Goal: Task Accomplishment & Management: Use online tool/utility

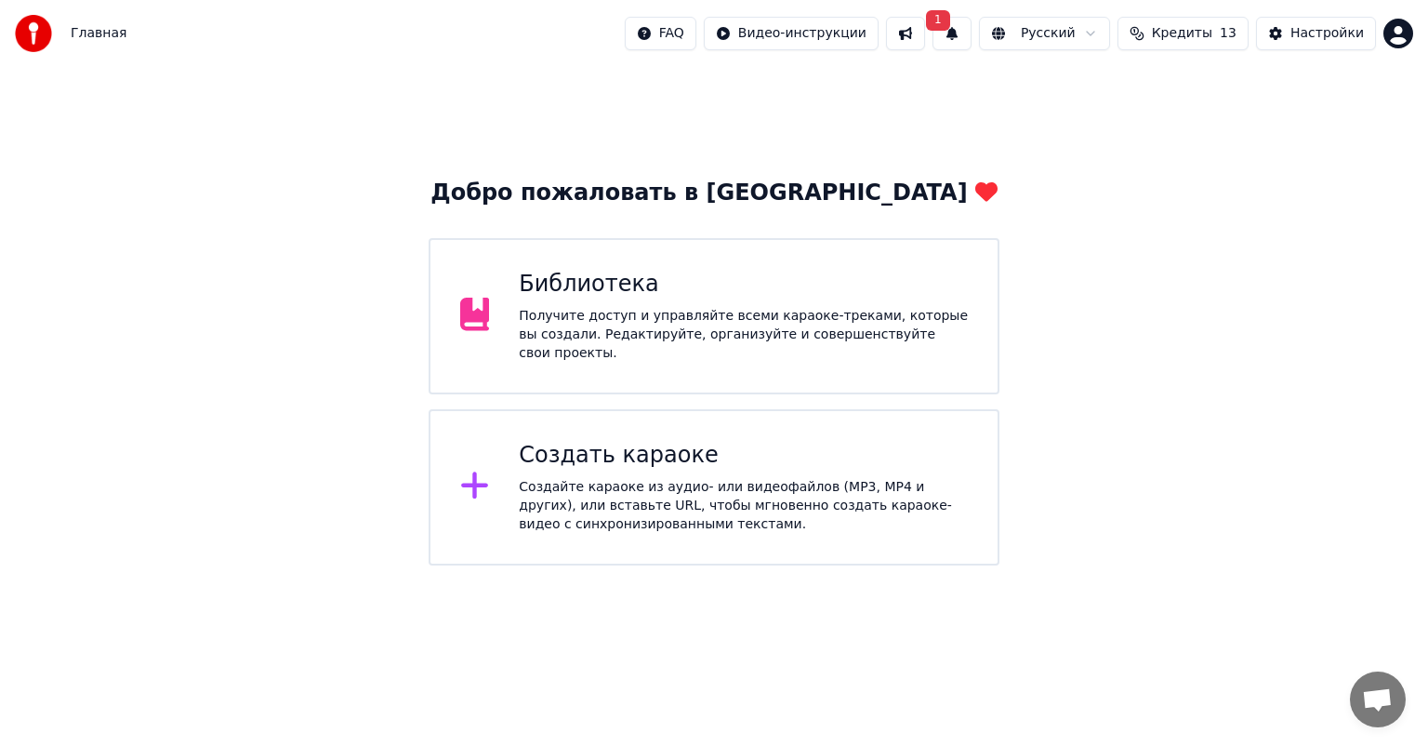
click at [967, 45] on button "1" at bounding box center [951, 33] width 39 height 33
click at [1095, 97] on button "Обновить" at bounding box center [1118, 91] width 98 height 33
click at [563, 357] on div "Библиотека Получите доступ и управляйте всеми караоке-треками, которые вы созда…" at bounding box center [714, 316] width 571 height 156
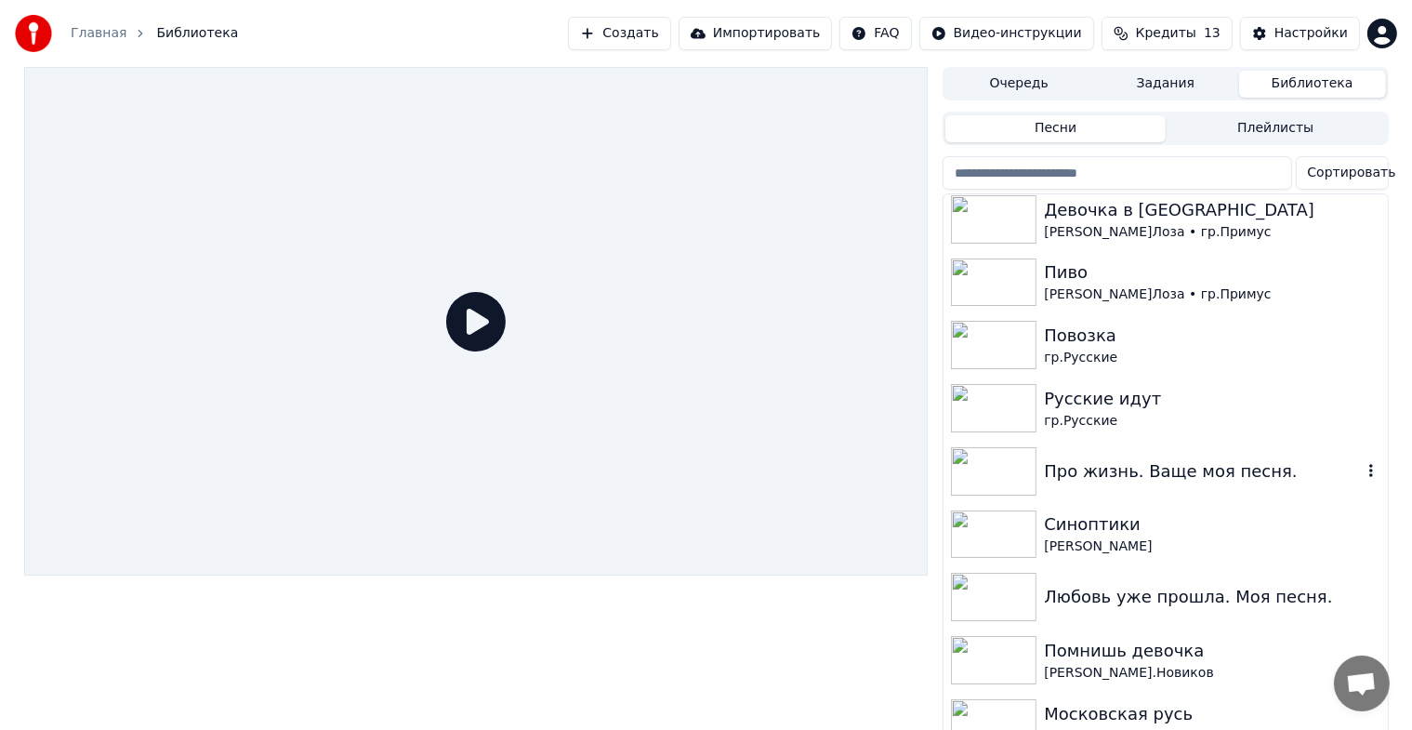
scroll to position [372, 0]
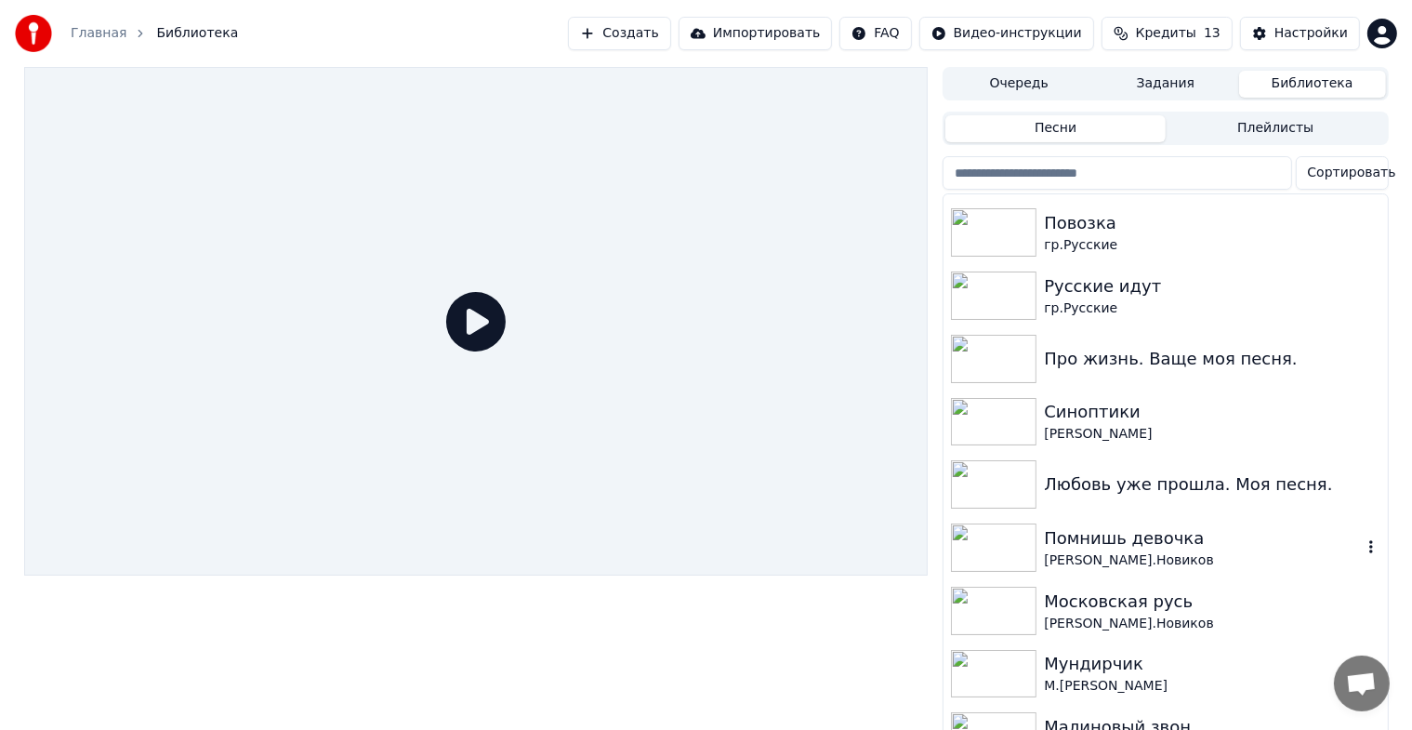
click at [969, 545] on img at bounding box center [994, 547] width 86 height 48
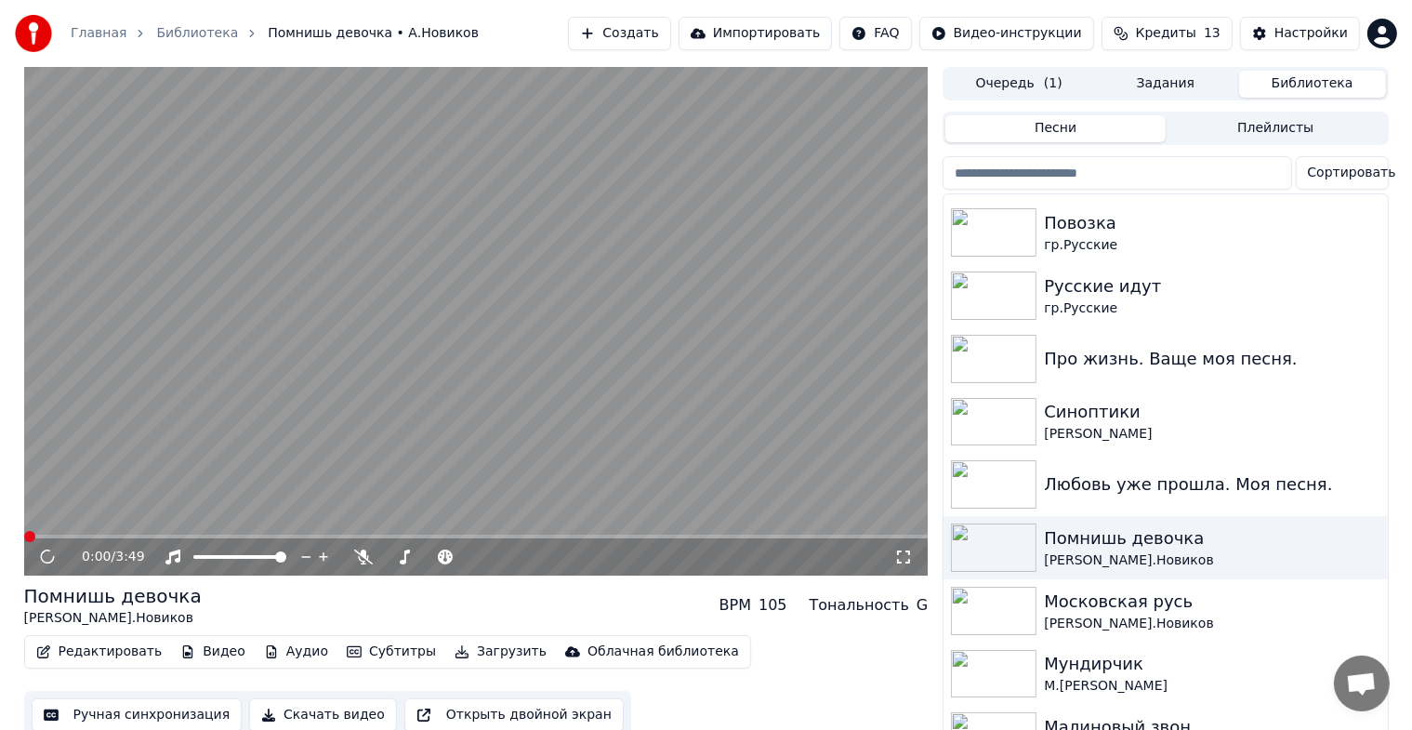
click at [48, 562] on icon at bounding box center [48, 557] width 18 height 19
click at [43, 552] on icon at bounding box center [47, 557] width 14 height 14
click at [50, 555] on icon at bounding box center [47, 556] width 9 height 11
click at [100, 654] on button "Редактировать" at bounding box center [99, 652] width 141 height 26
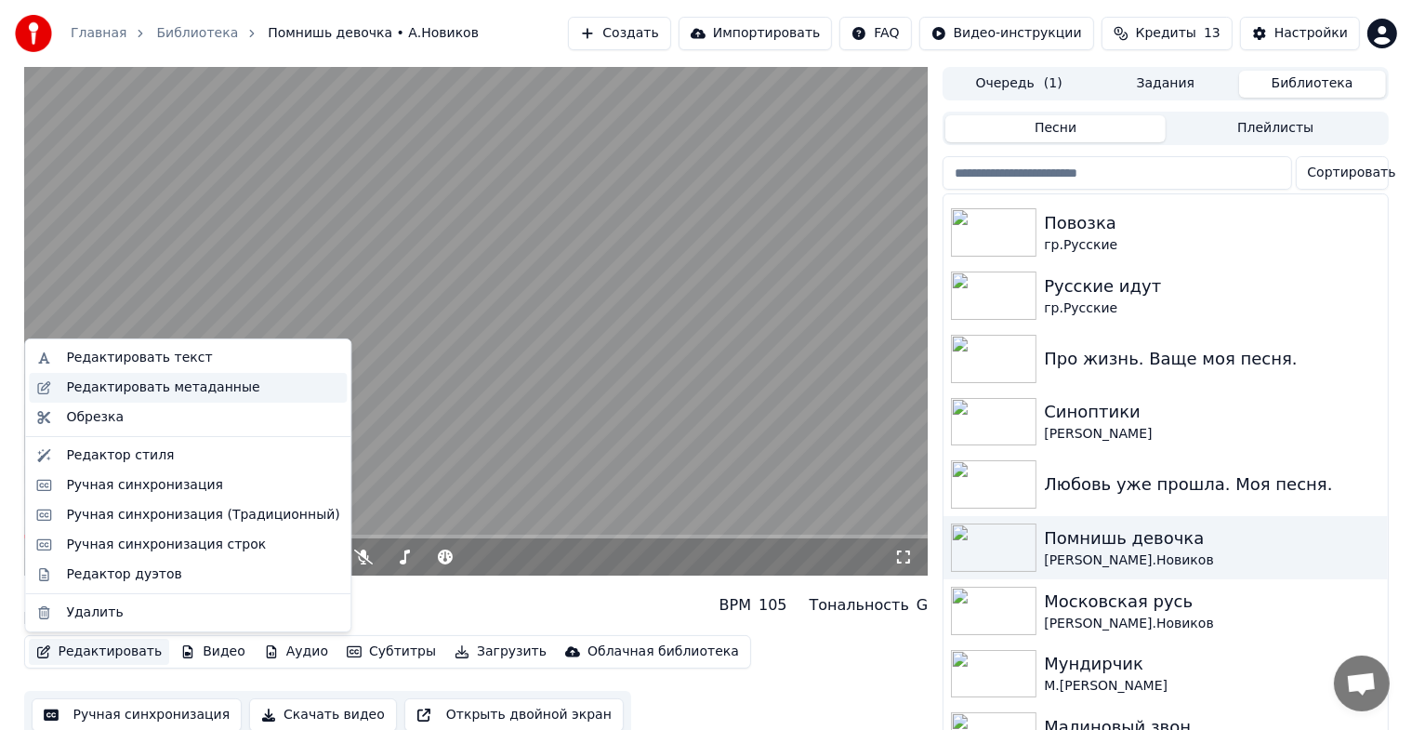
click at [193, 383] on div "Редактировать метаданные" at bounding box center [162, 387] width 193 height 19
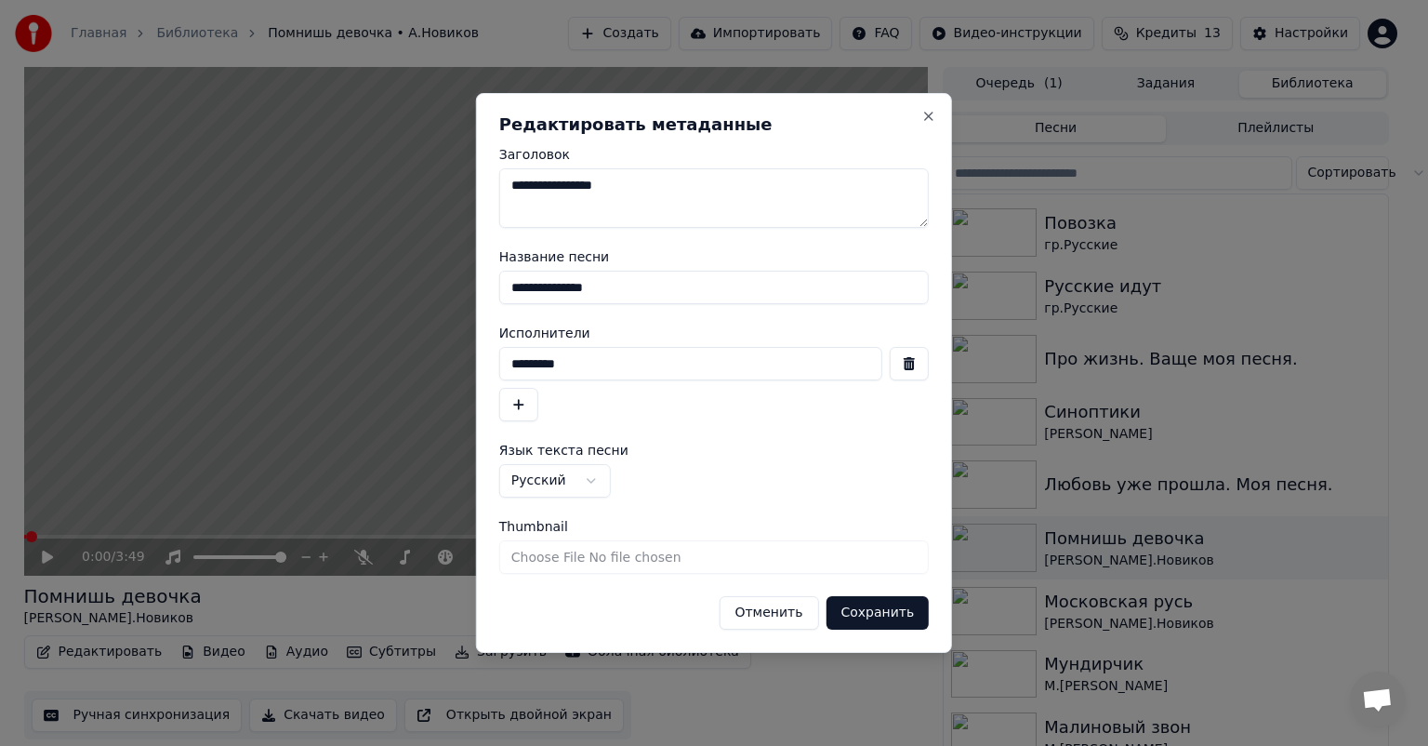
click at [674, 557] on input "Thumbnail" at bounding box center [714, 556] width 430 height 33
type input "**********"
click at [882, 616] on button "Сохранить" at bounding box center [877, 612] width 103 height 33
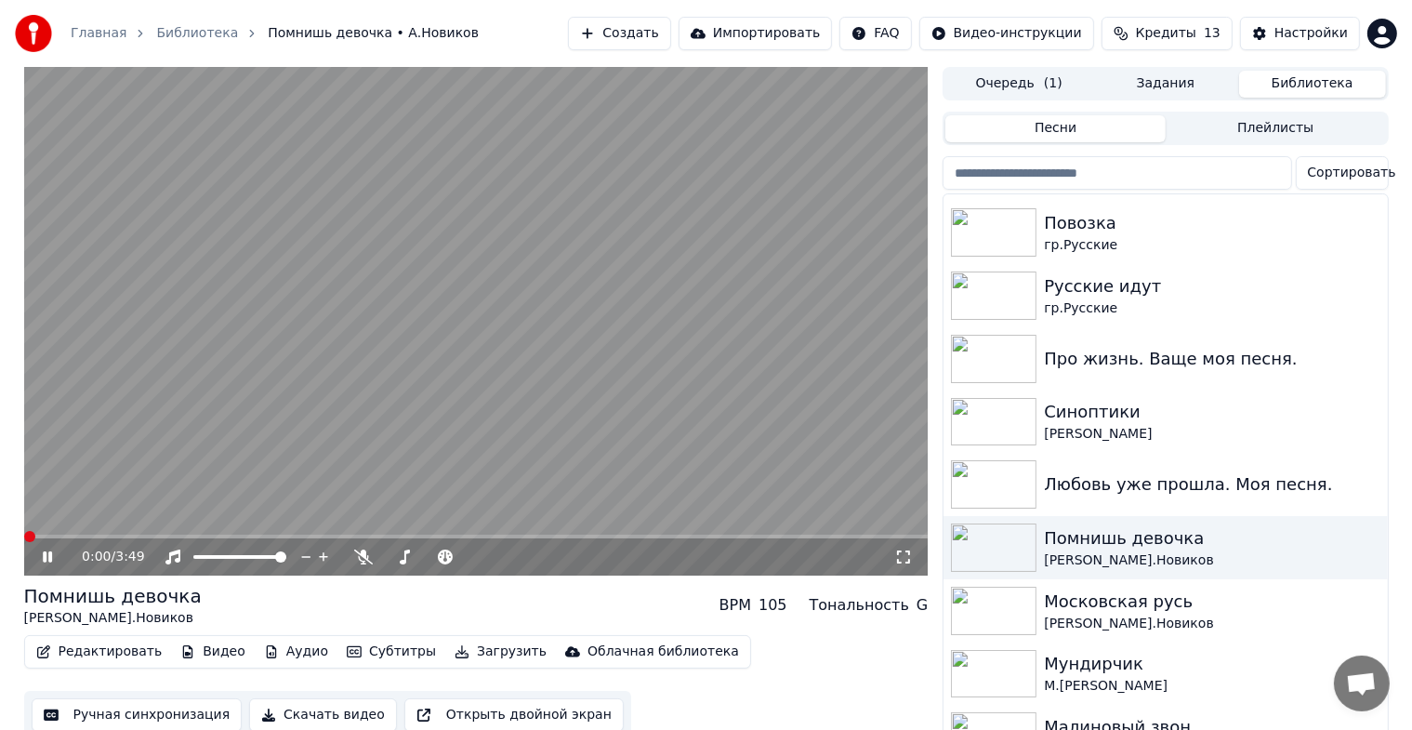
click at [40, 549] on div "0:00 / 3:49" at bounding box center [477, 557] width 890 height 19
click at [46, 563] on icon at bounding box center [61, 556] width 44 height 15
click at [45, 554] on icon at bounding box center [47, 556] width 9 height 11
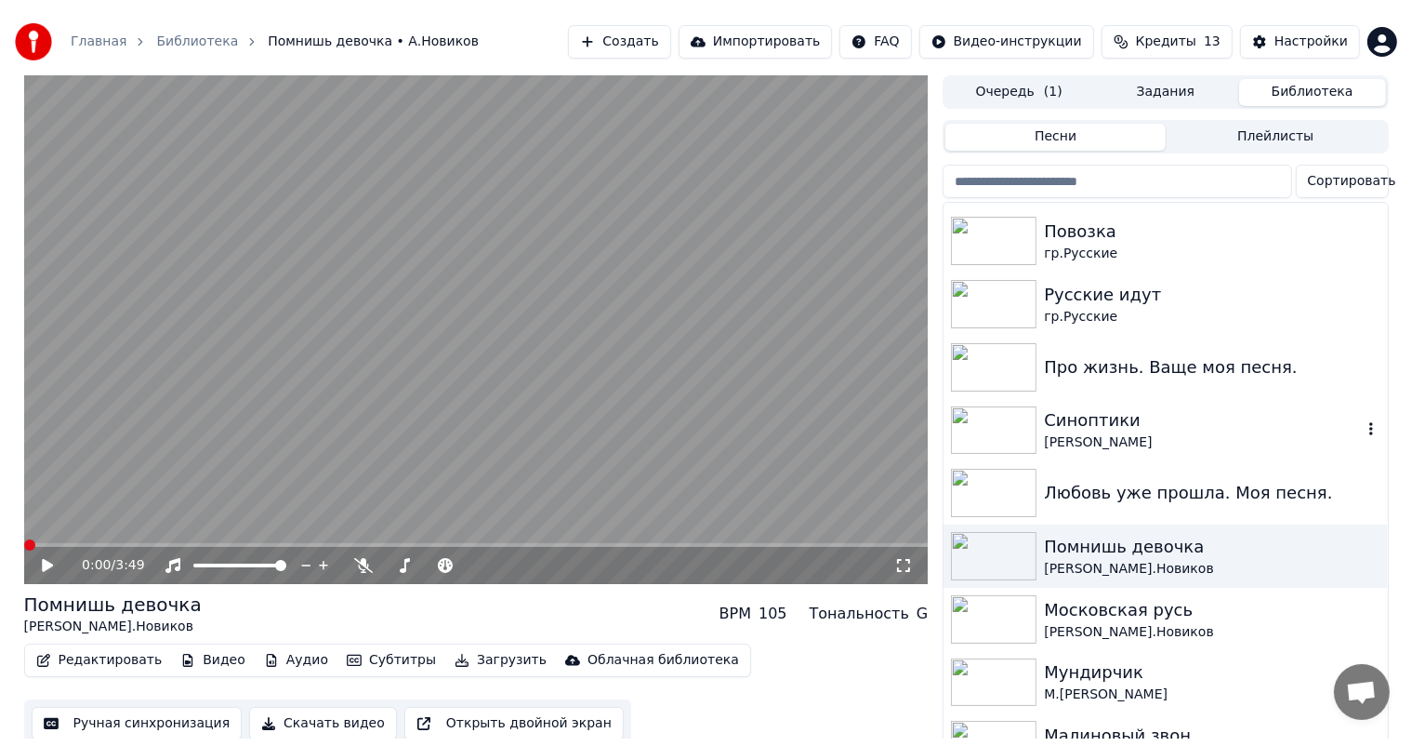
scroll to position [279, 0]
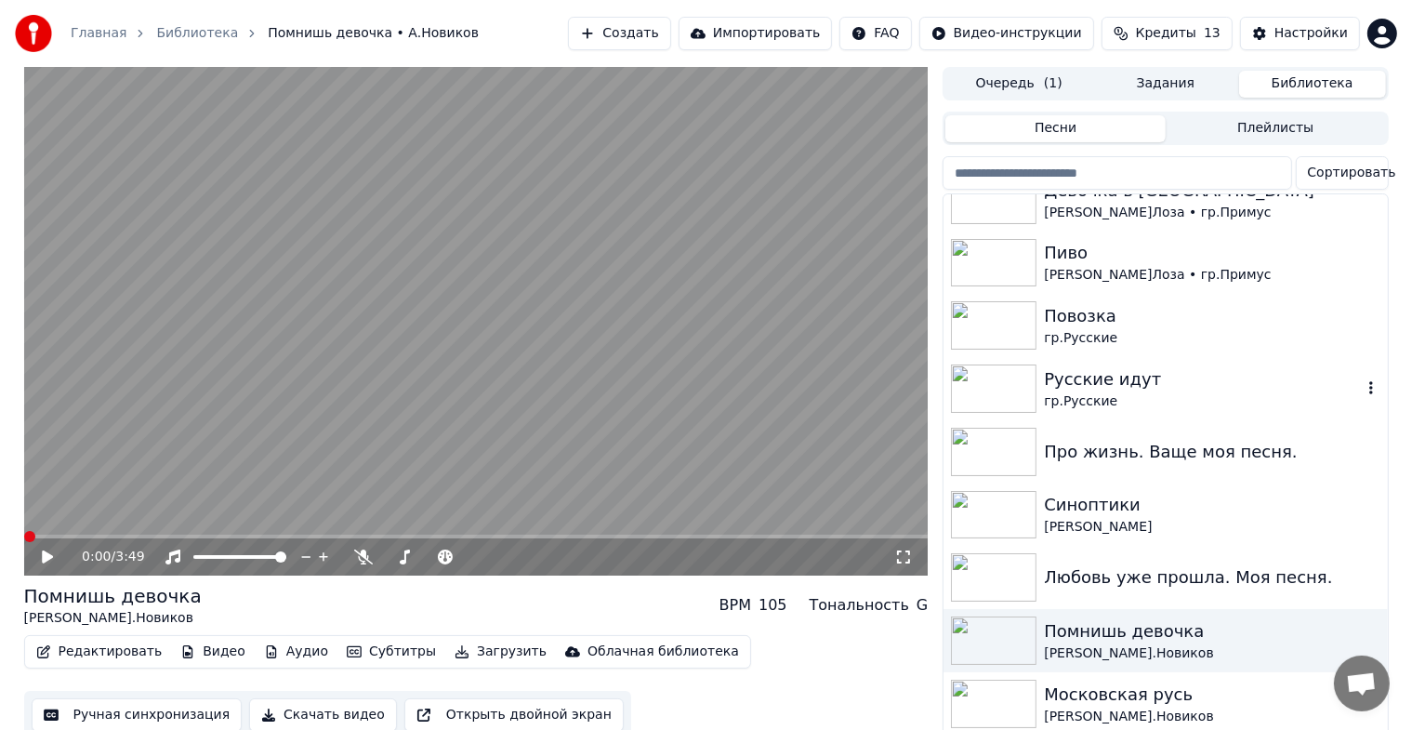
click at [1010, 368] on img at bounding box center [994, 388] width 86 height 48
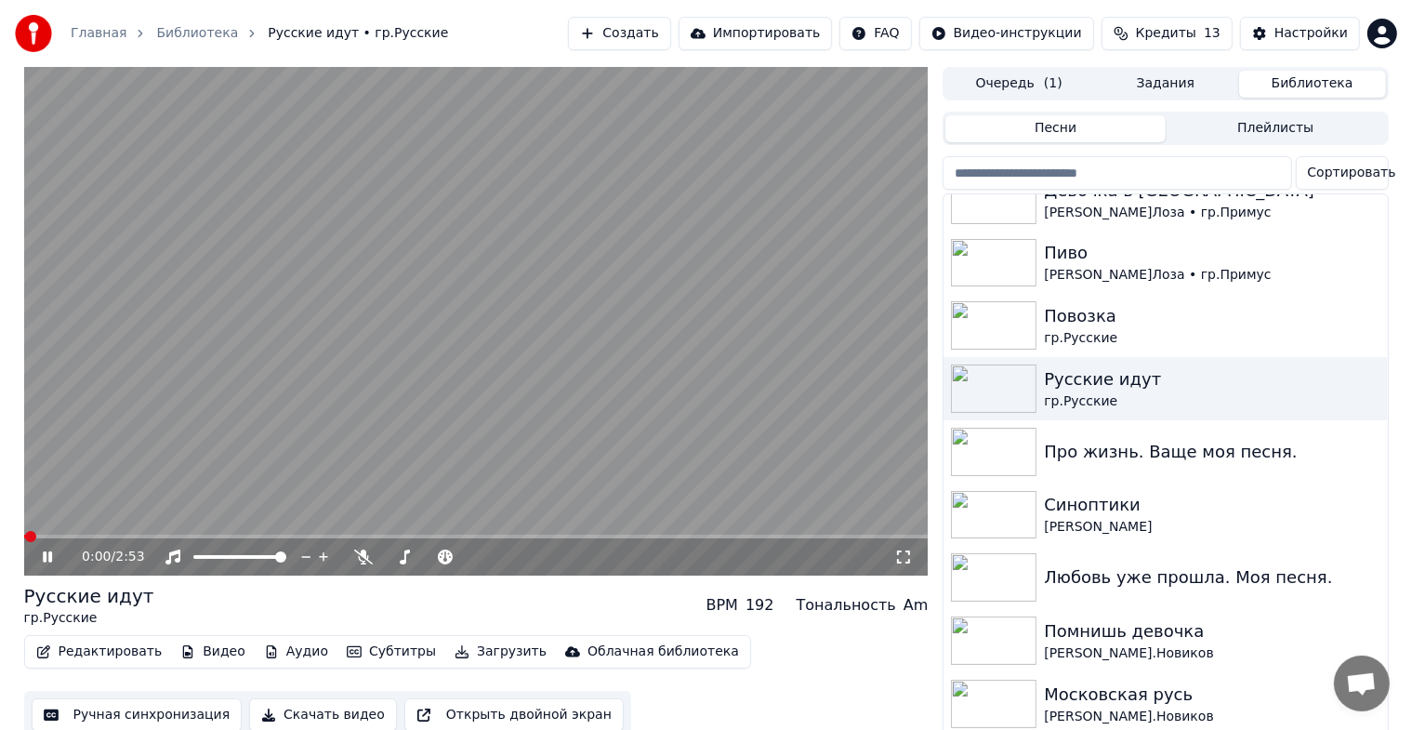
click at [46, 561] on icon at bounding box center [61, 556] width 44 height 15
click at [132, 721] on button "Ручная синхронизация" at bounding box center [137, 714] width 211 height 33
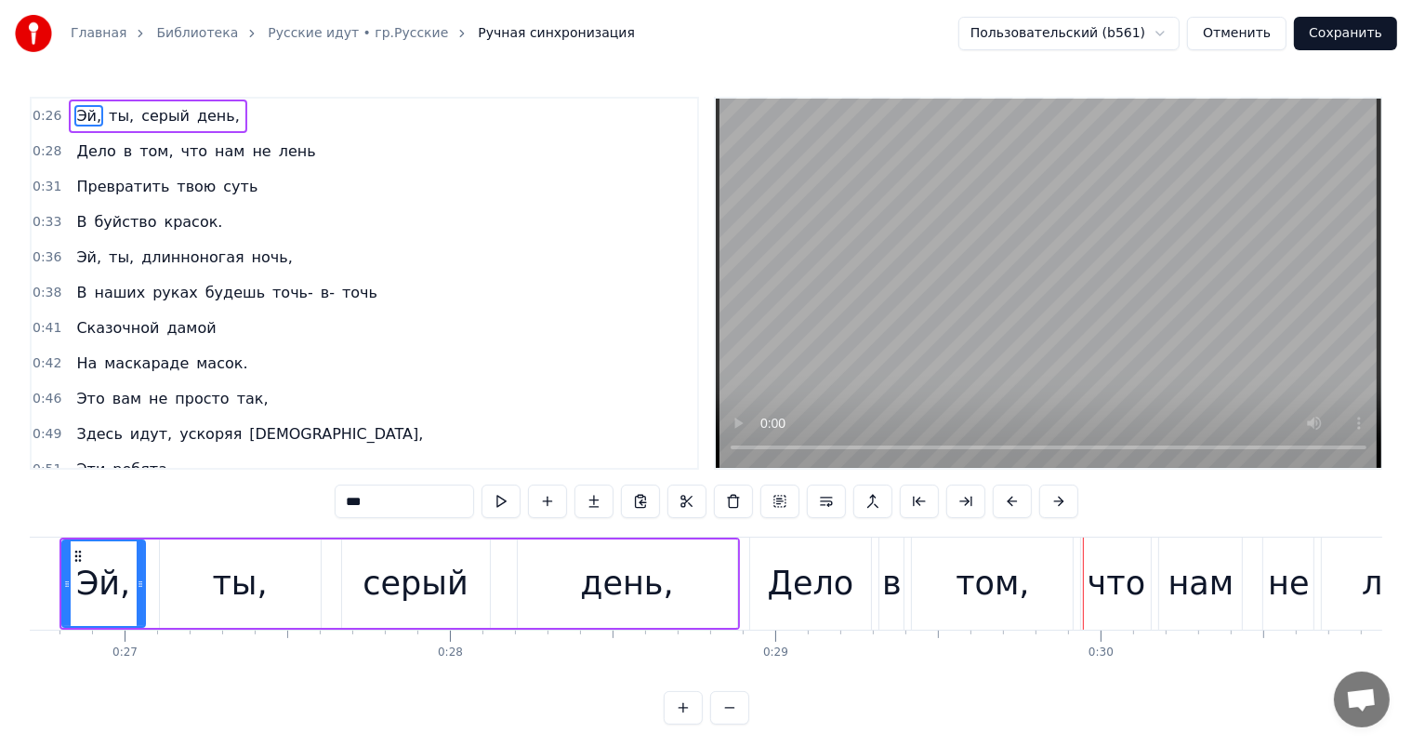
scroll to position [0, 8373]
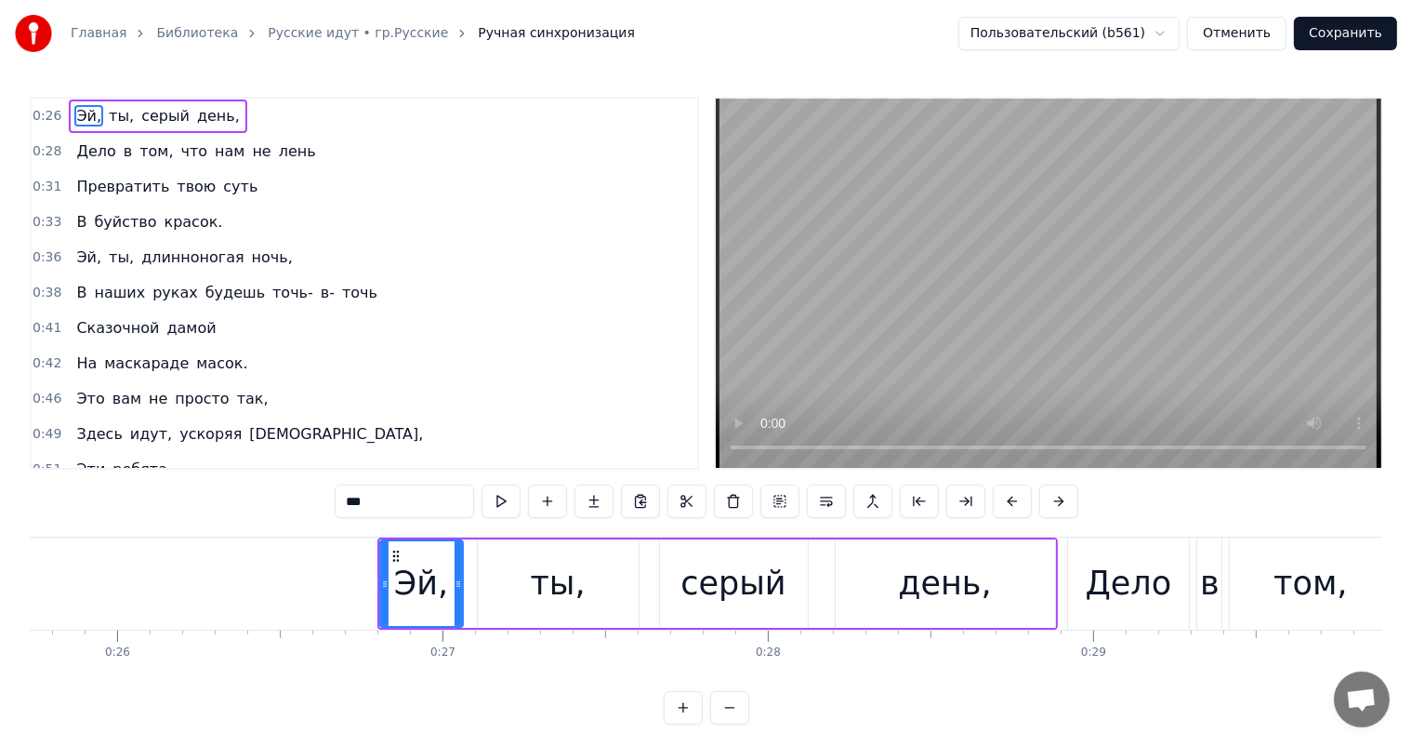
click at [458, 558] on div at bounding box center [458, 583] width 7 height 85
click at [522, 585] on div "ты," at bounding box center [558, 583] width 161 height 88
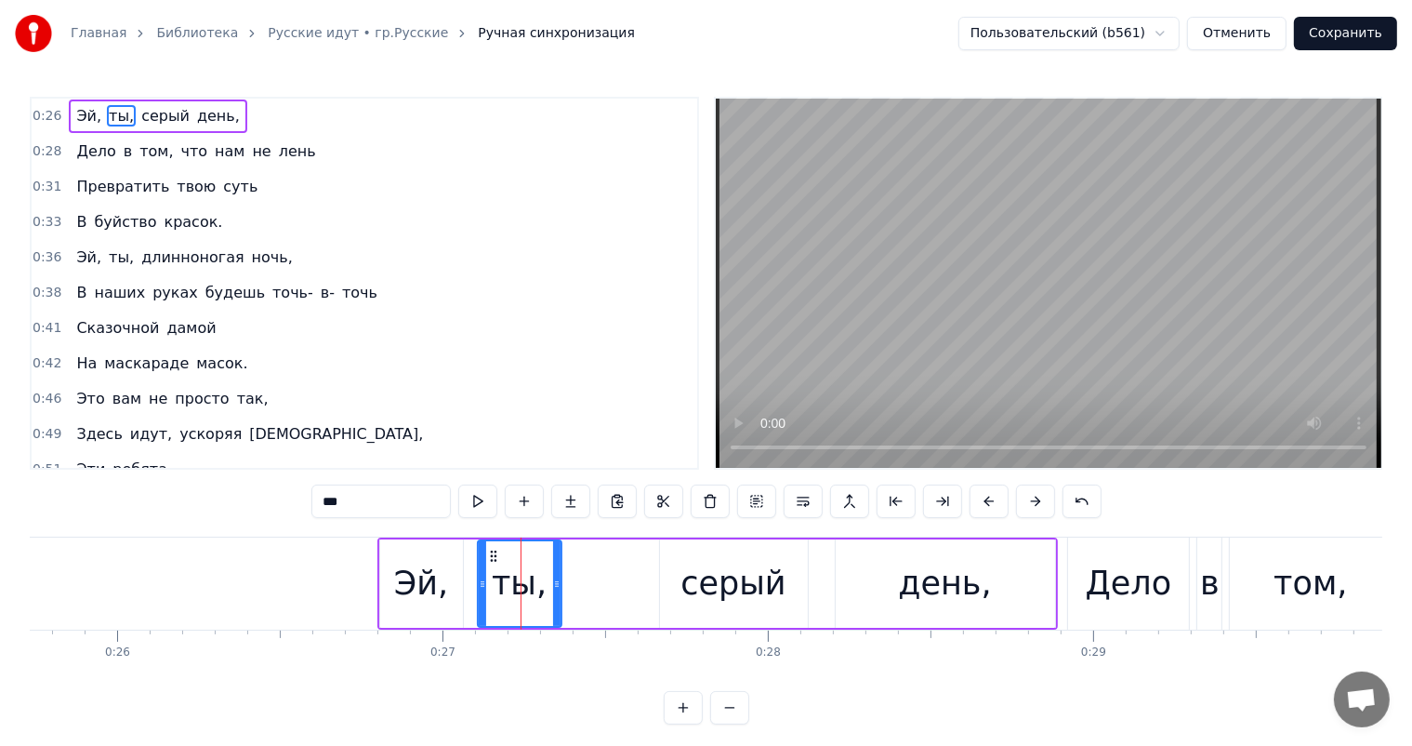
drag, startPoint x: 636, startPoint y: 572, endPoint x: 559, endPoint y: 588, distance: 78.8
click at [559, 588] on div at bounding box center [556, 583] width 7 height 85
drag, startPoint x: 491, startPoint y: 550, endPoint x: 472, endPoint y: 559, distance: 20.4
click at [472, 559] on icon at bounding box center [474, 556] width 15 height 15
drag, startPoint x: 535, startPoint y: 580, endPoint x: 556, endPoint y: 584, distance: 20.8
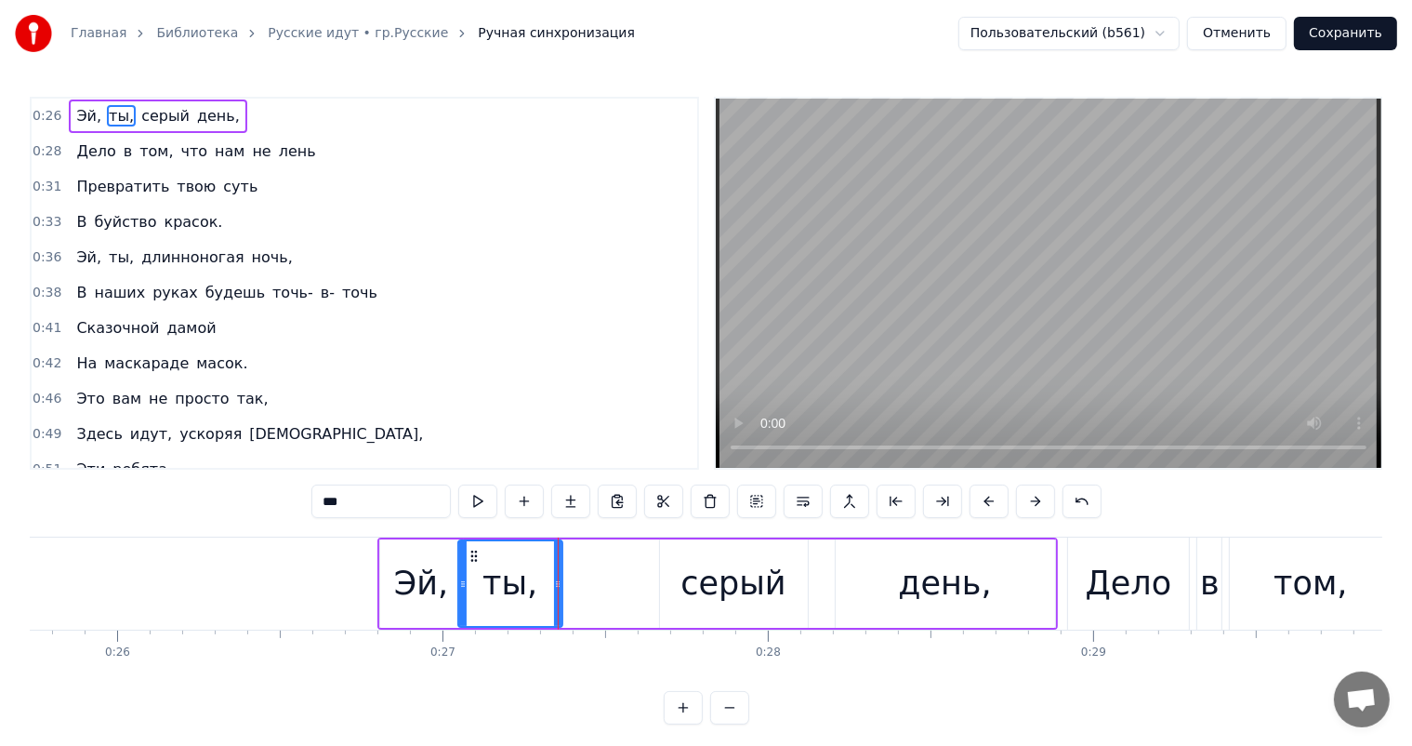
click at [556, 584] on icon at bounding box center [557, 583] width 7 height 15
click at [710, 588] on div "серый" at bounding box center [733, 583] width 105 height 49
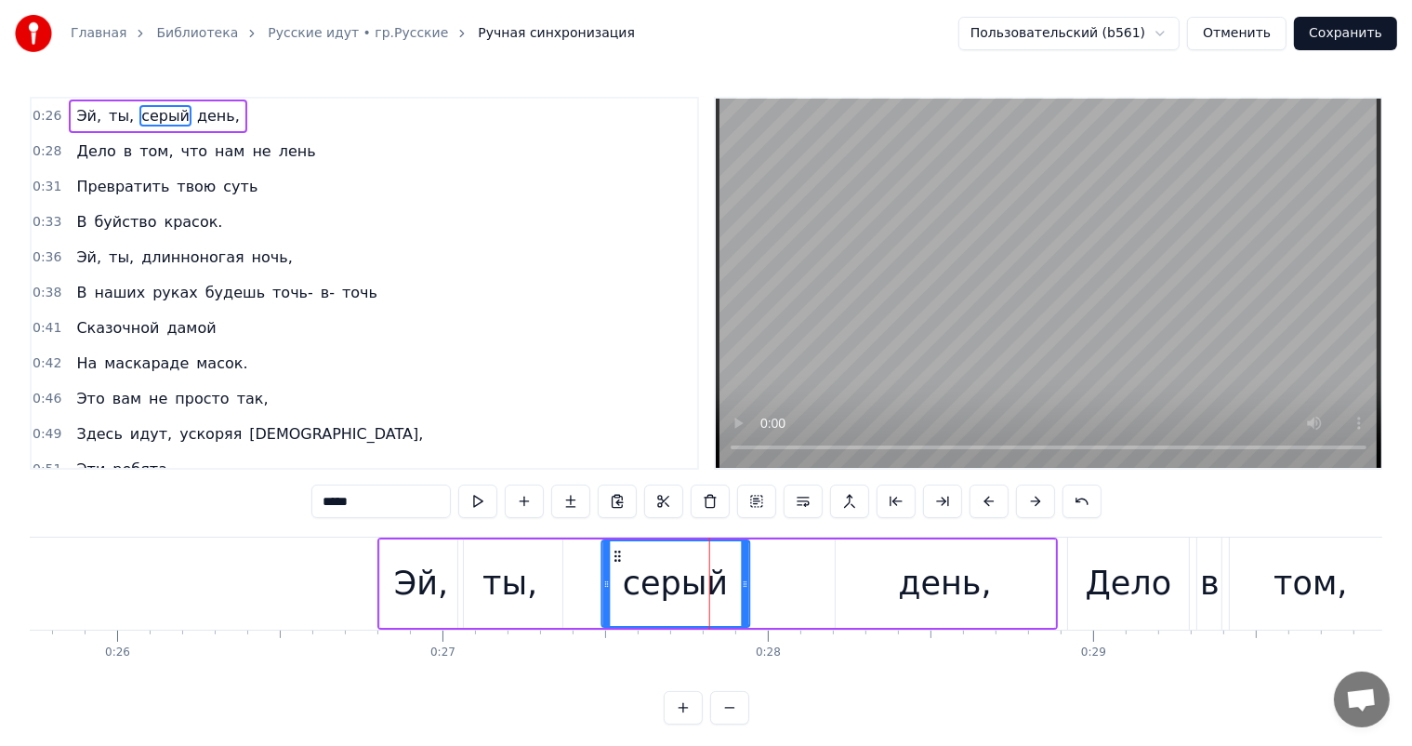
drag, startPoint x: 676, startPoint y: 555, endPoint x: 617, endPoint y: 561, distance: 58.8
click at [617, 561] on icon at bounding box center [617, 556] width 15 height 15
click at [974, 612] on div "день," at bounding box center [945, 583] width 219 height 88
type input "*****"
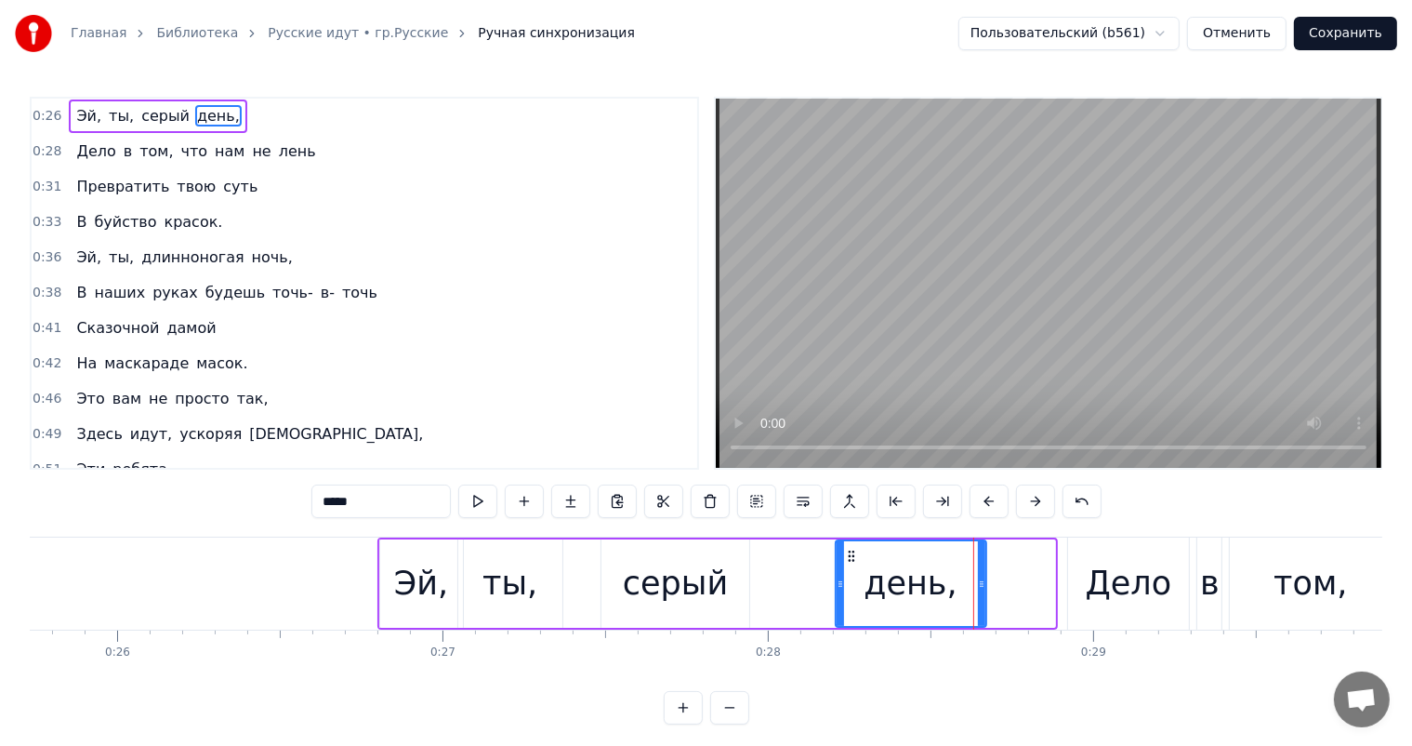
drag, startPoint x: 1052, startPoint y: 582, endPoint x: 984, endPoint y: 606, distance: 72.9
click at [984, 606] on div at bounding box center [981, 583] width 7 height 85
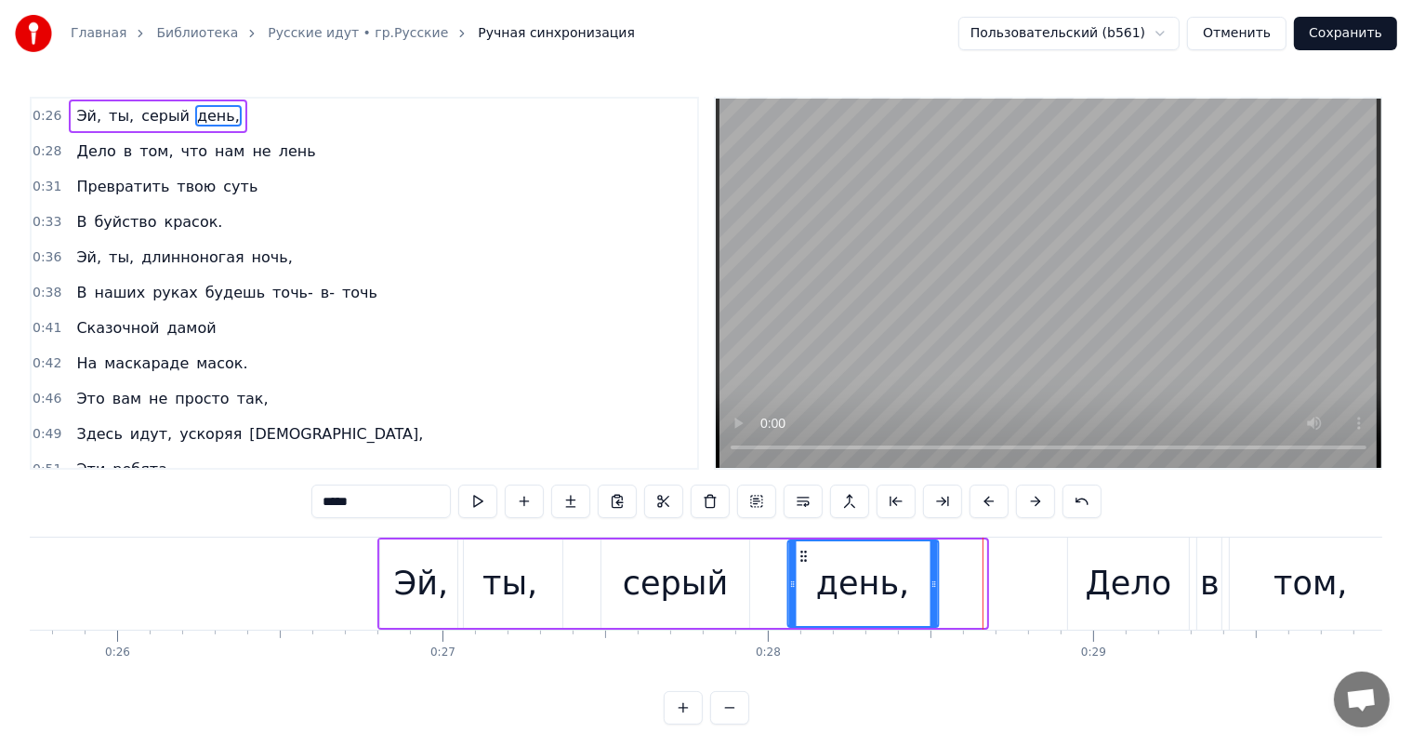
drag, startPoint x: 851, startPoint y: 554, endPoint x: 469, endPoint y: 629, distance: 388.5
click at [802, 553] on icon at bounding box center [803, 556] width 15 height 15
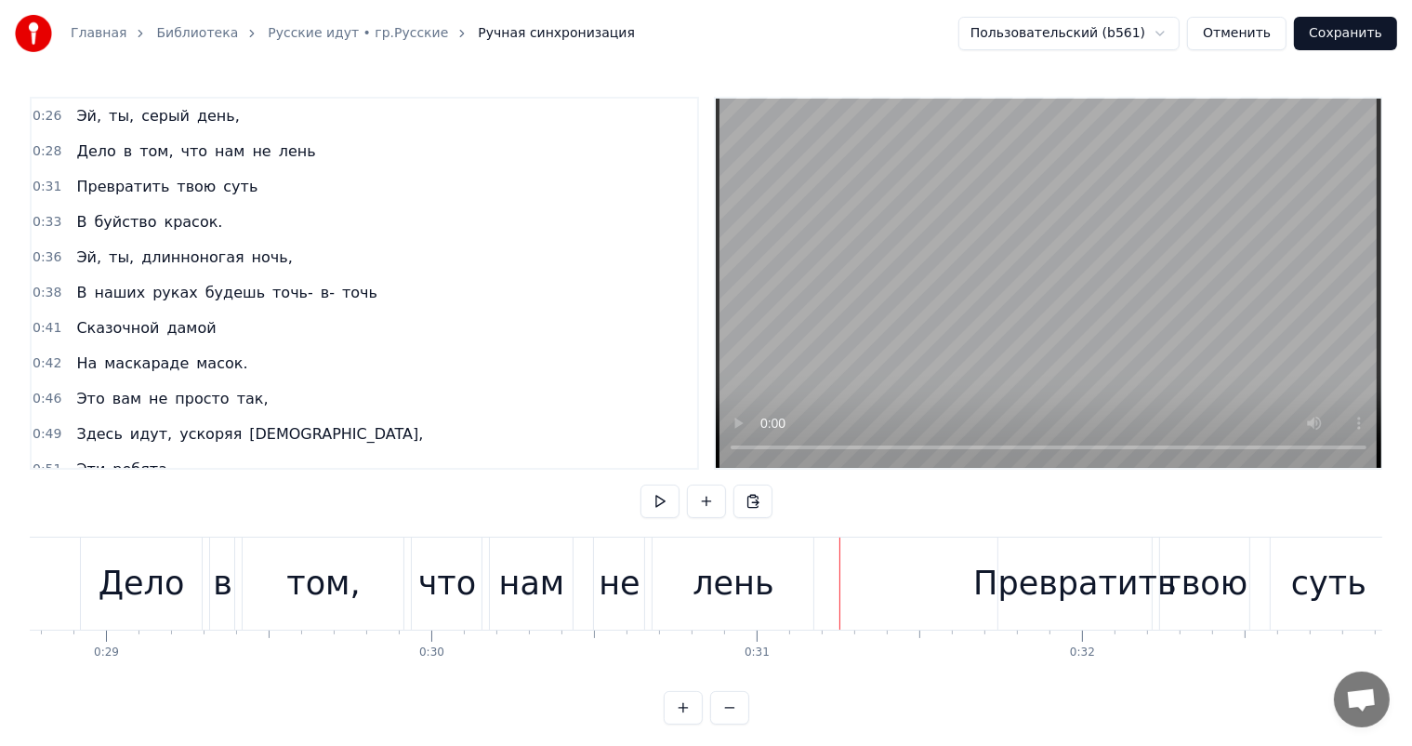
scroll to position [0, 9296]
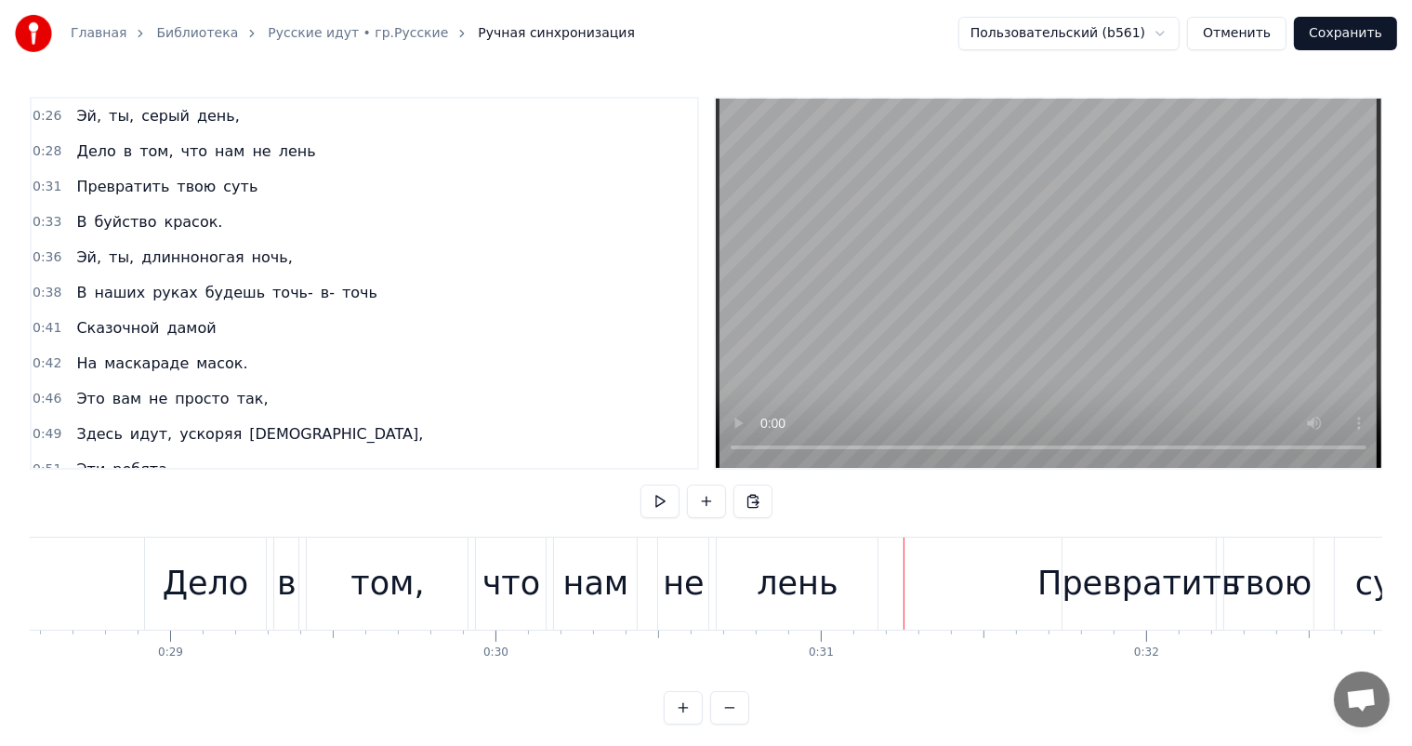
click at [325, 564] on div "том," at bounding box center [387, 583] width 161 height 92
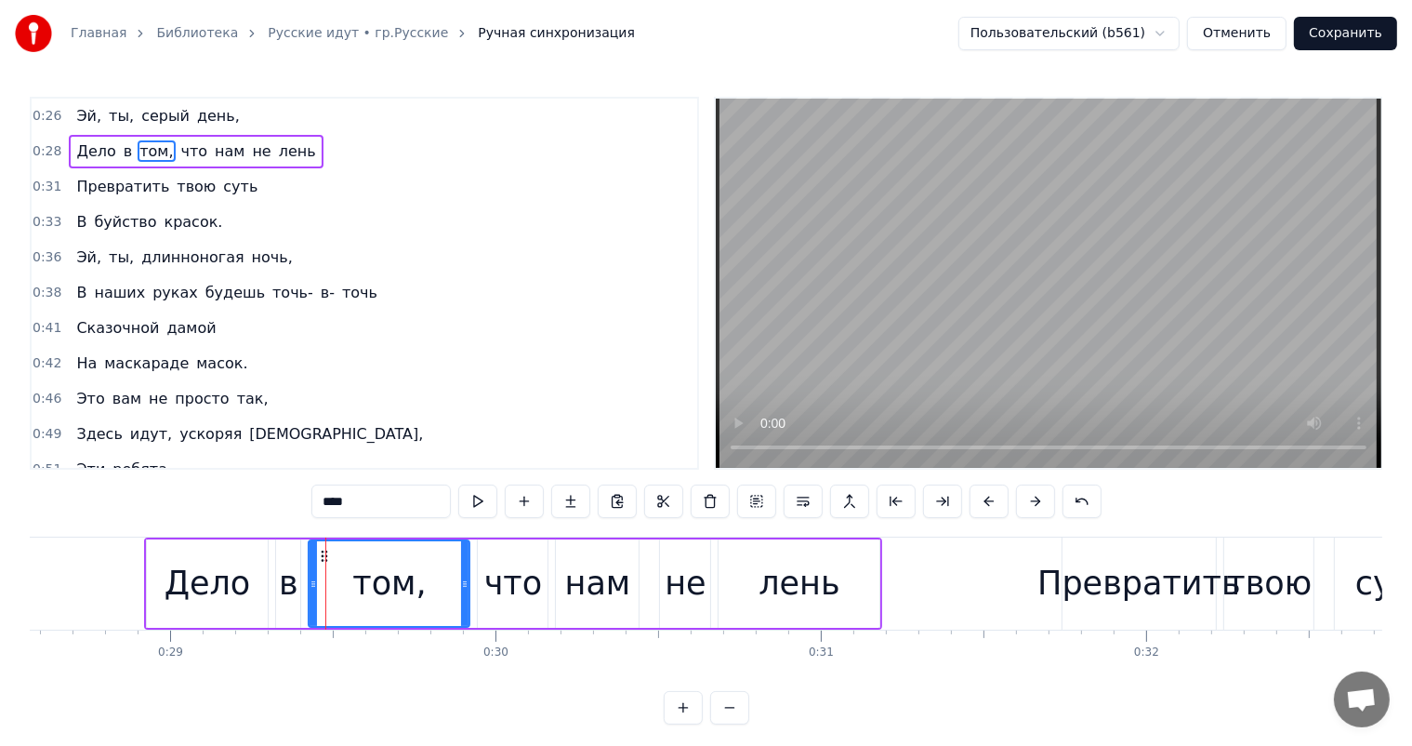
click at [275, 583] on div "в" at bounding box center [288, 583] width 26 height 88
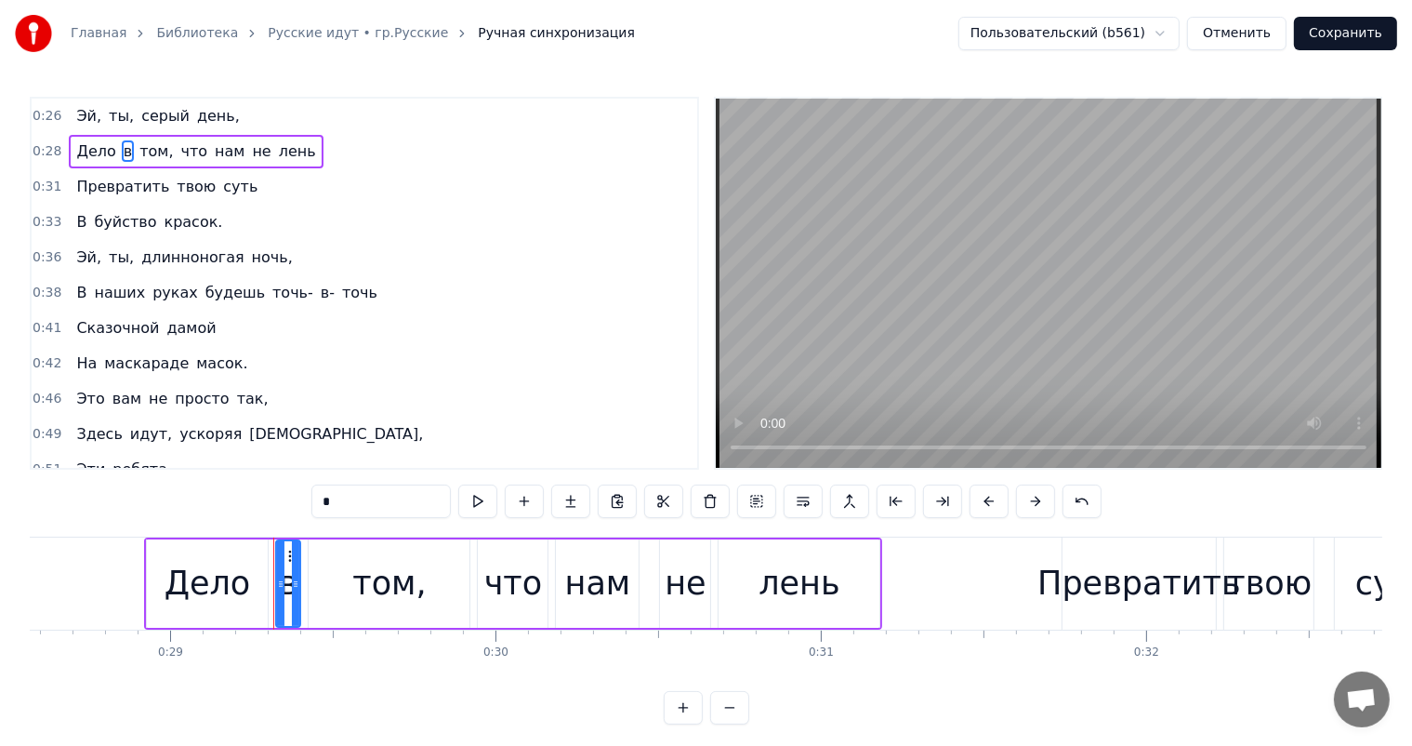
click at [193, 576] on div "Дело" at bounding box center [208, 583] width 86 height 49
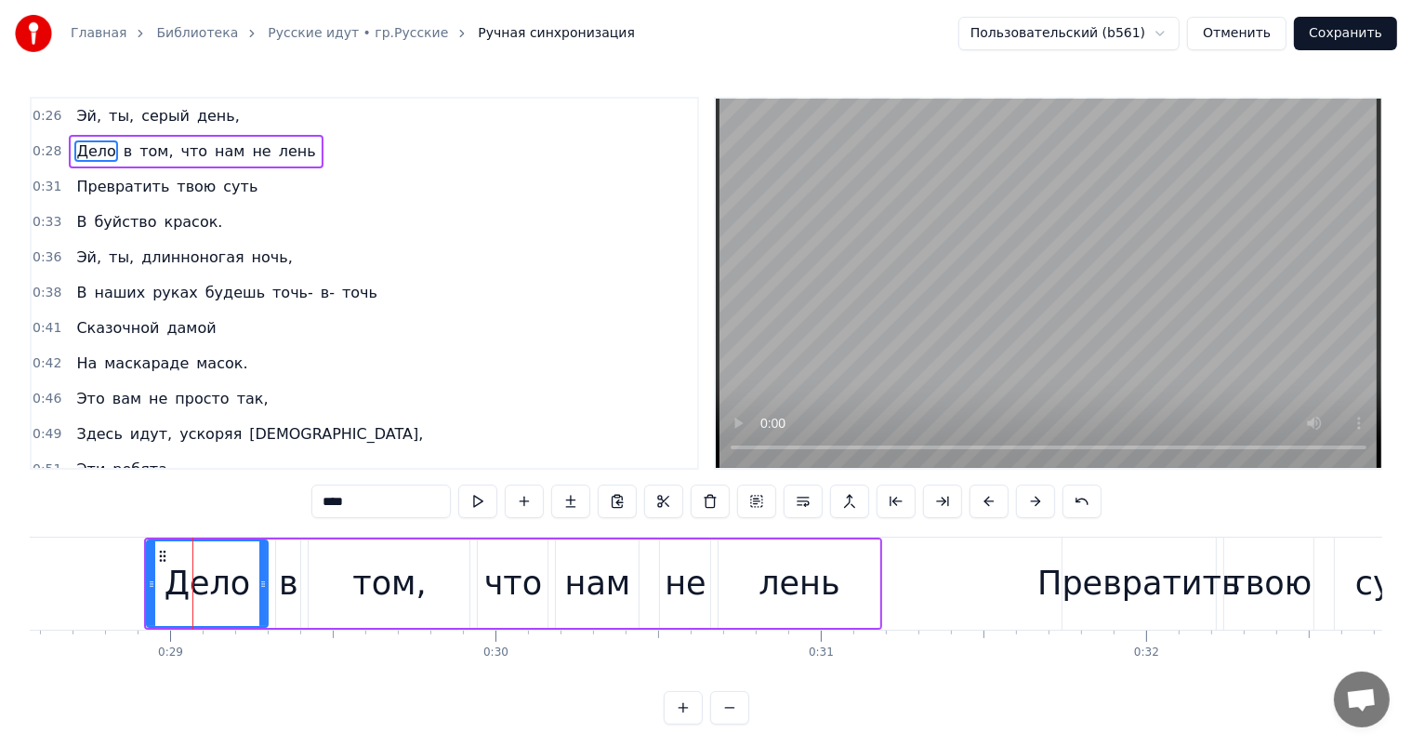
click at [284, 572] on div "в" at bounding box center [289, 583] width 20 height 49
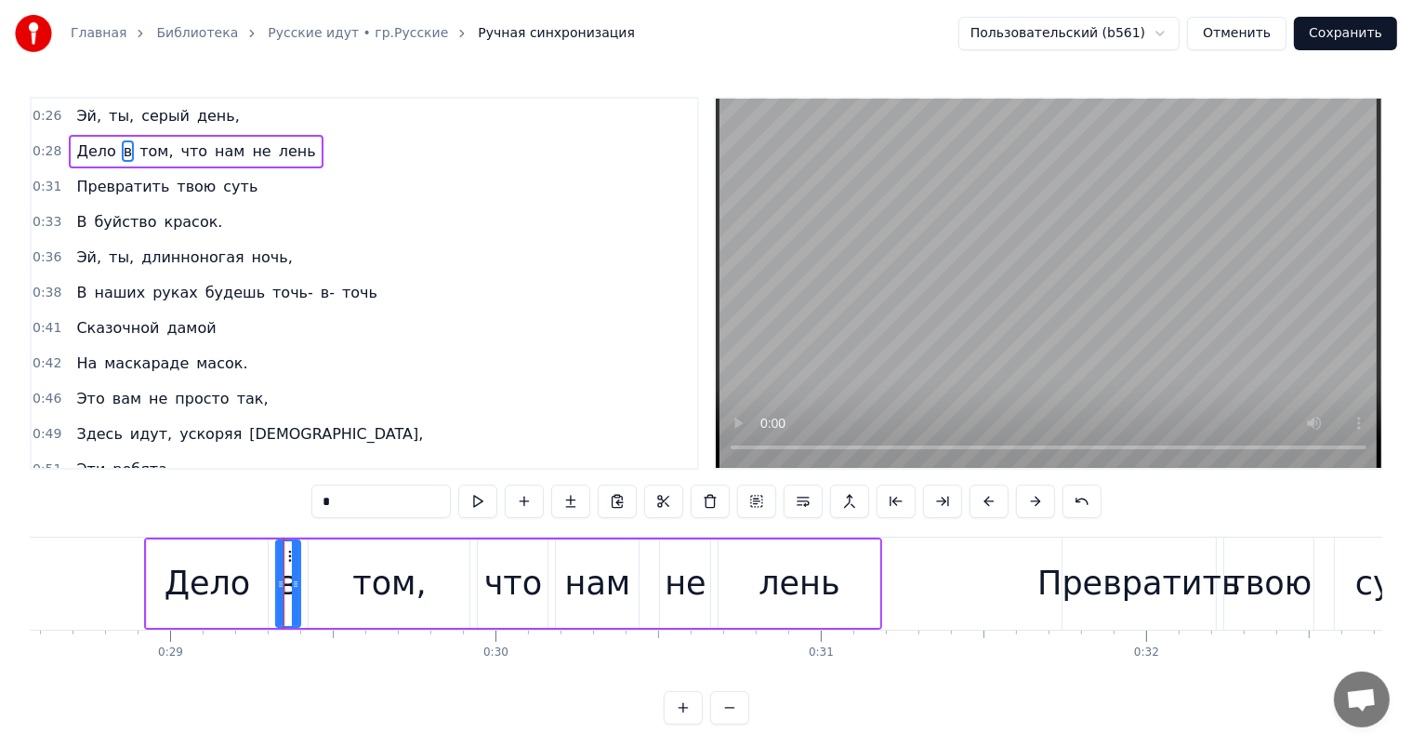
click at [352, 561] on div "том," at bounding box center [389, 583] width 161 height 88
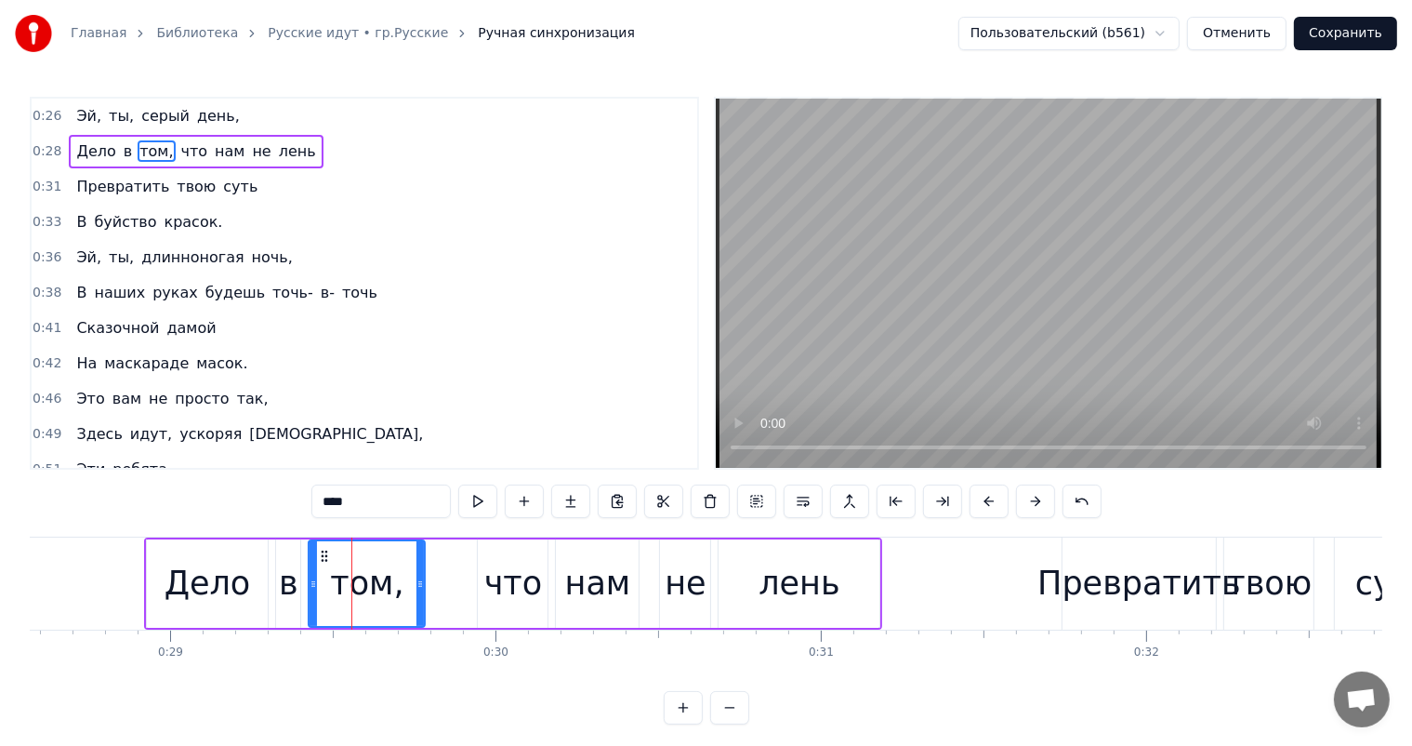
drag, startPoint x: 464, startPoint y: 582, endPoint x: 419, endPoint y: 595, distance: 46.5
click at [419, 595] on div at bounding box center [419, 583] width 7 height 85
click at [705, 569] on div "не" at bounding box center [685, 583] width 50 height 88
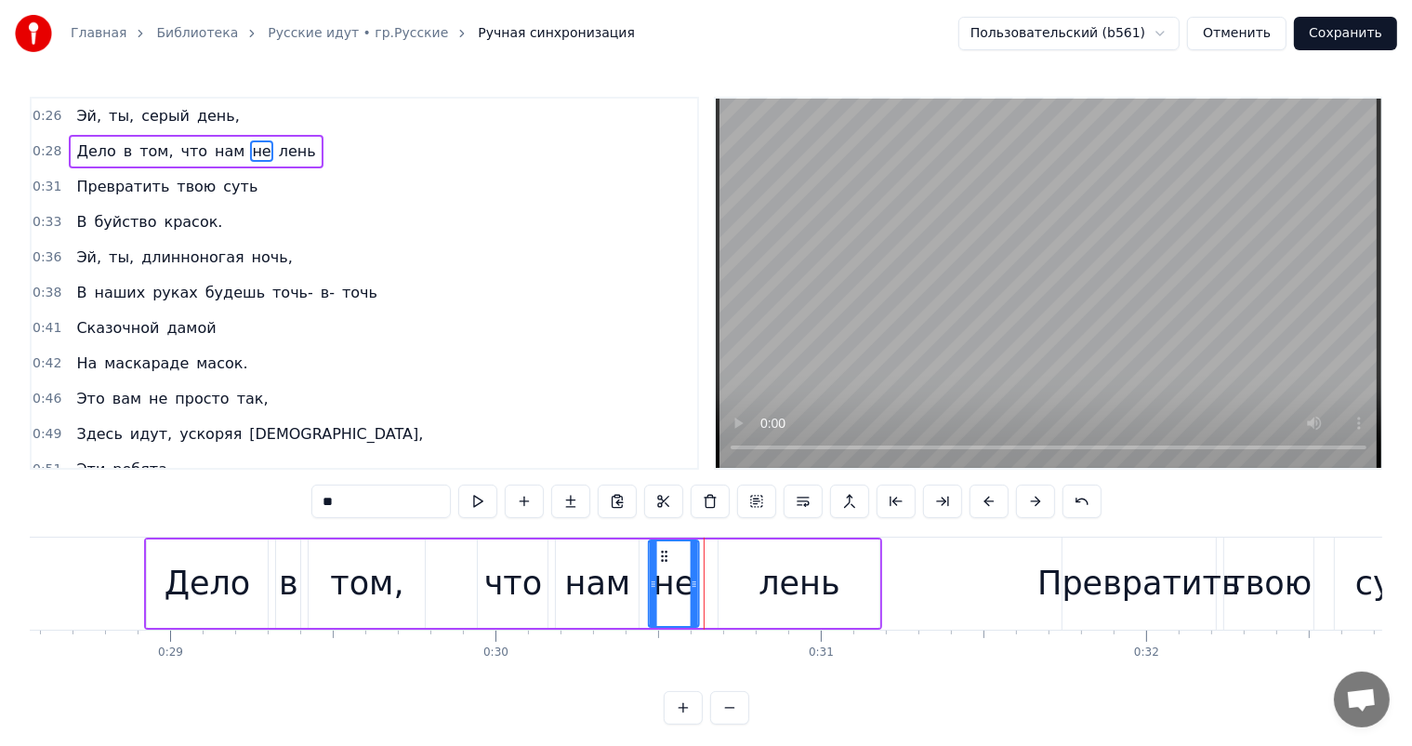
drag, startPoint x: 676, startPoint y: 549, endPoint x: 665, endPoint y: 549, distance: 11.2
click at [665, 549] on icon at bounding box center [664, 556] width 15 height 15
click at [792, 580] on div "лень" at bounding box center [799, 583] width 81 height 49
type input "****"
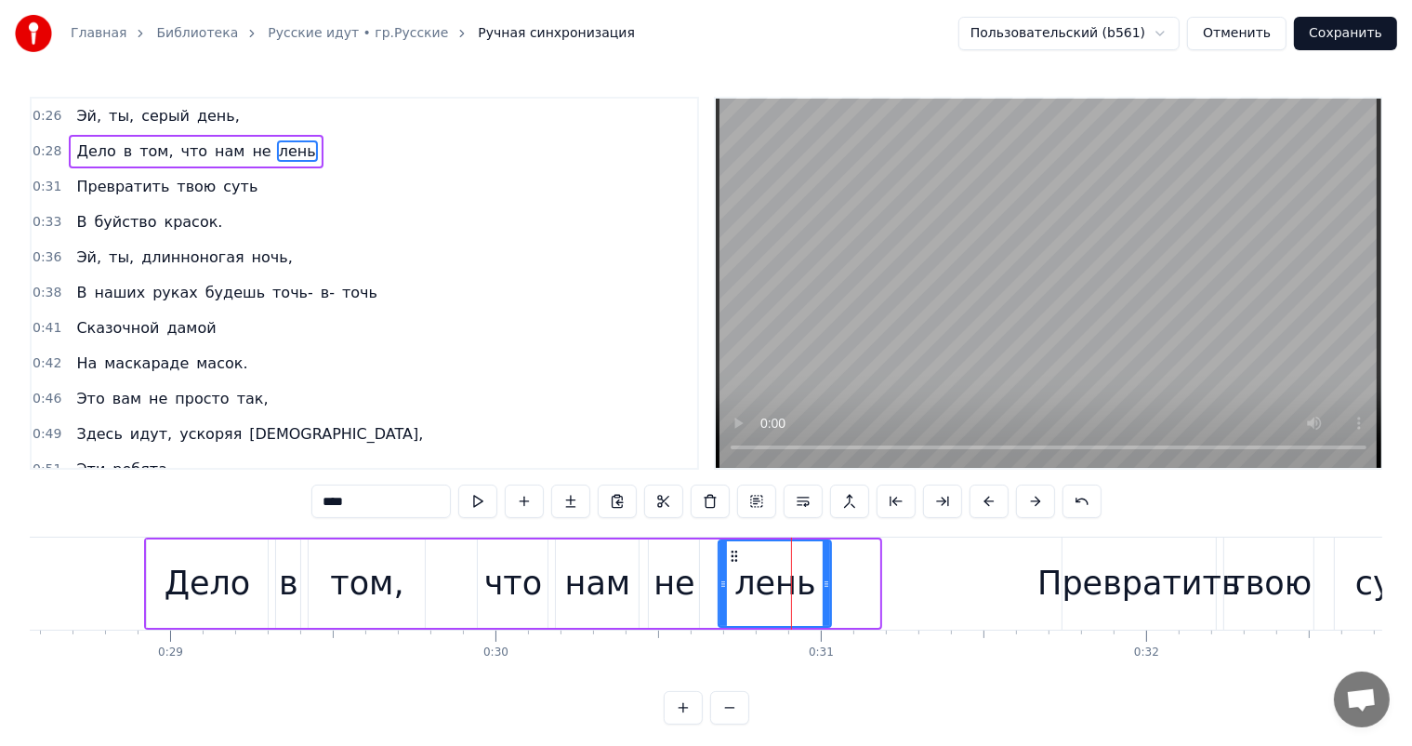
drag, startPoint x: 878, startPoint y: 575, endPoint x: 829, endPoint y: 590, distance: 50.9
click at [829, 590] on div at bounding box center [826, 583] width 7 height 85
click at [9, 554] on div "Главная Библиотека Русские идут • гр.Русские Ручная синхронизация Пользовательс…" at bounding box center [706, 362] width 1412 height 724
click at [11, 579] on div "Главная Библиотека Русские идут • гр.Русские Ручная синхронизация Пользовательс…" at bounding box center [706, 362] width 1412 height 724
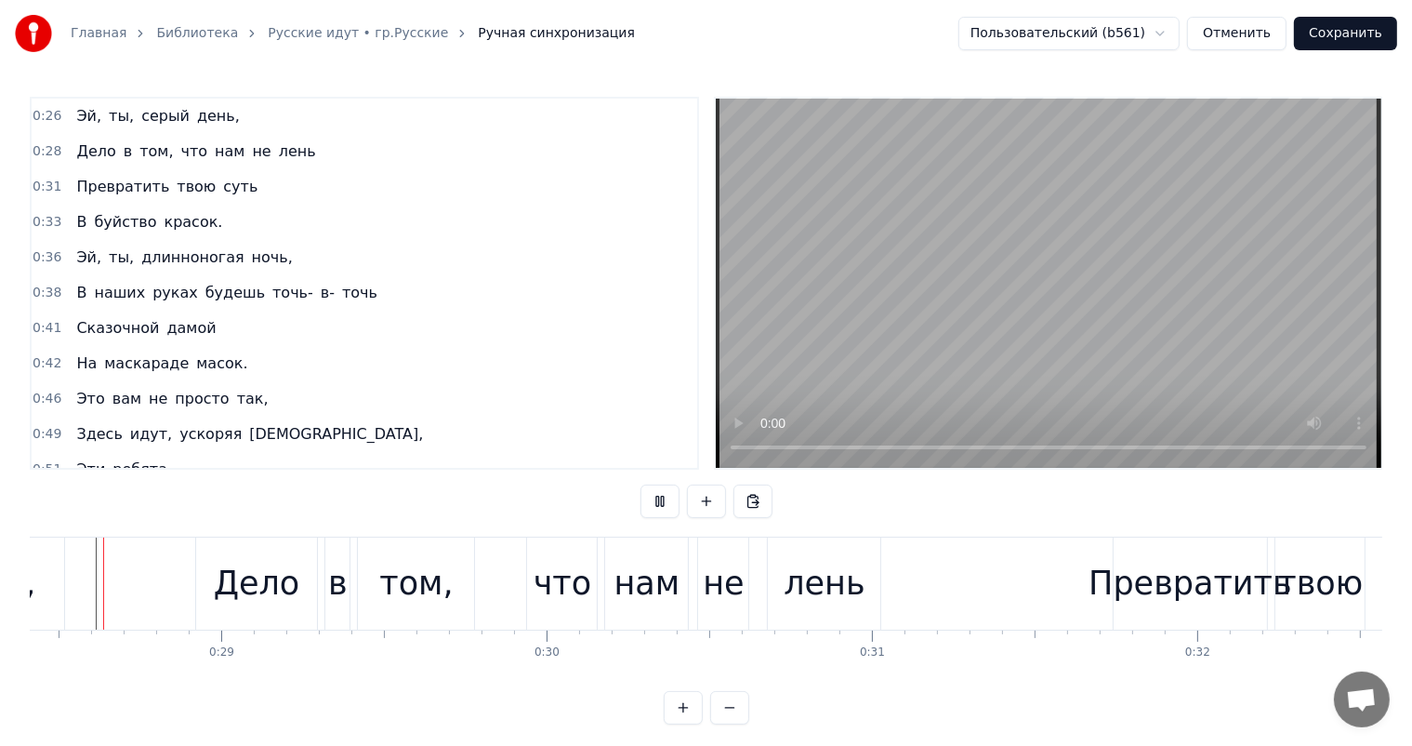
scroll to position [0, 9218]
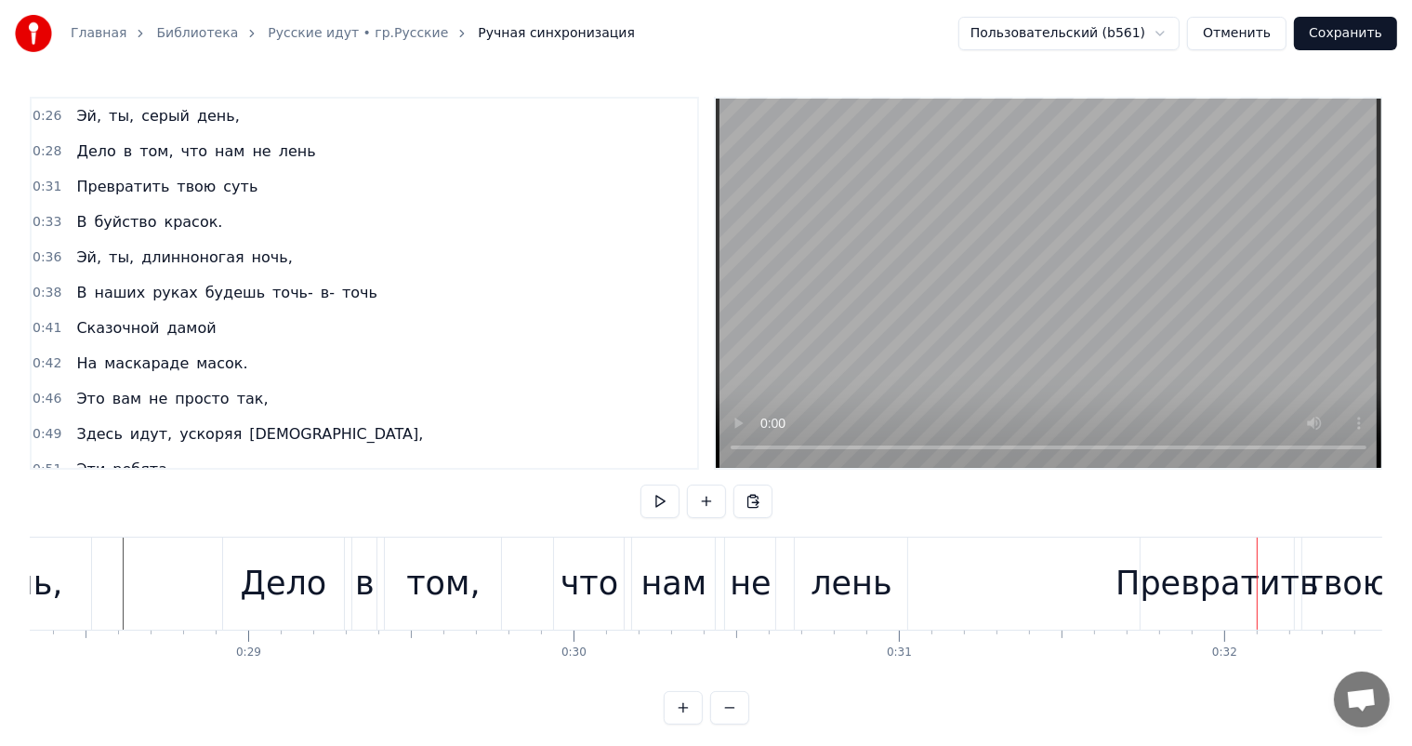
click at [576, 591] on div "что" at bounding box center [590, 583] width 58 height 49
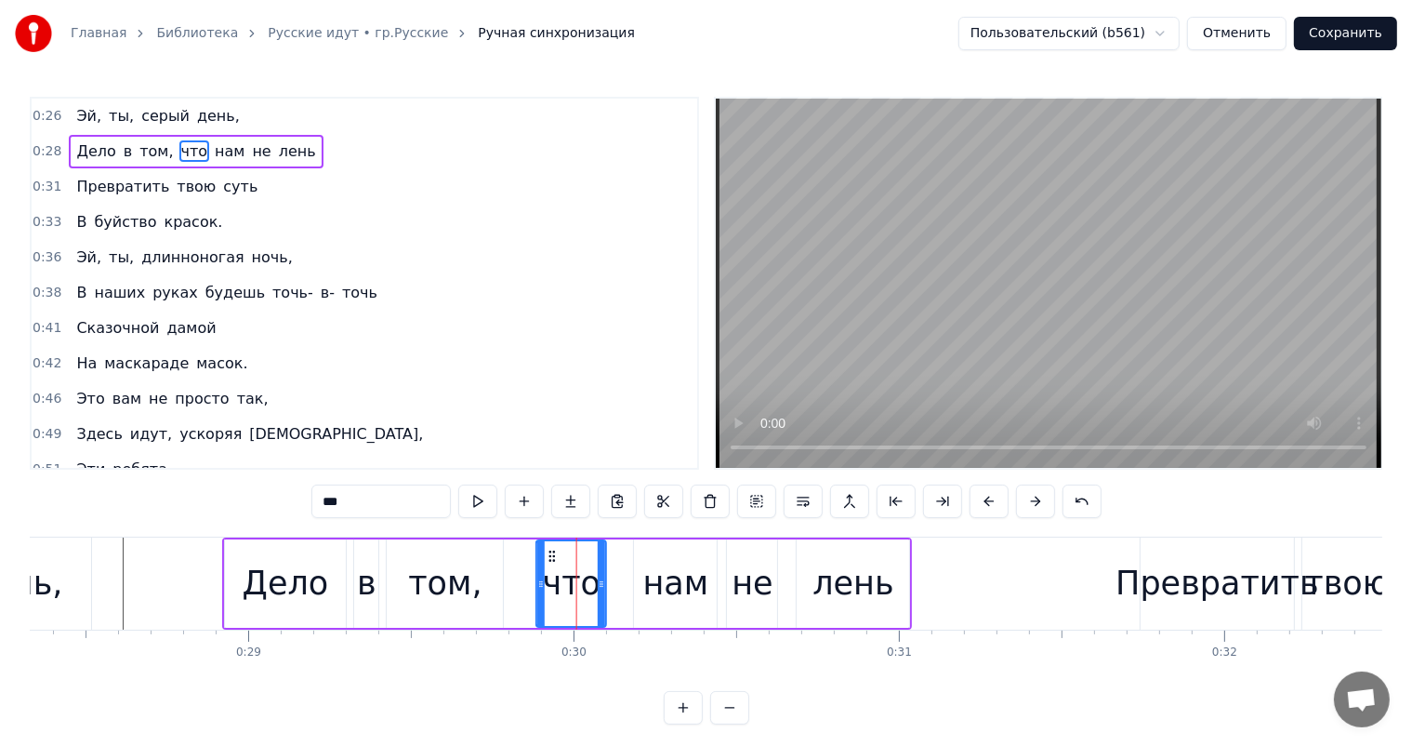
drag, startPoint x: 573, startPoint y: 553, endPoint x: 552, endPoint y: 549, distance: 20.8
click at [552, 550] on icon at bounding box center [553, 556] width 15 height 15
click at [633, 553] on div "нам" at bounding box center [675, 583] width 85 height 88
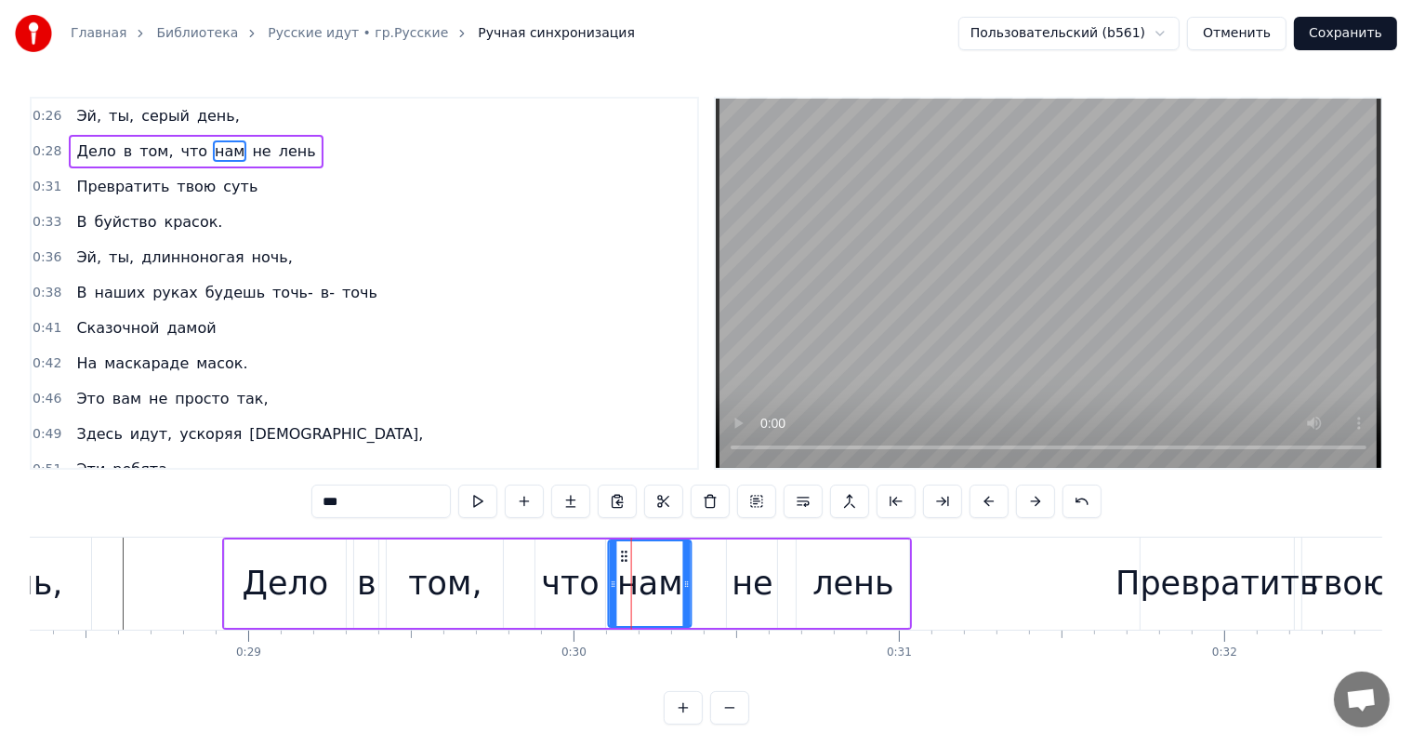
drag, startPoint x: 651, startPoint y: 550, endPoint x: 625, endPoint y: 556, distance: 26.6
click at [625, 556] on icon at bounding box center [624, 556] width 15 height 15
click at [760, 573] on div "не" at bounding box center [752, 583] width 41 height 49
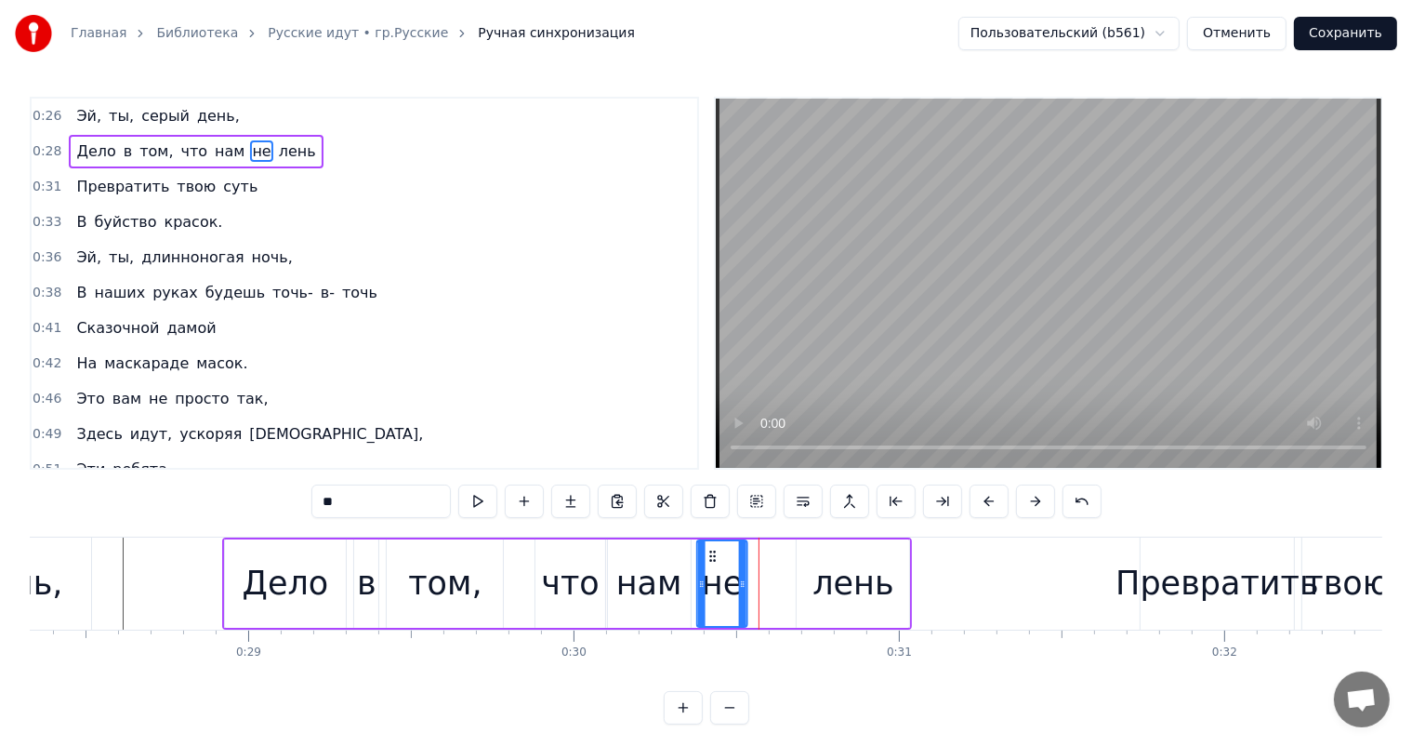
drag, startPoint x: 740, startPoint y: 550, endPoint x: 707, endPoint y: 558, distance: 33.4
click at [707, 558] on icon at bounding box center [713, 556] width 15 height 15
click at [818, 565] on div "лень" at bounding box center [853, 583] width 81 height 49
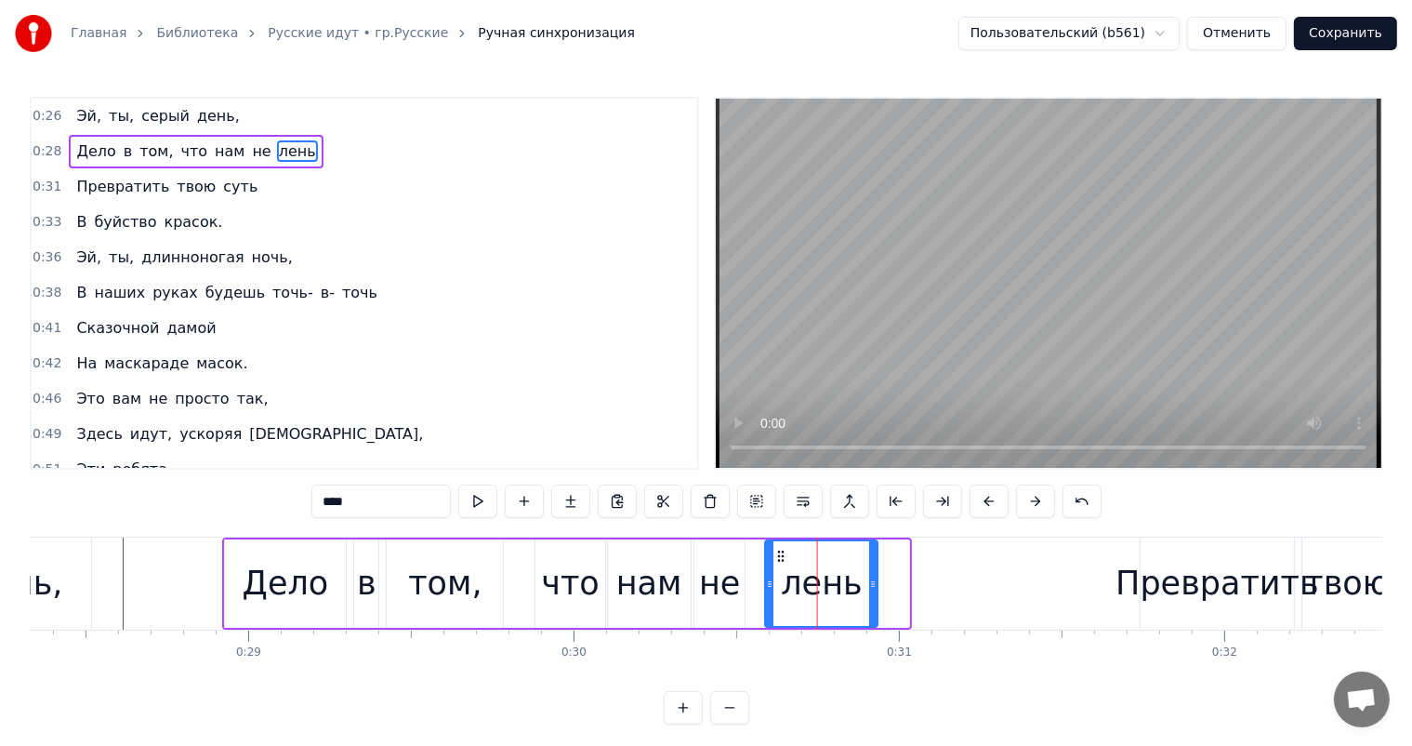
drag, startPoint x: 814, startPoint y: 550, endPoint x: 783, endPoint y: 554, distance: 31.8
click at [783, 554] on icon at bounding box center [781, 556] width 15 height 15
click at [71, 575] on div "день," at bounding box center [16, 583] width 151 height 92
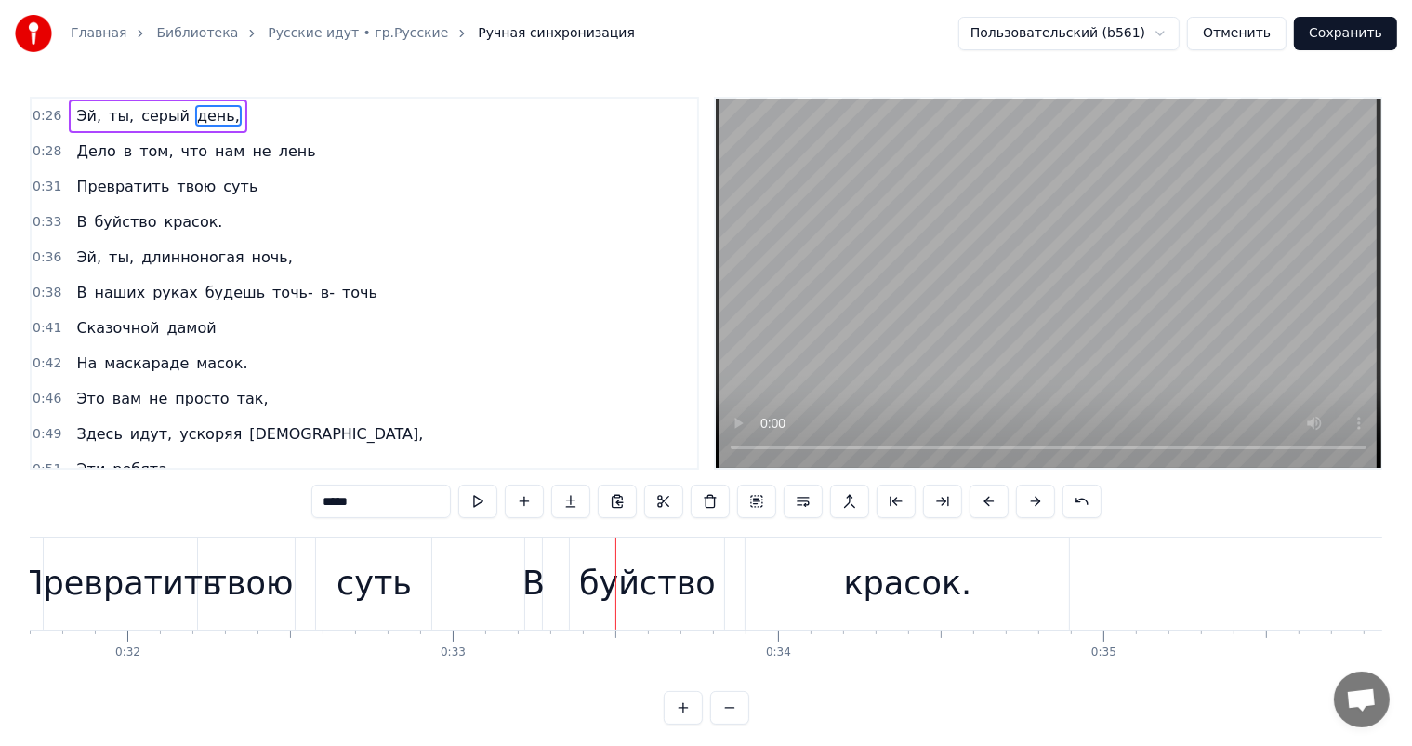
scroll to position [0, 10219]
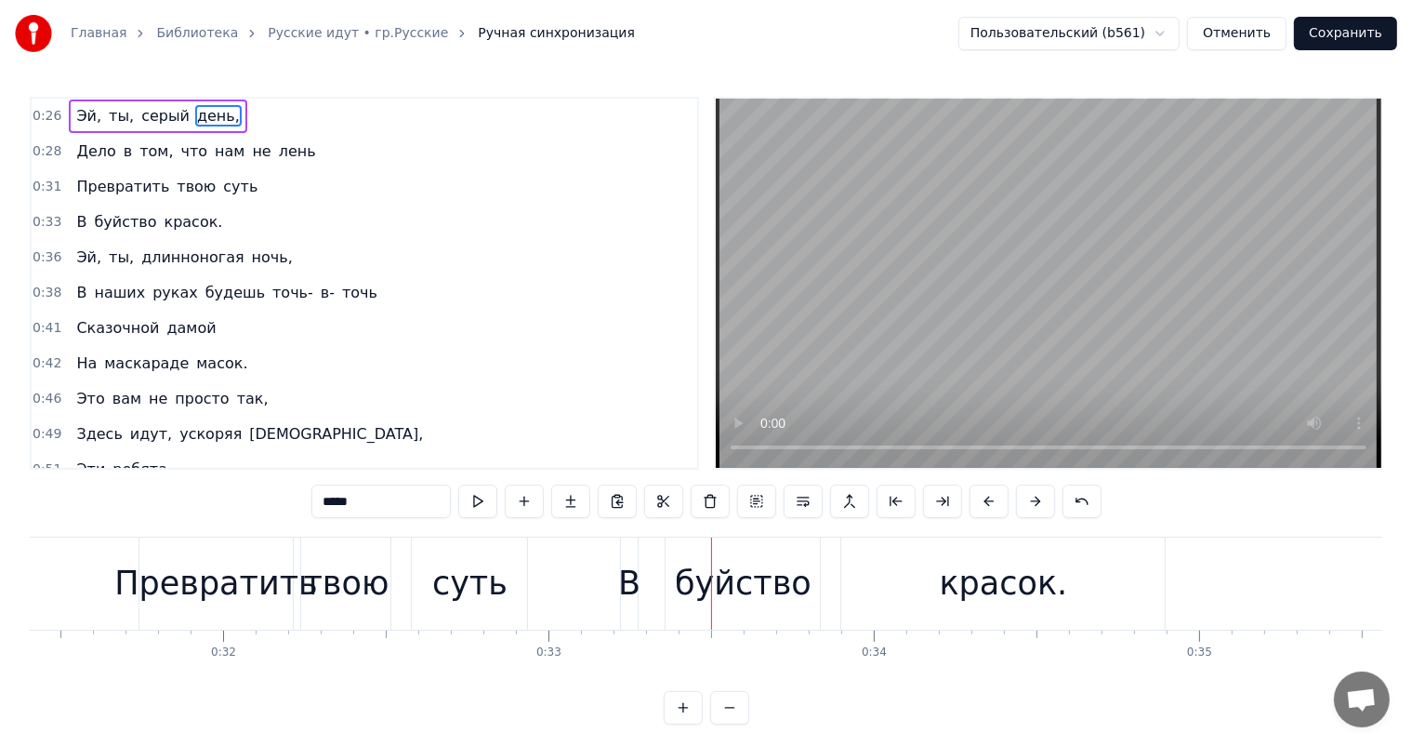
click at [257, 579] on div "Превратить" at bounding box center [216, 583] width 204 height 49
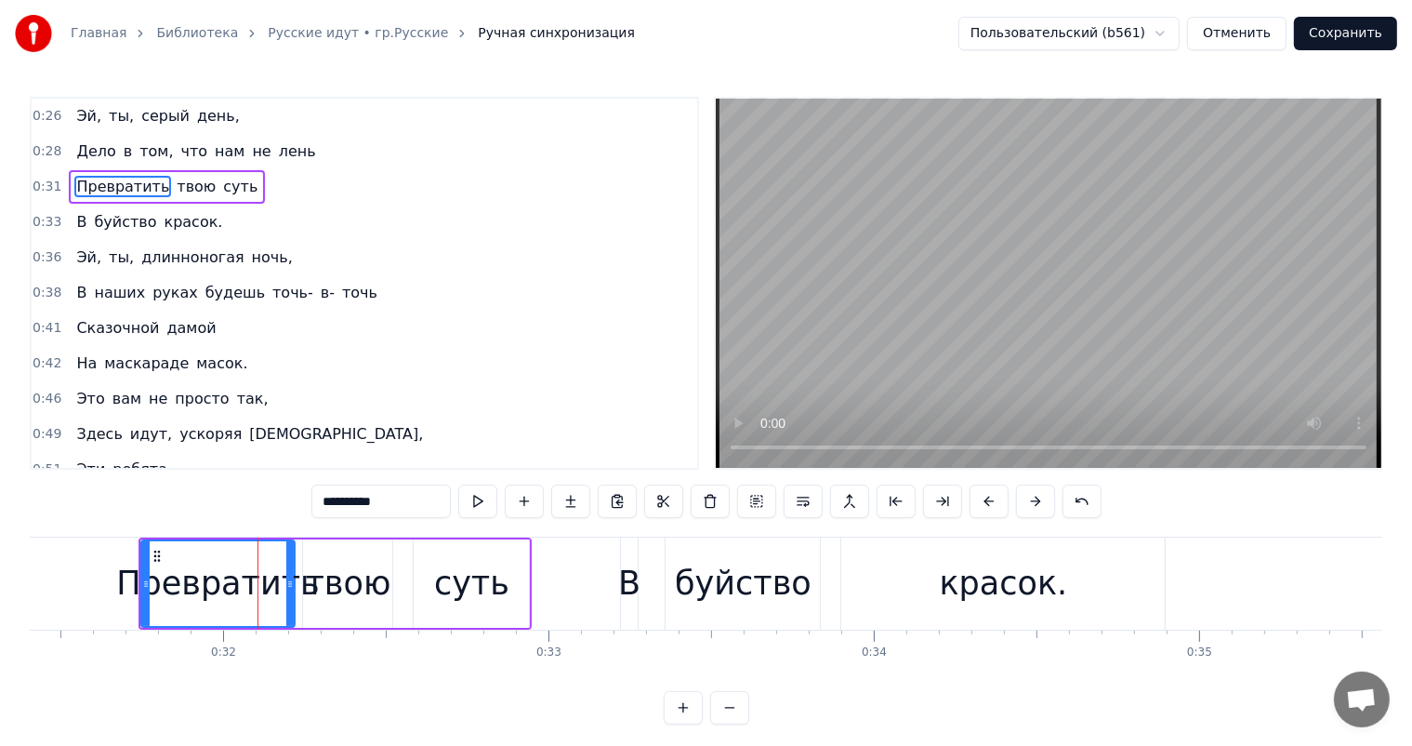
click at [345, 595] on div "твою" at bounding box center [349, 583] width 86 height 49
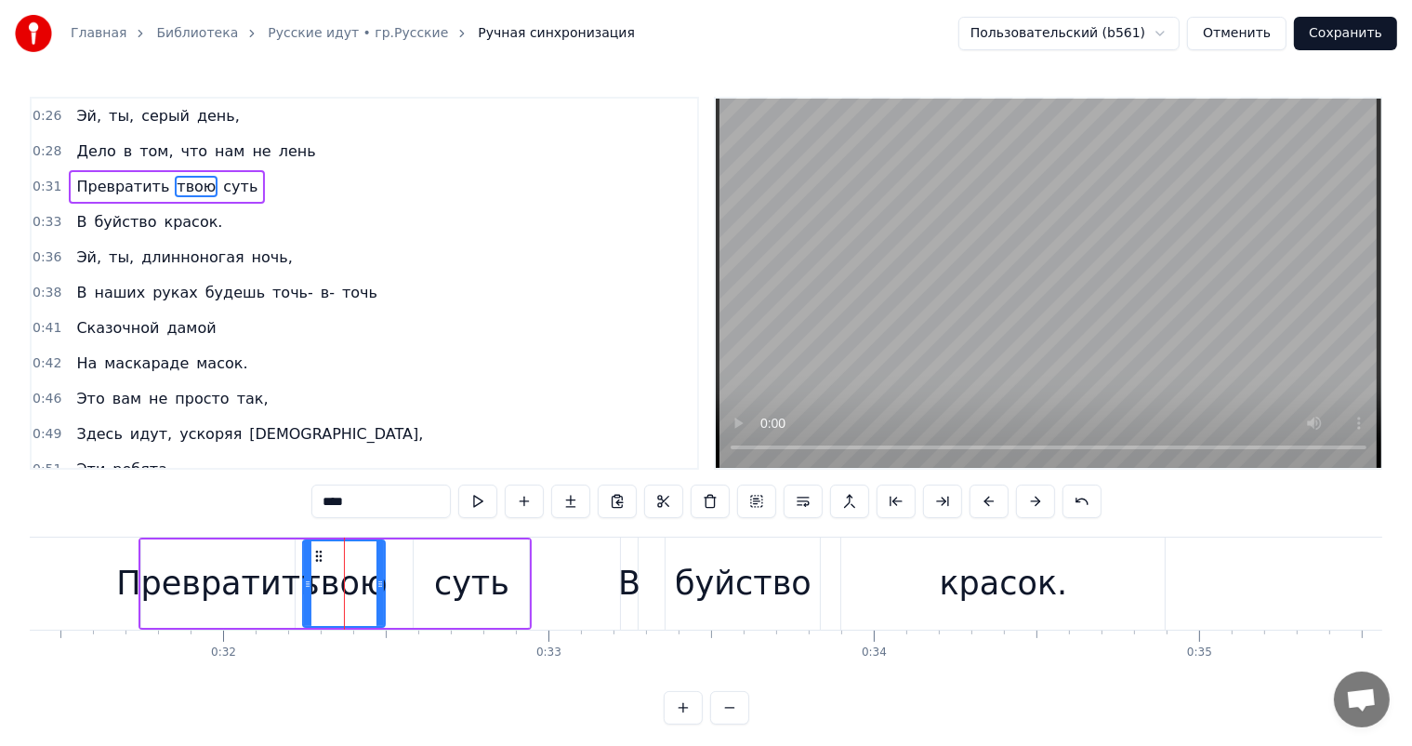
click at [377, 565] on div at bounding box center [380, 583] width 7 height 85
click at [449, 572] on div "суть" at bounding box center [471, 583] width 75 height 49
type input "****"
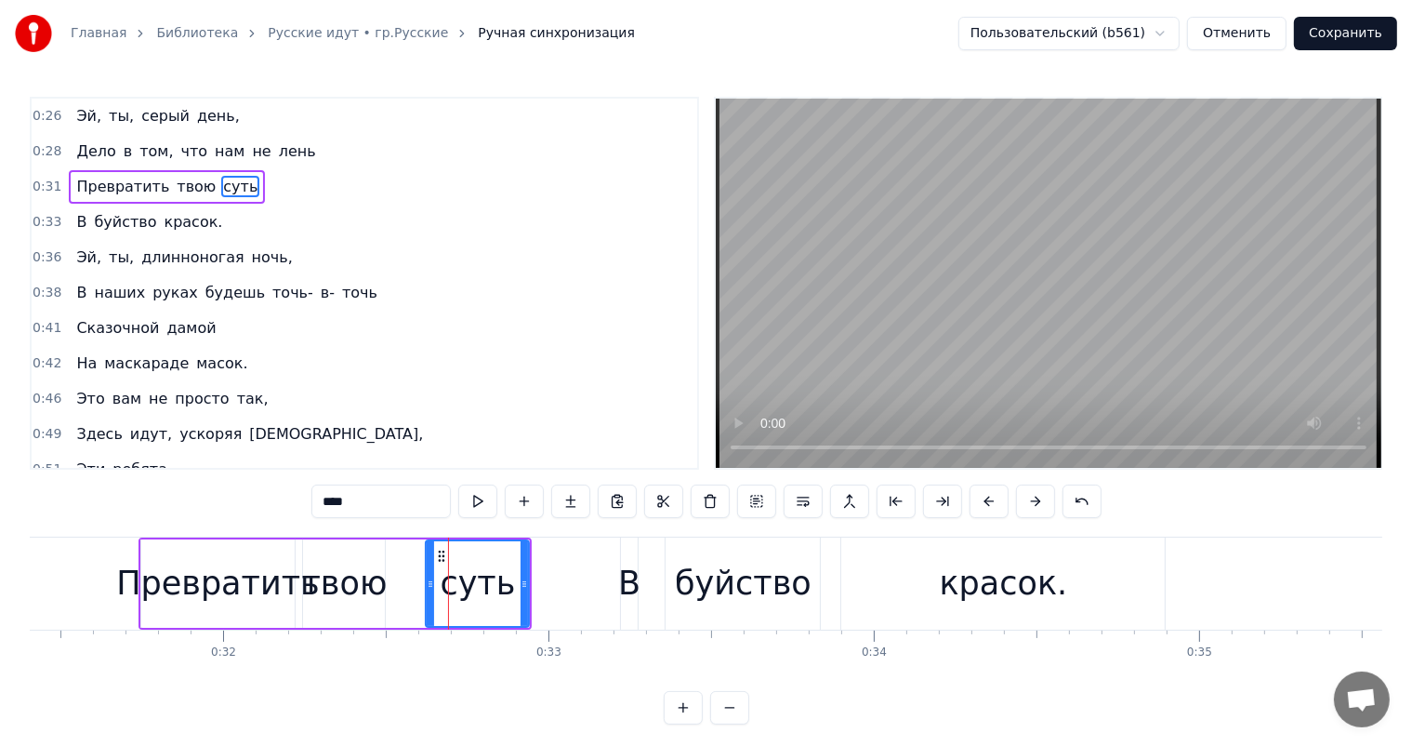
drag, startPoint x: 417, startPoint y: 581, endPoint x: 430, endPoint y: 578, distance: 12.4
click at [430, 578] on icon at bounding box center [430, 583] width 7 height 15
drag, startPoint x: 443, startPoint y: 555, endPoint x: 415, endPoint y: 562, distance: 29.5
click at [415, 562] on div "суть" at bounding box center [448, 583] width 101 height 85
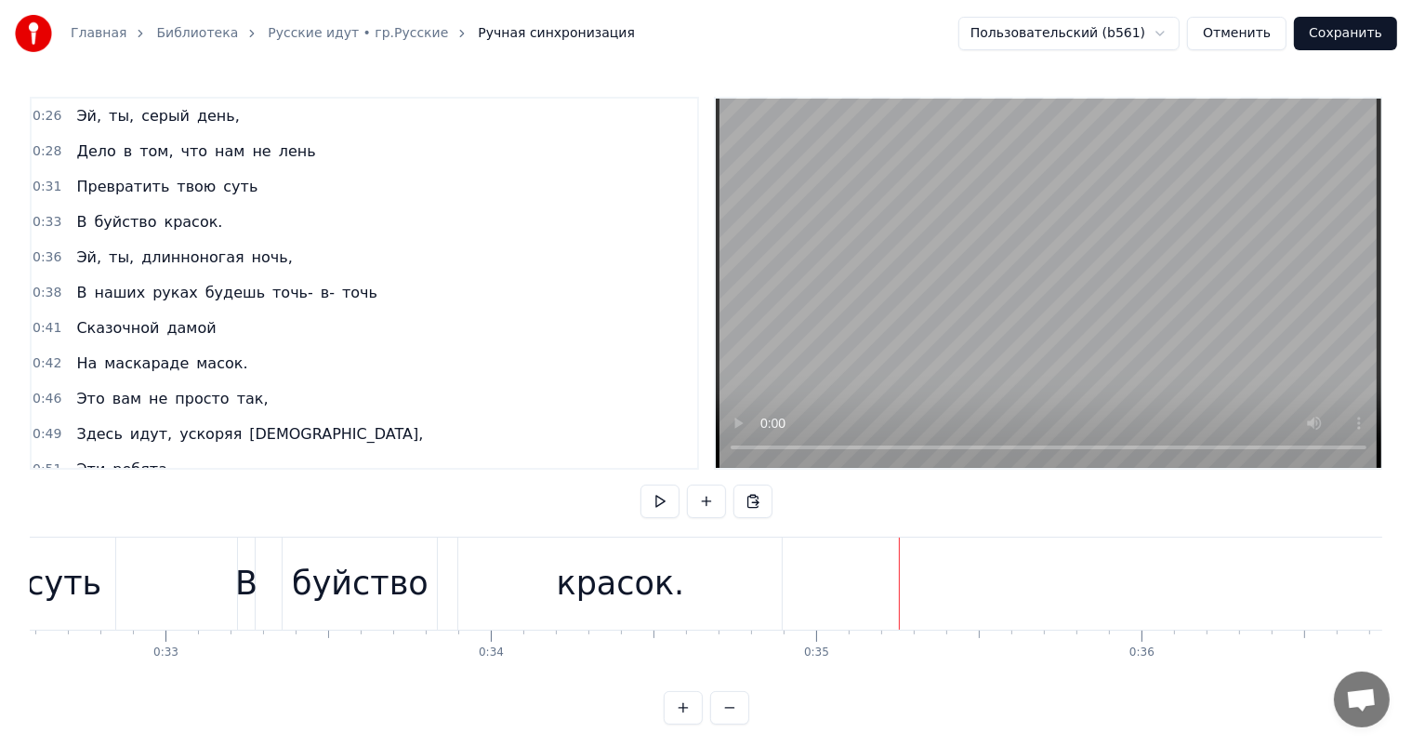
scroll to position [0, 10505]
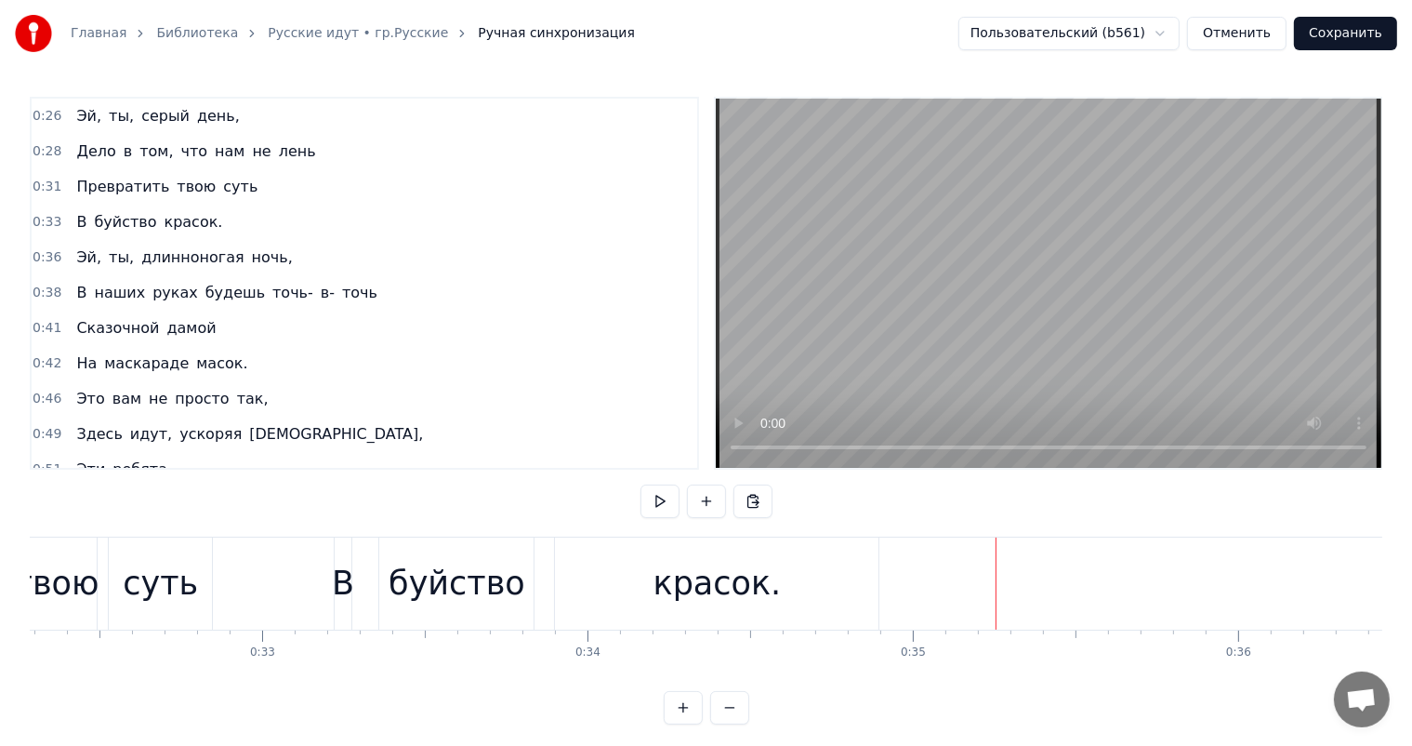
click at [652, 575] on div "красок." at bounding box center [717, 583] width 324 height 92
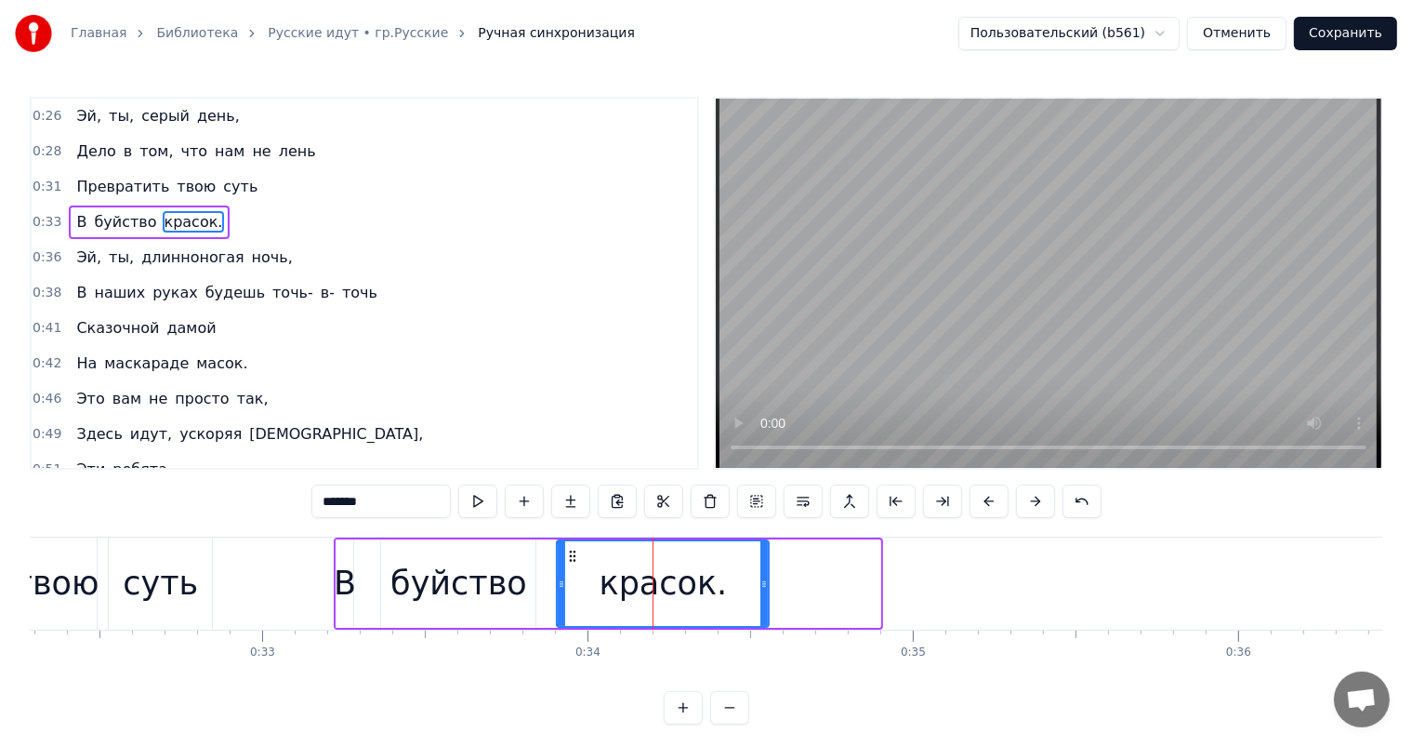
drag, startPoint x: 874, startPoint y: 588, endPoint x: 762, endPoint y: 593, distance: 111.7
click at [762, 593] on div at bounding box center [763, 583] width 7 height 85
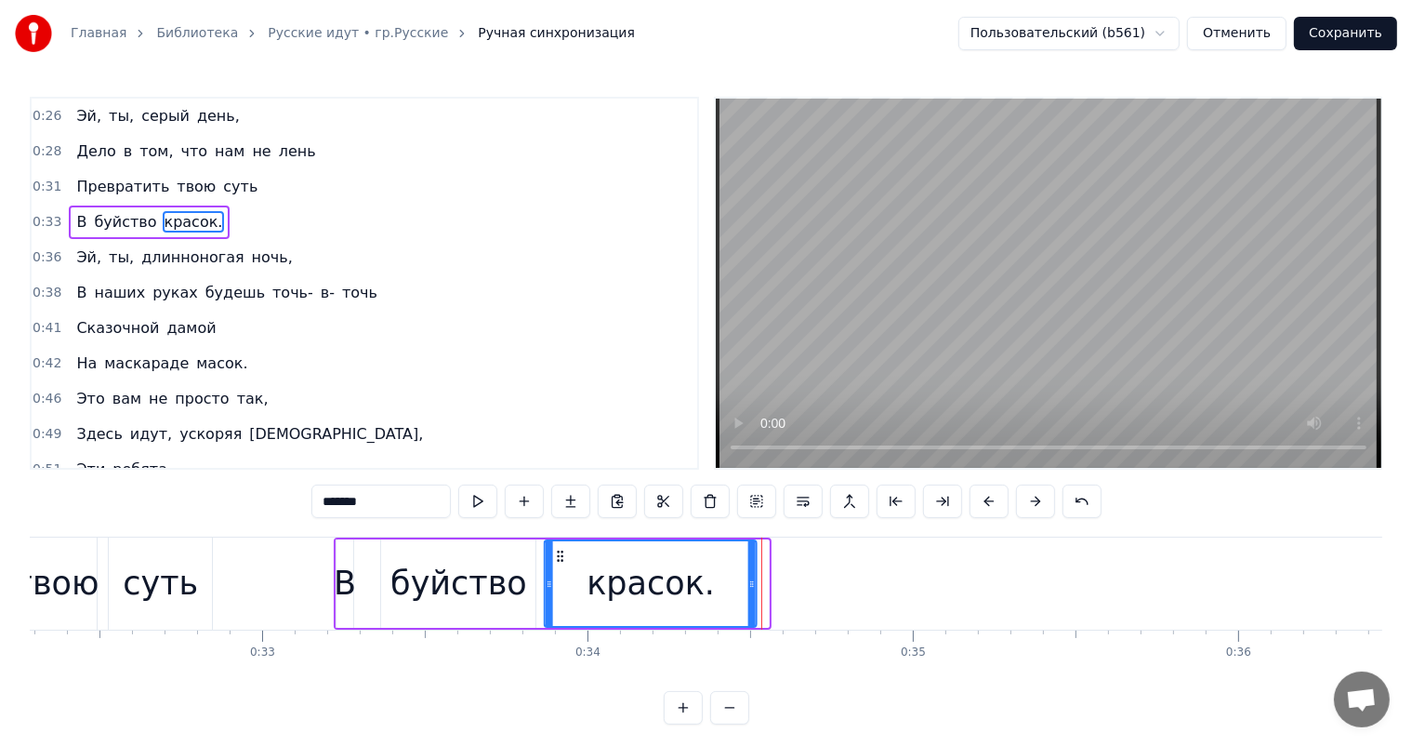
drag, startPoint x: 576, startPoint y: 550, endPoint x: 564, endPoint y: 558, distance: 14.2
click at [564, 558] on icon at bounding box center [561, 556] width 15 height 15
click at [205, 577] on div "суть" at bounding box center [160, 583] width 103 height 92
type input "****"
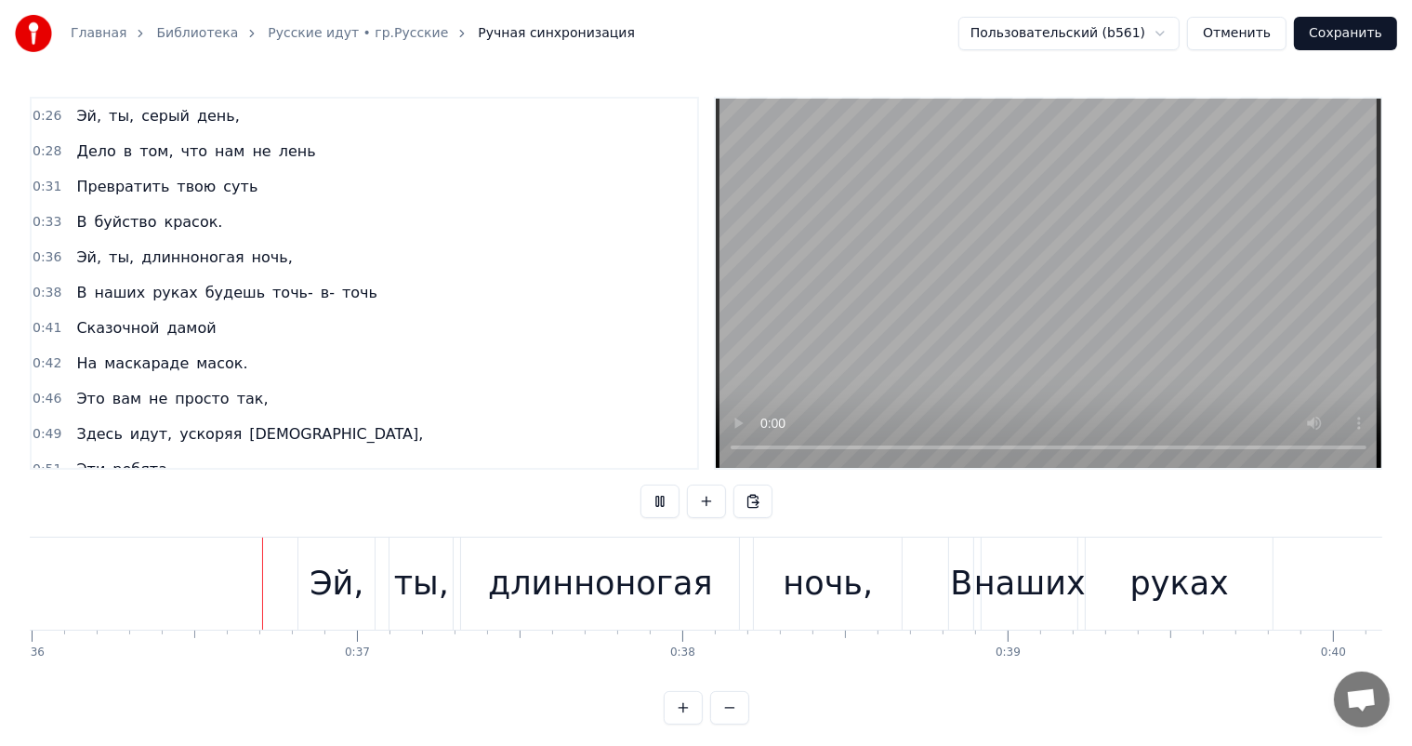
scroll to position [0, 11720]
click at [628, 591] on div "длинноногая" at bounding box center [592, 583] width 225 height 49
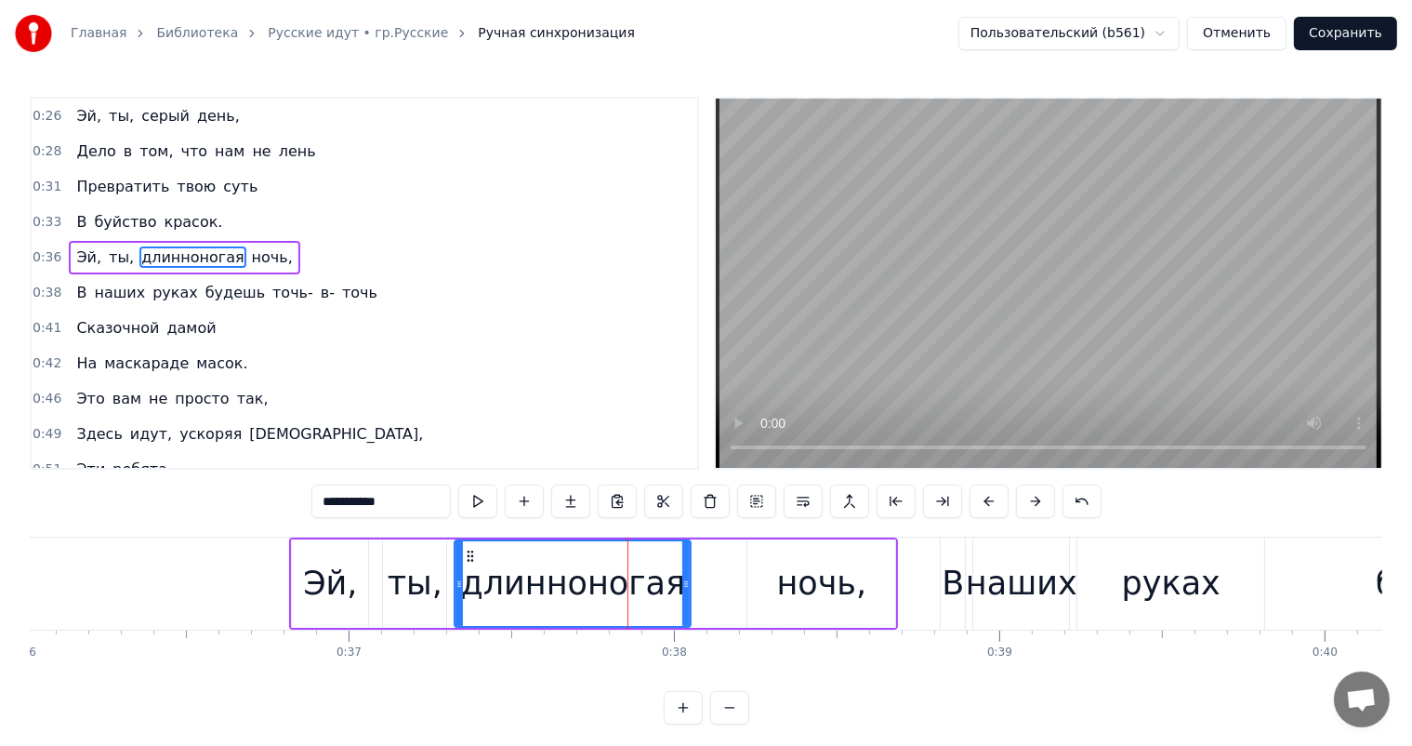
drag, startPoint x: 727, startPoint y: 581, endPoint x: 684, endPoint y: 580, distance: 42.8
click at [684, 580] on icon at bounding box center [685, 583] width 7 height 15
click at [754, 563] on div "ночь," at bounding box center [821, 583] width 148 height 88
type input "*****"
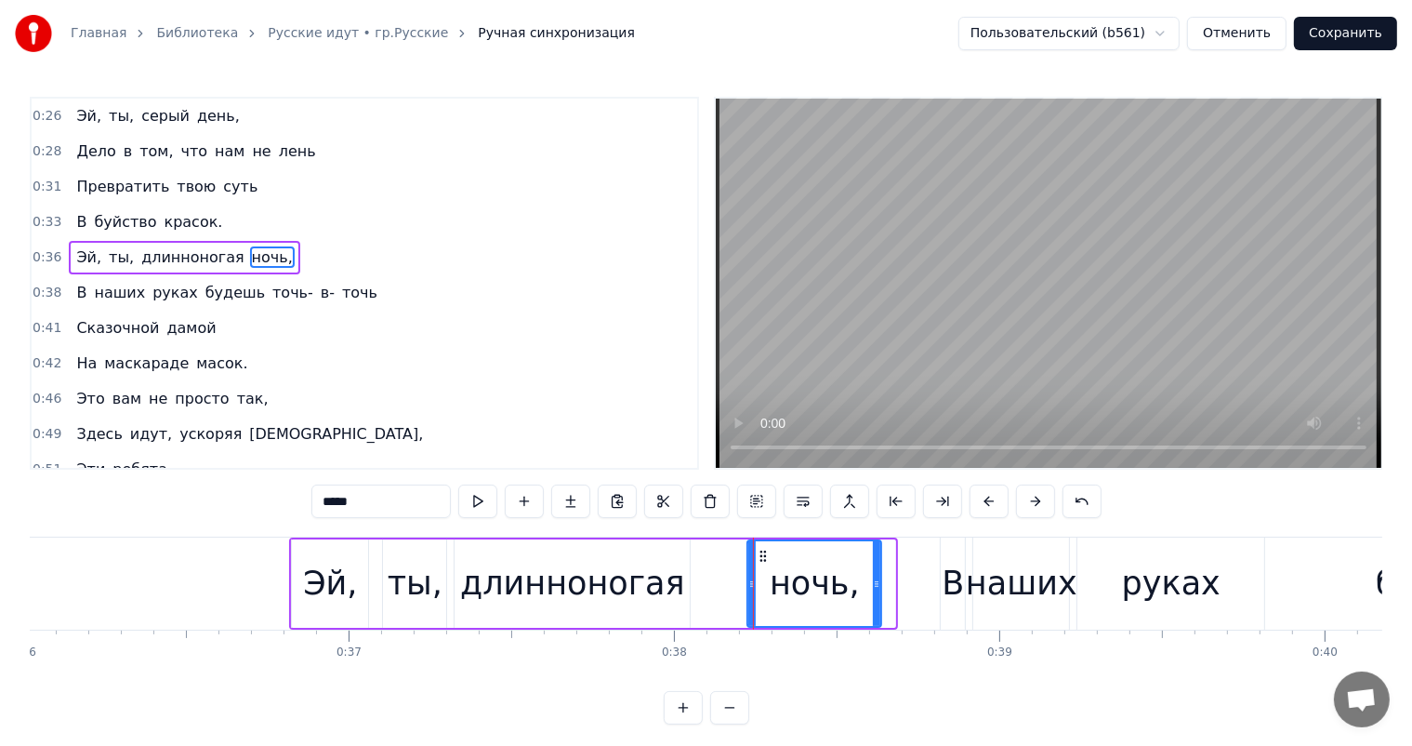
drag, startPoint x: 892, startPoint y: 580, endPoint x: 872, endPoint y: 588, distance: 21.8
click at [873, 588] on icon at bounding box center [876, 583] width 7 height 15
drag, startPoint x: 762, startPoint y: 552, endPoint x: 724, endPoint y: 556, distance: 38.3
click at [724, 556] on icon at bounding box center [726, 556] width 15 height 15
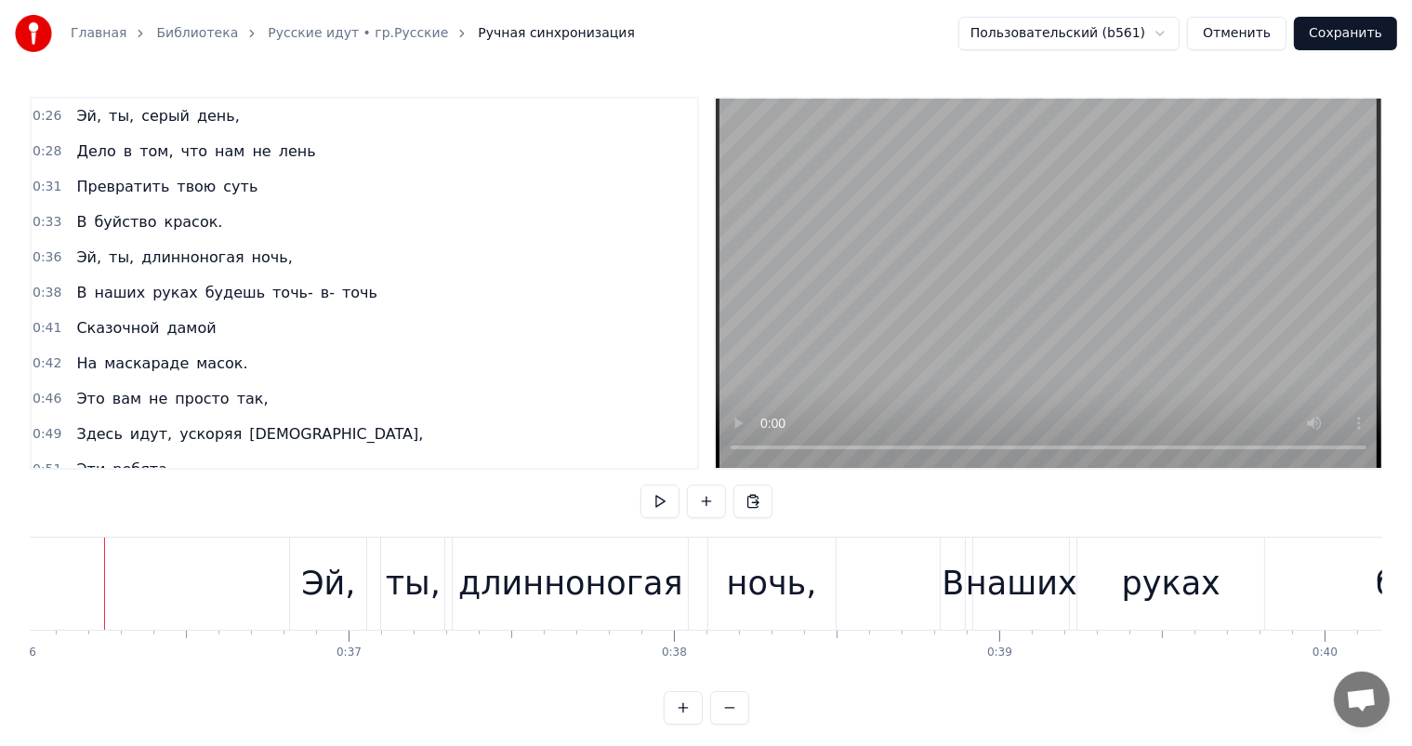
scroll to position [0, 11702]
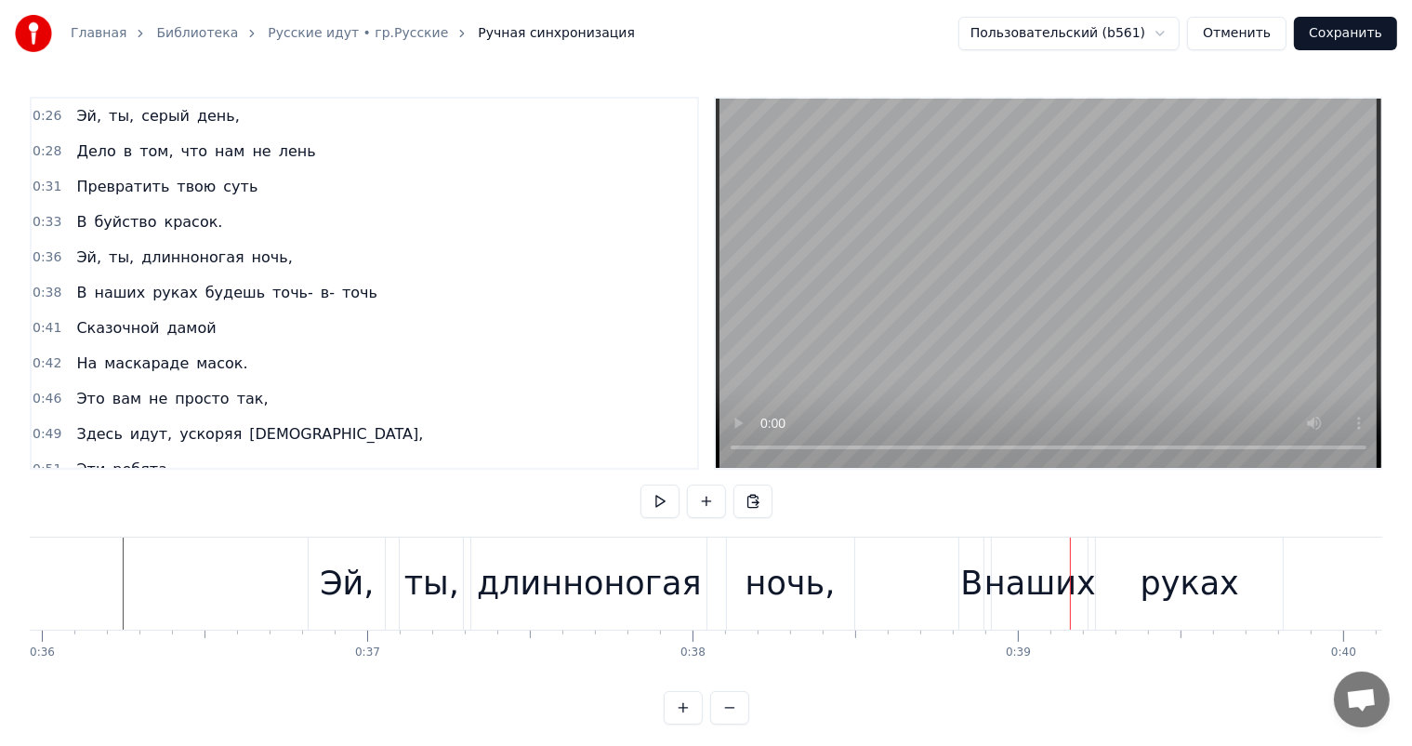
click at [699, 551] on div "длинноногая" at bounding box center [588, 583] width 235 height 92
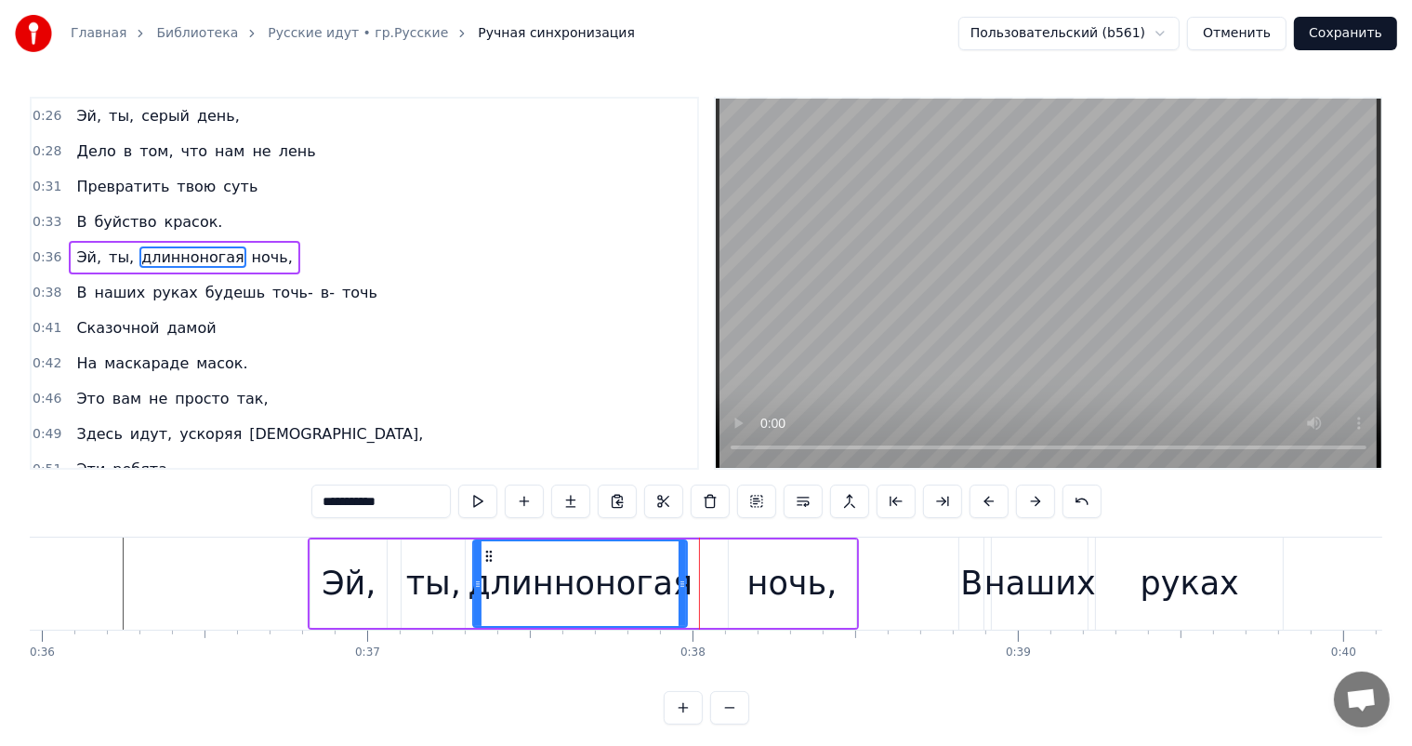
drag, startPoint x: 702, startPoint y: 580, endPoint x: 681, endPoint y: 585, distance: 21.9
click at [681, 585] on icon at bounding box center [682, 583] width 7 height 15
click at [435, 582] on div "ты," at bounding box center [433, 583] width 55 height 49
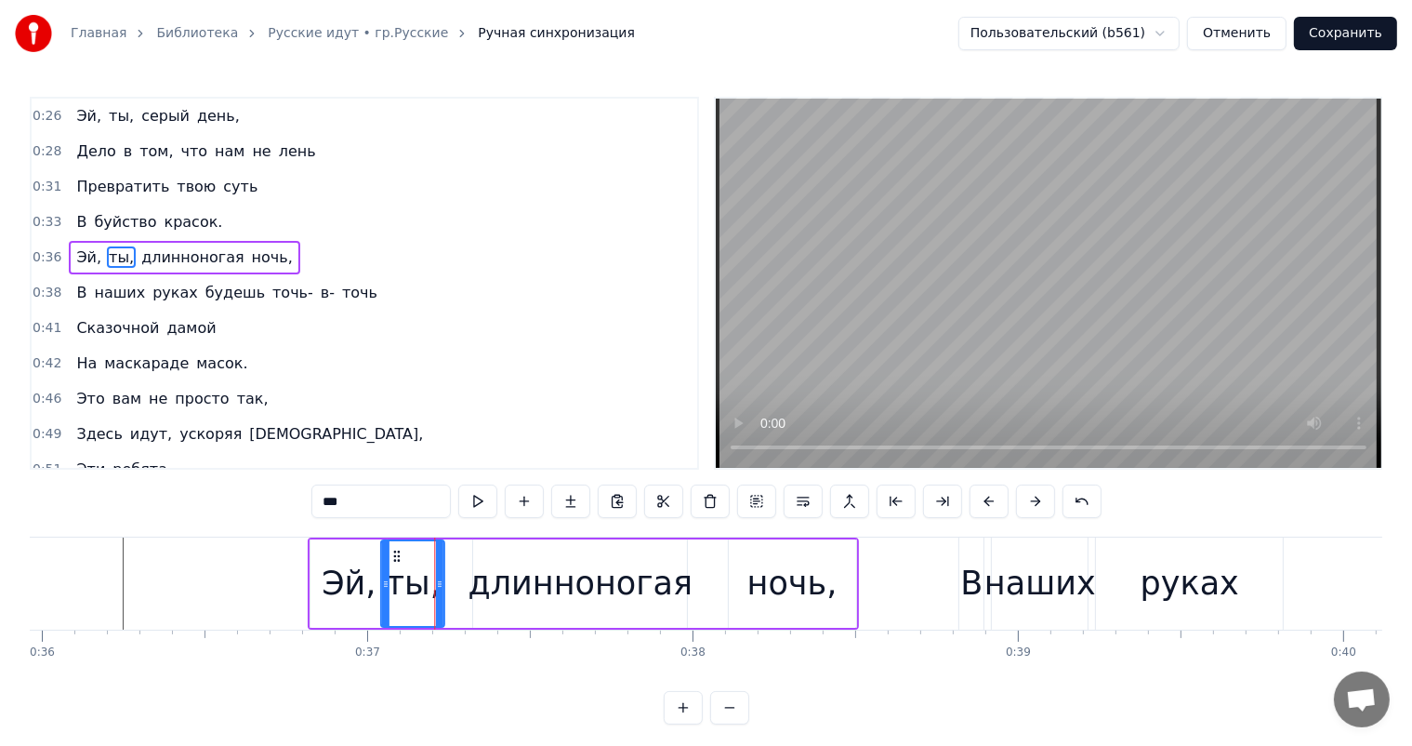
drag, startPoint x: 416, startPoint y: 554, endPoint x: 396, endPoint y: 554, distance: 20.5
click at [396, 554] on icon at bounding box center [397, 556] width 15 height 15
click at [574, 570] on div "длинноногая" at bounding box center [581, 583] width 225 height 49
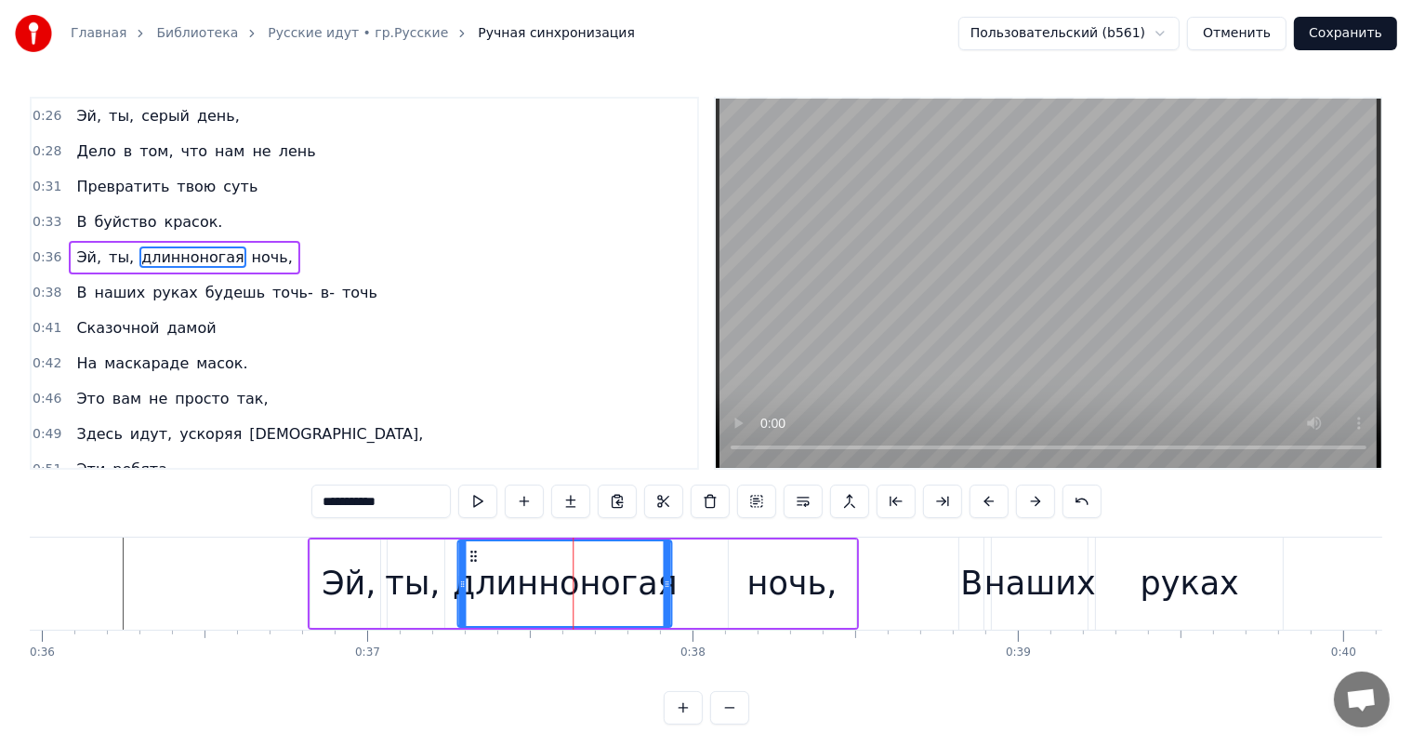
drag, startPoint x: 483, startPoint y: 555, endPoint x: 468, endPoint y: 549, distance: 15.9
click at [468, 549] on icon at bounding box center [474, 556] width 15 height 15
click at [799, 588] on div "ночь," at bounding box center [792, 583] width 90 height 49
type input "*****"
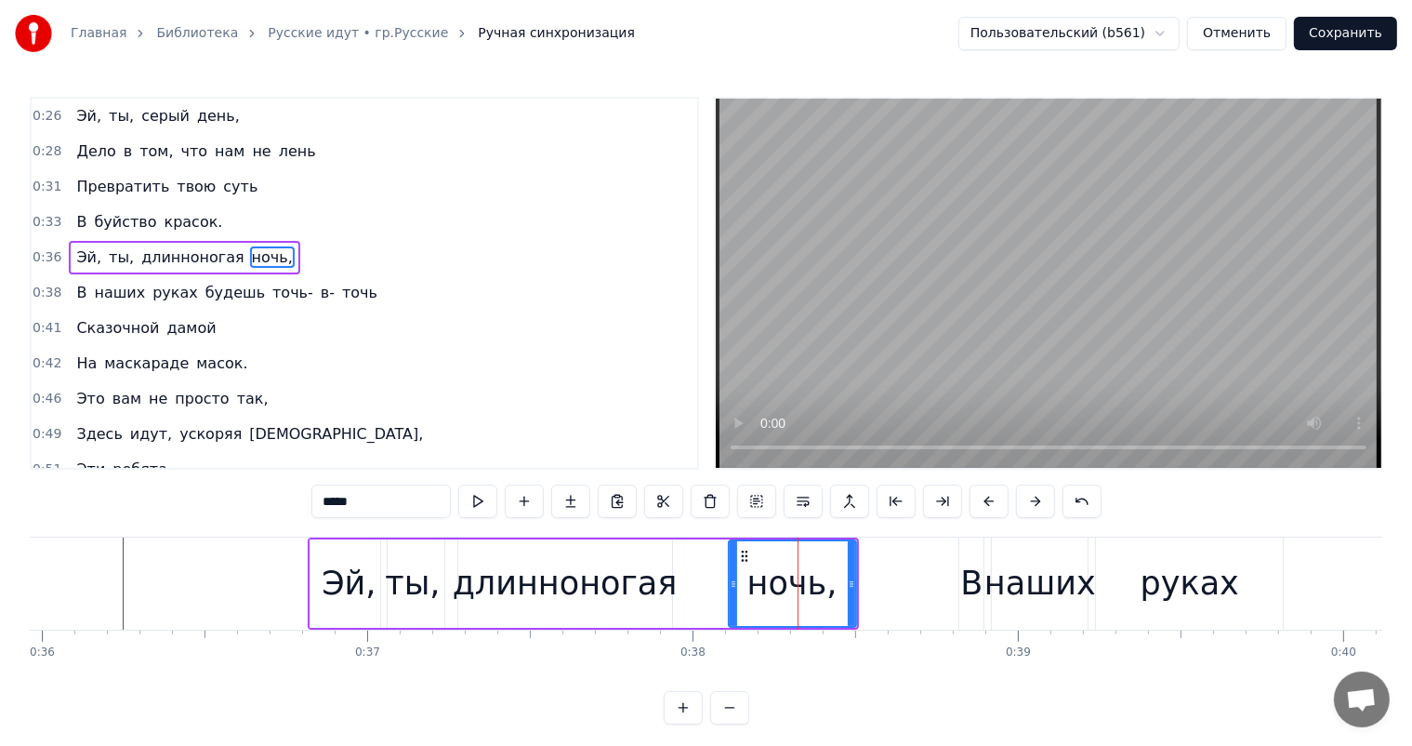
drag, startPoint x: 742, startPoint y: 562, endPoint x: 711, endPoint y: 565, distance: 30.9
click at [711, 565] on div "Эй, ты, длинноногая ночь," at bounding box center [583, 583] width 550 height 92
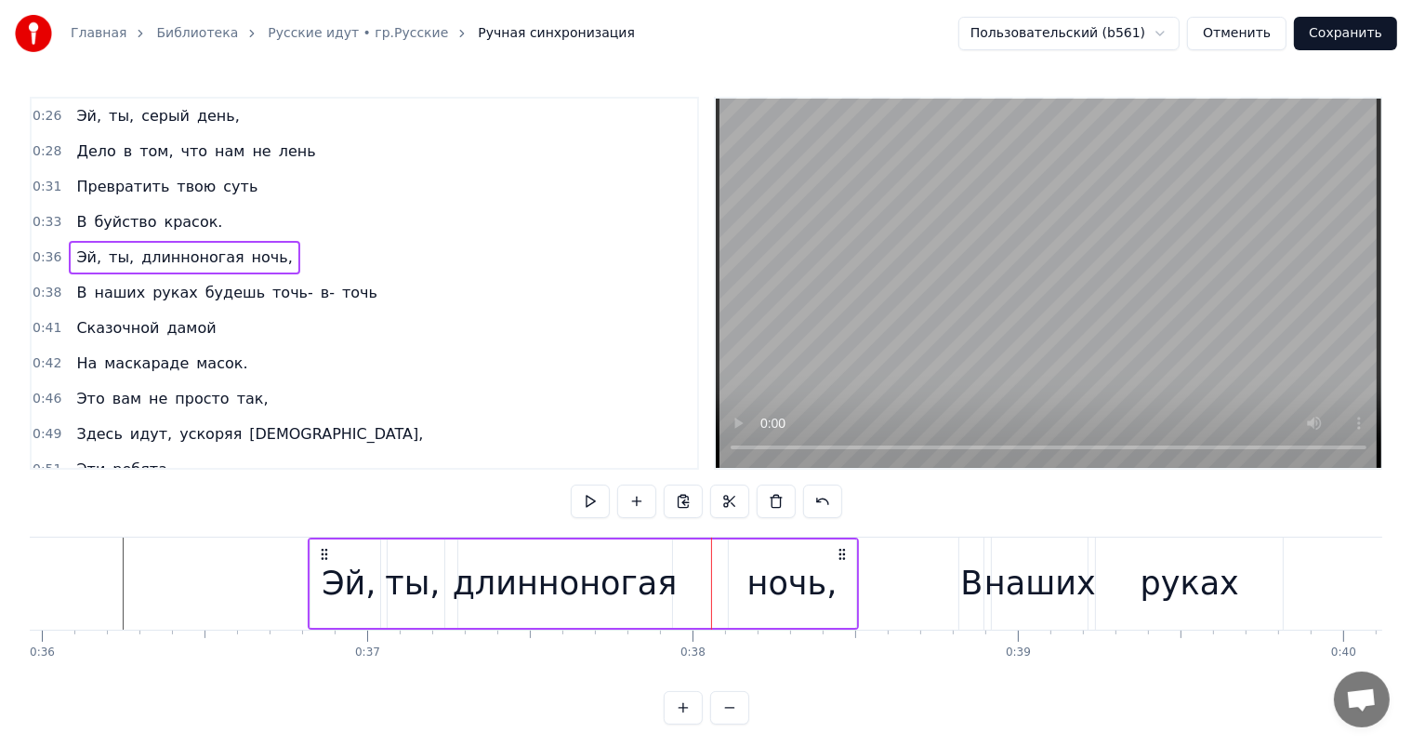
click at [740, 554] on div "ночь," at bounding box center [792, 583] width 127 height 88
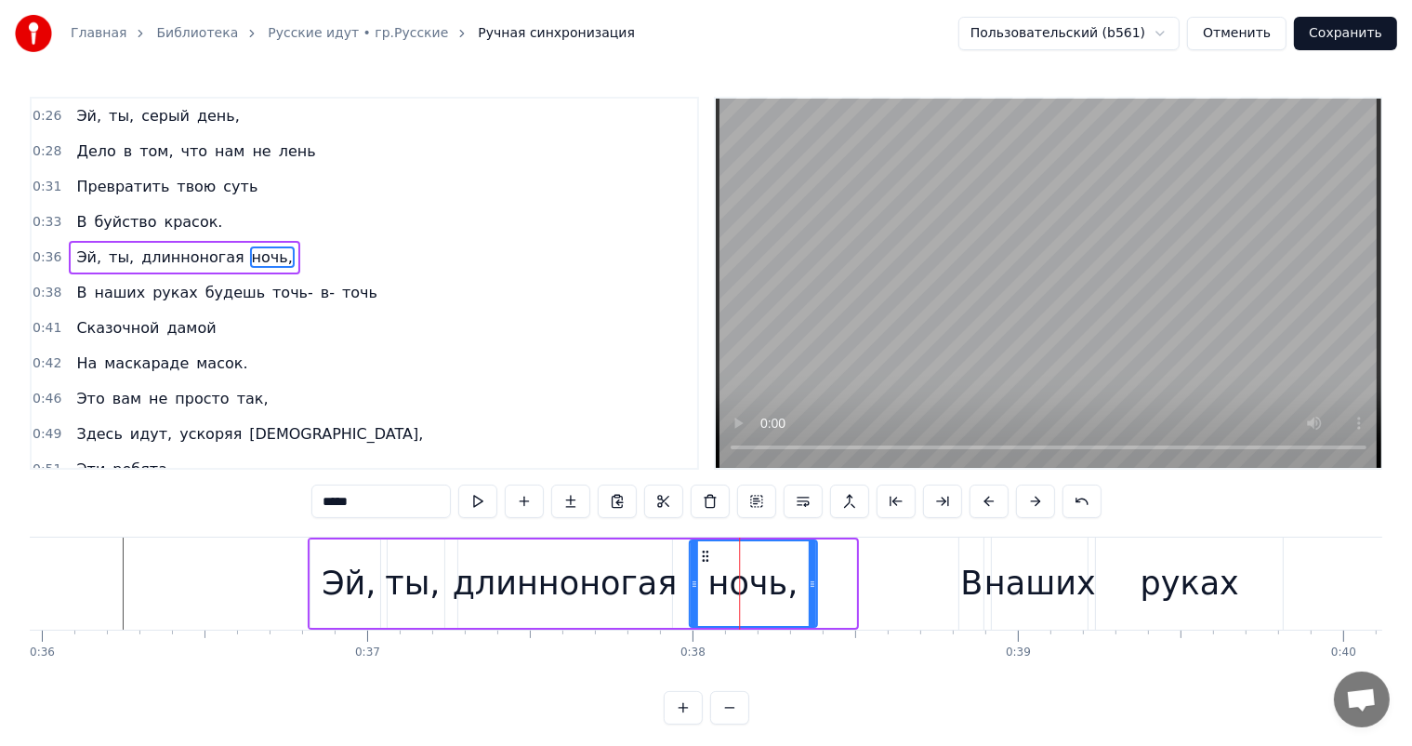
drag, startPoint x: 744, startPoint y: 556, endPoint x: 705, endPoint y: 564, distance: 39.9
click at [705, 564] on div "ночь," at bounding box center [753, 583] width 126 height 85
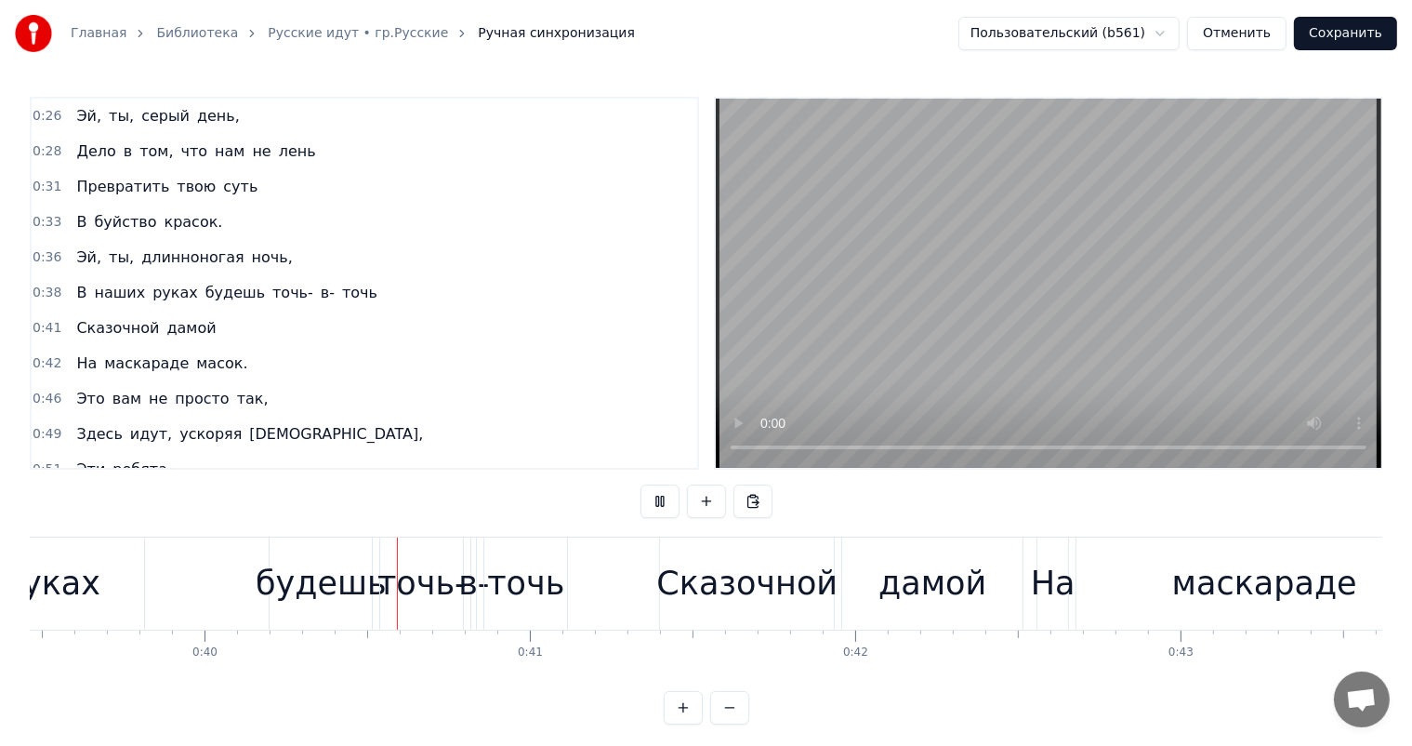
scroll to position [0, 12896]
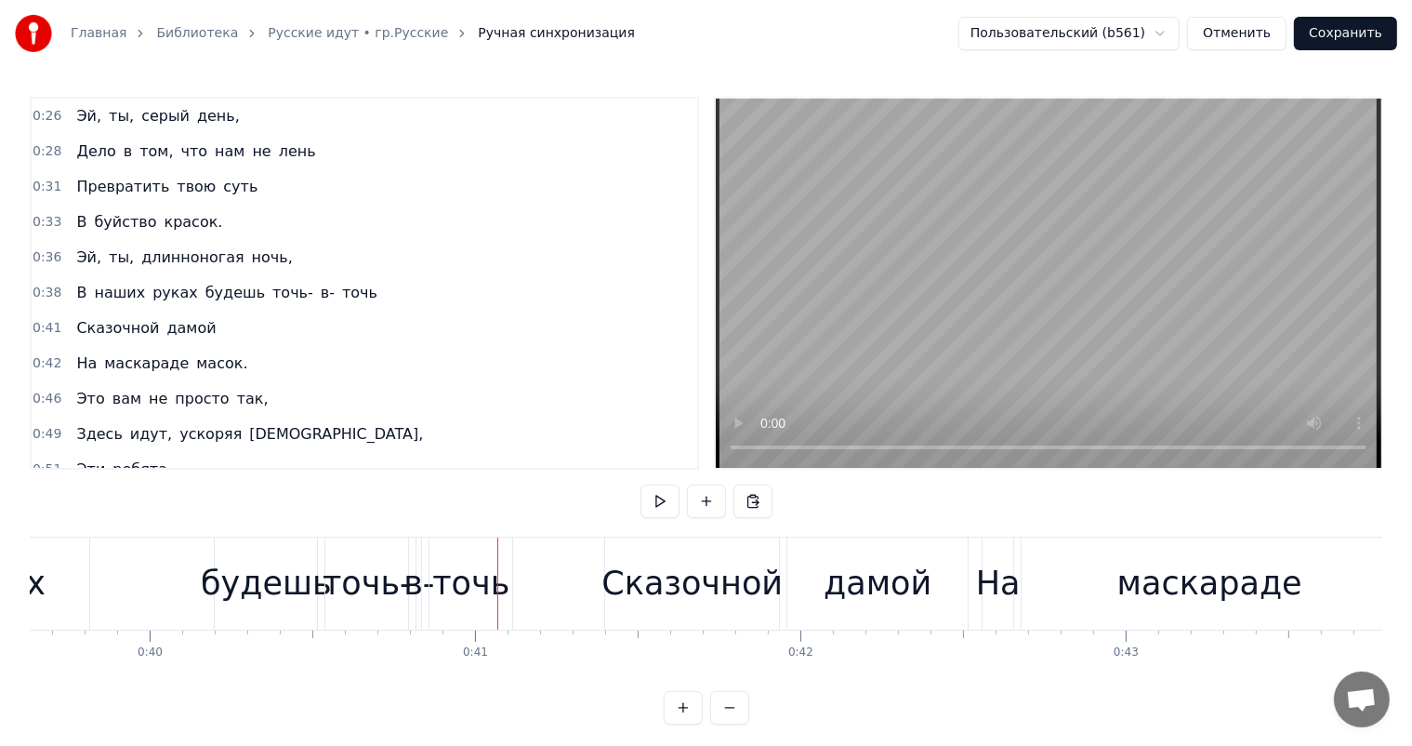
click at [297, 566] on div "будешь" at bounding box center [266, 583] width 131 height 49
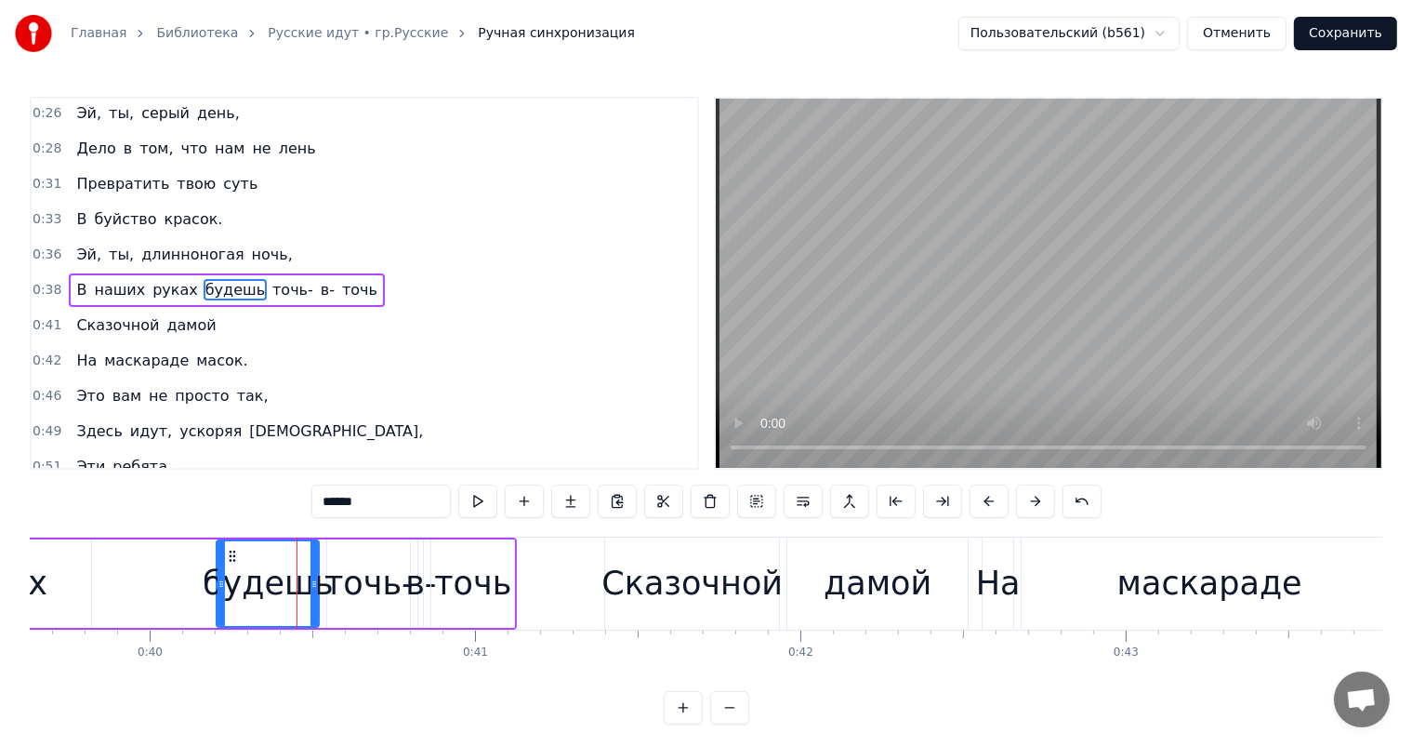
click at [148, 615] on div "В наших руках будешь точь- в- точь" at bounding box center [141, 583] width 752 height 92
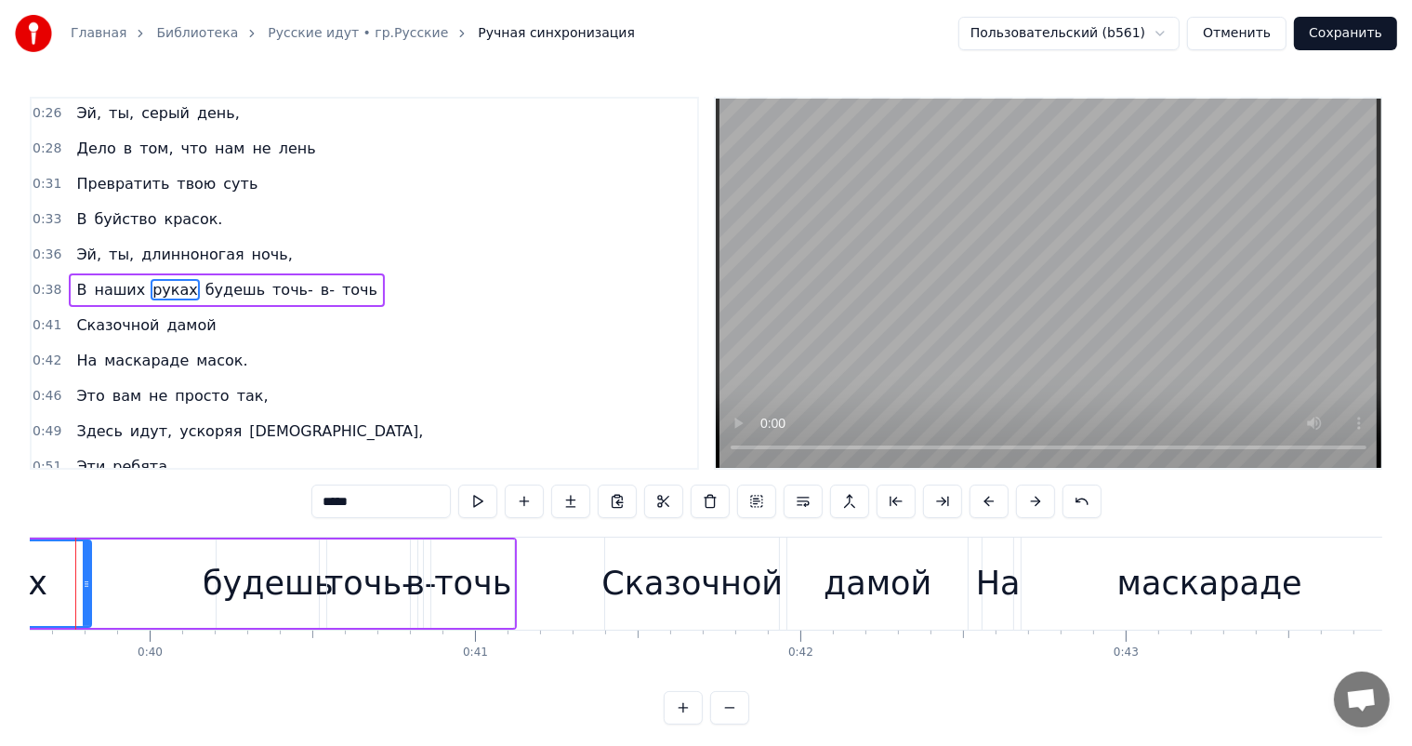
click at [271, 560] on div "будешь" at bounding box center [268, 583] width 131 height 49
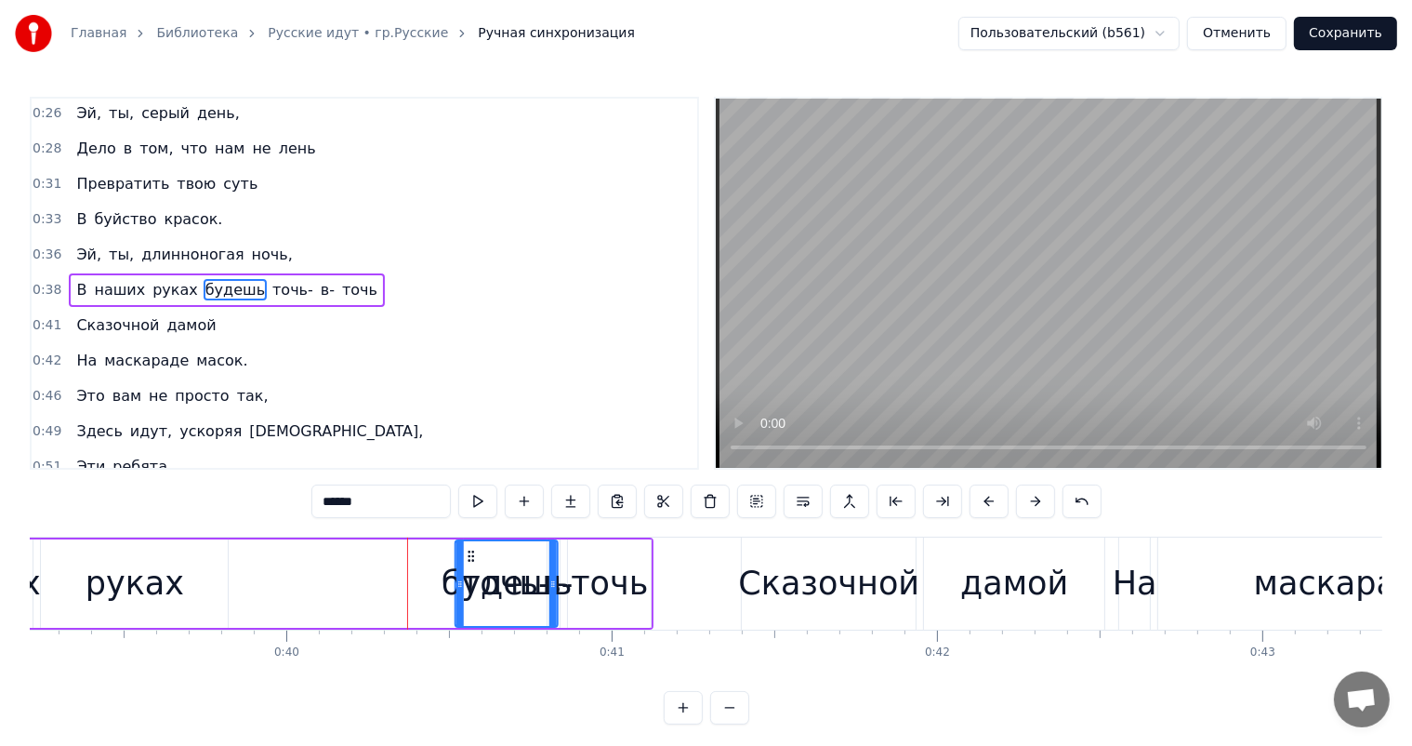
scroll to position [6, 0]
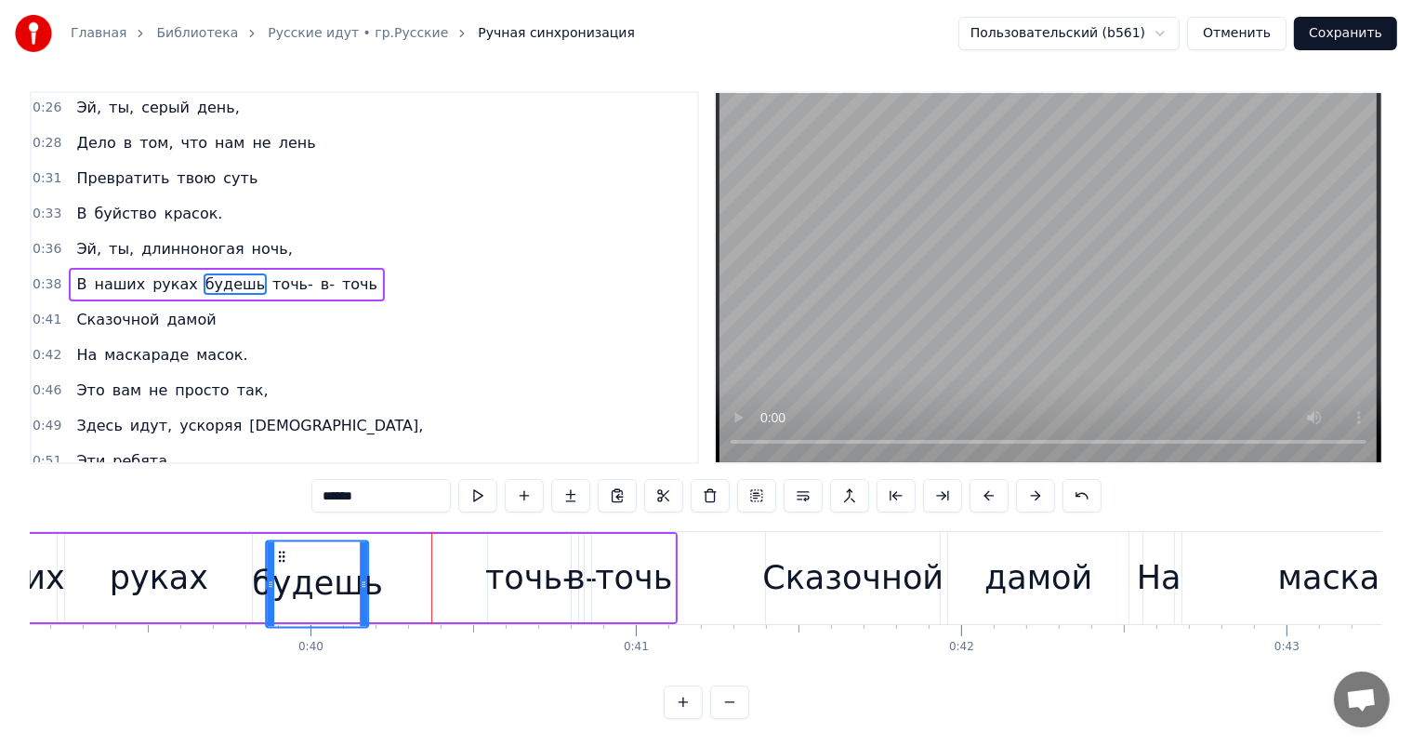
drag, startPoint x: 231, startPoint y: 556, endPoint x: 284, endPoint y: 549, distance: 54.3
click at [284, 549] on icon at bounding box center [281, 556] width 15 height 15
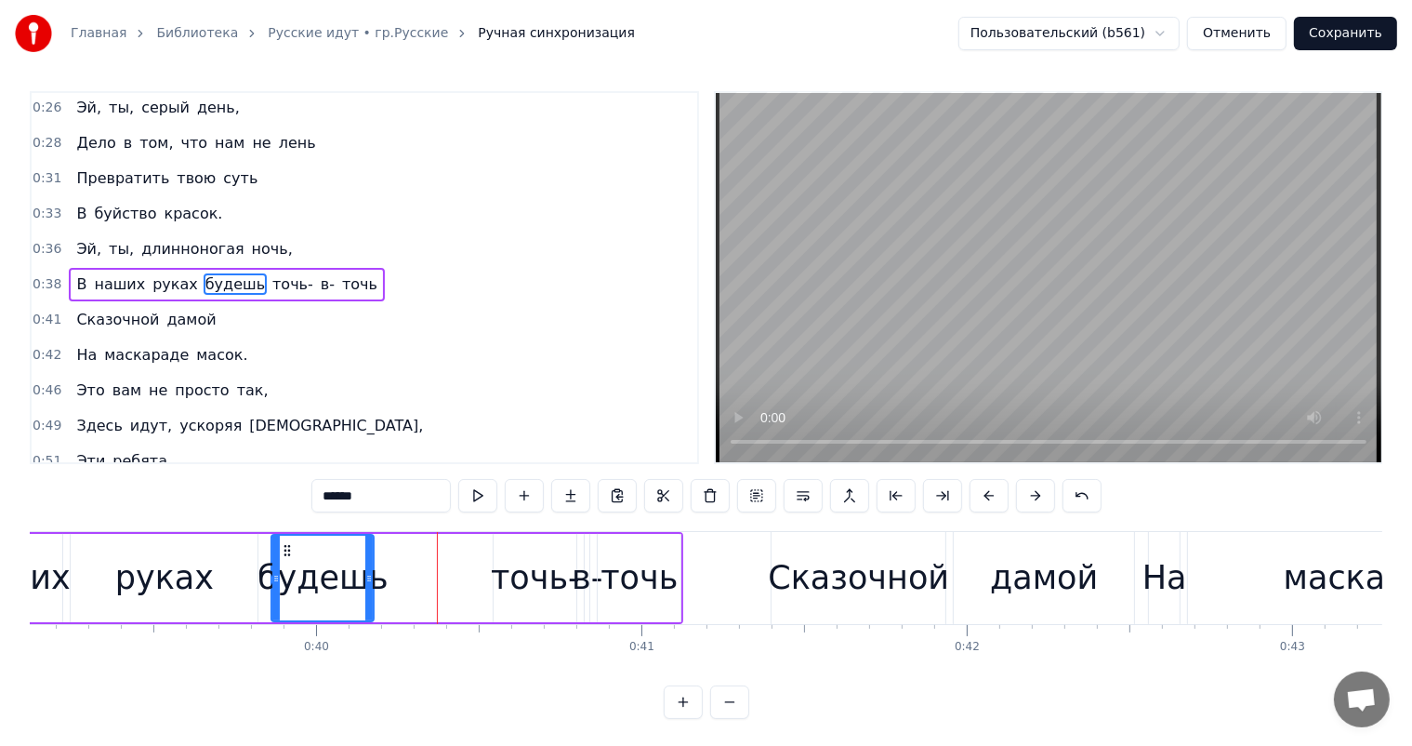
click at [539, 575] on div "точь-" at bounding box center [535, 577] width 89 height 49
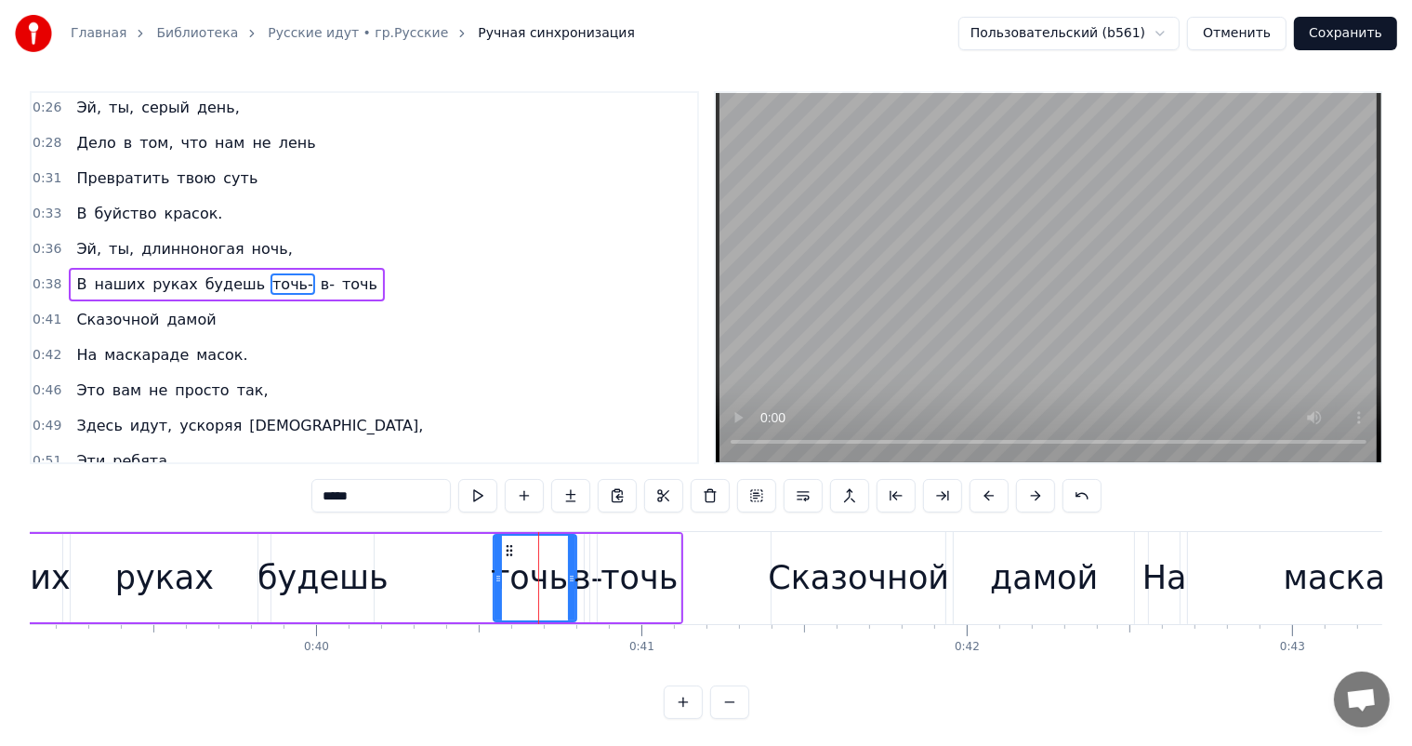
scroll to position [0, 0]
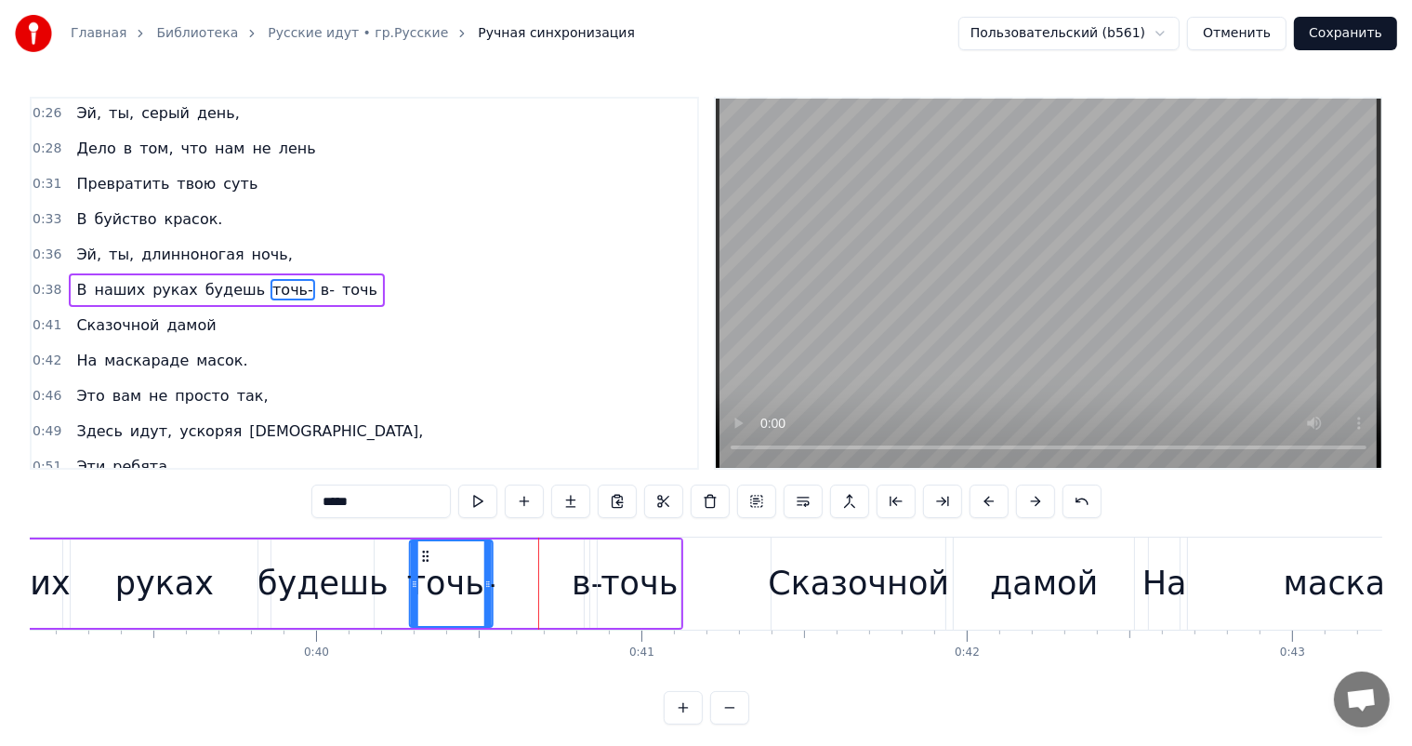
drag, startPoint x: 508, startPoint y: 551, endPoint x: 466, endPoint y: 576, distance: 48.8
click at [424, 559] on icon at bounding box center [425, 556] width 15 height 15
click at [604, 565] on div "точь" at bounding box center [639, 583] width 77 height 49
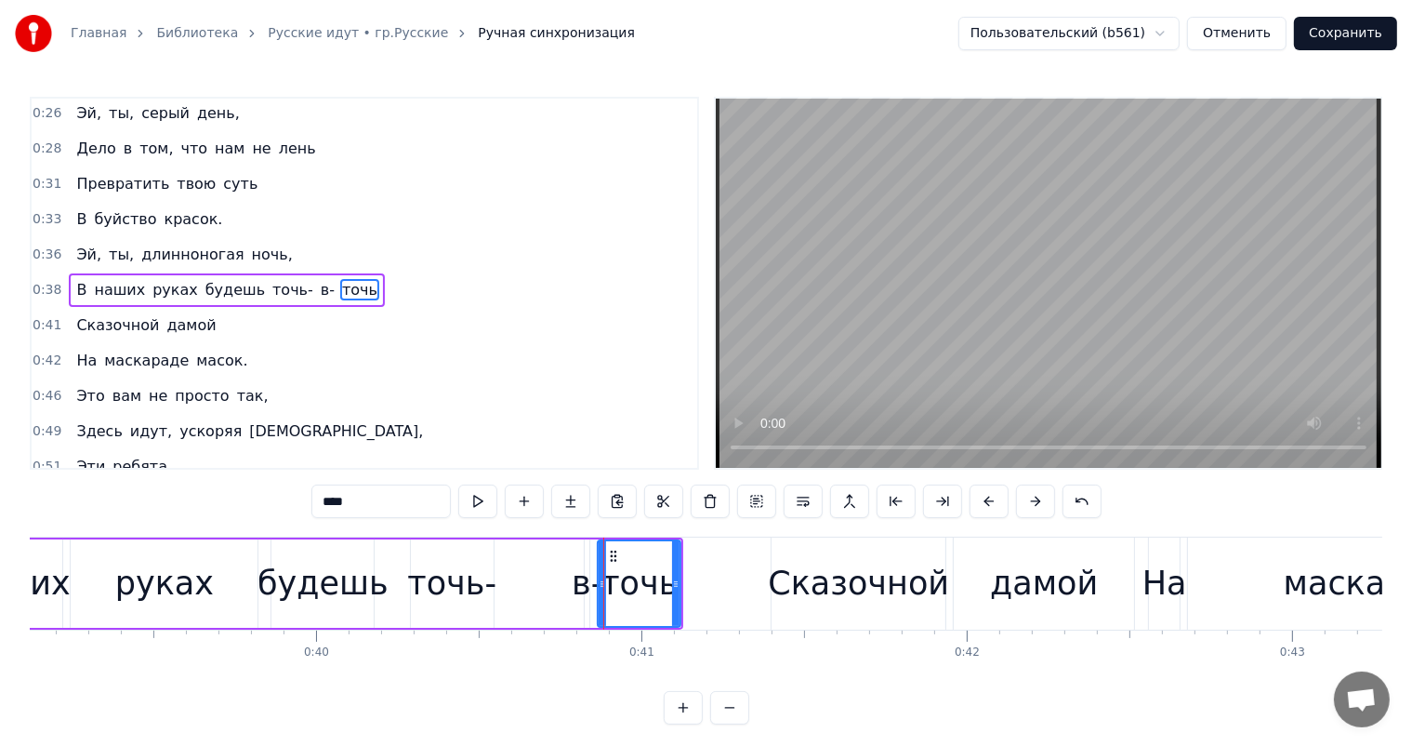
click at [572, 569] on div "в-" at bounding box center [587, 583] width 31 height 49
drag, startPoint x: 587, startPoint y: 562, endPoint x: 573, endPoint y: 568, distance: 15.0
click at [586, 568] on div "в-" at bounding box center [586, 583] width 0 height 85
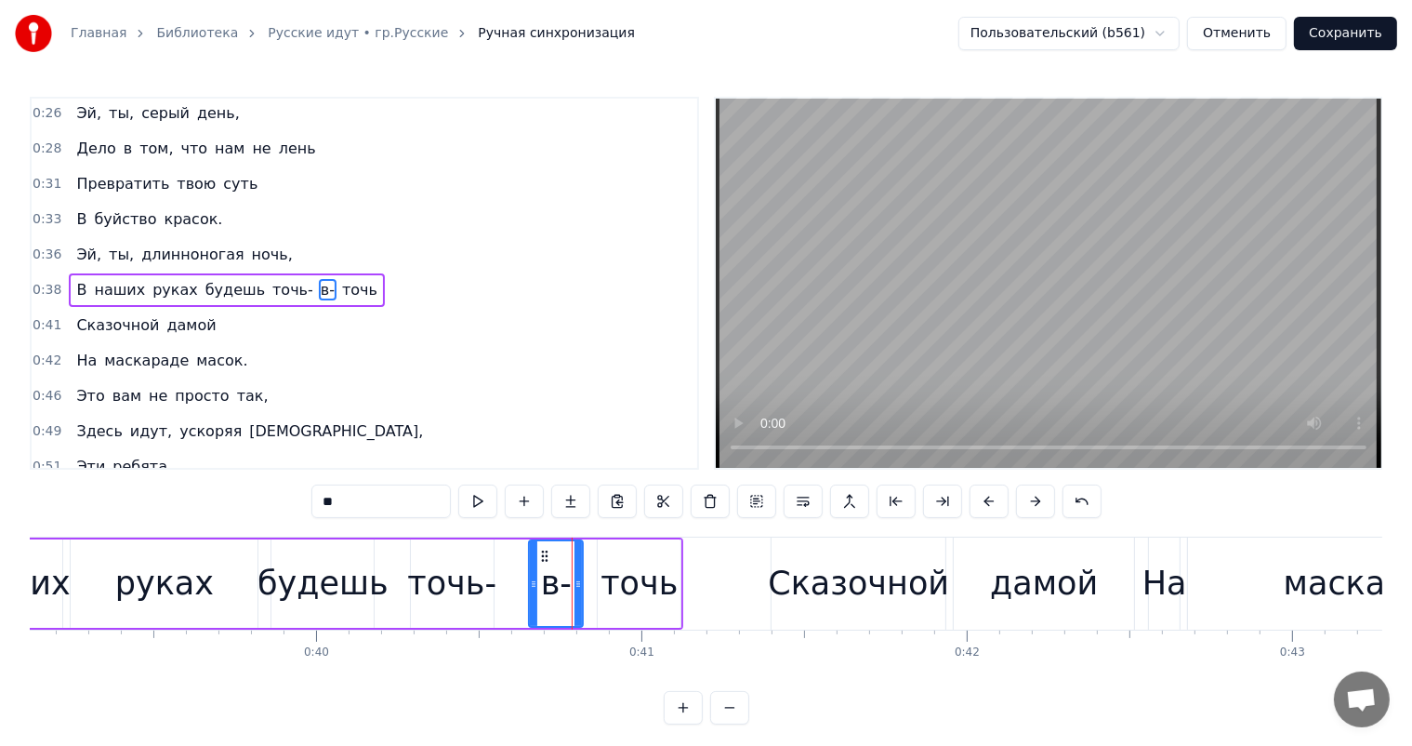
drag, startPoint x: 584, startPoint y: 565, endPoint x: 570, endPoint y: 558, distance: 15.8
click at [534, 569] on div at bounding box center [533, 583] width 7 height 85
drag, startPoint x: 547, startPoint y: 554, endPoint x: 511, endPoint y: 553, distance: 35.3
click at [511, 553] on icon at bounding box center [516, 556] width 15 height 15
click at [634, 559] on div "точь" at bounding box center [639, 583] width 77 height 49
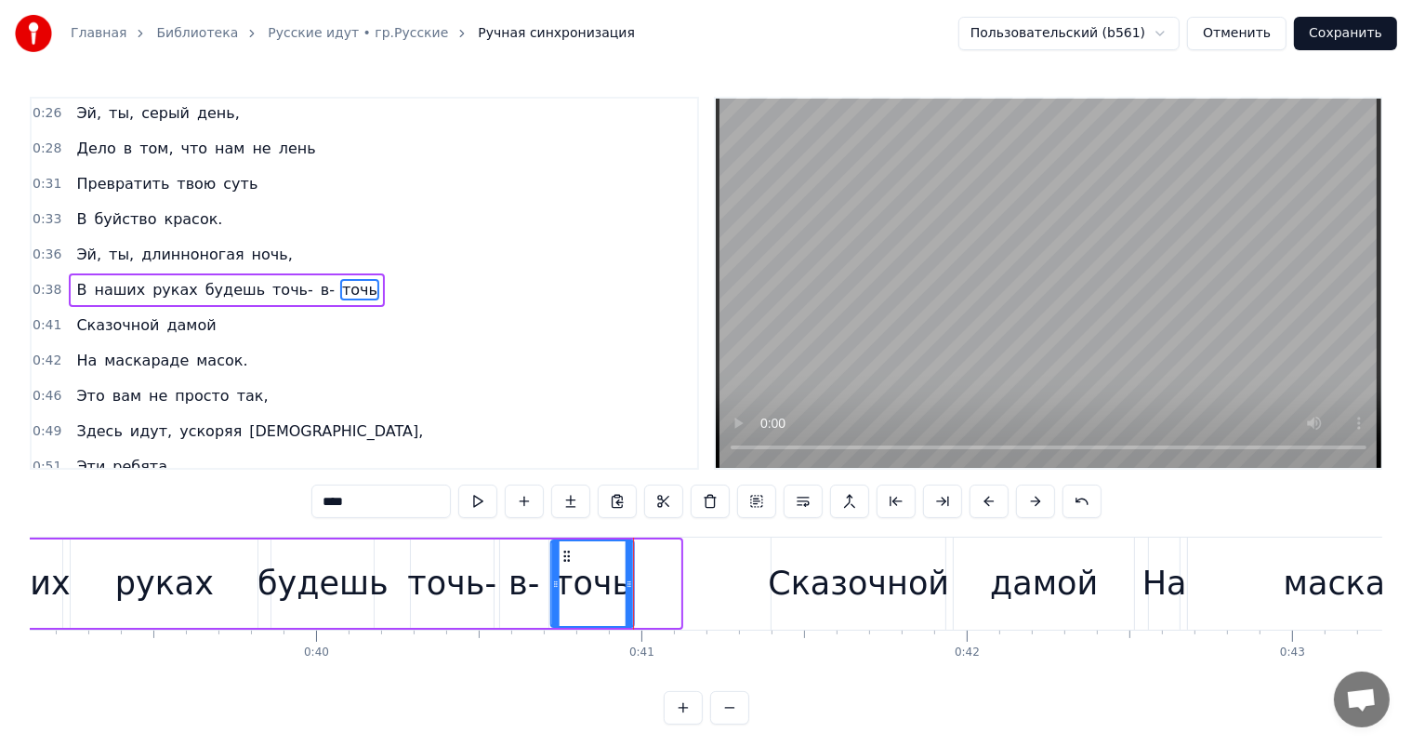
drag, startPoint x: 614, startPoint y: 554, endPoint x: 567, endPoint y: 560, distance: 46.8
click at [567, 560] on icon at bounding box center [567, 556] width 15 height 15
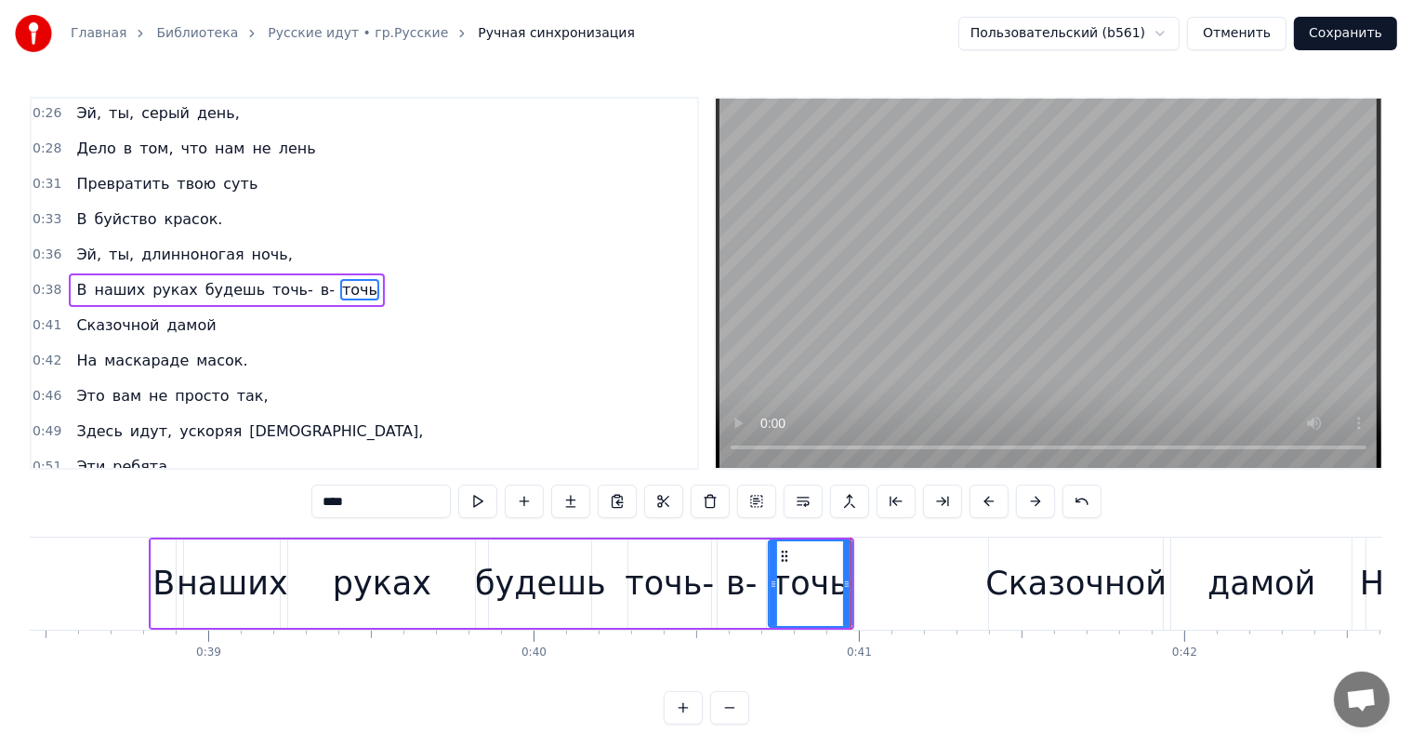
scroll to position [0, 12224]
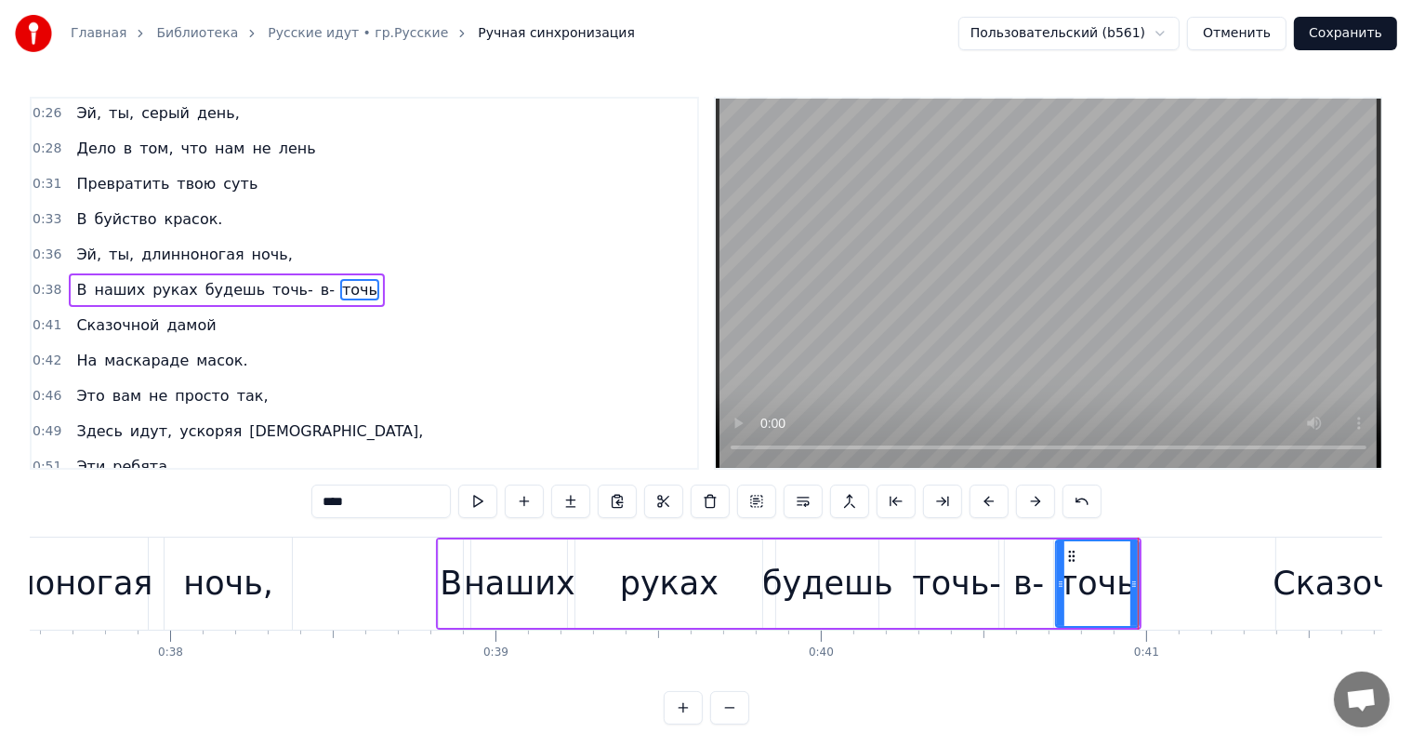
click at [269, 605] on div "ночь," at bounding box center [228, 583] width 127 height 92
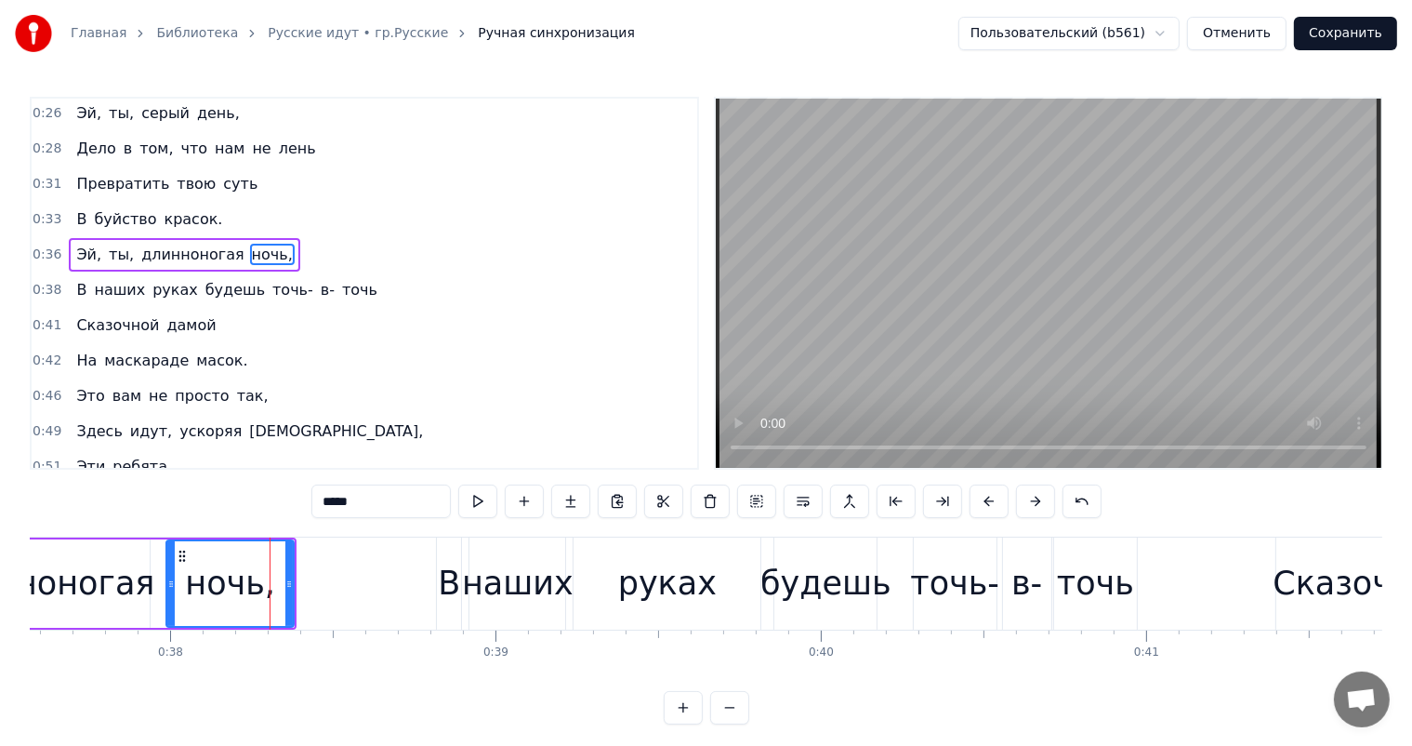
scroll to position [0, 0]
click at [652, 562] on div "руках" at bounding box center [667, 583] width 99 height 49
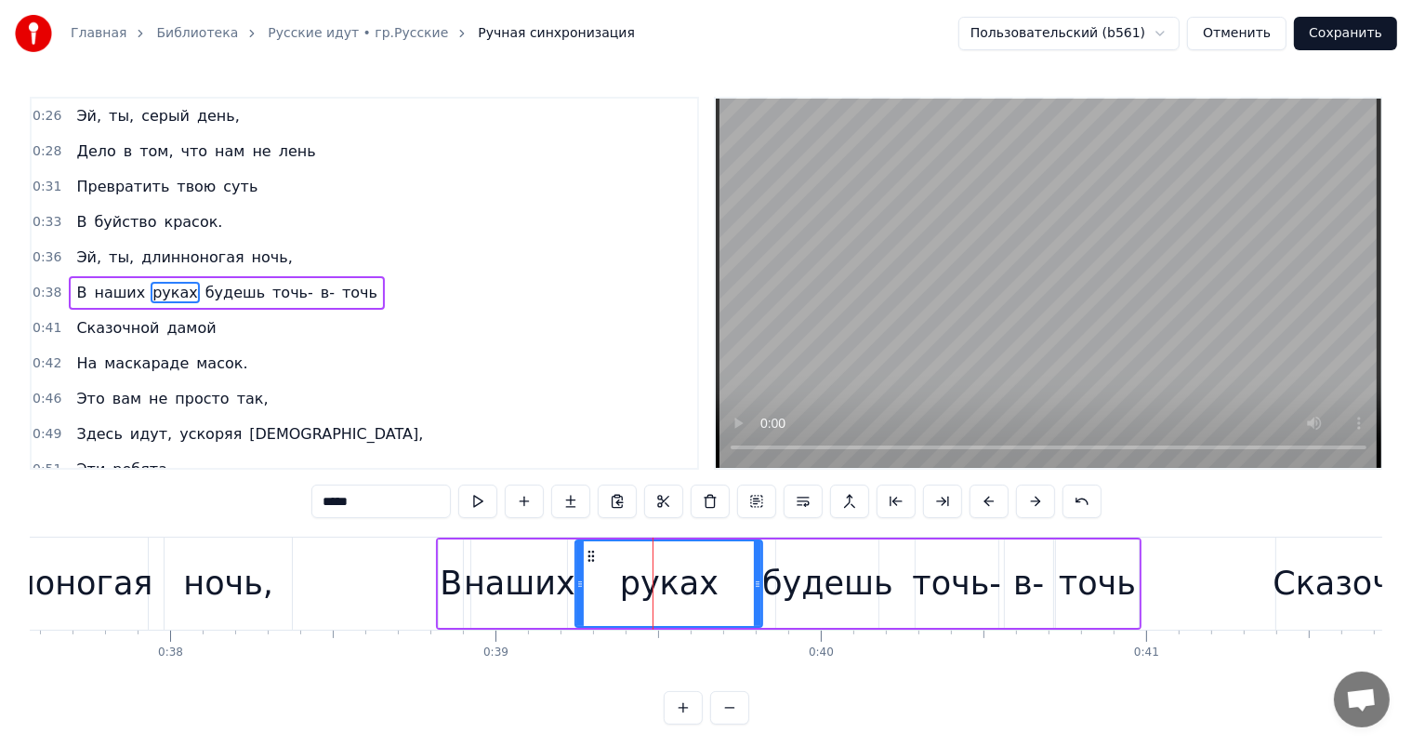
scroll to position [3, 0]
drag, startPoint x: 756, startPoint y: 579, endPoint x: 731, endPoint y: 591, distance: 27.9
click at [731, 591] on div at bounding box center [732, 583] width 7 height 85
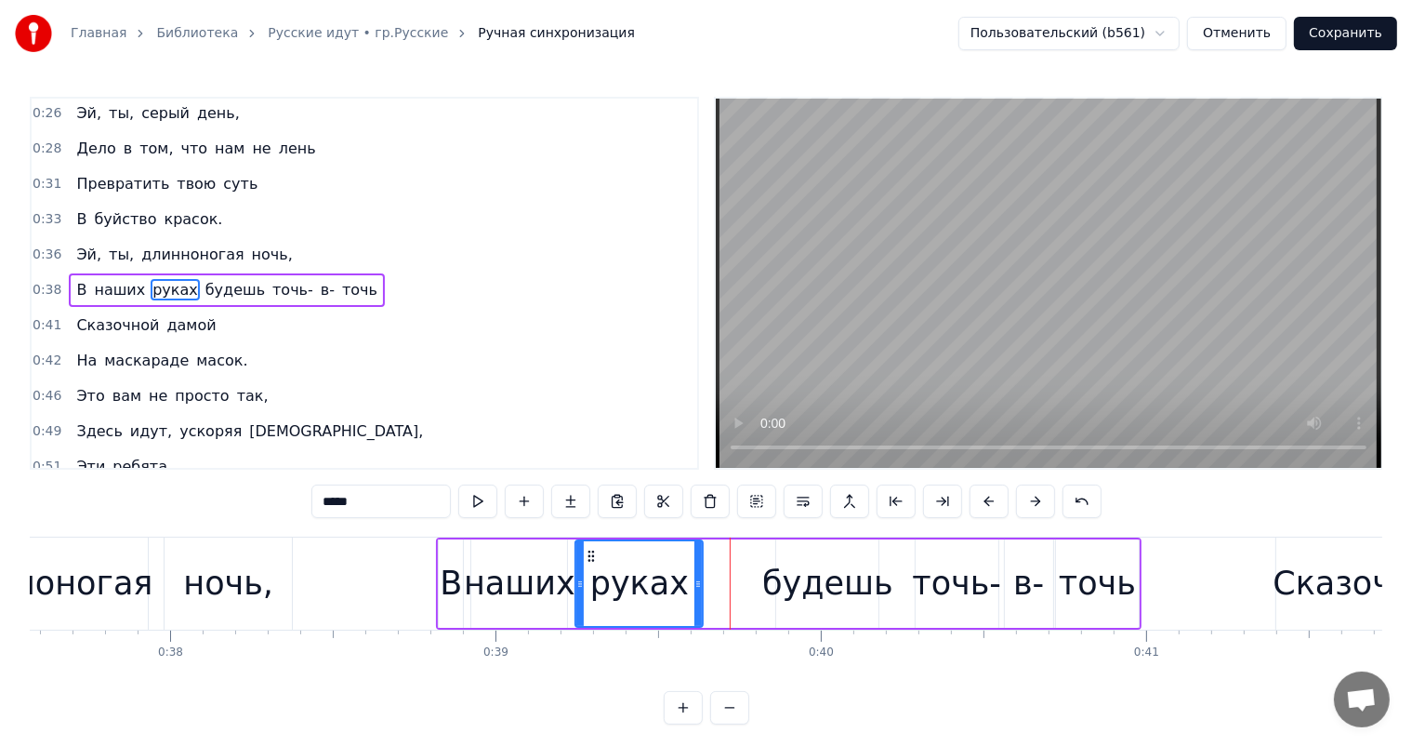
drag, startPoint x: 730, startPoint y: 583, endPoint x: 695, endPoint y: 589, distance: 35.0
click at [695, 589] on icon at bounding box center [697, 583] width 7 height 15
click at [796, 589] on div "будешь" at bounding box center [827, 583] width 131 height 49
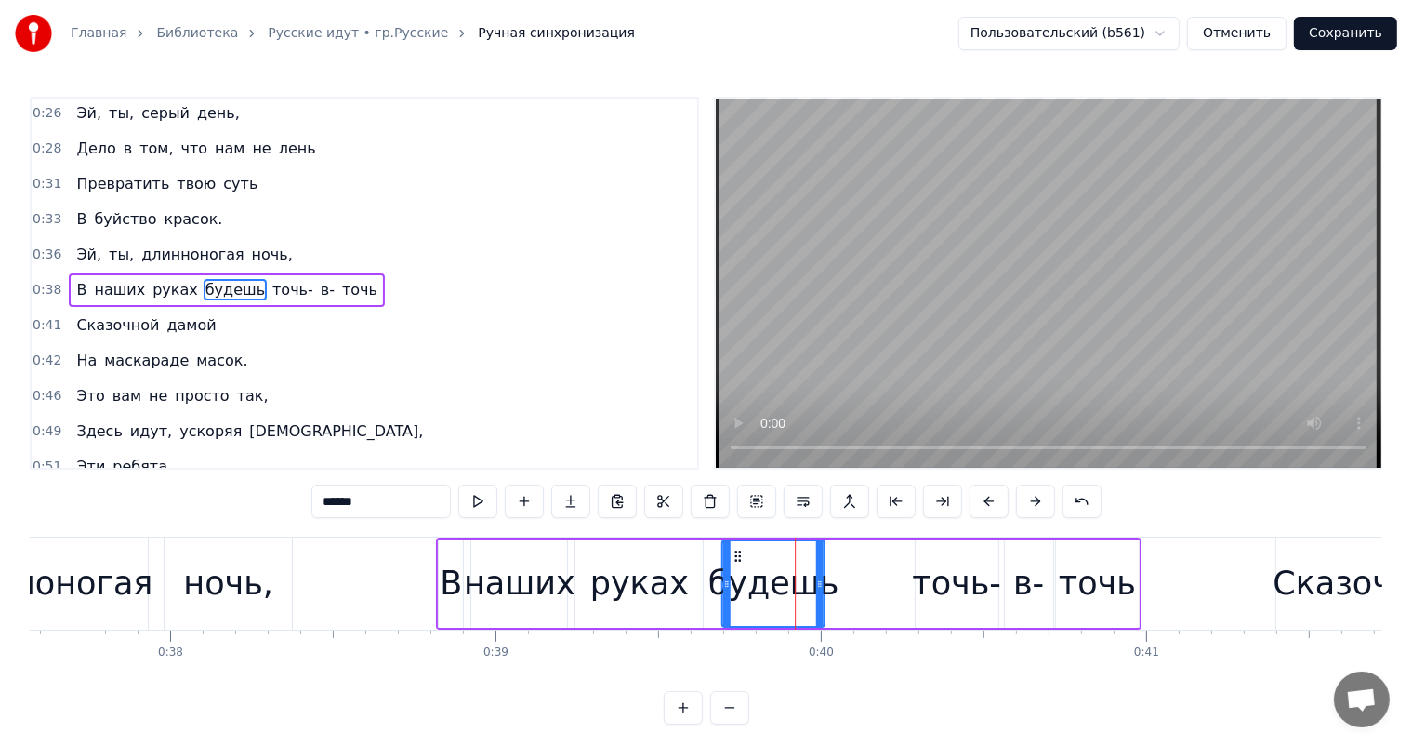
drag, startPoint x: 791, startPoint y: 558, endPoint x: 736, endPoint y: 565, distance: 55.4
click at [736, 565] on div "будешь" at bounding box center [773, 583] width 100 height 85
click at [937, 596] on div "точь-" at bounding box center [956, 583] width 89 height 49
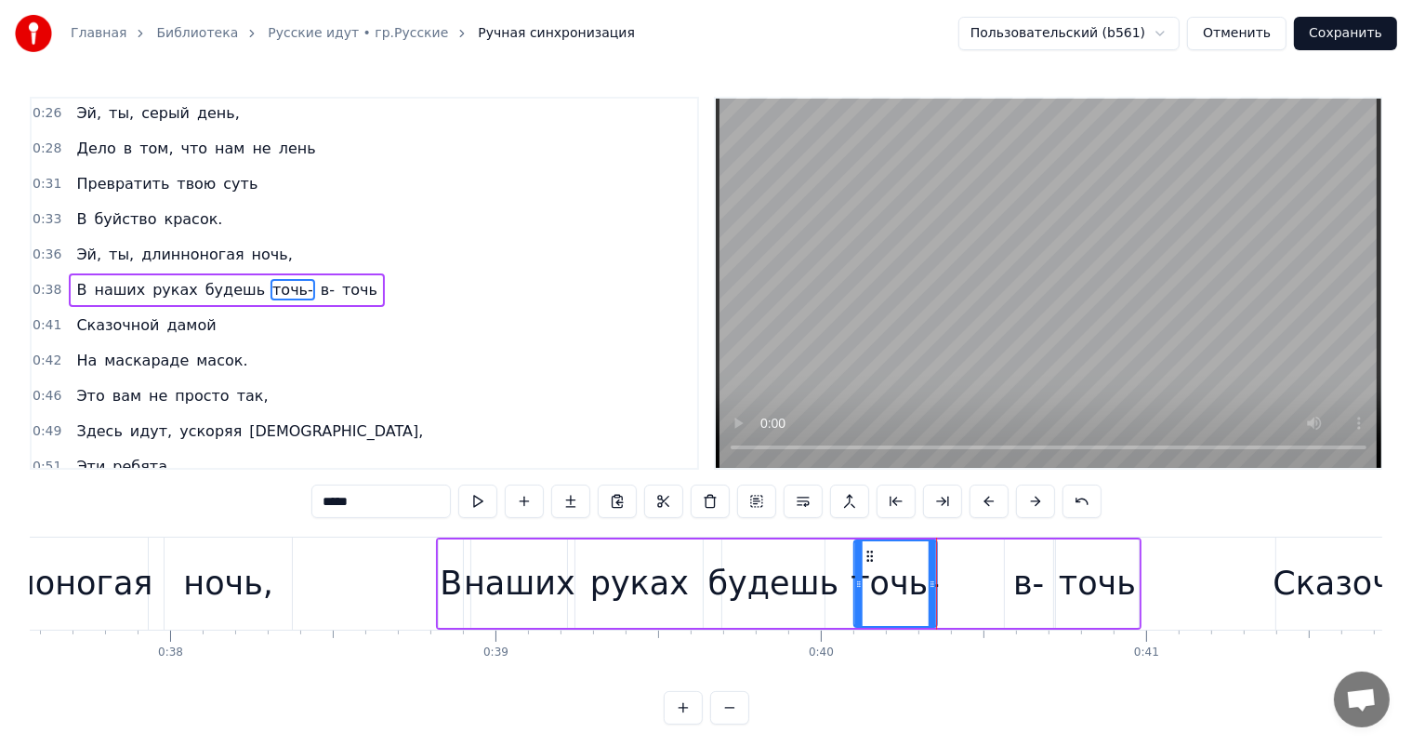
drag, startPoint x: 927, startPoint y: 550, endPoint x: 939, endPoint y: 576, distance: 28.7
click at [866, 551] on icon at bounding box center [869, 556] width 15 height 15
click at [1023, 571] on div "в-" at bounding box center [1028, 583] width 31 height 49
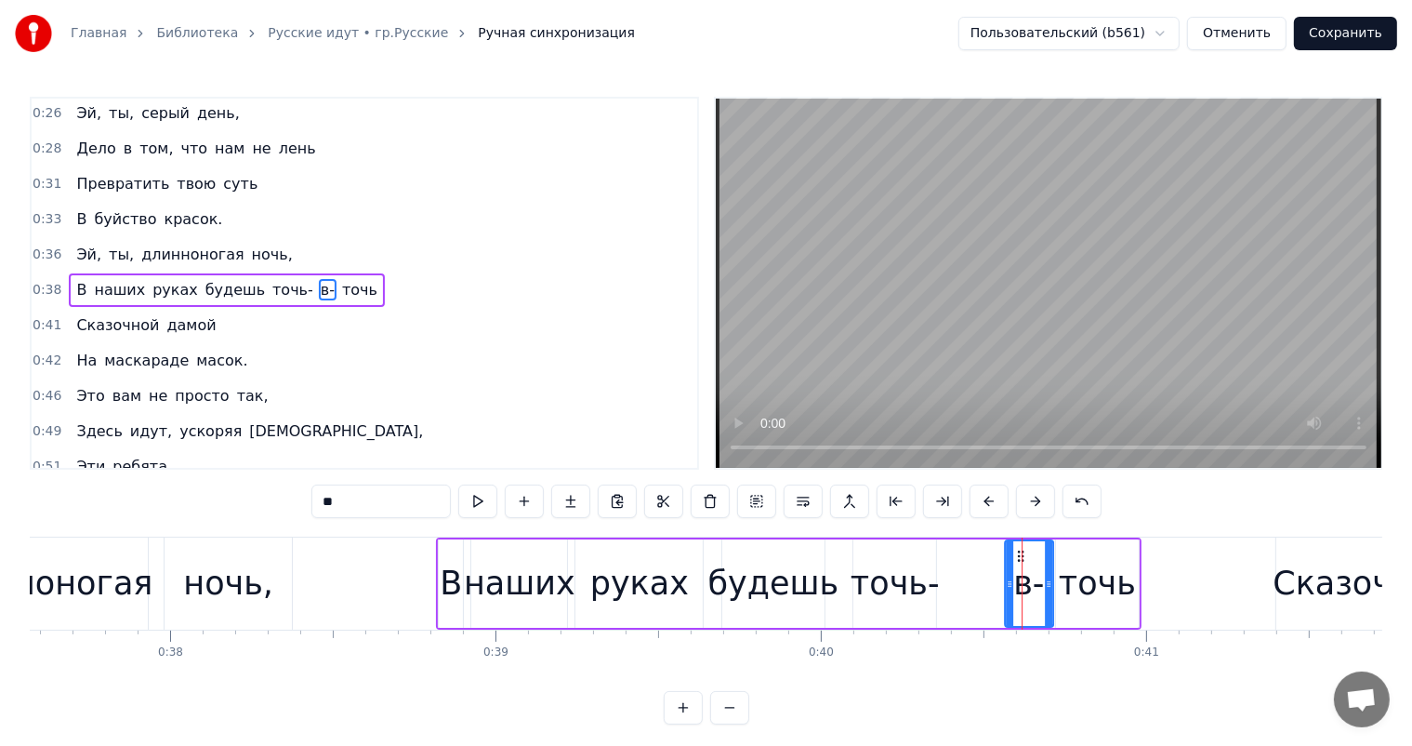
click at [1019, 553] on icon at bounding box center [1020, 556] width 15 height 15
drag, startPoint x: 1019, startPoint y: 553, endPoint x: 968, endPoint y: 571, distance: 54.1
click at [968, 571] on div "в-" at bounding box center [978, 583] width 46 height 85
click at [1059, 565] on div "точь" at bounding box center [1097, 583] width 83 height 88
drag, startPoint x: 1071, startPoint y: 554, endPoint x: 1025, endPoint y: 562, distance: 47.1
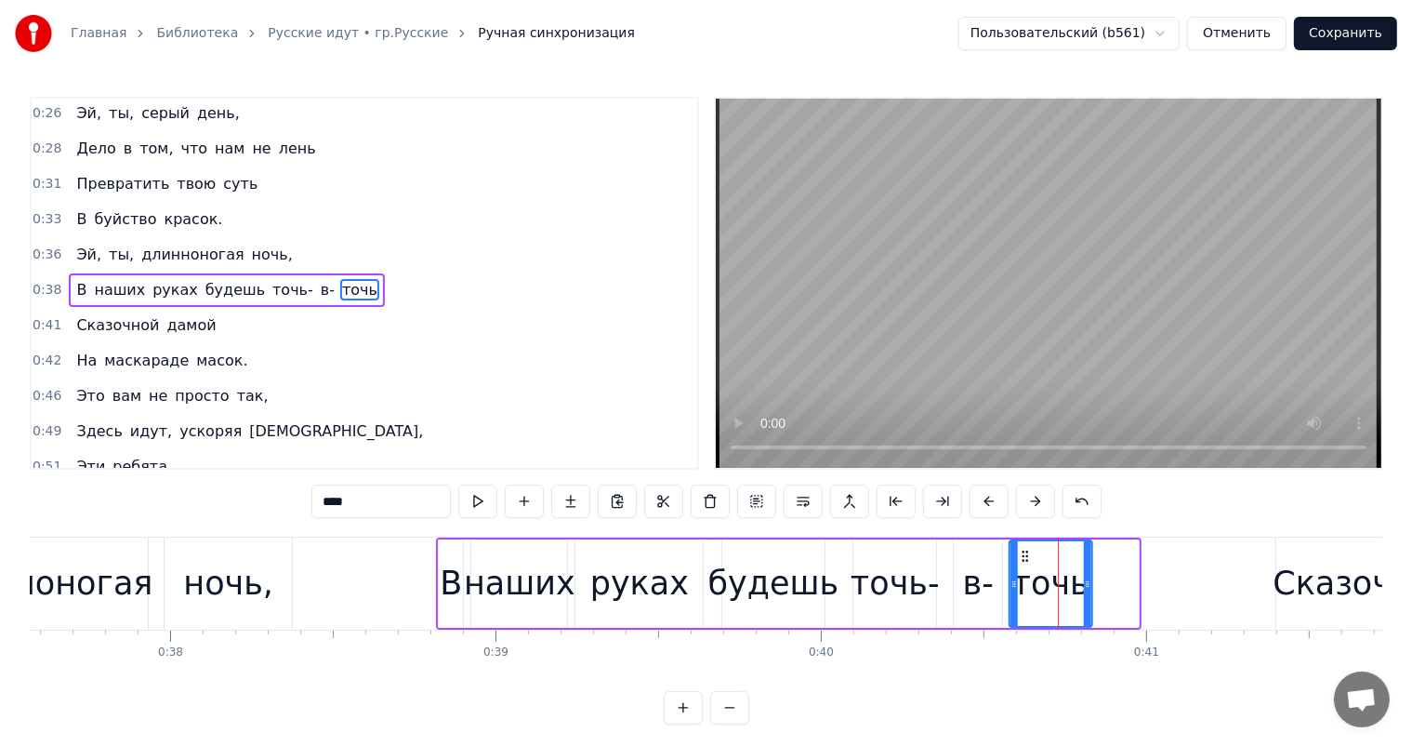
click at [1025, 562] on icon at bounding box center [1025, 556] width 15 height 15
click at [282, 562] on div "ночь," at bounding box center [228, 583] width 127 height 92
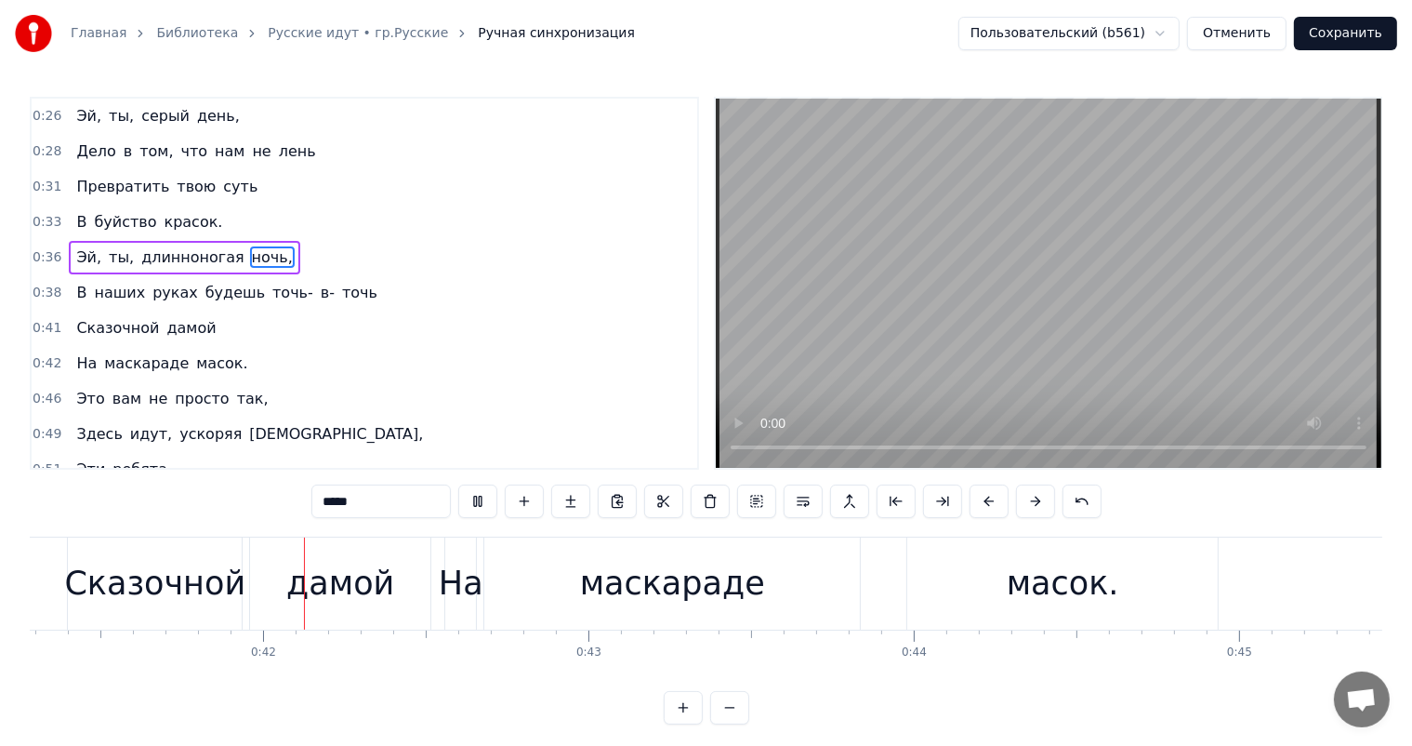
scroll to position [0, 13453]
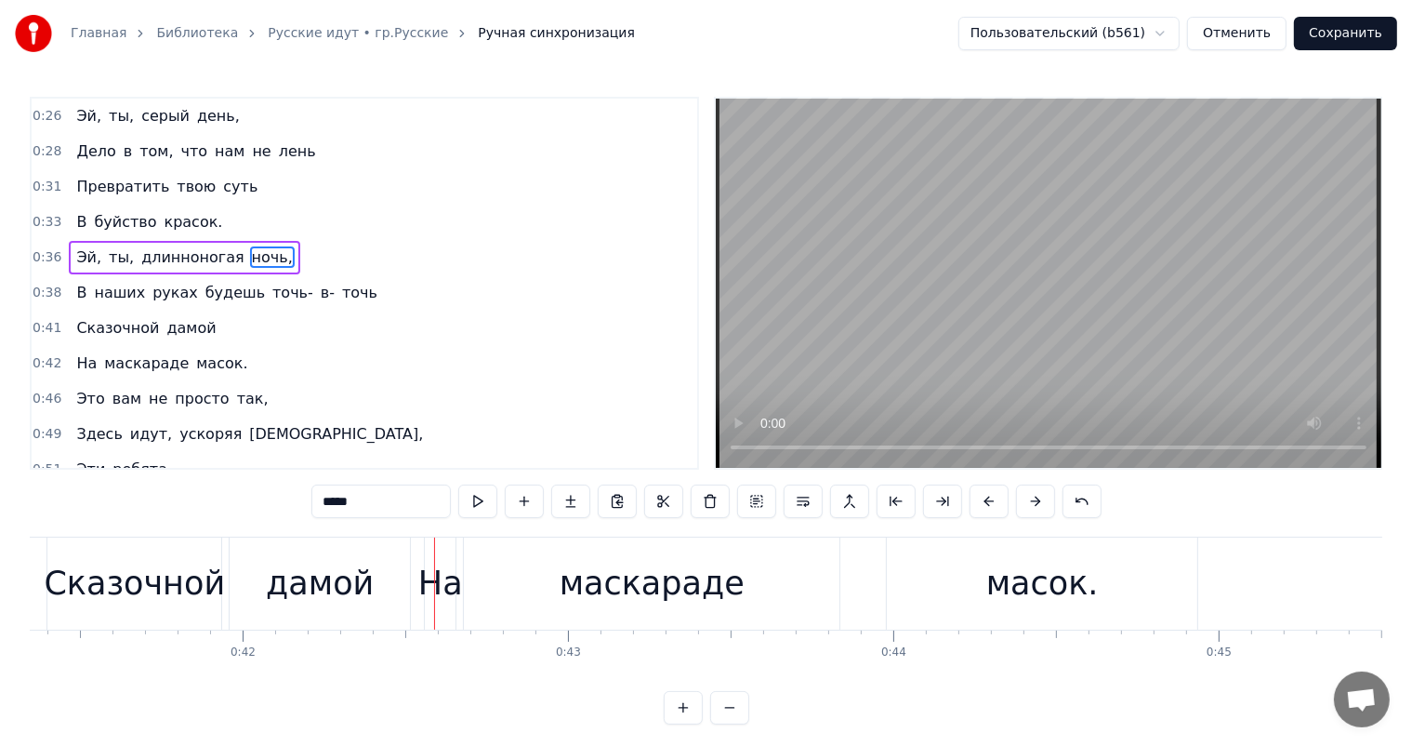
click at [285, 566] on div "дамой" at bounding box center [320, 583] width 108 height 49
type input "*****"
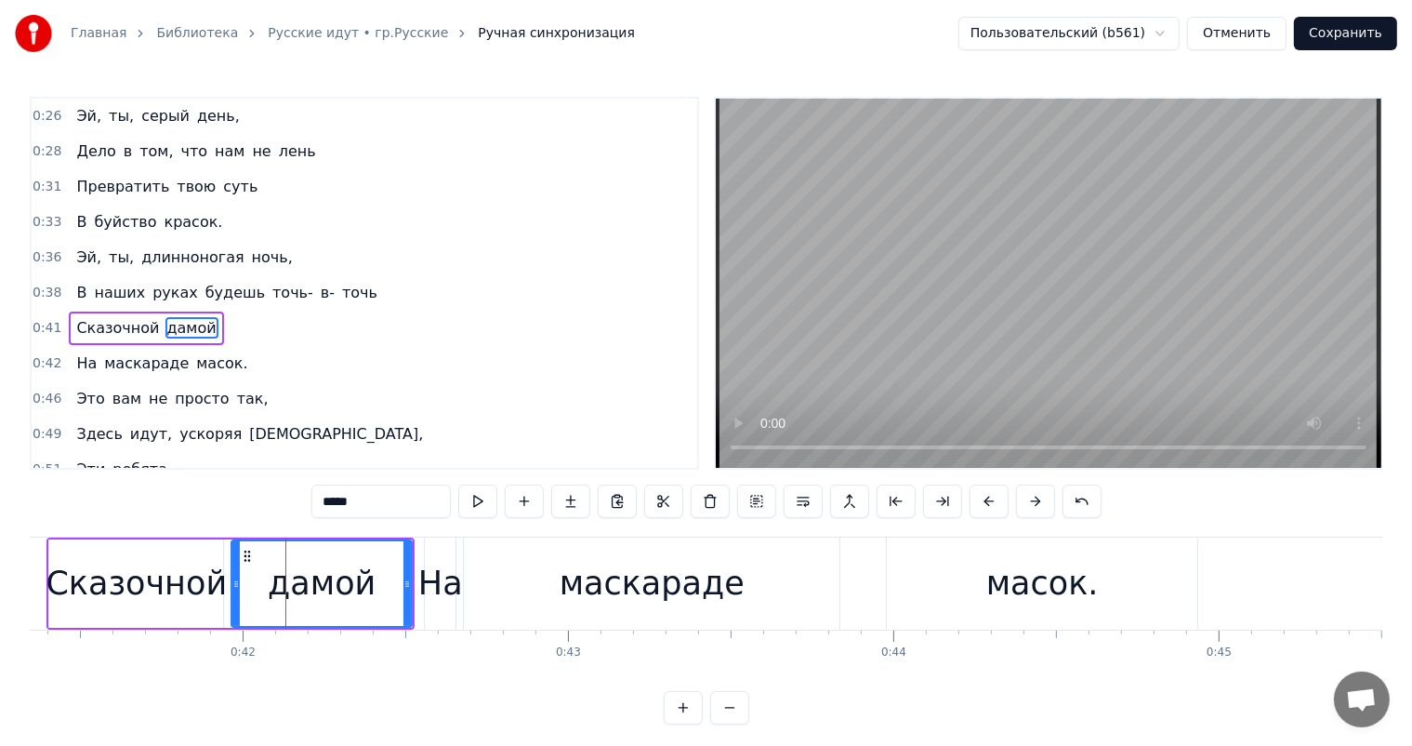
scroll to position [37, 0]
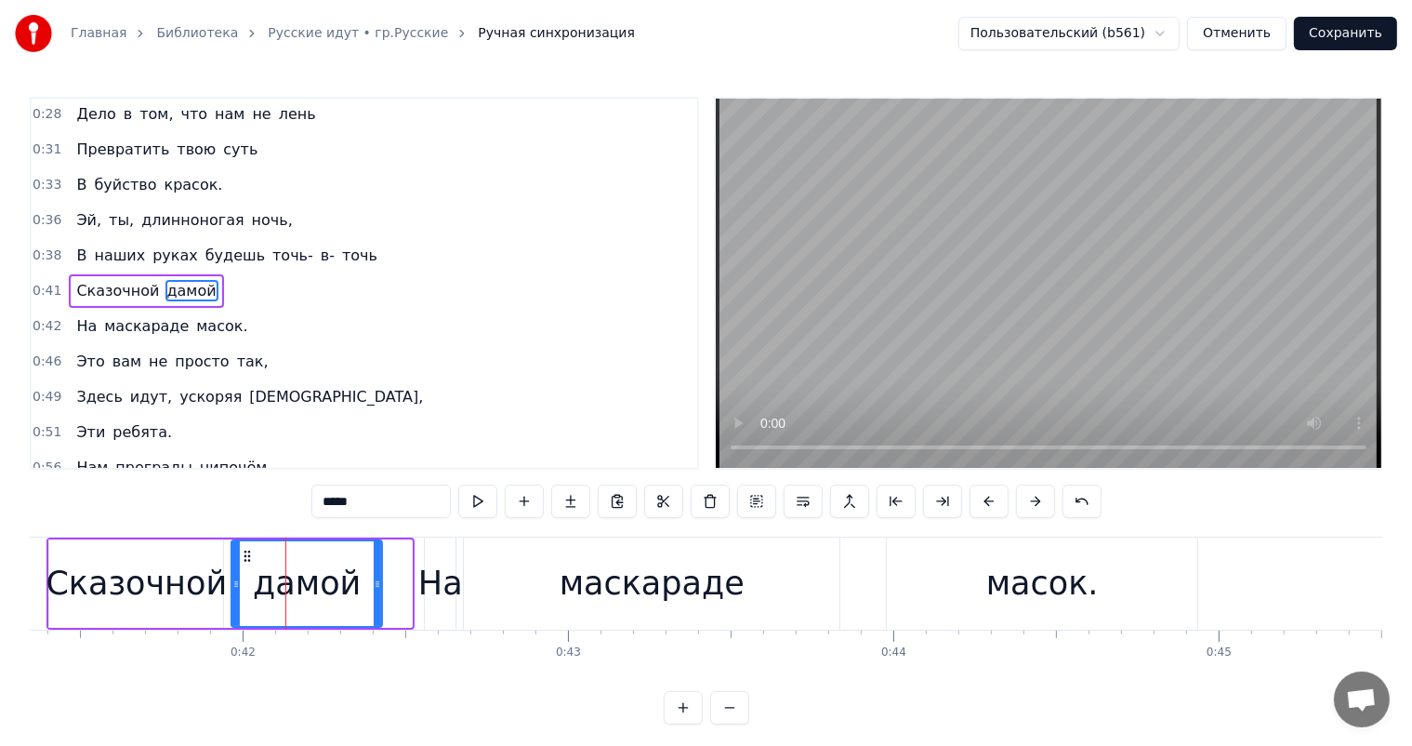
drag, startPoint x: 407, startPoint y: 577, endPoint x: 377, endPoint y: 588, distance: 31.5
click at [377, 588] on icon at bounding box center [377, 583] width 7 height 15
drag, startPoint x: 377, startPoint y: 577, endPoint x: 359, endPoint y: 583, distance: 18.5
click at [359, 583] on icon at bounding box center [359, 583] width 7 height 15
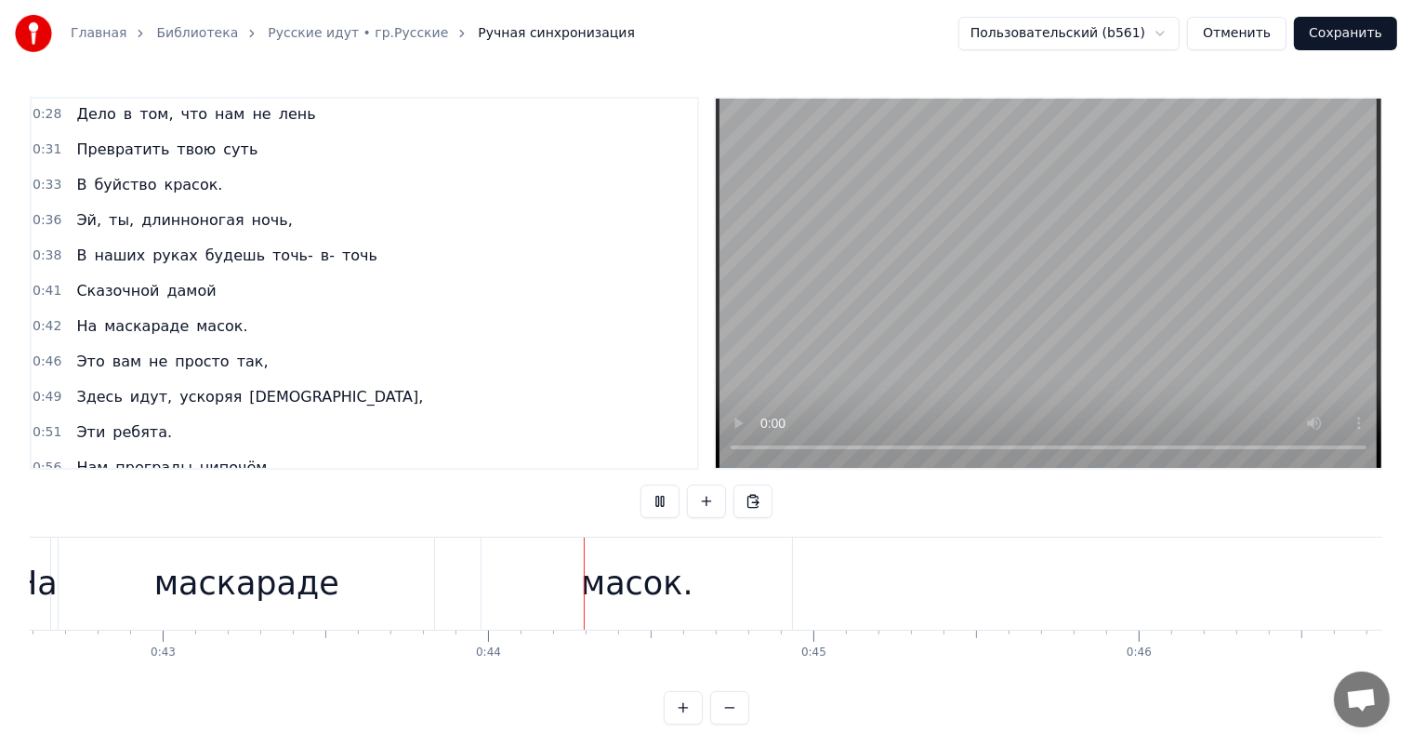
scroll to position [0, 14135]
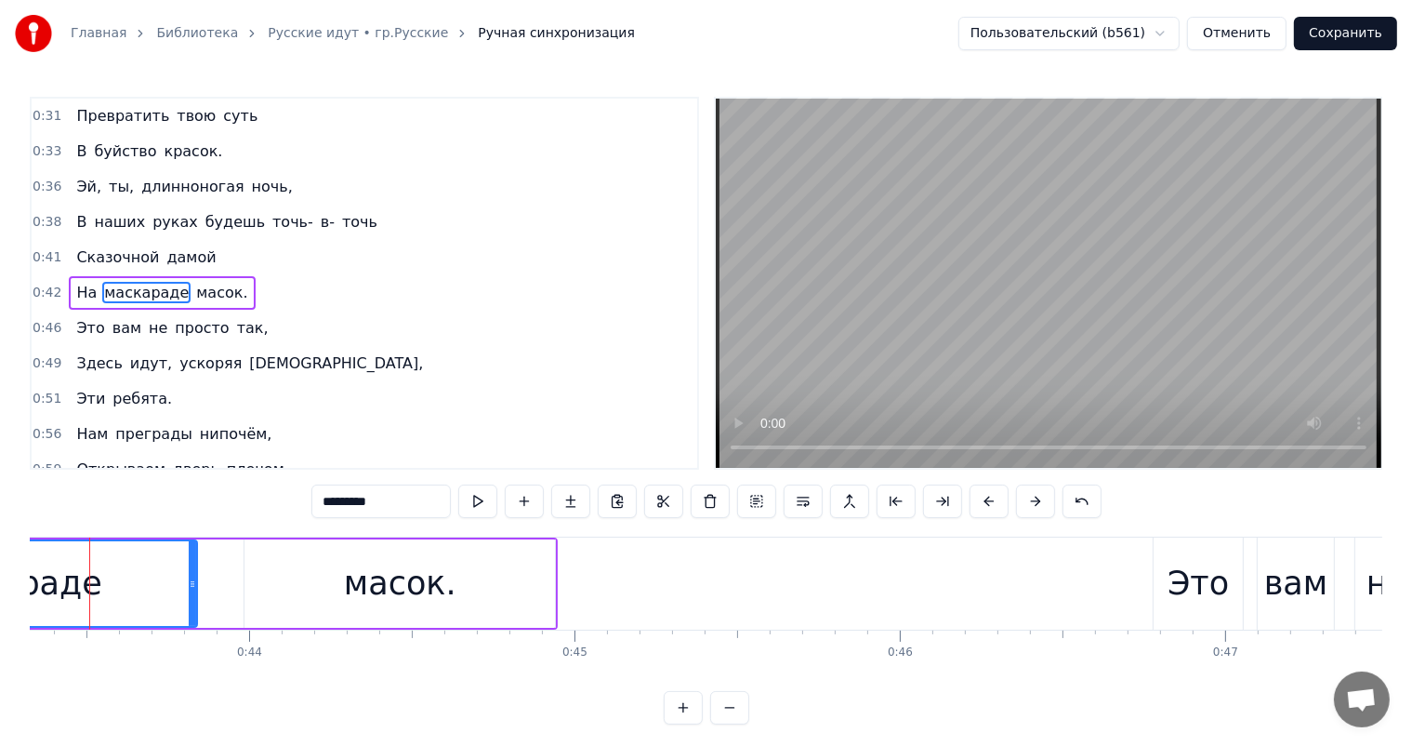
scroll to position [0, 14064]
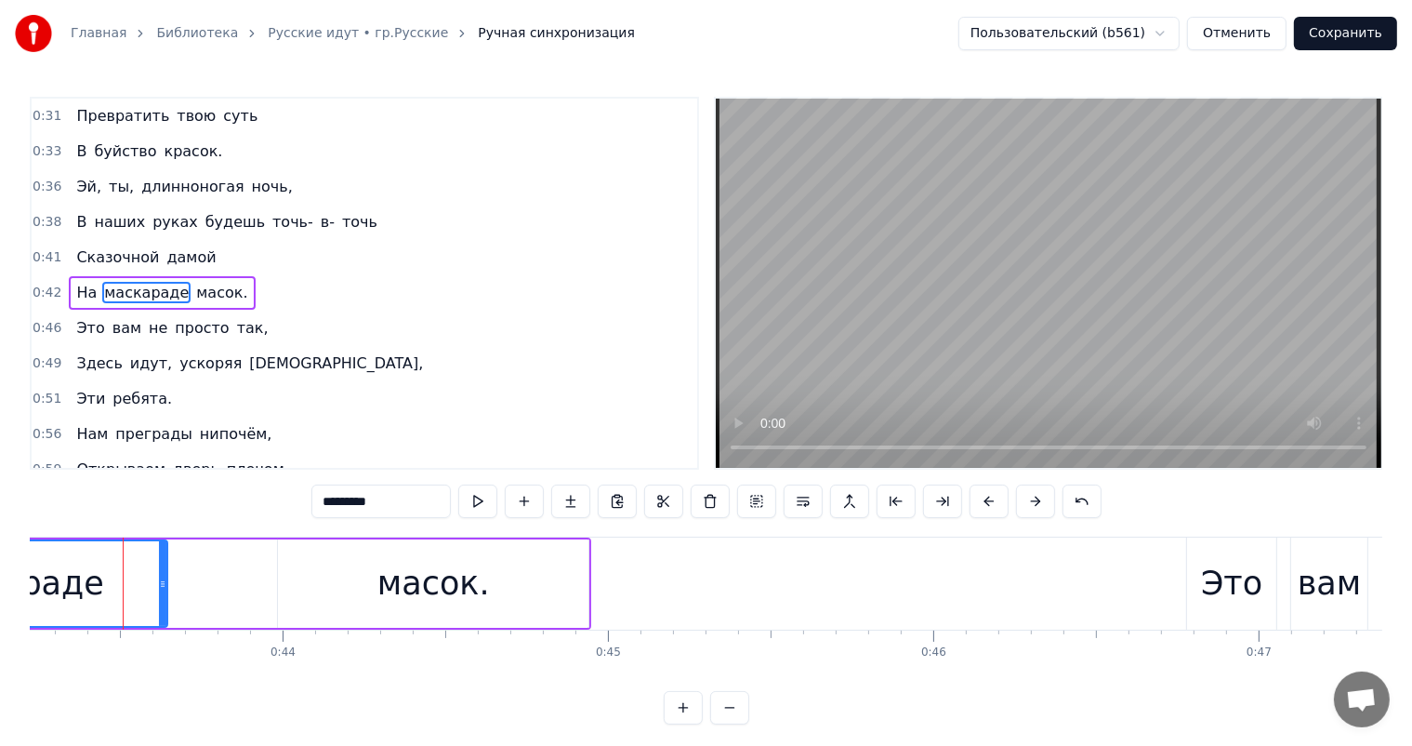
drag, startPoint x: 225, startPoint y: 584, endPoint x: 162, endPoint y: 596, distance: 64.4
click at [162, 596] on div at bounding box center [162, 583] width 7 height 85
click at [399, 573] on div "масок." at bounding box center [433, 583] width 112 height 49
type input "******"
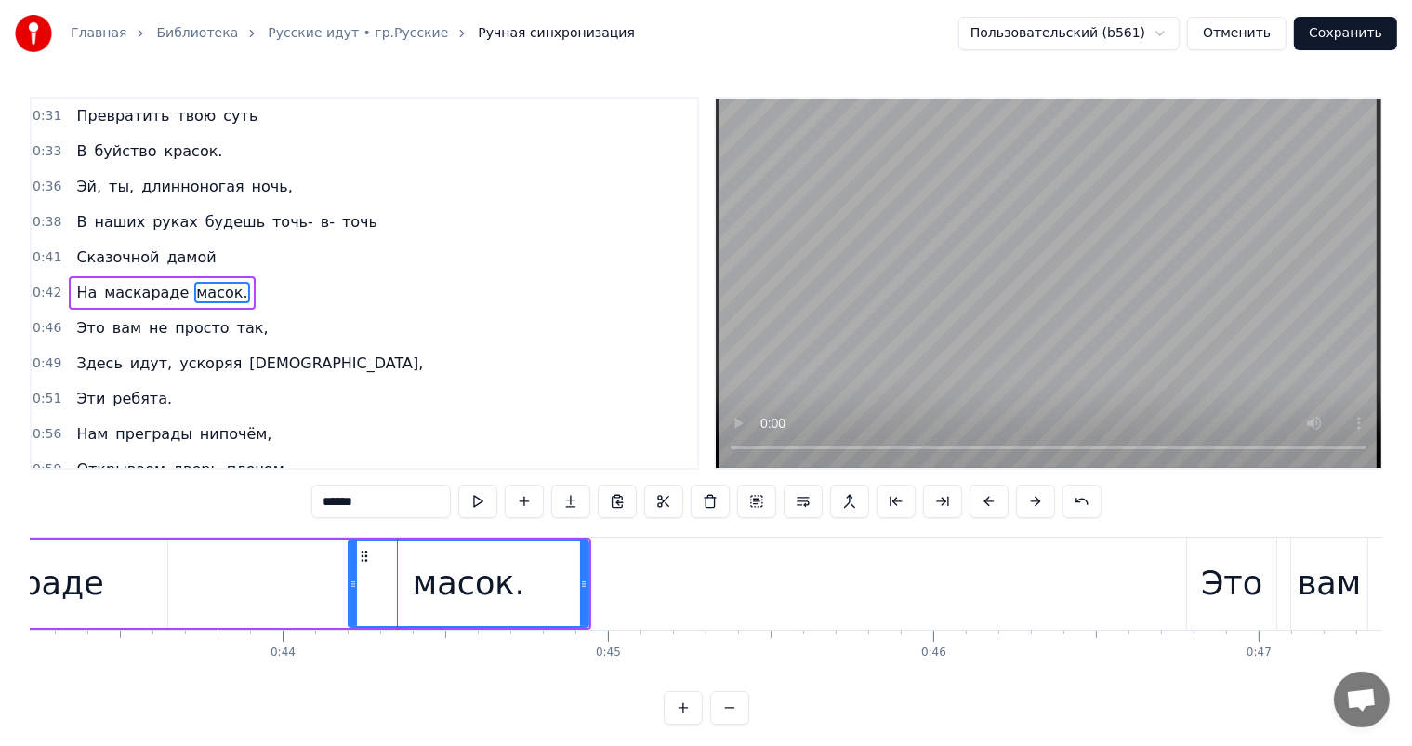
drag, startPoint x: 283, startPoint y: 574, endPoint x: 353, endPoint y: 578, distance: 70.8
click at [353, 578] on div at bounding box center [353, 583] width 7 height 85
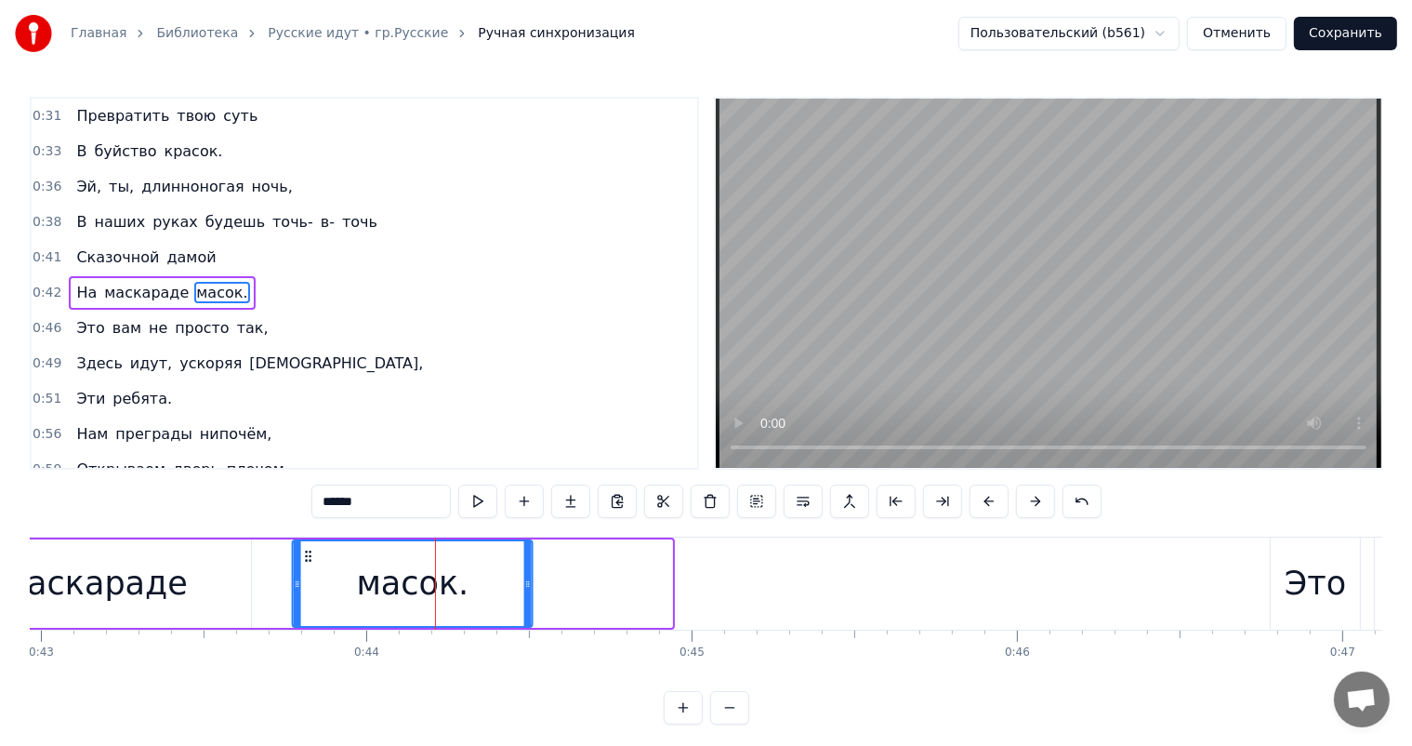
scroll to position [0, 13952]
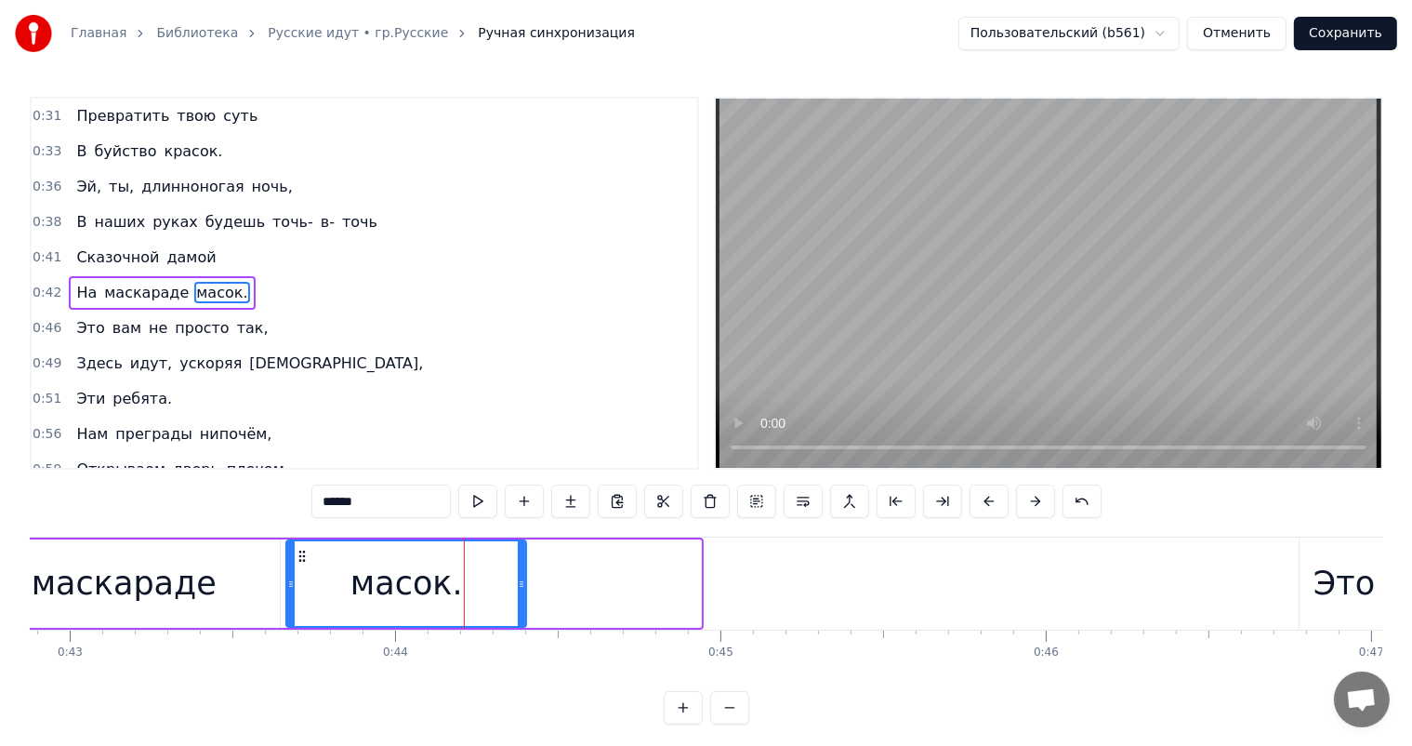
drag, startPoint x: 364, startPoint y: 554, endPoint x: 302, endPoint y: 605, distance: 80.6
click at [302, 605] on div "масок." at bounding box center [406, 583] width 238 height 85
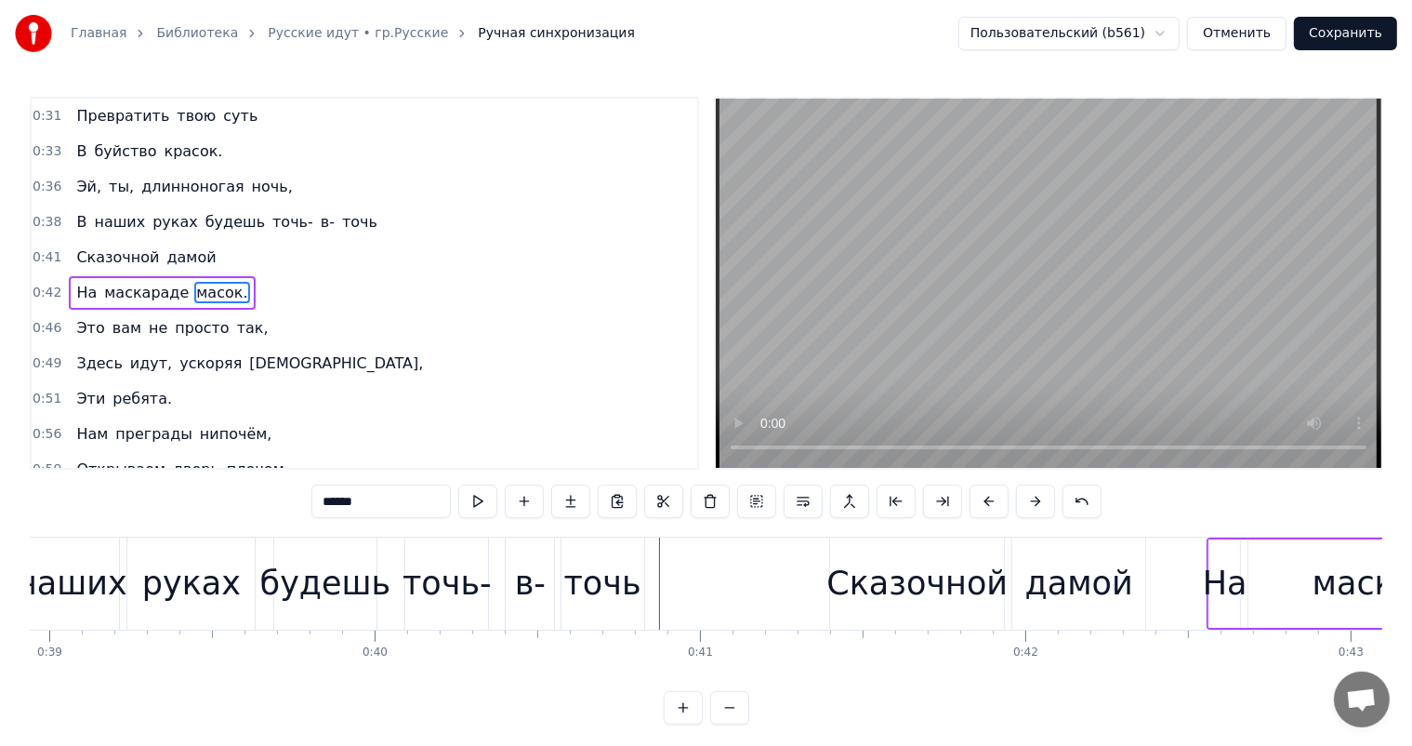
scroll to position [0, 12447]
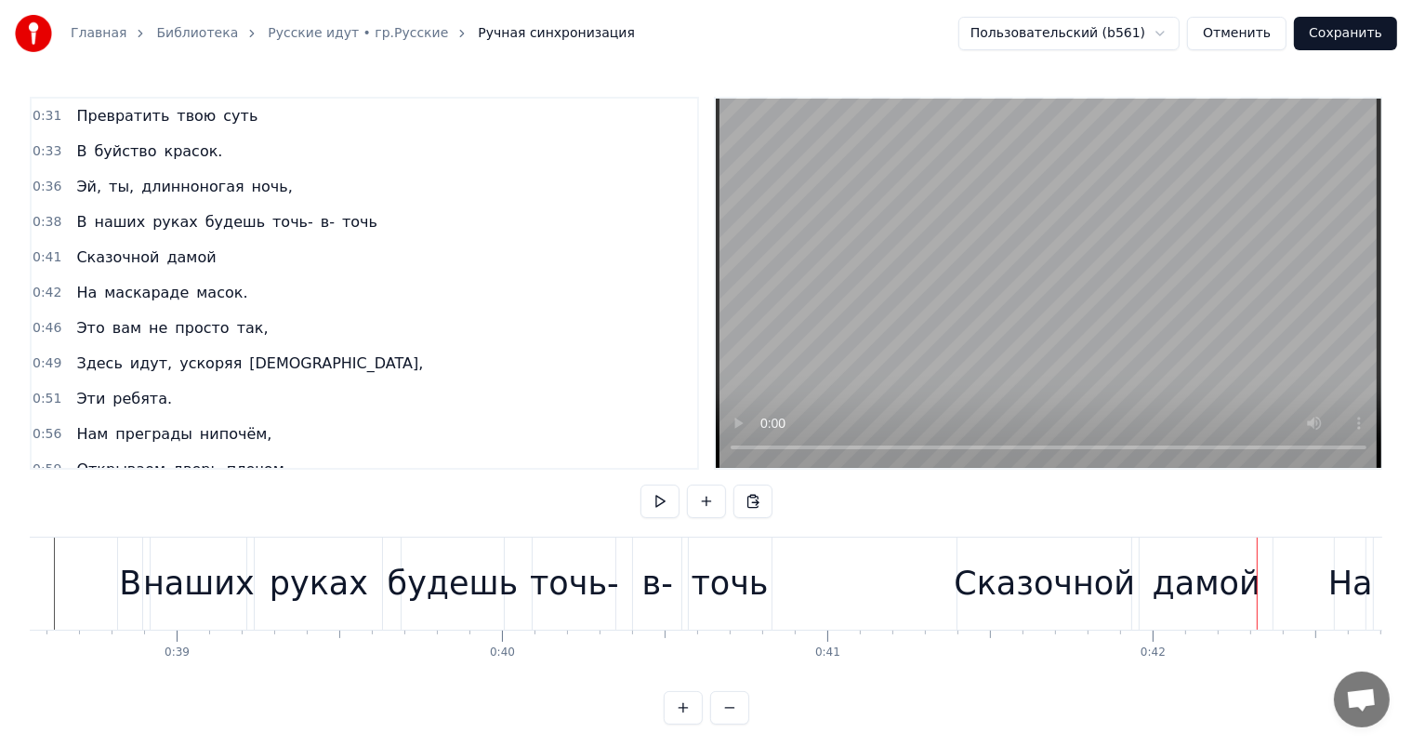
scroll to position [0, 12384]
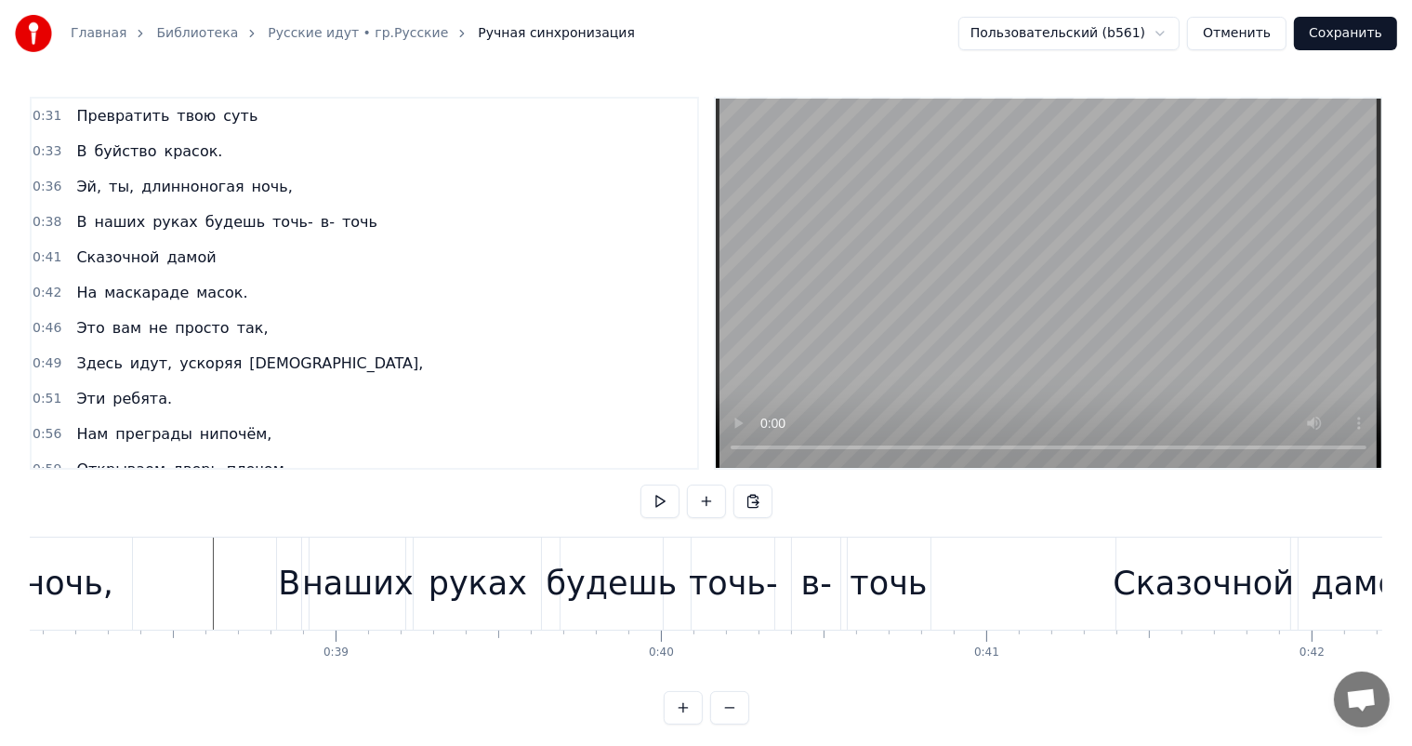
click at [733, 618] on div "точь-" at bounding box center [733, 583] width 83 height 92
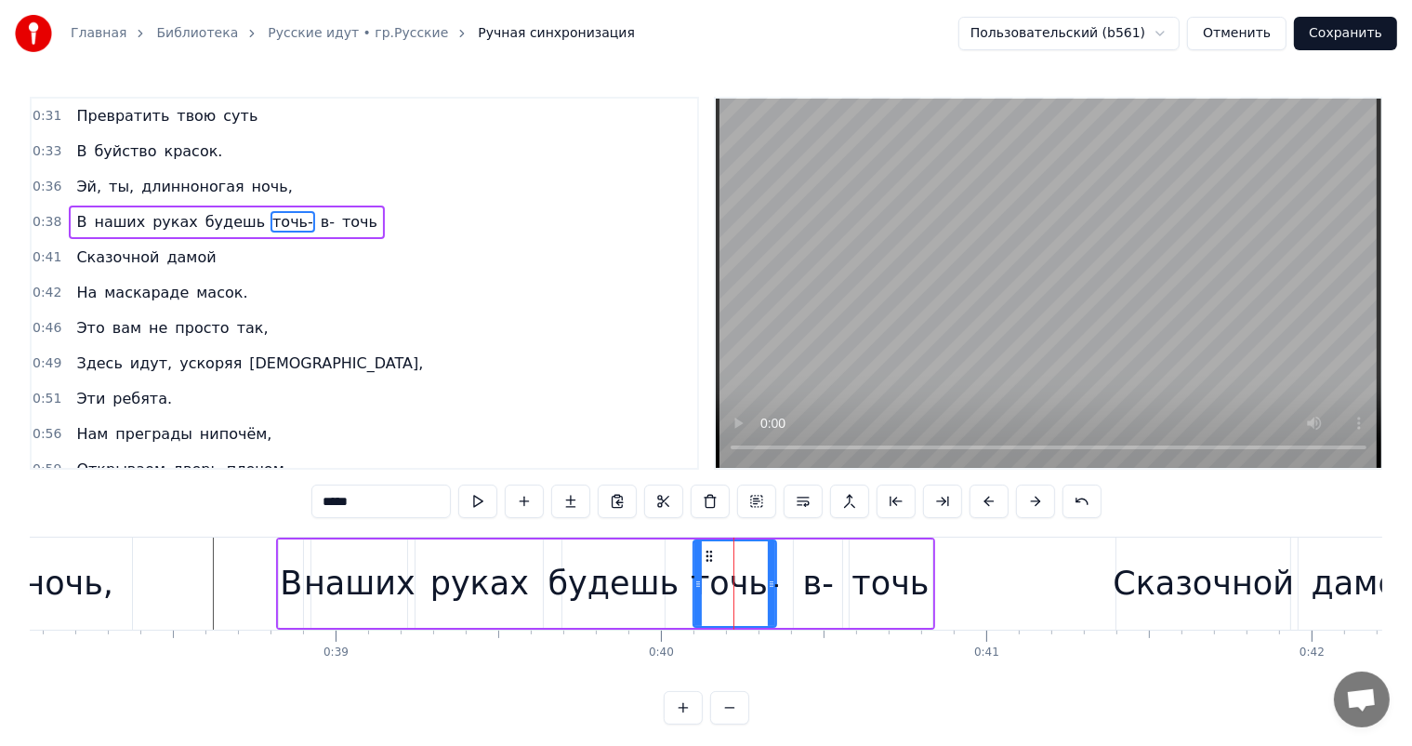
scroll to position [3, 0]
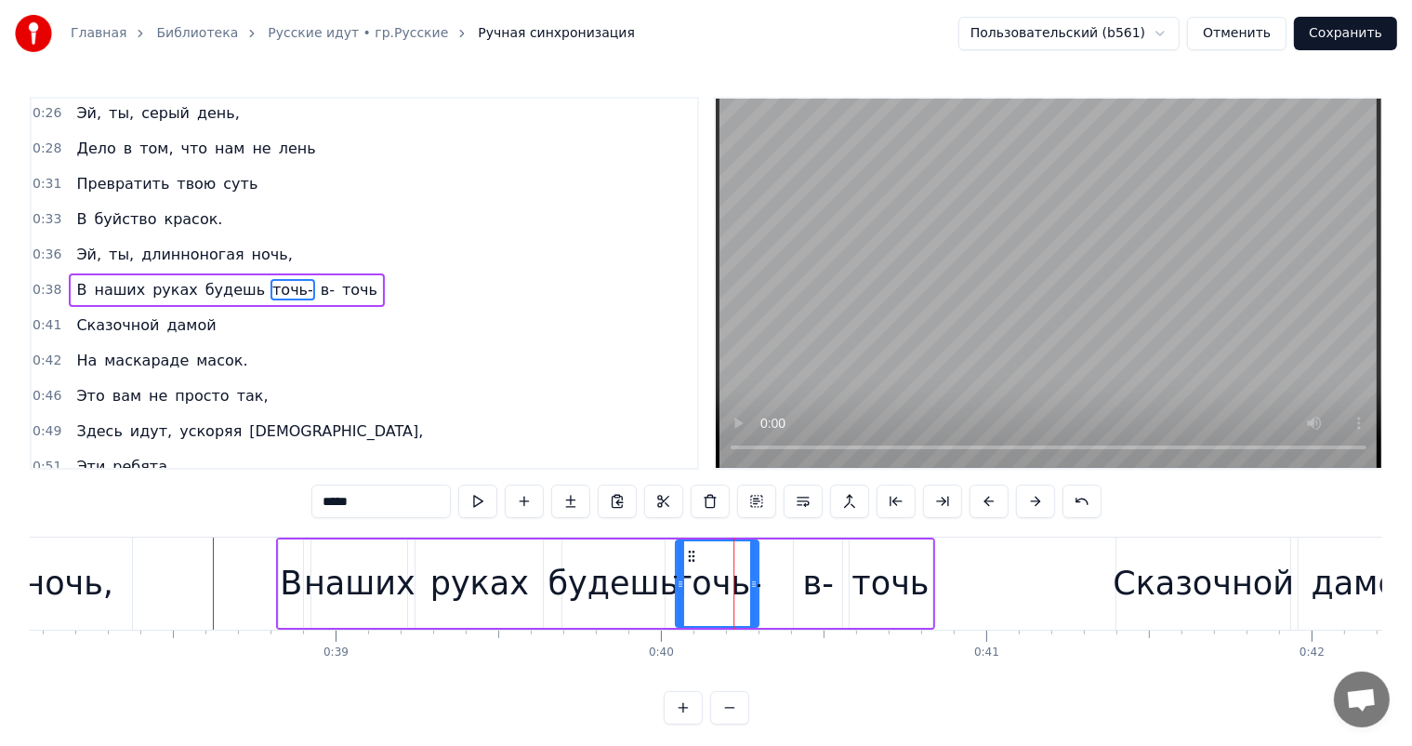
drag, startPoint x: 710, startPoint y: 553, endPoint x: 692, endPoint y: 562, distance: 20.4
click at [692, 562] on div "точь-" at bounding box center [717, 583] width 81 height 85
click at [813, 583] on div "в-" at bounding box center [818, 583] width 31 height 49
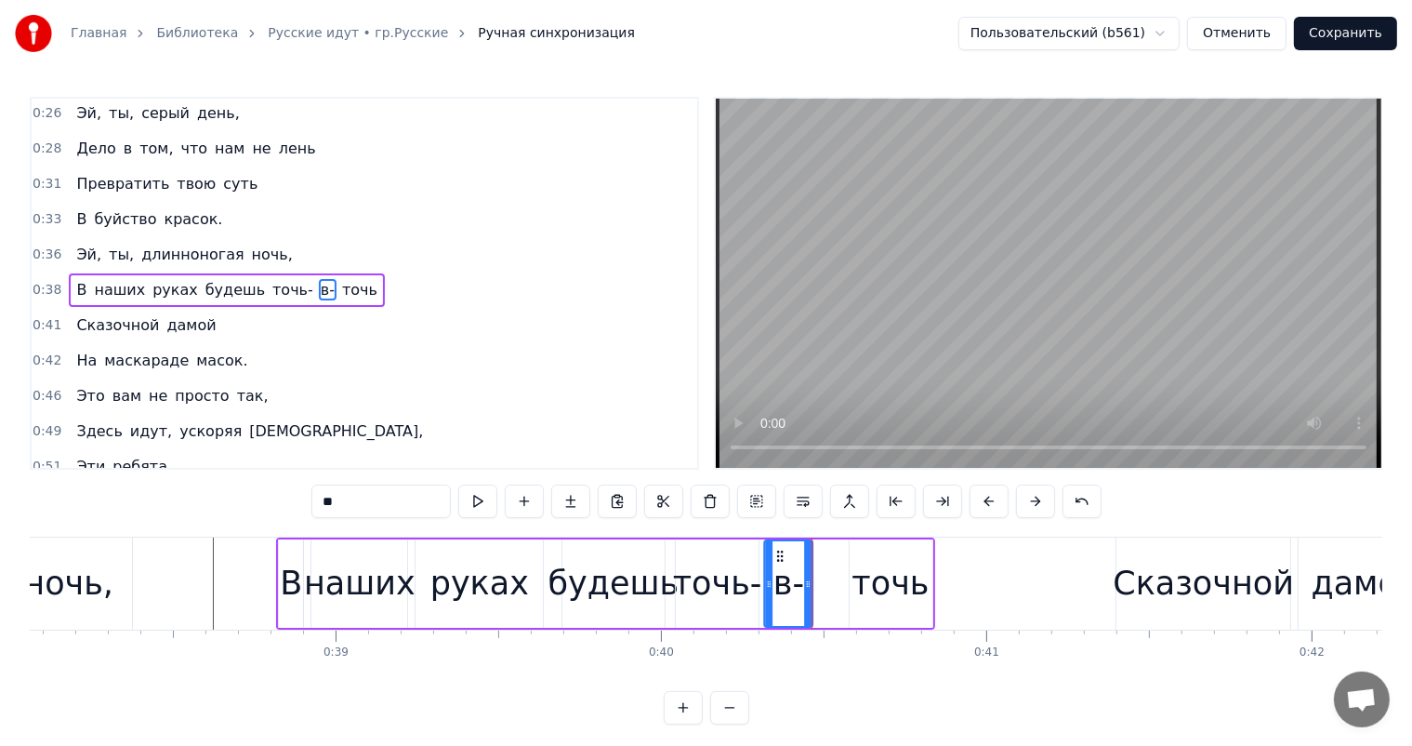
drag, startPoint x: 807, startPoint y: 559, endPoint x: 777, endPoint y: 567, distance: 30.9
click at [777, 567] on div "в-" at bounding box center [788, 583] width 46 height 85
click at [871, 587] on div "точь" at bounding box center [890, 583] width 77 height 49
type input "****"
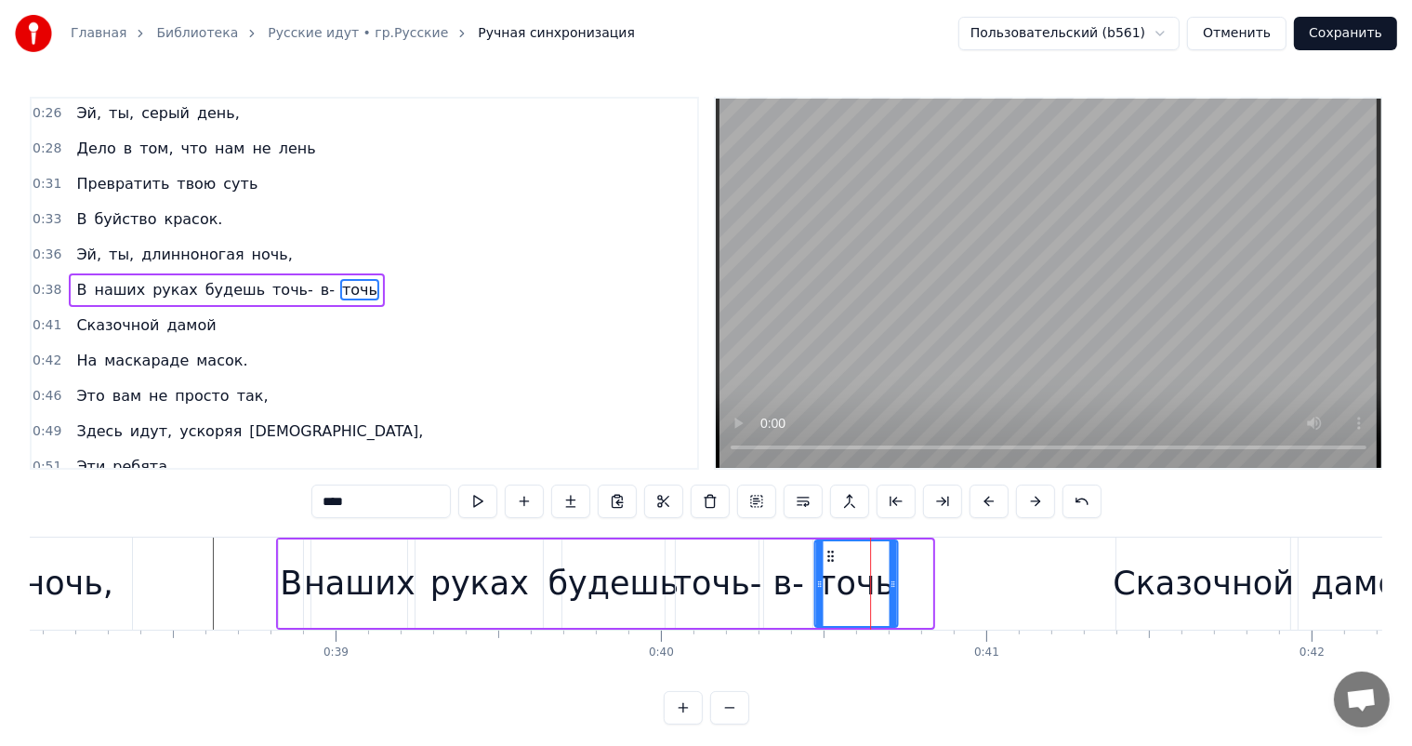
drag, startPoint x: 865, startPoint y: 557, endPoint x: 829, endPoint y: 570, distance: 37.6
click at [829, 570] on div "точь" at bounding box center [855, 583] width 81 height 85
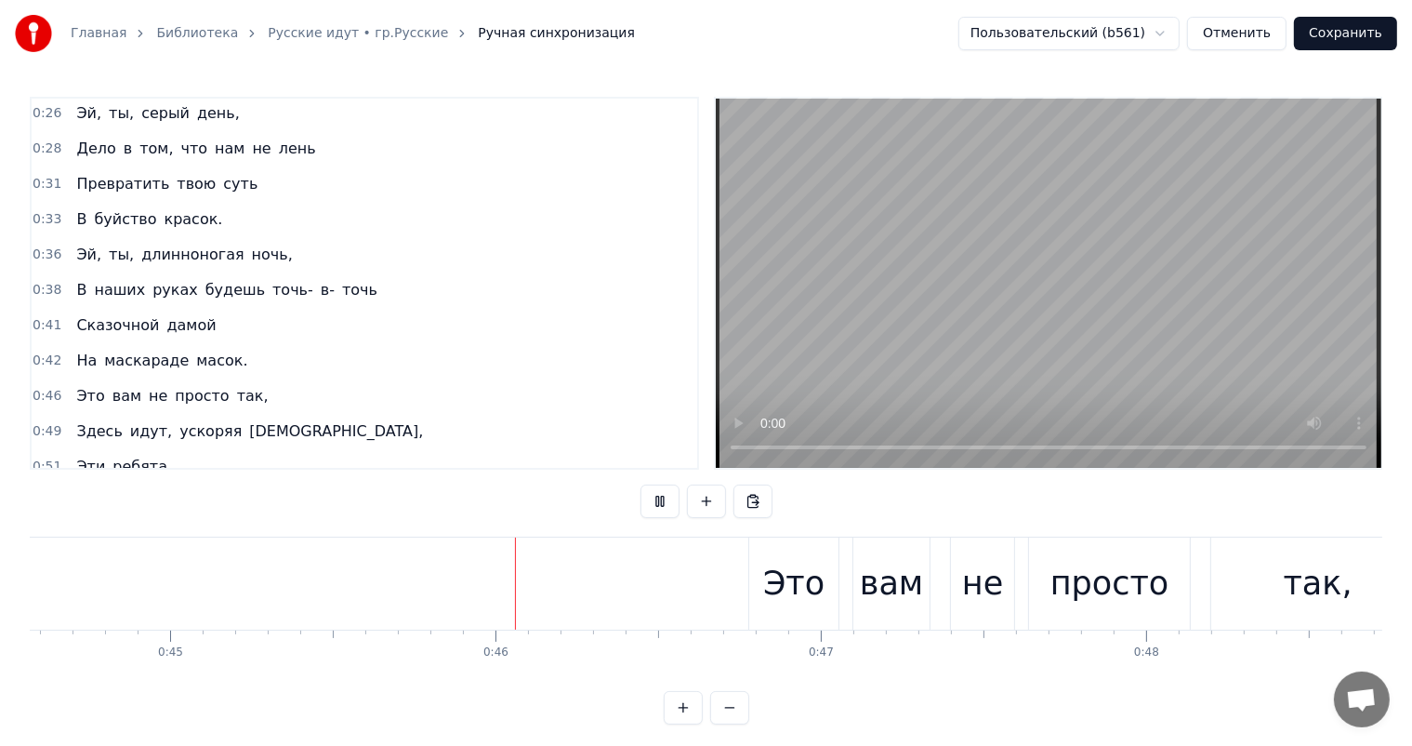
scroll to position [0, 14809]
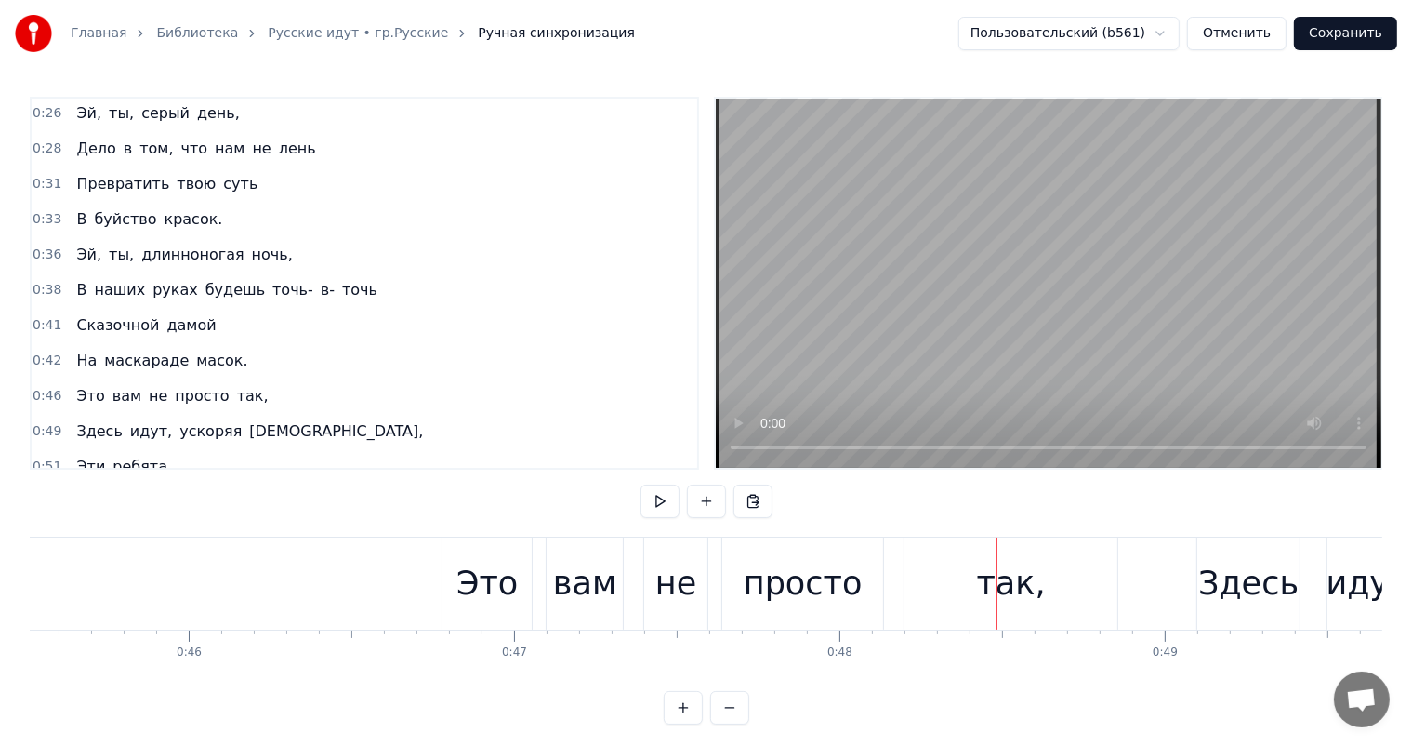
click at [509, 569] on div "Это" at bounding box center [486, 583] width 61 height 49
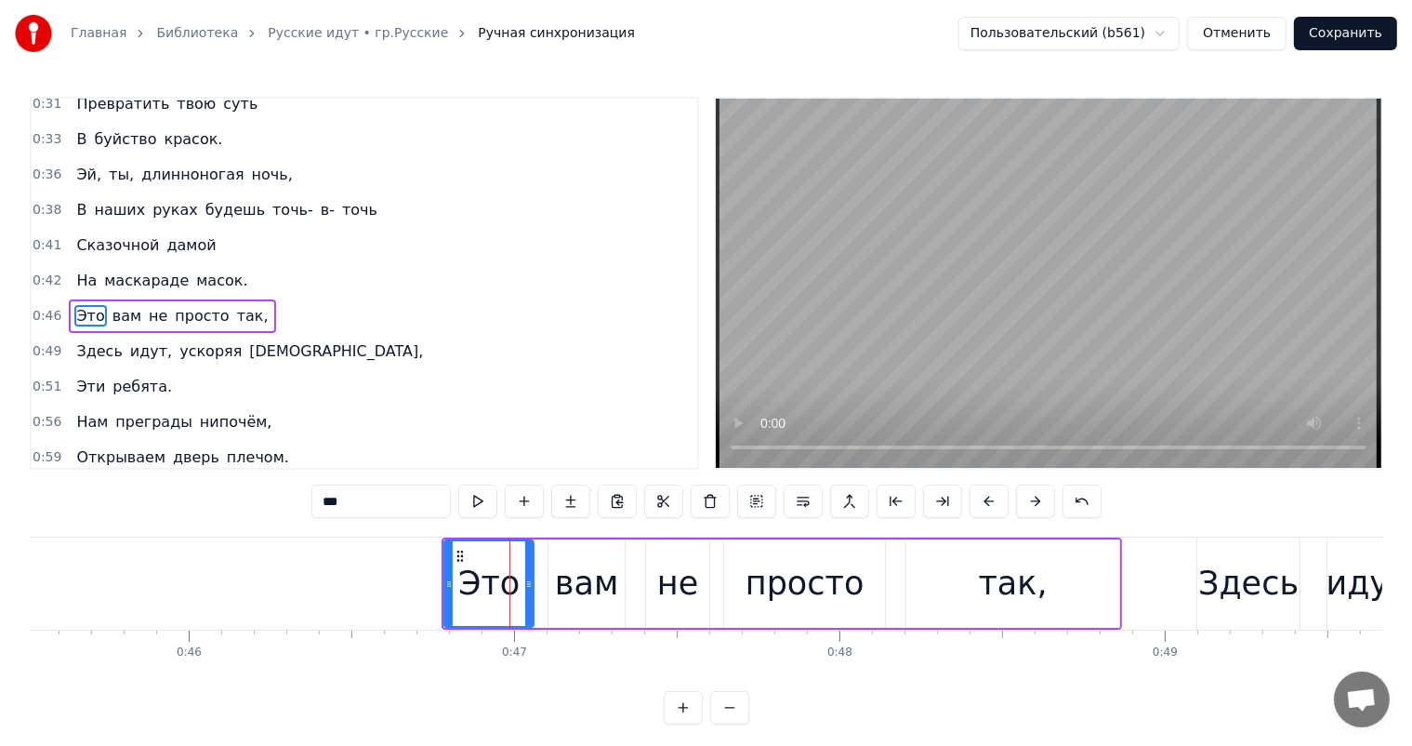
scroll to position [105, 0]
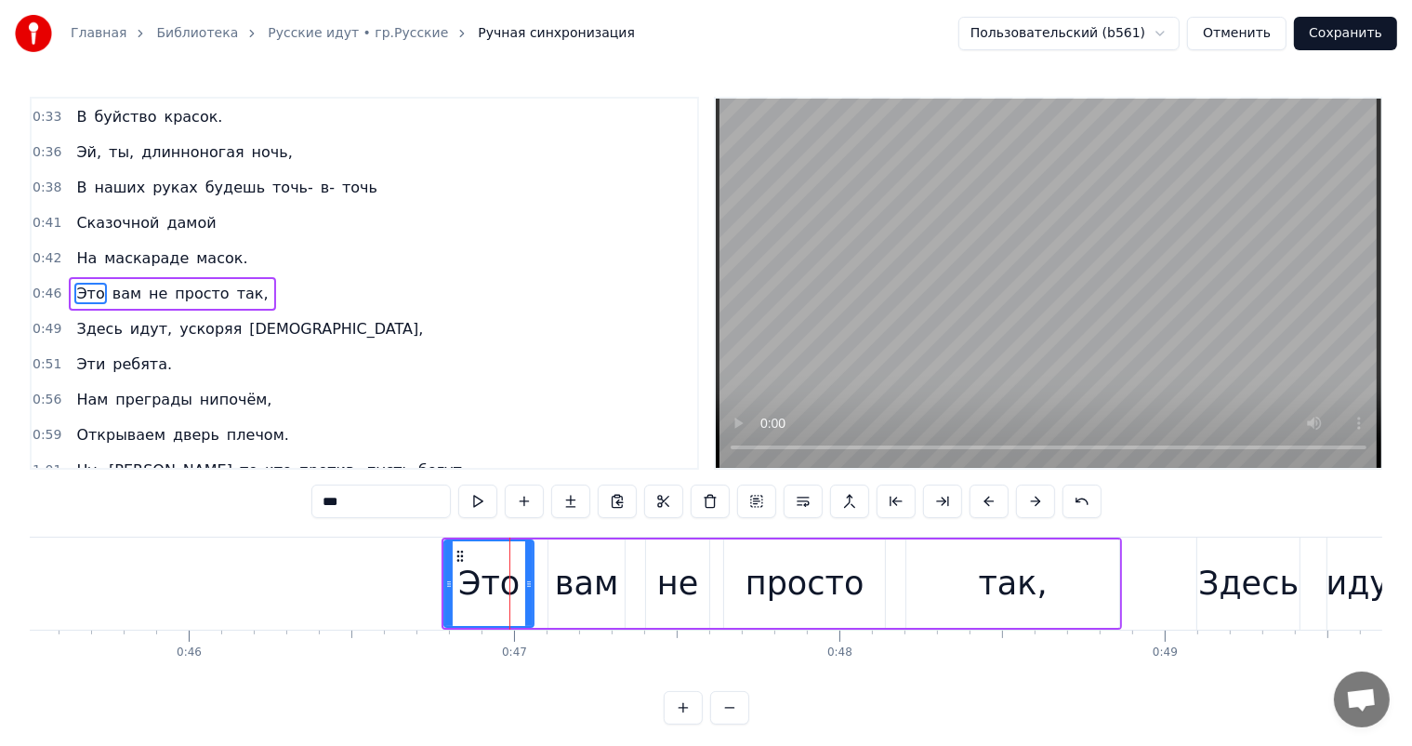
click at [574, 576] on div "вам" at bounding box center [586, 583] width 63 height 49
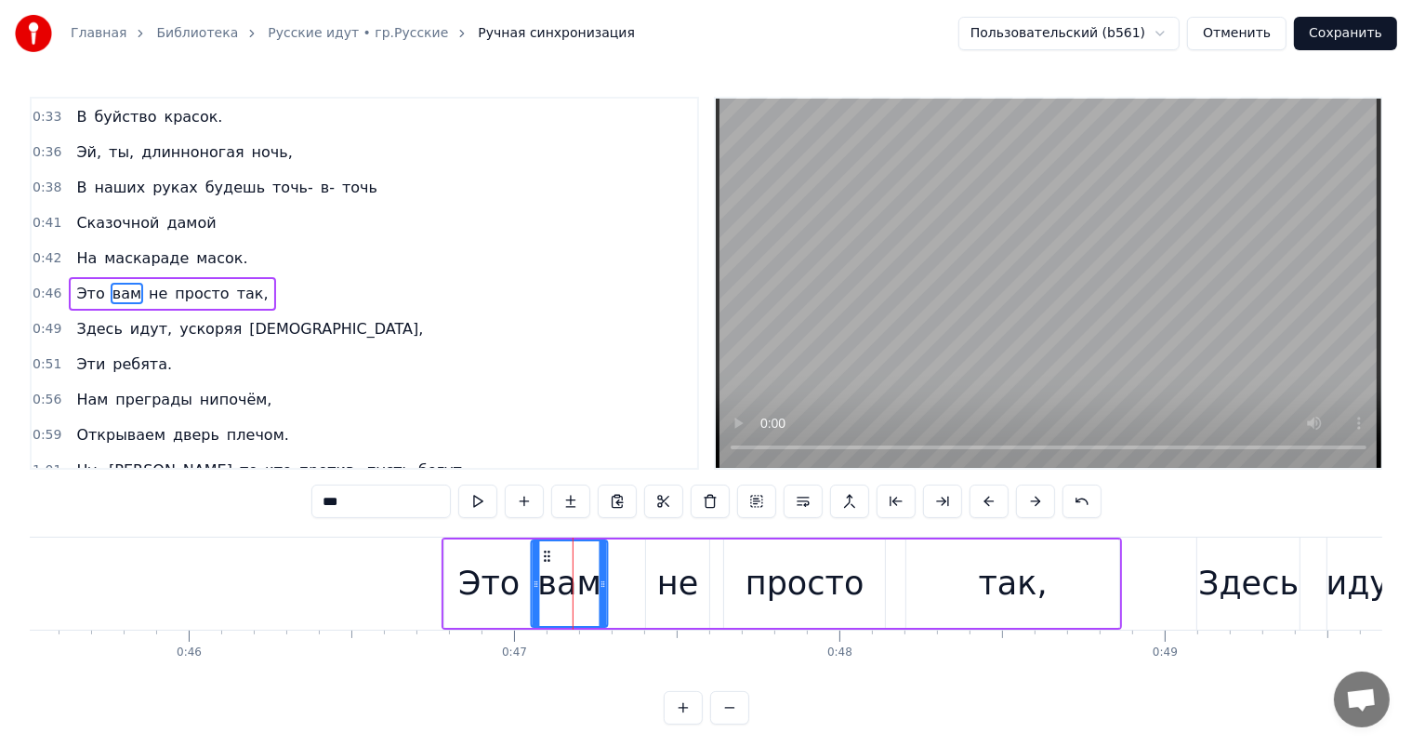
drag, startPoint x: 561, startPoint y: 551, endPoint x: 543, endPoint y: 555, distance: 18.1
click at [543, 555] on icon at bounding box center [547, 556] width 15 height 15
click at [685, 581] on div "не" at bounding box center [677, 583] width 41 height 49
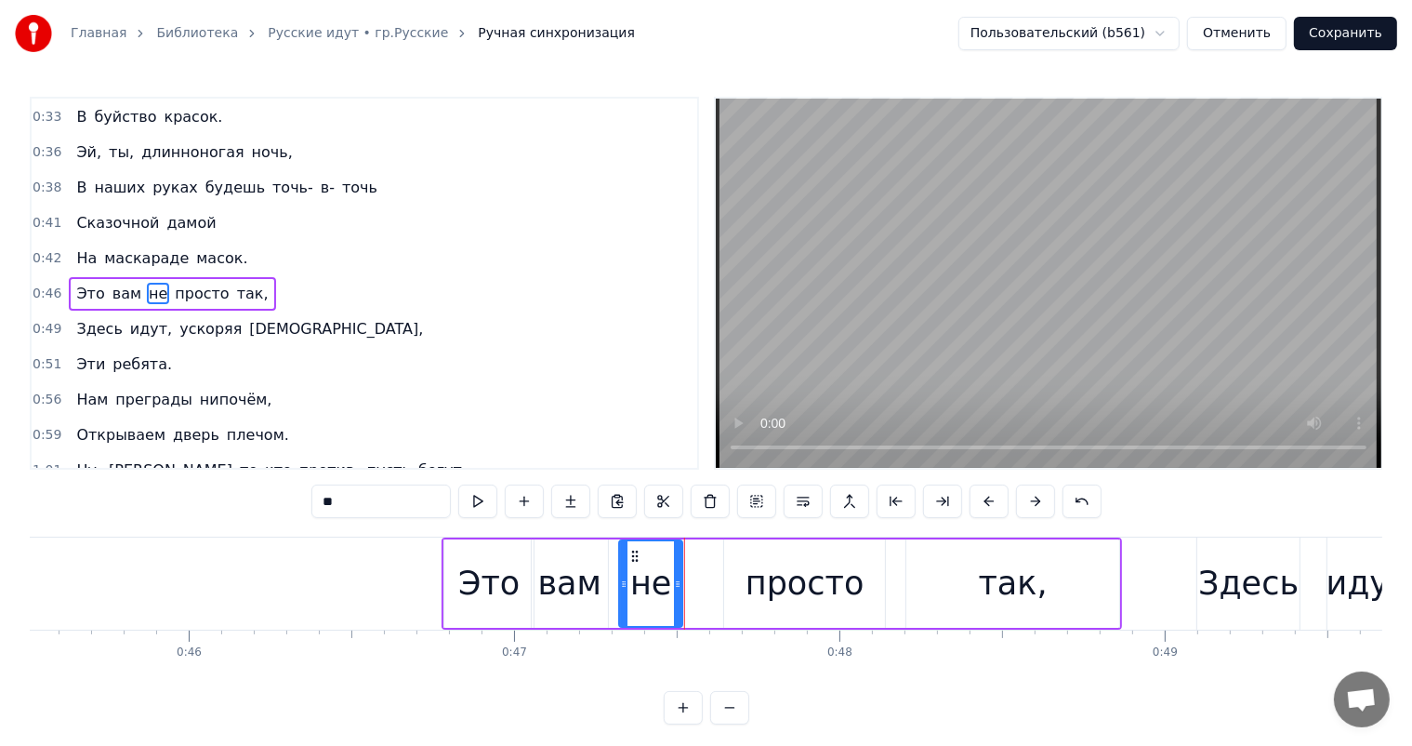
drag, startPoint x: 662, startPoint y: 554, endPoint x: 637, endPoint y: 560, distance: 25.7
click at [637, 560] on icon at bounding box center [635, 556] width 15 height 15
click at [792, 588] on div "просто" at bounding box center [805, 583] width 119 height 49
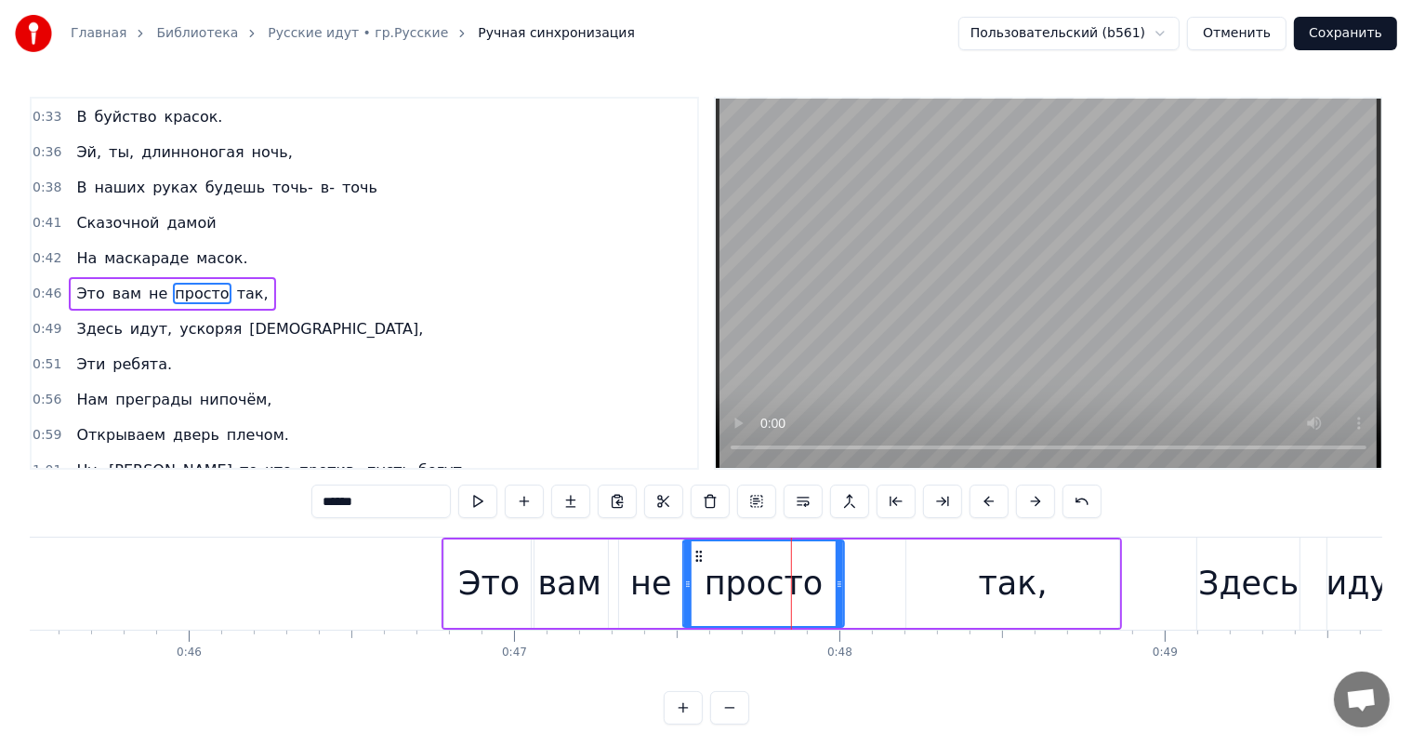
drag, startPoint x: 735, startPoint y: 556, endPoint x: 699, endPoint y: 562, distance: 36.7
click at [699, 562] on div "просто" at bounding box center [763, 583] width 159 height 85
drag, startPoint x: 842, startPoint y: 587, endPoint x: 820, endPoint y: 591, distance: 22.8
click at [820, 591] on div at bounding box center [821, 583] width 7 height 85
click at [959, 562] on div "так," at bounding box center [1012, 583] width 213 height 88
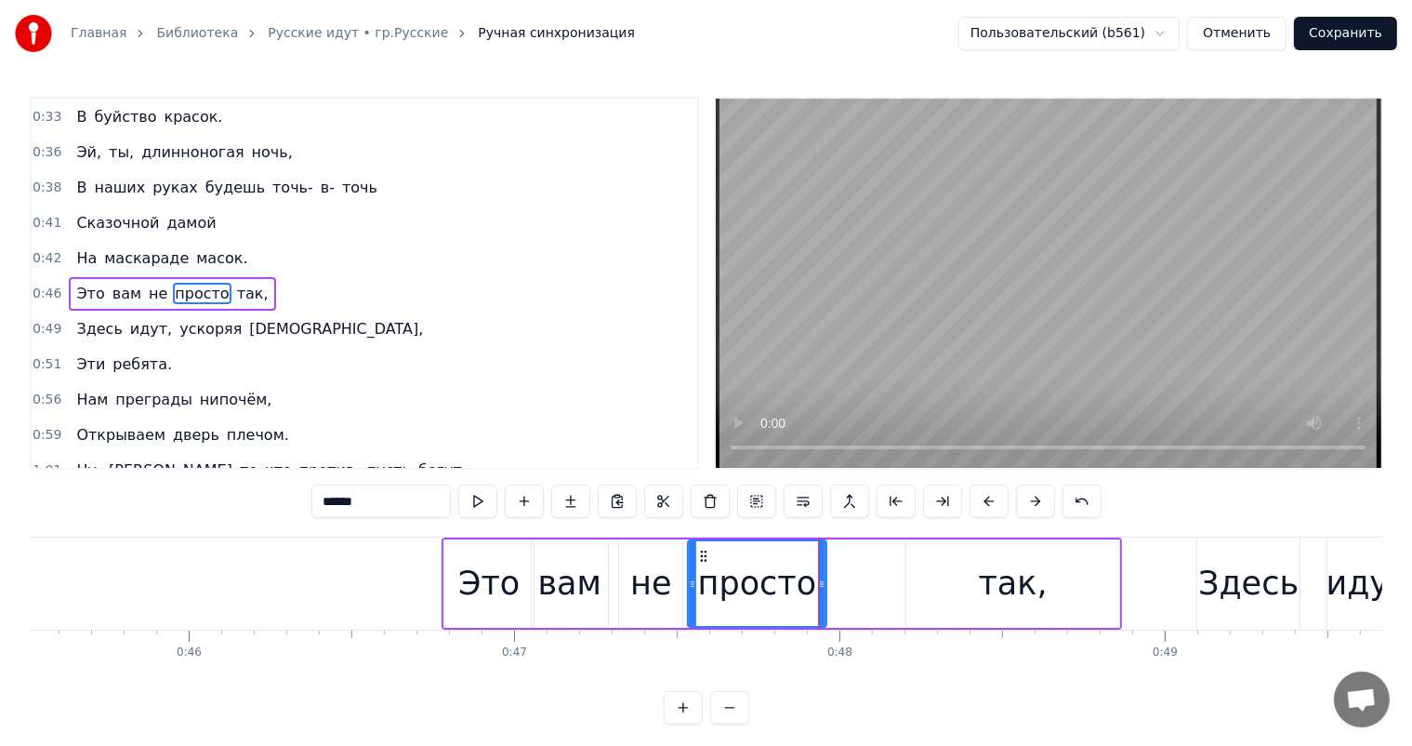
type input "****"
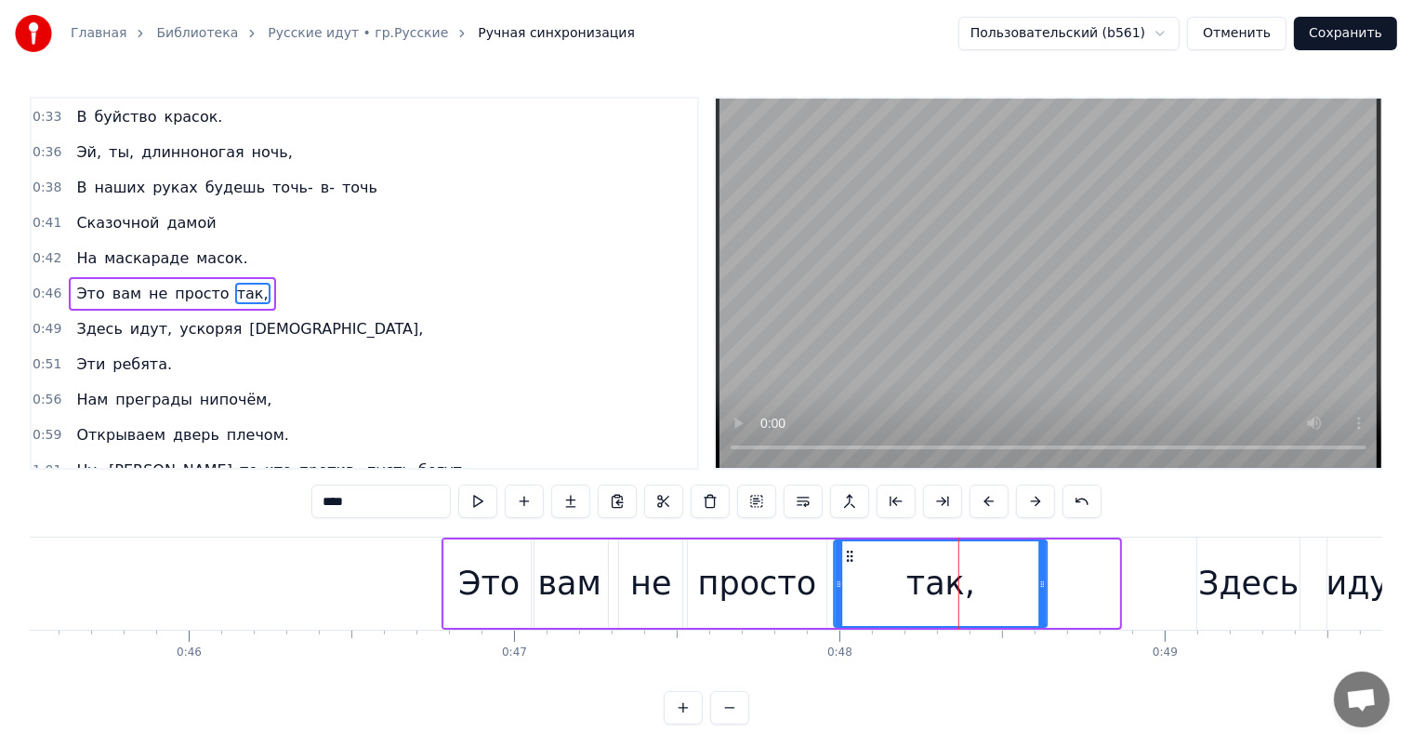
drag, startPoint x: 920, startPoint y: 554, endPoint x: 790, endPoint y: 591, distance: 135.4
click at [848, 576] on div "так," at bounding box center [941, 583] width 211 height 85
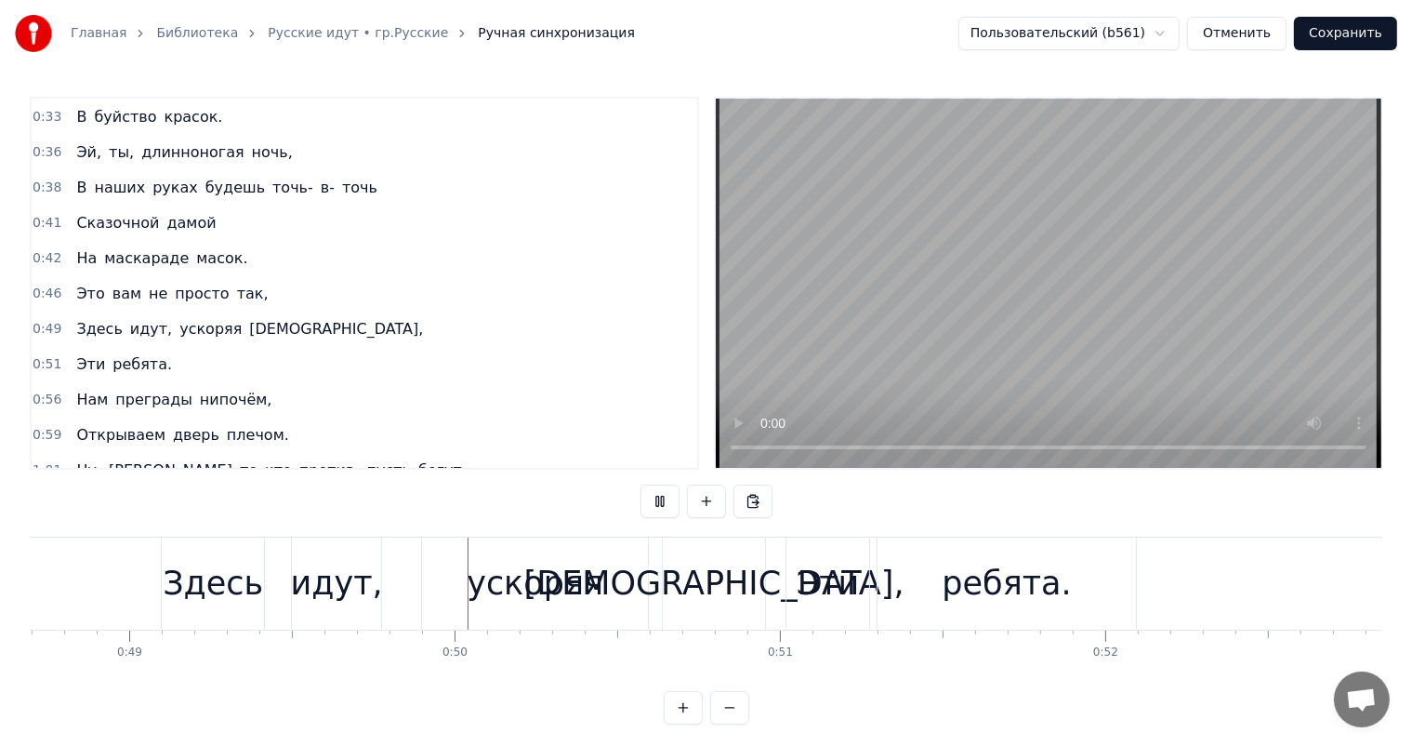
scroll to position [0, 16000]
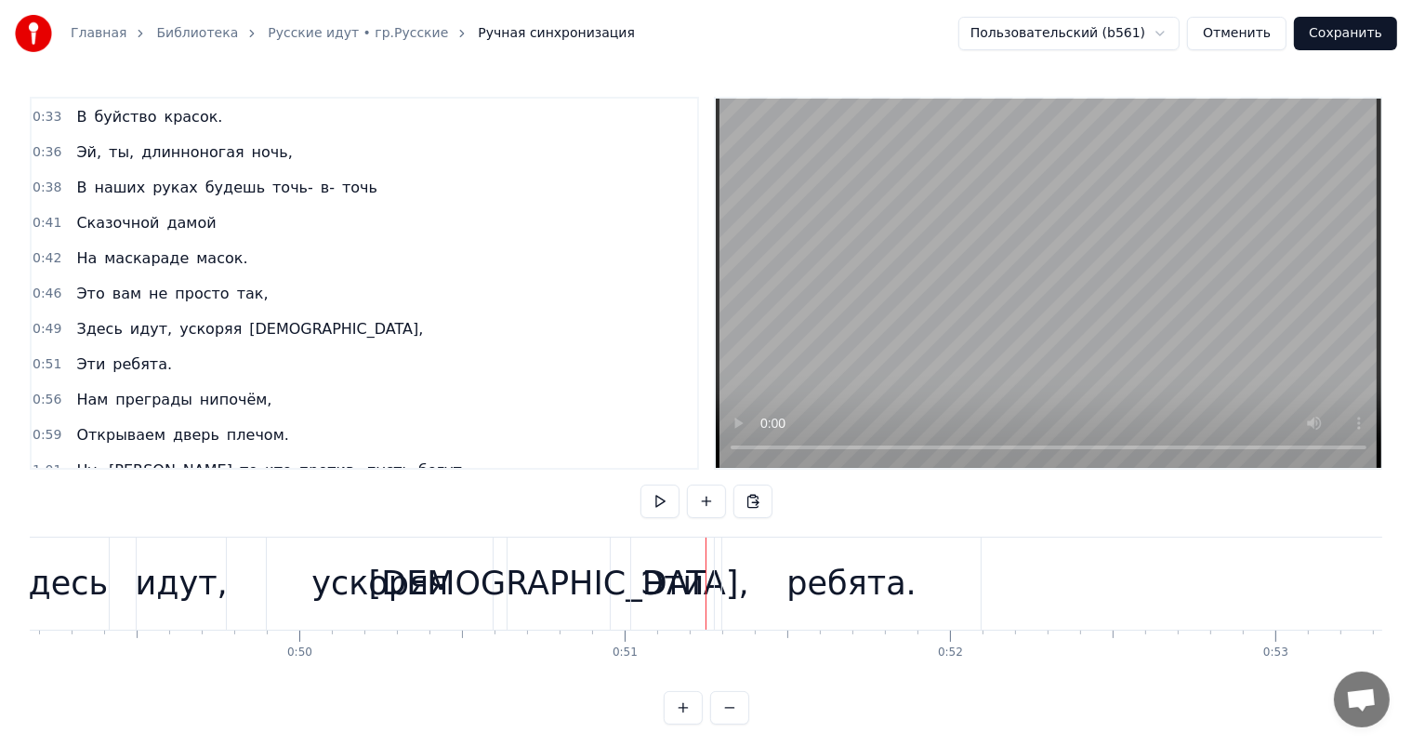
click at [206, 601] on div "идут," at bounding box center [182, 583] width 92 height 49
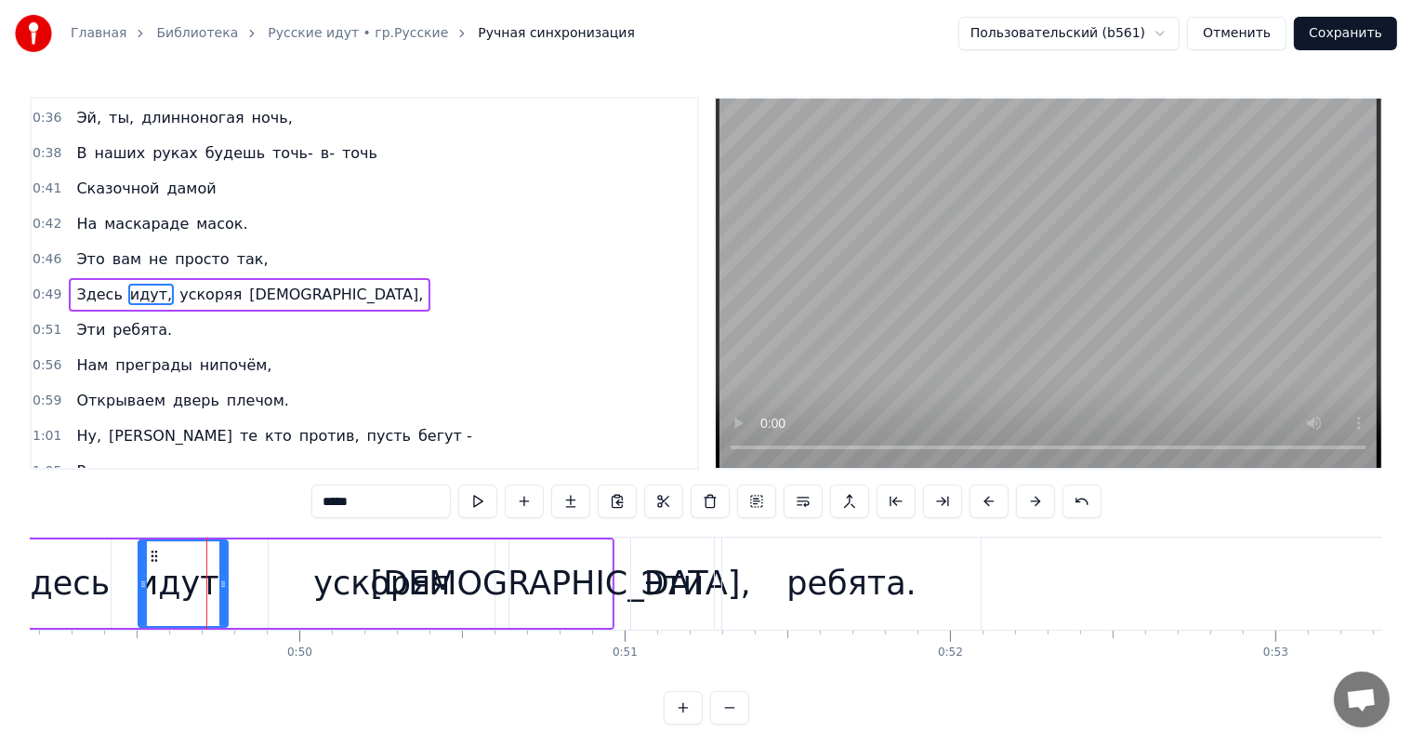
click at [316, 567] on div "ускоряя" at bounding box center [382, 583] width 226 height 88
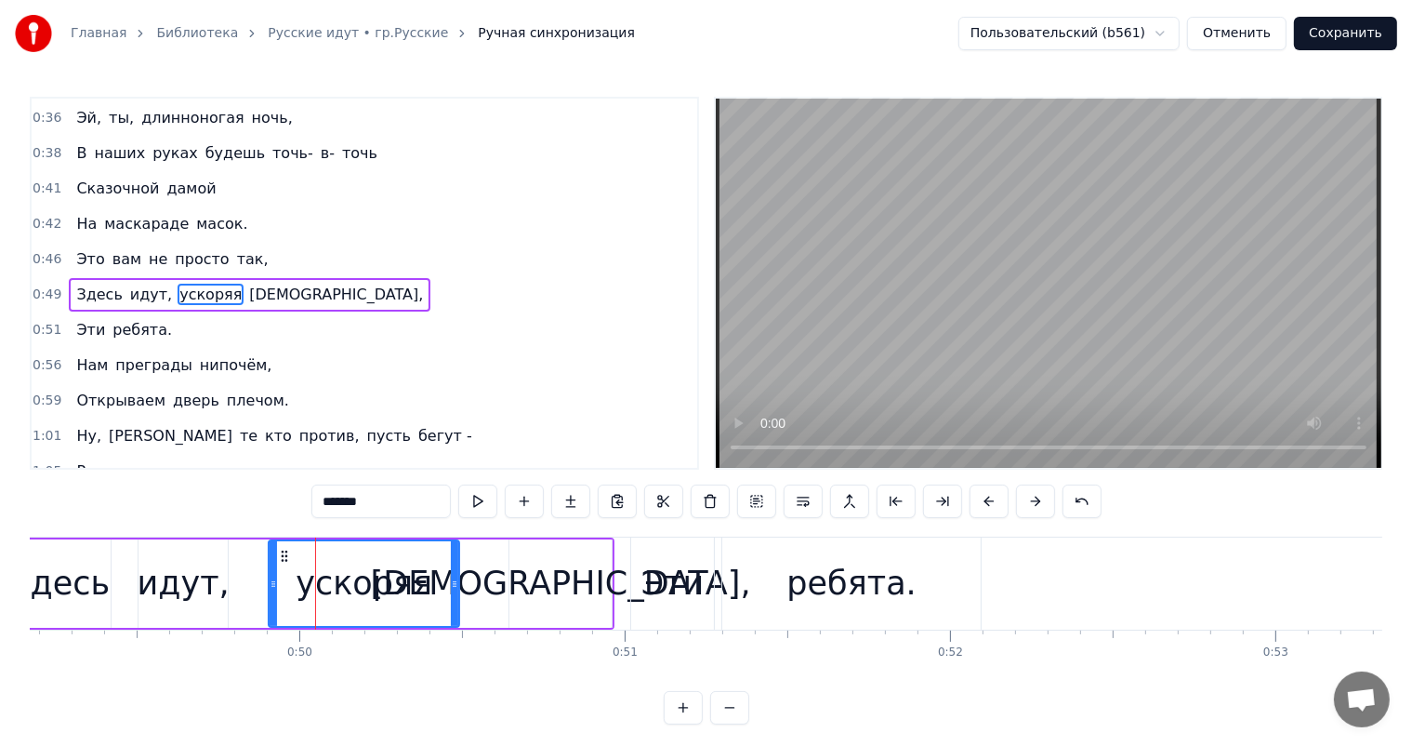
drag, startPoint x: 486, startPoint y: 578, endPoint x: 451, endPoint y: 588, distance: 36.8
click at [451, 588] on icon at bounding box center [454, 583] width 7 height 15
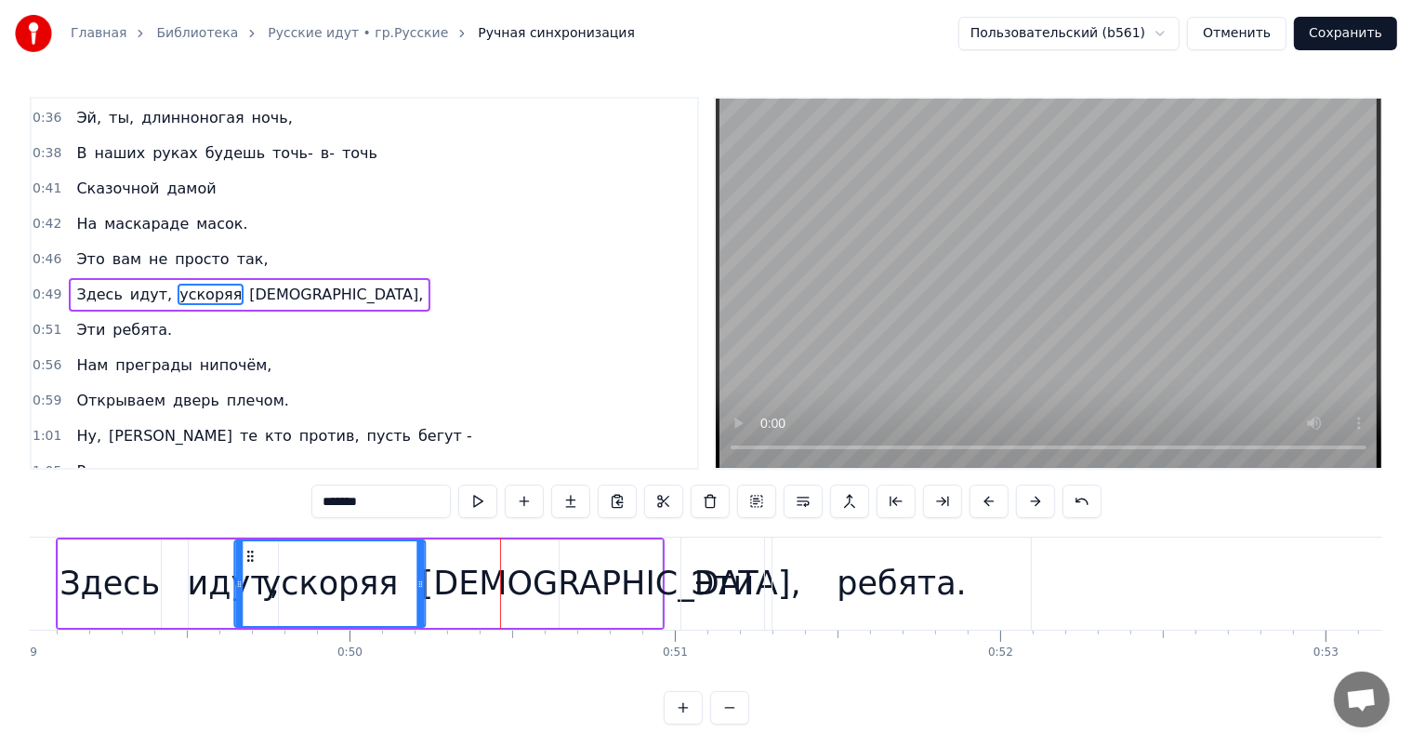
scroll to position [0, 15938]
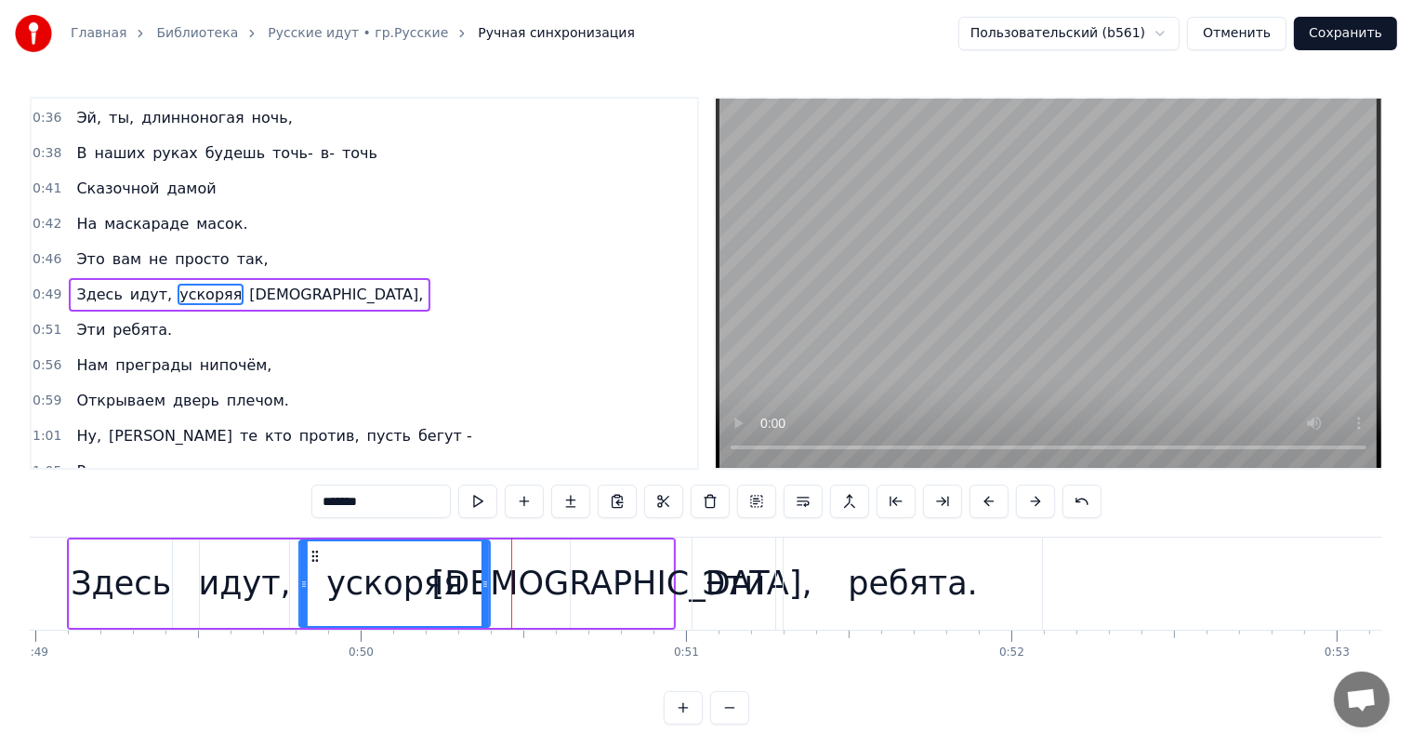
drag, startPoint x: 284, startPoint y: 555, endPoint x: 316, endPoint y: 564, distance: 33.8
click at [316, 564] on div "ускоряя" at bounding box center [394, 583] width 189 height 85
click at [599, 569] on div "[DEMOGRAPHIC_DATA]," at bounding box center [622, 583] width 380 height 49
type input "****"
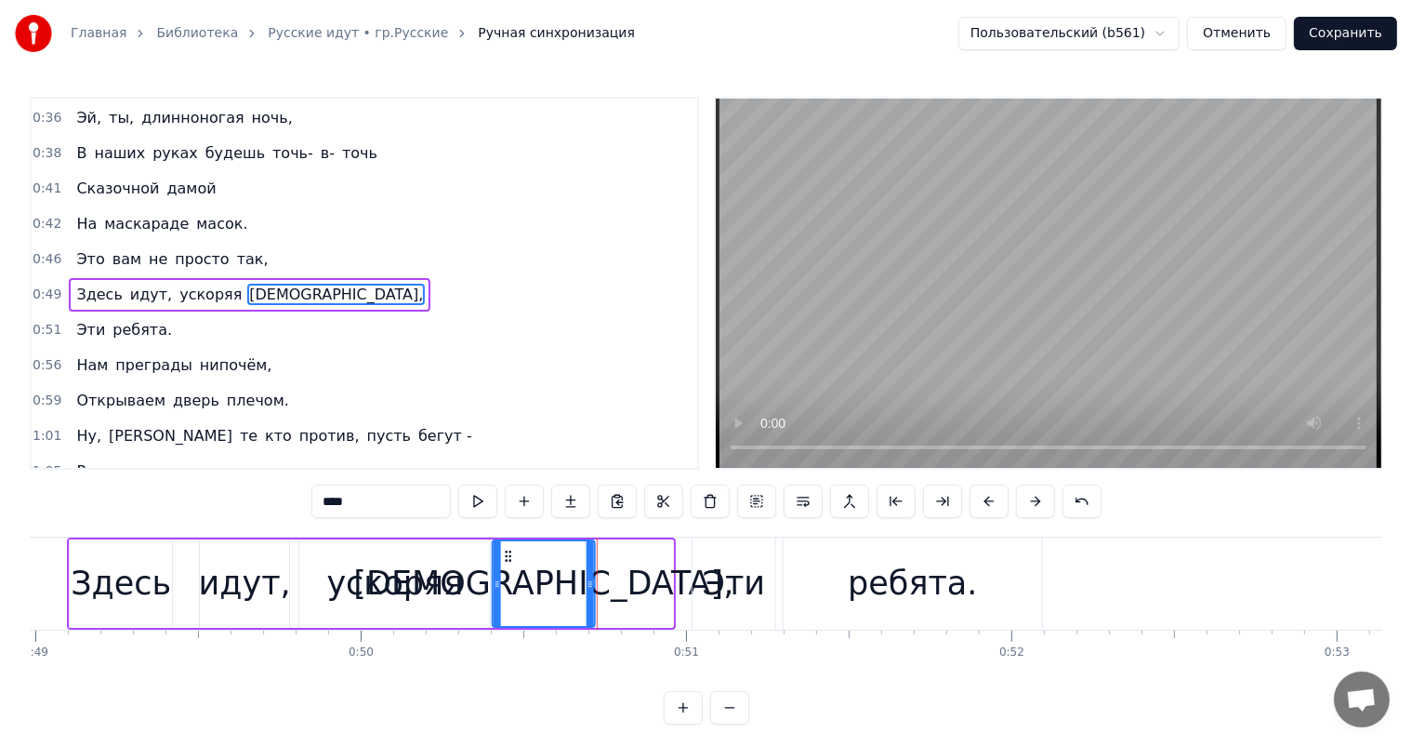
drag, startPoint x: 585, startPoint y: 554, endPoint x: 507, endPoint y: 573, distance: 80.3
click at [507, 573] on div "[DEMOGRAPHIC_DATA]," at bounding box center [544, 583] width 100 height 85
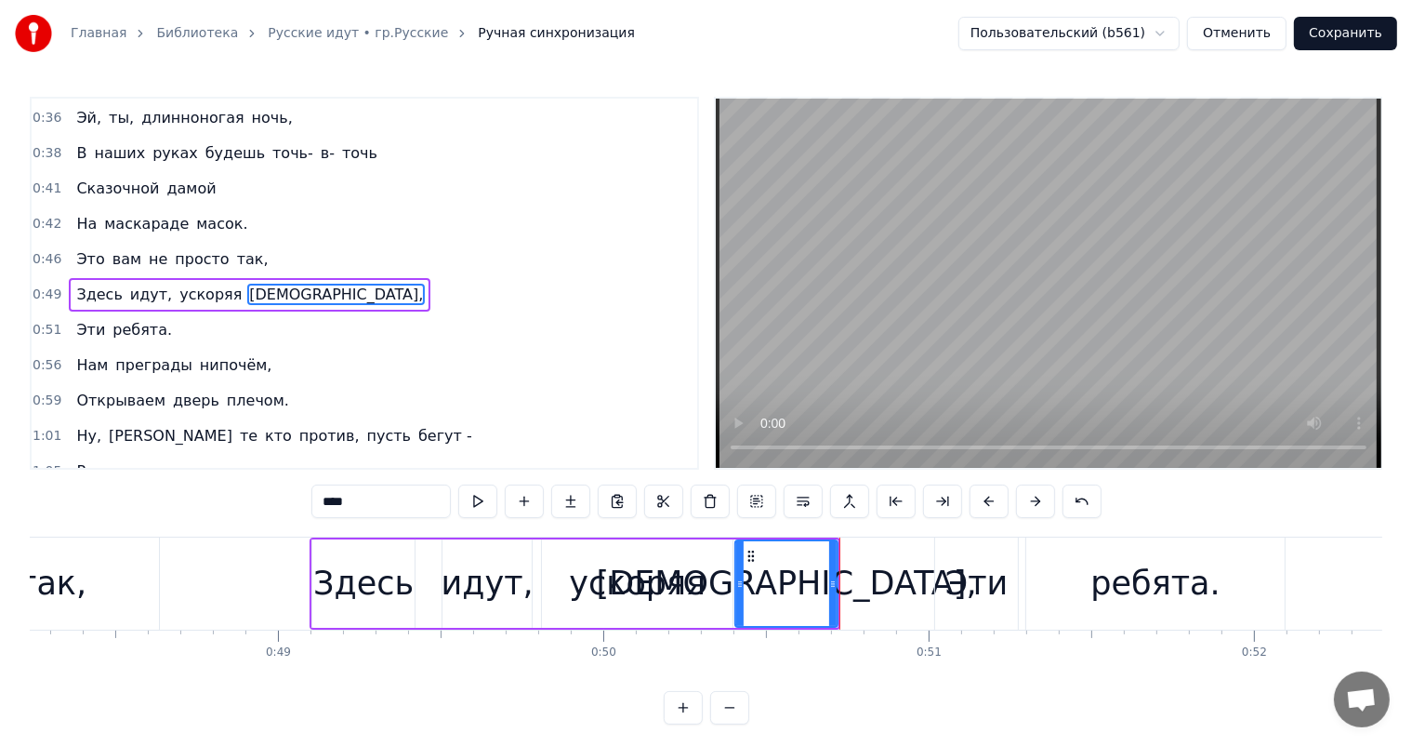
scroll to position [0, 15536]
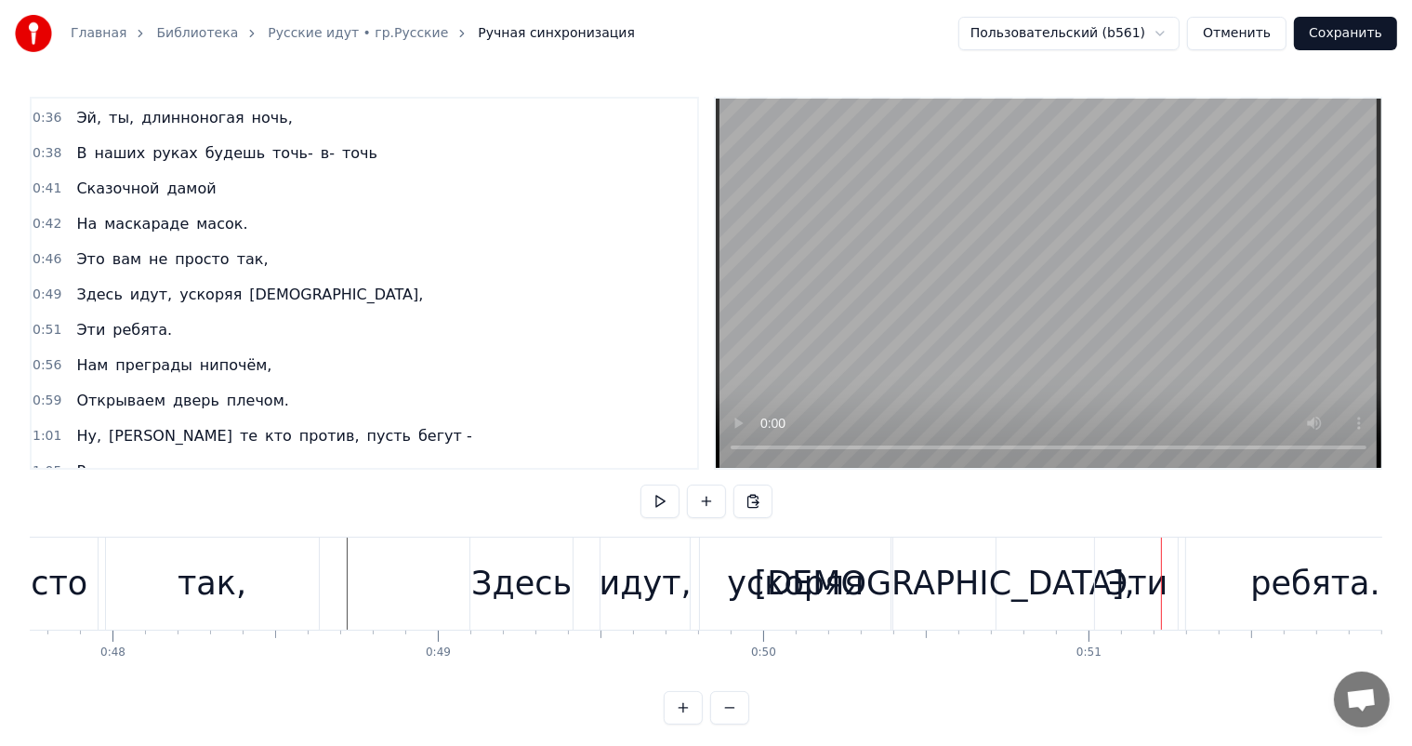
click at [660, 574] on div "идут," at bounding box center [646, 583] width 92 height 49
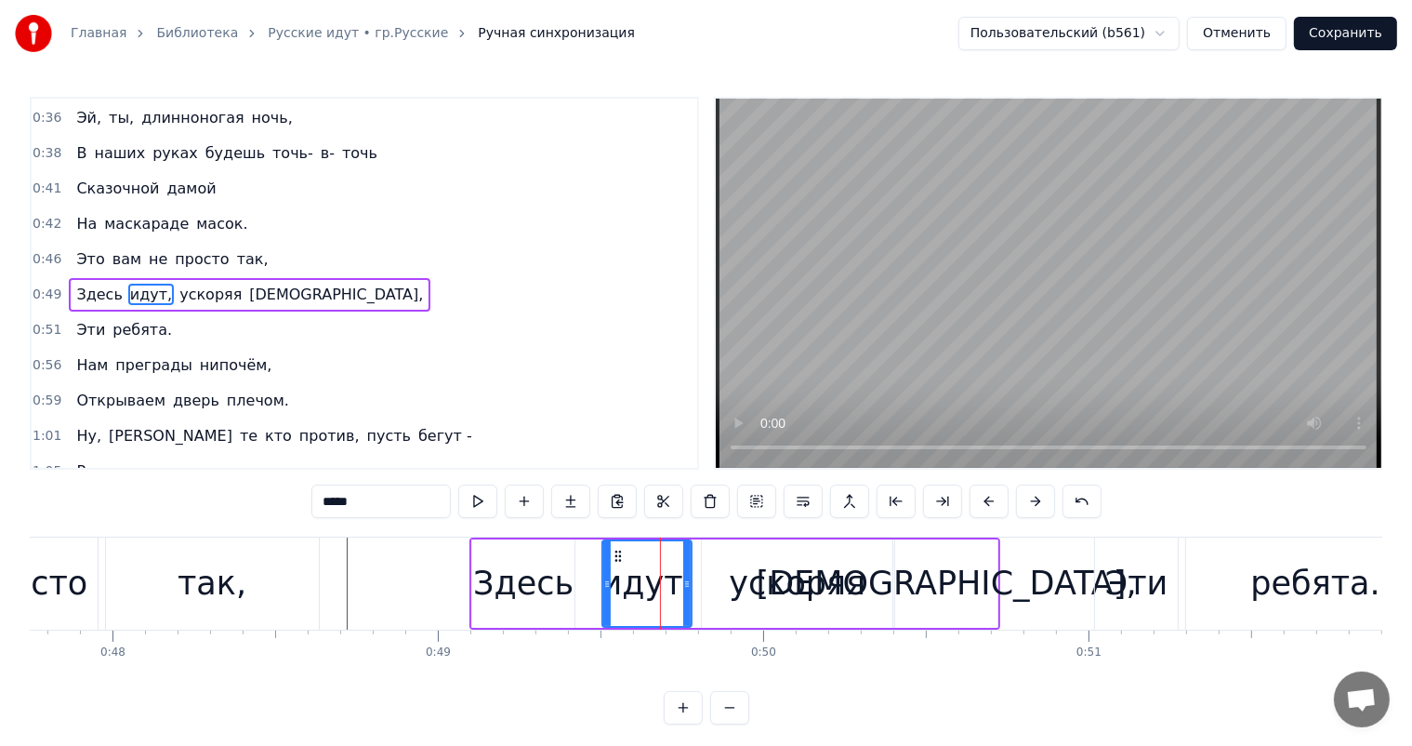
click at [556, 581] on div "Здесь" at bounding box center [523, 583] width 100 height 49
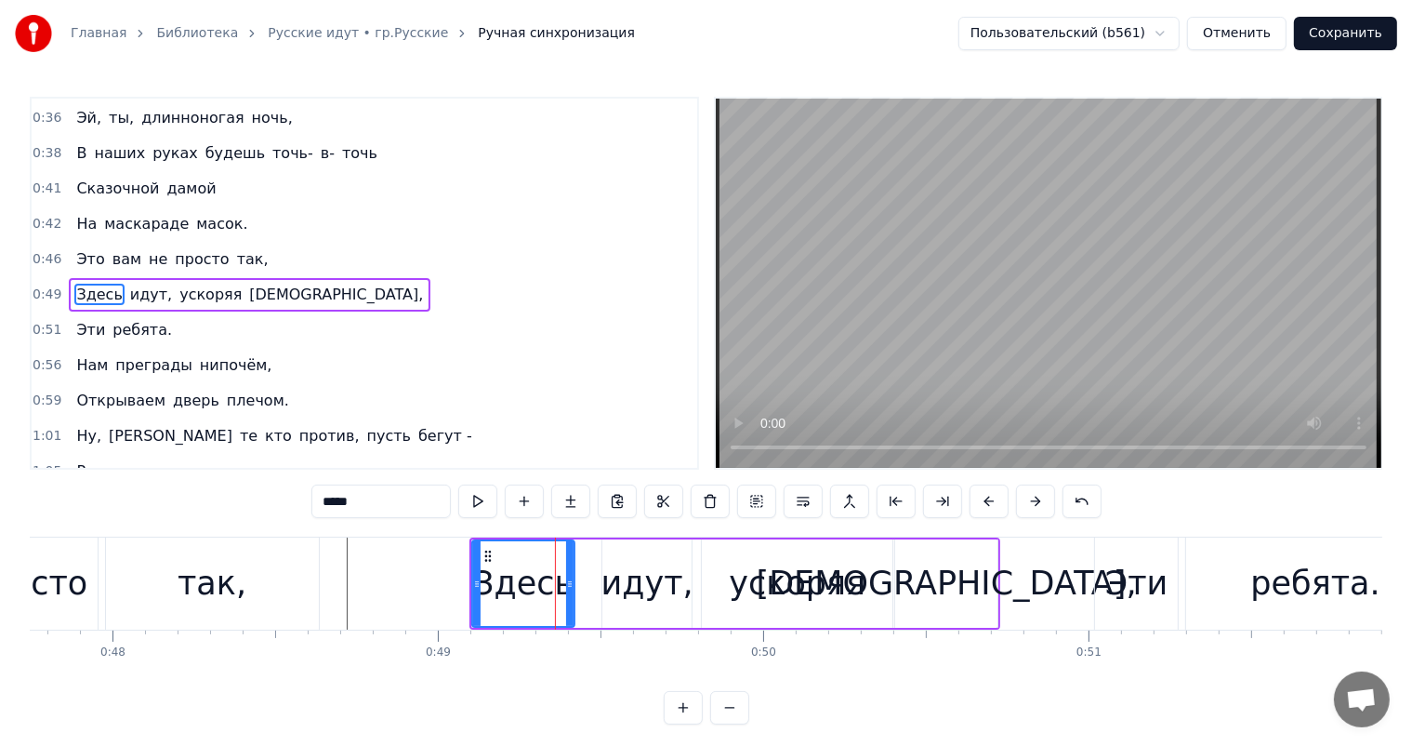
click at [677, 575] on div "идут," at bounding box center [648, 583] width 92 height 49
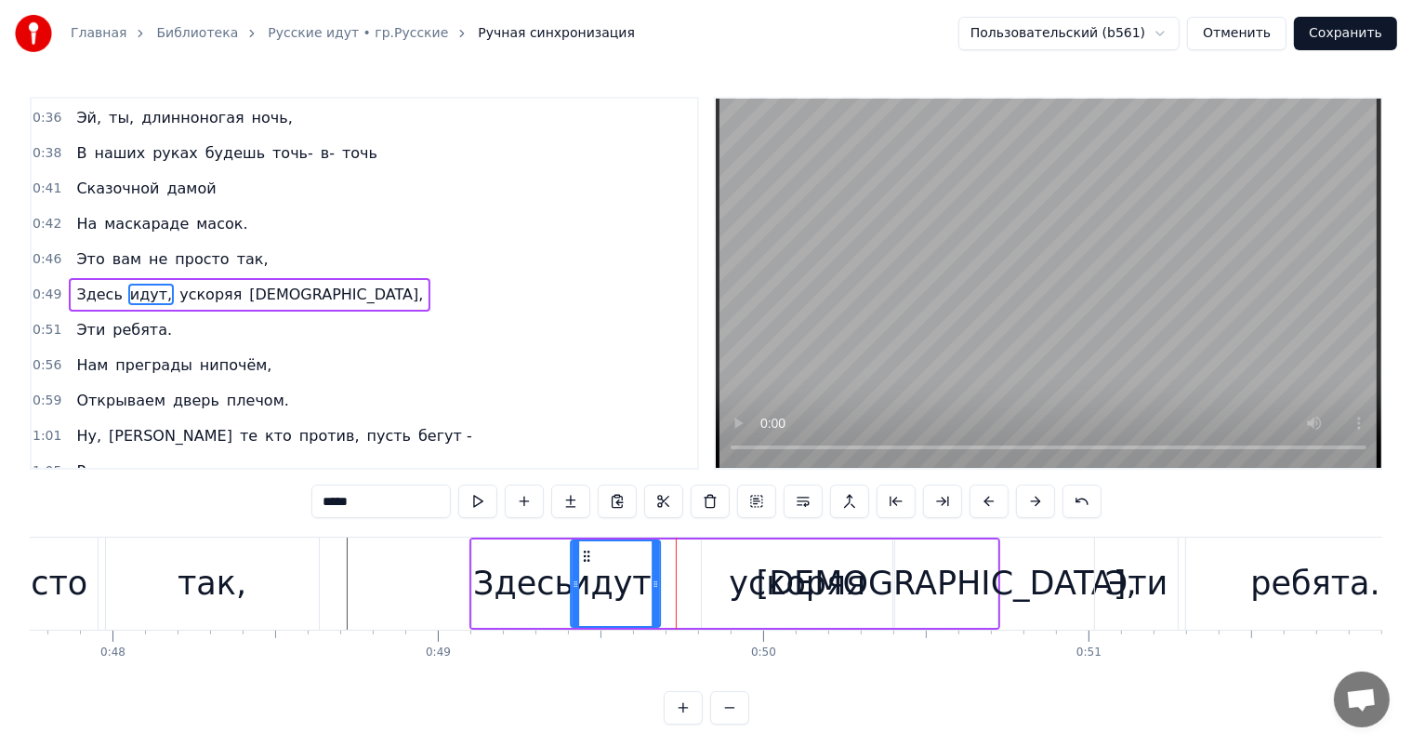
drag, startPoint x: 612, startPoint y: 552, endPoint x: 580, endPoint y: 559, distance: 32.3
click at [580, 559] on icon at bounding box center [587, 556] width 15 height 15
click at [309, 588] on div "так," at bounding box center [212, 583] width 213 height 92
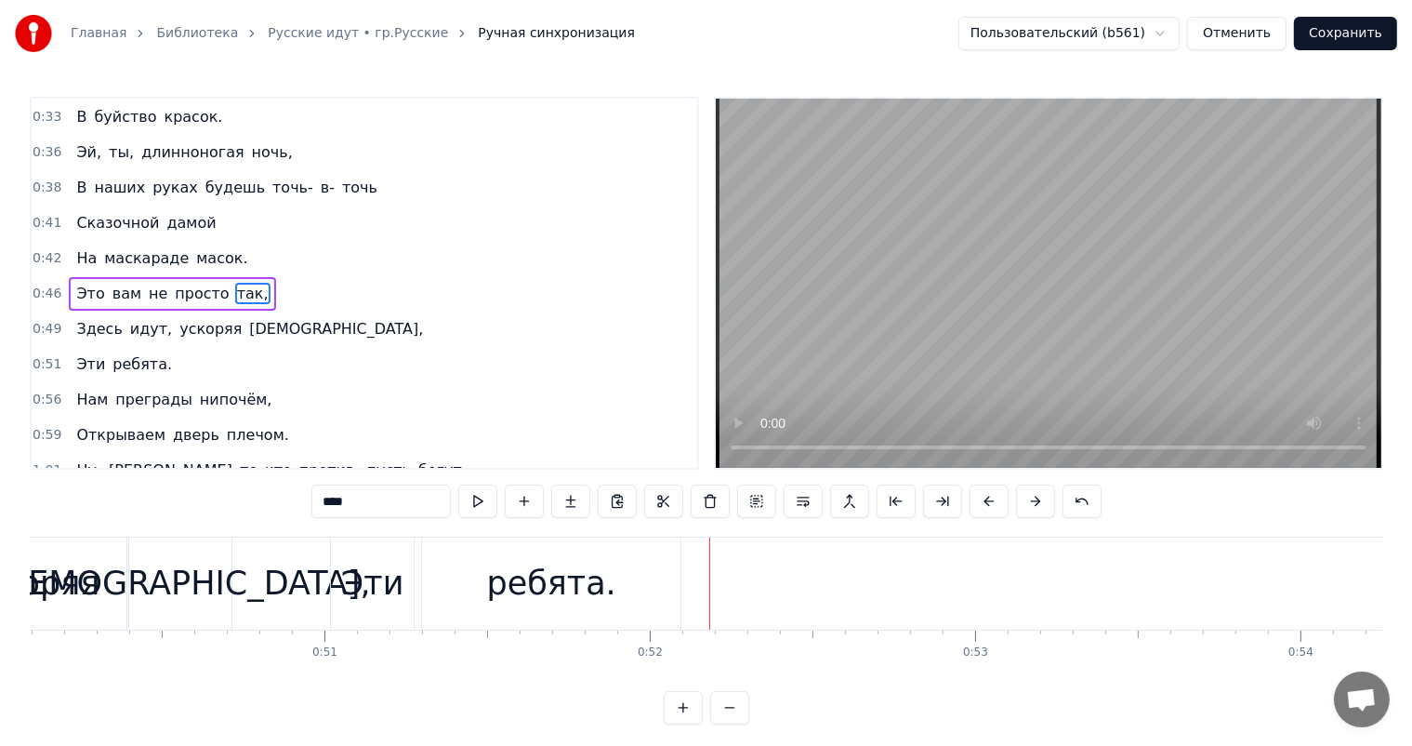
scroll to position [0, 16236]
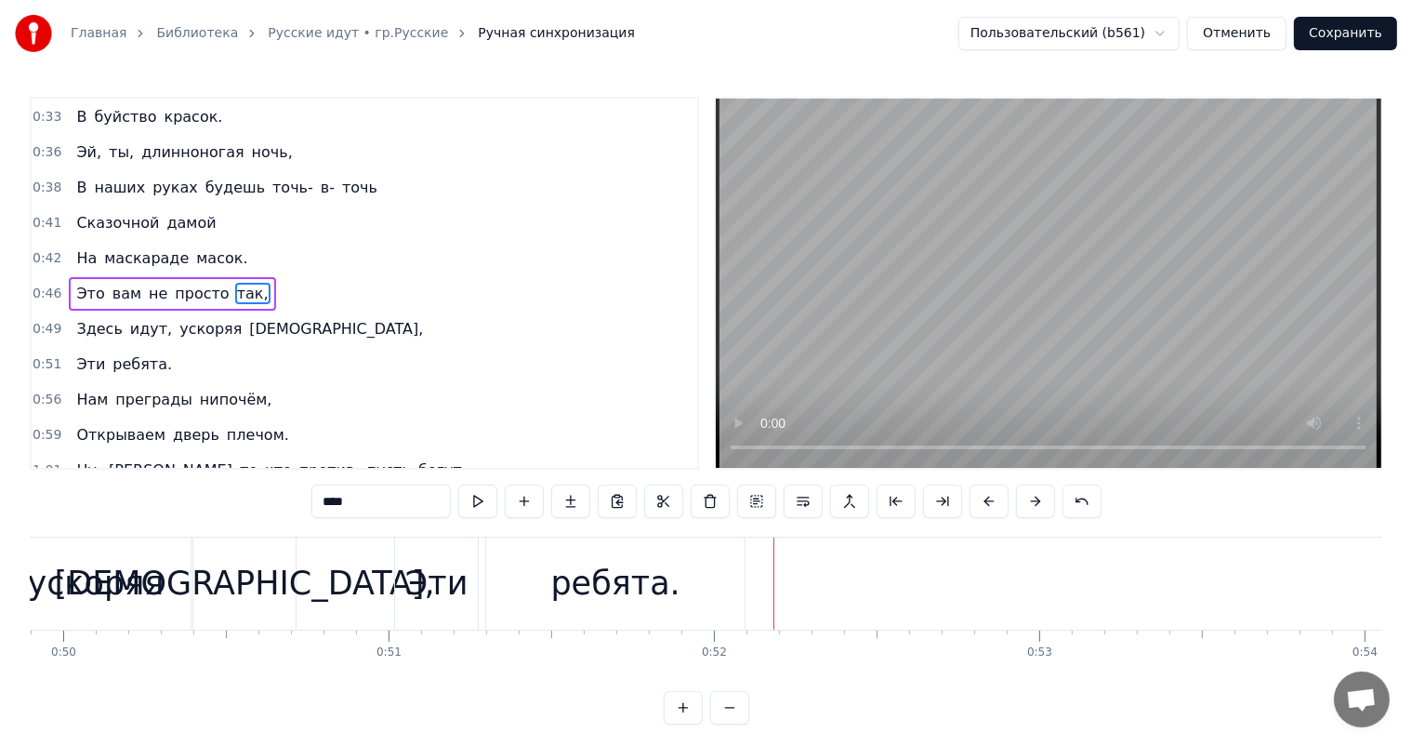
click at [455, 573] on div "Эти" at bounding box center [436, 583] width 63 height 49
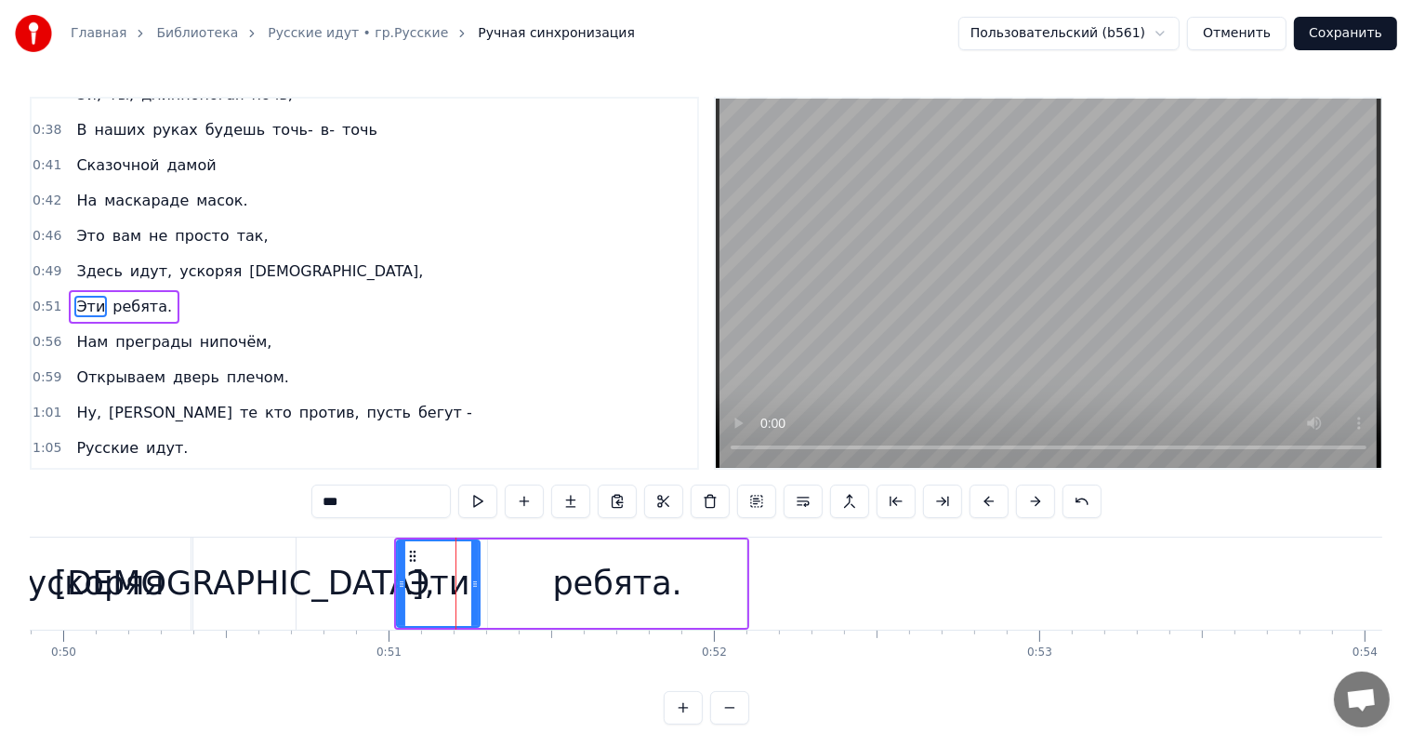
scroll to position [174, 0]
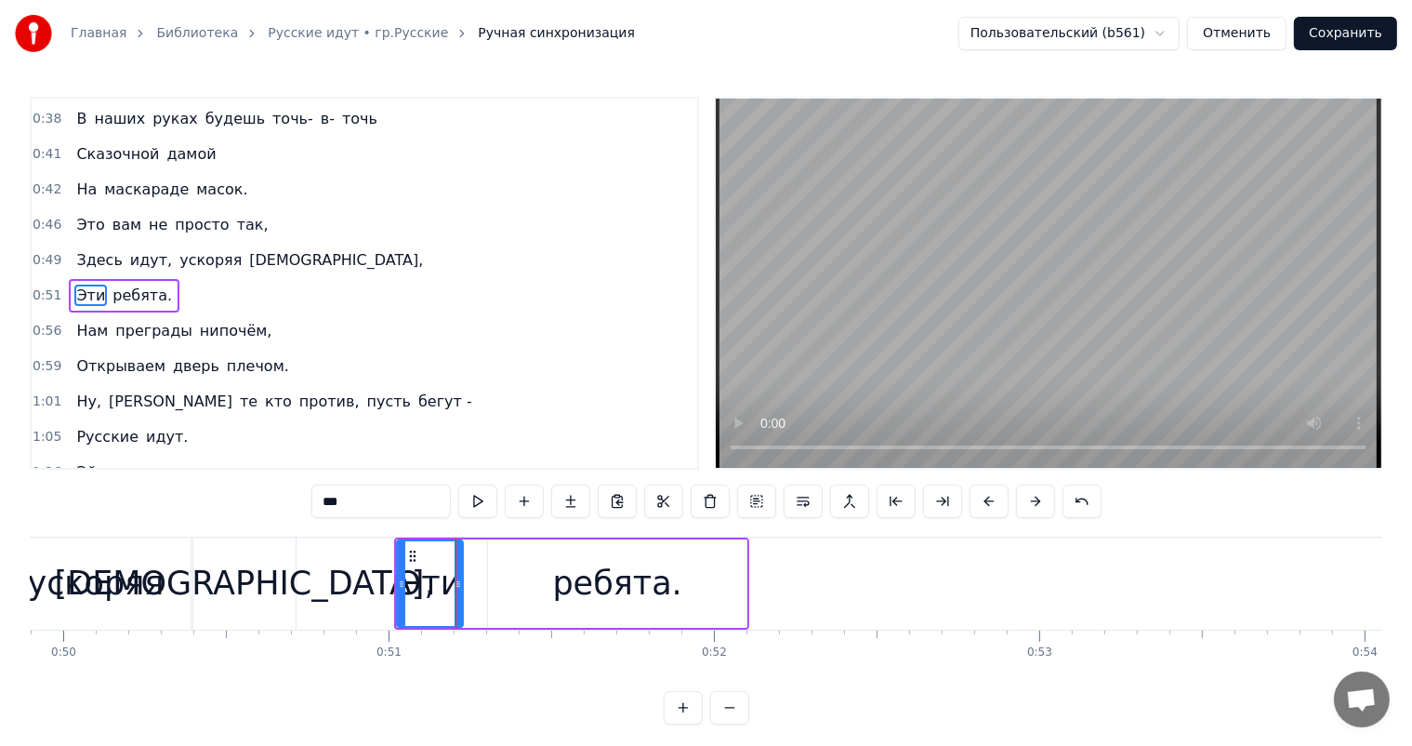
drag, startPoint x: 476, startPoint y: 574, endPoint x: 459, endPoint y: 580, distance: 18.0
click at [459, 580] on div at bounding box center [458, 583] width 7 height 85
click at [552, 577] on div "ребята." at bounding box center [617, 583] width 258 height 88
type input "*******"
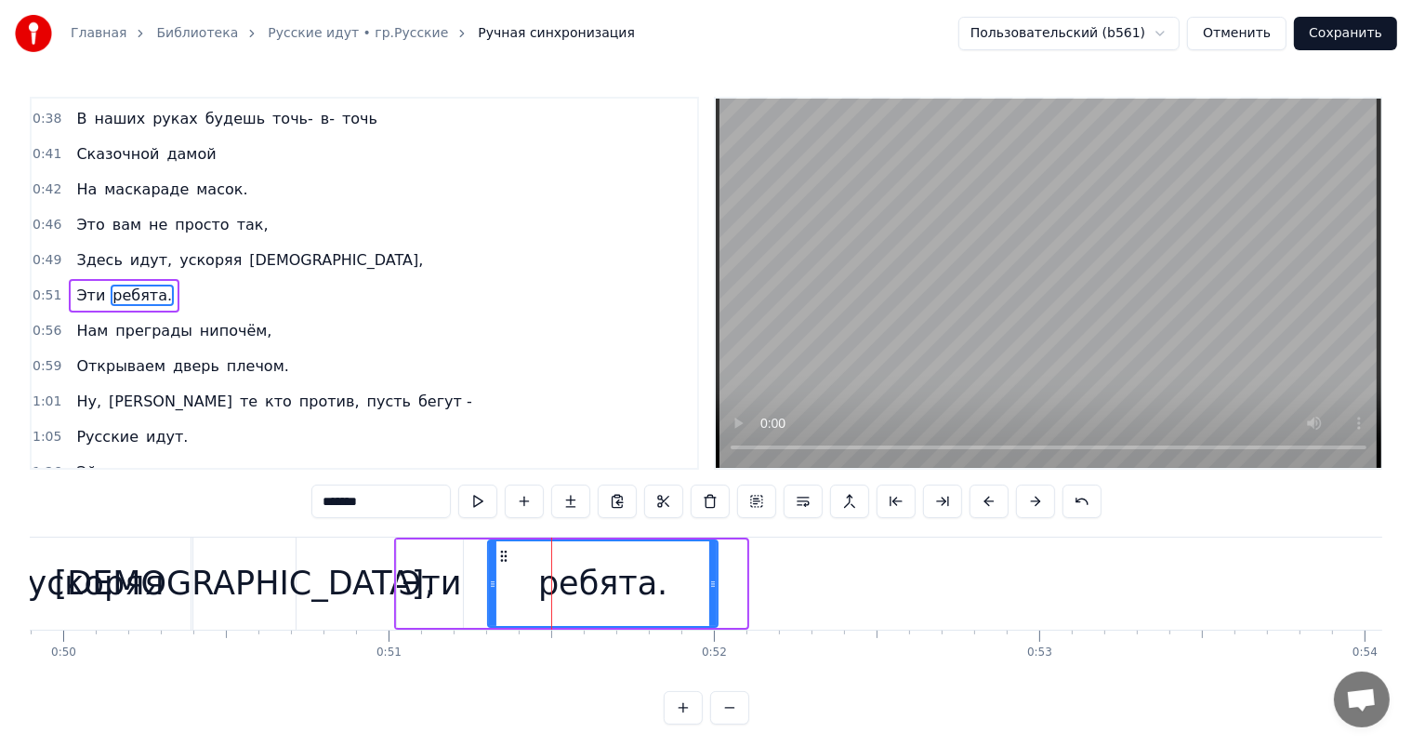
drag, startPoint x: 740, startPoint y: 582, endPoint x: 628, endPoint y: 629, distance: 122.1
click at [709, 592] on div at bounding box center [712, 583] width 7 height 85
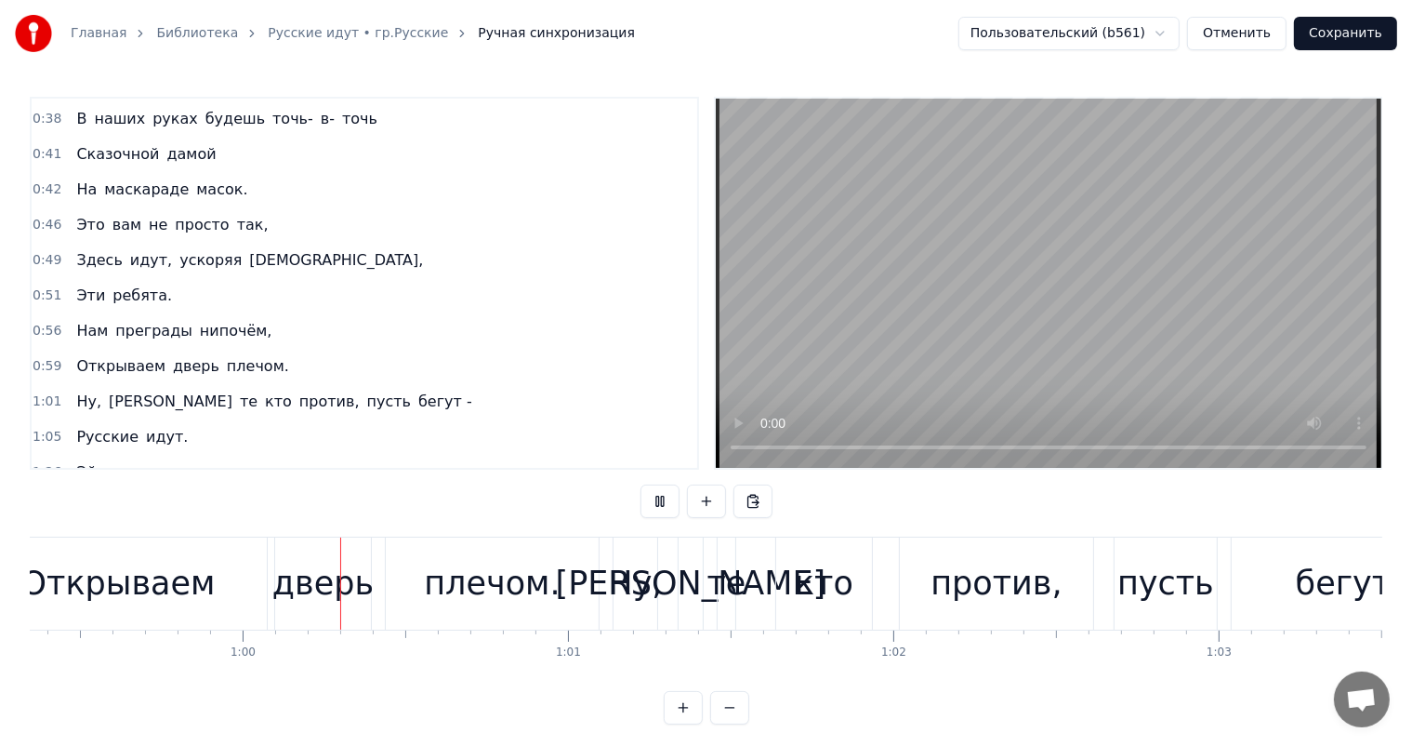
scroll to position [0, 19386]
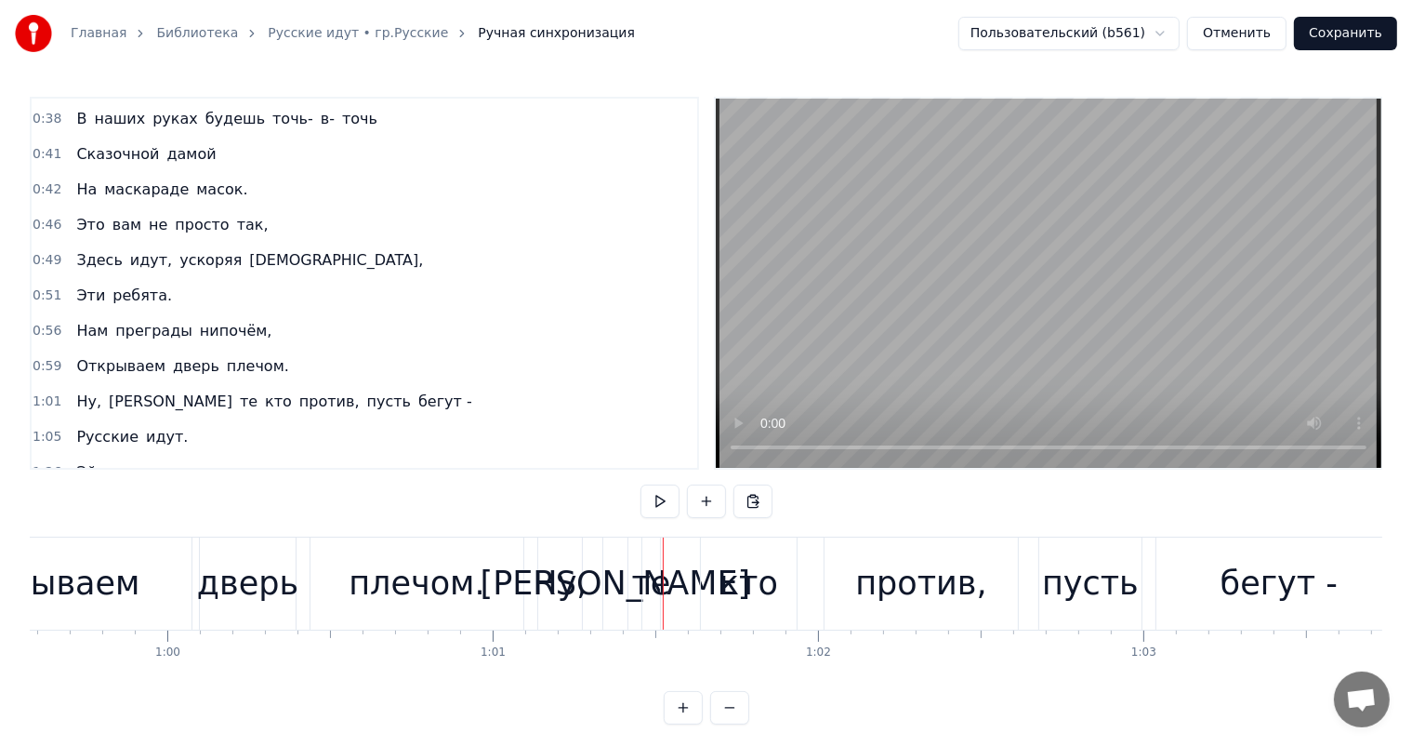
click at [261, 597] on div "дверь" at bounding box center [247, 583] width 101 height 49
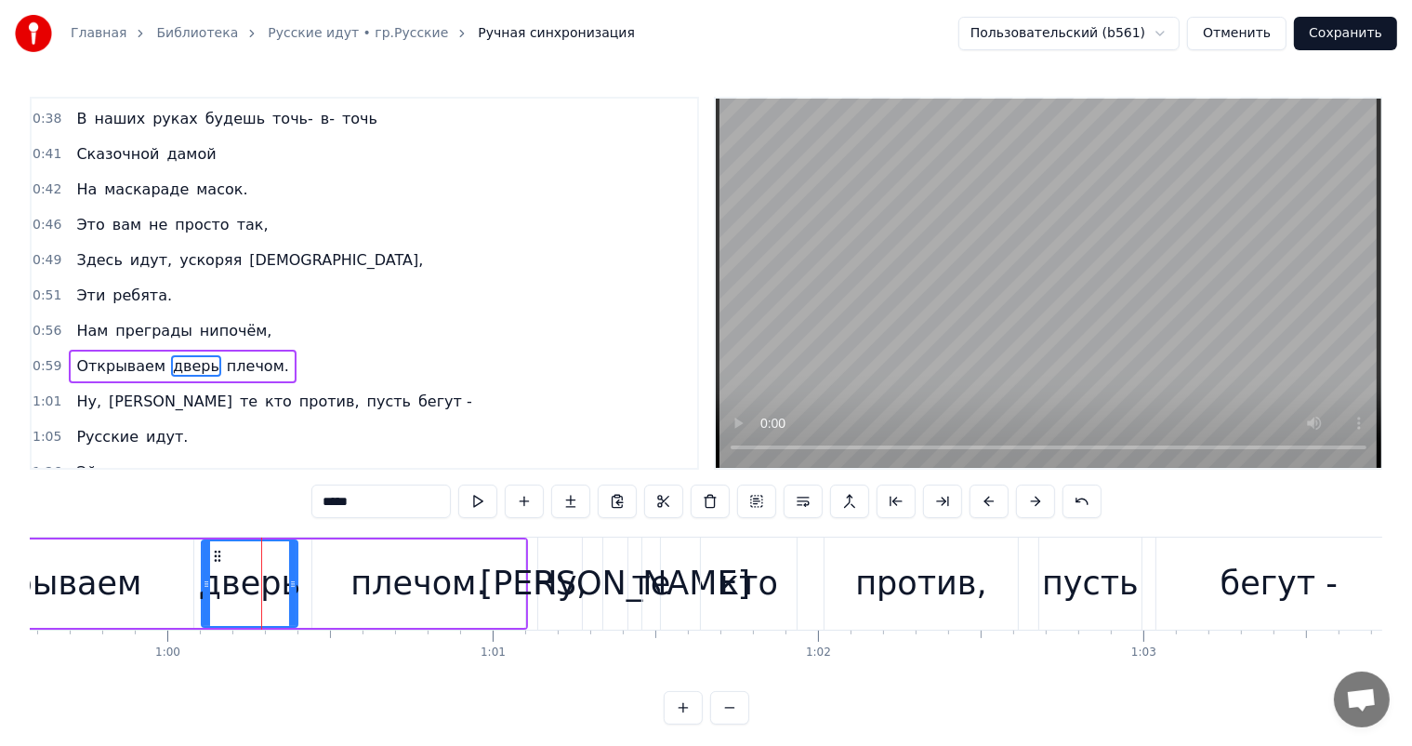
scroll to position [242, 0]
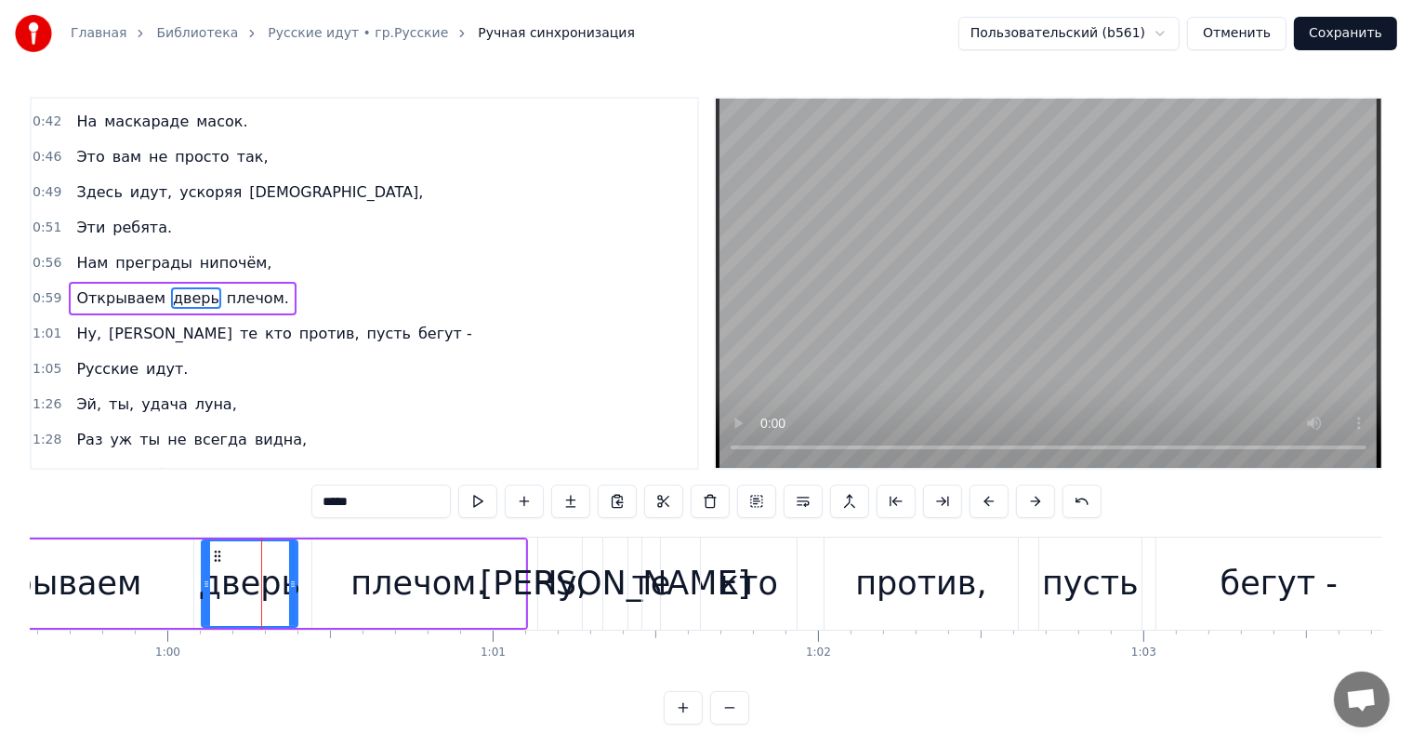
click at [146, 576] on div "Открываем" at bounding box center [44, 583] width 297 height 88
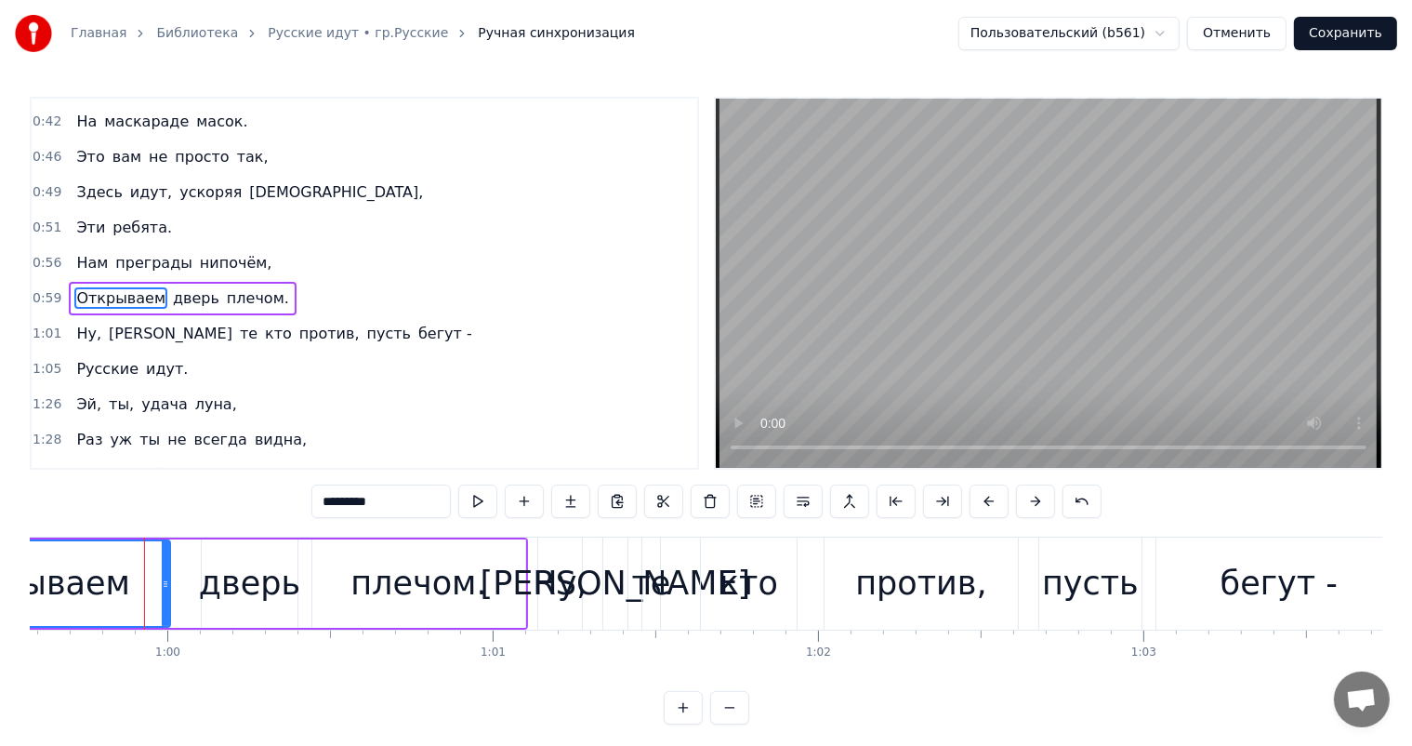
drag, startPoint x: 190, startPoint y: 575, endPoint x: 332, endPoint y: 709, distance: 195.3
click at [162, 591] on div at bounding box center [165, 583] width 7 height 85
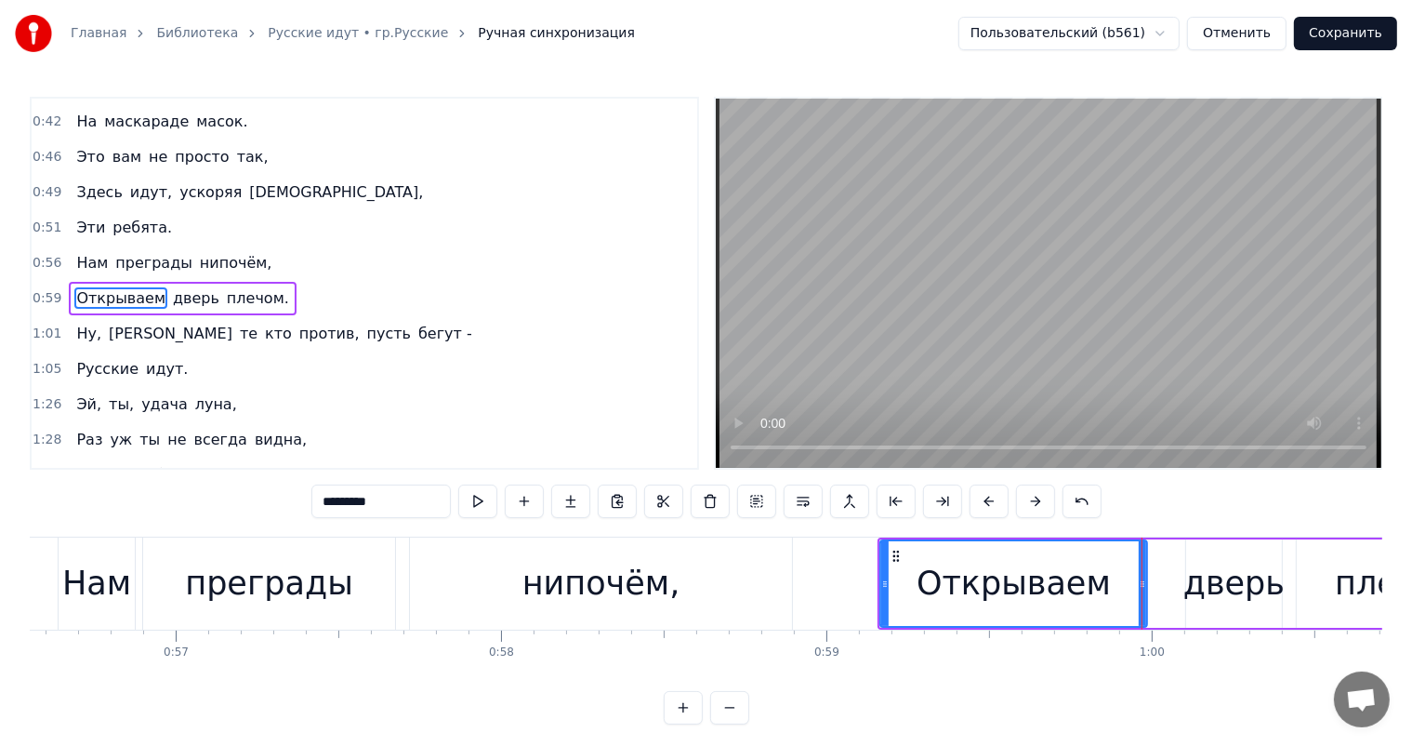
scroll to position [0, 18370]
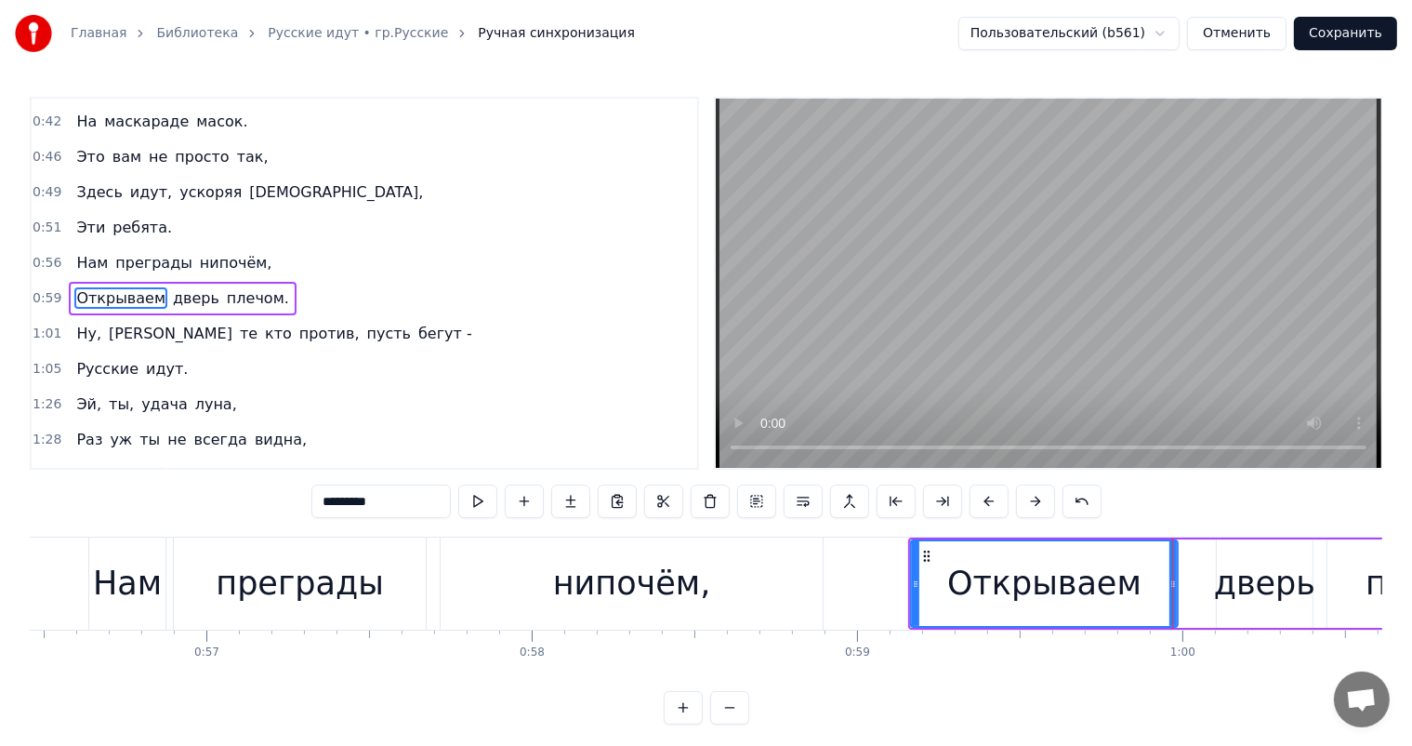
click at [307, 584] on div "преграды" at bounding box center [300, 583] width 168 height 49
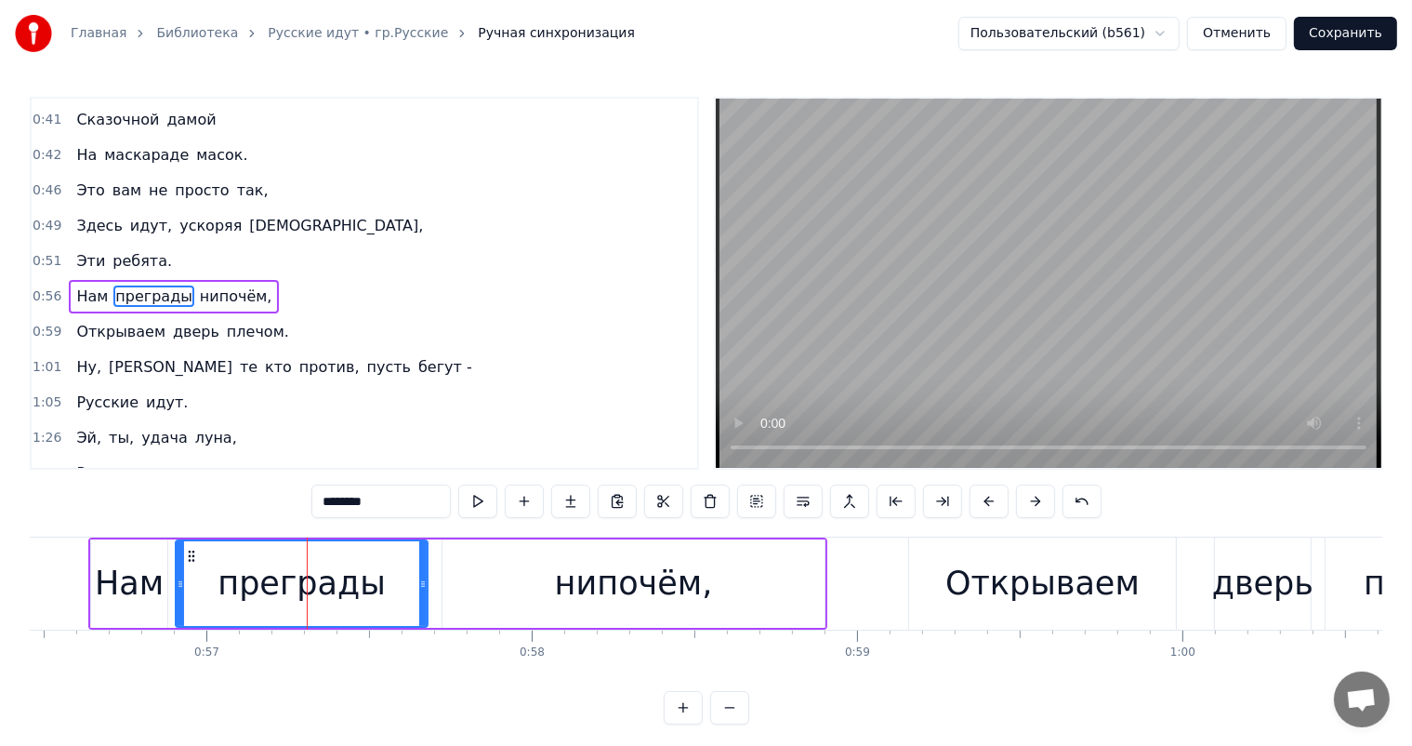
click at [592, 575] on div "нипочём," at bounding box center [634, 583] width 158 height 49
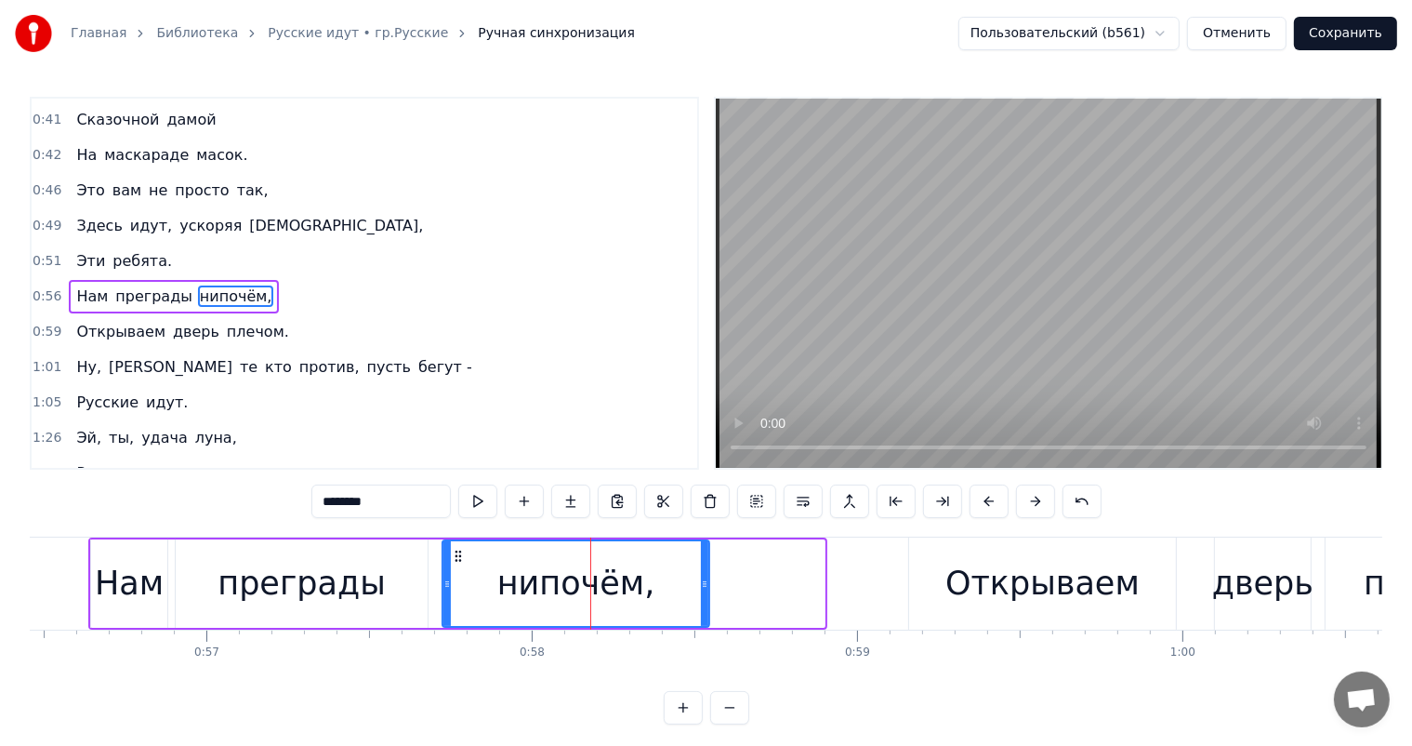
drag, startPoint x: 820, startPoint y: 581, endPoint x: 705, endPoint y: 602, distance: 117.2
click at [705, 602] on div at bounding box center [704, 583] width 7 height 85
click at [970, 580] on div "Открываем" at bounding box center [1042, 583] width 194 height 49
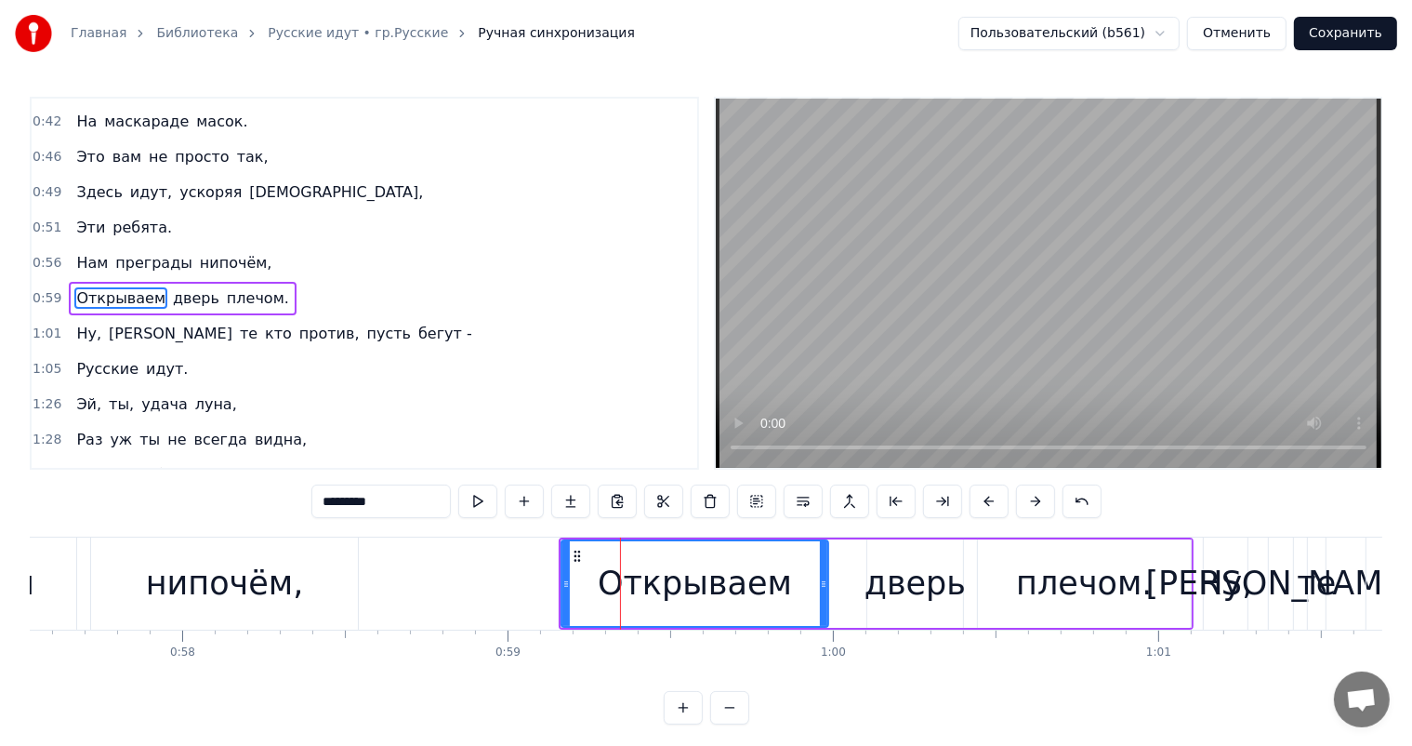
scroll to position [0, 18943]
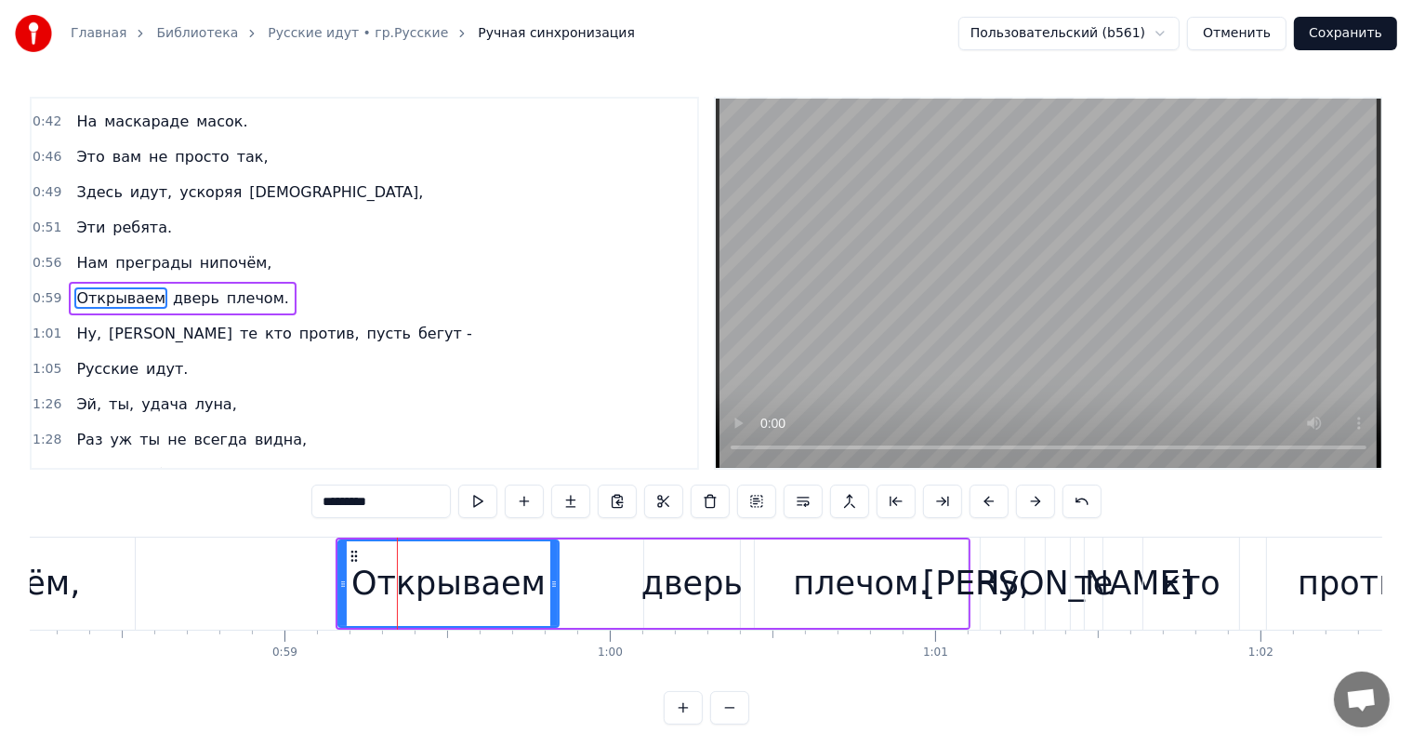
drag, startPoint x: 602, startPoint y: 579, endPoint x: 649, endPoint y: 572, distance: 48.0
click at [558, 591] on div at bounding box center [553, 583] width 7 height 85
click at [694, 569] on div "дверь" at bounding box center [691, 583] width 101 height 49
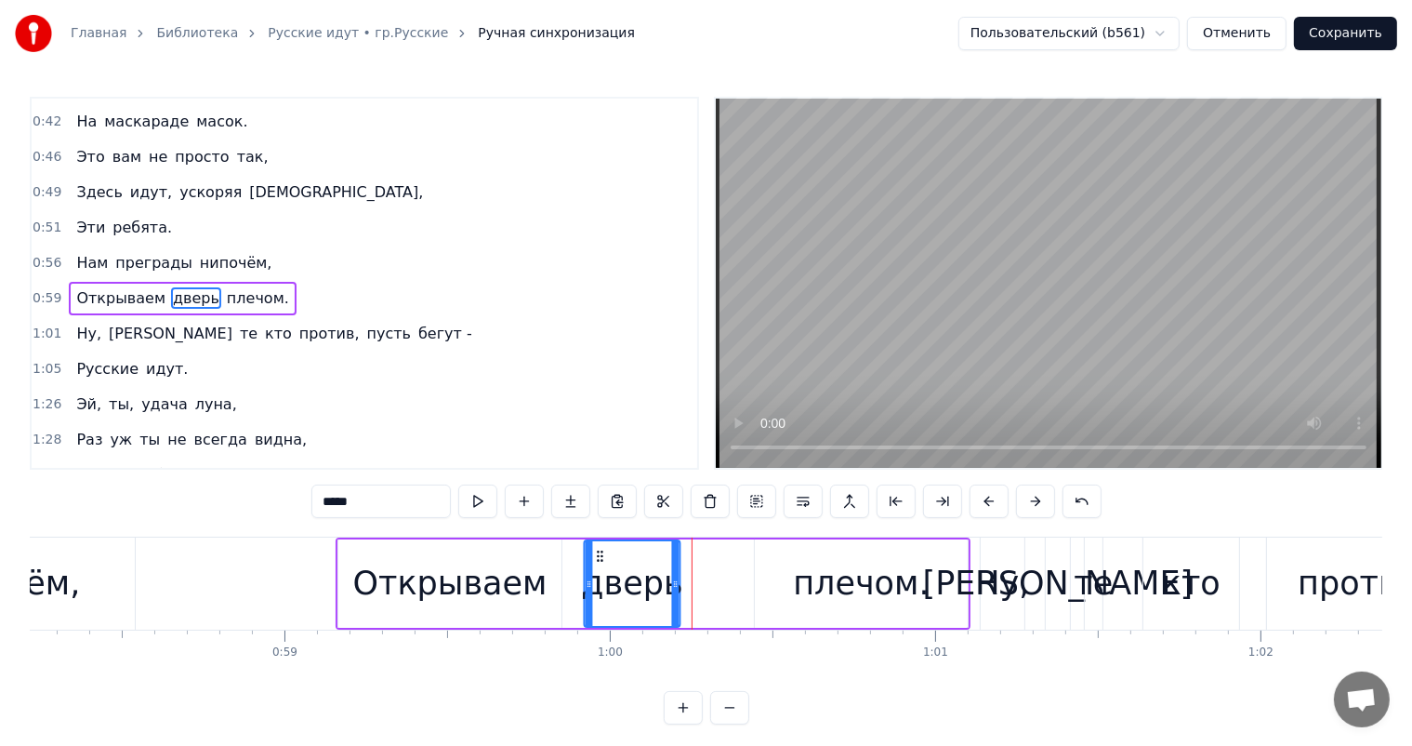
drag, startPoint x: 663, startPoint y: 557, endPoint x: 602, endPoint y: 562, distance: 60.6
click at [602, 562] on icon at bounding box center [599, 556] width 15 height 15
click at [773, 567] on div "плечом." at bounding box center [861, 583] width 213 height 88
type input "*******"
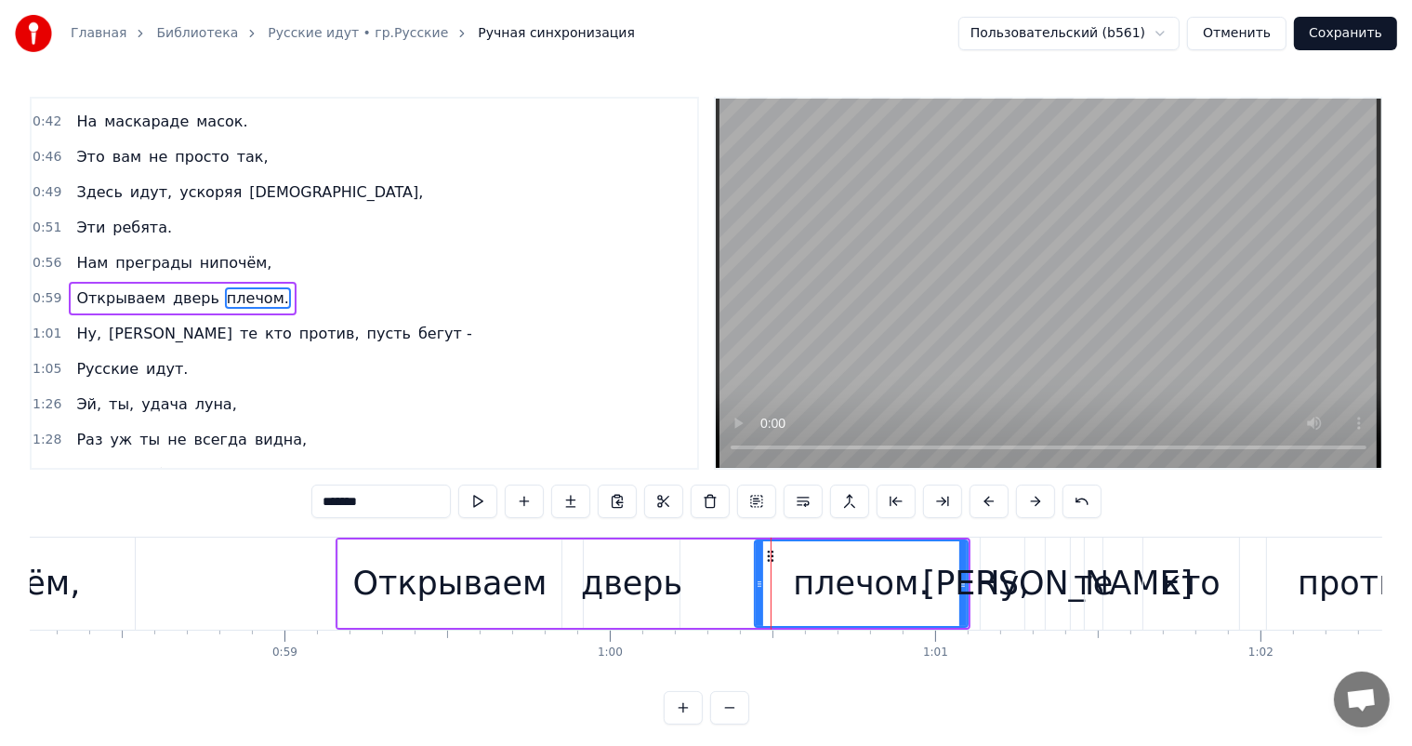
drag, startPoint x: 770, startPoint y: 551, endPoint x: 719, endPoint y: 570, distance: 54.4
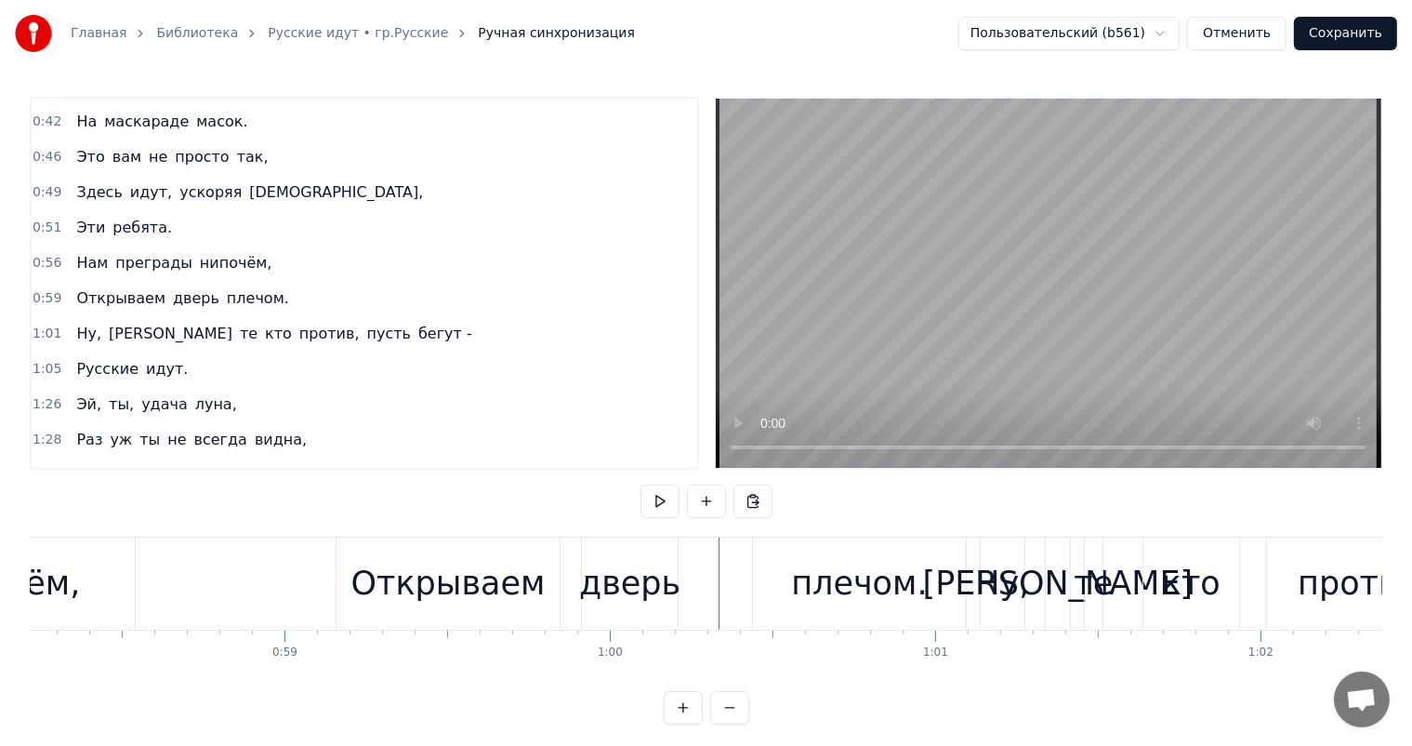
click at [772, 556] on div "плечом." at bounding box center [859, 583] width 213 height 92
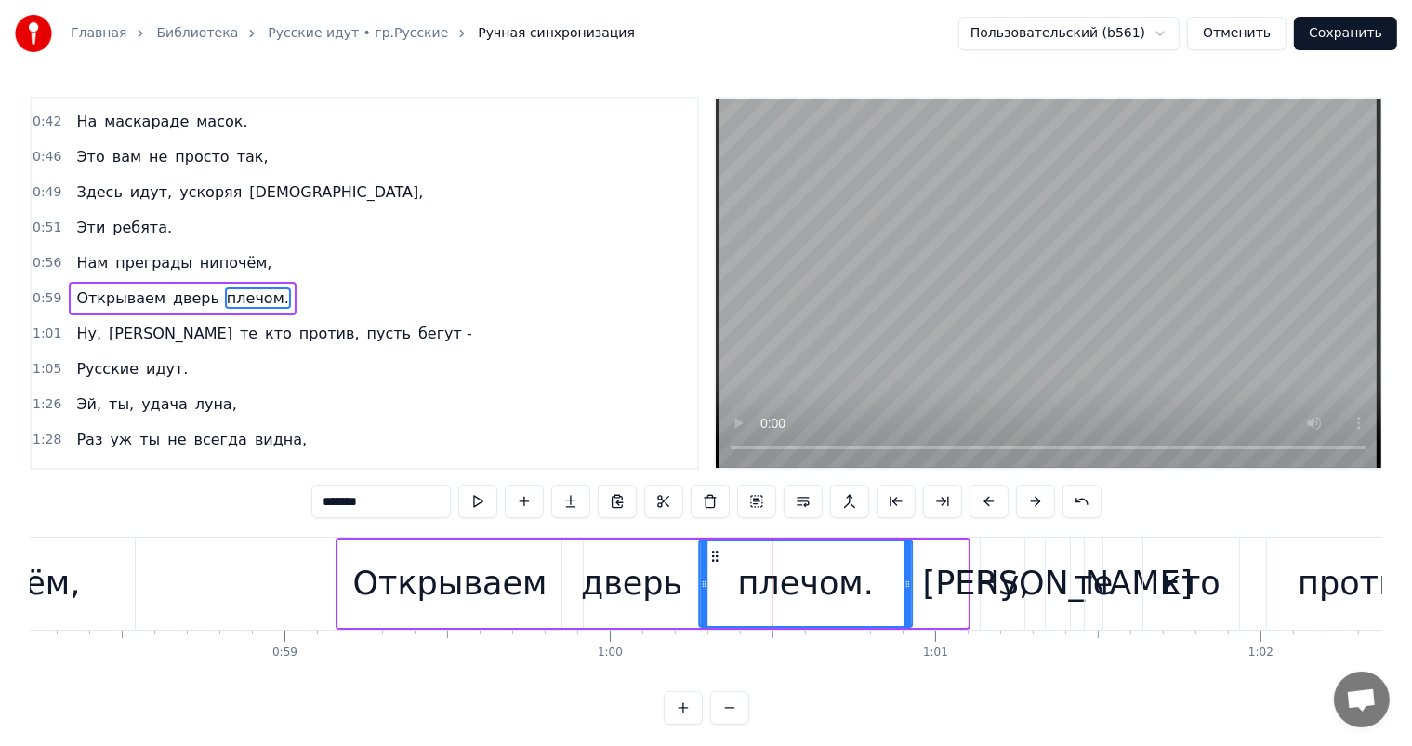
drag, startPoint x: 766, startPoint y: 549, endPoint x: 710, endPoint y: 565, distance: 58.0
click at [710, 565] on div "плечом." at bounding box center [805, 583] width 211 height 85
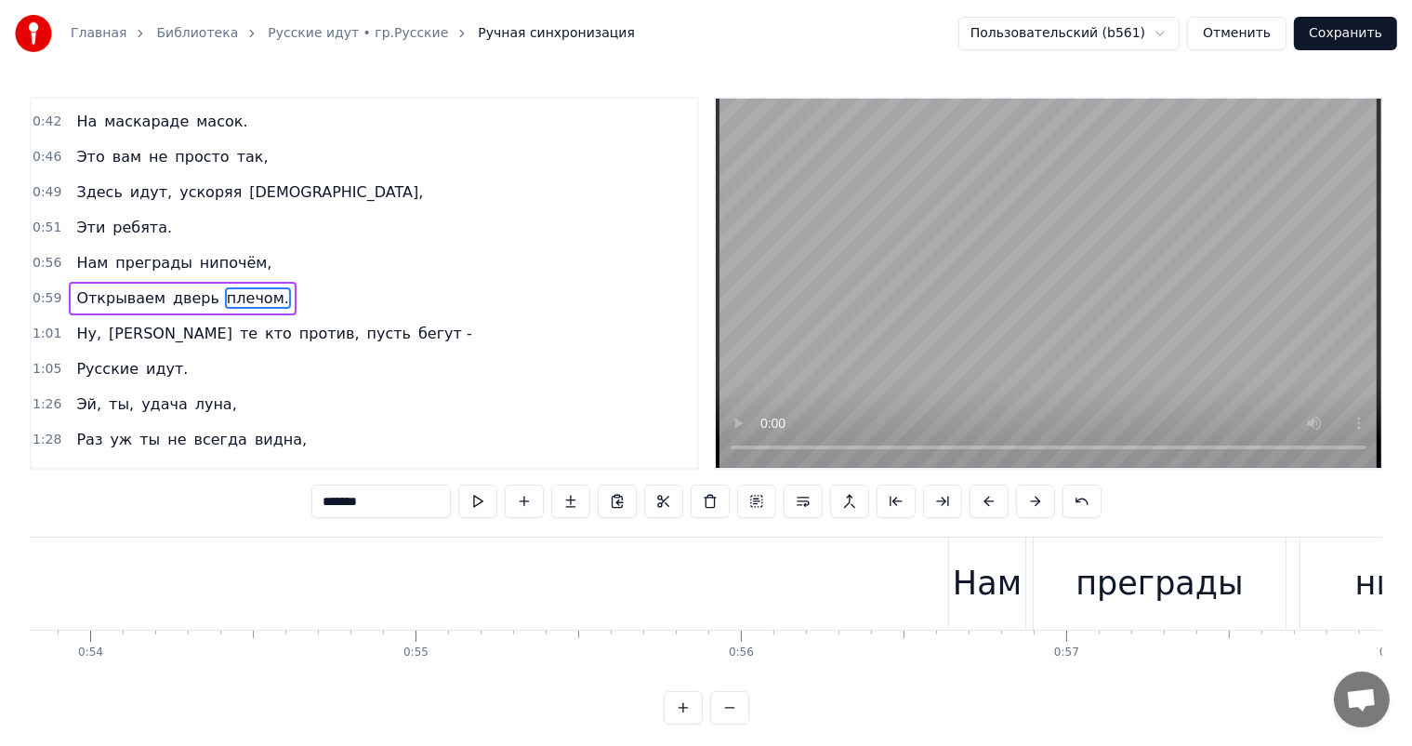
scroll to position [0, 17956]
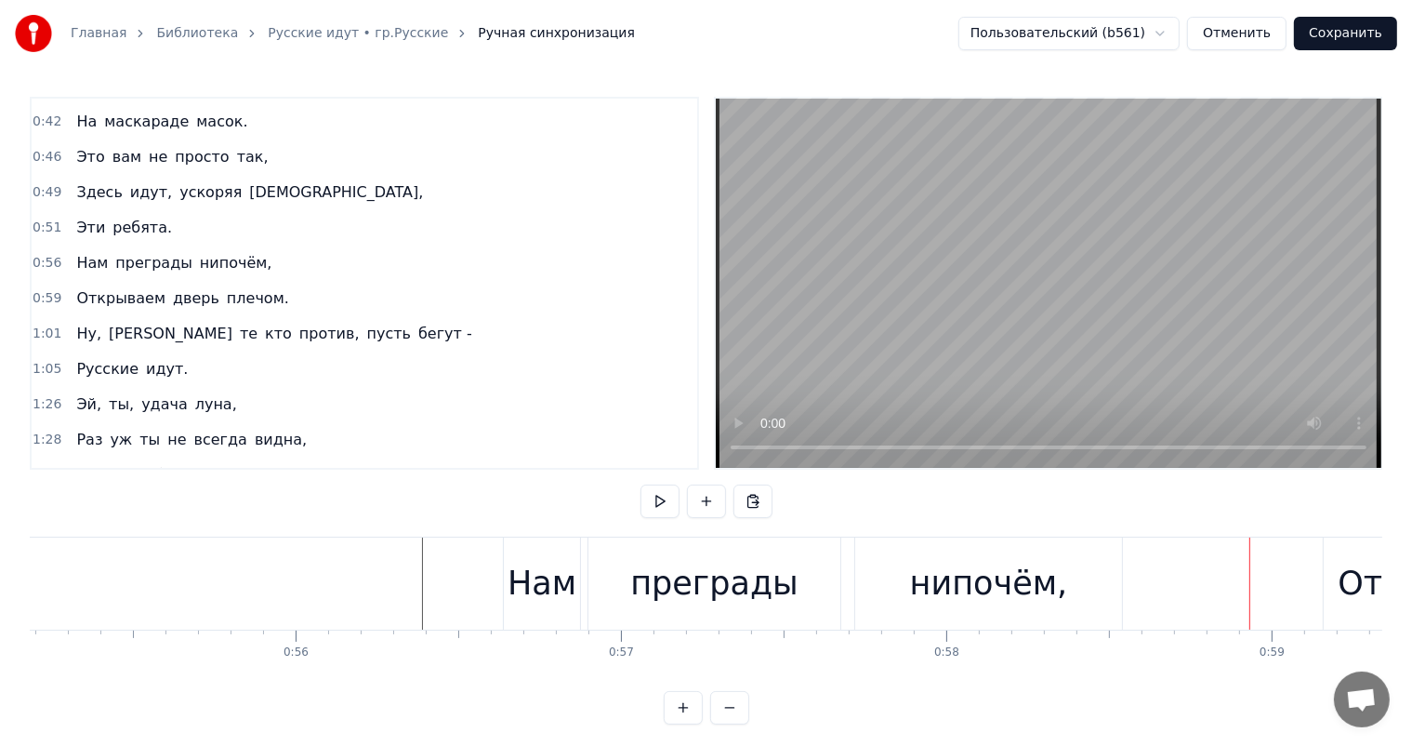
click at [729, 591] on div "преграды" at bounding box center [714, 583] width 168 height 49
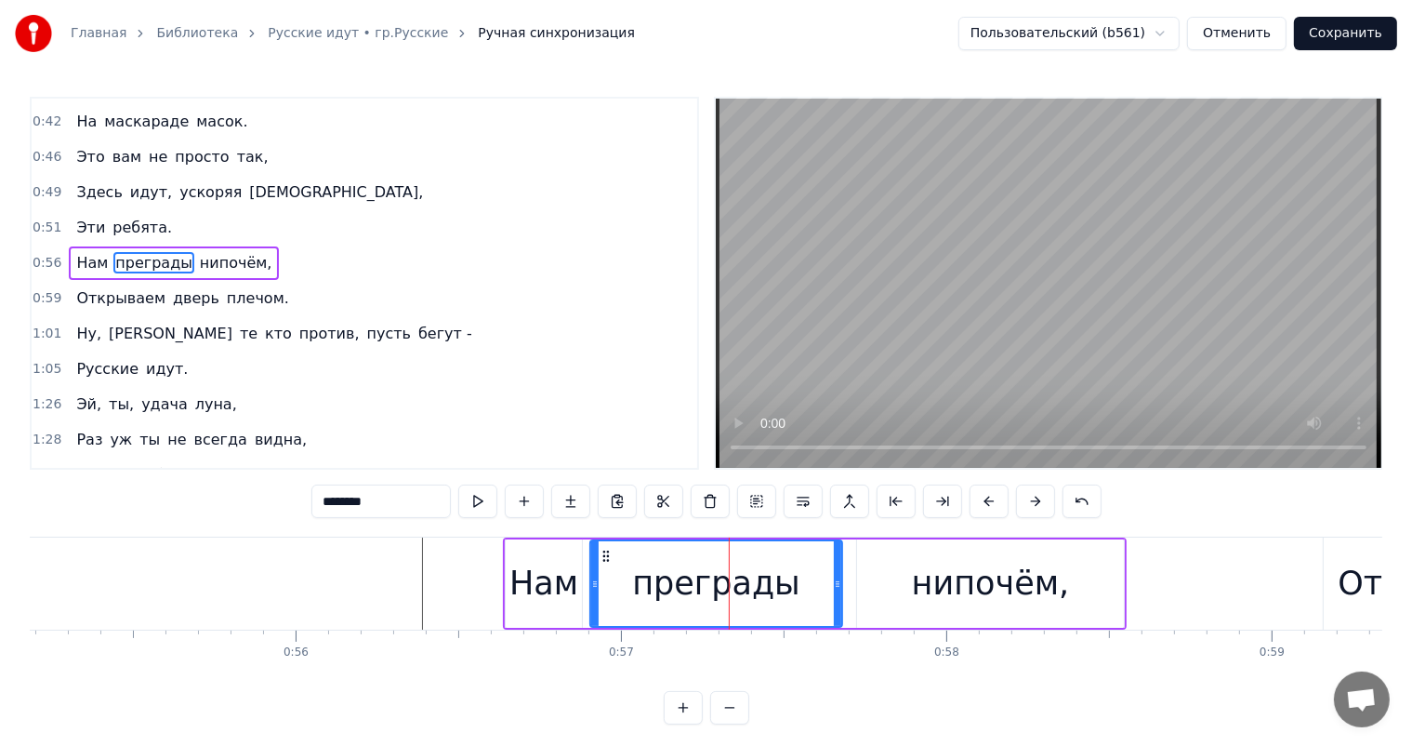
scroll to position [208, 0]
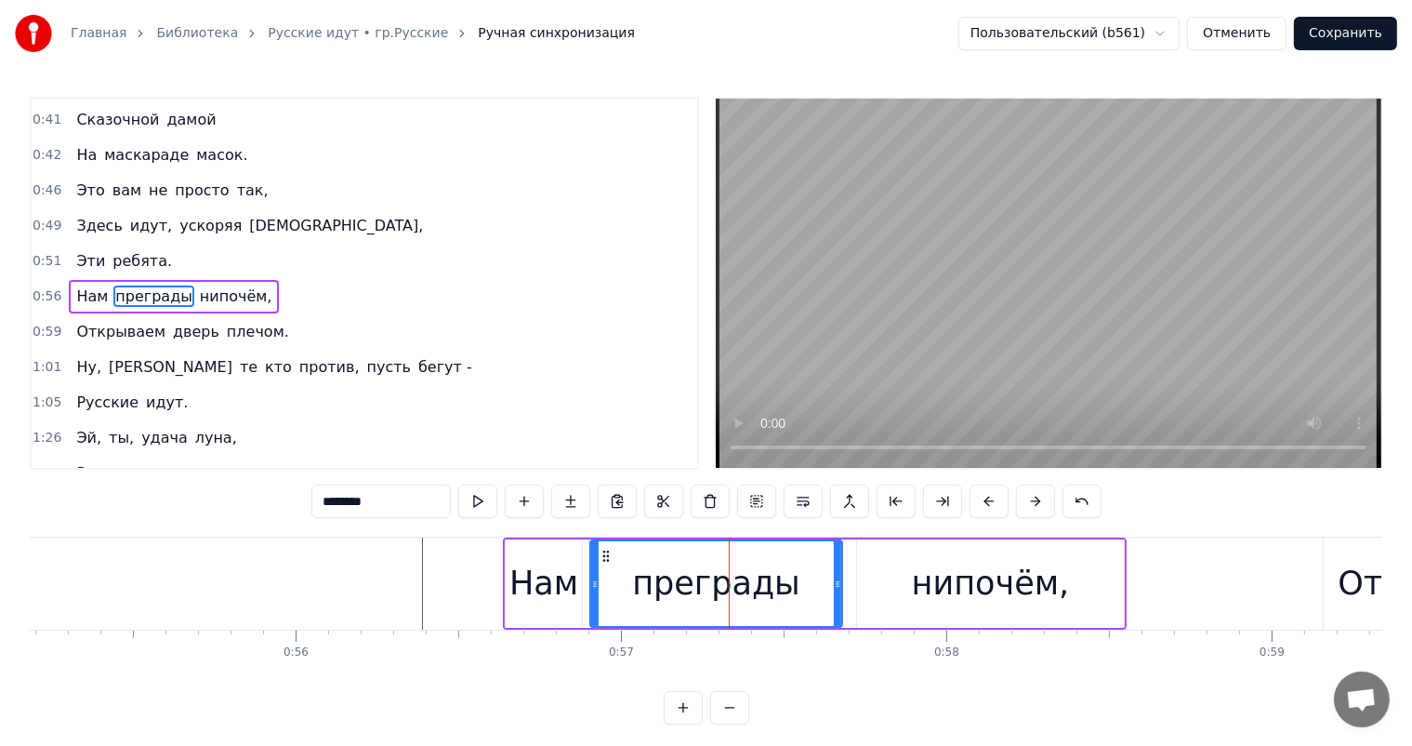
drag, startPoint x: 840, startPoint y: 580, endPoint x: 807, endPoint y: 581, distance: 33.5
click at [807, 581] on div "преграды" at bounding box center [716, 583] width 254 height 88
drag, startPoint x: 838, startPoint y: 584, endPoint x: 777, endPoint y: 587, distance: 60.5
click at [777, 587] on icon at bounding box center [776, 583] width 7 height 15
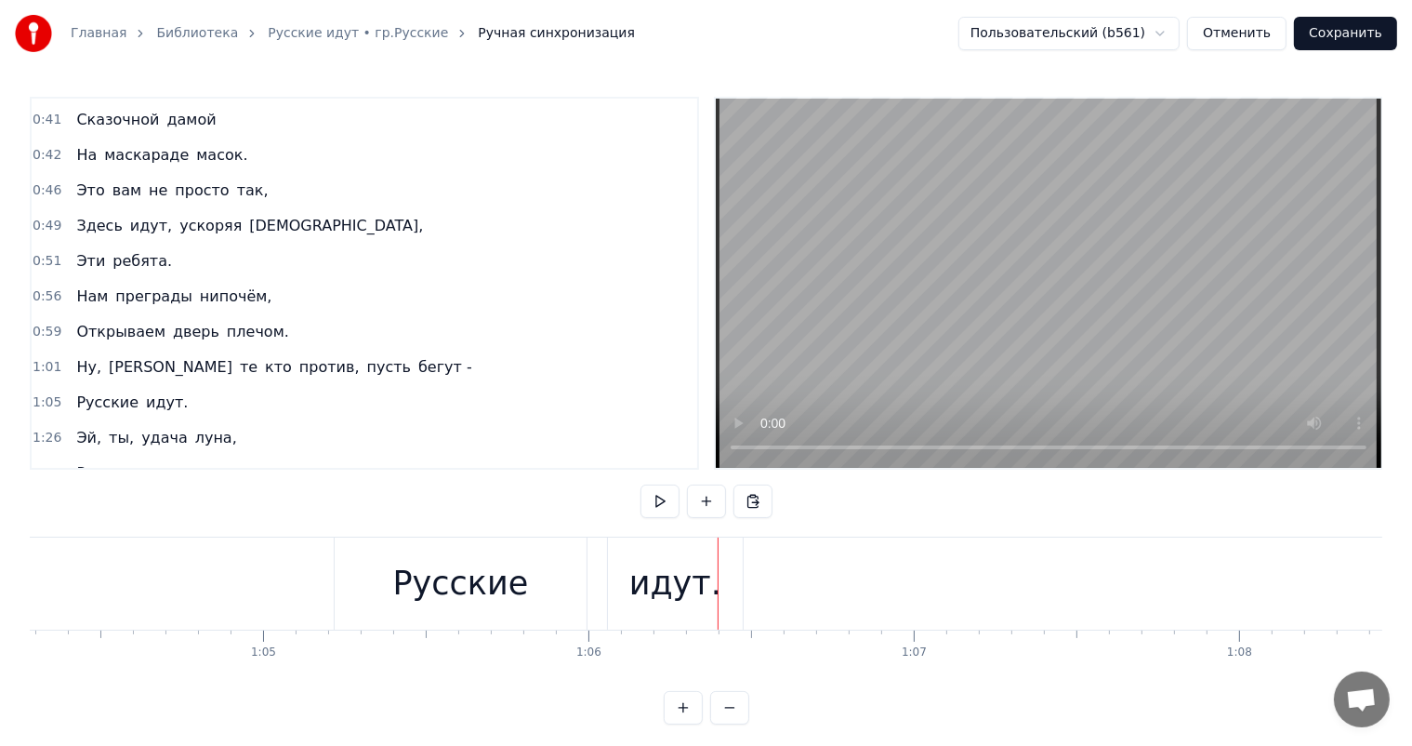
scroll to position [0, 20821]
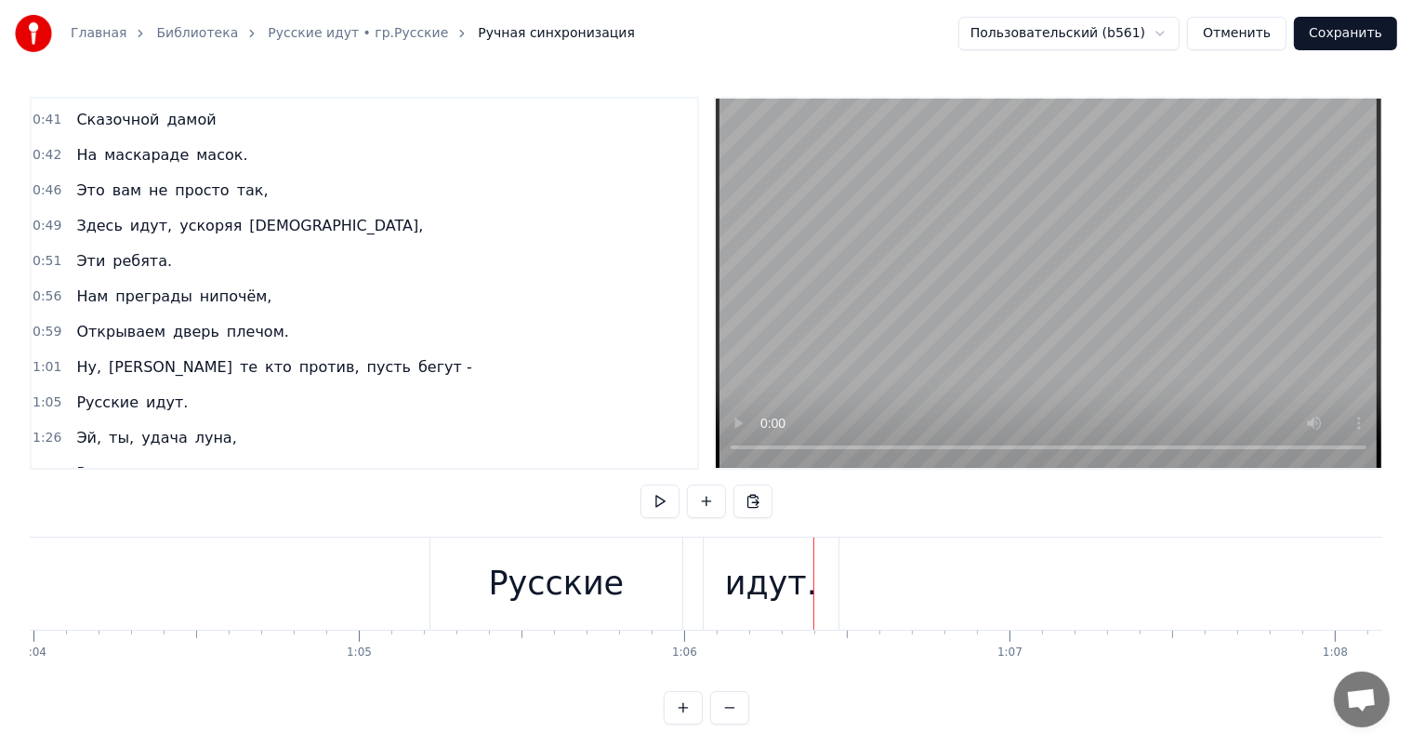
click at [575, 613] on div "Русские" at bounding box center [556, 583] width 252 height 92
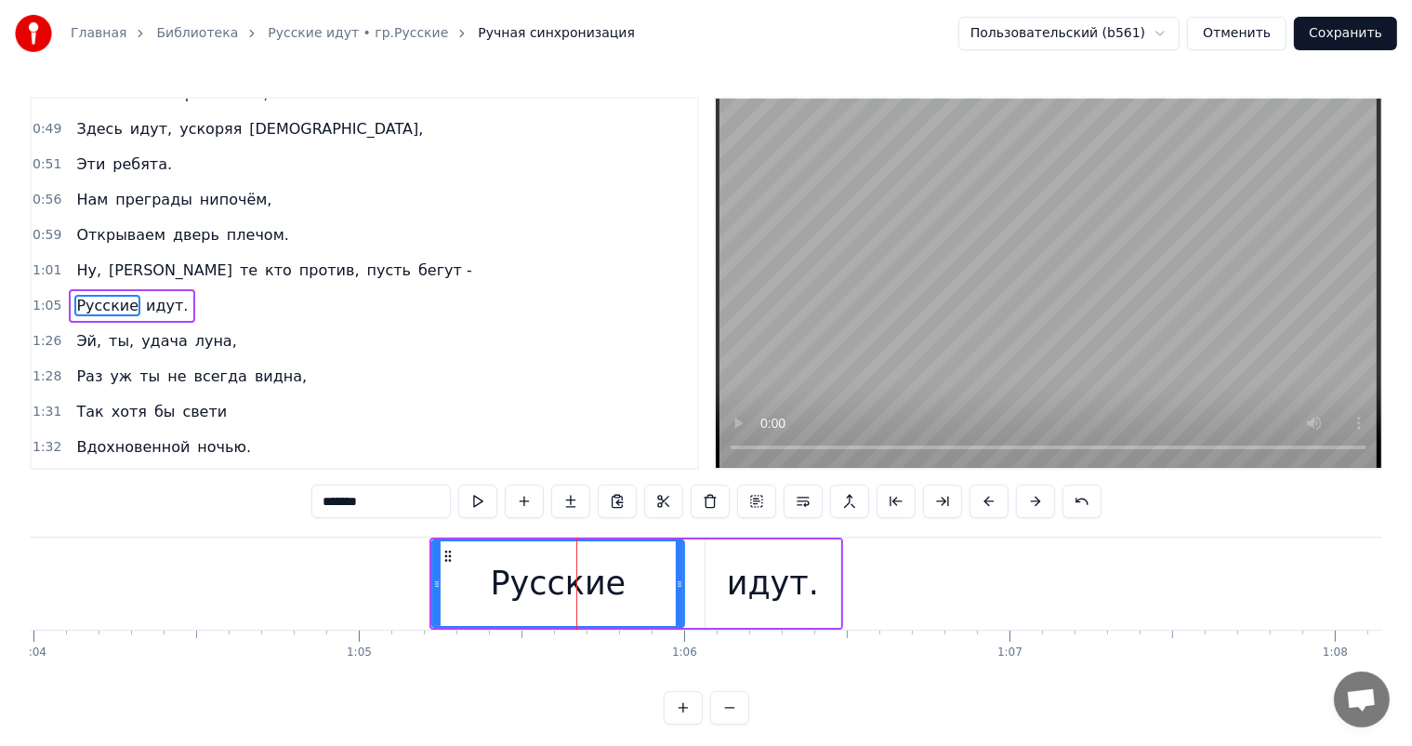
scroll to position [311, 0]
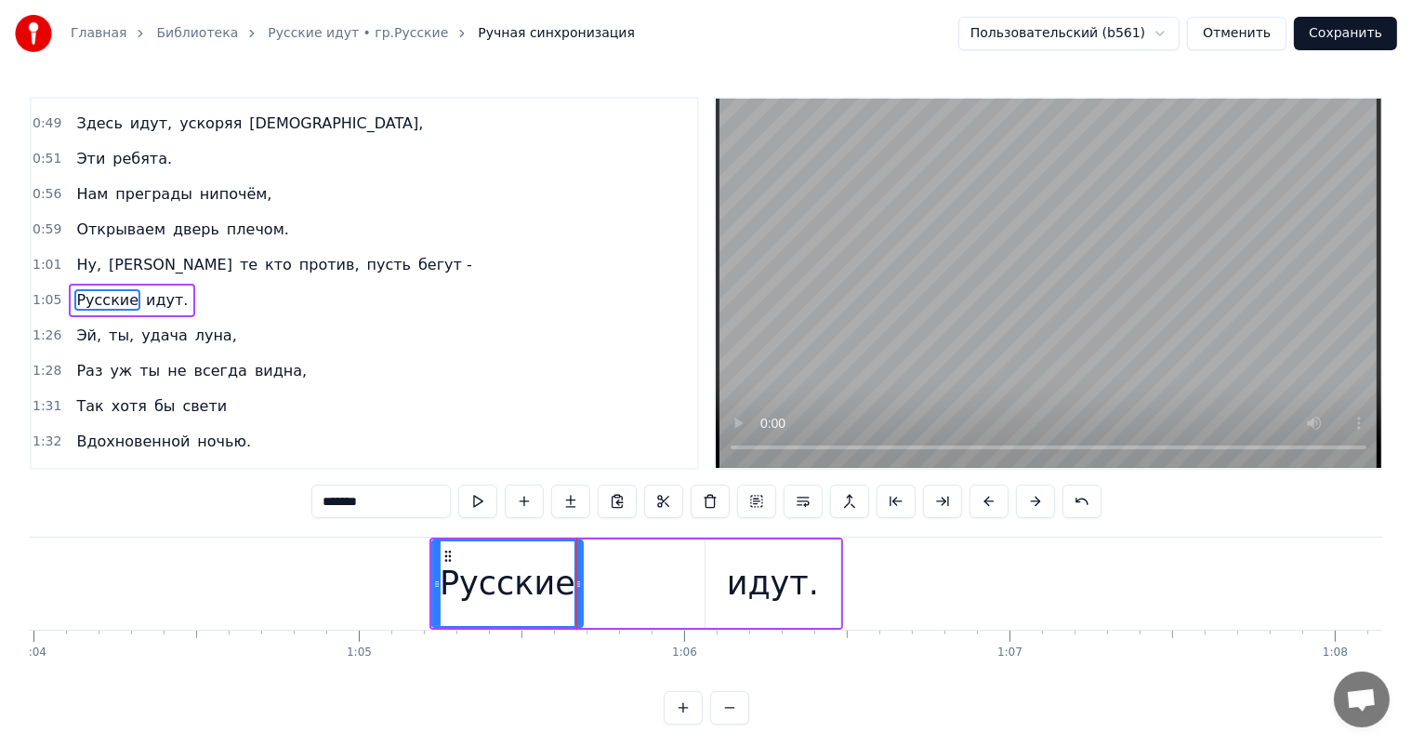
drag, startPoint x: 678, startPoint y: 579, endPoint x: 576, endPoint y: 596, distance: 102.7
click at [576, 596] on div at bounding box center [578, 583] width 7 height 85
click at [794, 584] on div "идут." at bounding box center [773, 583] width 92 height 49
type input "*****"
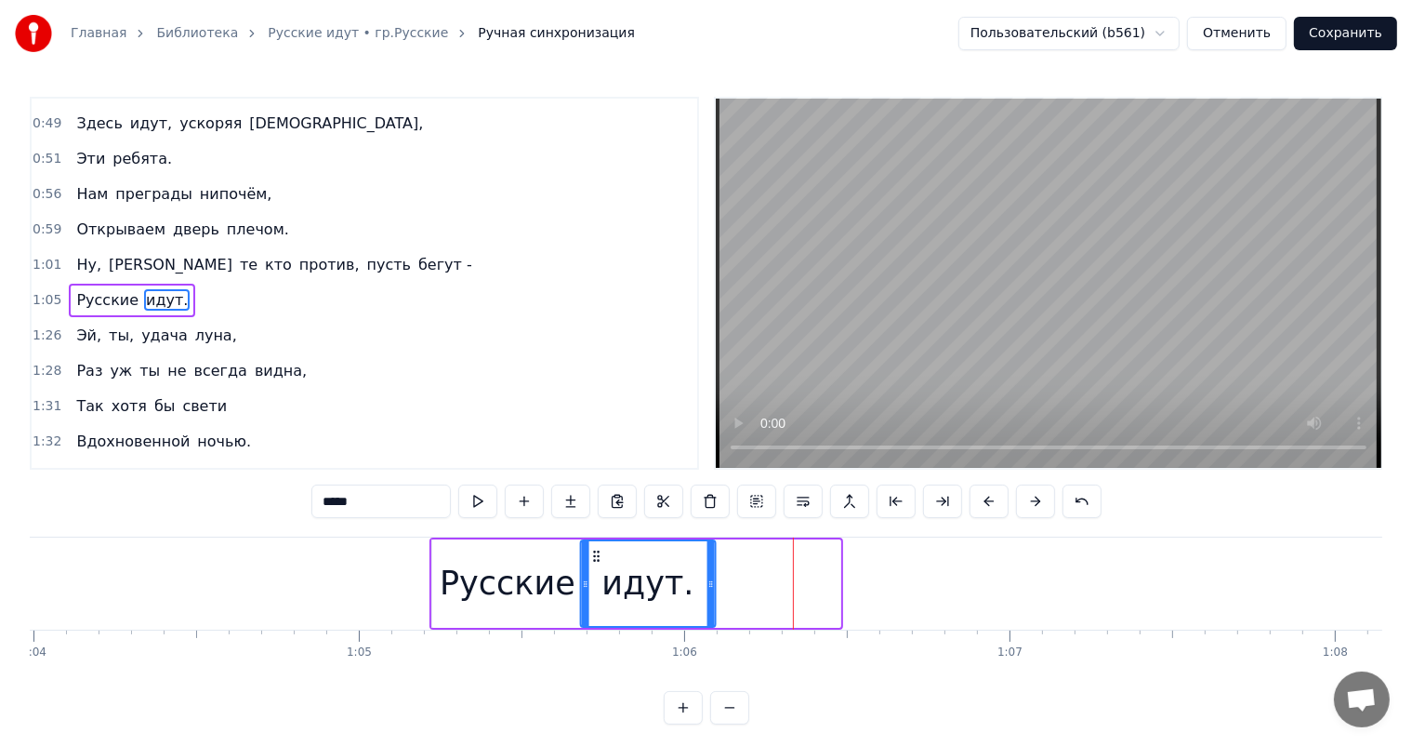
drag, startPoint x: 720, startPoint y: 557, endPoint x: 595, endPoint y: 576, distance: 126.1
click at [595, 576] on div "идут." at bounding box center [647, 583] width 133 height 85
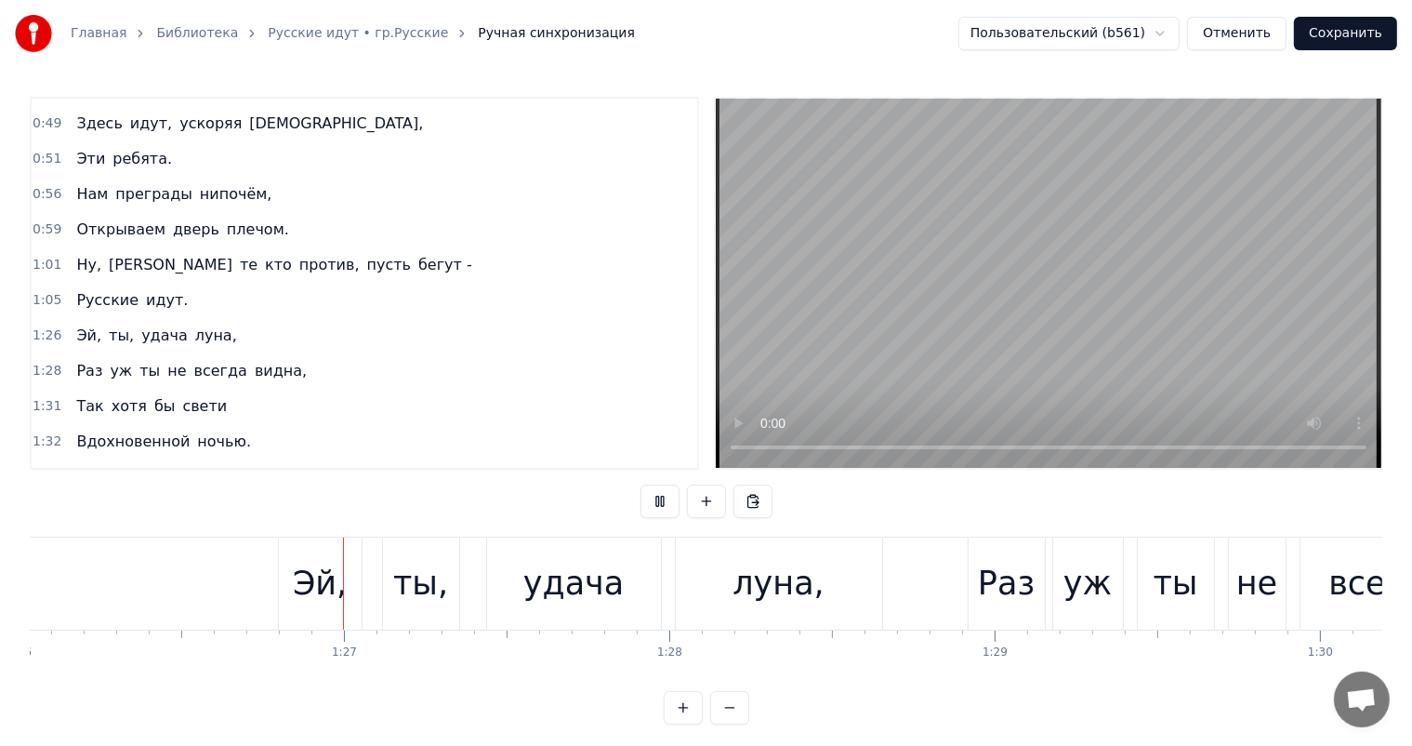
scroll to position [0, 28030]
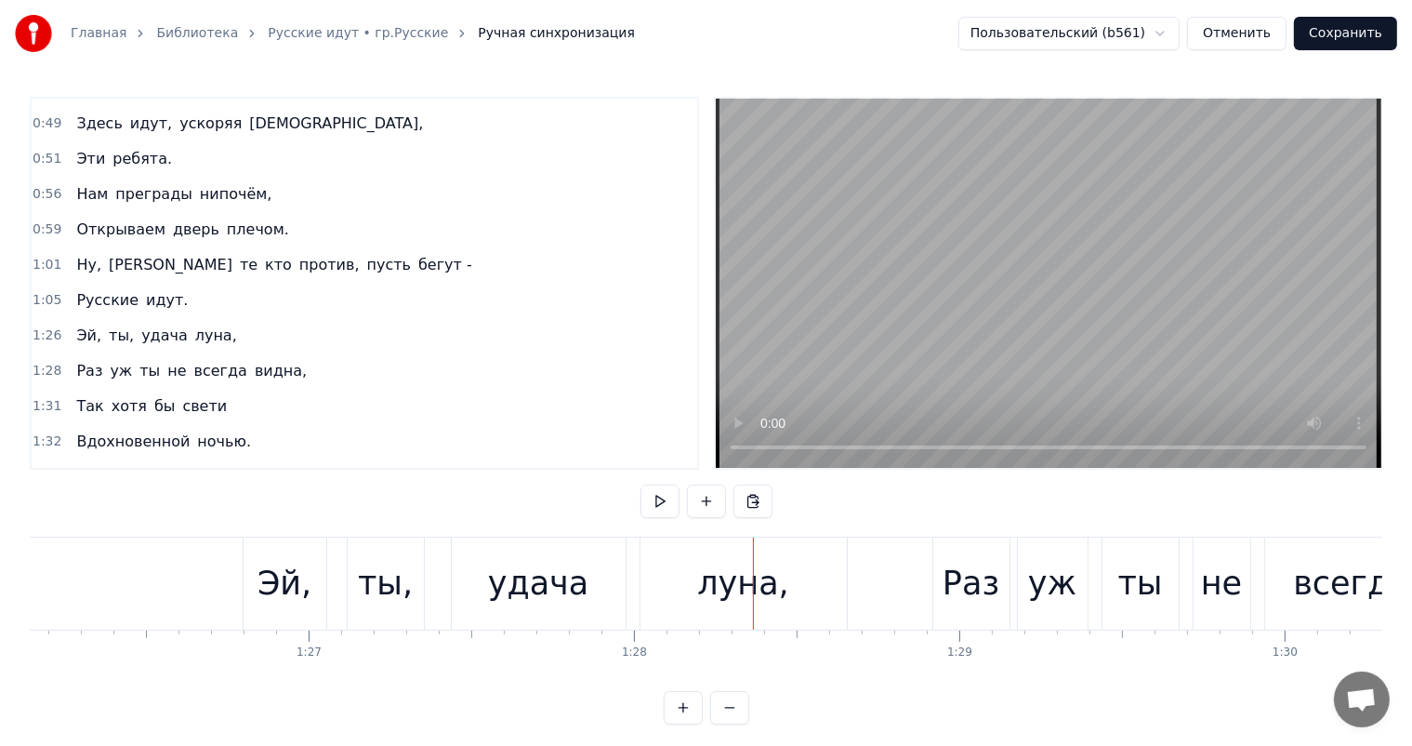
click at [395, 592] on div "ты," at bounding box center [385, 583] width 55 height 49
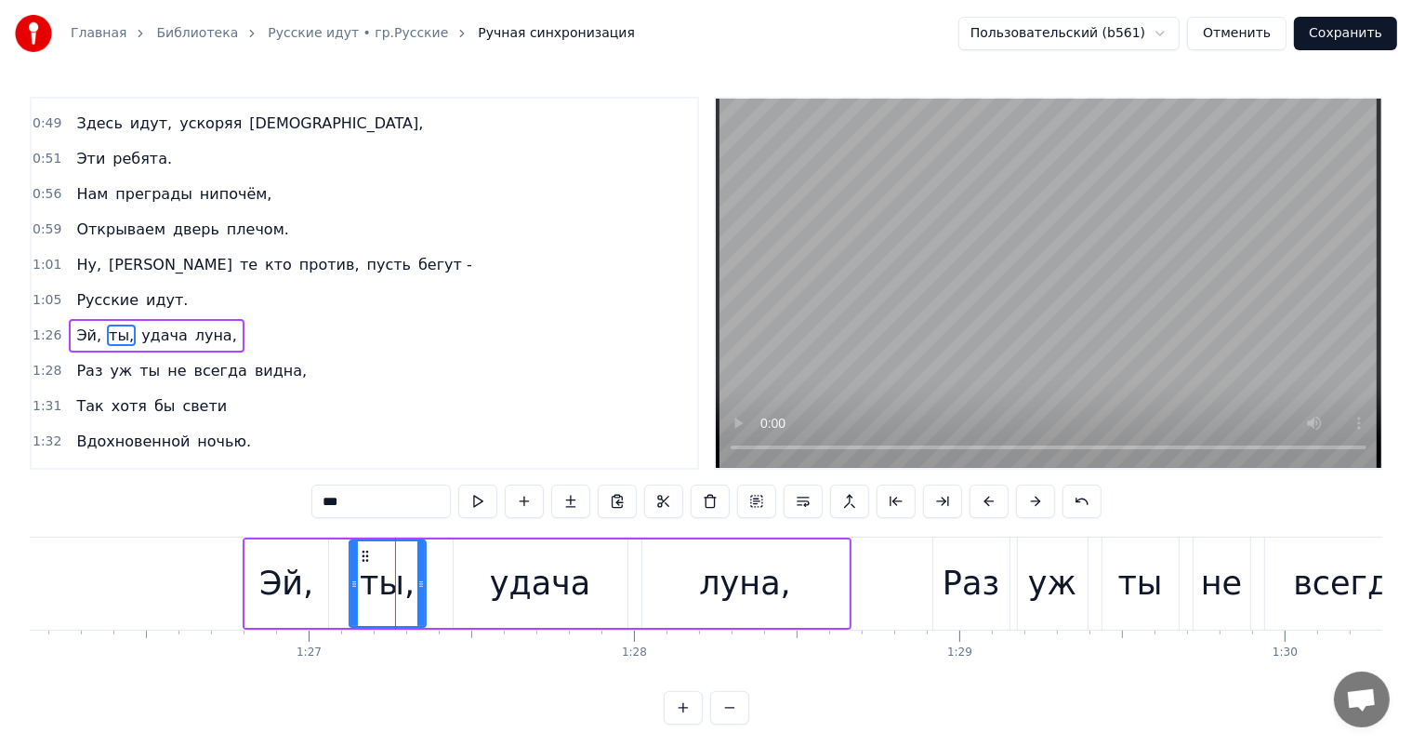
scroll to position [345, 0]
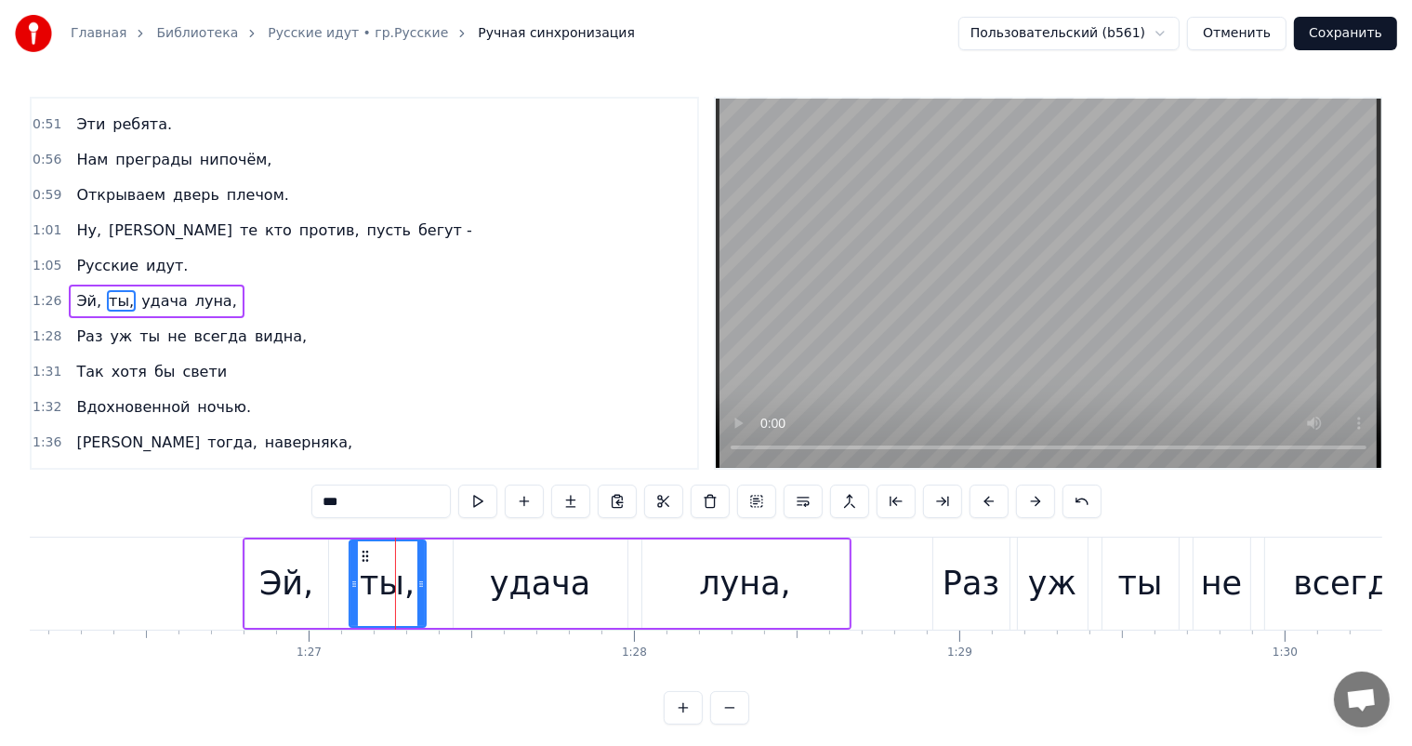
click at [312, 592] on div "Эй," at bounding box center [286, 583] width 83 height 88
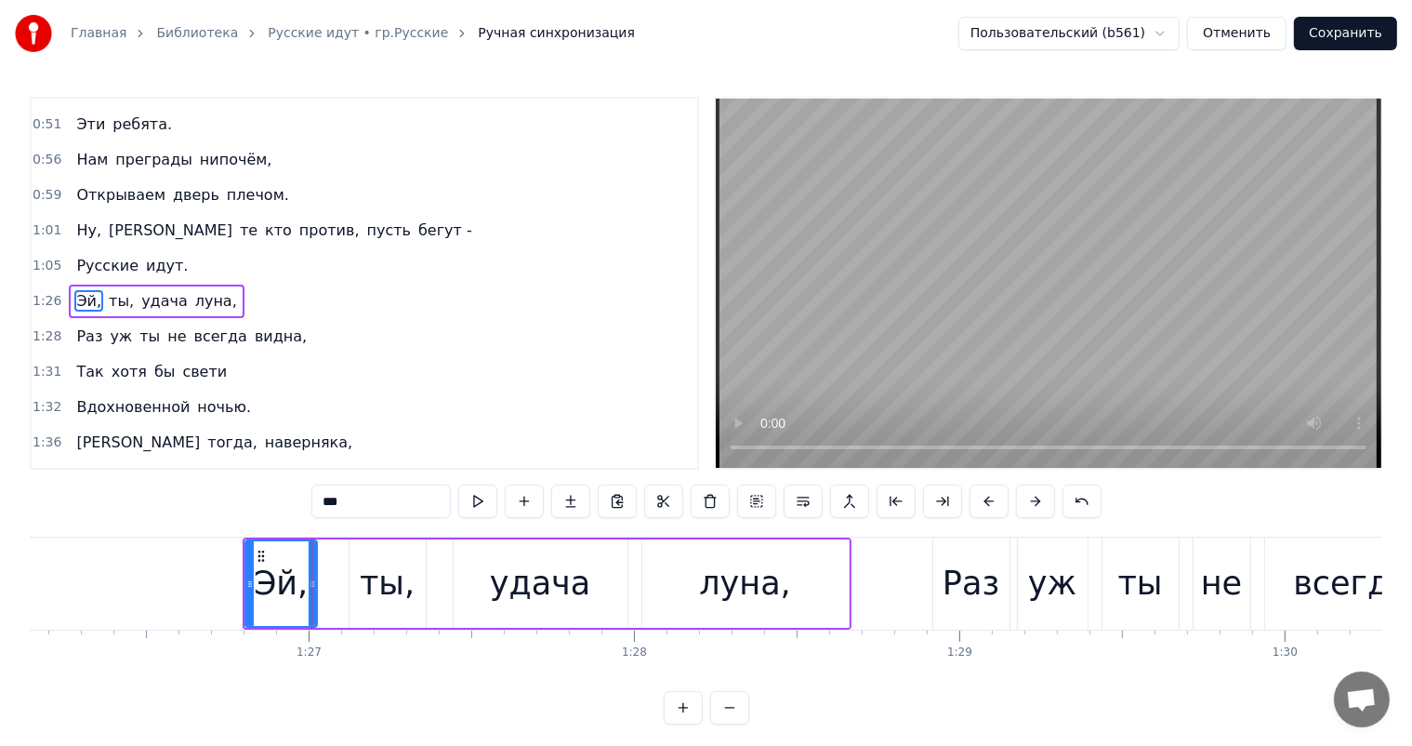
drag, startPoint x: 323, startPoint y: 568, endPoint x: 309, endPoint y: 576, distance: 16.3
click at [309, 576] on div at bounding box center [312, 583] width 7 height 85
click at [424, 584] on div "ты," at bounding box center [388, 583] width 76 height 88
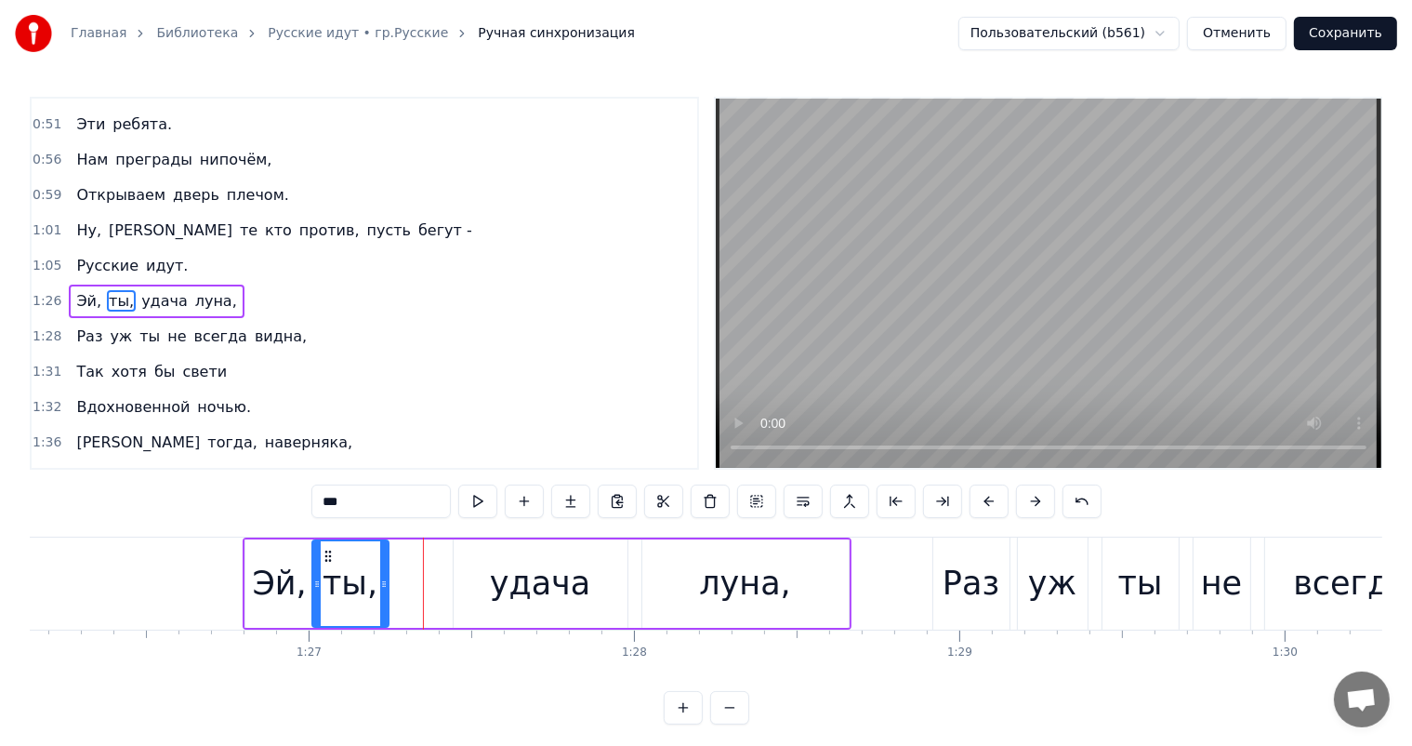
drag, startPoint x: 361, startPoint y: 551, endPoint x: 355, endPoint y: 571, distance: 20.3
click at [324, 562] on div "ты," at bounding box center [350, 583] width 74 height 85
drag, startPoint x: 383, startPoint y: 584, endPoint x: 372, endPoint y: 588, distance: 11.8
click at [372, 588] on icon at bounding box center [372, 583] width 7 height 15
click at [530, 604] on div "удача" at bounding box center [540, 583] width 101 height 49
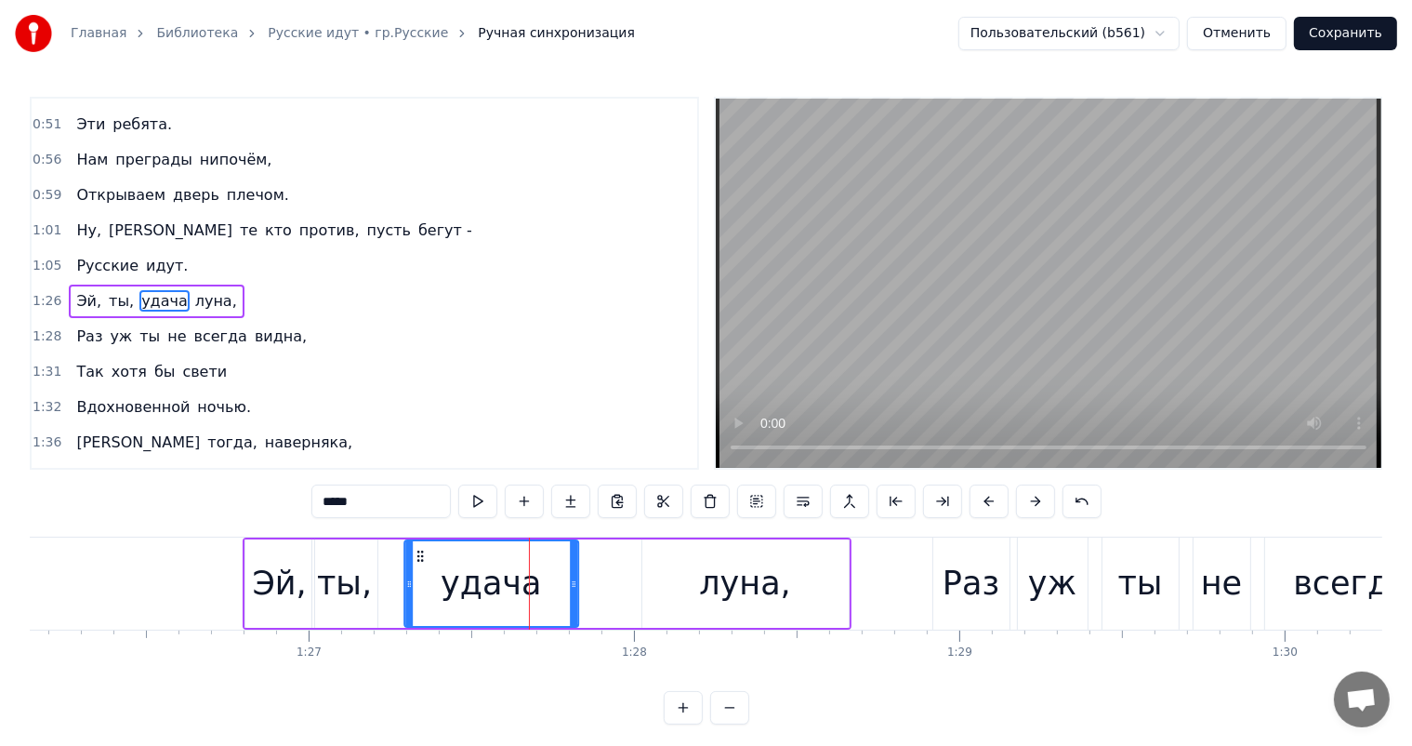
drag, startPoint x: 464, startPoint y: 558, endPoint x: 415, endPoint y: 563, distance: 49.6
click at [415, 563] on div "удача" at bounding box center [491, 583] width 172 height 85
drag, startPoint x: 692, startPoint y: 565, endPoint x: 673, endPoint y: 561, distance: 19.2
click at [683, 565] on div "луна," at bounding box center [745, 583] width 206 height 88
type input "*****"
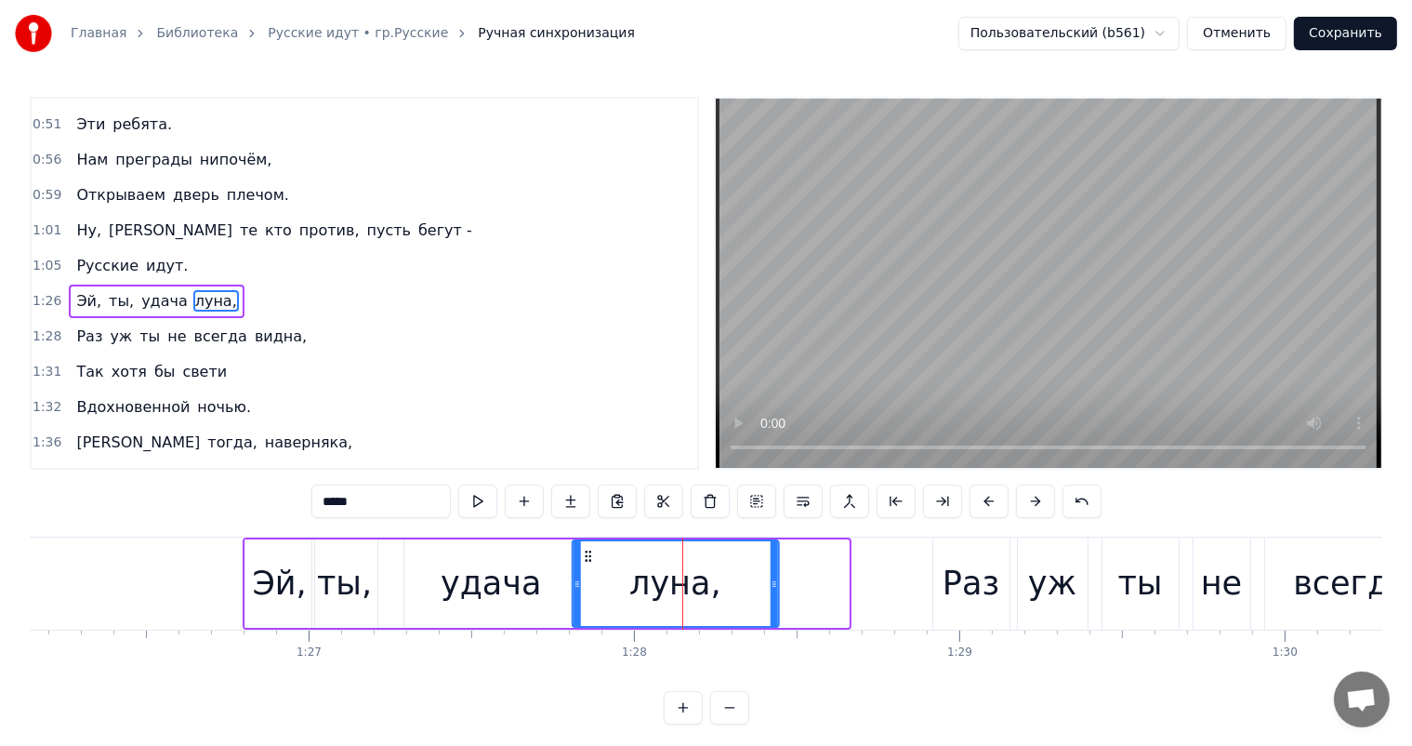
drag, startPoint x: 648, startPoint y: 556, endPoint x: 593, endPoint y: 570, distance: 56.6
click at [588, 562] on div "луна," at bounding box center [675, 583] width 205 height 85
drag, startPoint x: 774, startPoint y: 580, endPoint x: 725, endPoint y: 589, distance: 50.1
click at [725, 589] on icon at bounding box center [724, 583] width 7 height 15
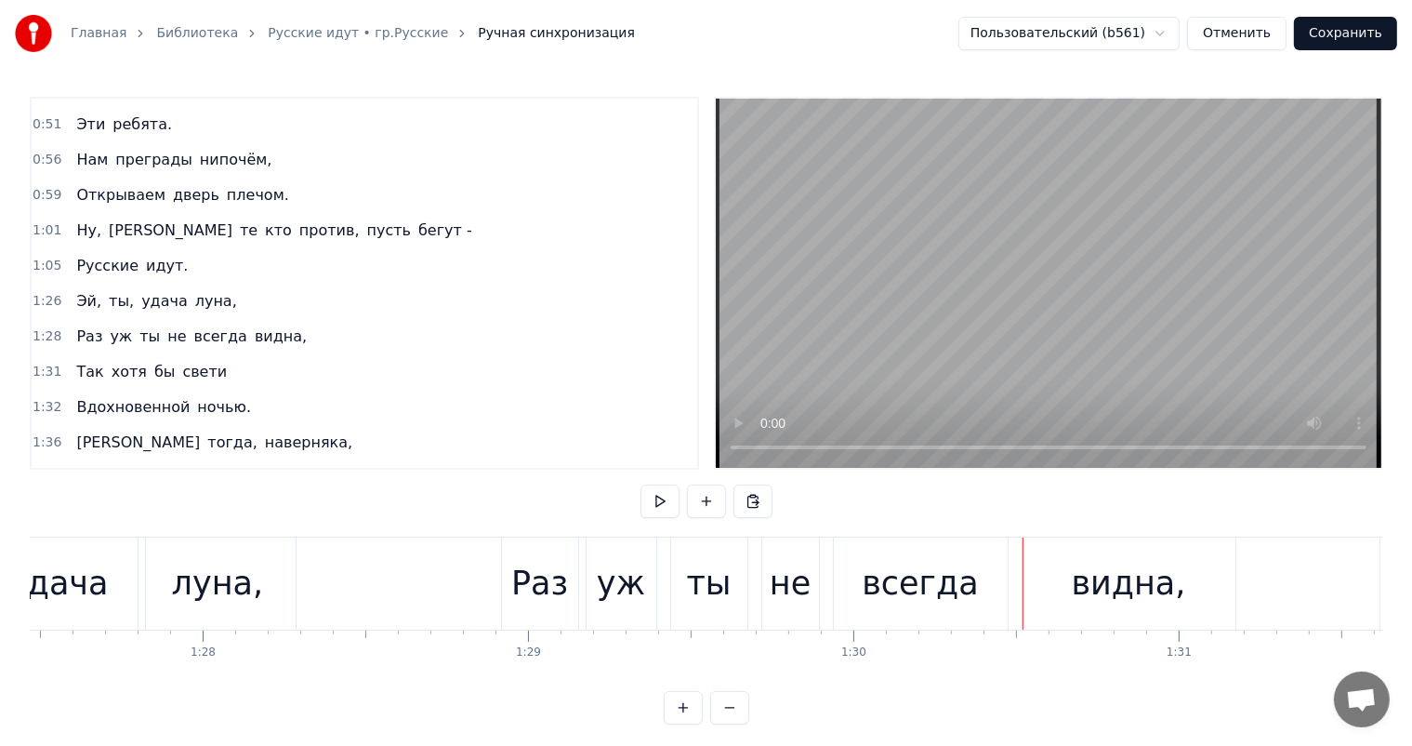
scroll to position [0, 28239]
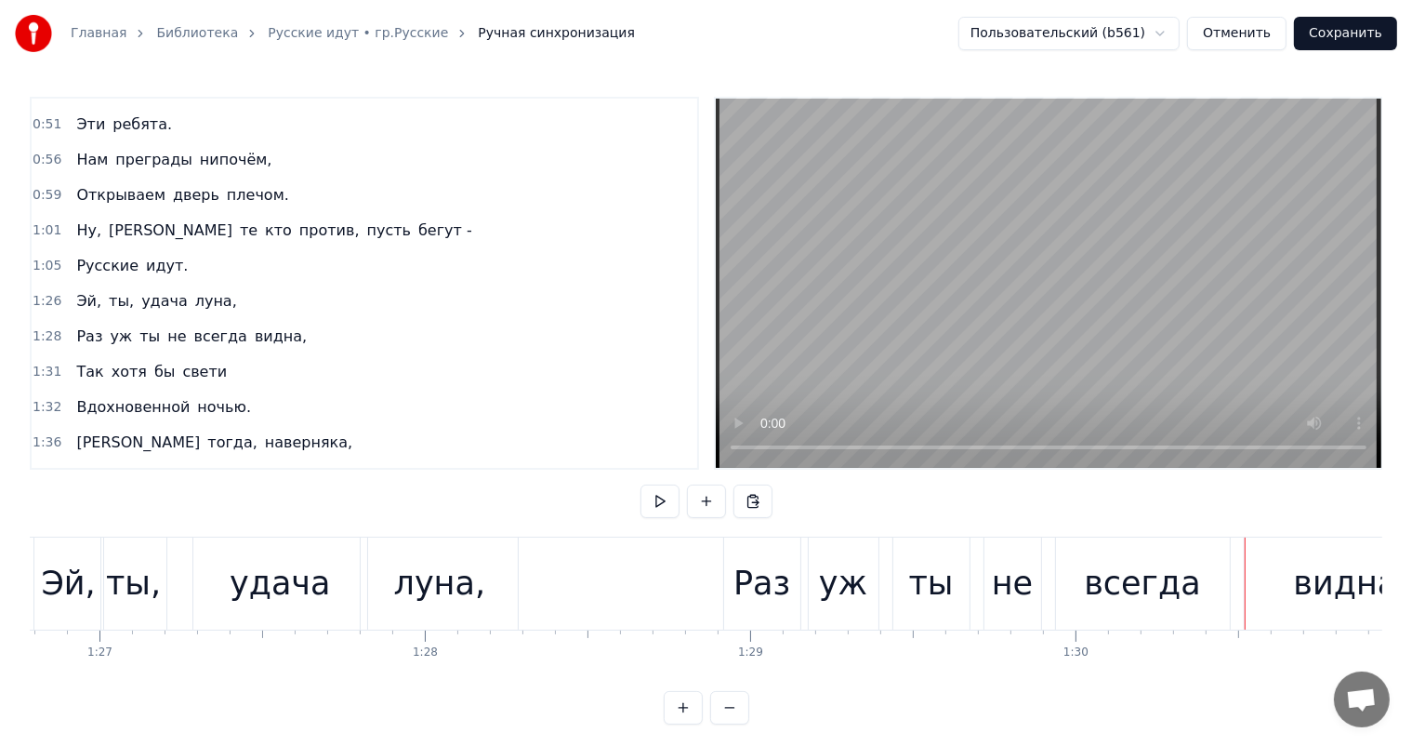
click at [821, 570] on div "уж" at bounding box center [844, 583] width 70 height 92
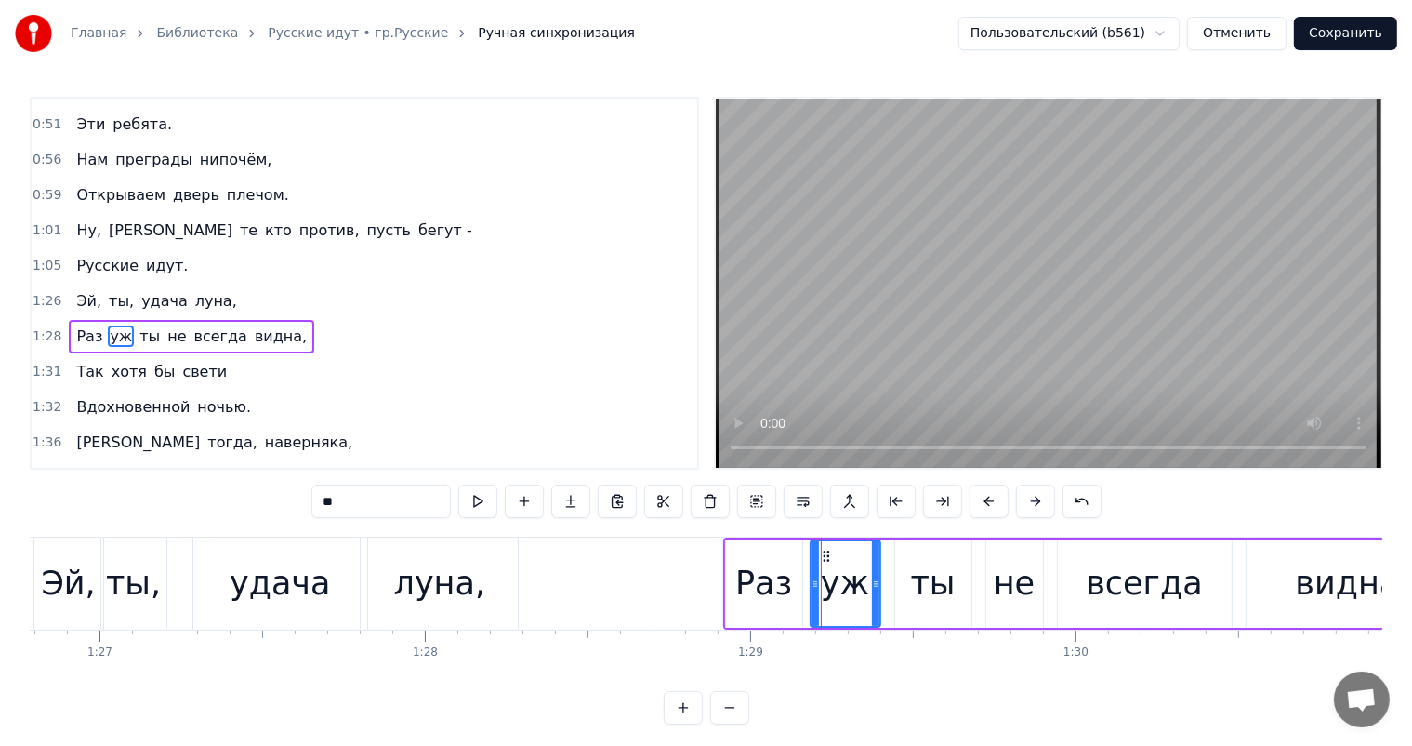
scroll to position [379, 0]
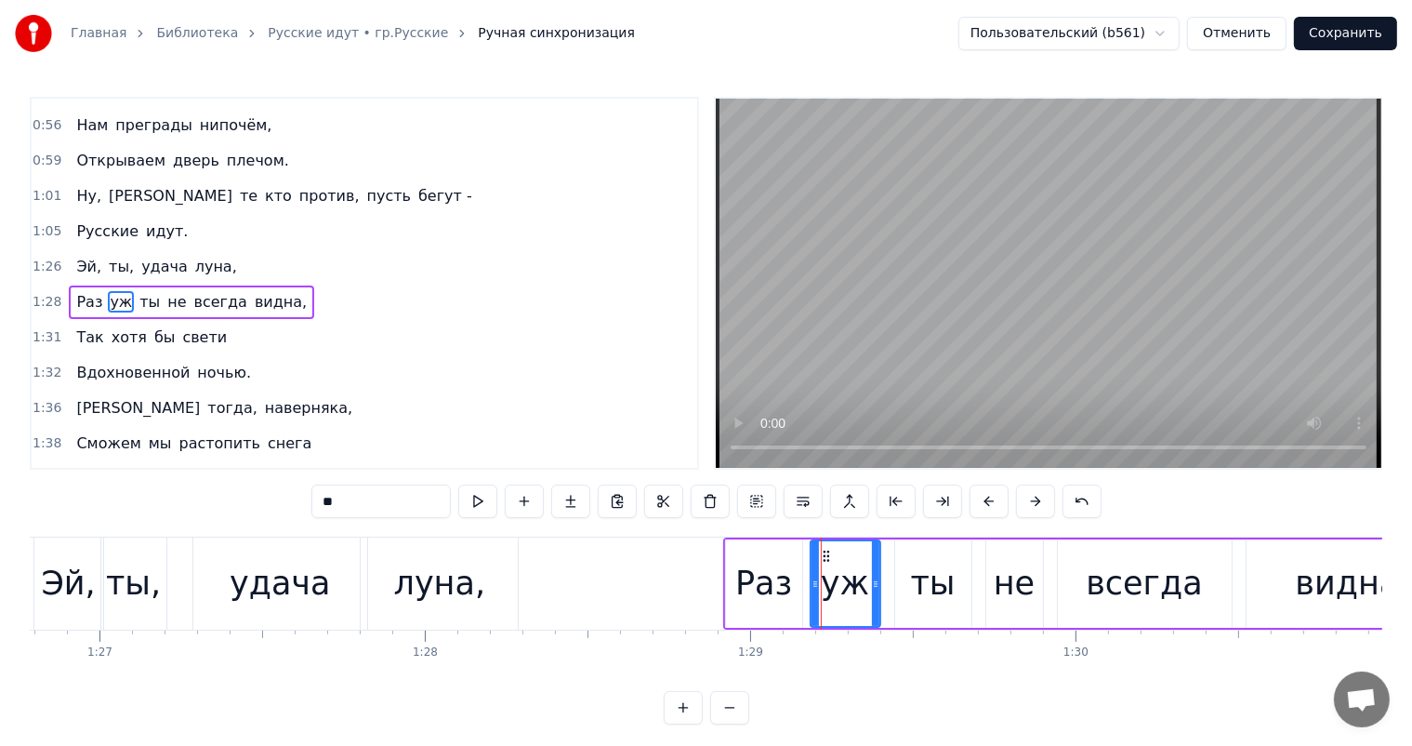
drag, startPoint x: 749, startPoint y: 590, endPoint x: 788, endPoint y: 562, distance: 48.5
click at [751, 589] on div "Раз" at bounding box center [763, 583] width 57 height 49
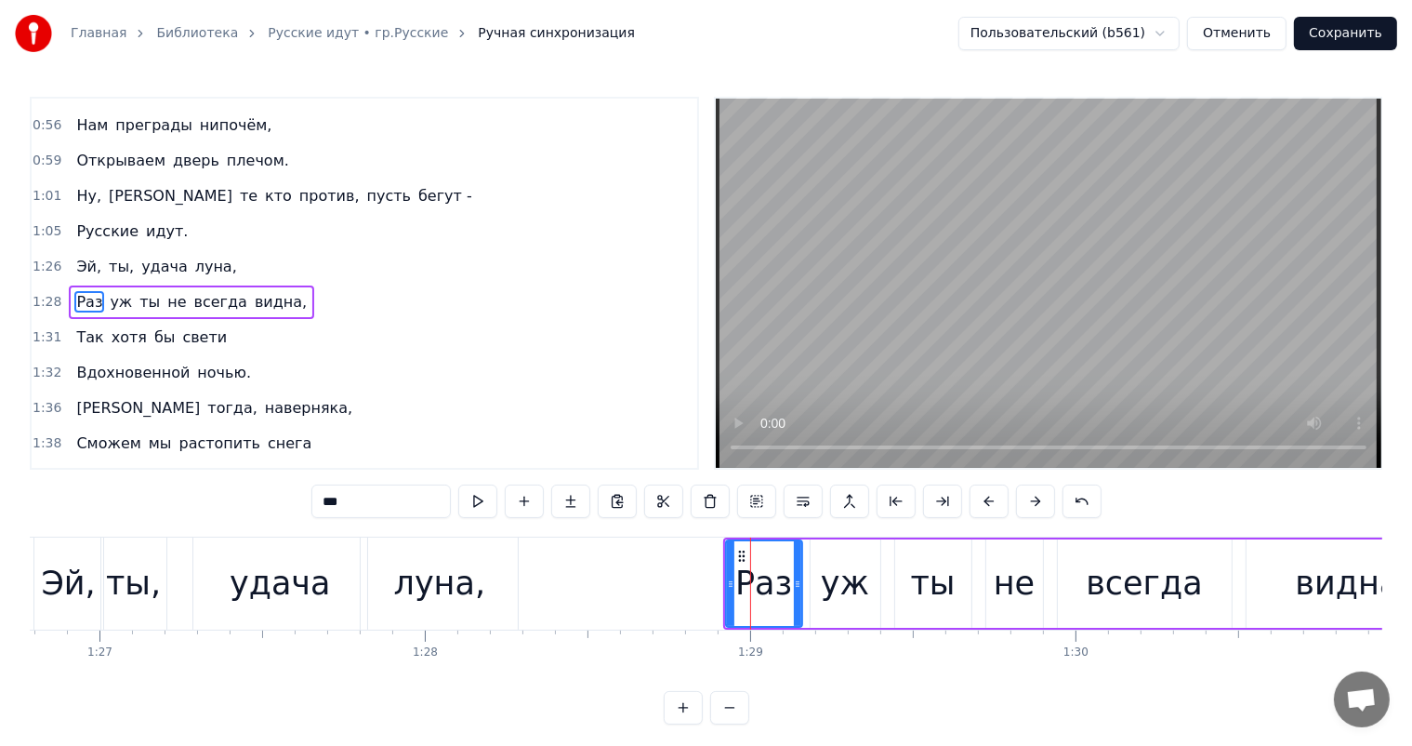
click at [822, 566] on div "уж" at bounding box center [846, 583] width 70 height 88
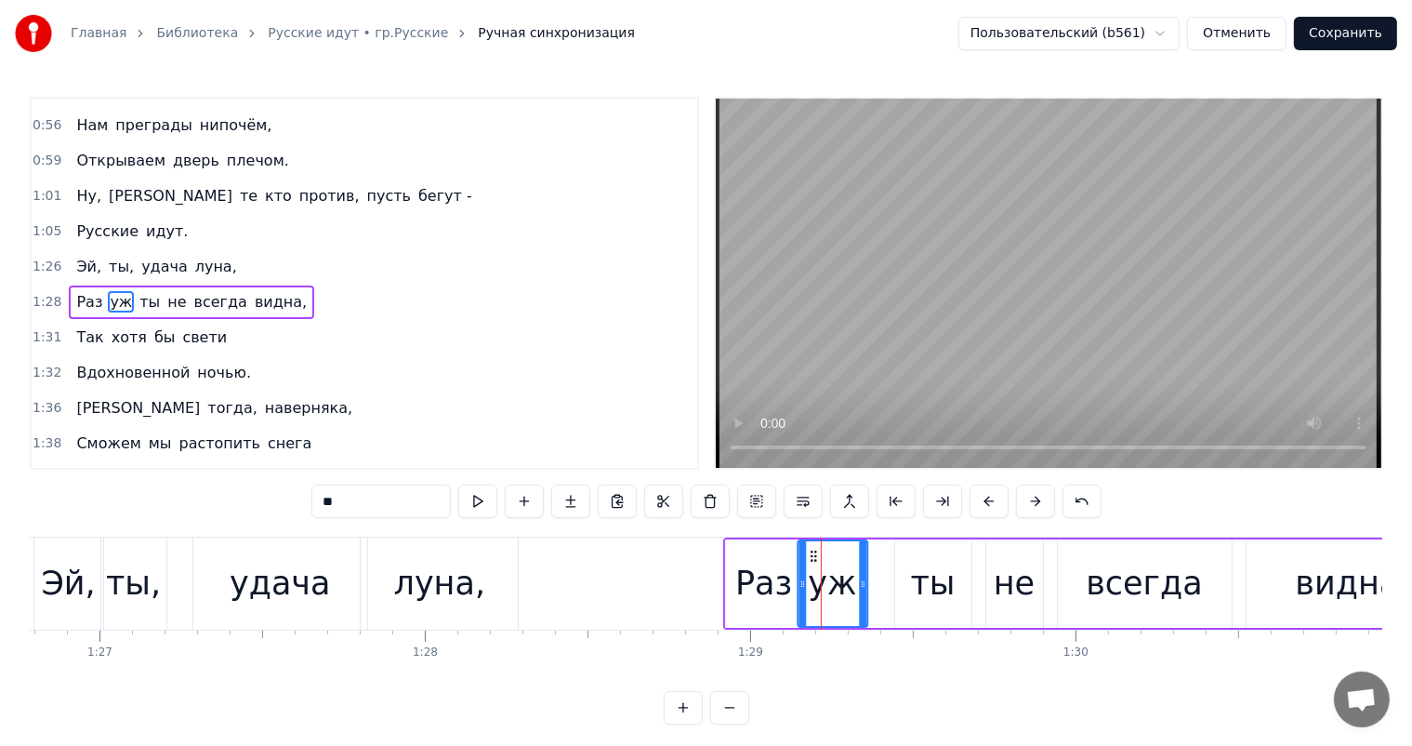
drag, startPoint x: 824, startPoint y: 550, endPoint x: 815, endPoint y: 565, distance: 17.1
click at [815, 565] on div "уж" at bounding box center [833, 583] width 68 height 85
click at [907, 571] on div "ты" at bounding box center [933, 583] width 76 height 88
type input "**"
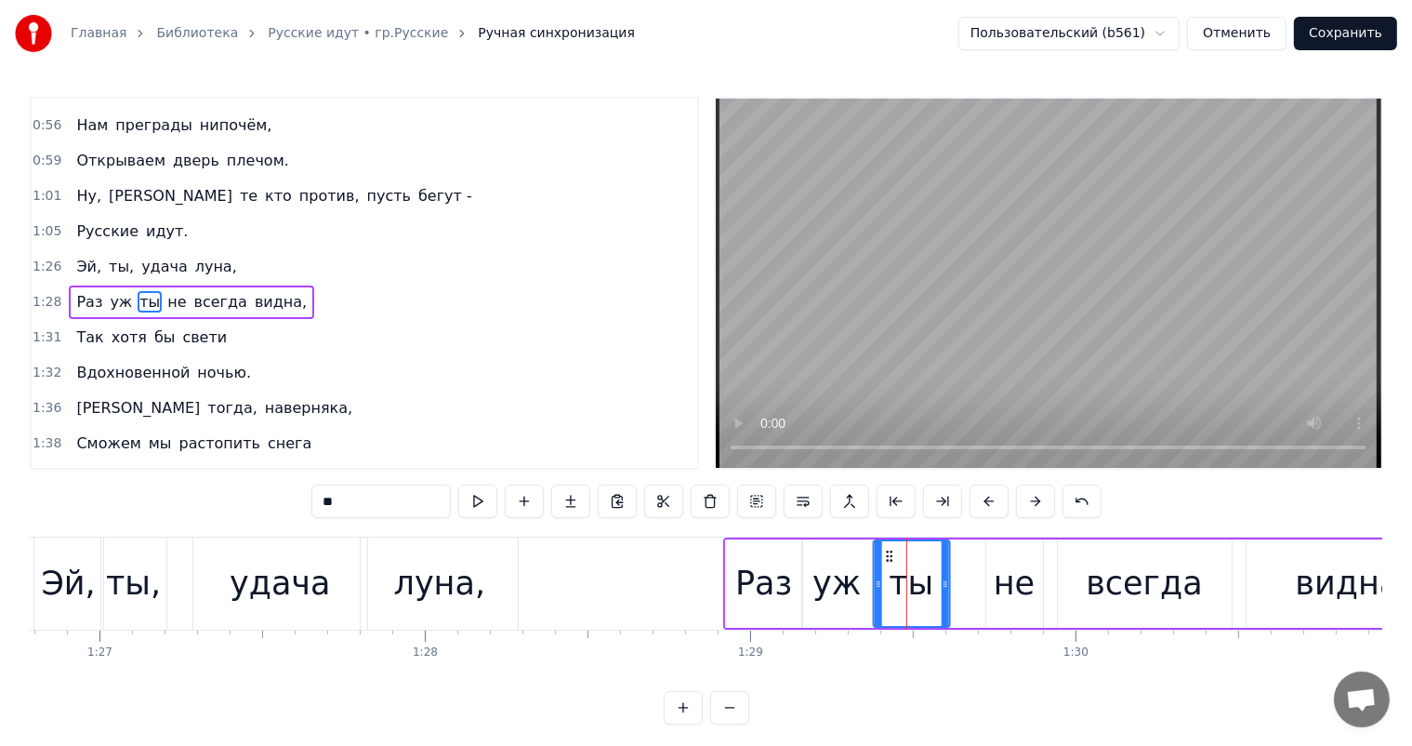
drag, startPoint x: 913, startPoint y: 554, endPoint x: 892, endPoint y: 562, distance: 22.6
click at [892, 562] on div "ты" at bounding box center [911, 583] width 74 height 85
drag, startPoint x: 941, startPoint y: 585, endPoint x: 930, endPoint y: 594, distance: 14.5
click at [930, 594] on div at bounding box center [931, 583] width 7 height 85
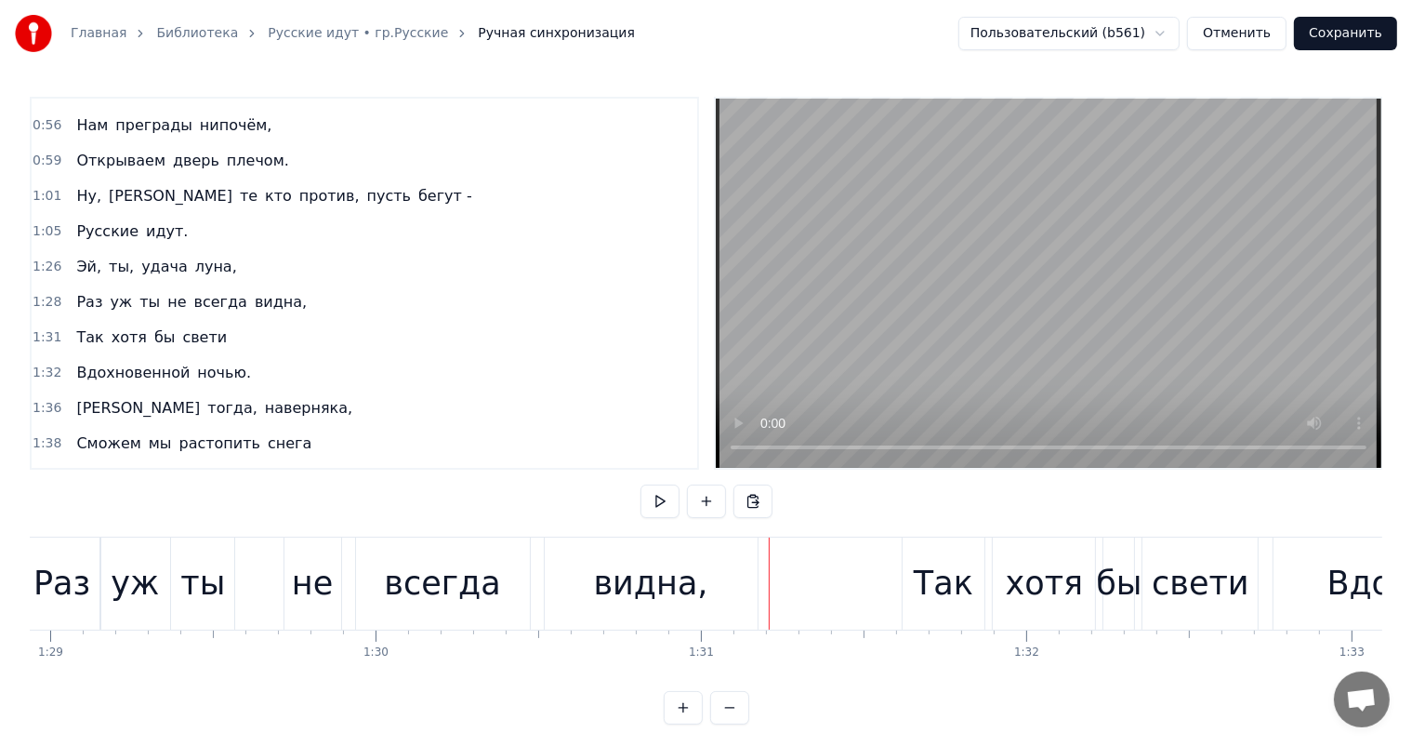
scroll to position [0, 28876]
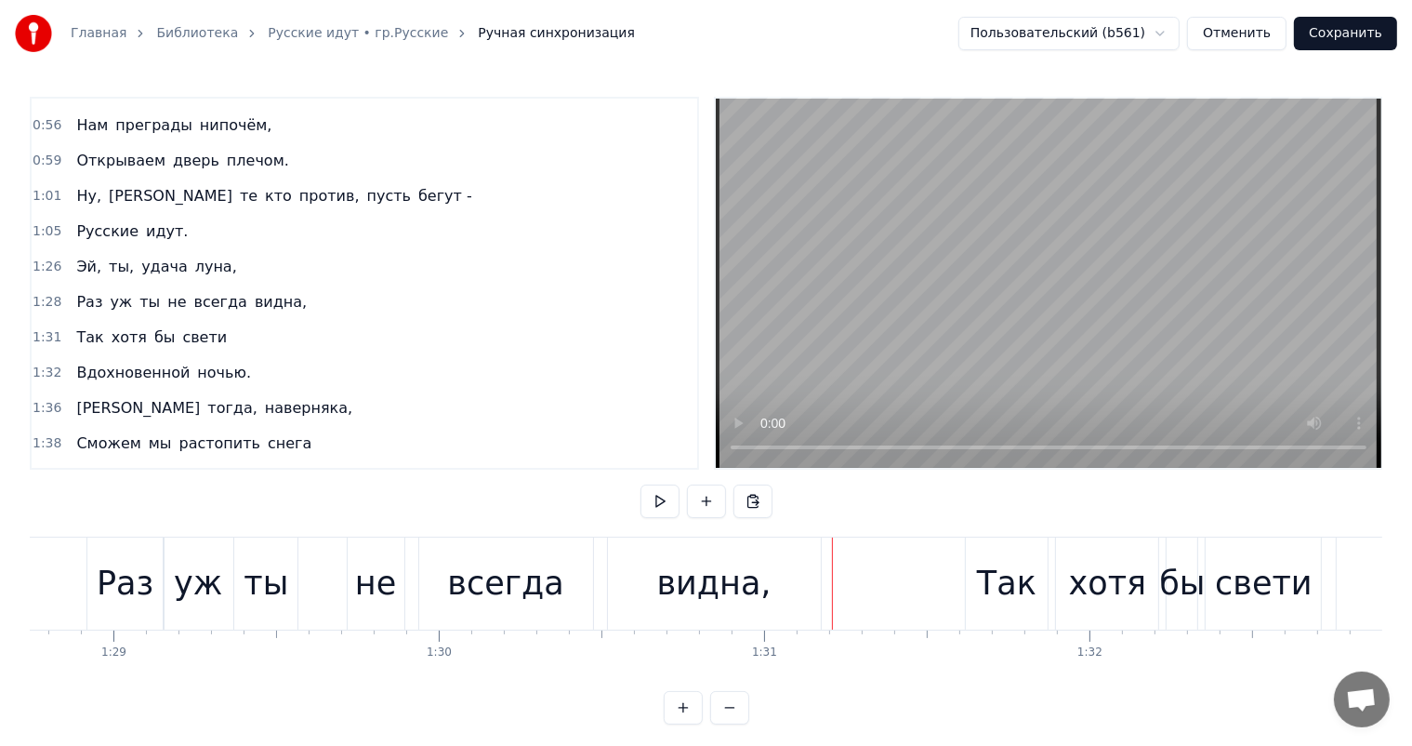
click at [548, 574] on div "всегда" at bounding box center [505, 583] width 116 height 49
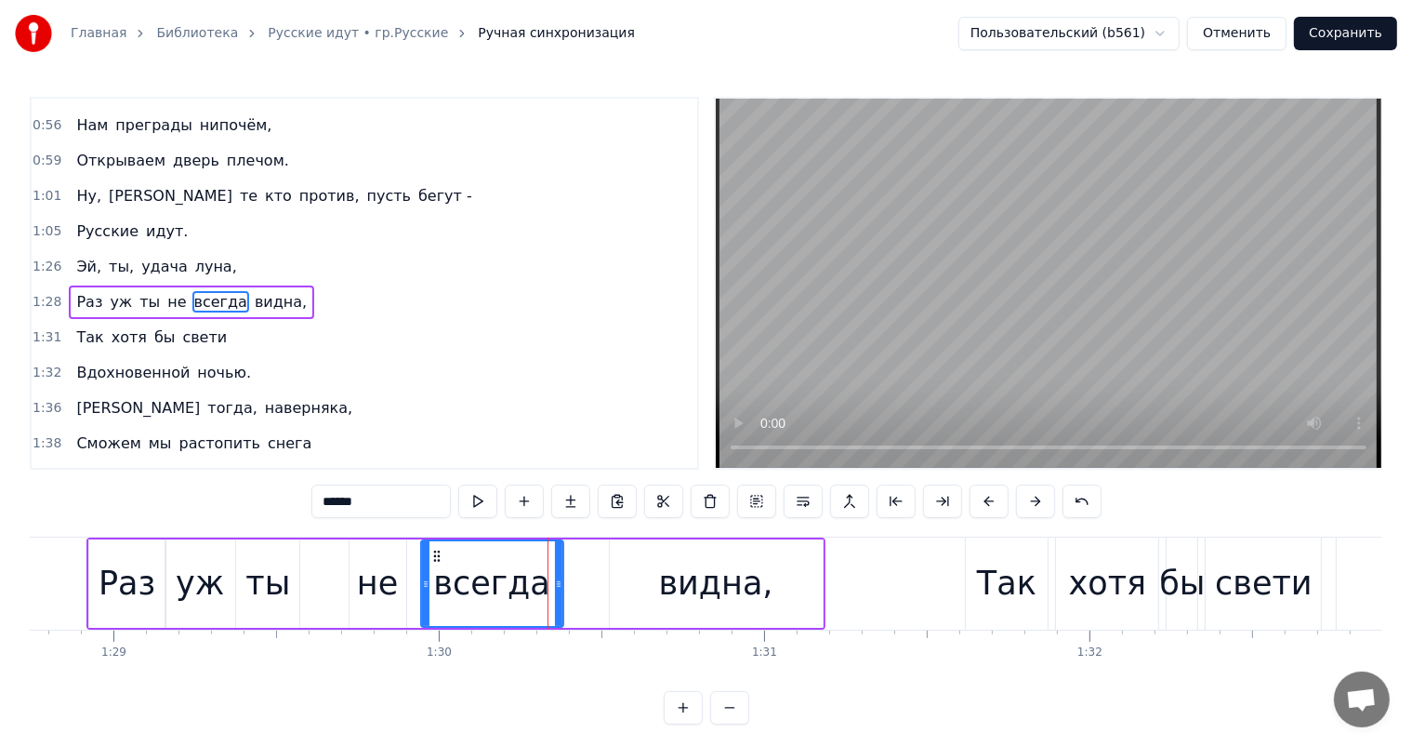
drag, startPoint x: 590, startPoint y: 584, endPoint x: 559, endPoint y: 587, distance: 31.7
click at [559, 587] on icon at bounding box center [558, 583] width 7 height 15
click at [672, 584] on div "видна," at bounding box center [716, 583] width 114 height 49
type input "******"
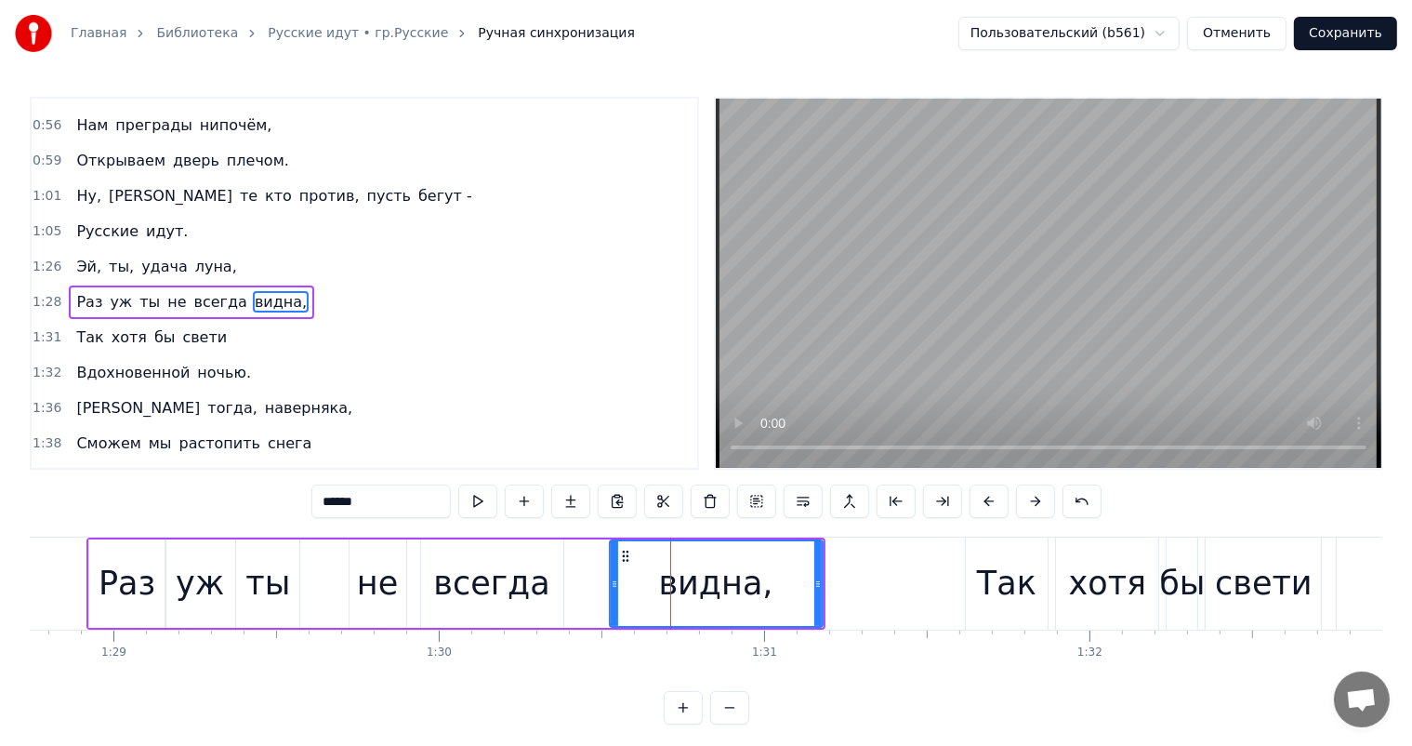
click at [628, 585] on div "видна," at bounding box center [716, 583] width 211 height 85
drag, startPoint x: 610, startPoint y: 584, endPoint x: 641, endPoint y: 584, distance: 31.6
click at [642, 584] on icon at bounding box center [645, 583] width 7 height 15
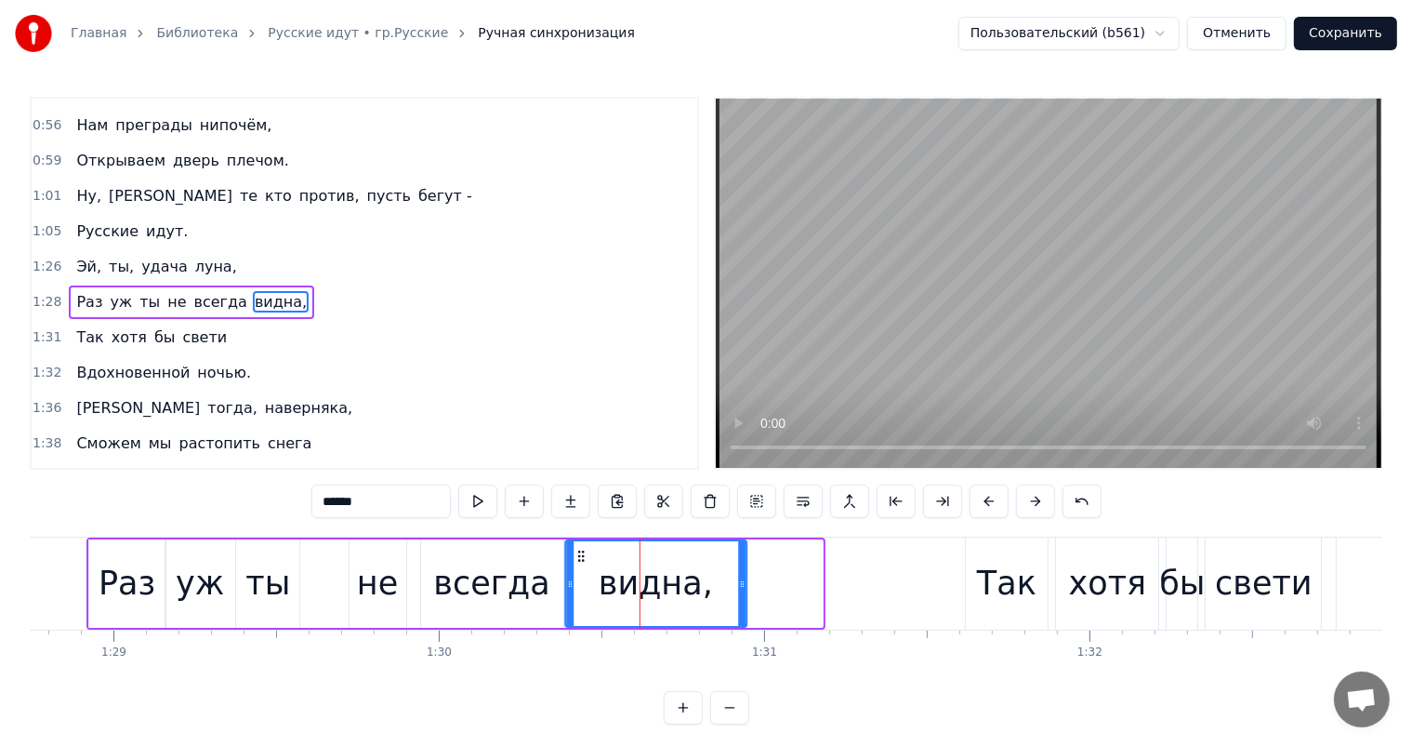
drag, startPoint x: 654, startPoint y: 556, endPoint x: 579, endPoint y: 575, distance: 77.8
click at [579, 575] on div "видна," at bounding box center [655, 583] width 179 height 85
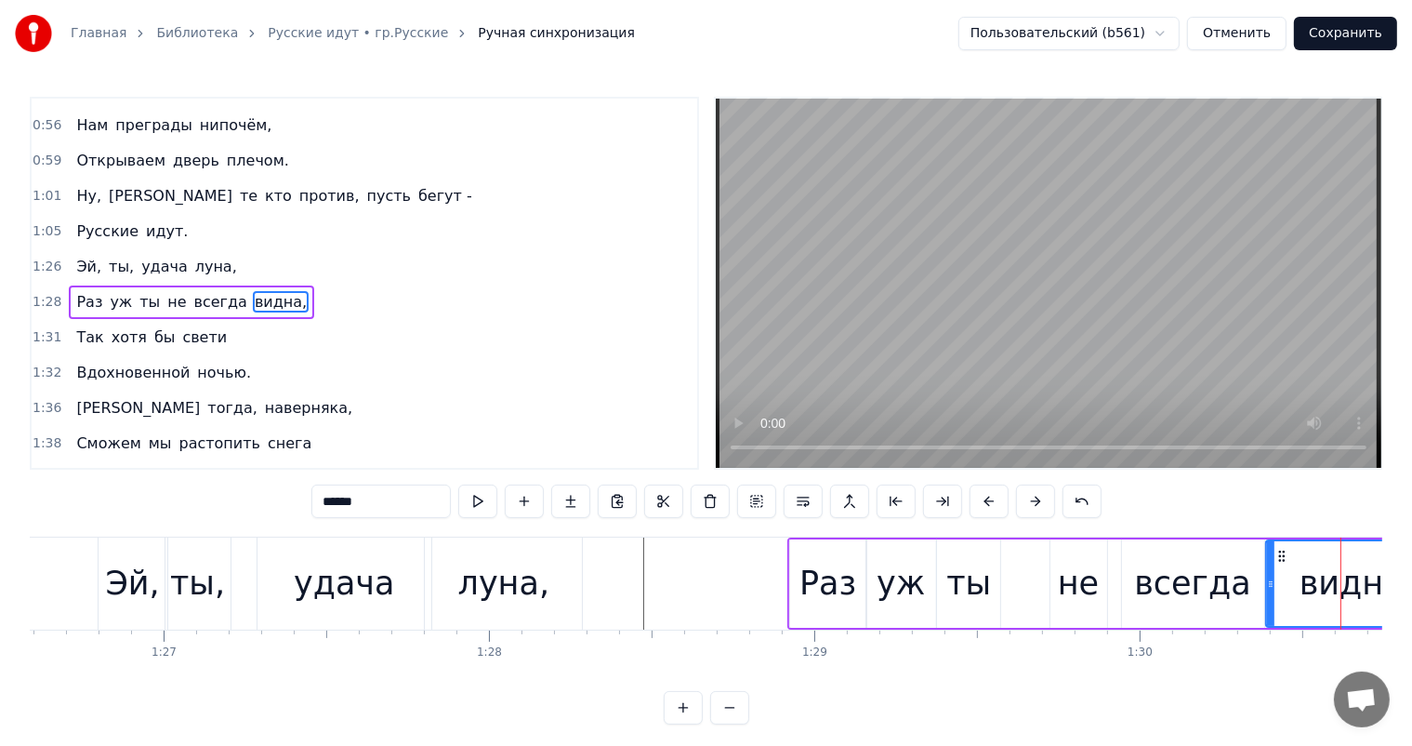
click at [627, 602] on div at bounding box center [134, 583] width 56558 height 92
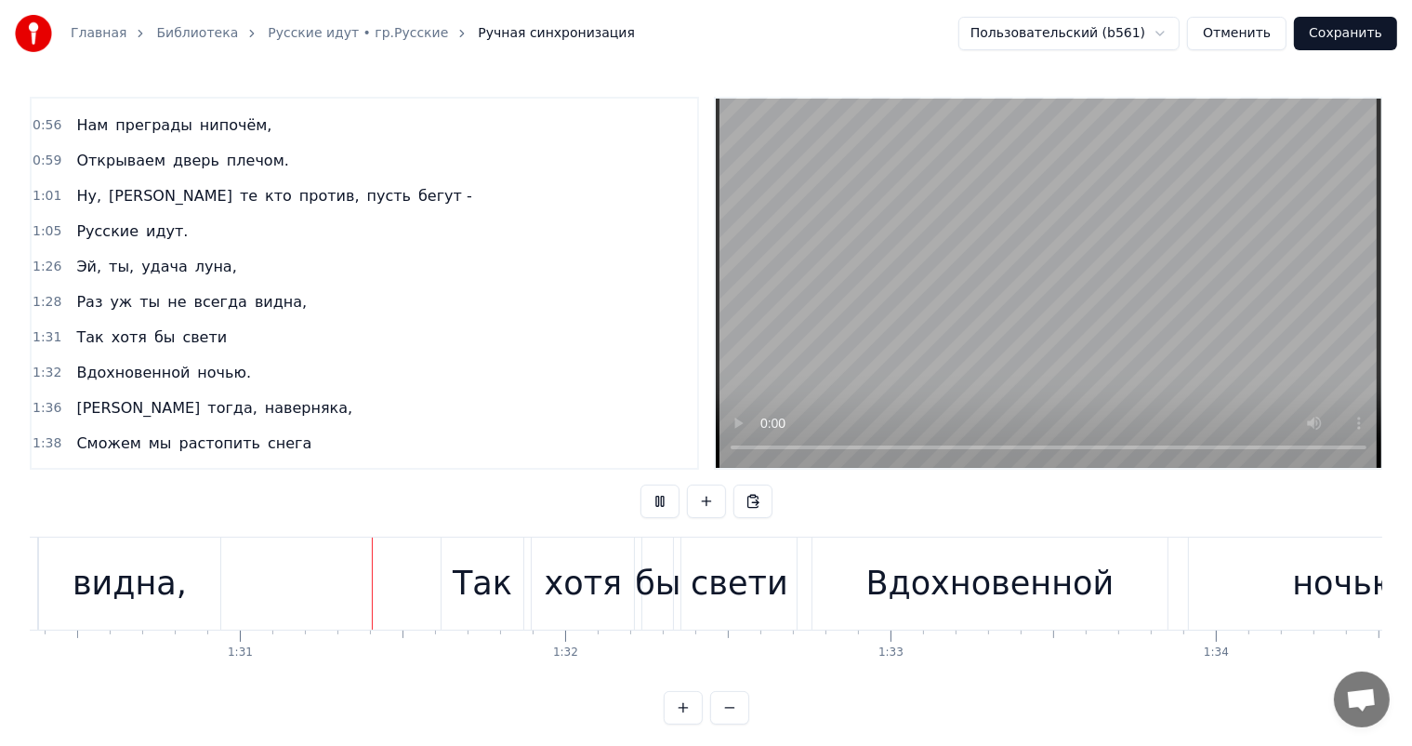
scroll to position [0, 29405]
click at [511, 591] on div "Так" at bounding box center [478, 583] width 83 height 92
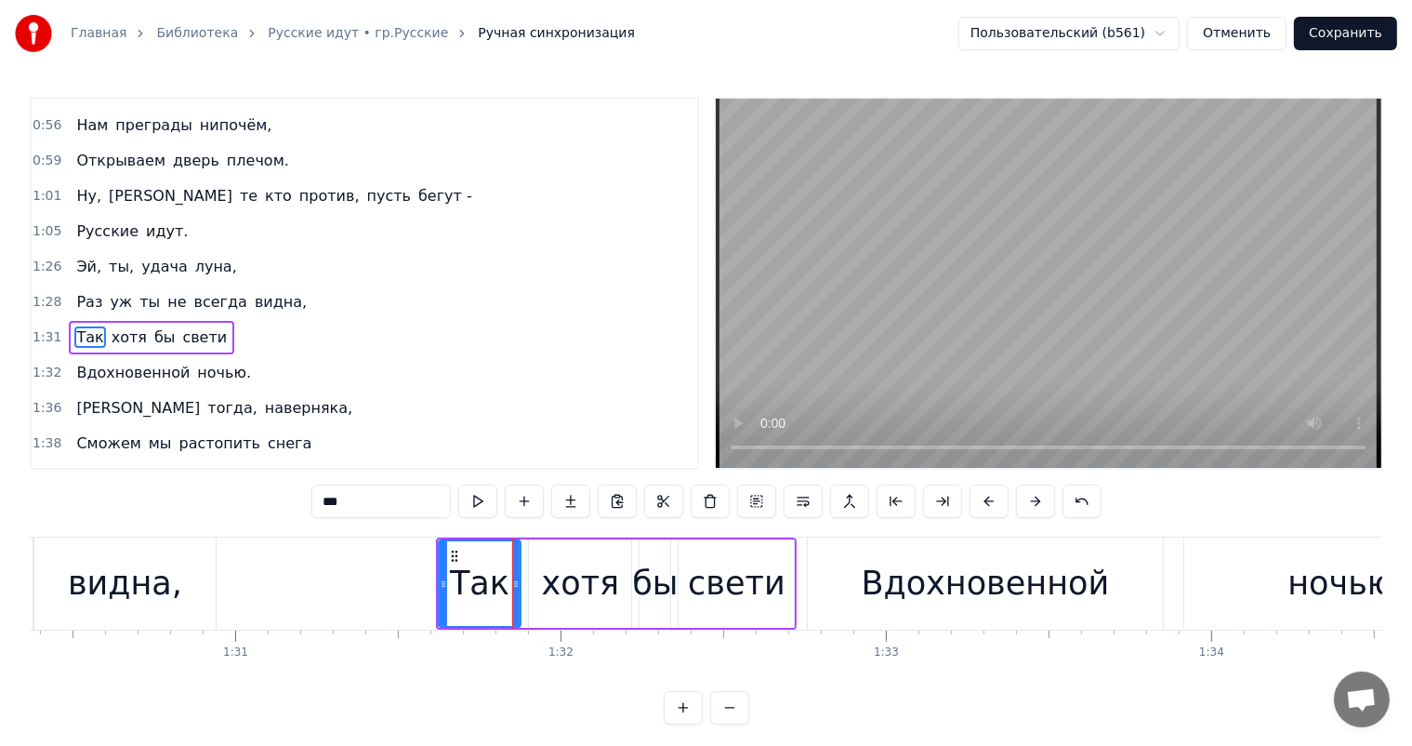
scroll to position [413, 0]
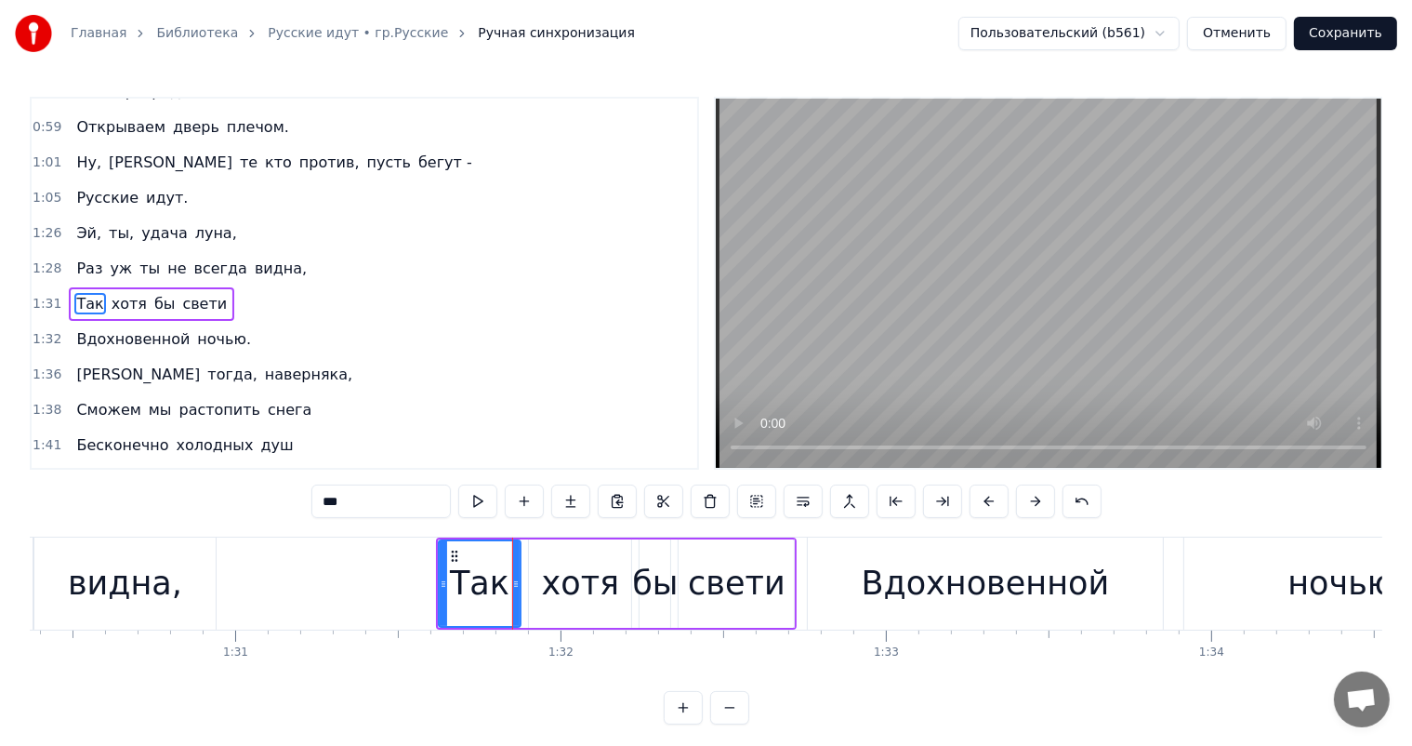
click at [562, 565] on div "хотя" at bounding box center [581, 583] width 78 height 49
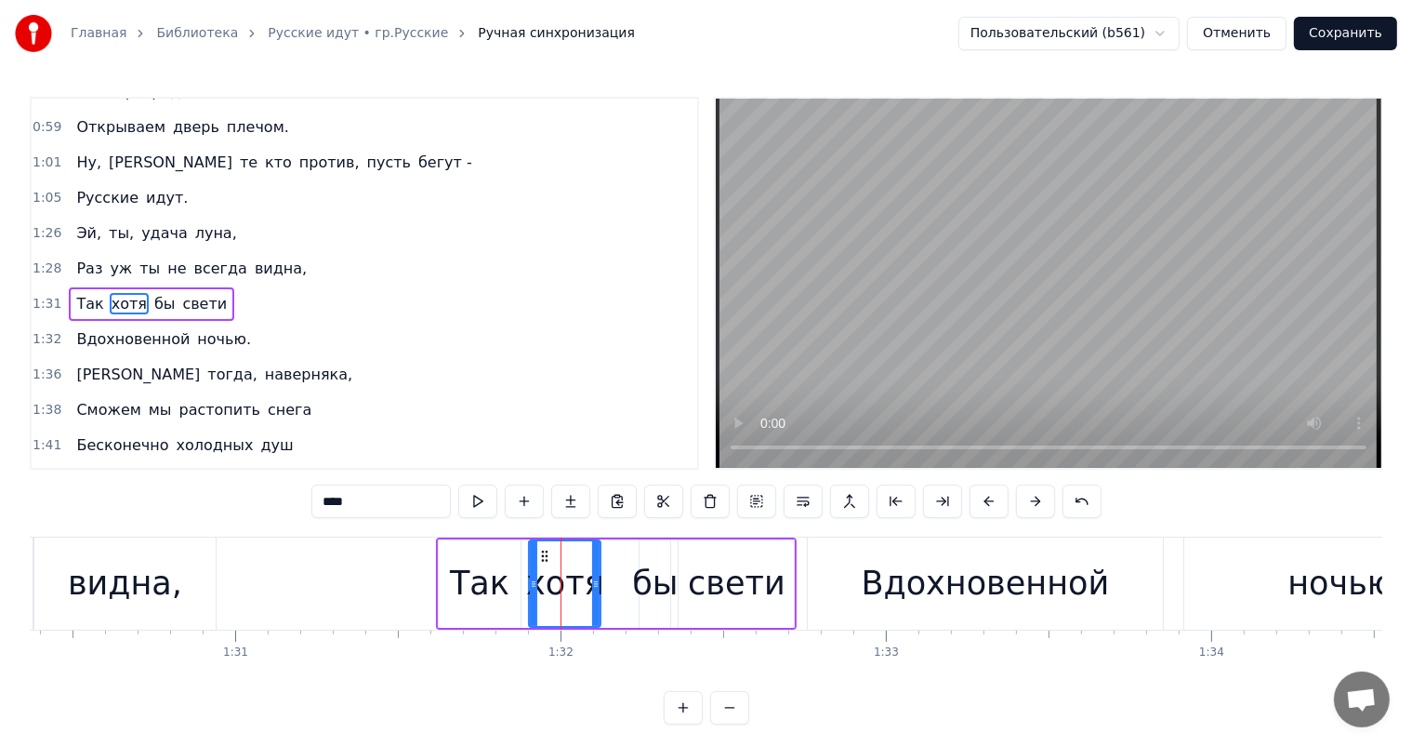
drag, startPoint x: 624, startPoint y: 585, endPoint x: 593, endPoint y: 588, distance: 30.8
click at [593, 588] on icon at bounding box center [595, 583] width 7 height 15
click at [641, 569] on div "бы" at bounding box center [655, 583] width 46 height 49
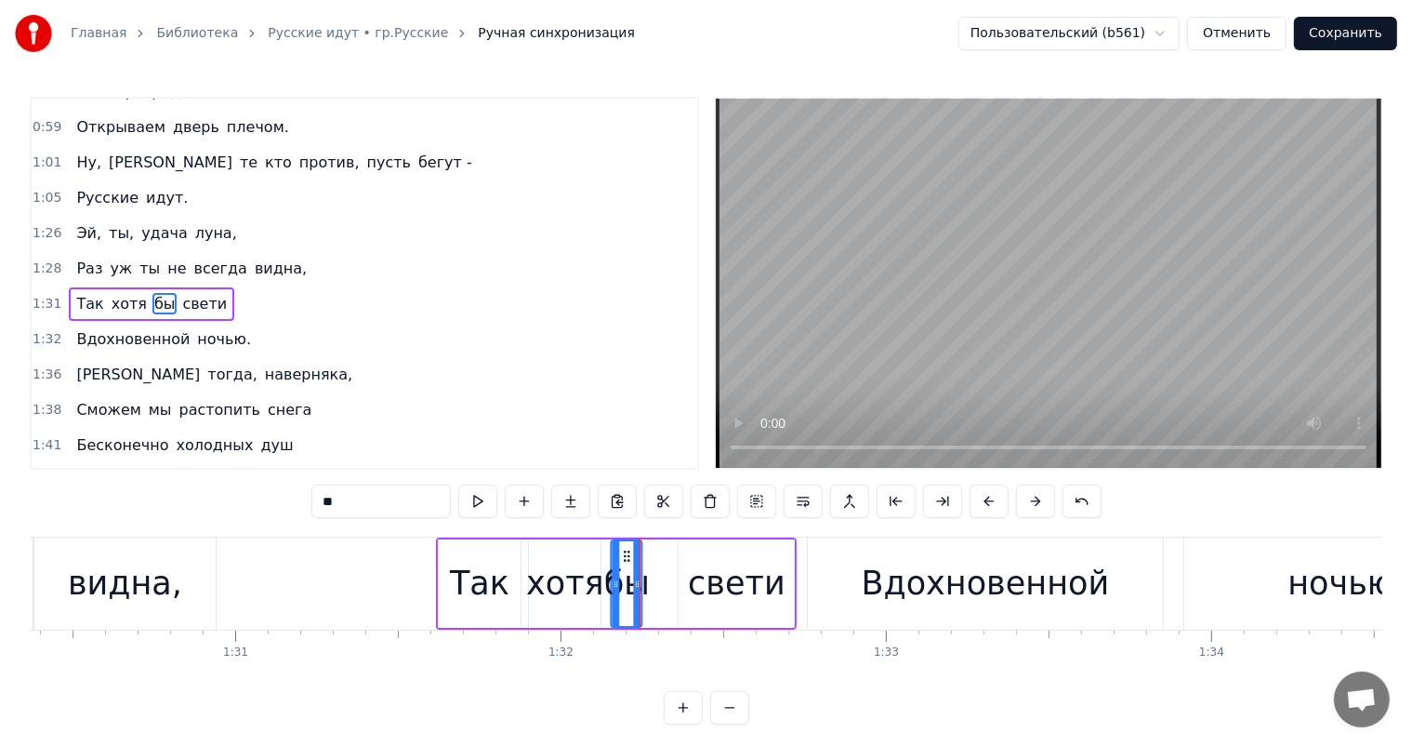
drag, startPoint x: 655, startPoint y: 558, endPoint x: 628, endPoint y: 564, distance: 28.6
click at [628, 564] on div "бы" at bounding box center [627, 583] width 29 height 85
click at [763, 562] on div "свети" at bounding box center [737, 583] width 98 height 49
type input "*****"
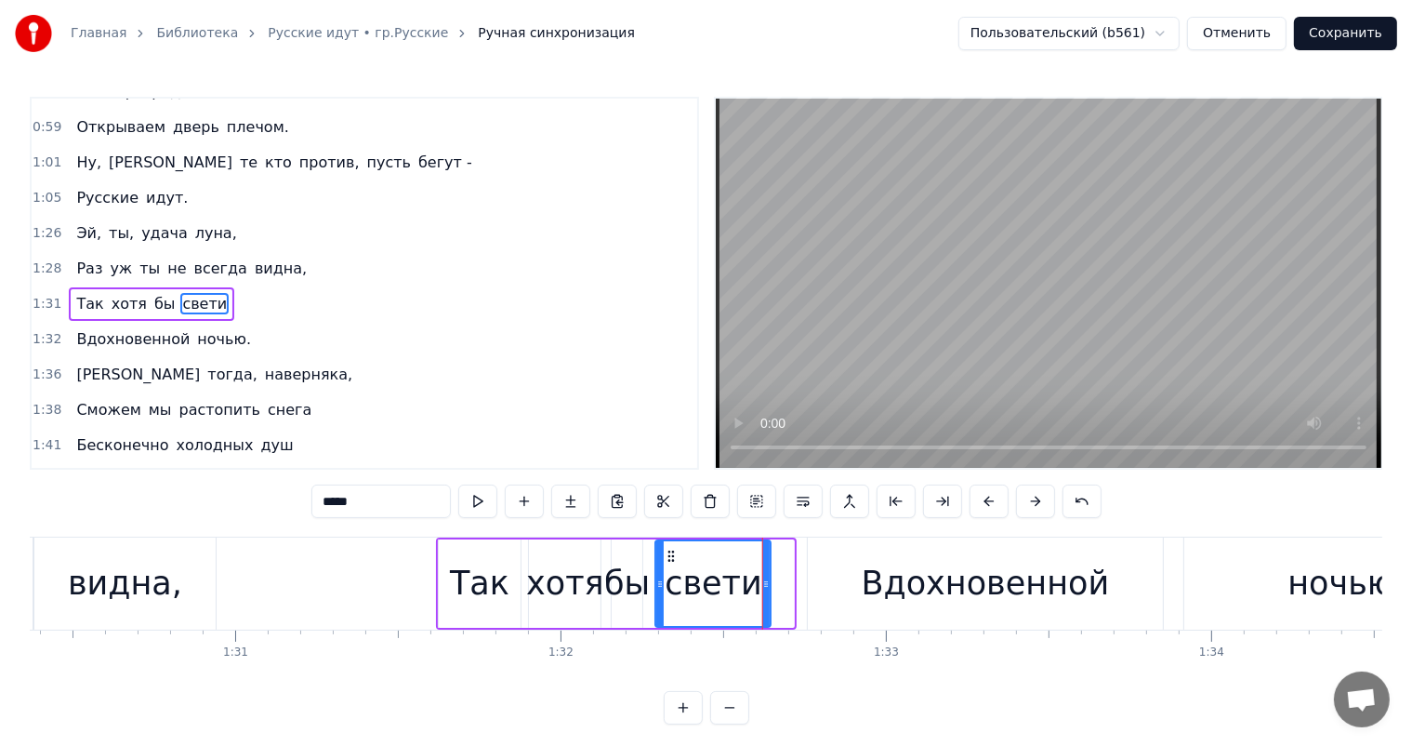
drag, startPoint x: 692, startPoint y: 554, endPoint x: 669, endPoint y: 562, distance: 23.5
click at [669, 562] on div "свети" at bounding box center [713, 583] width 113 height 85
drag, startPoint x: 766, startPoint y: 575, endPoint x: 719, endPoint y: 588, distance: 48.9
click at [757, 582] on icon at bounding box center [759, 583] width 7 height 15
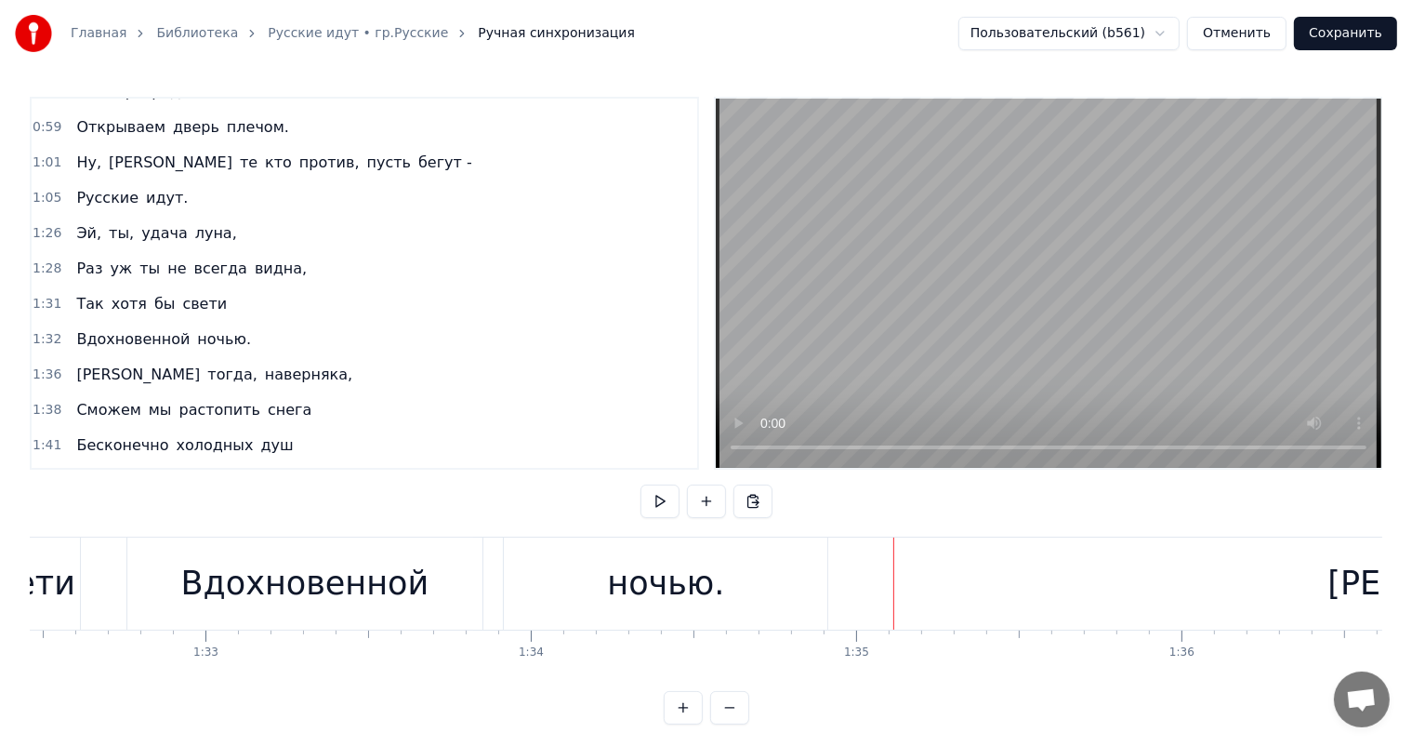
scroll to position [0, 30054]
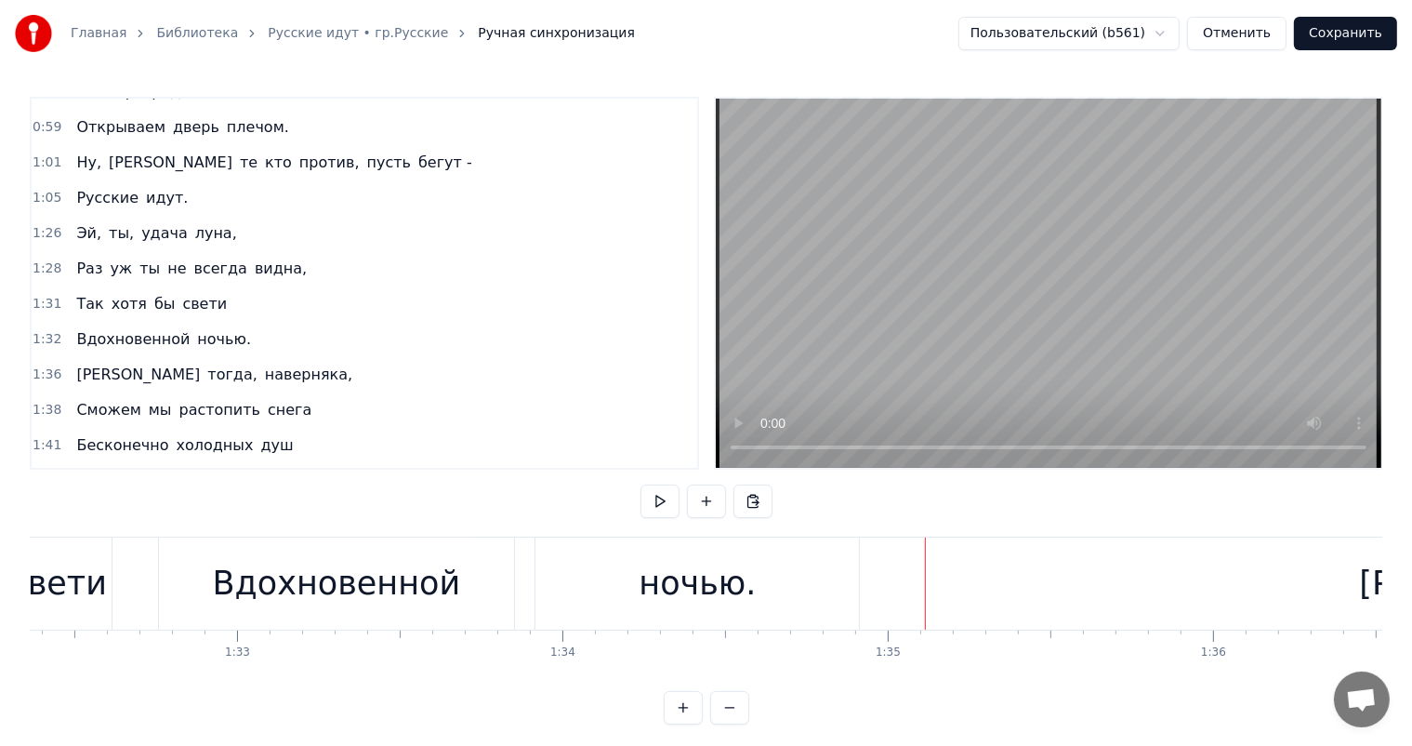
click at [359, 576] on div "Вдохновенной" at bounding box center [337, 583] width 248 height 49
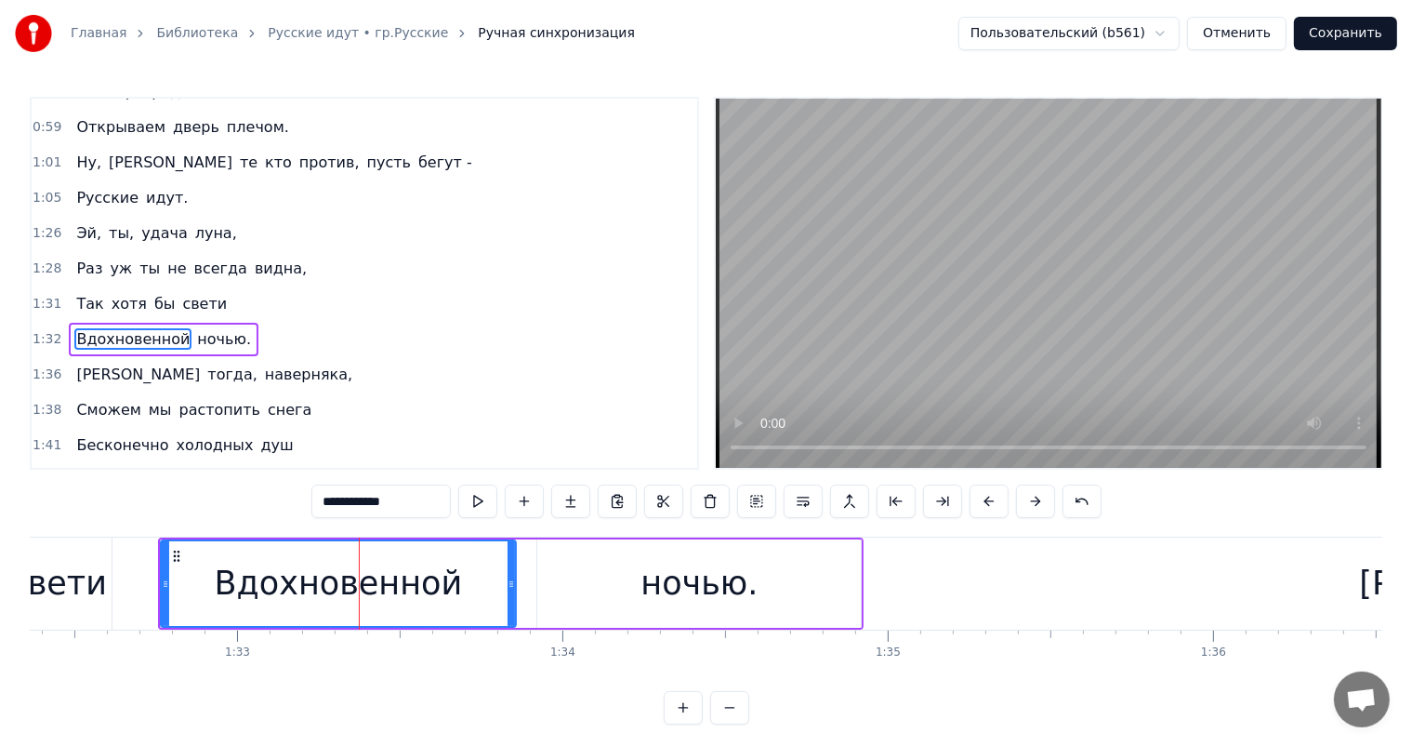
scroll to position [447, 0]
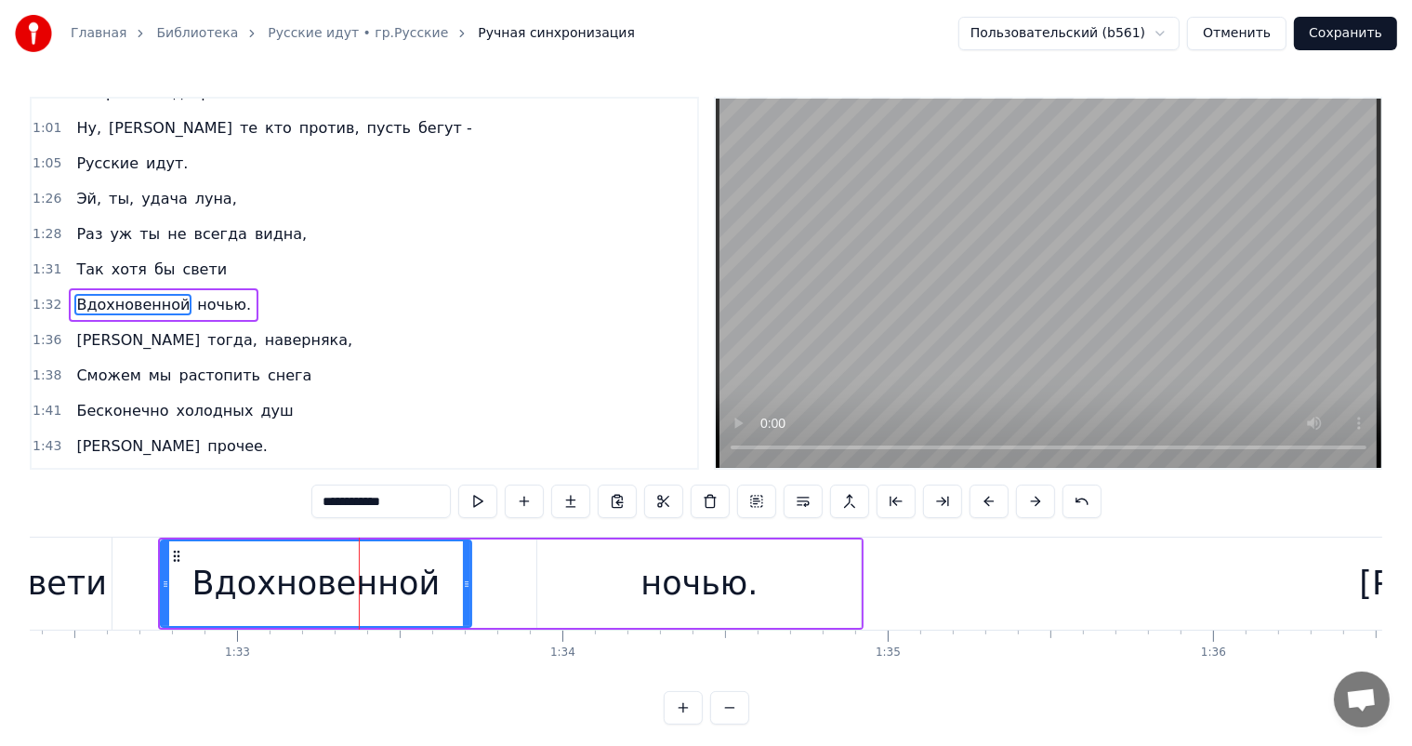
drag, startPoint x: 512, startPoint y: 581, endPoint x: 461, endPoint y: 592, distance: 52.3
click at [463, 592] on div at bounding box center [466, 583] width 7 height 85
click at [661, 584] on div "ночью." at bounding box center [699, 583] width 117 height 49
type input "******"
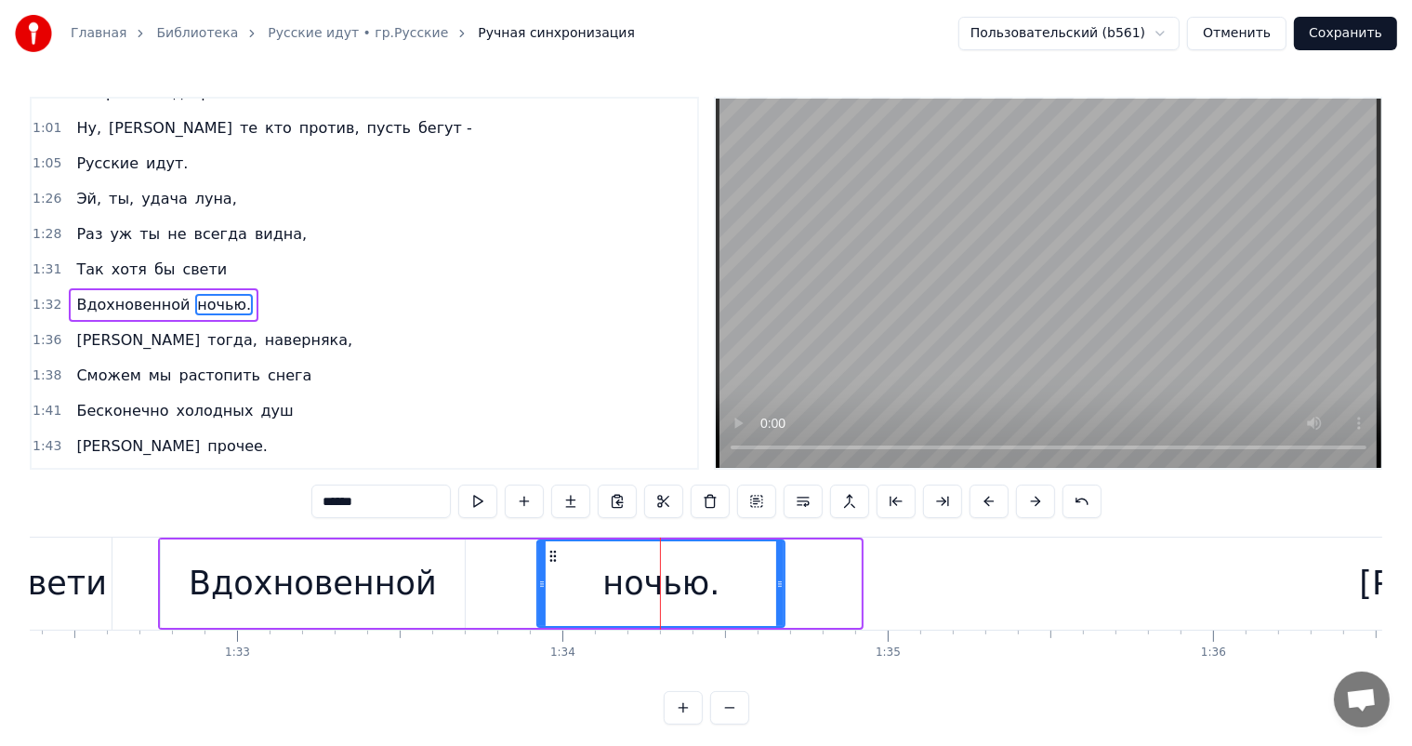
drag, startPoint x: 853, startPoint y: 573, endPoint x: 579, endPoint y: 550, distance: 275.2
click at [772, 599] on div "ночью." at bounding box center [660, 583] width 245 height 85
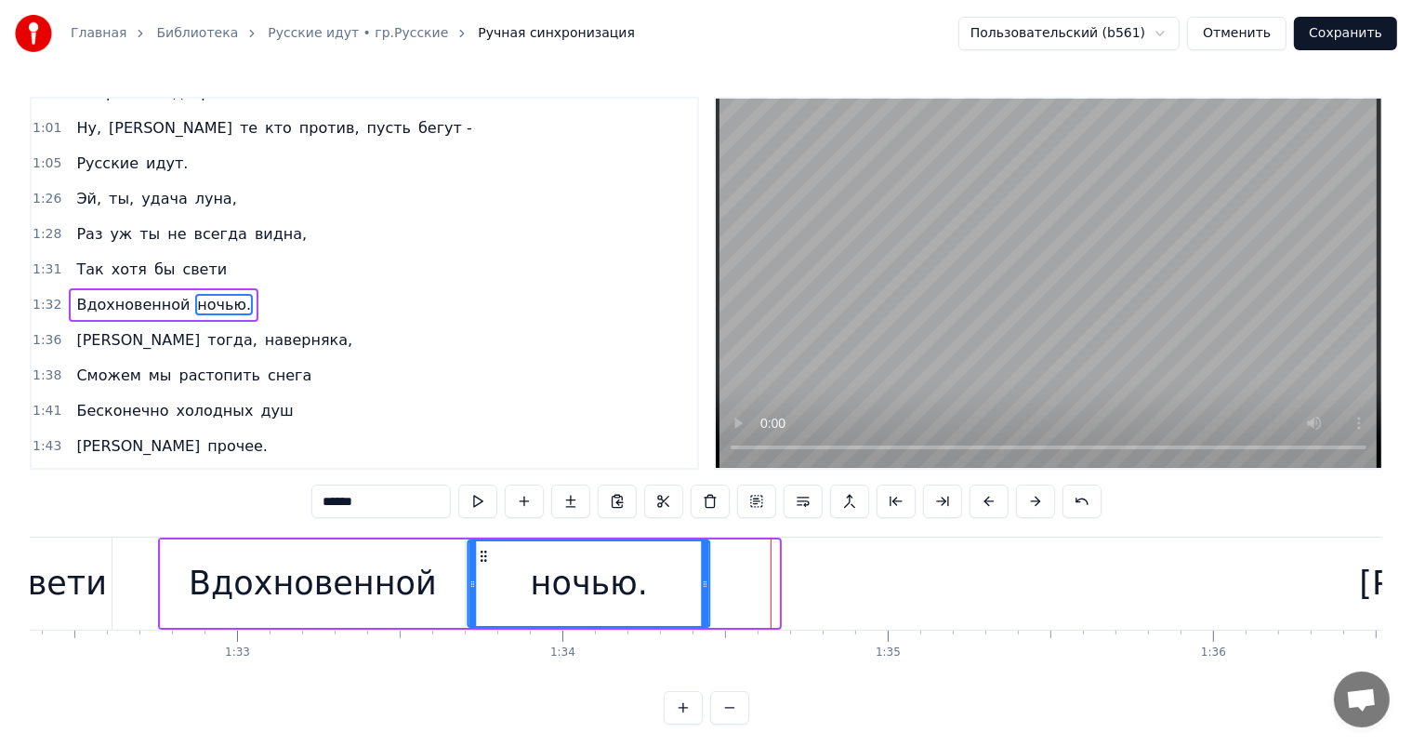
drag, startPoint x: 558, startPoint y: 553, endPoint x: 488, endPoint y: 565, distance: 70.8
click at [488, 565] on div "ночью." at bounding box center [589, 583] width 240 height 85
drag, startPoint x: 760, startPoint y: 692, endPoint x: 673, endPoint y: 683, distance: 87.8
click at [665, 687] on div "0:26 Эй, ты, серый день, 0:28 Дело в том, что нам не лень 0:31 Превратить твою …" at bounding box center [706, 411] width 1353 height 628
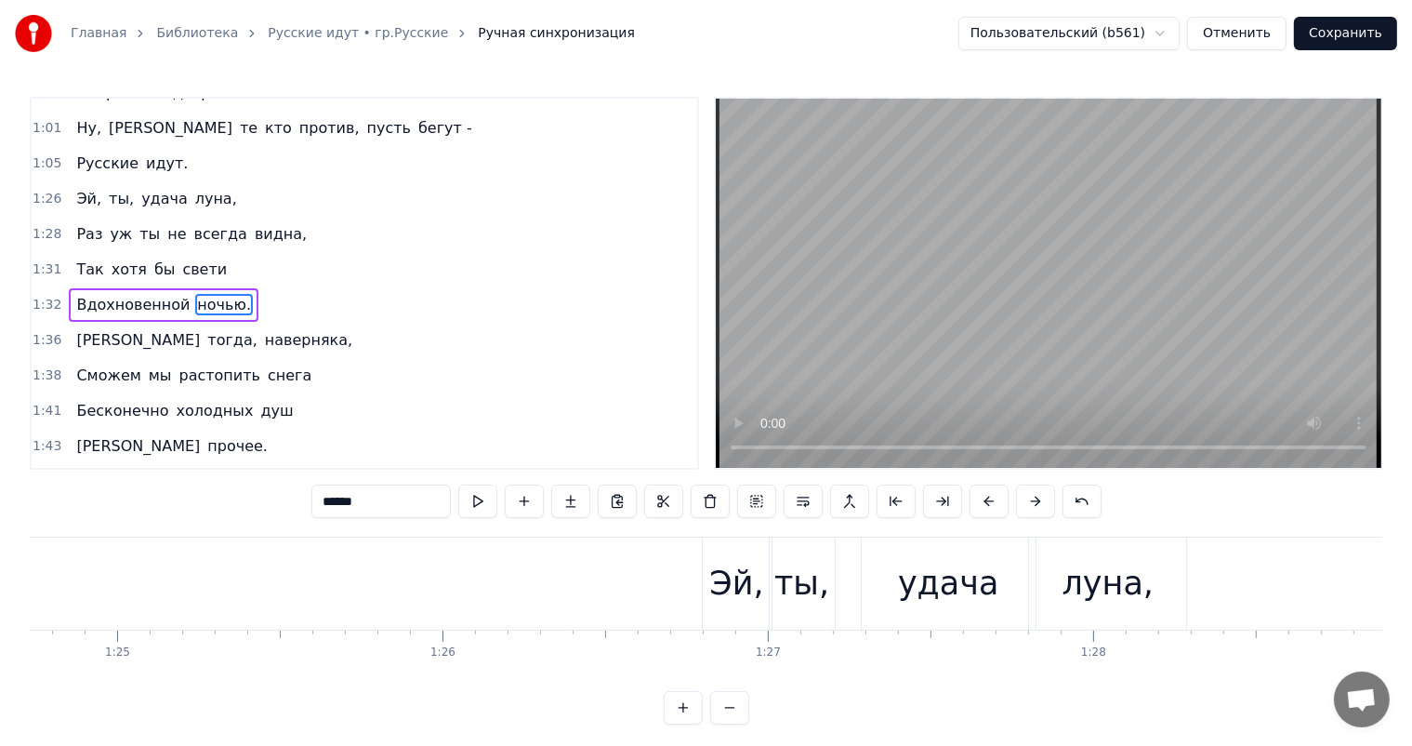
scroll to position [0, 27953]
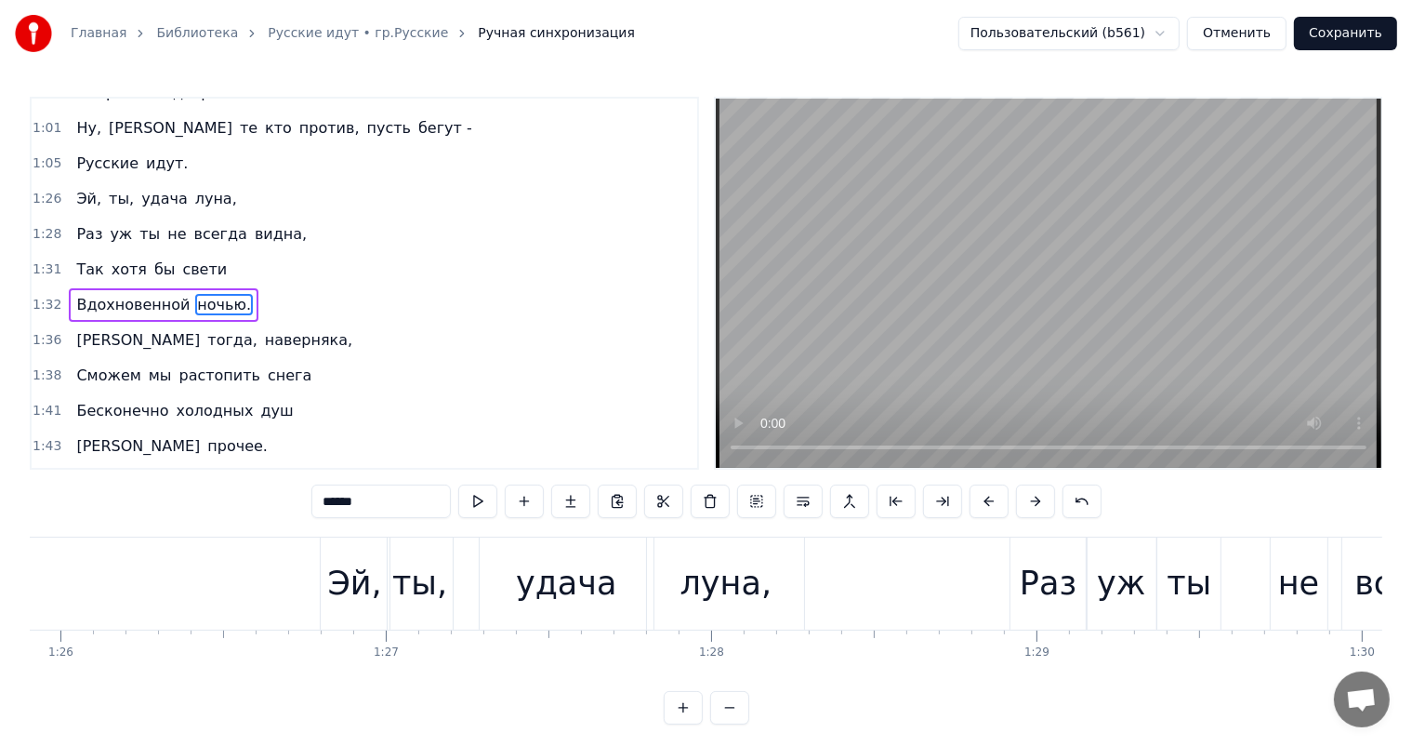
click at [160, 593] on div at bounding box center [356, 583] width 56558 height 92
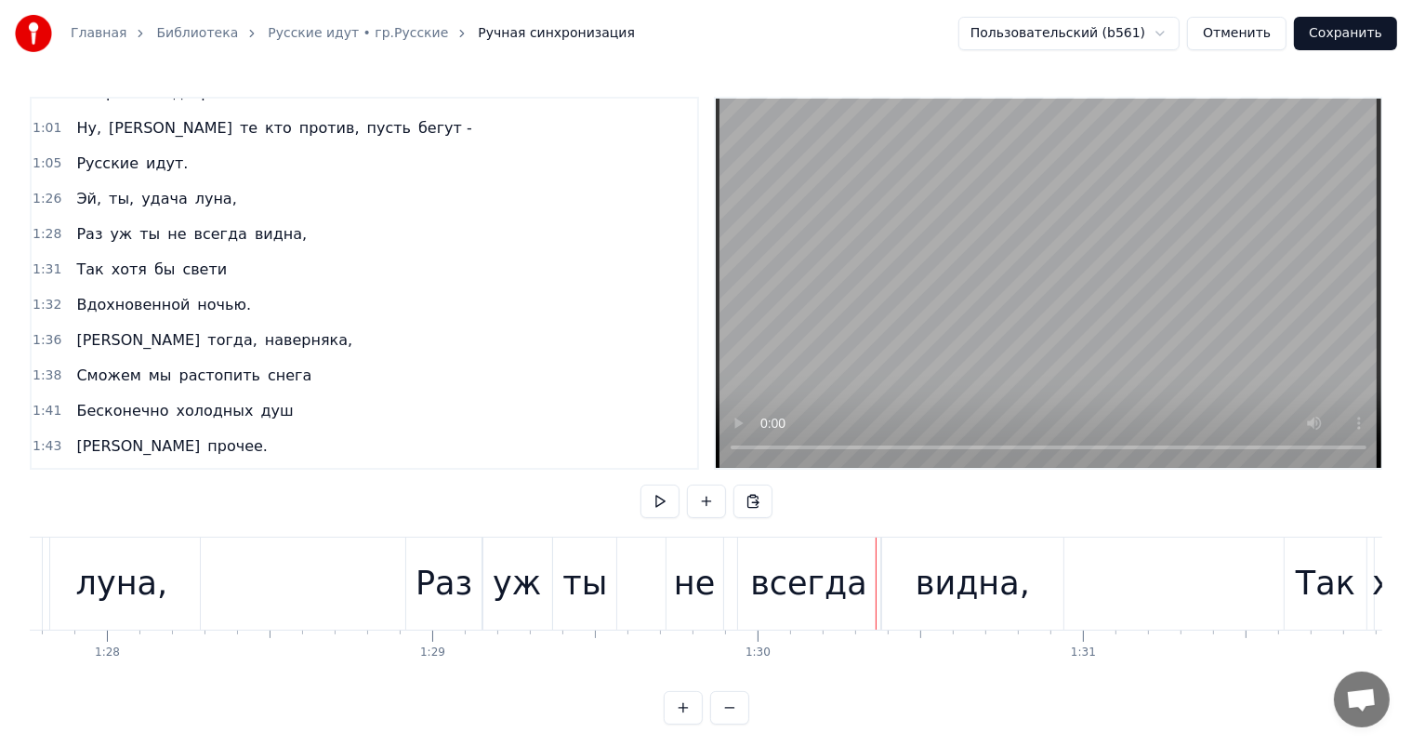
scroll to position [0, 28239]
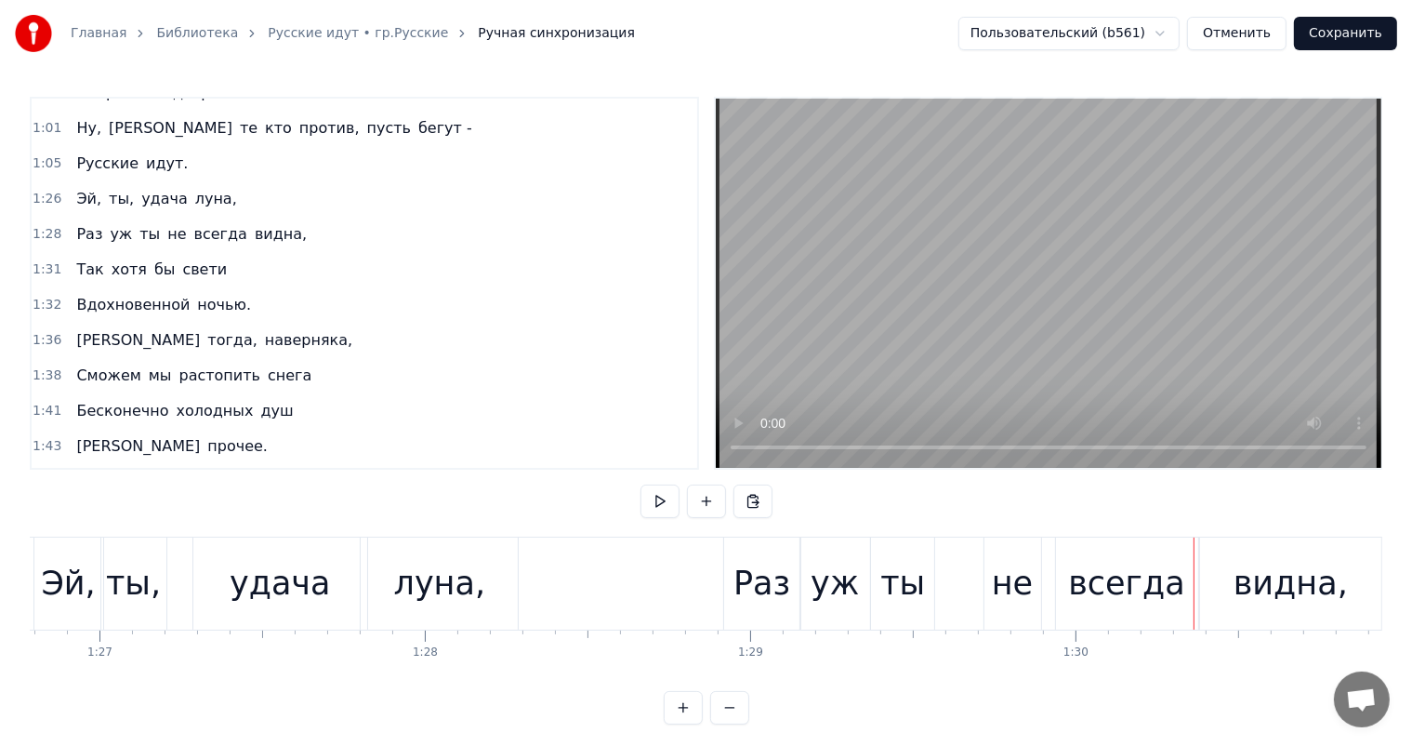
click at [755, 581] on div "Раз" at bounding box center [762, 583] width 57 height 49
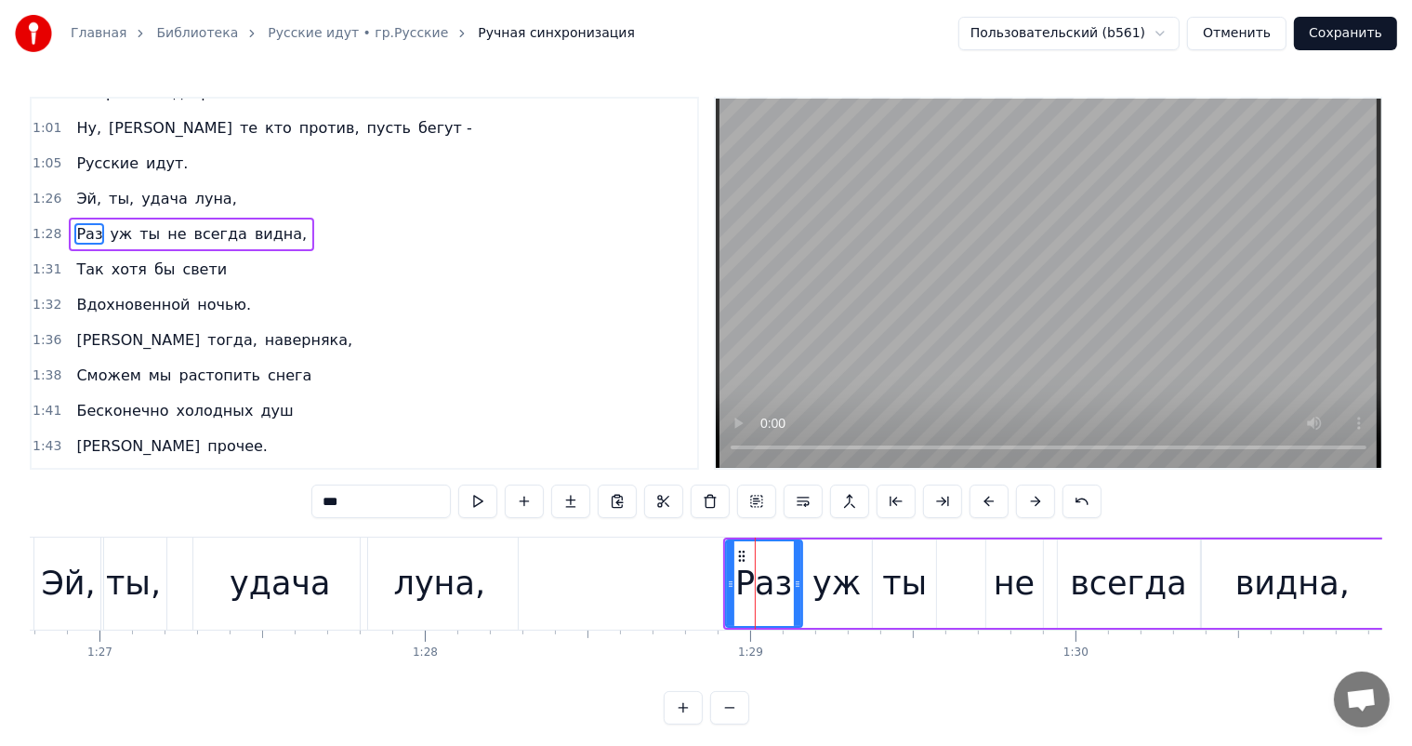
scroll to position [379, 0]
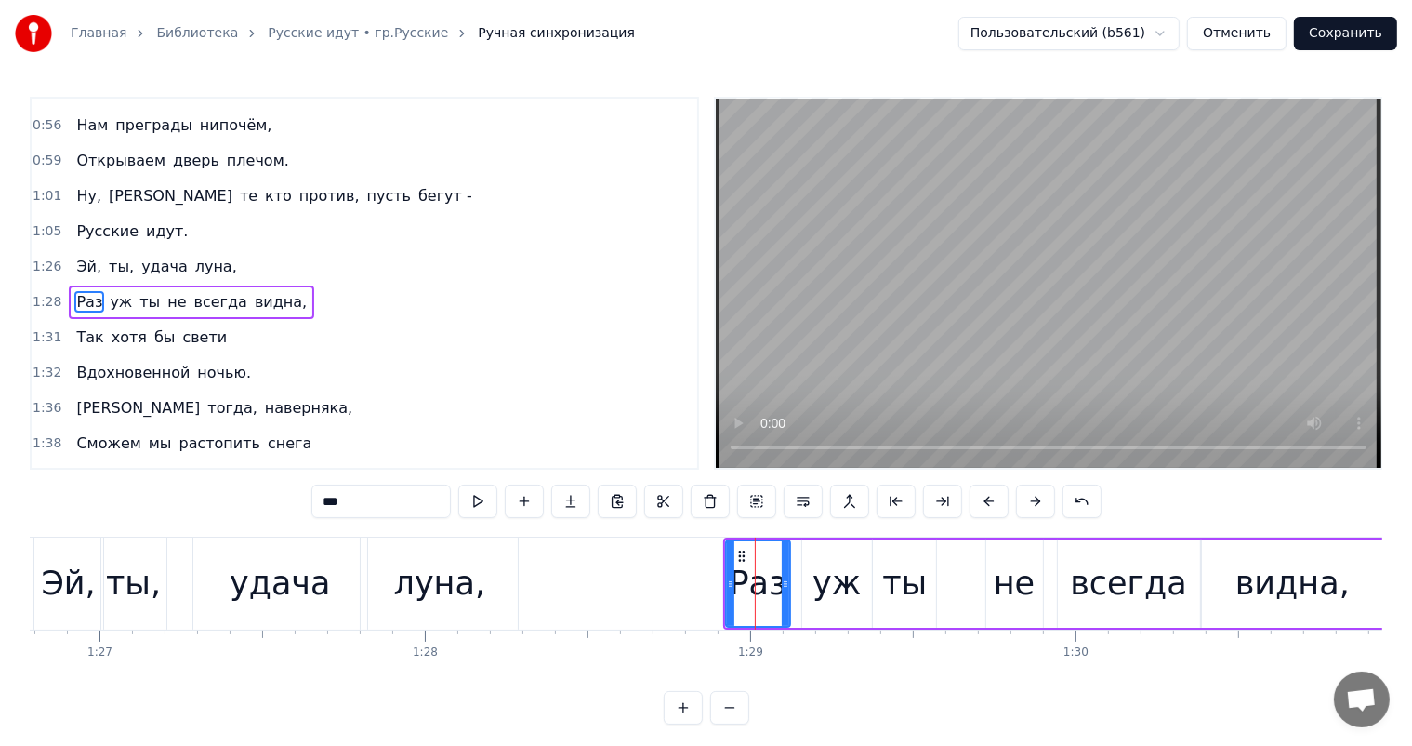
drag, startPoint x: 793, startPoint y: 581, endPoint x: 781, endPoint y: 587, distance: 13.3
click at [782, 587] on icon at bounding box center [785, 583] width 7 height 15
click at [843, 576] on div "уж" at bounding box center [837, 583] width 48 height 49
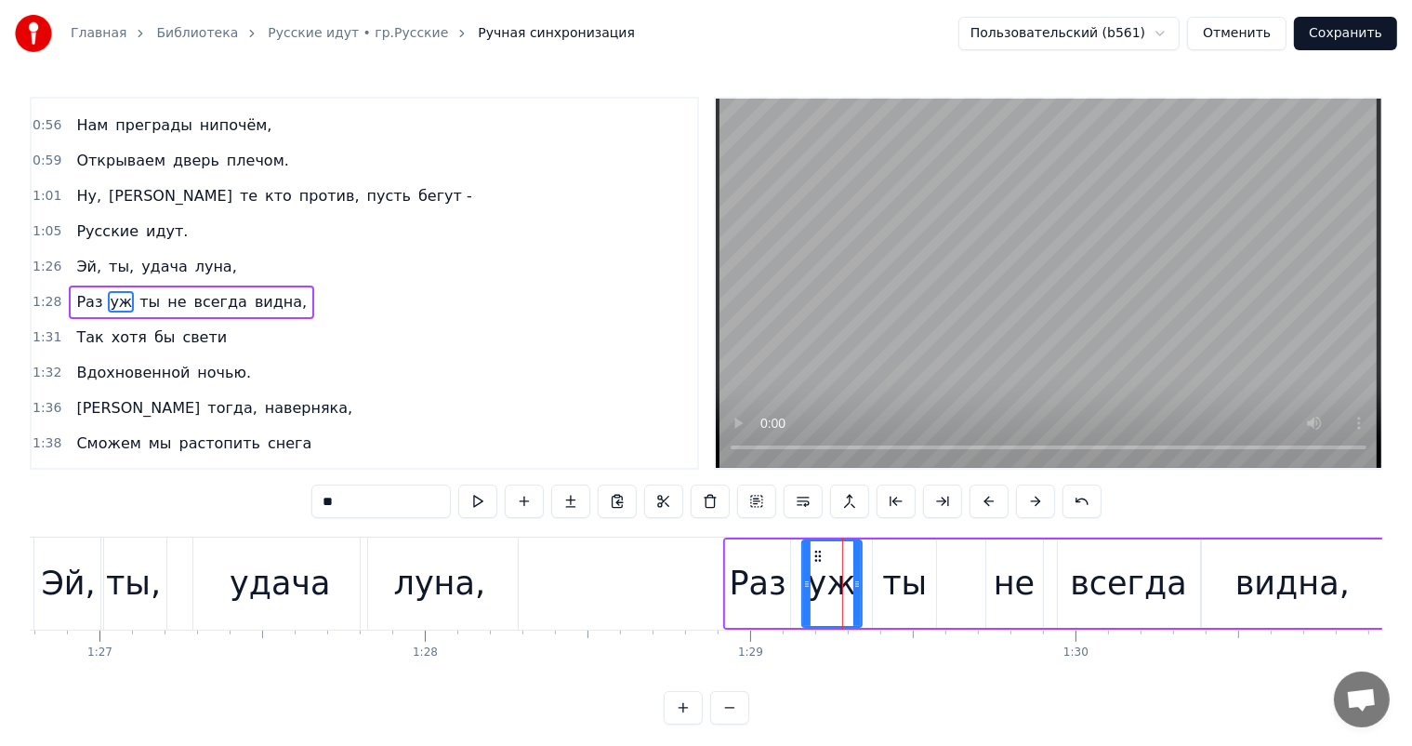
drag, startPoint x: 869, startPoint y: 575, endPoint x: 859, endPoint y: 588, distance: 17.3
click at [859, 588] on div at bounding box center [856, 583] width 7 height 85
click at [803, 558] on icon at bounding box center [809, 556] width 15 height 15
click at [902, 573] on div "ты" at bounding box center [904, 583] width 45 height 49
type input "**"
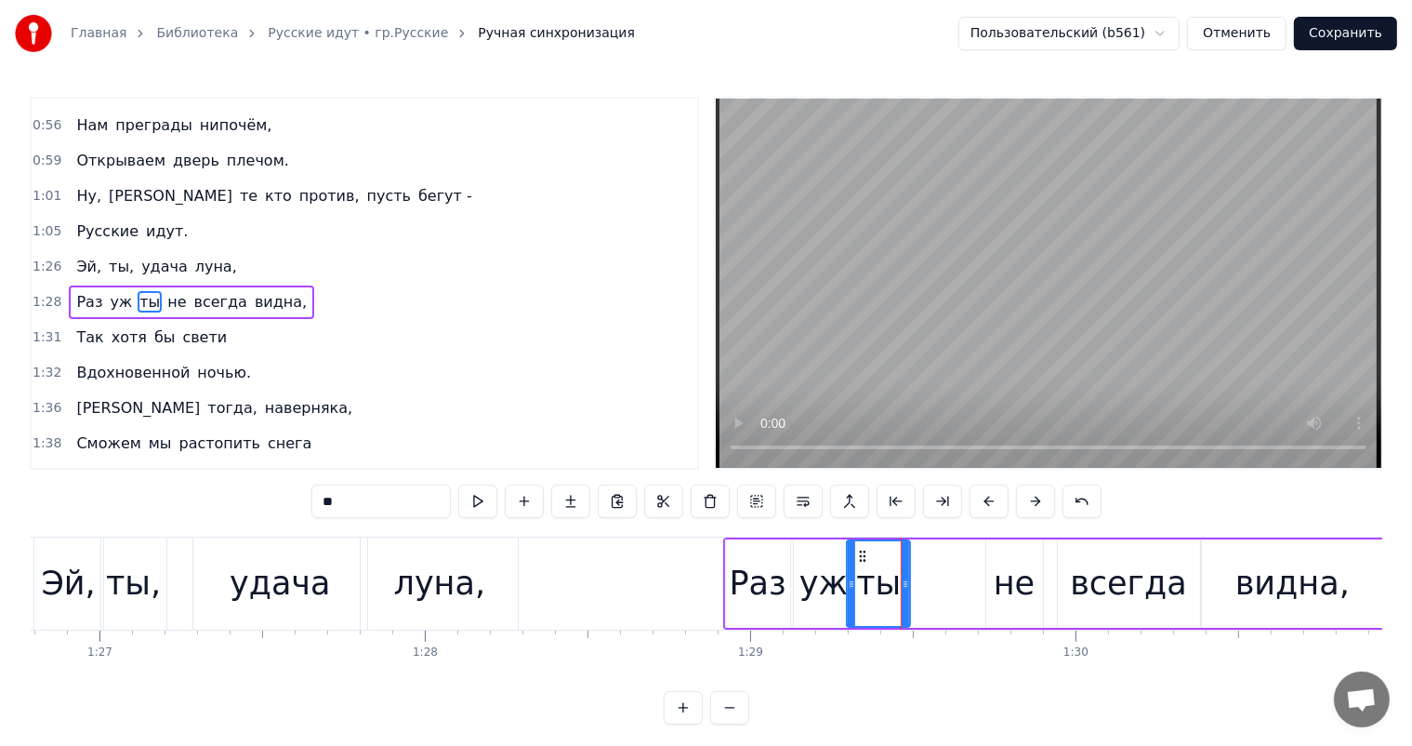
drag, startPoint x: 892, startPoint y: 554, endPoint x: 866, endPoint y: 558, distance: 26.3
click at [866, 558] on icon at bounding box center [862, 556] width 15 height 15
click at [903, 588] on icon at bounding box center [900, 583] width 7 height 15
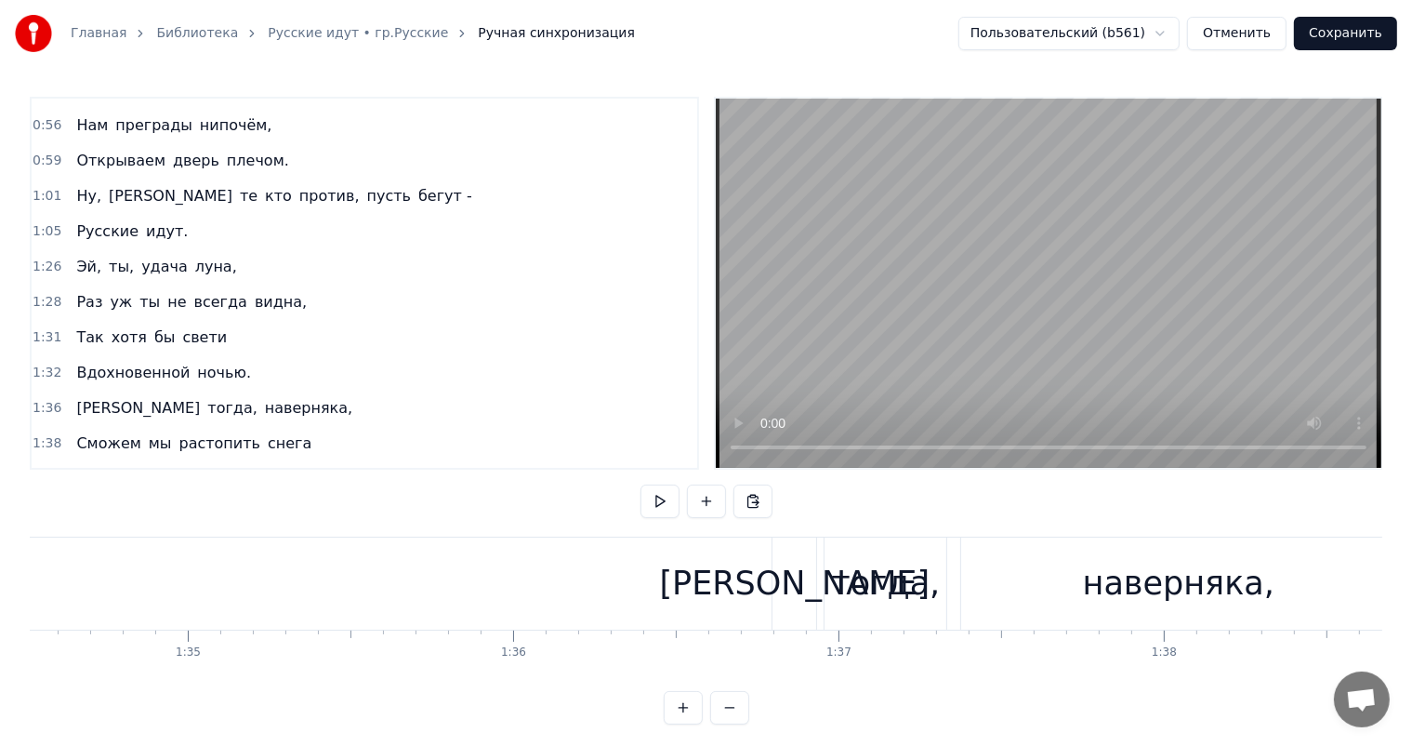
scroll to position [0, 30691]
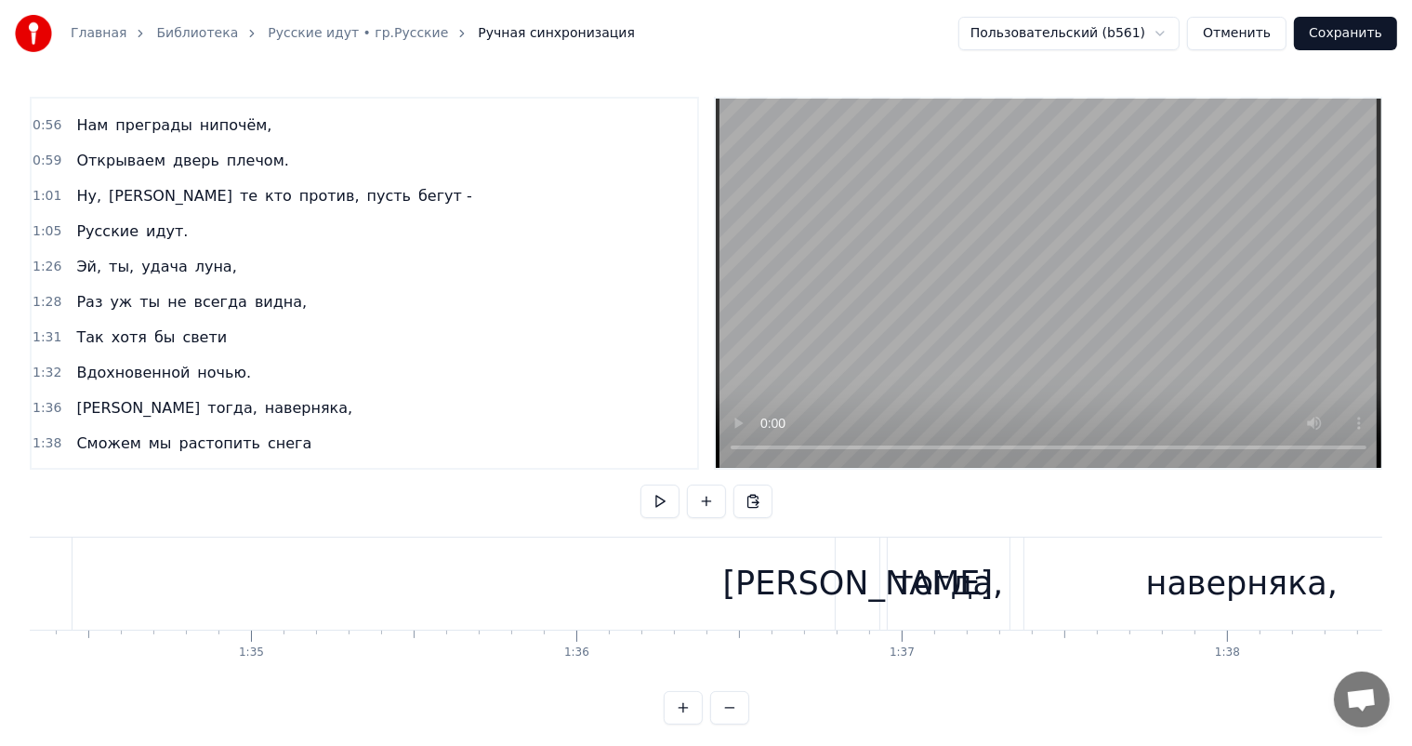
click at [969, 599] on div "тогда," at bounding box center [948, 583] width 109 height 49
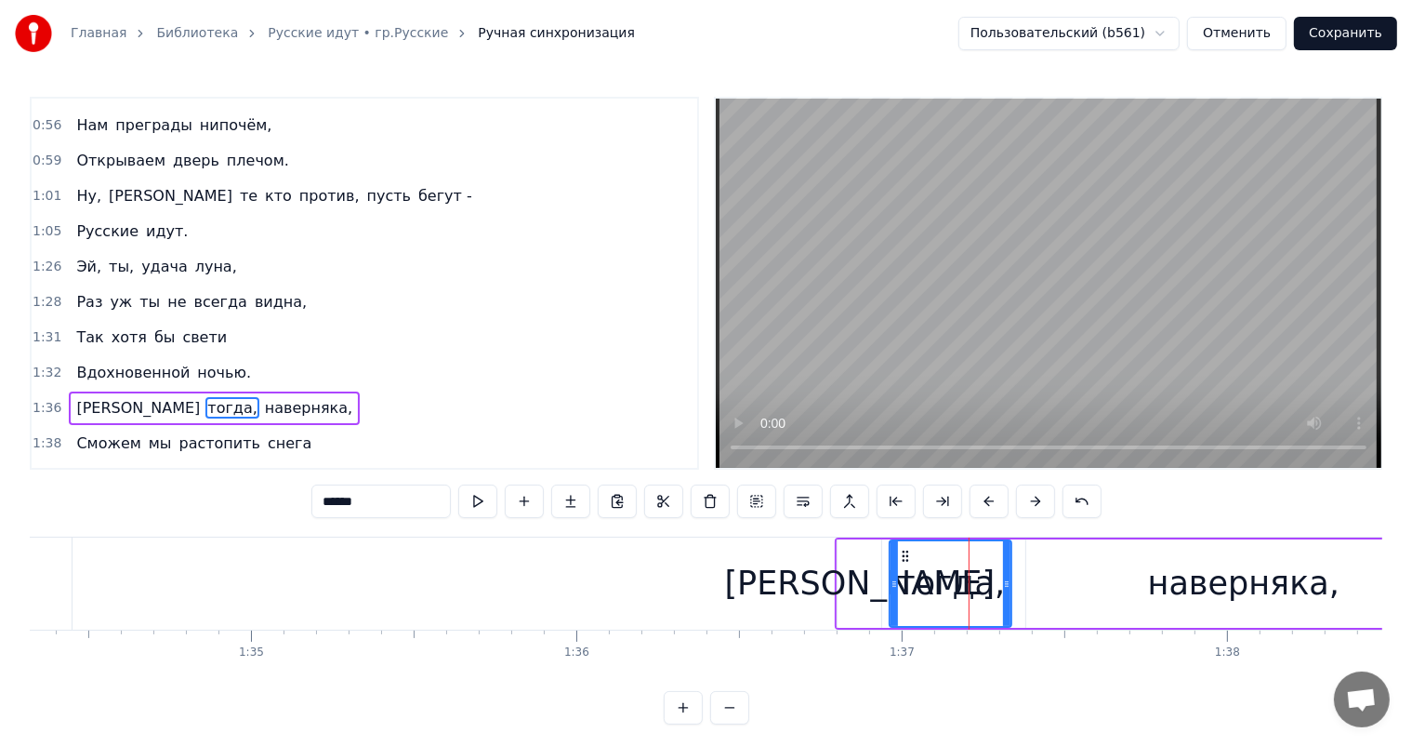
scroll to position [482, 0]
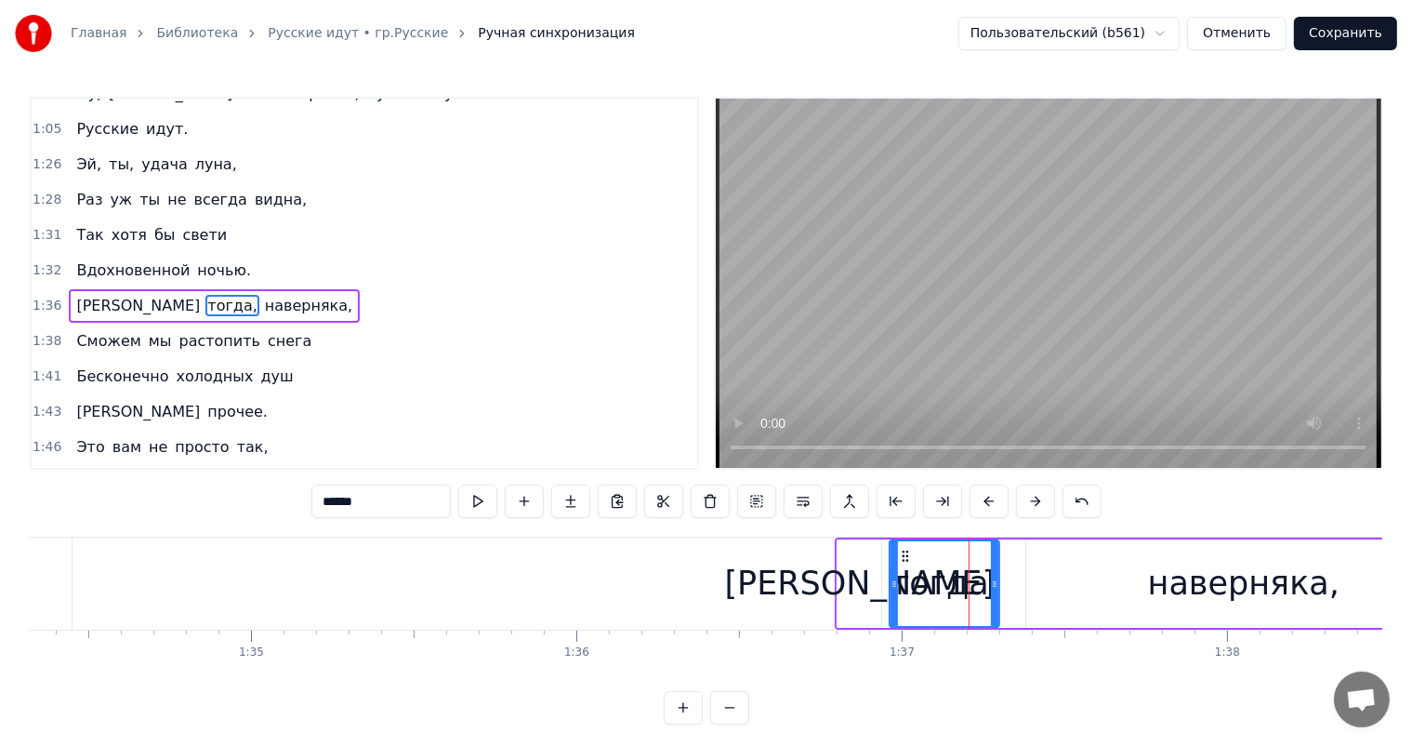
drag, startPoint x: 1005, startPoint y: 575, endPoint x: 993, endPoint y: 584, distance: 14.7
click at [993, 584] on icon at bounding box center [994, 583] width 7 height 15
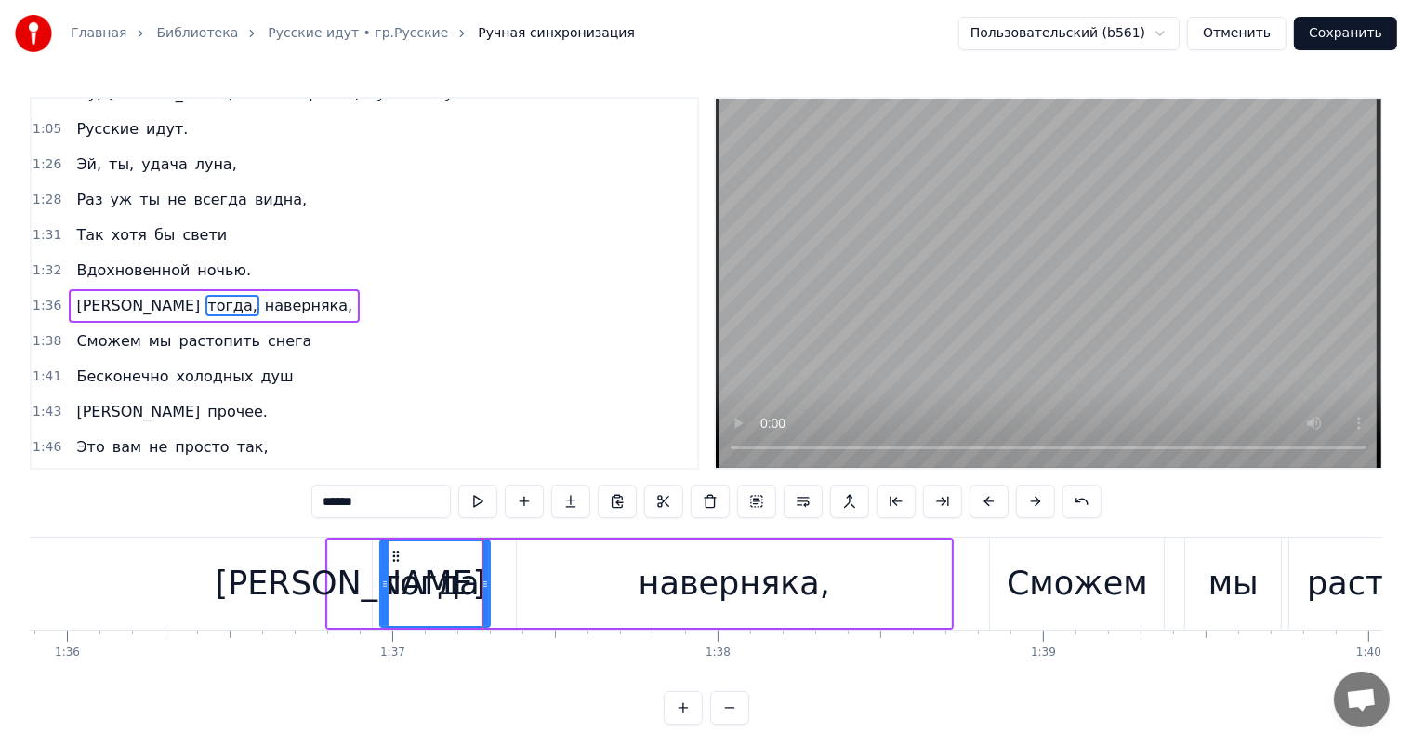
scroll to position [0, 31073]
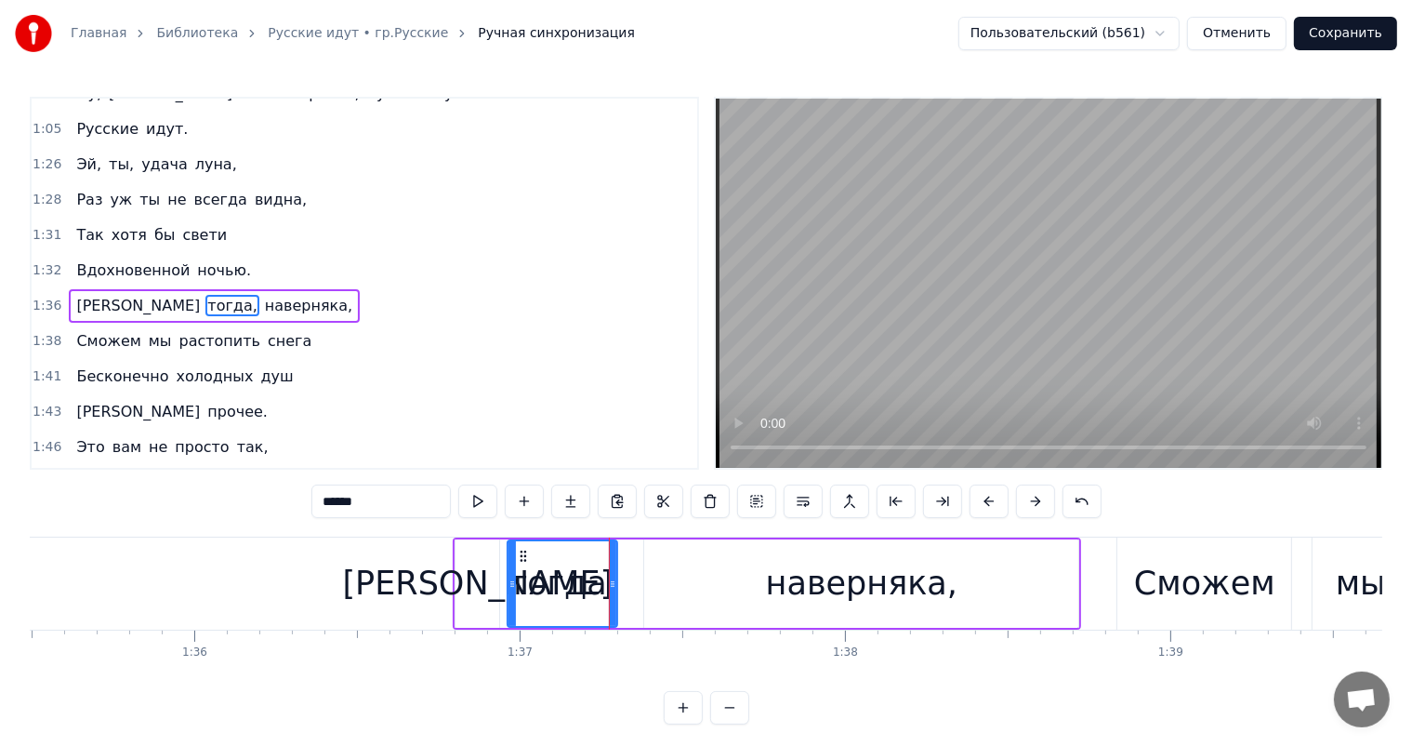
click at [869, 600] on div "наверняка," at bounding box center [862, 583] width 192 height 49
type input "**********"
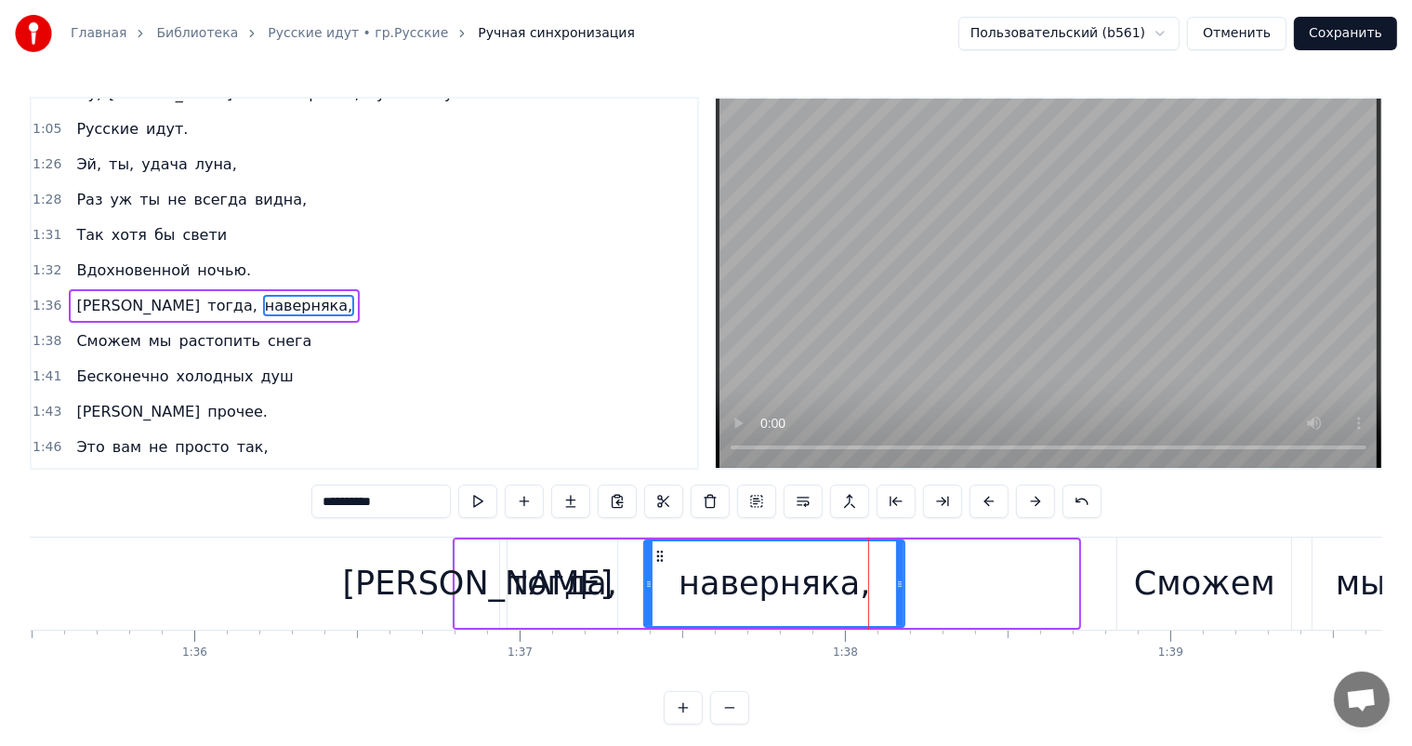
drag, startPoint x: 1071, startPoint y: 581, endPoint x: 897, endPoint y: 602, distance: 175.2
click at [897, 602] on div at bounding box center [899, 583] width 7 height 85
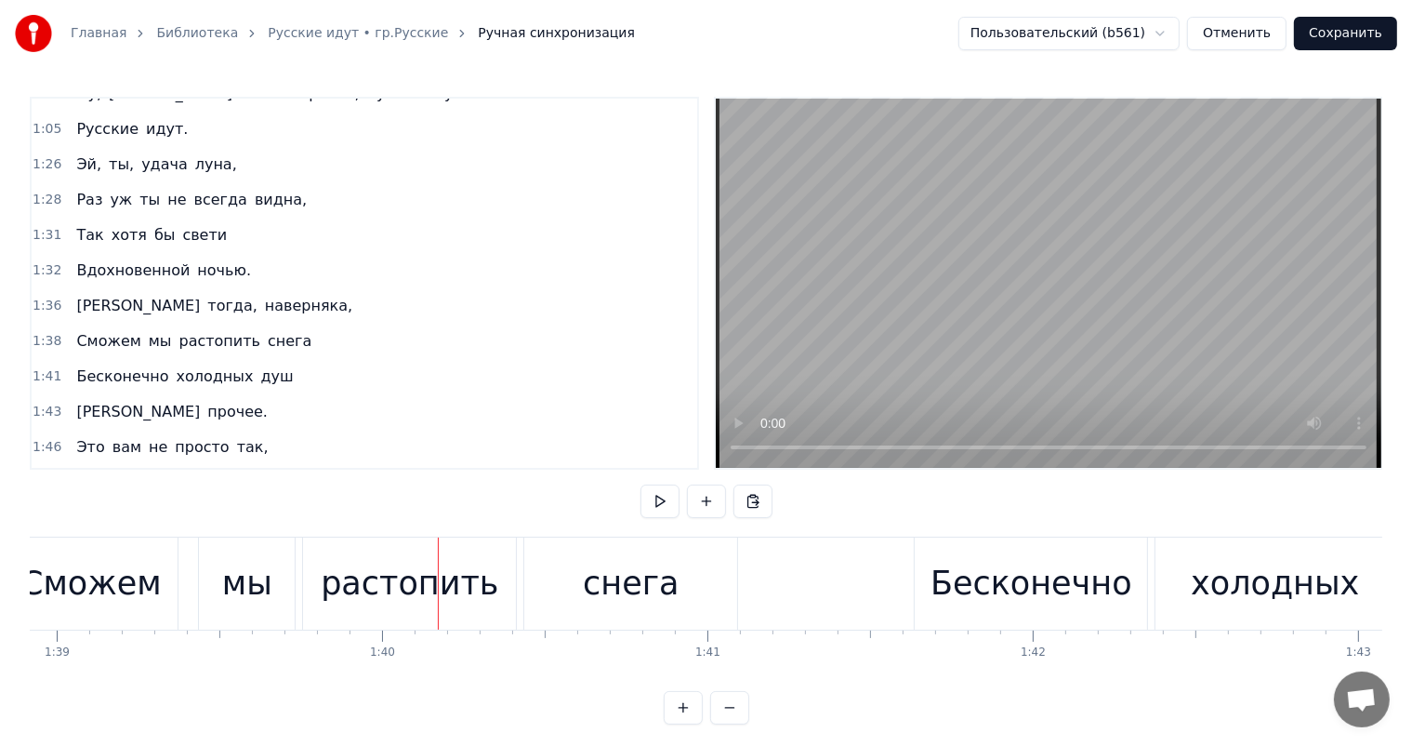
scroll to position [0, 31996]
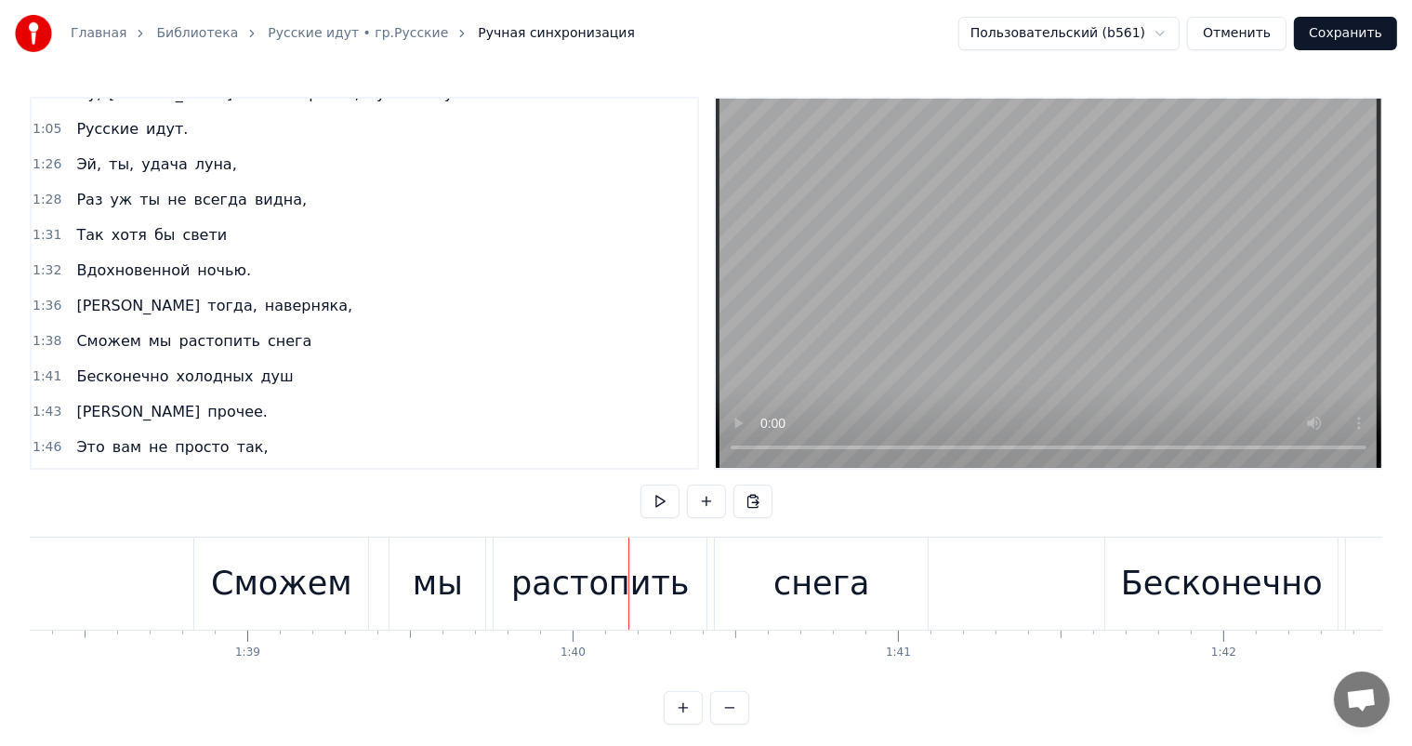
click at [339, 566] on div "Сможем" at bounding box center [281, 583] width 141 height 49
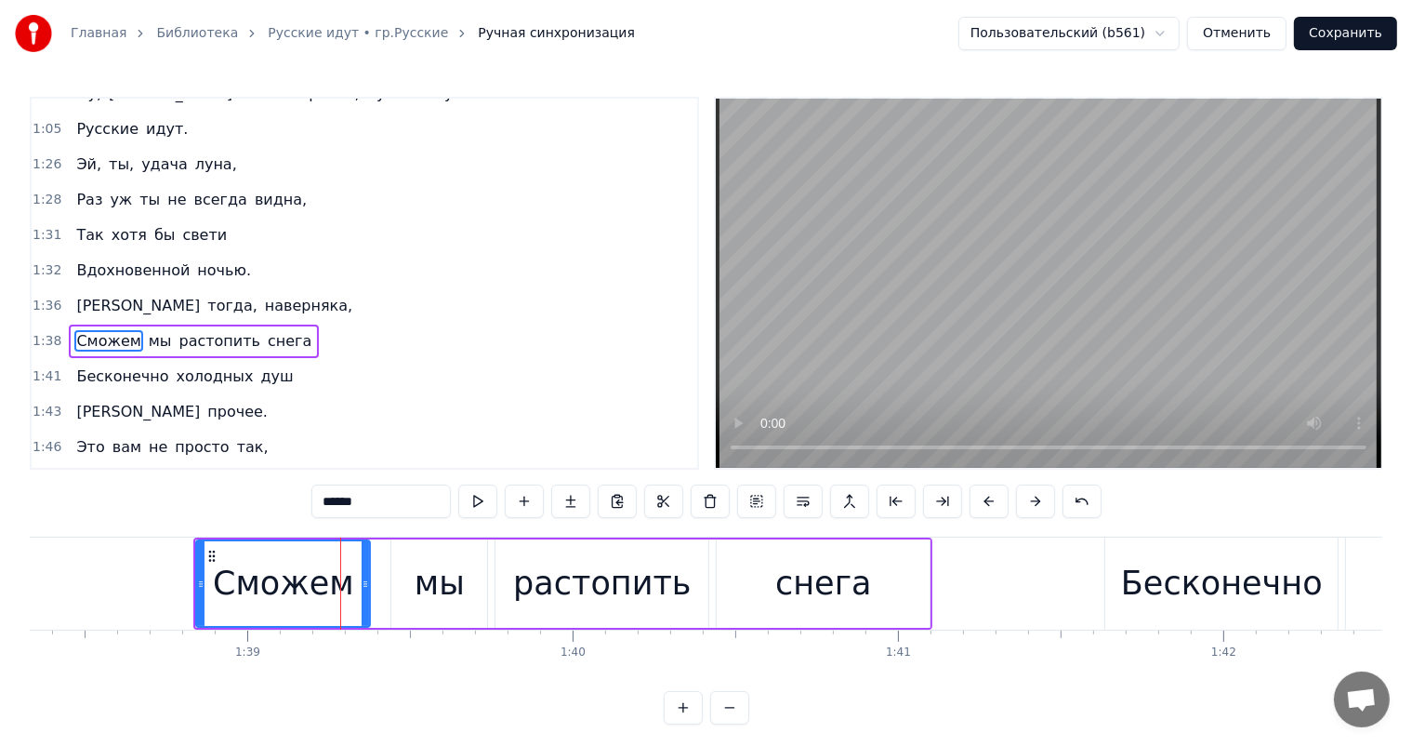
scroll to position [516, 0]
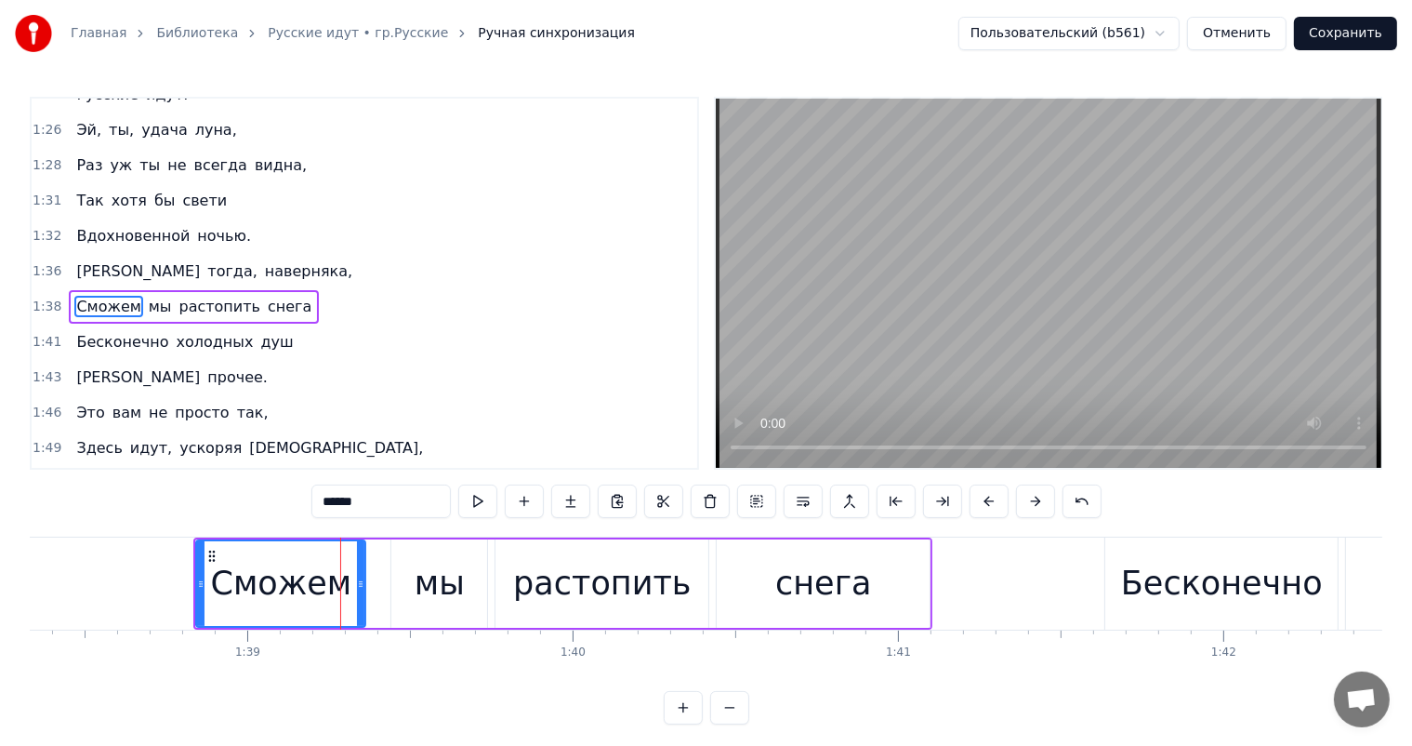
drag, startPoint x: 364, startPoint y: 580, endPoint x: 469, endPoint y: 580, distance: 104.1
click at [360, 588] on icon at bounding box center [360, 583] width 7 height 15
click at [404, 576] on div "мы" at bounding box center [439, 583] width 96 height 88
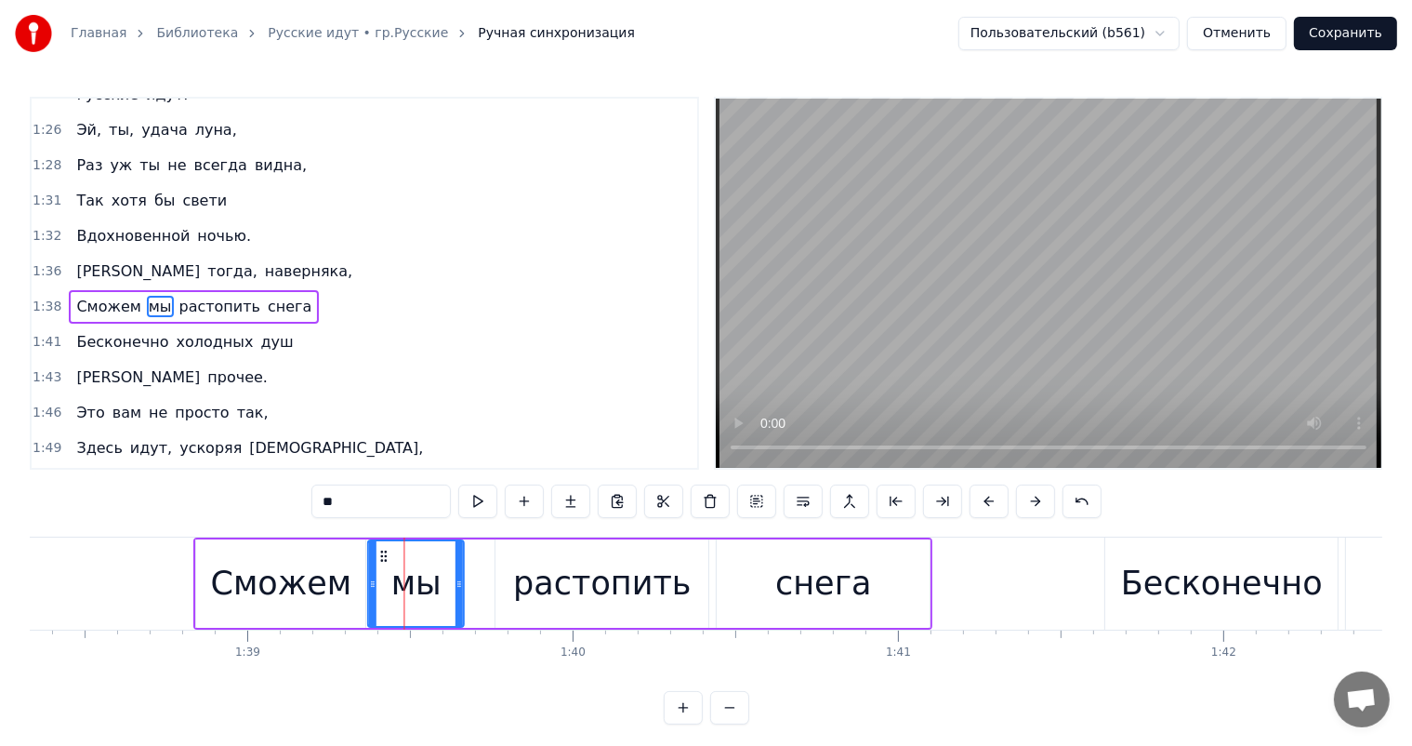
drag, startPoint x: 412, startPoint y: 552, endPoint x: 390, endPoint y: 562, distance: 24.5
click at [388, 559] on icon at bounding box center [384, 556] width 15 height 15
drag, startPoint x: 459, startPoint y: 580, endPoint x: 430, endPoint y: 589, distance: 31.2
click at [430, 589] on icon at bounding box center [429, 583] width 7 height 15
click at [557, 564] on div "растопить" at bounding box center [602, 583] width 178 height 49
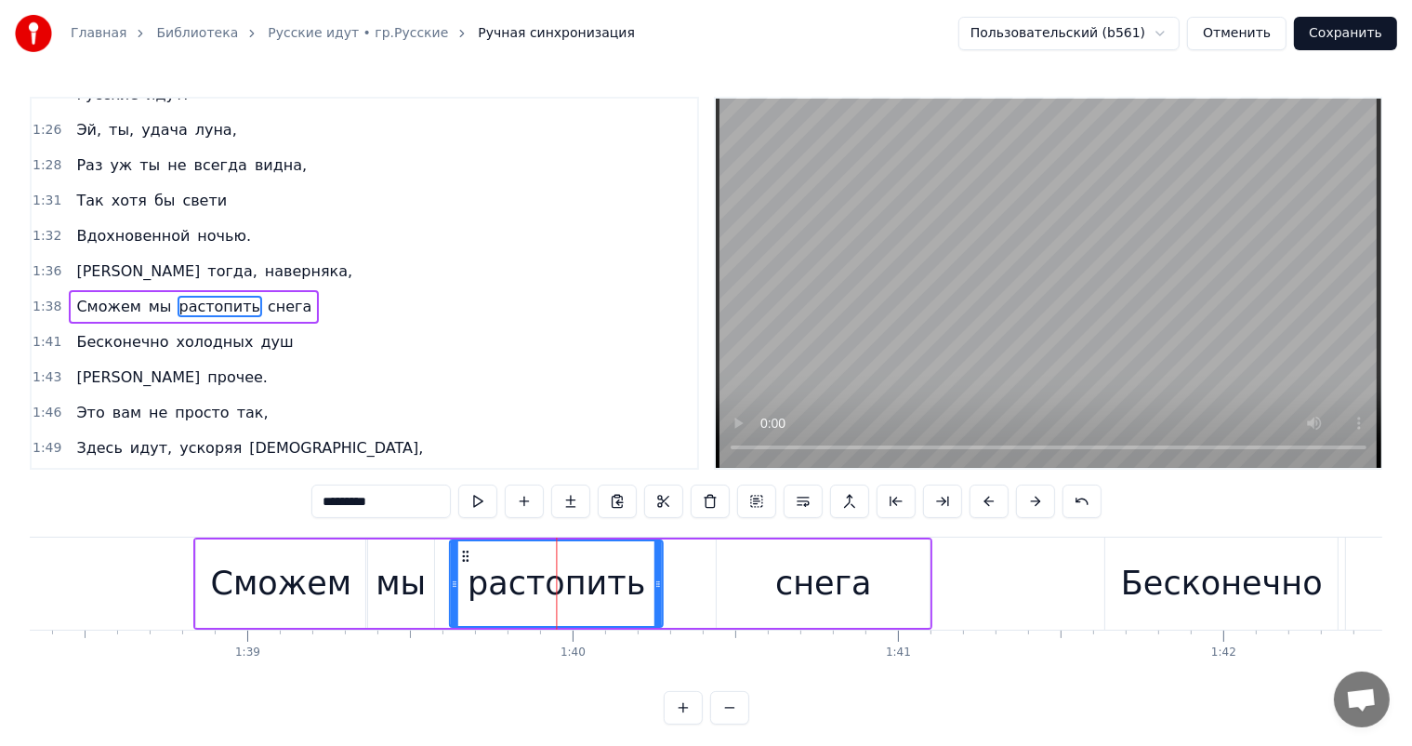
drag, startPoint x: 507, startPoint y: 550, endPoint x: 461, endPoint y: 564, distance: 47.6
click at [461, 564] on div "растопить" at bounding box center [556, 583] width 211 height 85
drag, startPoint x: 660, startPoint y: 573, endPoint x: 645, endPoint y: 584, distance: 18.6
click at [645, 584] on div at bounding box center [643, 583] width 7 height 85
click at [782, 588] on div "снега" at bounding box center [823, 583] width 97 height 49
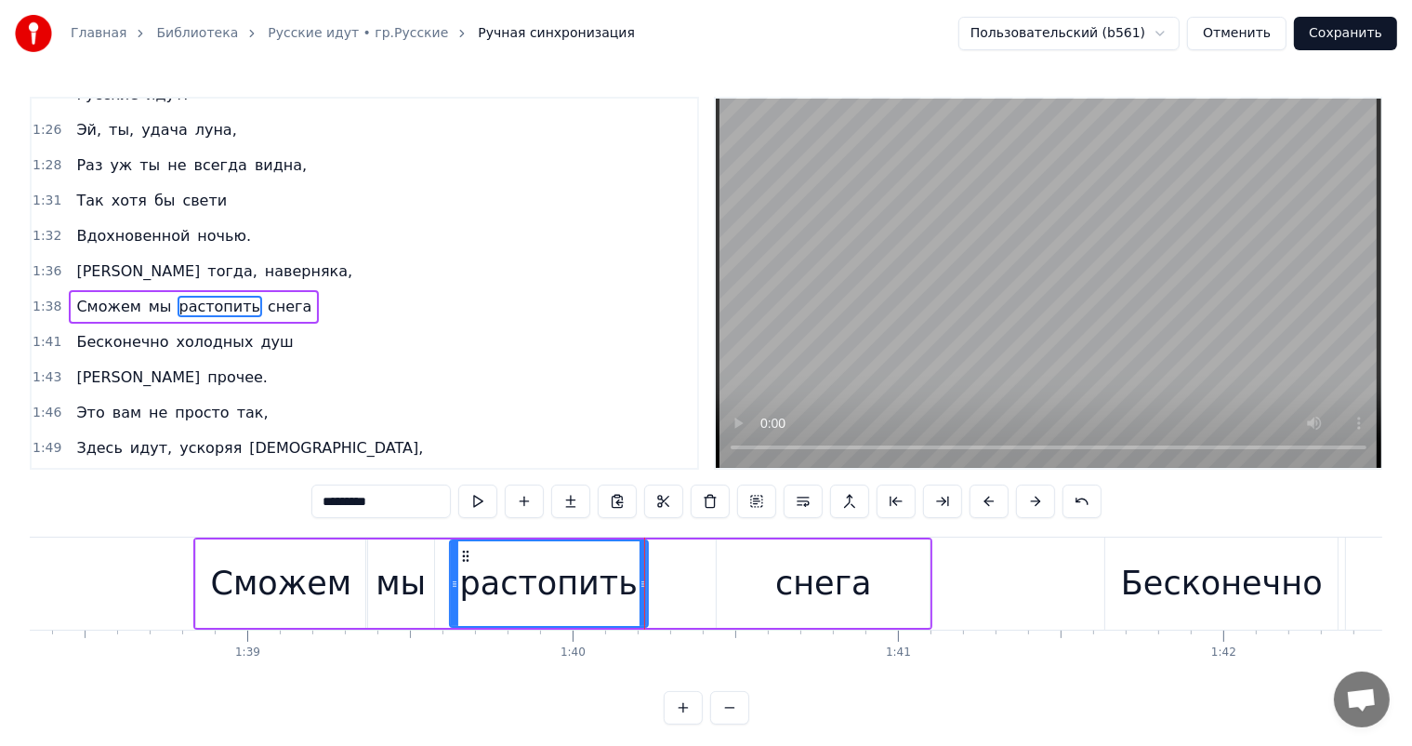
type input "*****"
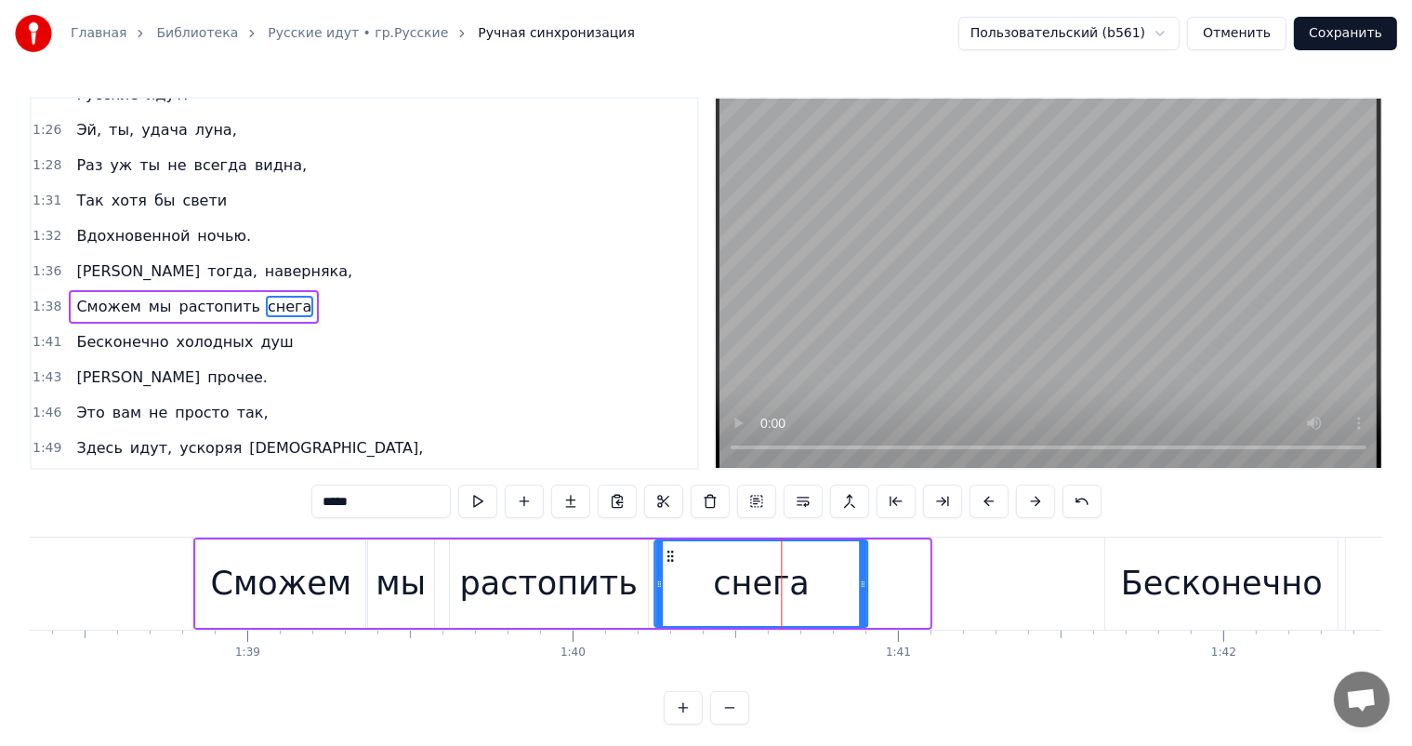
drag, startPoint x: 706, startPoint y: 562, endPoint x: 665, endPoint y: 569, distance: 41.6
click at [665, 569] on div "снега" at bounding box center [760, 583] width 211 height 85
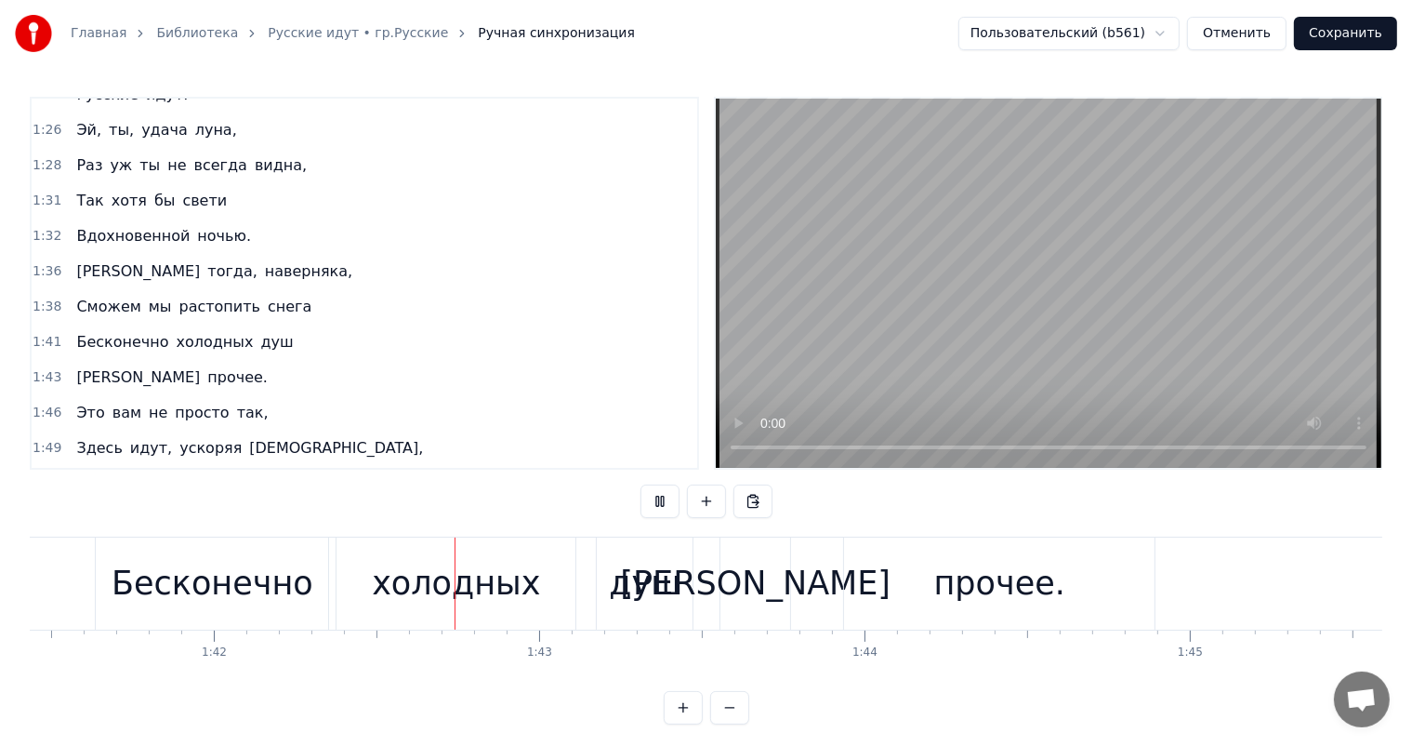
scroll to position [0, 33138]
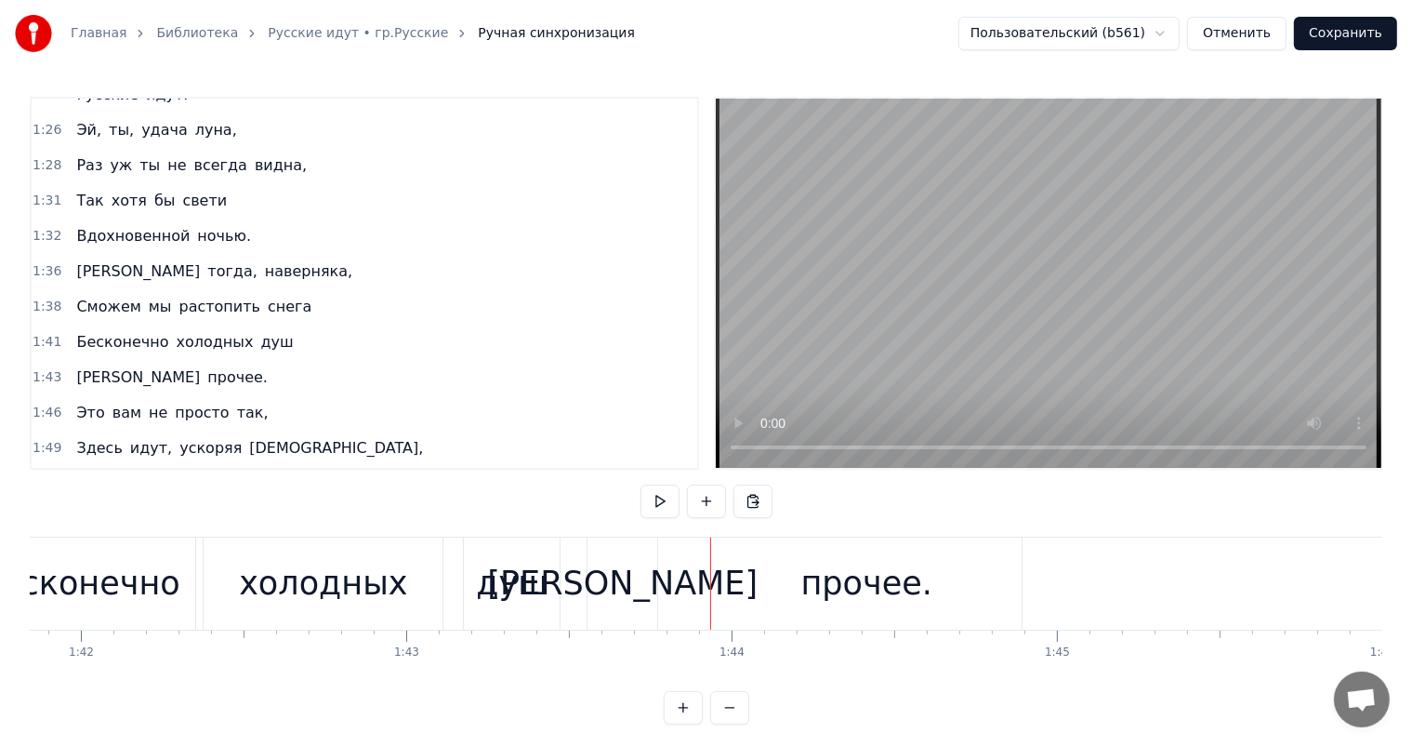
click at [297, 560] on div "холодных" at bounding box center [323, 583] width 168 height 49
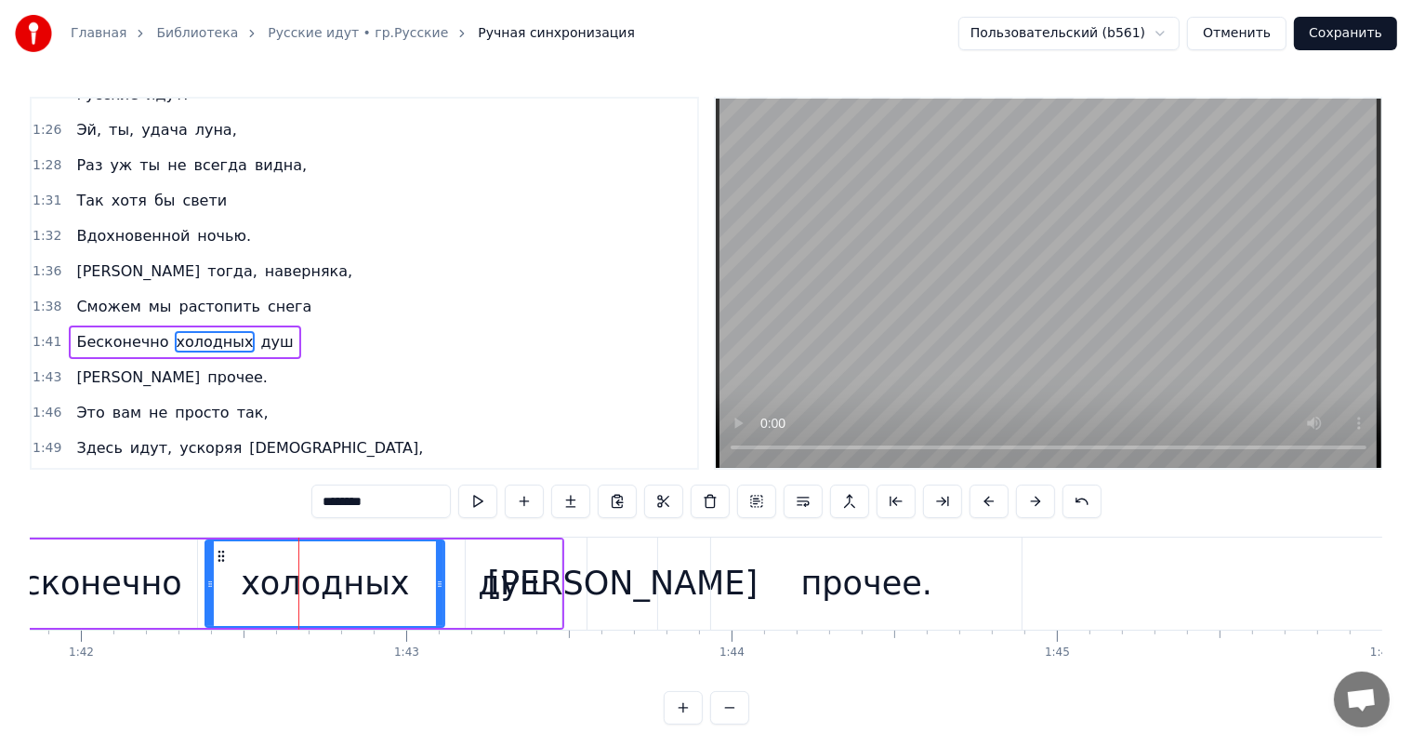
scroll to position [550, 0]
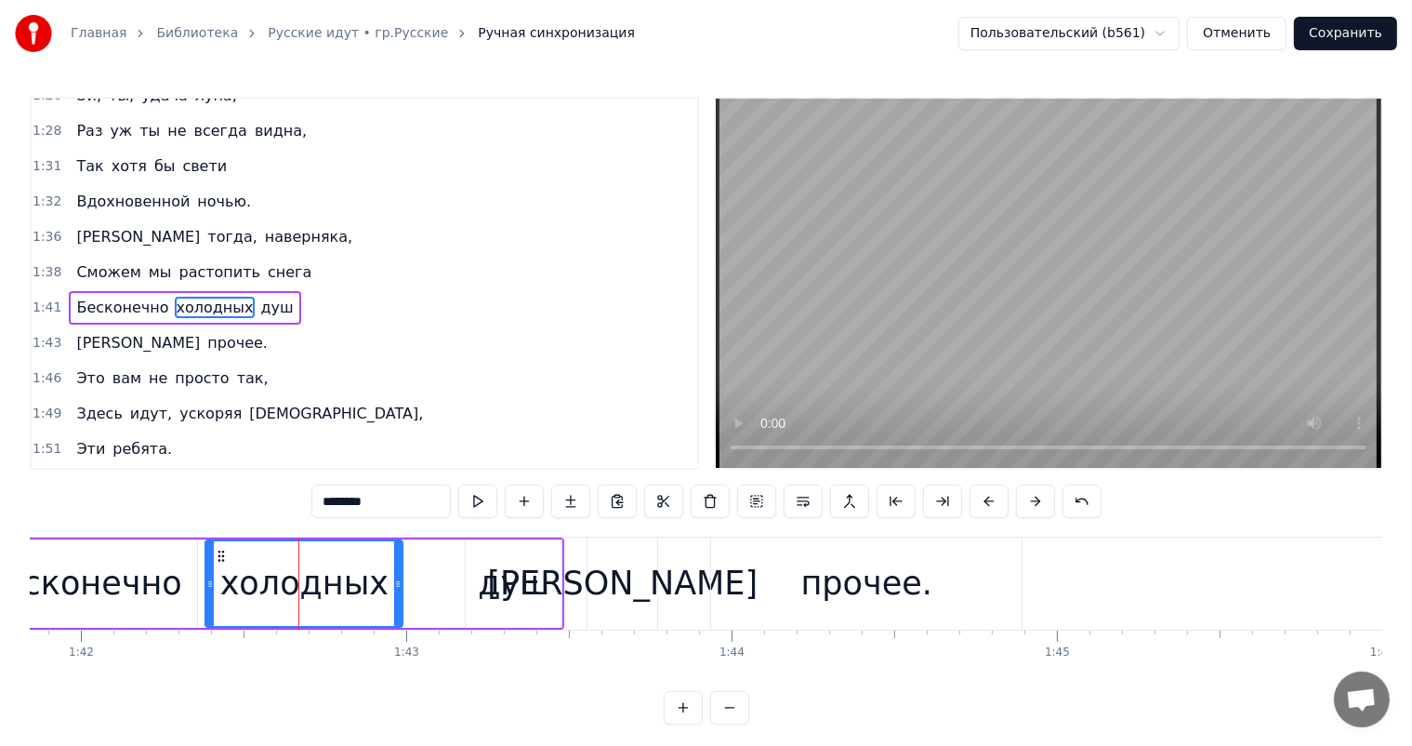
drag, startPoint x: 438, startPoint y: 584, endPoint x: 390, endPoint y: 584, distance: 47.4
click at [394, 582] on icon at bounding box center [397, 583] width 7 height 15
click at [394, 584] on icon at bounding box center [397, 583] width 7 height 15
click at [483, 569] on div "душ" at bounding box center [514, 583] width 72 height 49
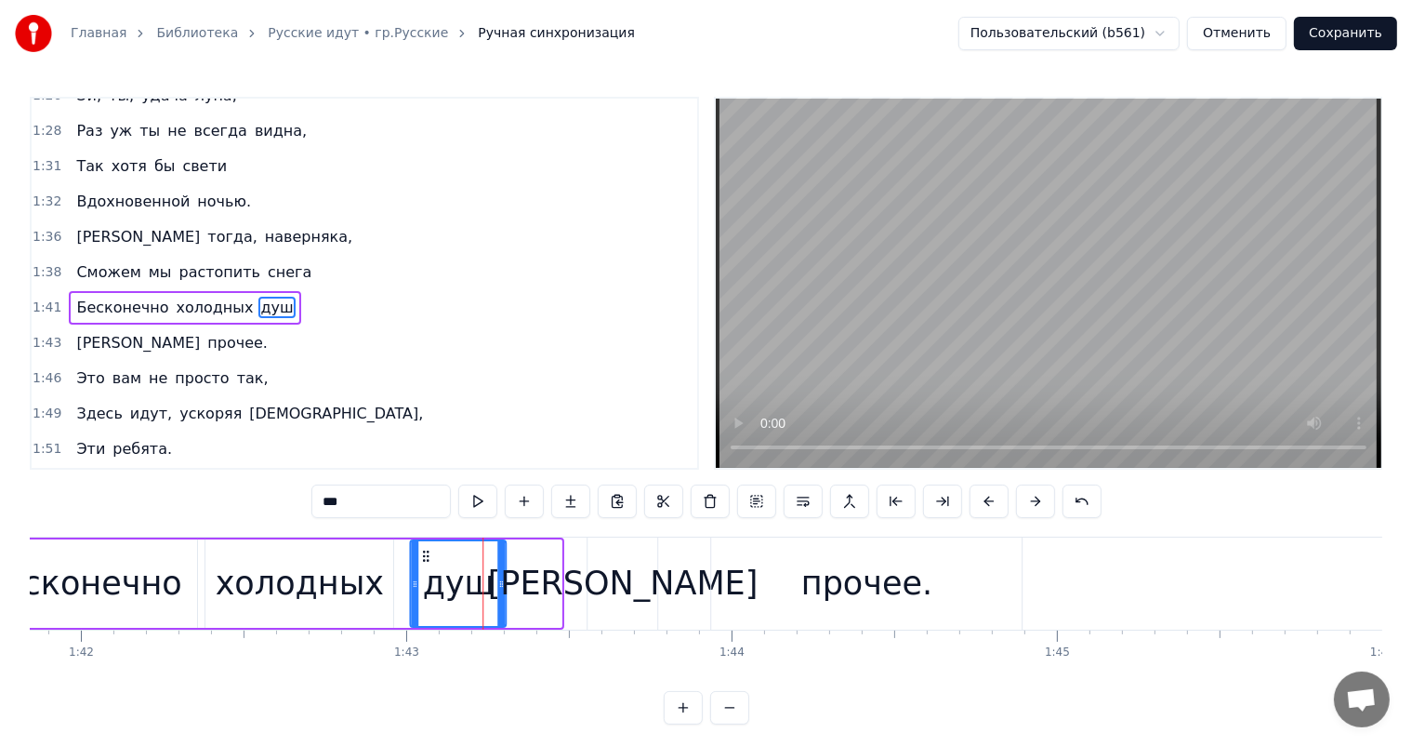
drag, startPoint x: 478, startPoint y: 552, endPoint x: 428, endPoint y: 566, distance: 52.1
click at [420, 556] on icon at bounding box center [425, 556] width 15 height 15
click at [615, 595] on div "[PERSON_NAME]" at bounding box center [622, 583] width 271 height 49
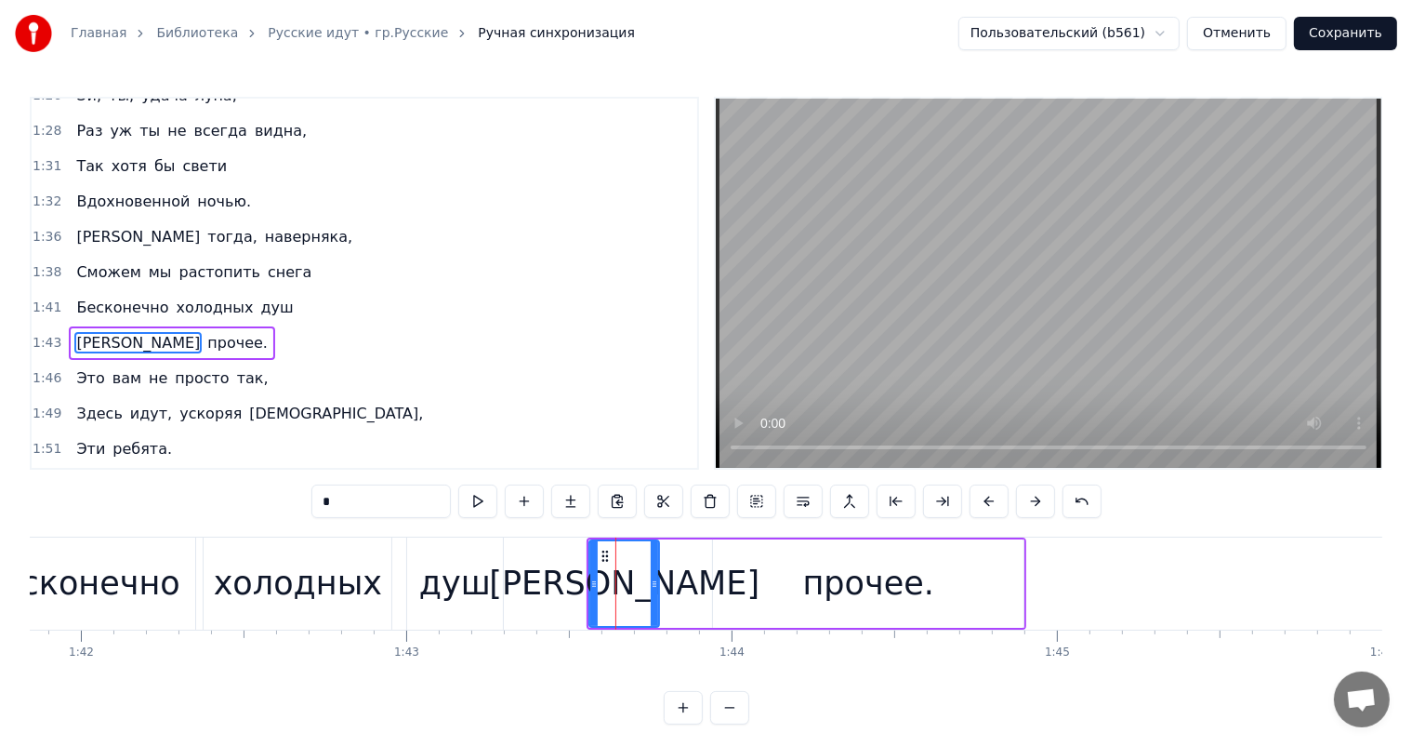
scroll to position [584, 0]
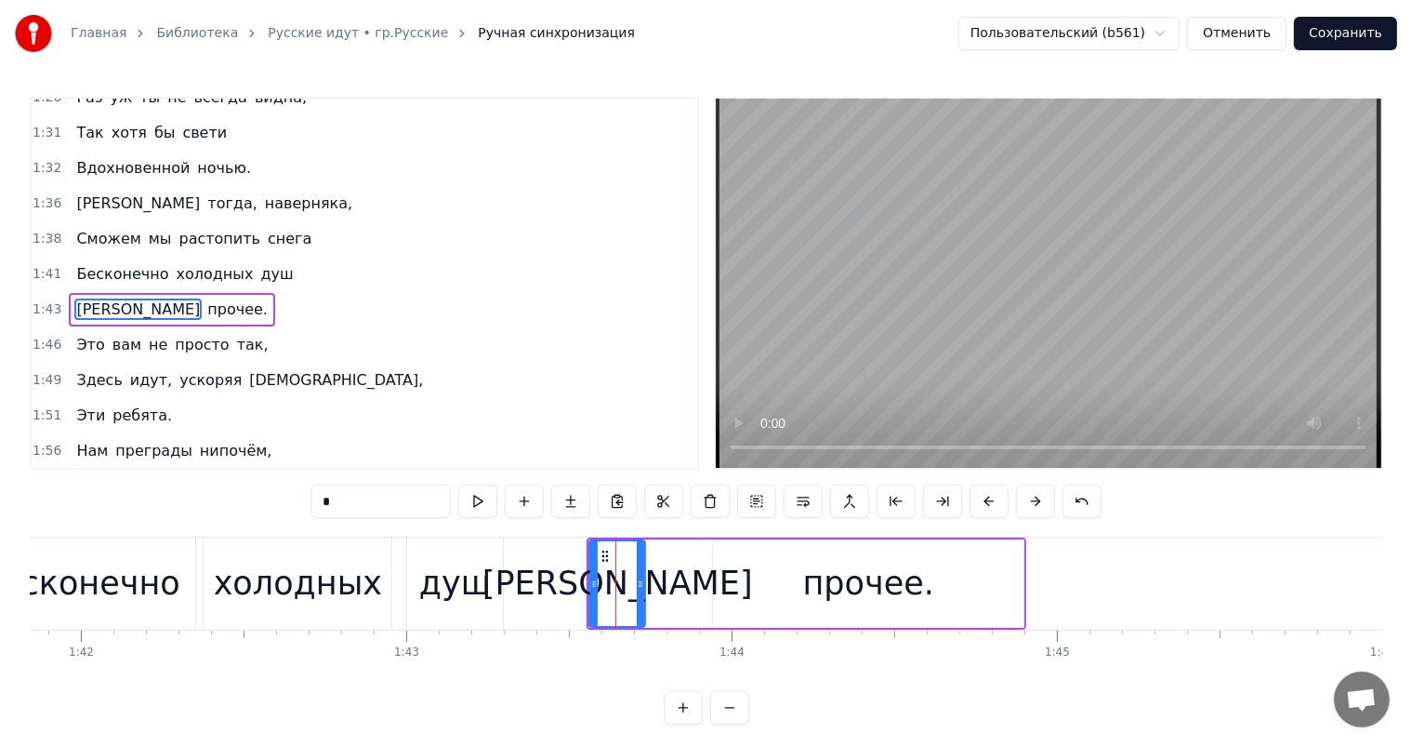
drag, startPoint x: 653, startPoint y: 584, endPoint x: 639, endPoint y: 593, distance: 16.8
click at [639, 593] on div at bounding box center [640, 583] width 7 height 85
click at [826, 584] on div "прочее." at bounding box center [868, 583] width 131 height 49
type input "*******"
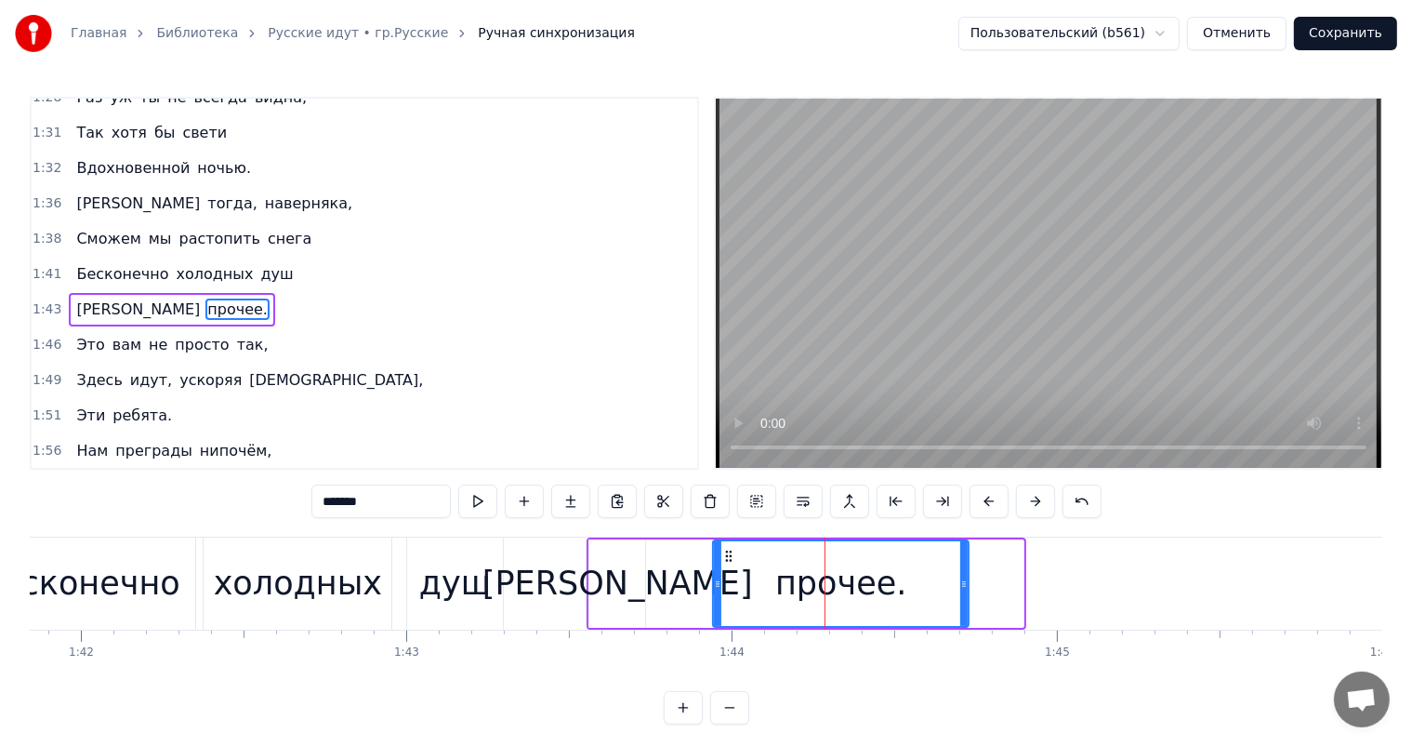
drag, startPoint x: 1022, startPoint y: 575, endPoint x: 967, endPoint y: 602, distance: 61.1
click at [967, 602] on div at bounding box center [963, 583] width 7 height 85
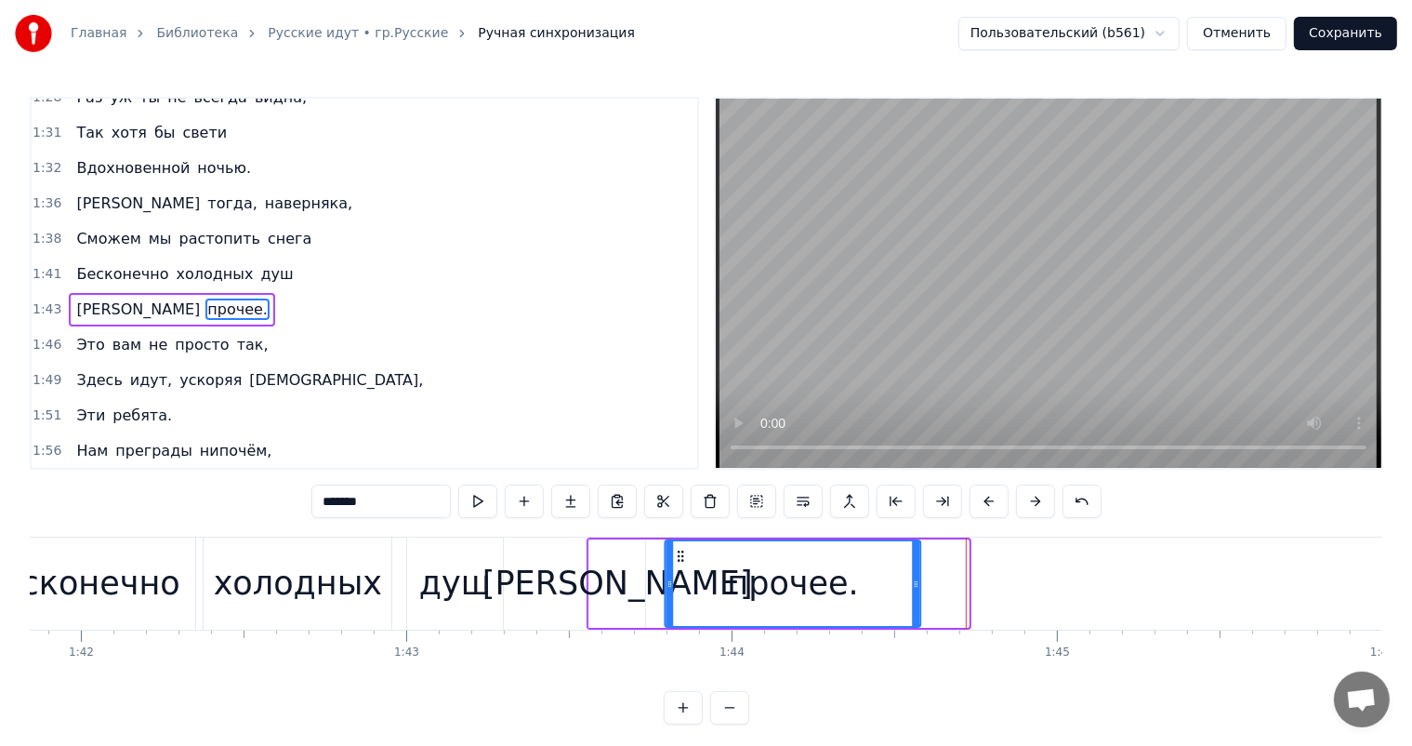
drag, startPoint x: 731, startPoint y: 554, endPoint x: 682, endPoint y: 562, distance: 48.9
click at [682, 562] on div "прочее." at bounding box center [793, 583] width 254 height 85
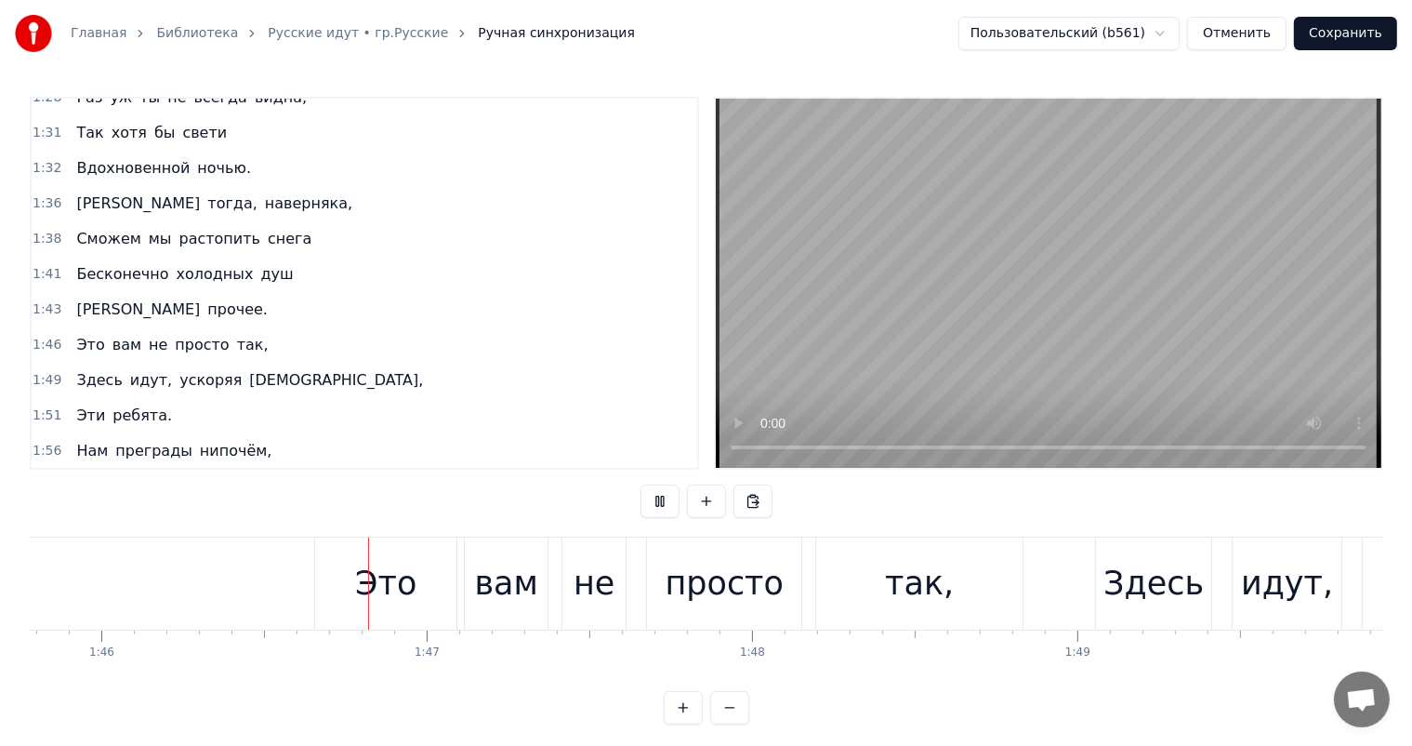
scroll to position [0, 34420]
drag, startPoint x: 342, startPoint y: 608, endPoint x: 350, endPoint y: 600, distance: 11.2
click at [350, 600] on div "Это" at bounding box center [384, 583] width 141 height 92
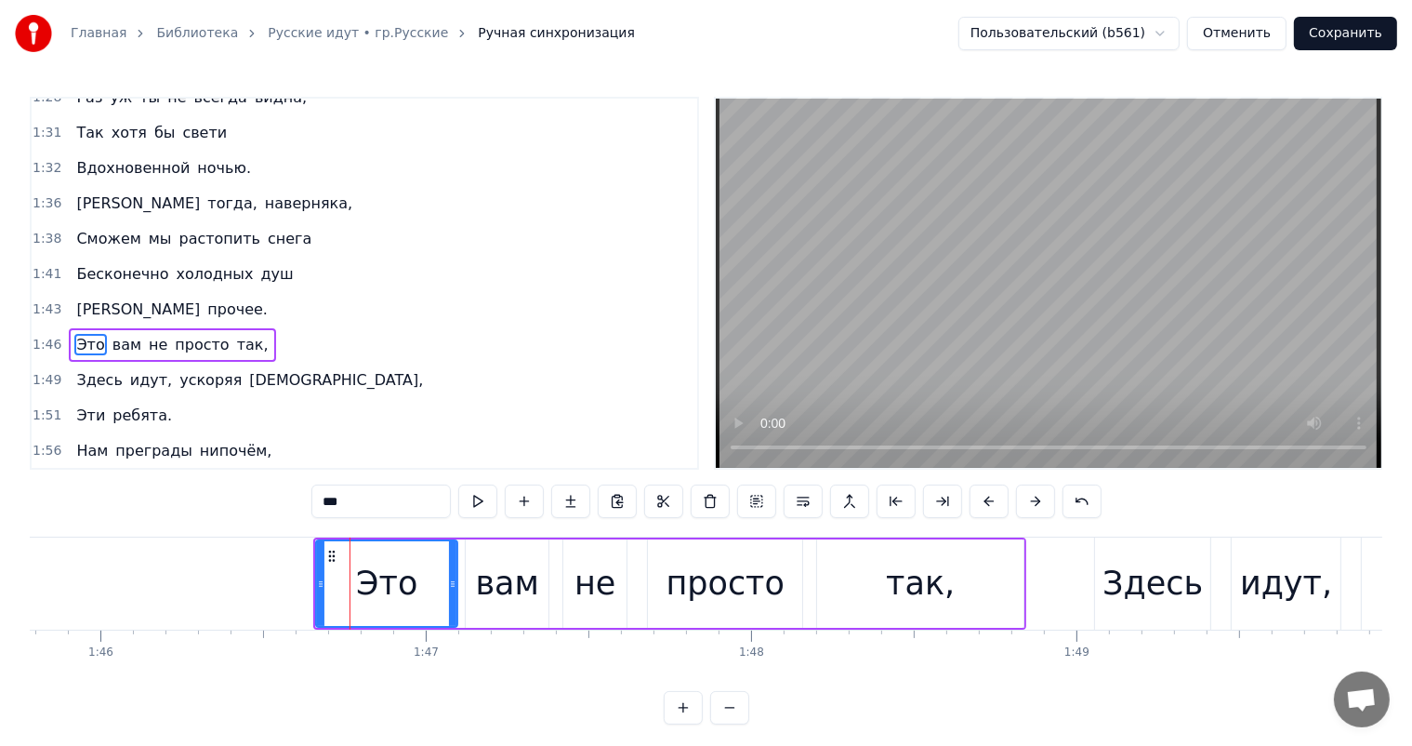
scroll to position [618, 0]
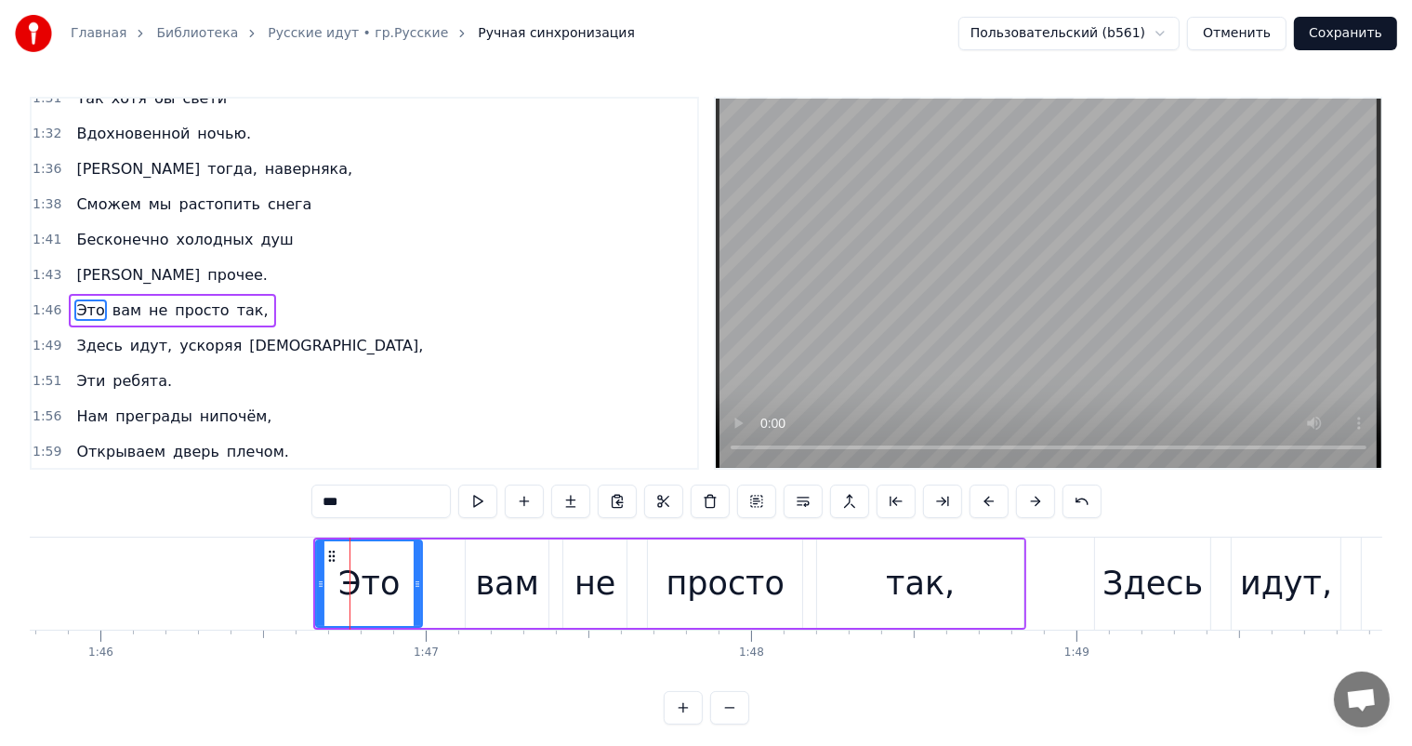
drag, startPoint x: 456, startPoint y: 576, endPoint x: 420, endPoint y: 587, distance: 36.8
click at [420, 587] on icon at bounding box center [417, 583] width 7 height 15
drag, startPoint x: 505, startPoint y: 565, endPoint x: 418, endPoint y: 550, distance: 87.7
click at [493, 565] on div "вам" at bounding box center [507, 583] width 63 height 49
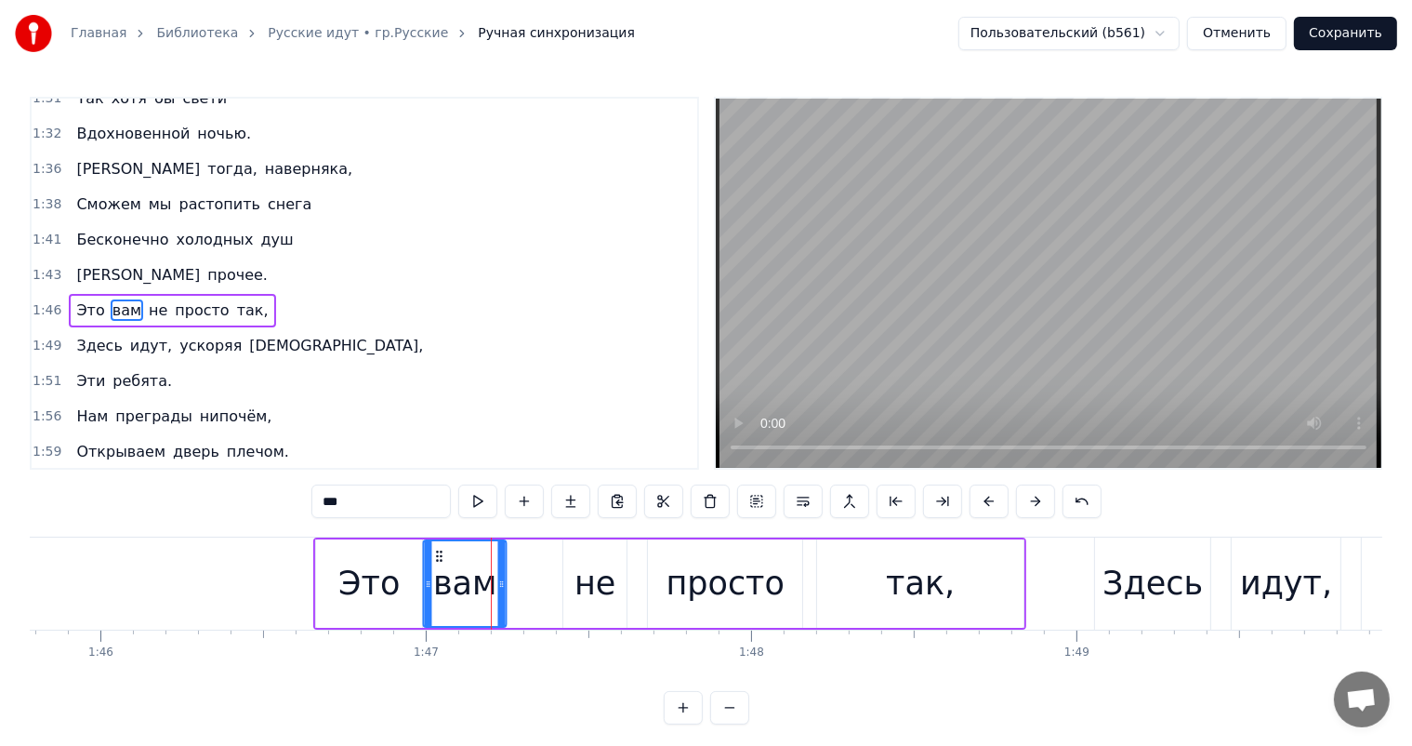
drag, startPoint x: 479, startPoint y: 550, endPoint x: 436, endPoint y: 563, distance: 44.7
click at [436, 563] on div "вам" at bounding box center [465, 583] width 81 height 85
drag, startPoint x: 573, startPoint y: 593, endPoint x: 572, endPoint y: 582, distance: 11.2
click at [573, 591] on div "не" at bounding box center [594, 583] width 63 height 88
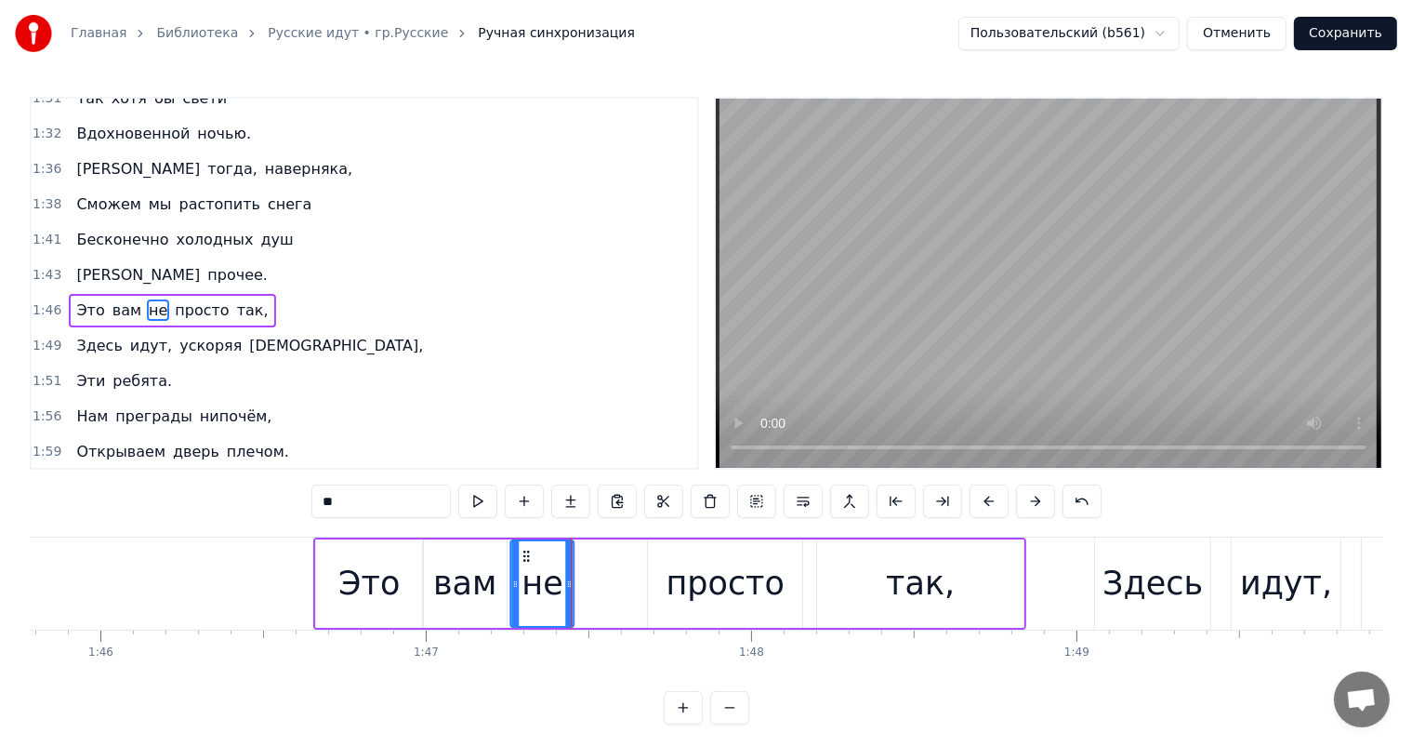
drag, startPoint x: 580, startPoint y: 554, endPoint x: 527, endPoint y: 562, distance: 53.5
click at [527, 562] on icon at bounding box center [526, 556] width 15 height 15
drag, startPoint x: 706, startPoint y: 562, endPoint x: 671, endPoint y: 549, distance: 36.5
click at [706, 562] on div "просто" at bounding box center [725, 583] width 119 height 49
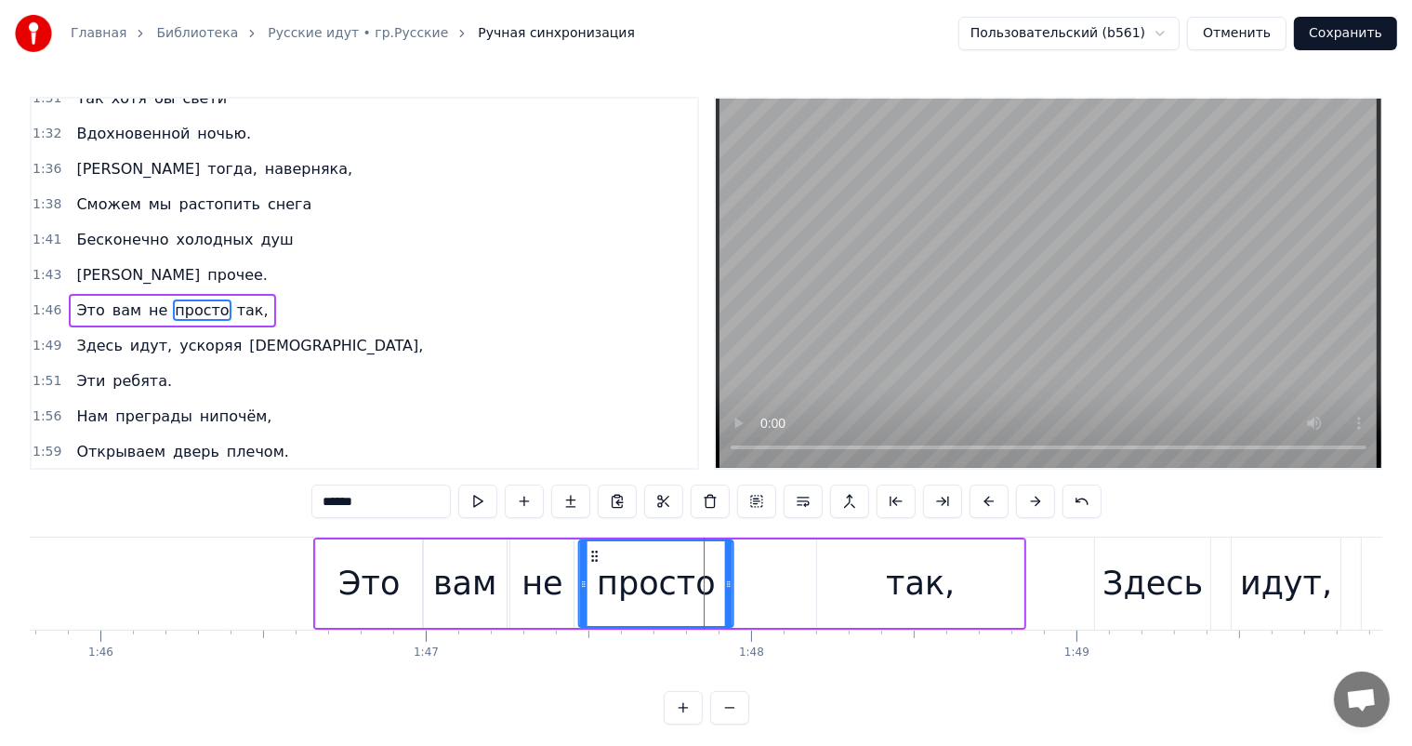
drag, startPoint x: 663, startPoint y: 554, endPoint x: 594, endPoint y: 571, distance: 70.8
click at [594, 571] on div "просто" at bounding box center [656, 583] width 152 height 85
drag, startPoint x: 726, startPoint y: 580, endPoint x: 707, endPoint y: 584, distance: 19.0
click at [707, 584] on icon at bounding box center [710, 583] width 7 height 15
click at [900, 573] on div "так," at bounding box center [920, 583] width 69 height 49
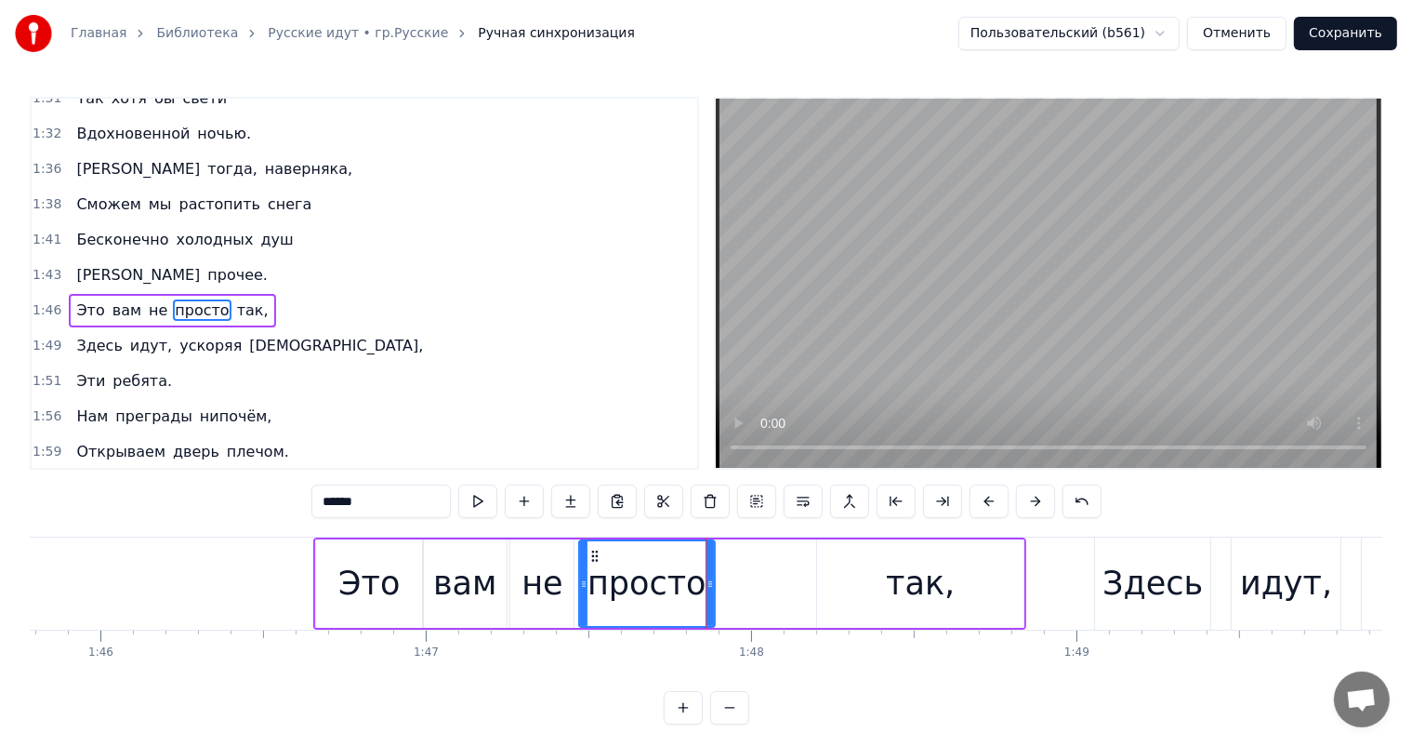
type input "****"
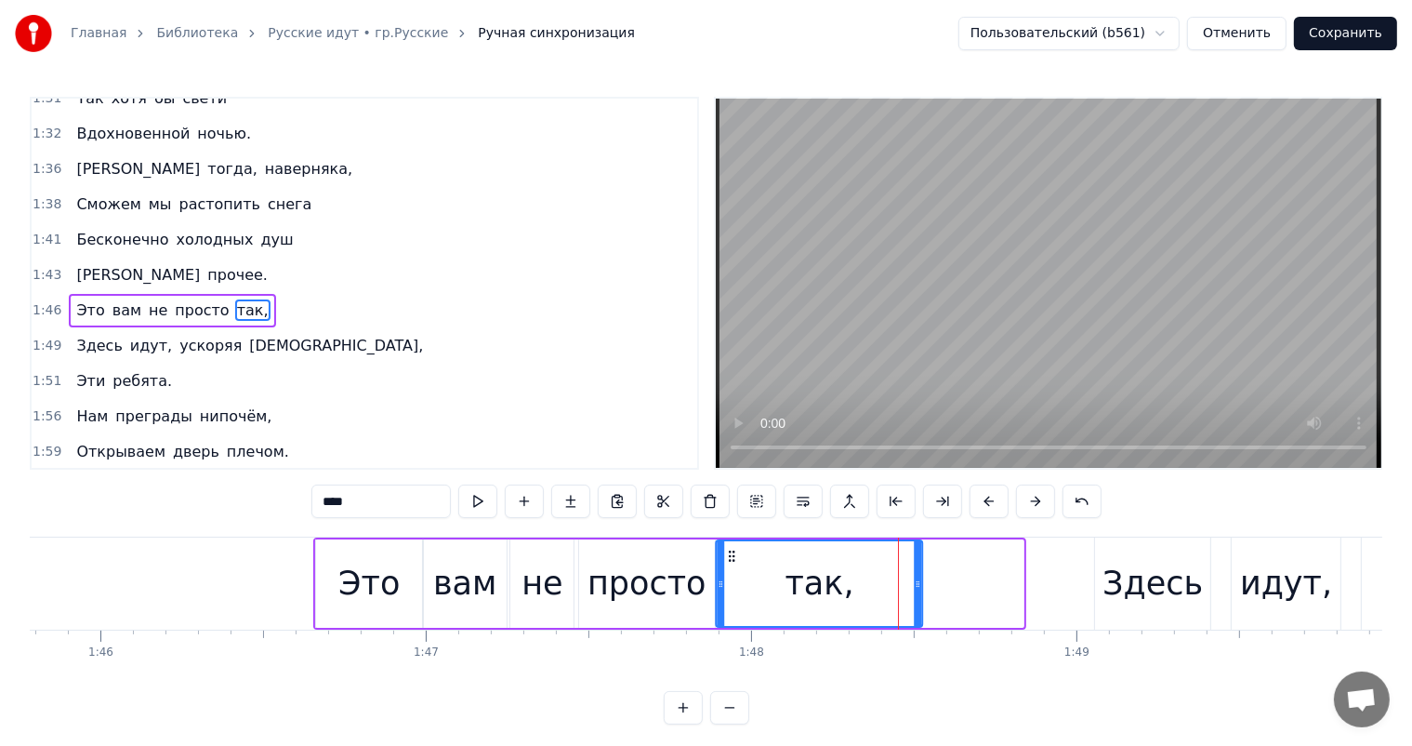
drag, startPoint x: 818, startPoint y: 564, endPoint x: 729, endPoint y: 573, distance: 89.6
click at [729, 573] on div "так," at bounding box center [819, 583] width 205 height 85
drag, startPoint x: 914, startPoint y: 577, endPoint x: 885, endPoint y: 584, distance: 29.5
click at [885, 584] on icon at bounding box center [888, 583] width 7 height 15
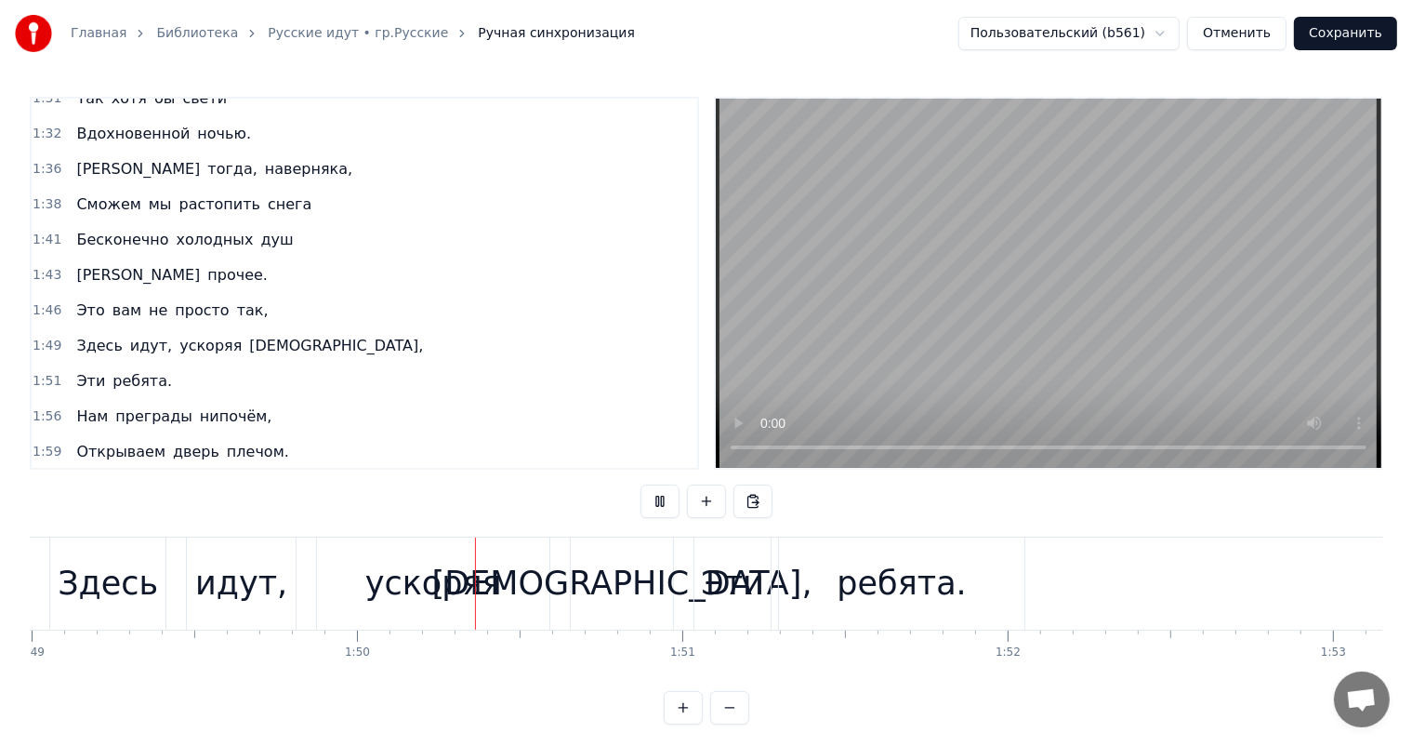
scroll to position [0, 35632]
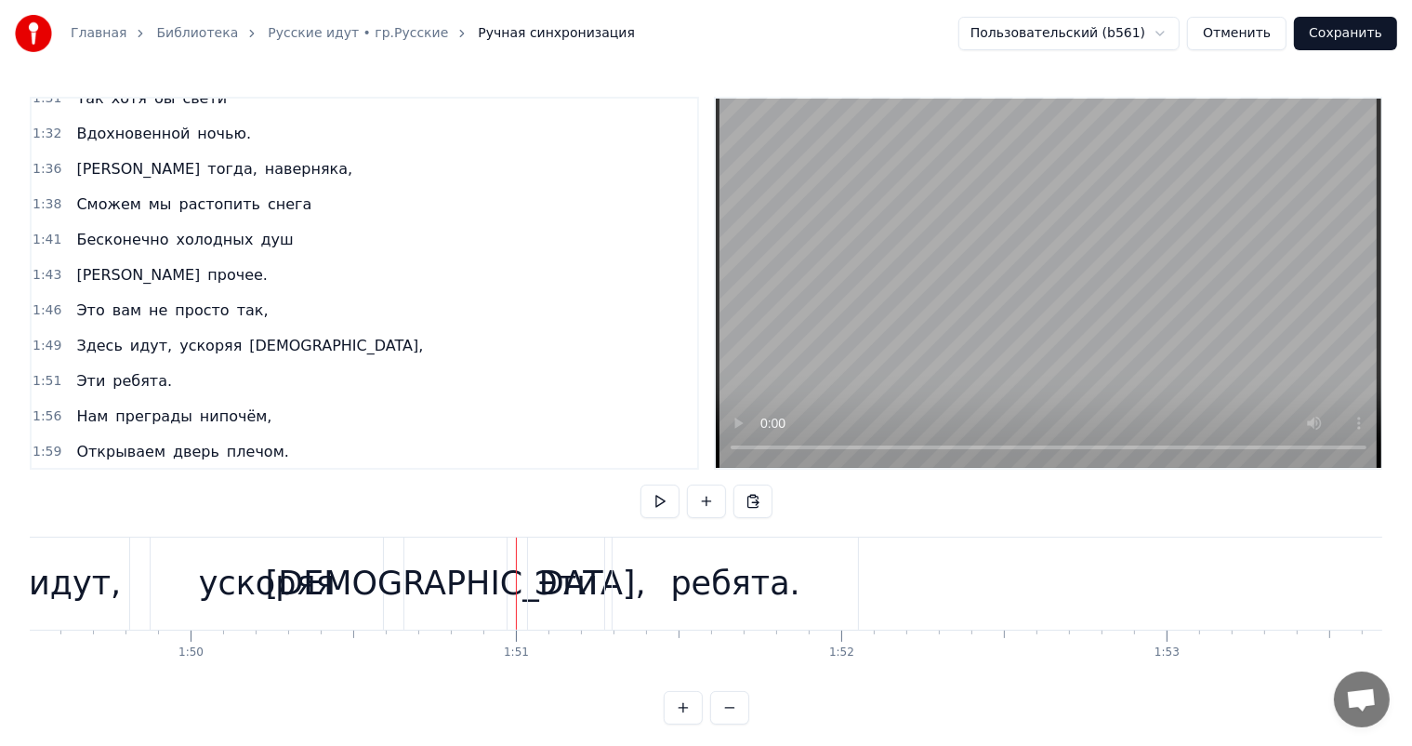
click at [348, 568] on div "ускоряя" at bounding box center [267, 583] width 232 height 92
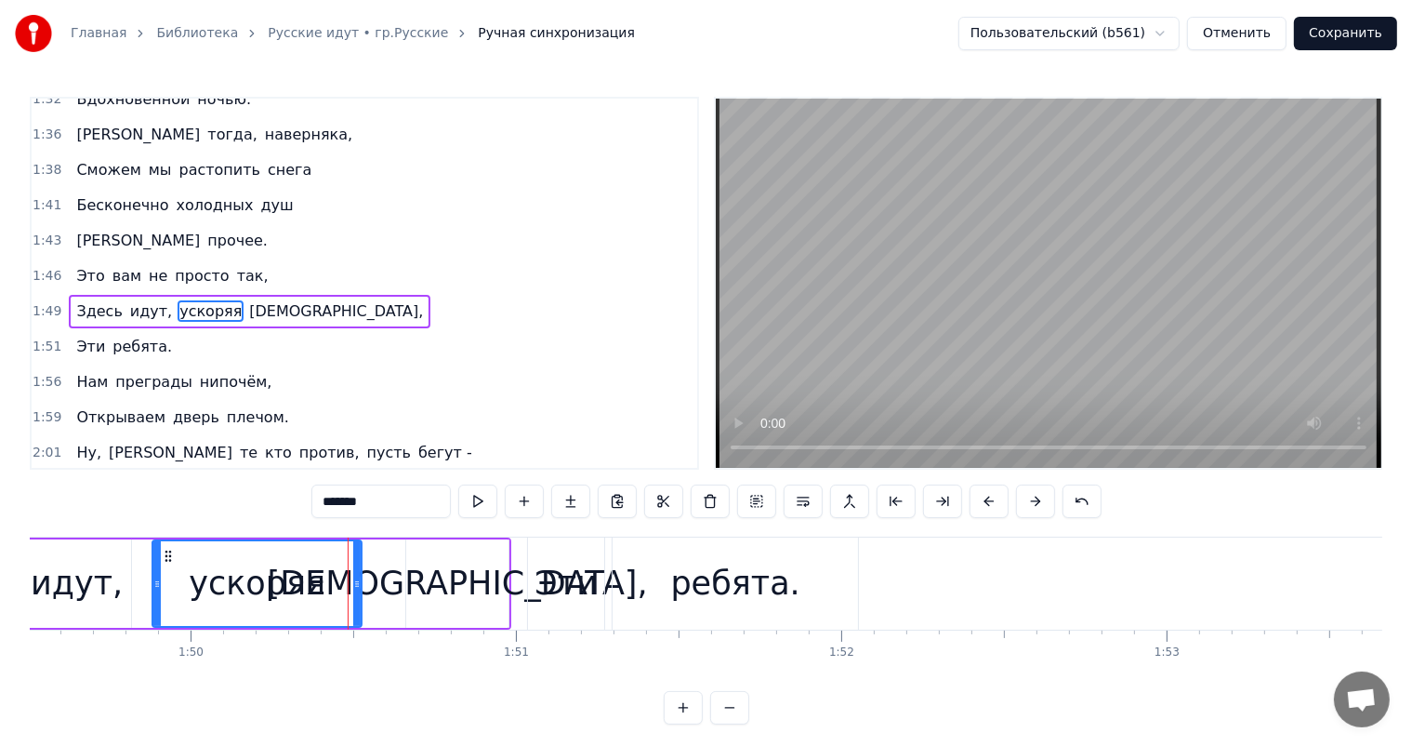
drag, startPoint x: 378, startPoint y: 576, endPoint x: 355, endPoint y: 584, distance: 24.4
click at [355, 584] on icon at bounding box center [356, 583] width 7 height 15
click at [471, 568] on div "[DEMOGRAPHIC_DATA]," at bounding box center [458, 583] width 380 height 49
type input "****"
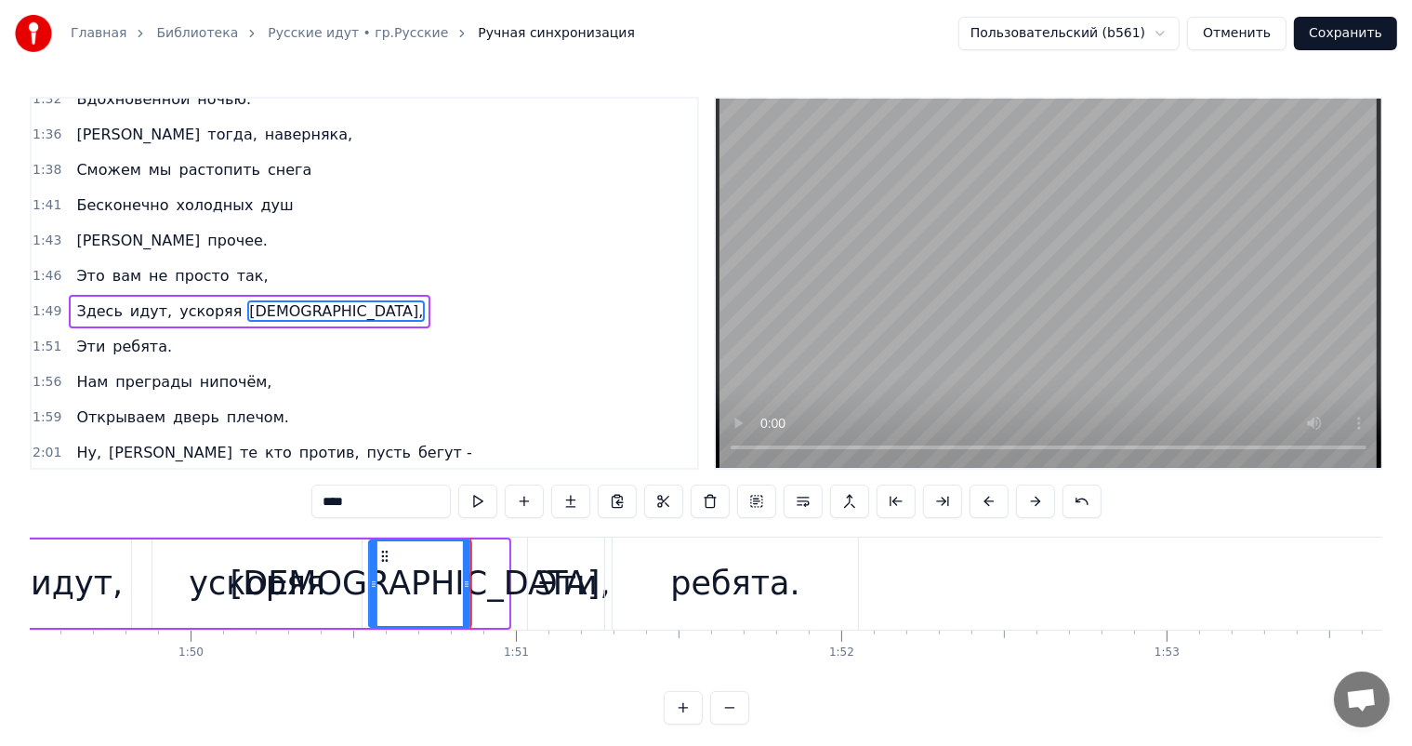
drag, startPoint x: 420, startPoint y: 554, endPoint x: 852, endPoint y: 699, distance: 455.1
click at [383, 562] on div "[DEMOGRAPHIC_DATA]," at bounding box center [420, 583] width 100 height 85
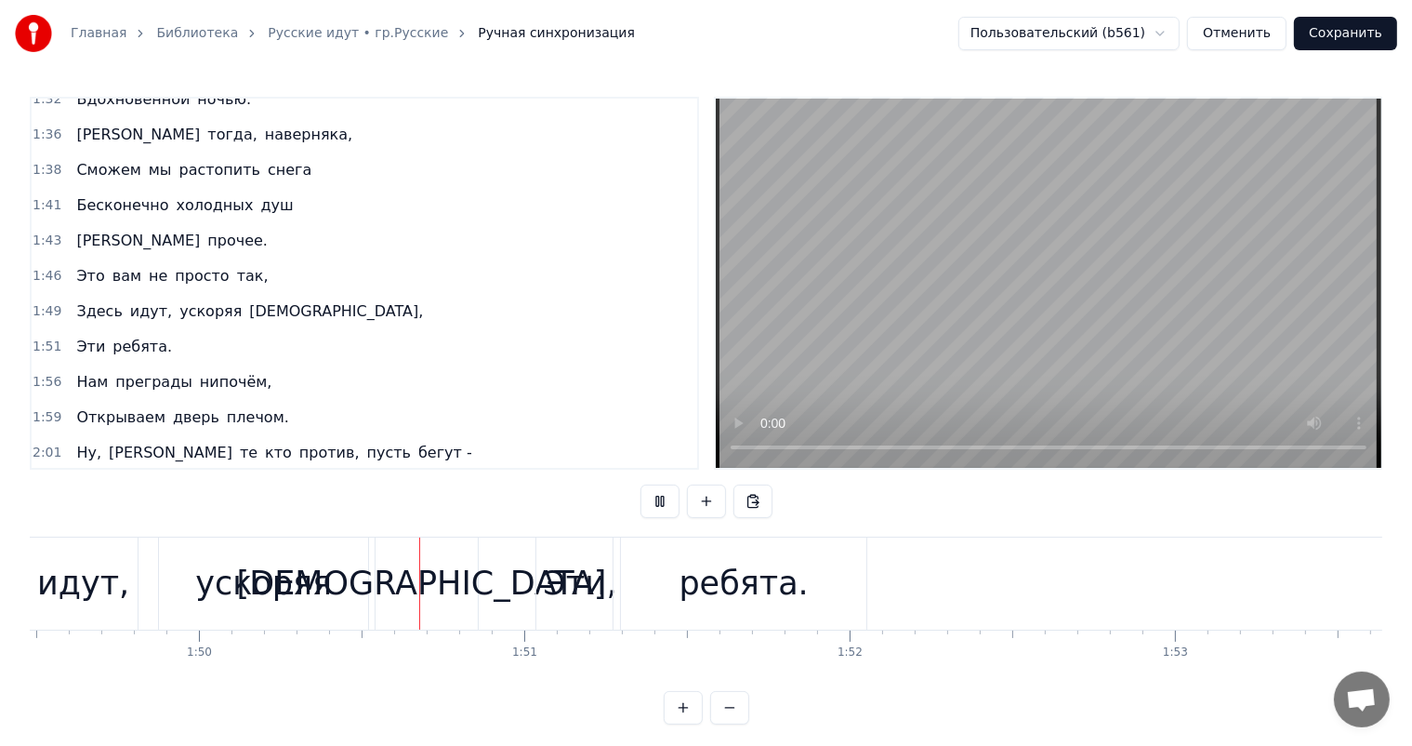
scroll to position [0, 35716]
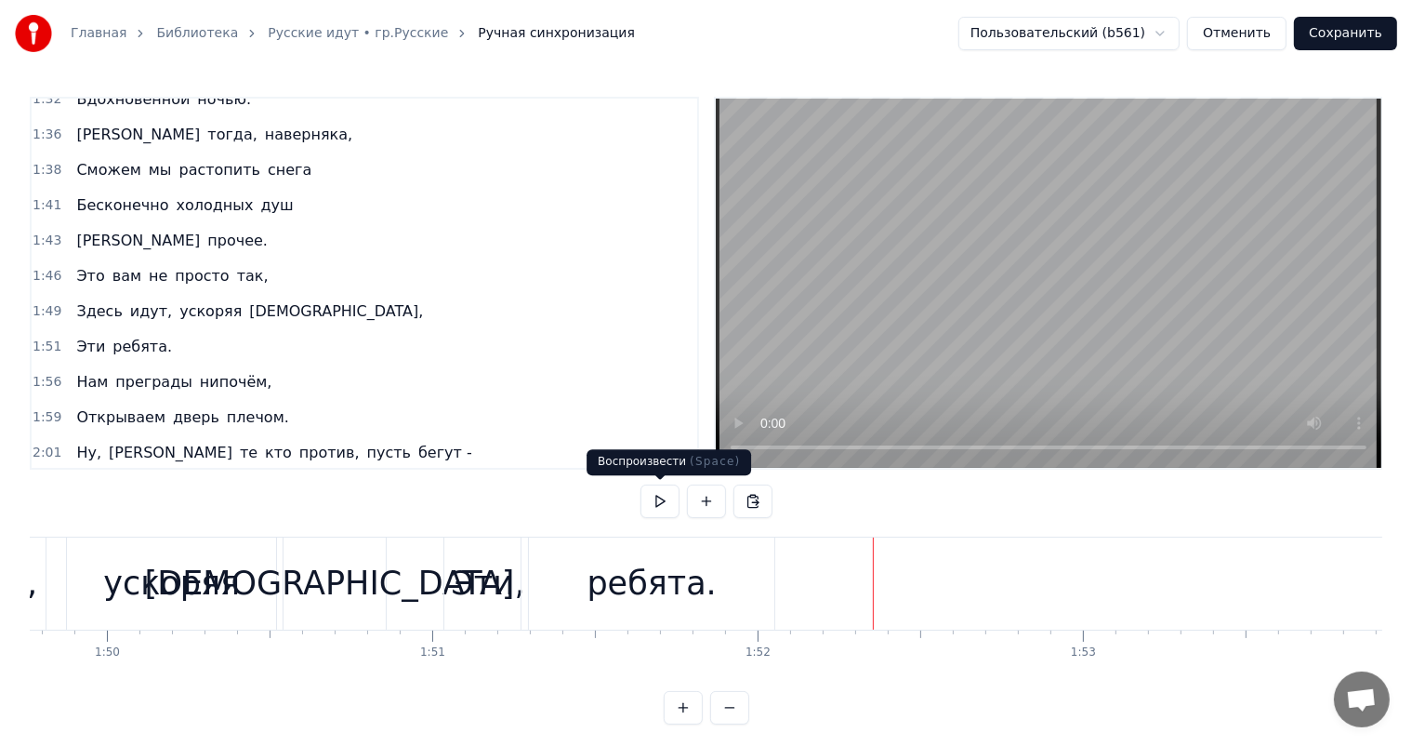
click at [491, 594] on div "Эти" at bounding box center [482, 583] width 63 height 49
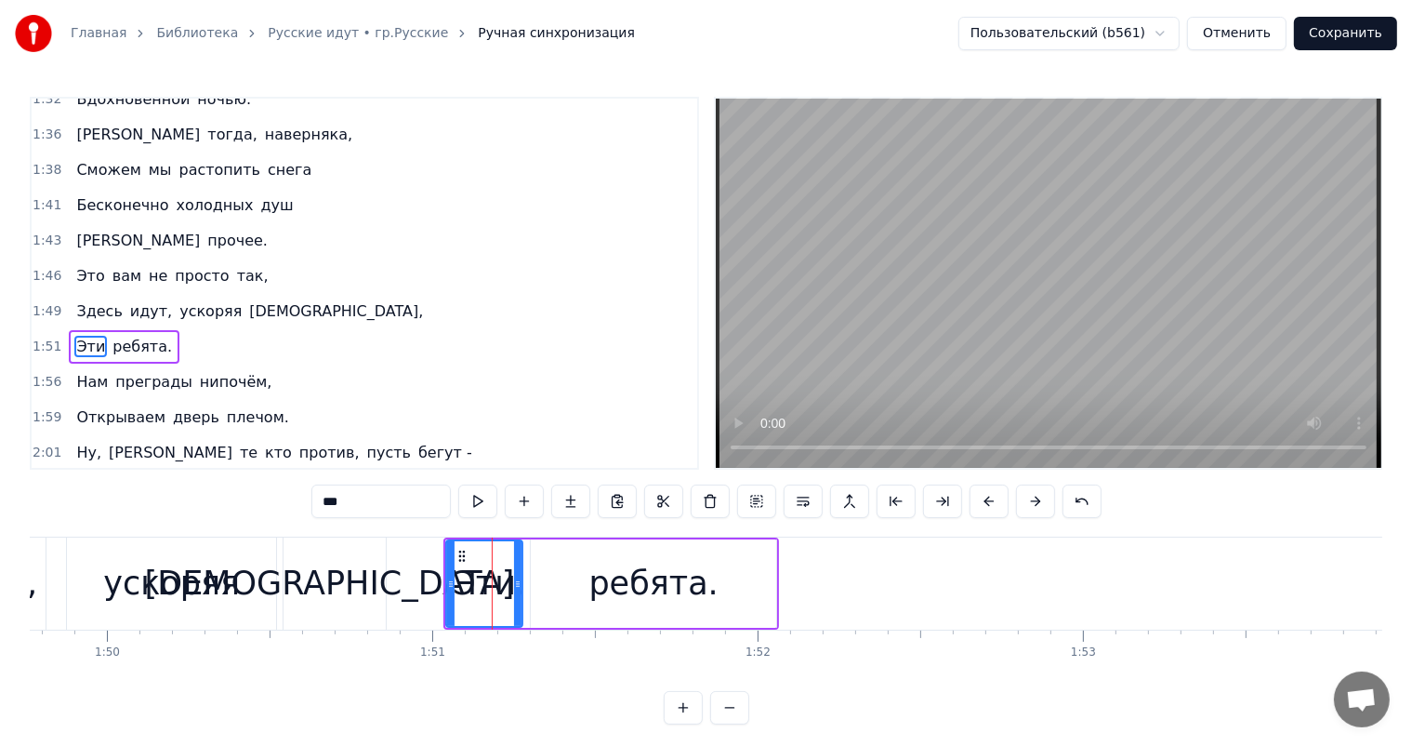
scroll to position [687, 0]
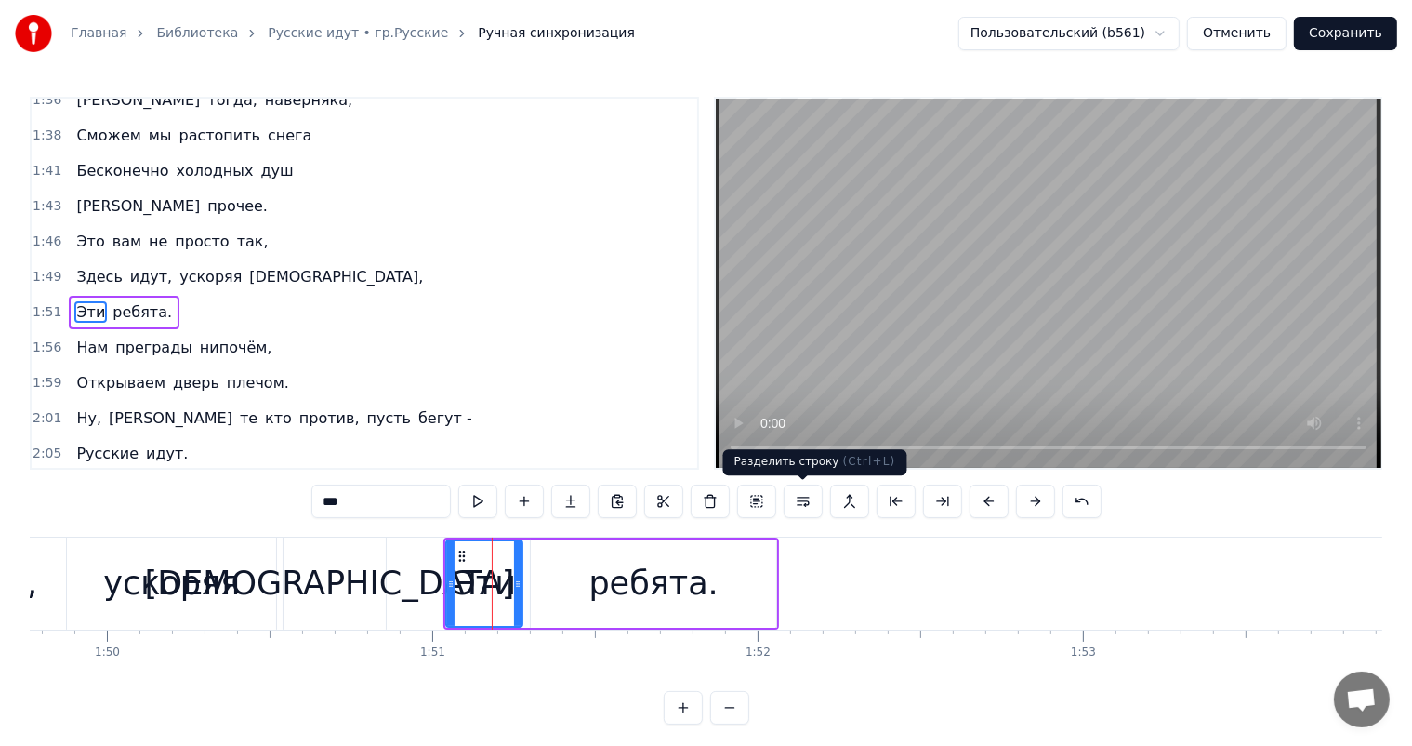
click at [683, 546] on div "ребята." at bounding box center [653, 583] width 245 height 88
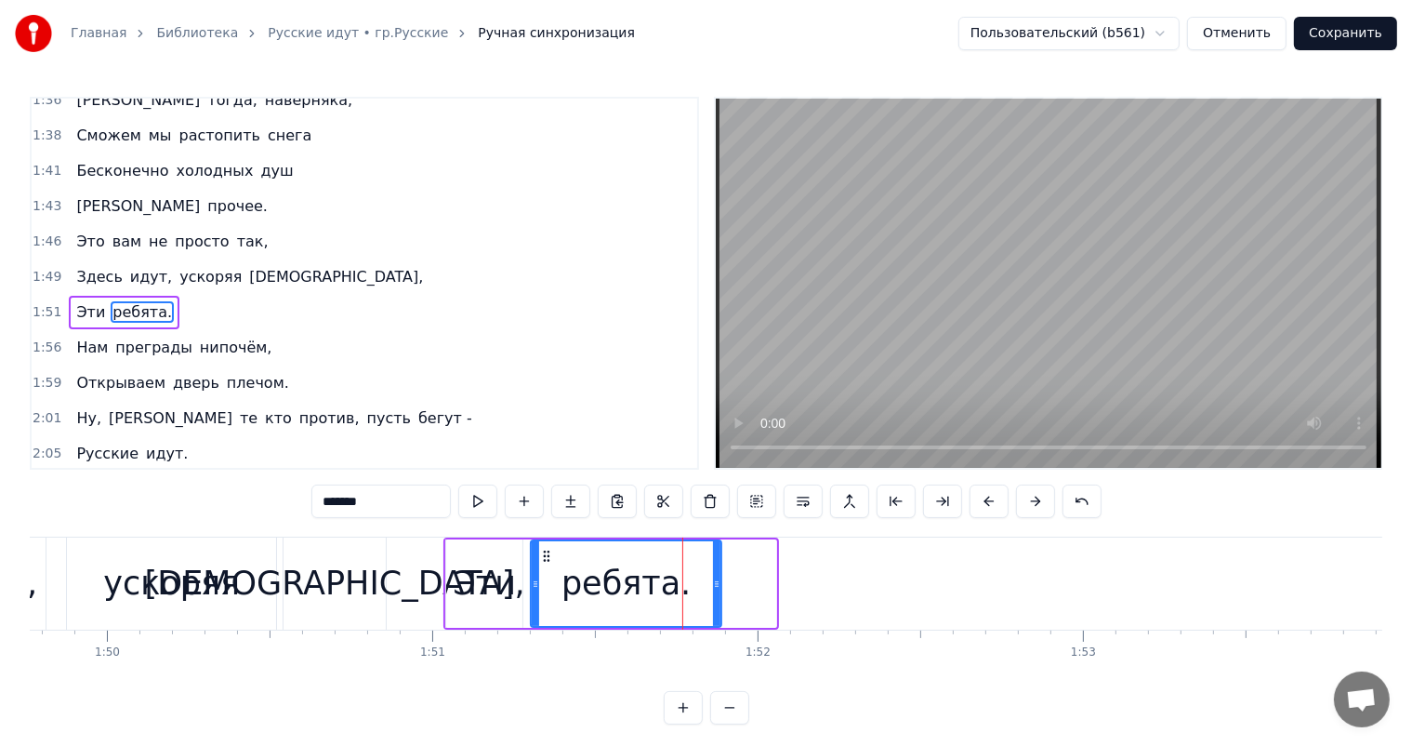
drag, startPoint x: 773, startPoint y: 580, endPoint x: 539, endPoint y: 533, distance: 238.1
click at [714, 579] on icon at bounding box center [716, 583] width 7 height 15
drag, startPoint x: 494, startPoint y: 588, endPoint x: 555, endPoint y: 543, distance: 75.9
click at [496, 584] on div "Эти" at bounding box center [484, 583] width 63 height 49
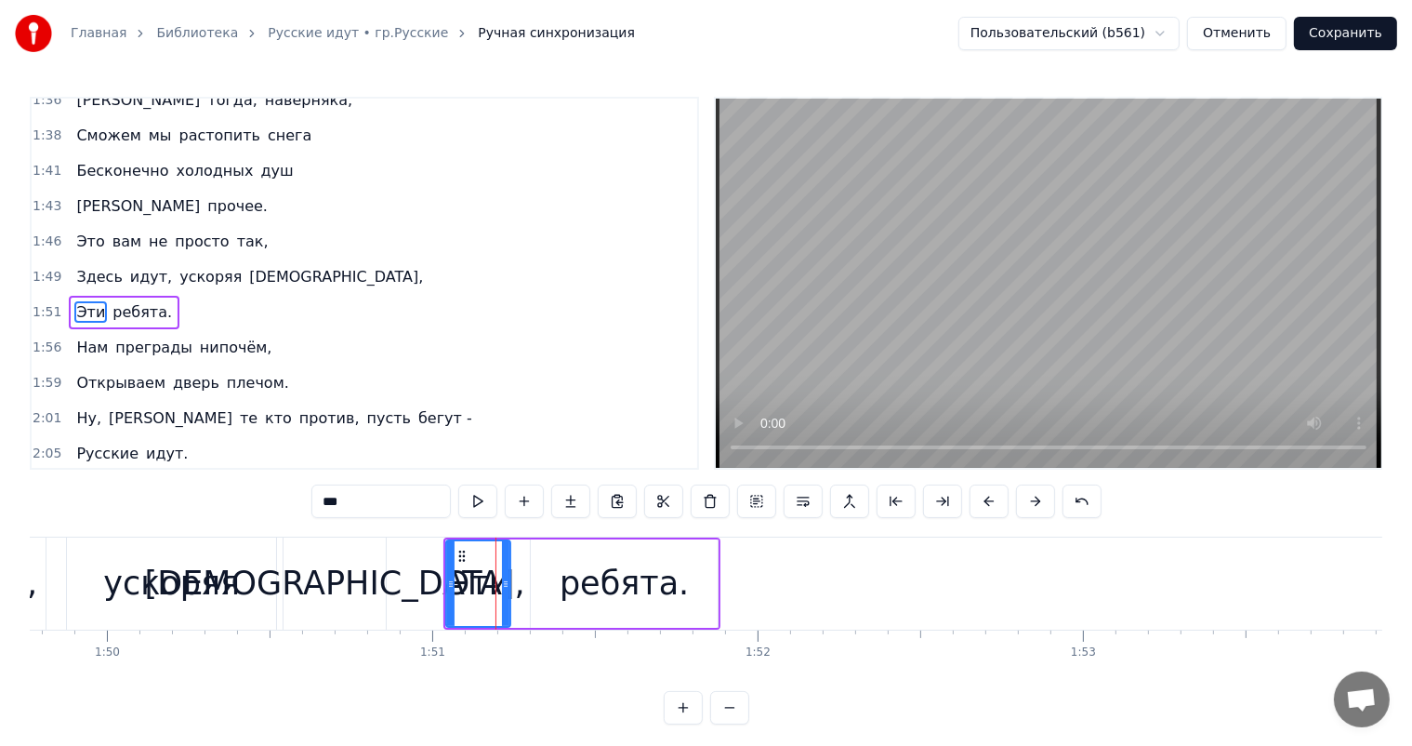
drag, startPoint x: 517, startPoint y: 584, endPoint x: 591, endPoint y: 590, distance: 74.7
click at [507, 590] on div at bounding box center [505, 583] width 7 height 85
click at [628, 591] on div "ребята." at bounding box center [624, 583] width 129 height 49
type input "*******"
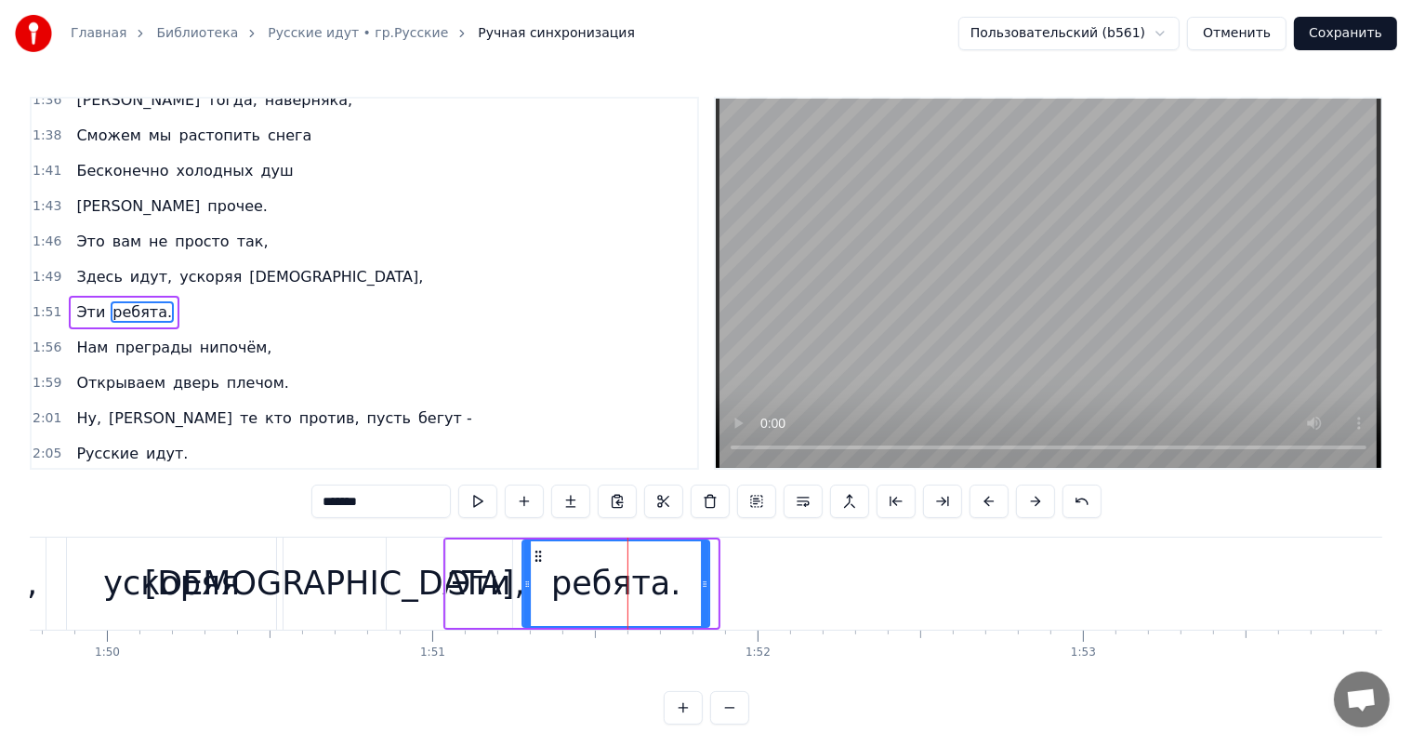
click at [536, 556] on icon at bounding box center [538, 556] width 15 height 15
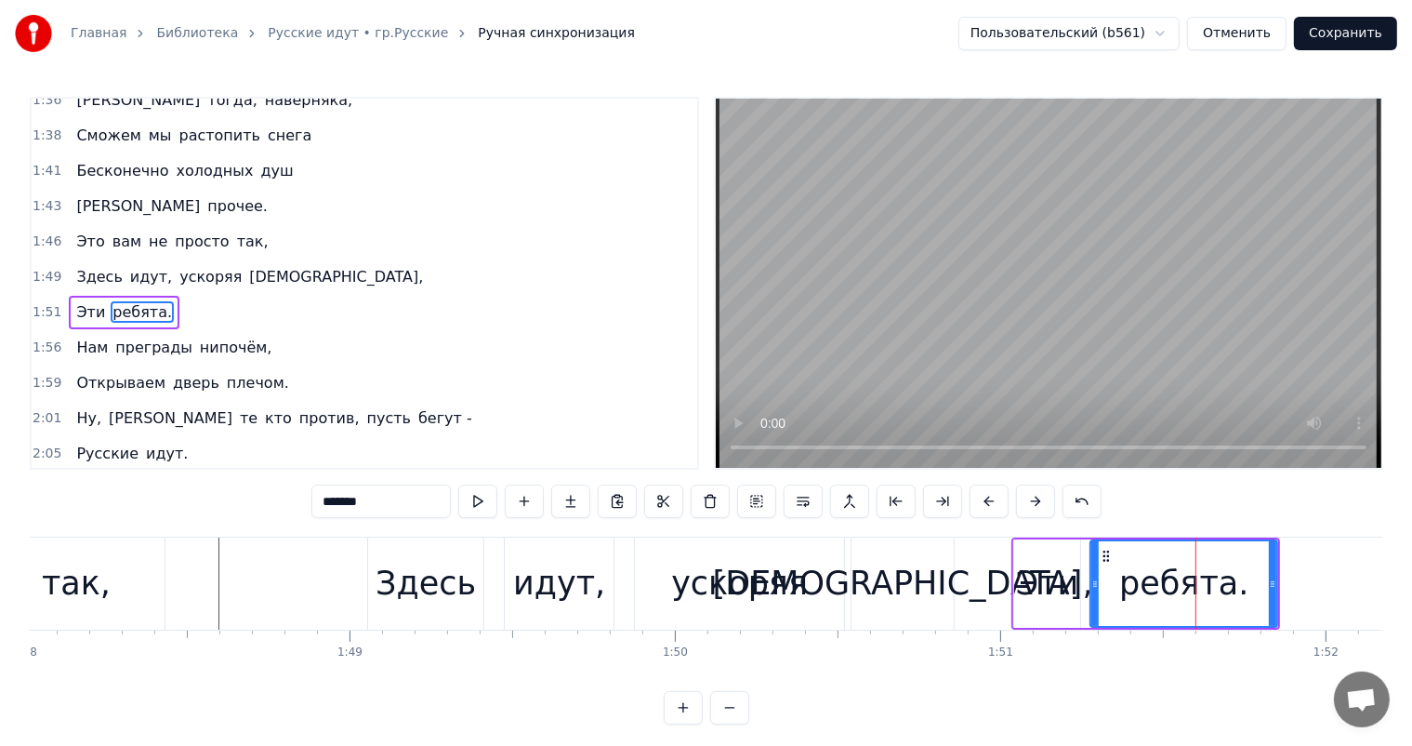
scroll to position [0, 35020]
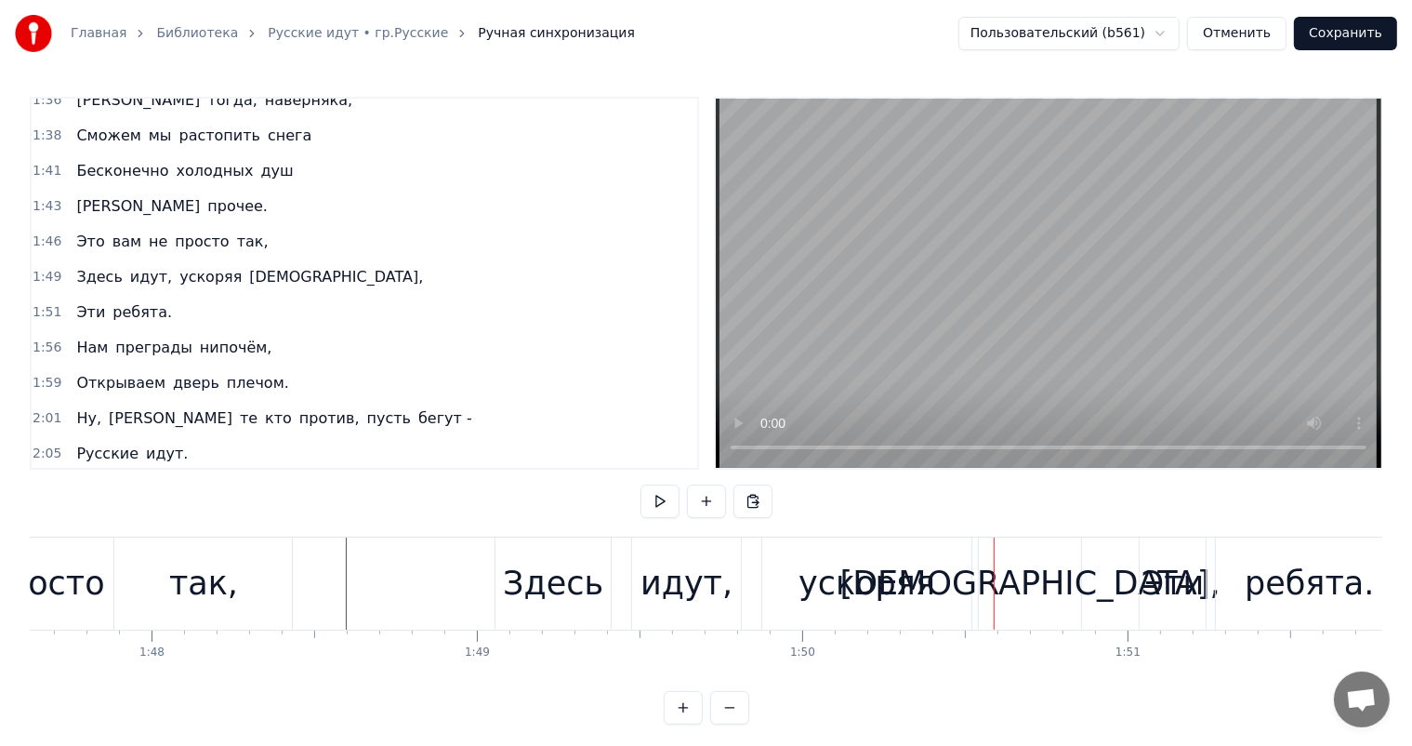
click at [557, 590] on div "Здесь" at bounding box center [553, 583] width 100 height 49
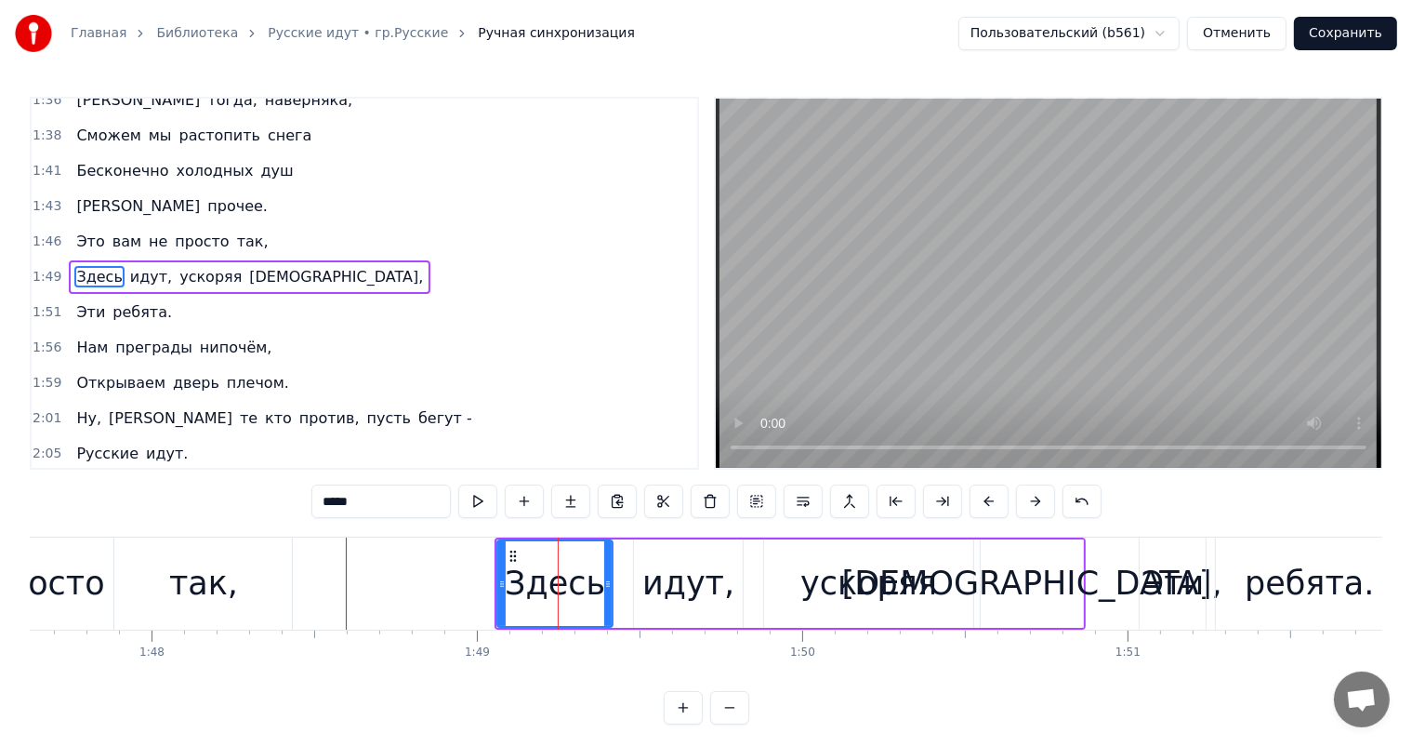
scroll to position [653, 0]
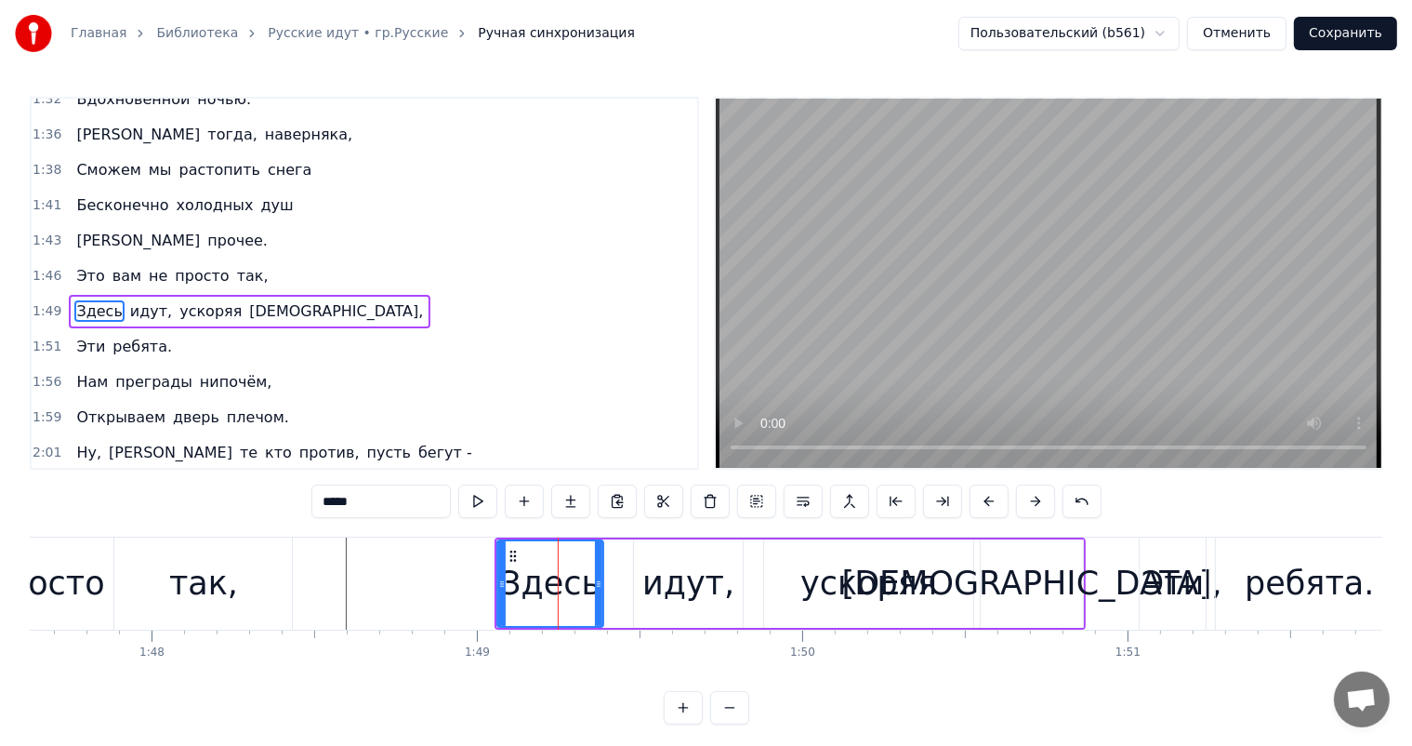
drag, startPoint x: 605, startPoint y: 576, endPoint x: 596, endPoint y: 580, distance: 10.0
click at [596, 580] on icon at bounding box center [598, 583] width 7 height 15
click at [596, 581] on icon at bounding box center [598, 583] width 7 height 15
drag, startPoint x: 698, startPoint y: 579, endPoint x: 674, endPoint y: 554, distance: 34.8
click at [698, 578] on div "идут," at bounding box center [688, 583] width 92 height 49
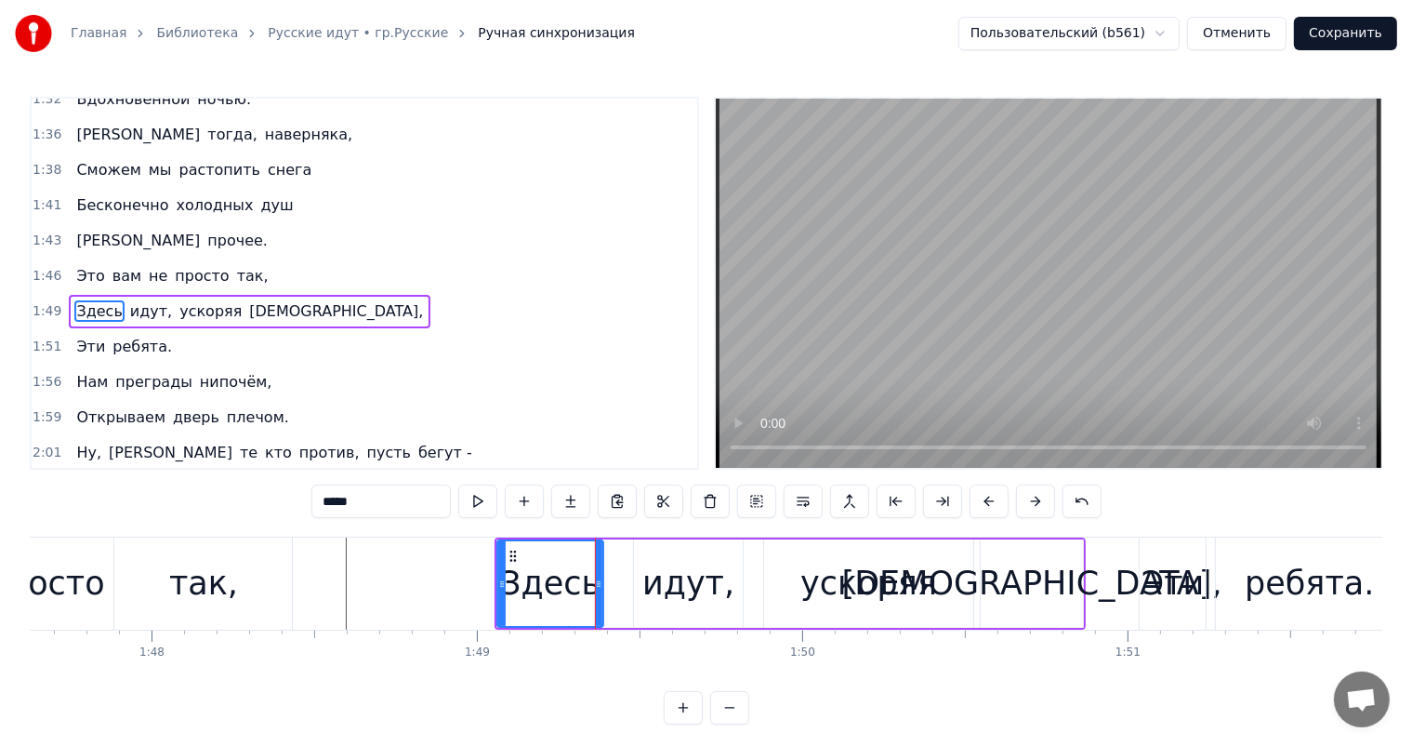
type input "*****"
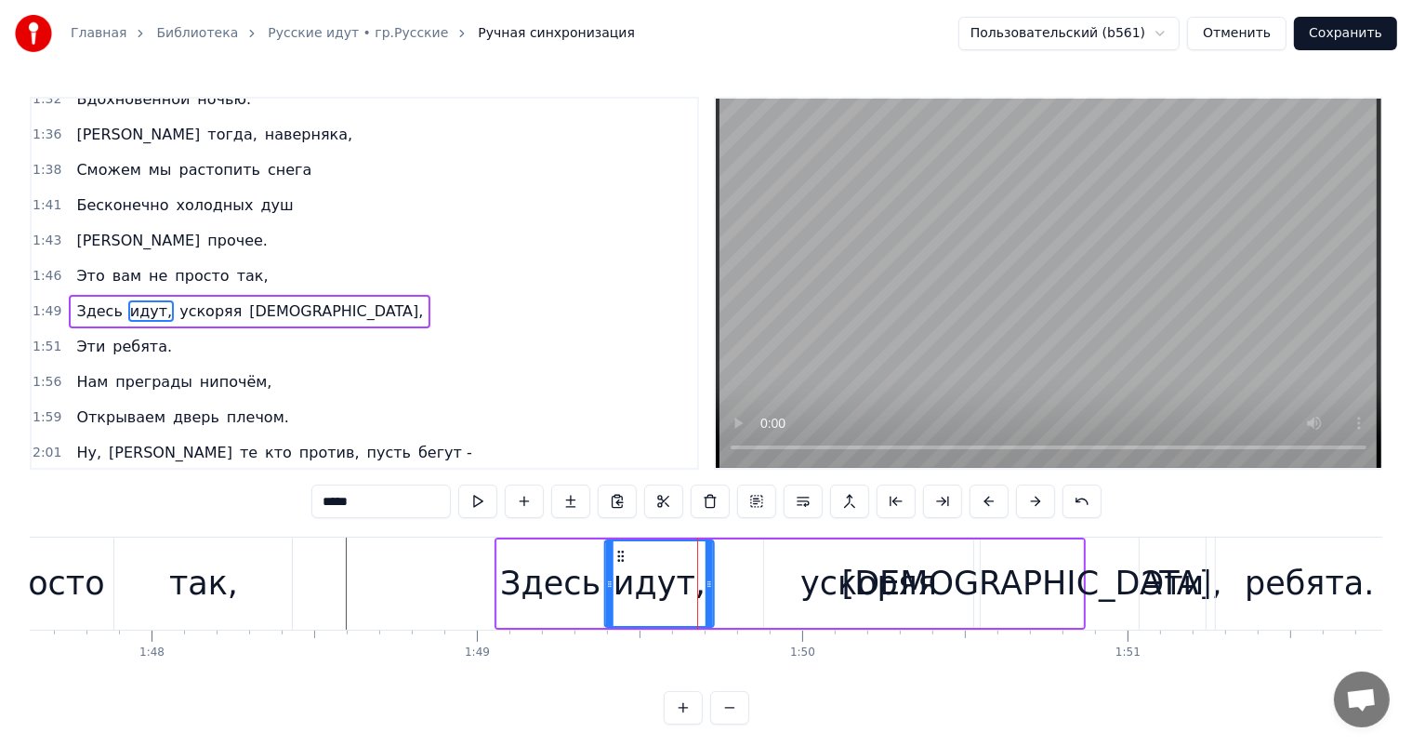
drag, startPoint x: 651, startPoint y: 553, endPoint x: 622, endPoint y: 565, distance: 31.3
click at [622, 565] on div "идут," at bounding box center [659, 583] width 107 height 85
drag, startPoint x: 708, startPoint y: 579, endPoint x: 613, endPoint y: 569, distance: 96.3
click at [697, 589] on icon at bounding box center [697, 583] width 7 height 15
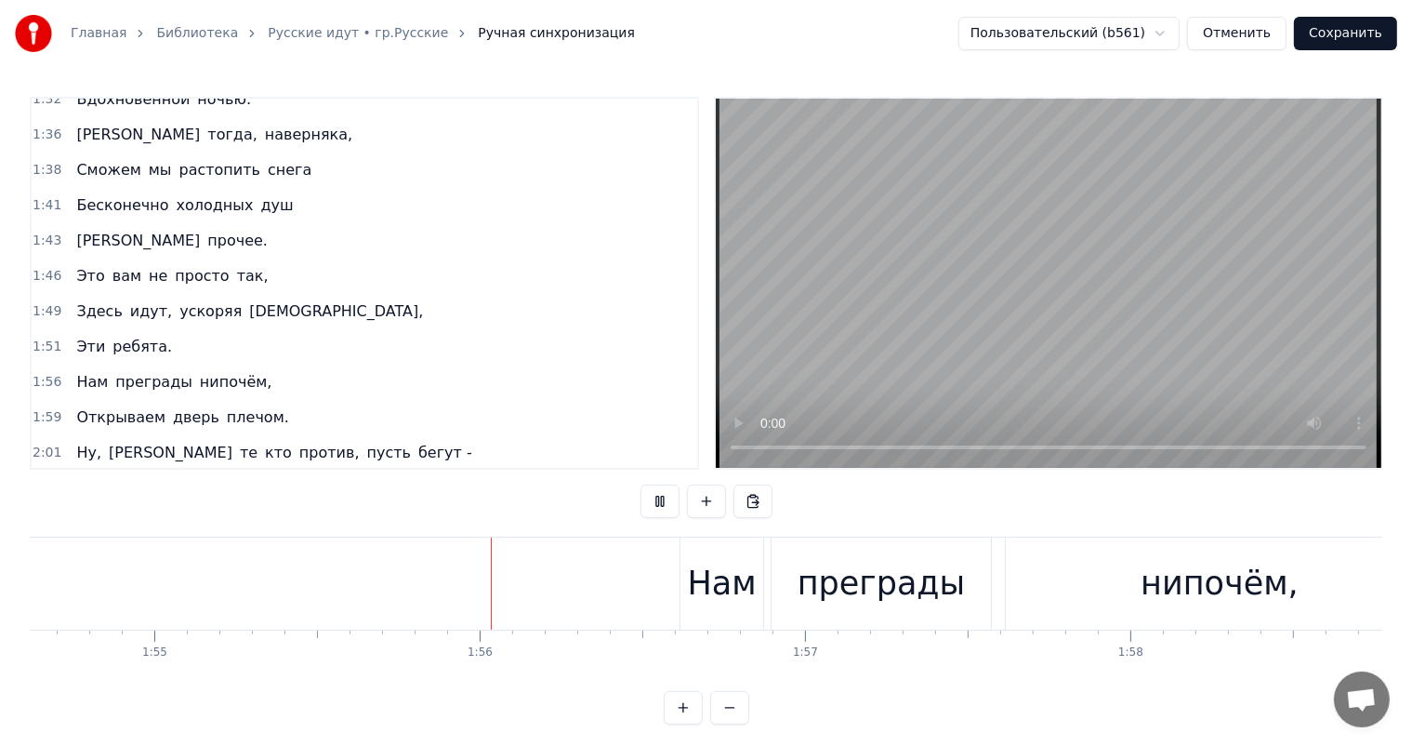
scroll to position [0, 37464]
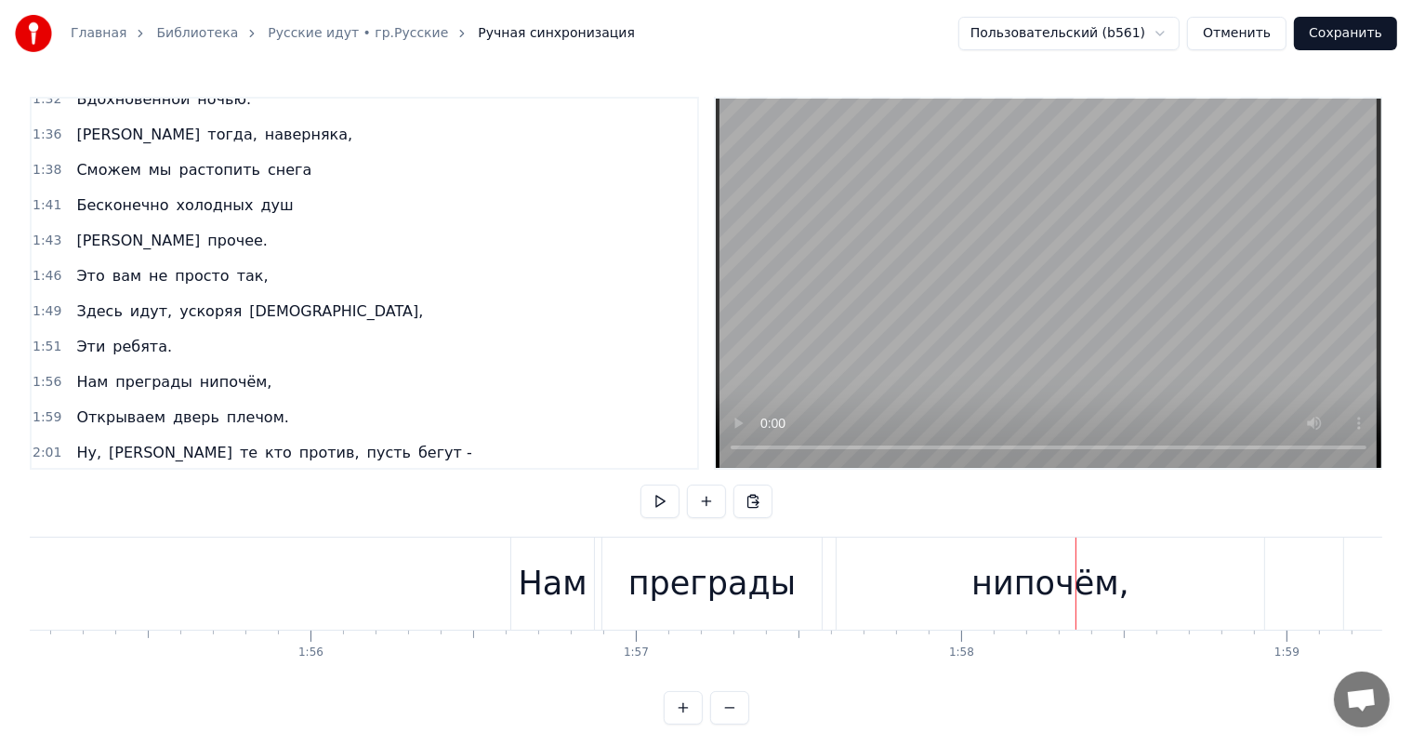
click at [707, 599] on div "преграды" at bounding box center [712, 583] width 168 height 49
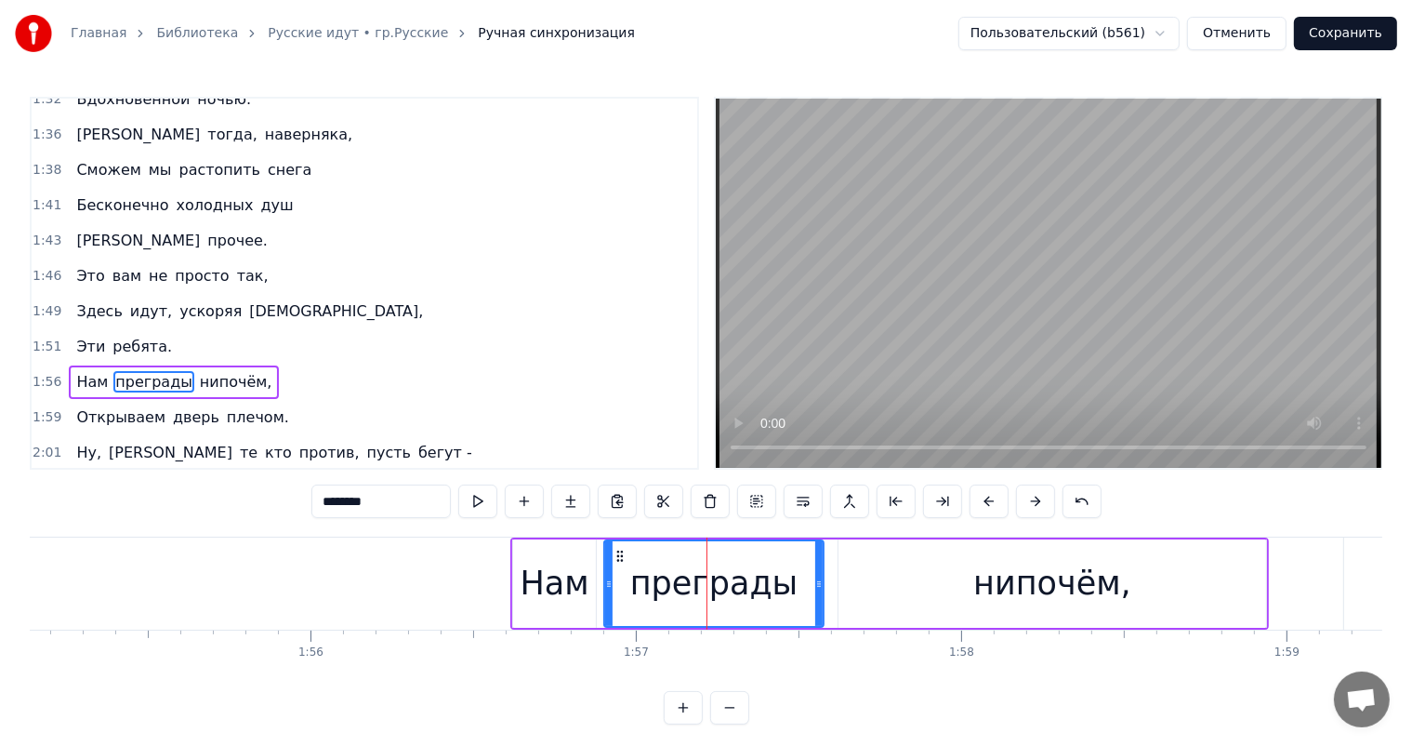
scroll to position [721, 0]
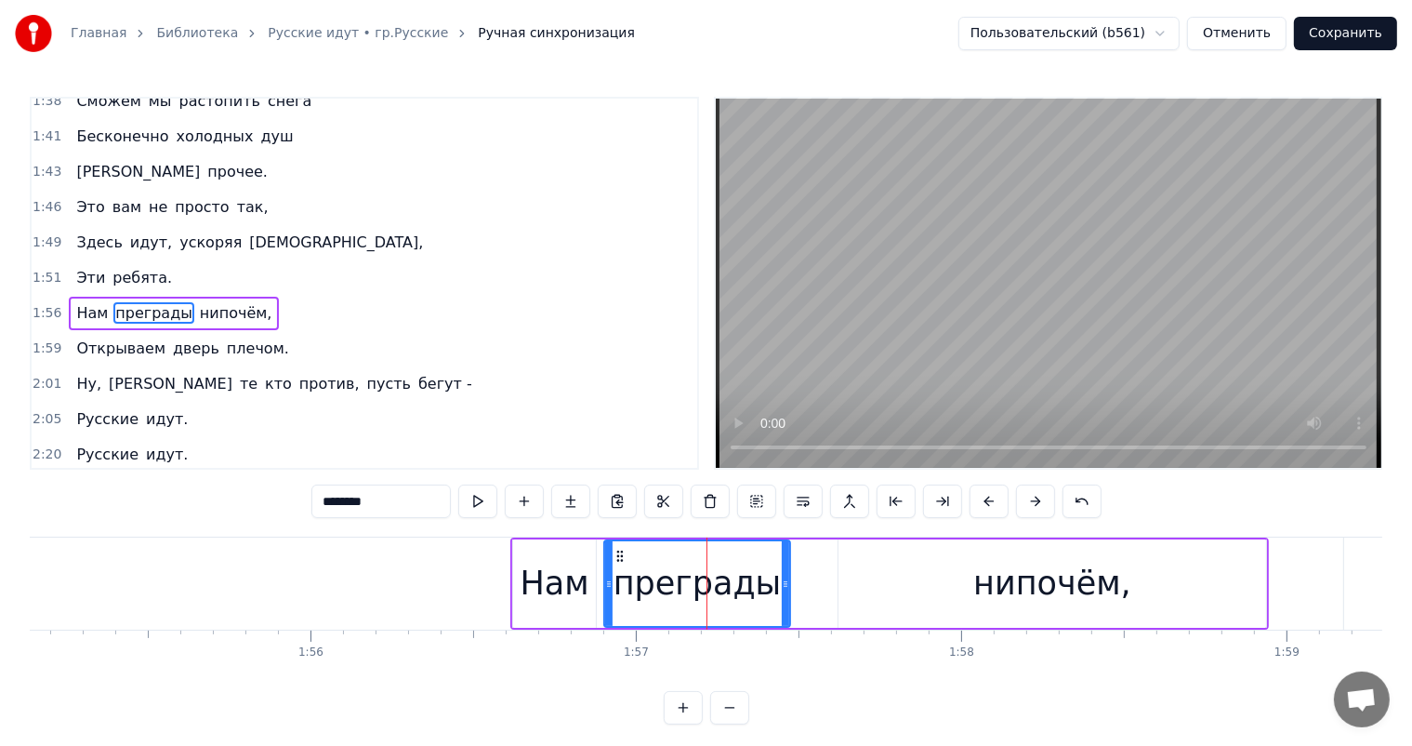
drag, startPoint x: 822, startPoint y: 576, endPoint x: 788, endPoint y: 592, distance: 37.0
click at [788, 592] on div "преграды" at bounding box center [697, 583] width 188 height 88
click at [956, 589] on div "нипочём," at bounding box center [1053, 583] width 428 height 88
type input "********"
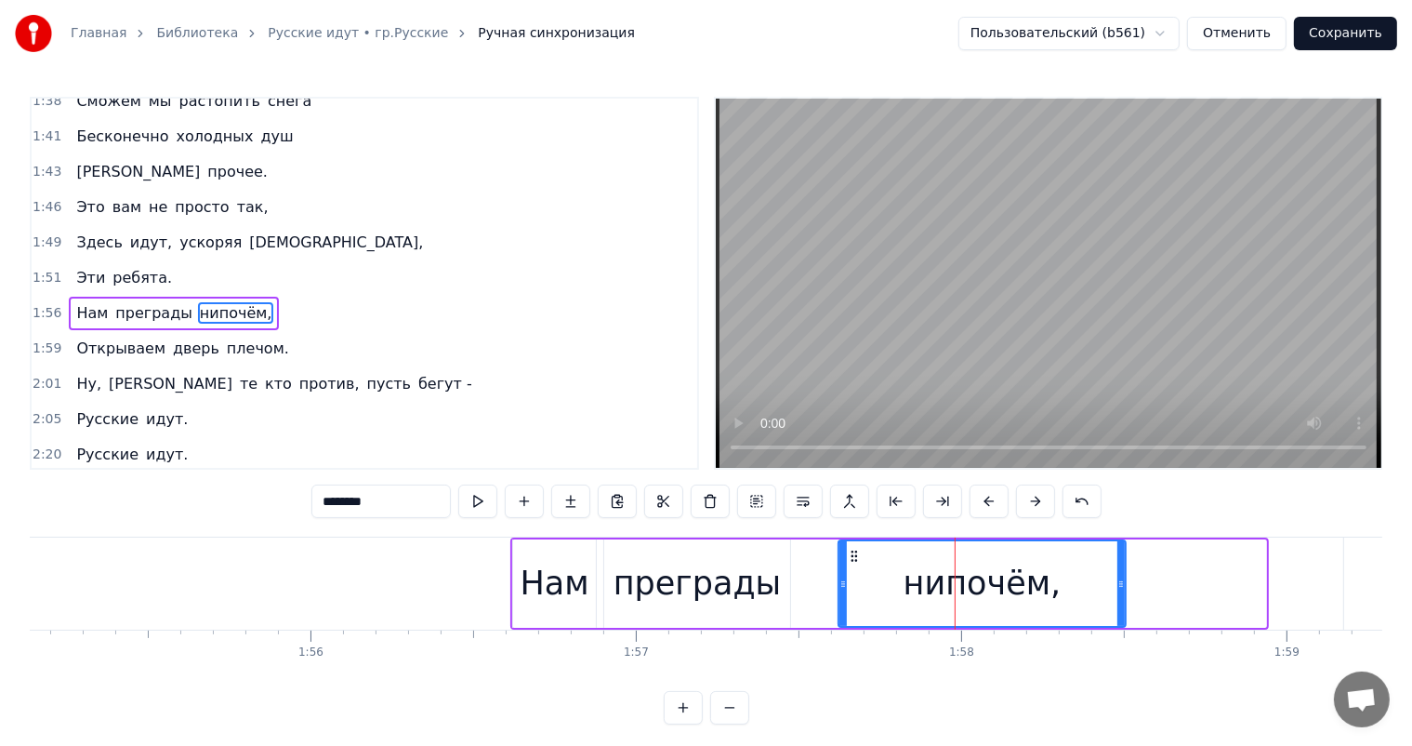
drag, startPoint x: 1261, startPoint y: 577, endPoint x: 1120, endPoint y: 597, distance: 141.7
click at [1120, 597] on div at bounding box center [1120, 583] width 7 height 85
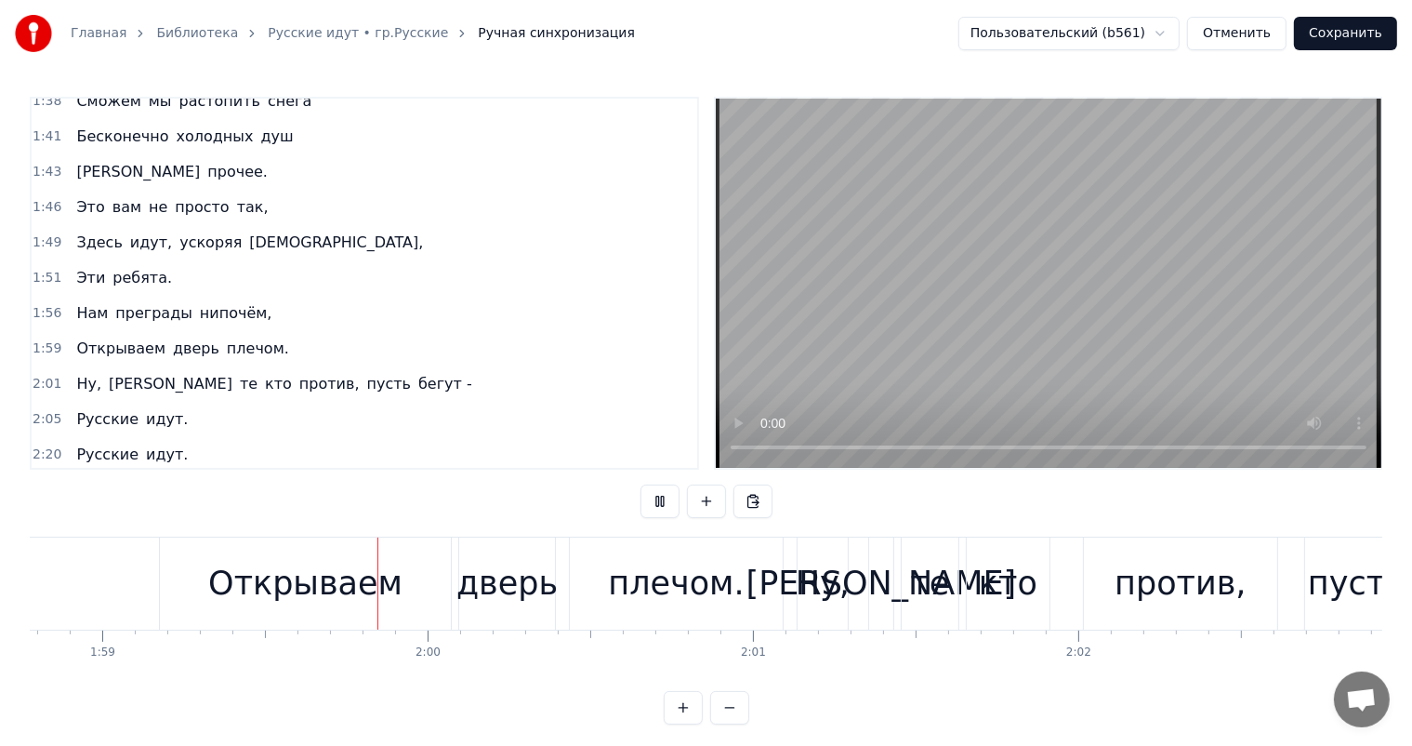
scroll to position [0, 38651]
click at [632, 577] on div "плечом." at bounding box center [674, 583] width 136 height 49
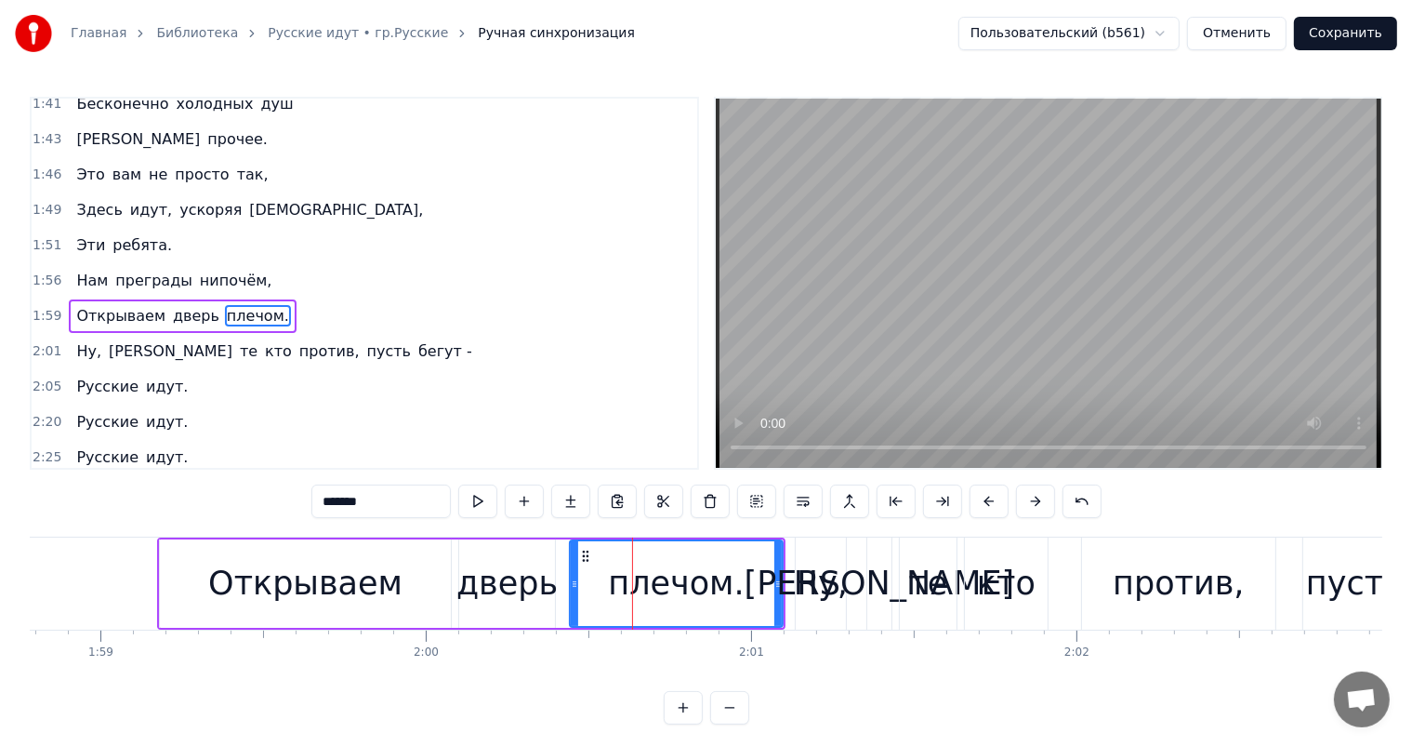
scroll to position [755, 0]
click at [498, 594] on div "дверь" at bounding box center [506, 583] width 101 height 49
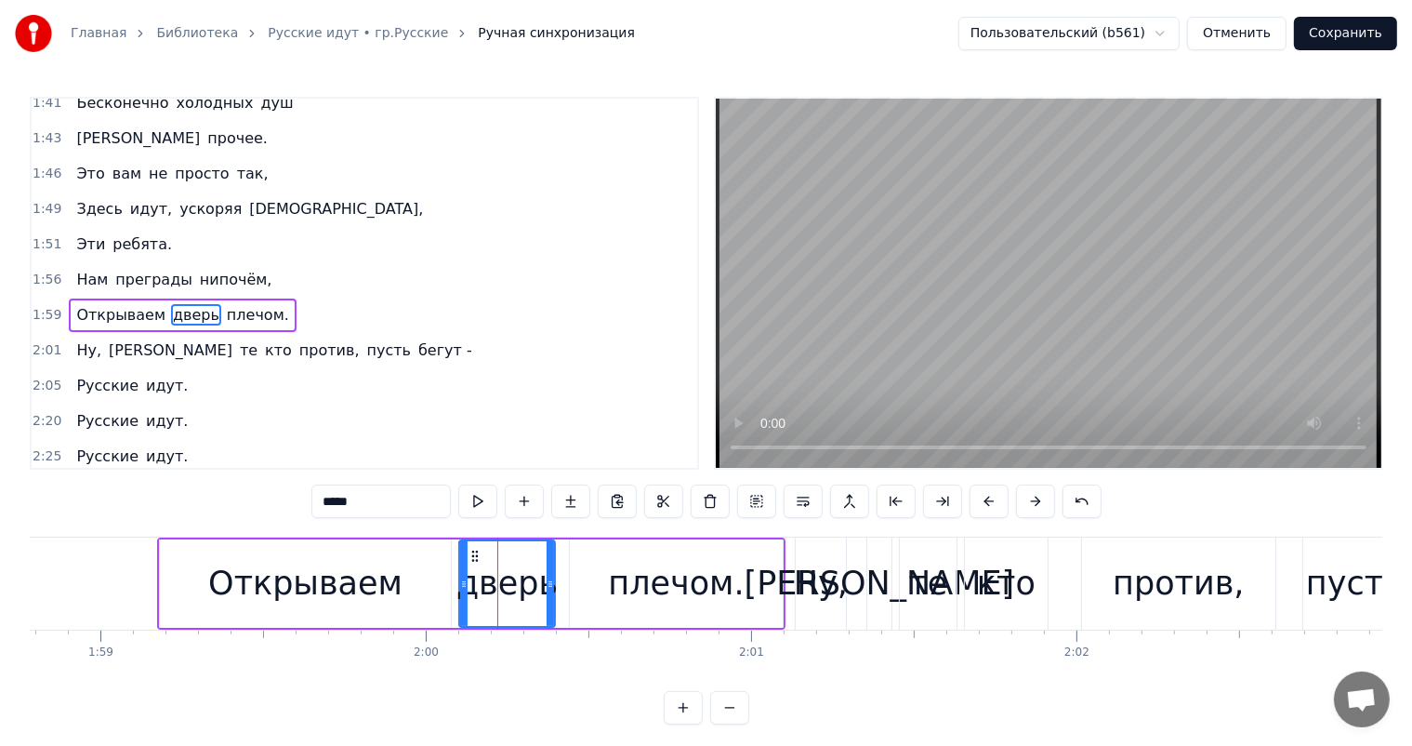
click at [279, 579] on div "Открываем" at bounding box center [305, 583] width 194 height 49
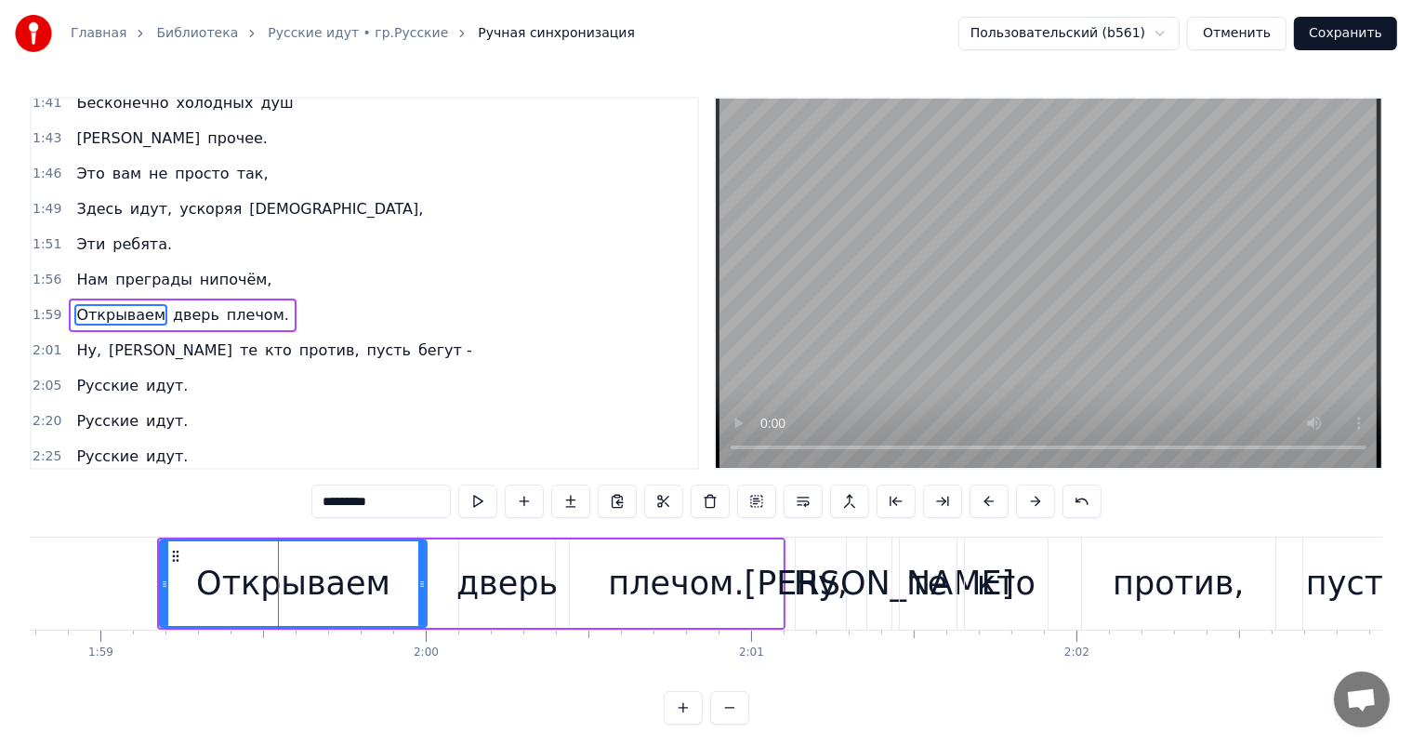
drag, startPoint x: 444, startPoint y: 565, endPoint x: 488, endPoint y: 562, distance: 43.8
click at [420, 571] on div at bounding box center [421, 583] width 7 height 85
drag, startPoint x: 498, startPoint y: 566, endPoint x: 482, endPoint y: 558, distance: 18.7
click at [497, 566] on div "дверь" at bounding box center [506, 583] width 101 height 49
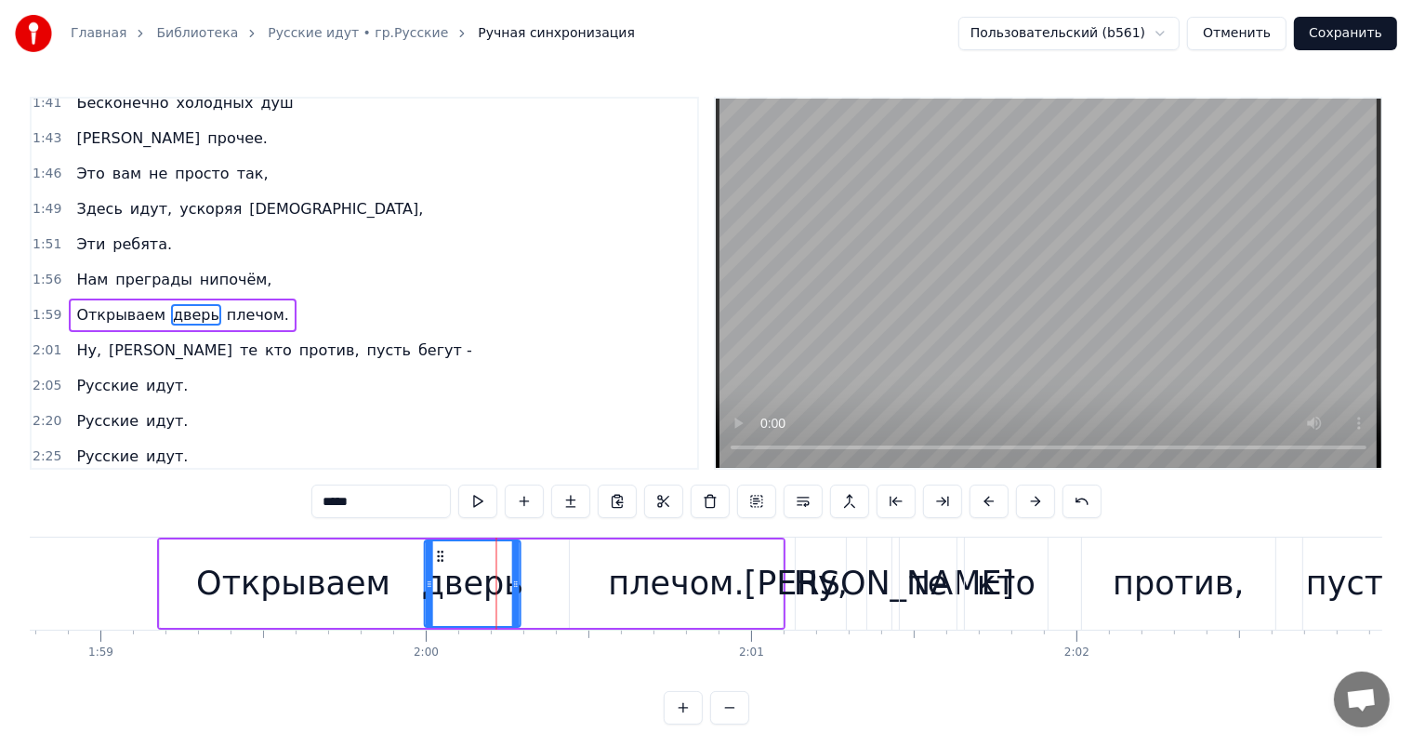
drag, startPoint x: 471, startPoint y: 550, endPoint x: 751, endPoint y: 619, distance: 288.2
click at [438, 563] on div "дверь" at bounding box center [473, 583] width 94 height 85
drag, startPoint x: 703, startPoint y: 584, endPoint x: 743, endPoint y: 559, distance: 47.2
click at [707, 586] on div "плечом." at bounding box center [676, 583] width 136 height 49
type input "*******"
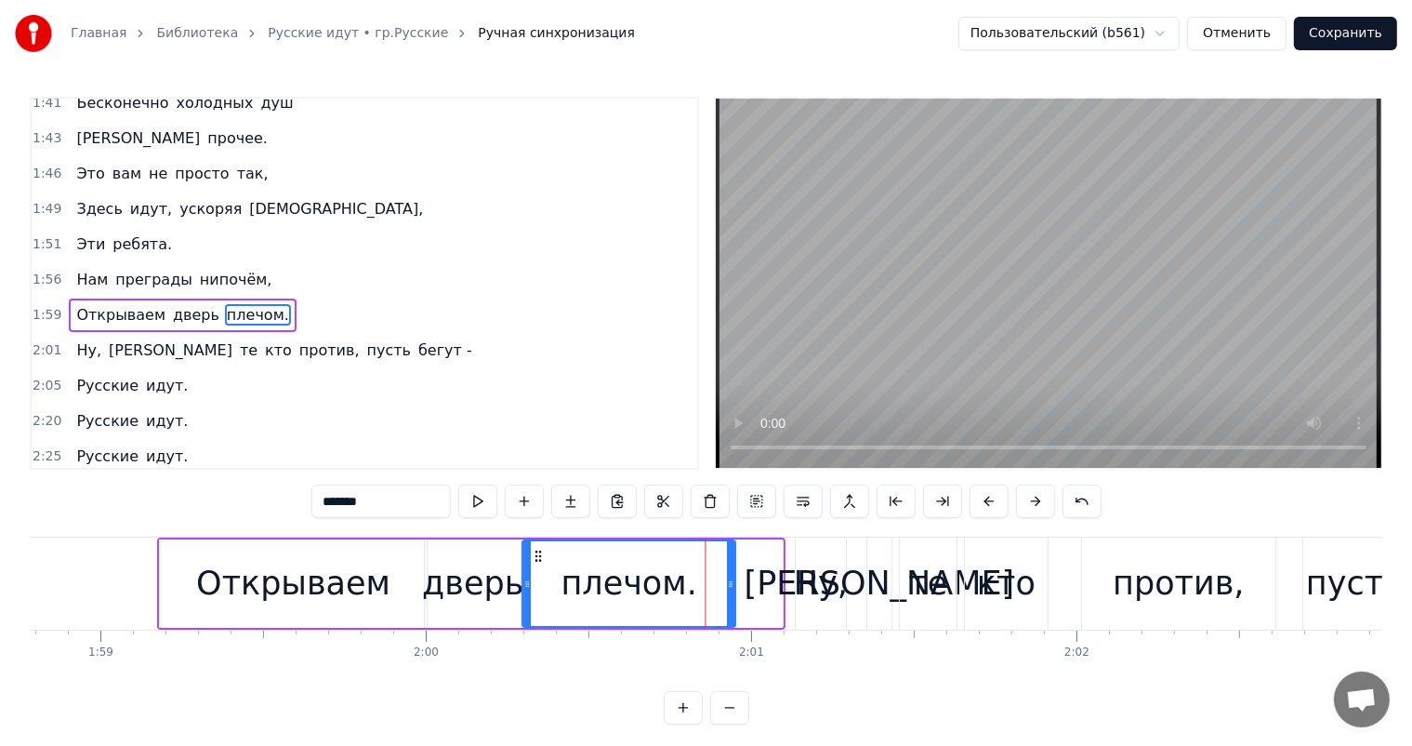
drag, startPoint x: 576, startPoint y: 560, endPoint x: 537, endPoint y: 568, distance: 39.9
click at [537, 568] on div "плечом." at bounding box center [629, 583] width 211 height 85
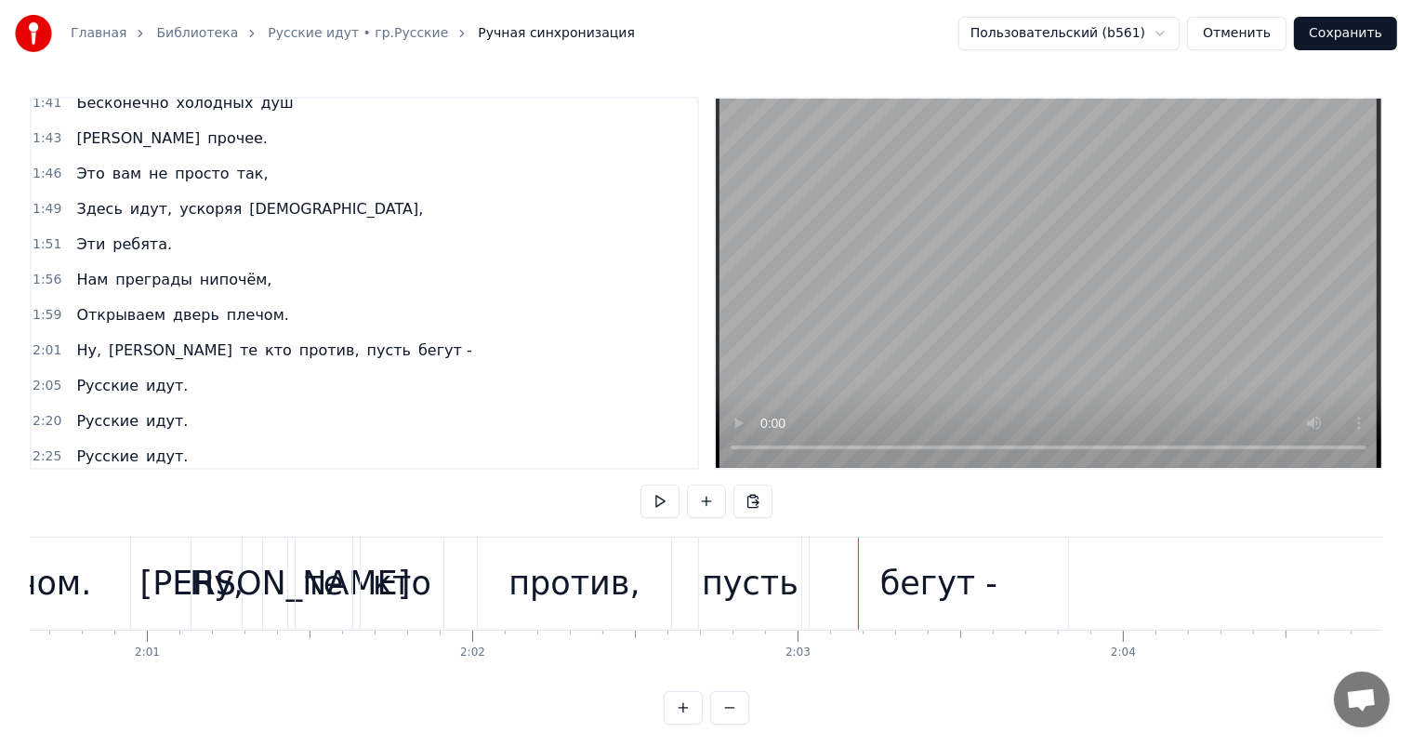
scroll to position [0, 39064]
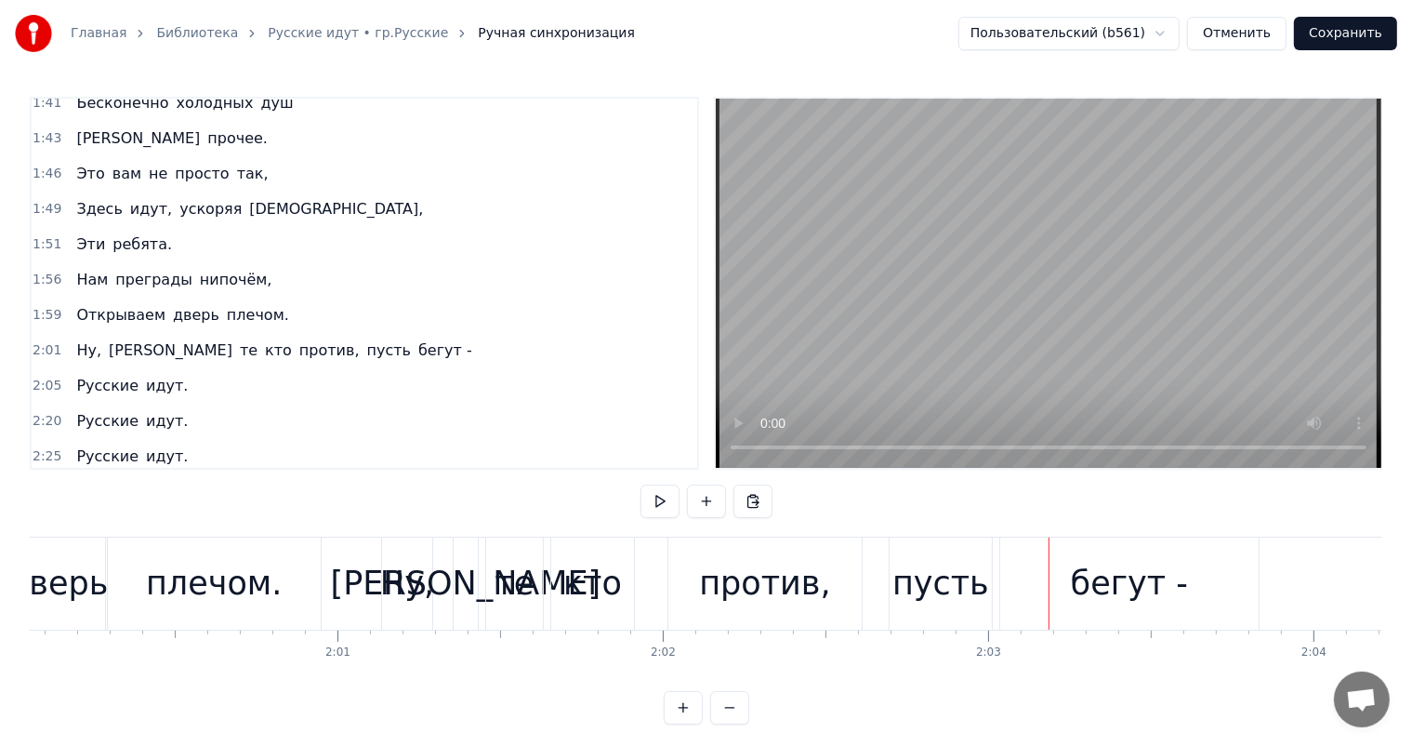
click at [575, 575] on div "кто" at bounding box center [592, 583] width 59 height 49
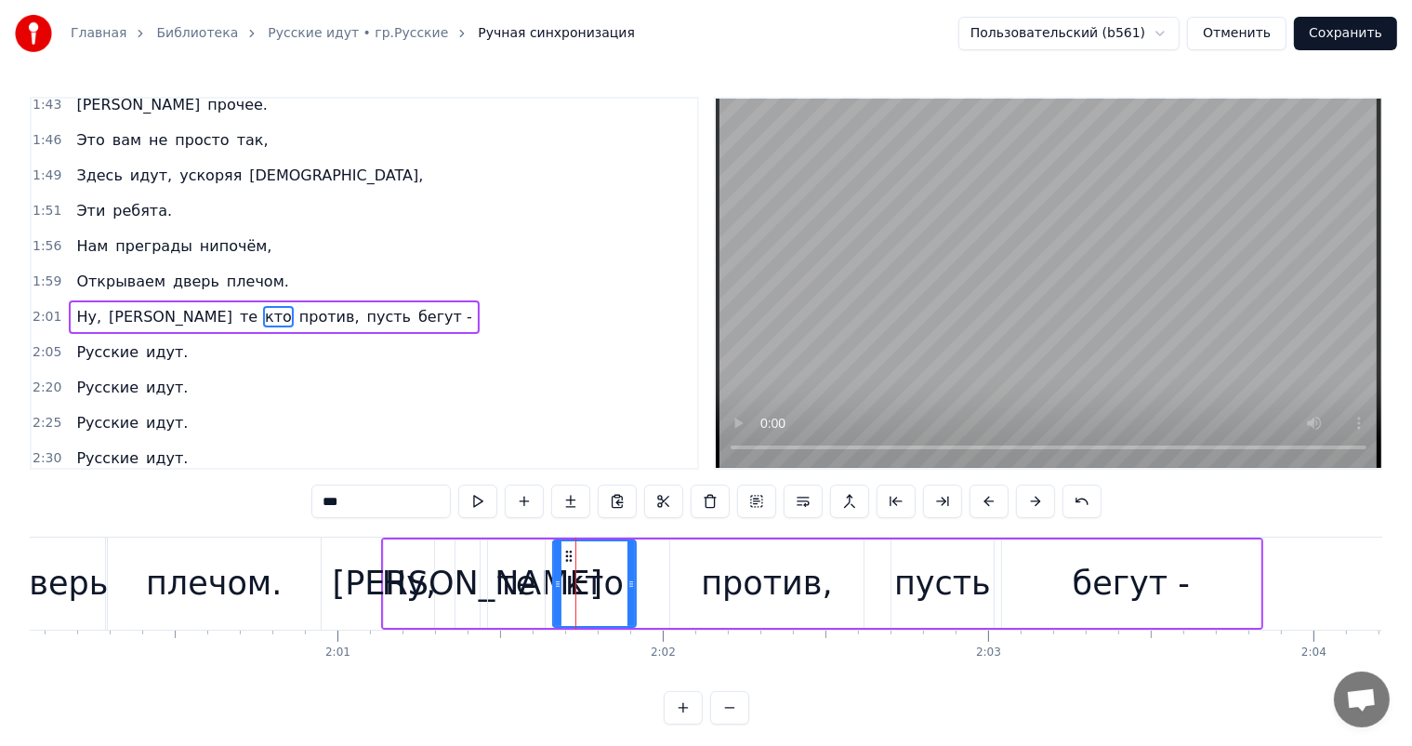
scroll to position [789, 0]
click at [547, 562] on div "Ну, а те кто против, пусть бегут -" at bounding box center [822, 583] width 882 height 92
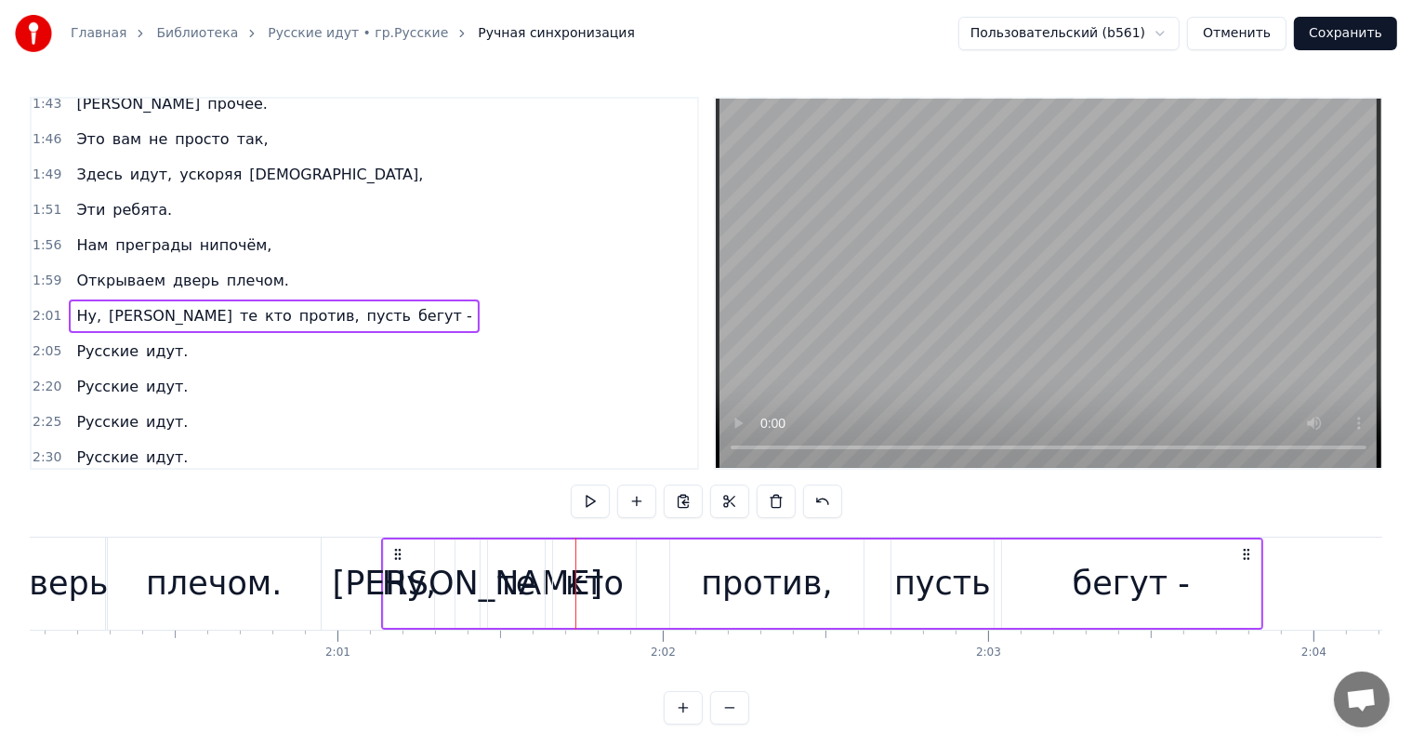
click at [505, 574] on div "те" at bounding box center [516, 583] width 39 height 49
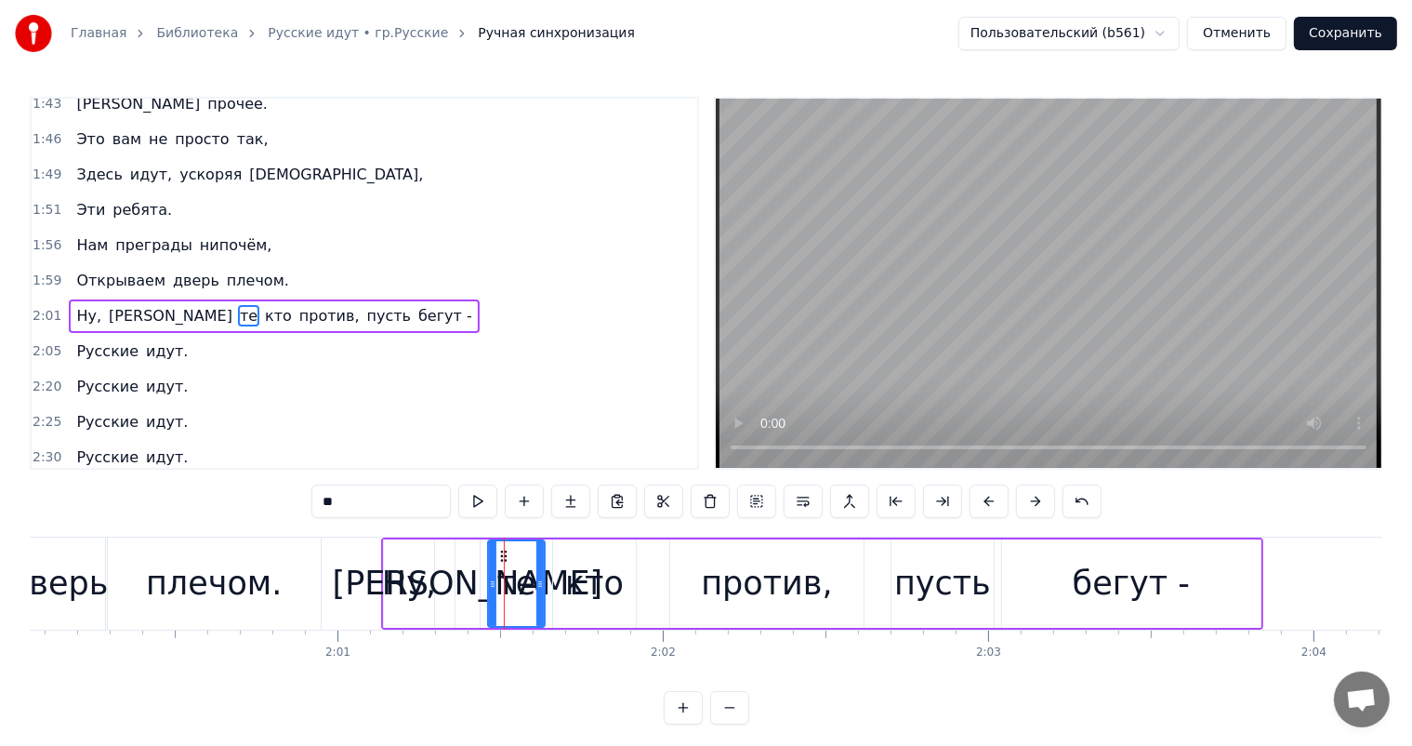
click at [669, 577] on div "против," at bounding box center [766, 583] width 195 height 88
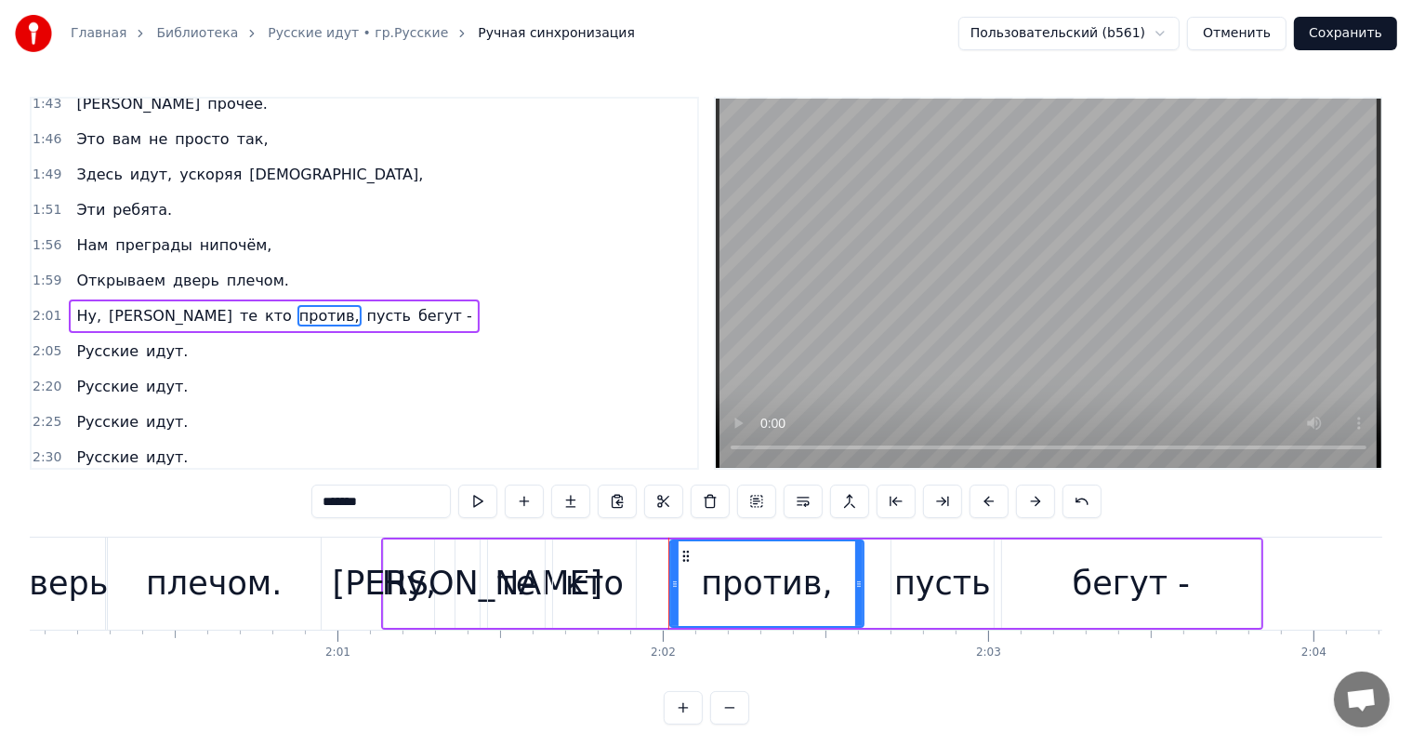
drag, startPoint x: 552, startPoint y: 614, endPoint x: 562, endPoint y: 594, distance: 22.0
click at [553, 612] on div "кто" at bounding box center [594, 583] width 83 height 88
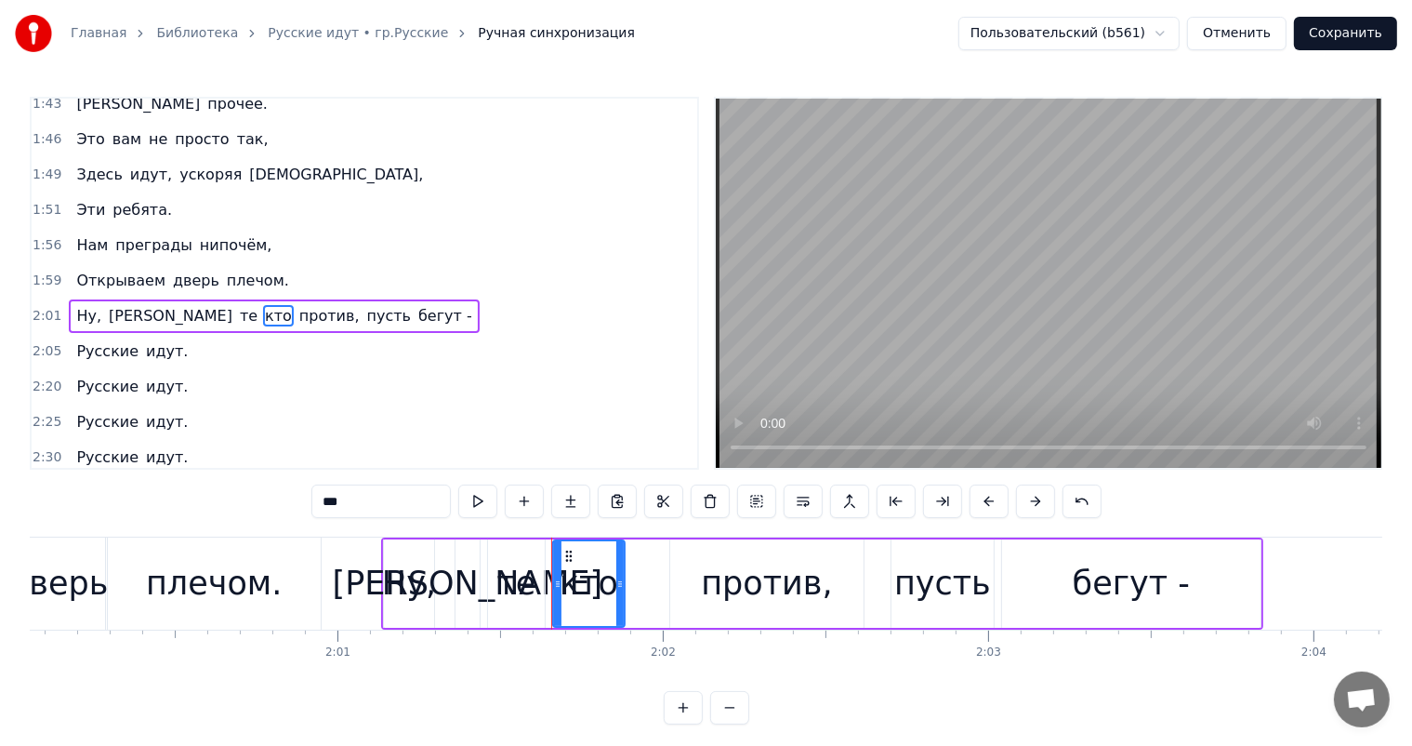
drag, startPoint x: 632, startPoint y: 562, endPoint x: 621, endPoint y: 569, distance: 13.4
click at [621, 569] on div at bounding box center [619, 583] width 7 height 85
click at [774, 561] on div "против," at bounding box center [766, 583] width 131 height 49
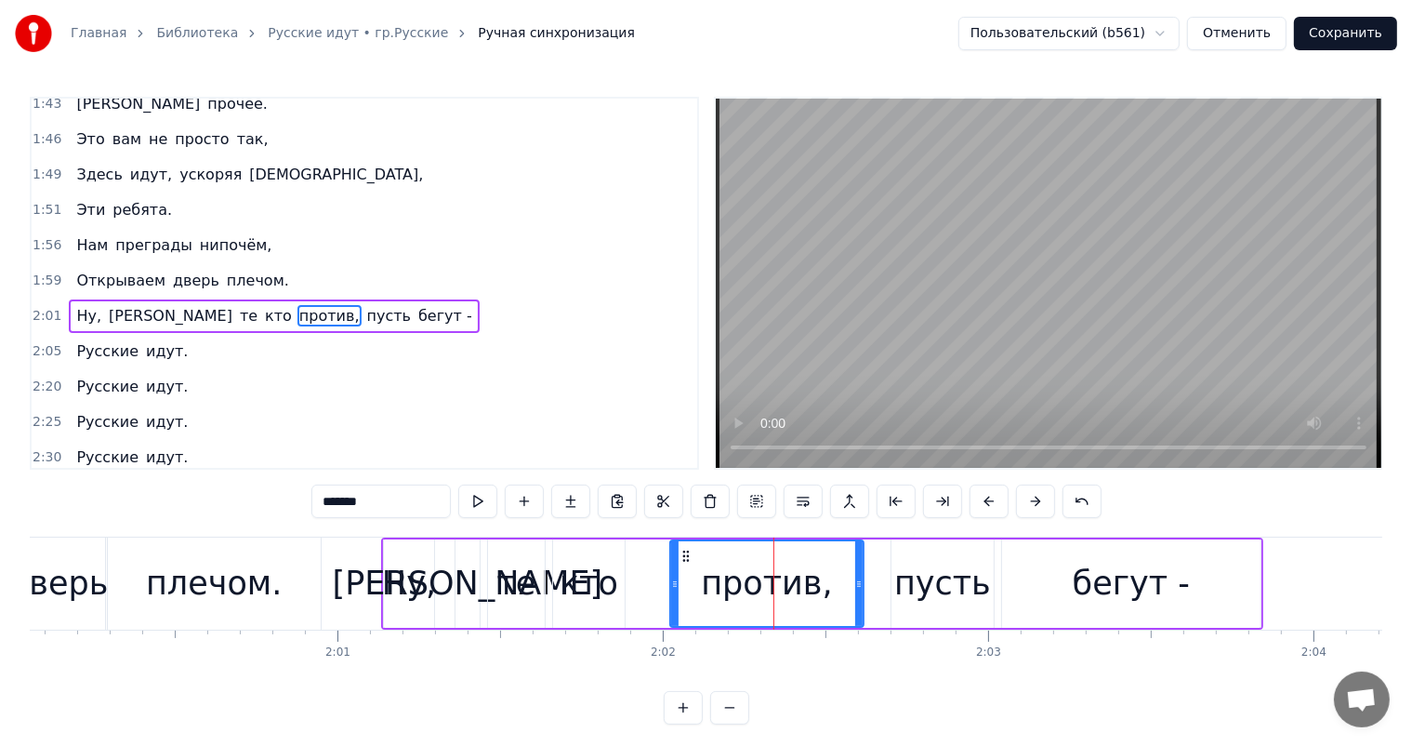
click at [693, 547] on div "против," at bounding box center [767, 583] width 192 height 85
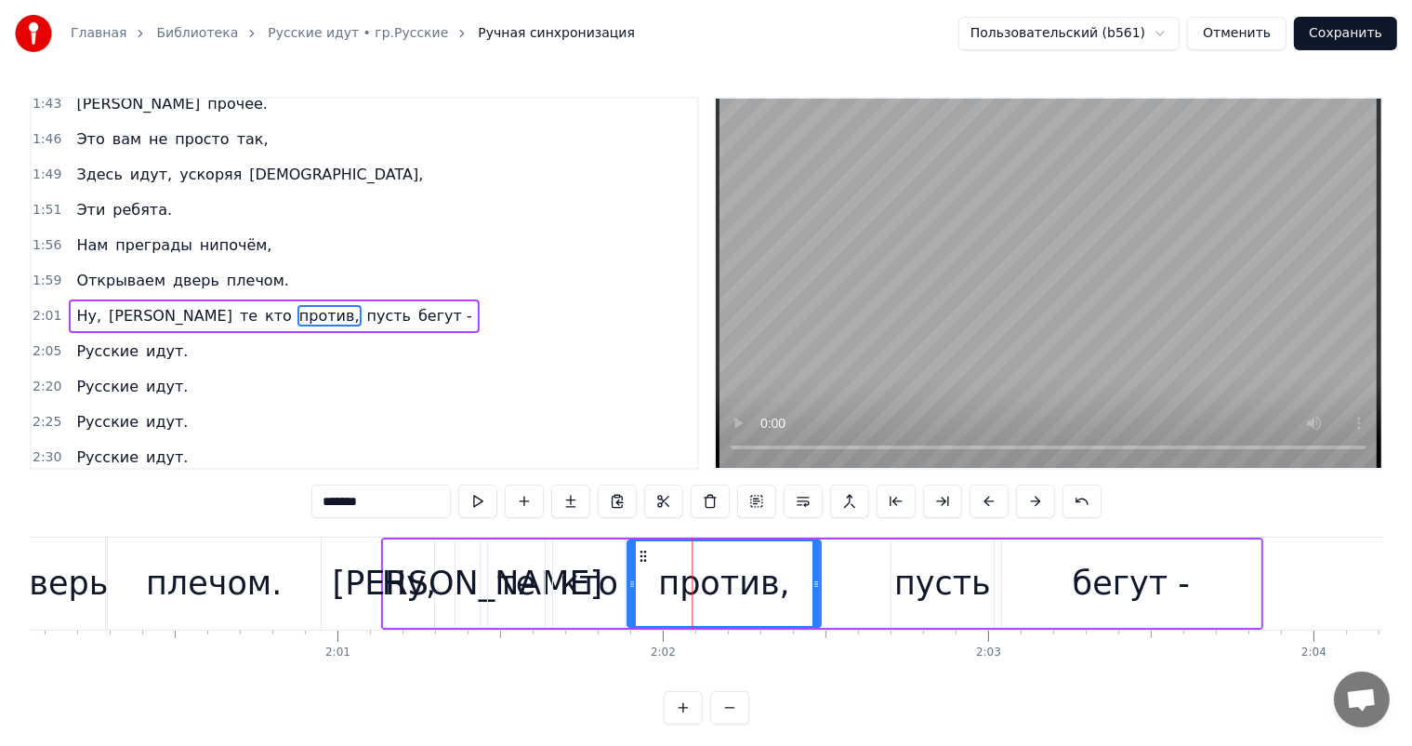
drag, startPoint x: 678, startPoint y: 556, endPoint x: 635, endPoint y: 563, distance: 43.4
click at [635, 563] on div "против," at bounding box center [724, 583] width 192 height 85
drag, startPoint x: 813, startPoint y: 585, endPoint x: 904, endPoint y: 575, distance: 91.7
click at [766, 590] on div at bounding box center [763, 583] width 7 height 85
click at [904, 575] on div "пусть" at bounding box center [942, 583] width 97 height 49
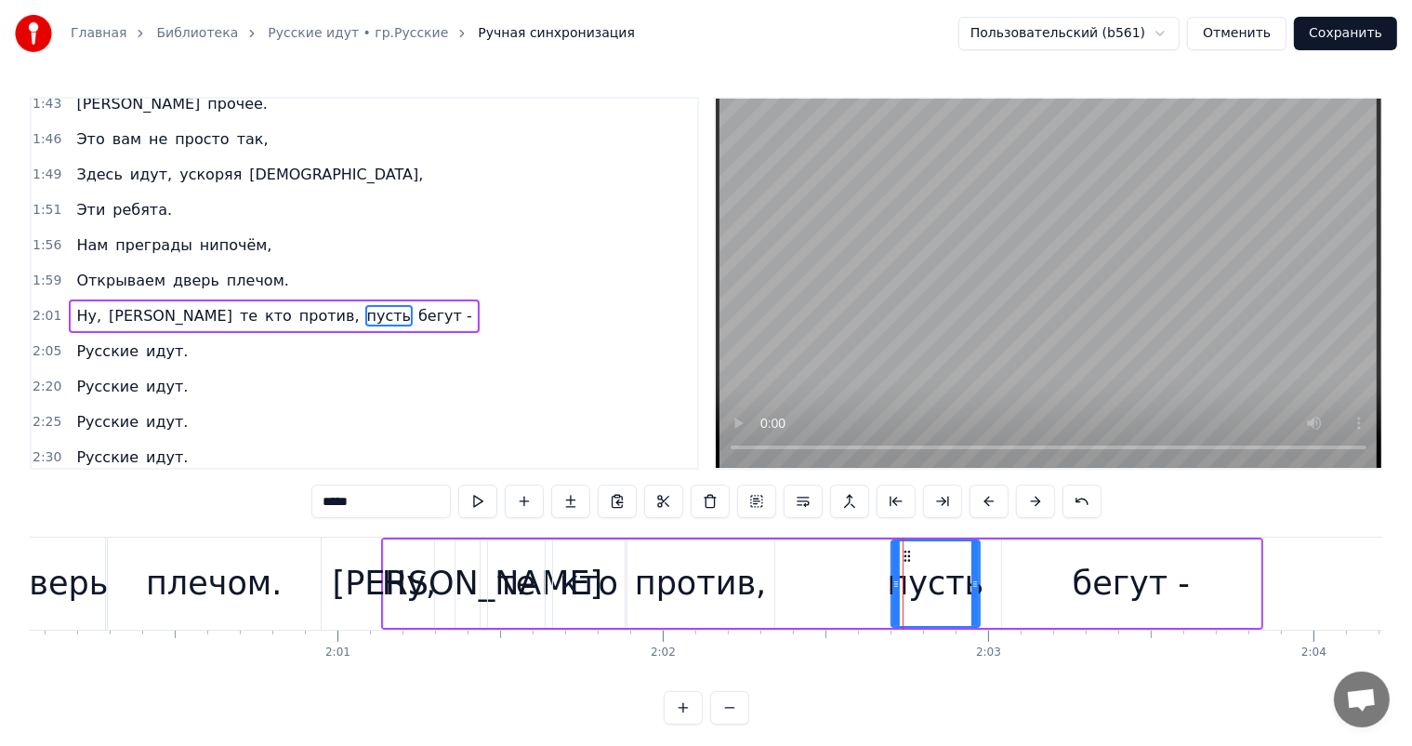
drag, startPoint x: 992, startPoint y: 580, endPoint x: 978, endPoint y: 589, distance: 16.8
click at [978, 589] on icon at bounding box center [975, 583] width 7 height 15
click at [1162, 584] on div "бегут -" at bounding box center [1131, 583] width 117 height 49
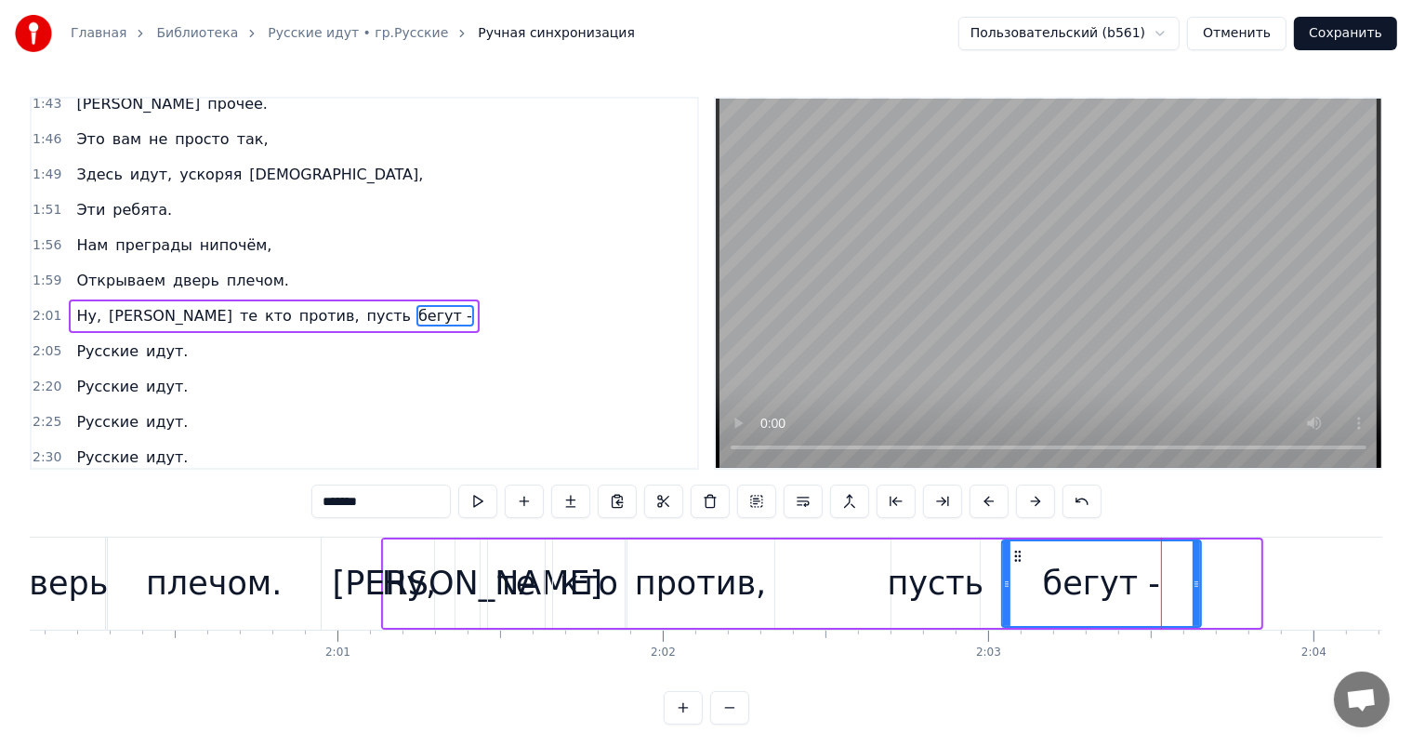
drag, startPoint x: 1255, startPoint y: 583, endPoint x: 1196, endPoint y: 602, distance: 62.6
click at [1196, 602] on div at bounding box center [1196, 583] width 7 height 85
click at [316, 579] on div "плечом." at bounding box center [214, 583] width 213 height 92
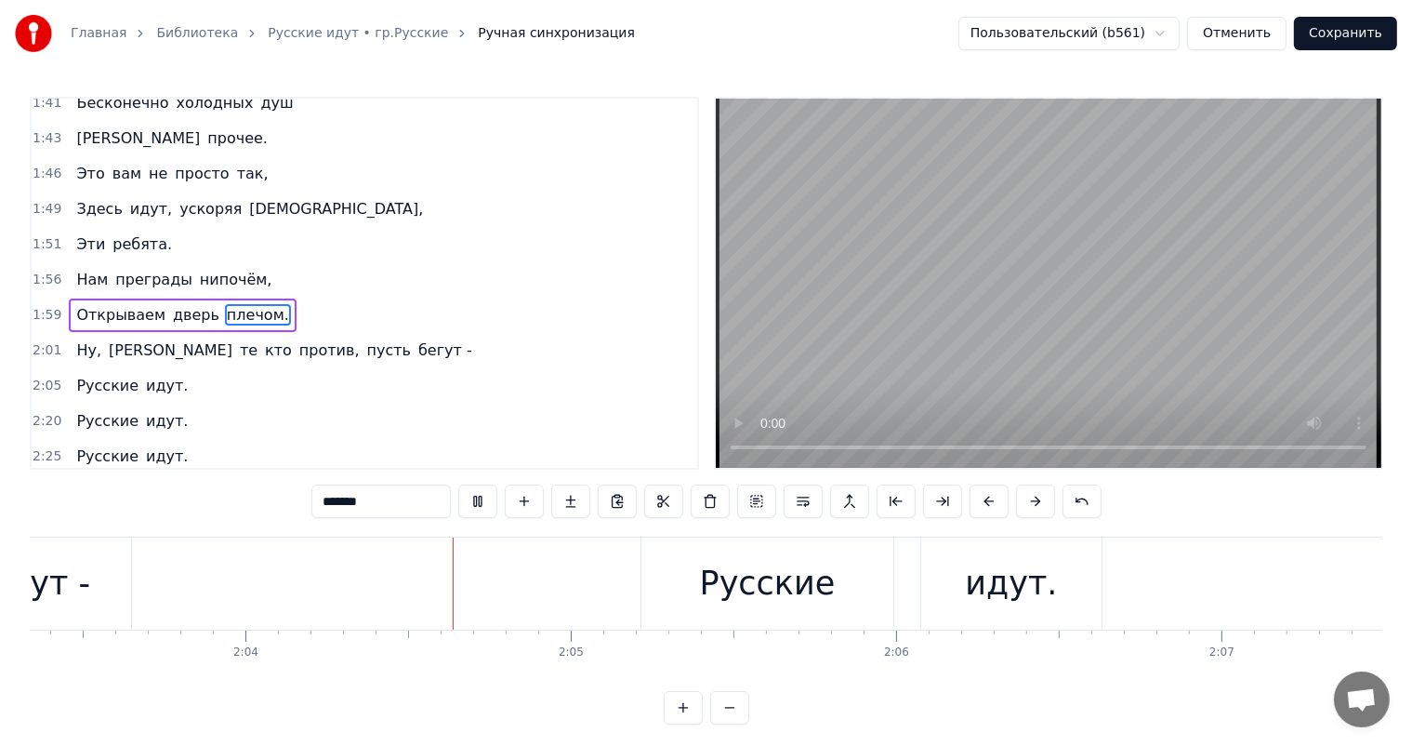
scroll to position [0, 40259]
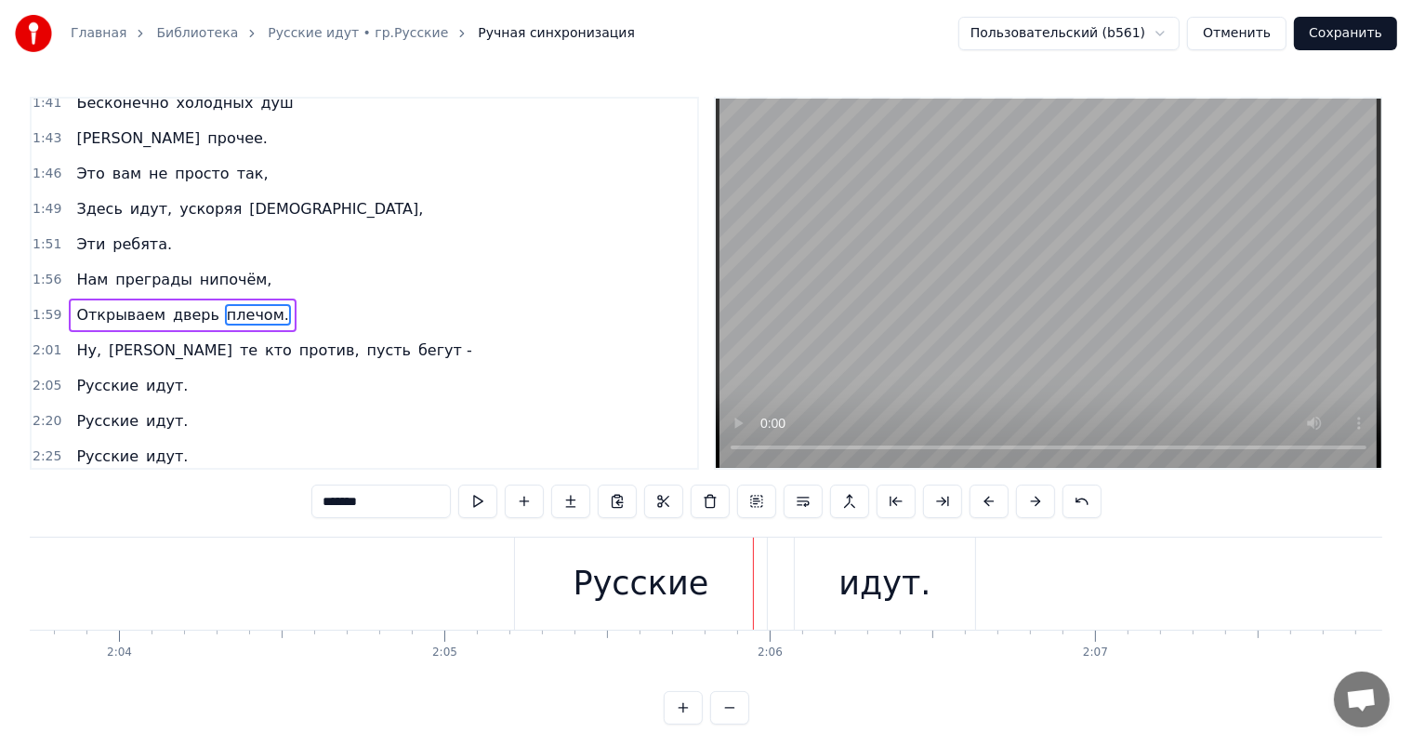
drag, startPoint x: 682, startPoint y: 590, endPoint x: 788, endPoint y: 590, distance: 106.0
click at [688, 590] on div "Русские" at bounding box center [642, 583] width 136 height 49
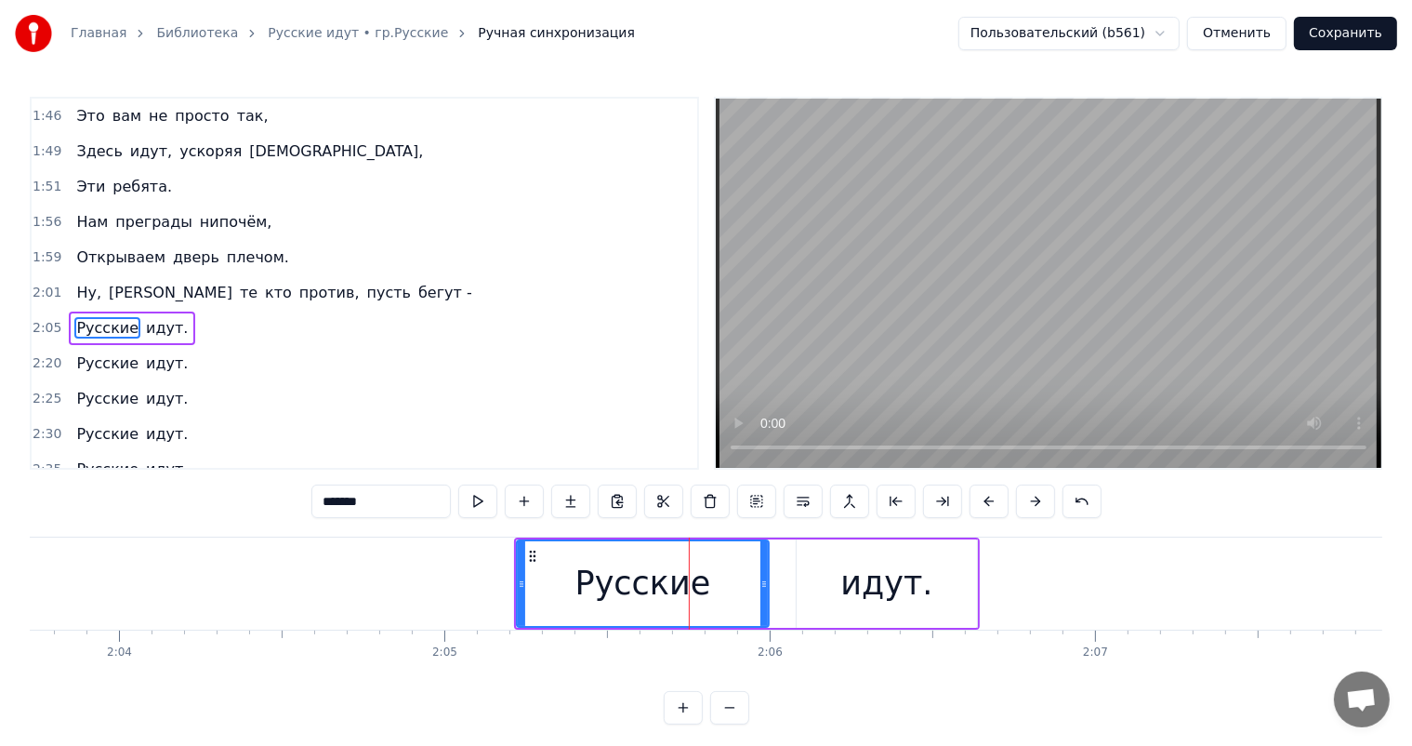
scroll to position [824, 0]
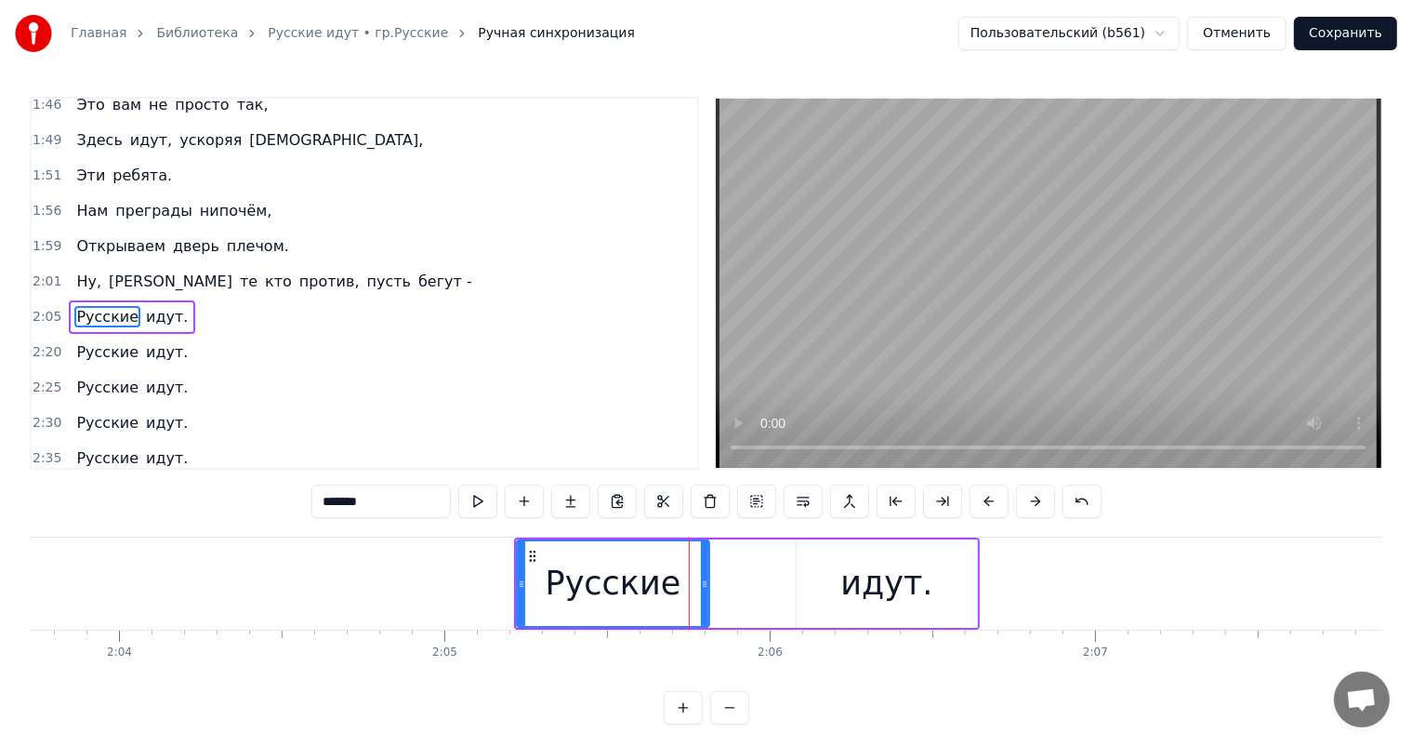
drag, startPoint x: 762, startPoint y: 581, endPoint x: 703, endPoint y: 592, distance: 60.5
click at [703, 592] on div at bounding box center [704, 583] width 7 height 85
click at [929, 584] on div "идут." at bounding box center [887, 583] width 180 height 88
type input "*****"
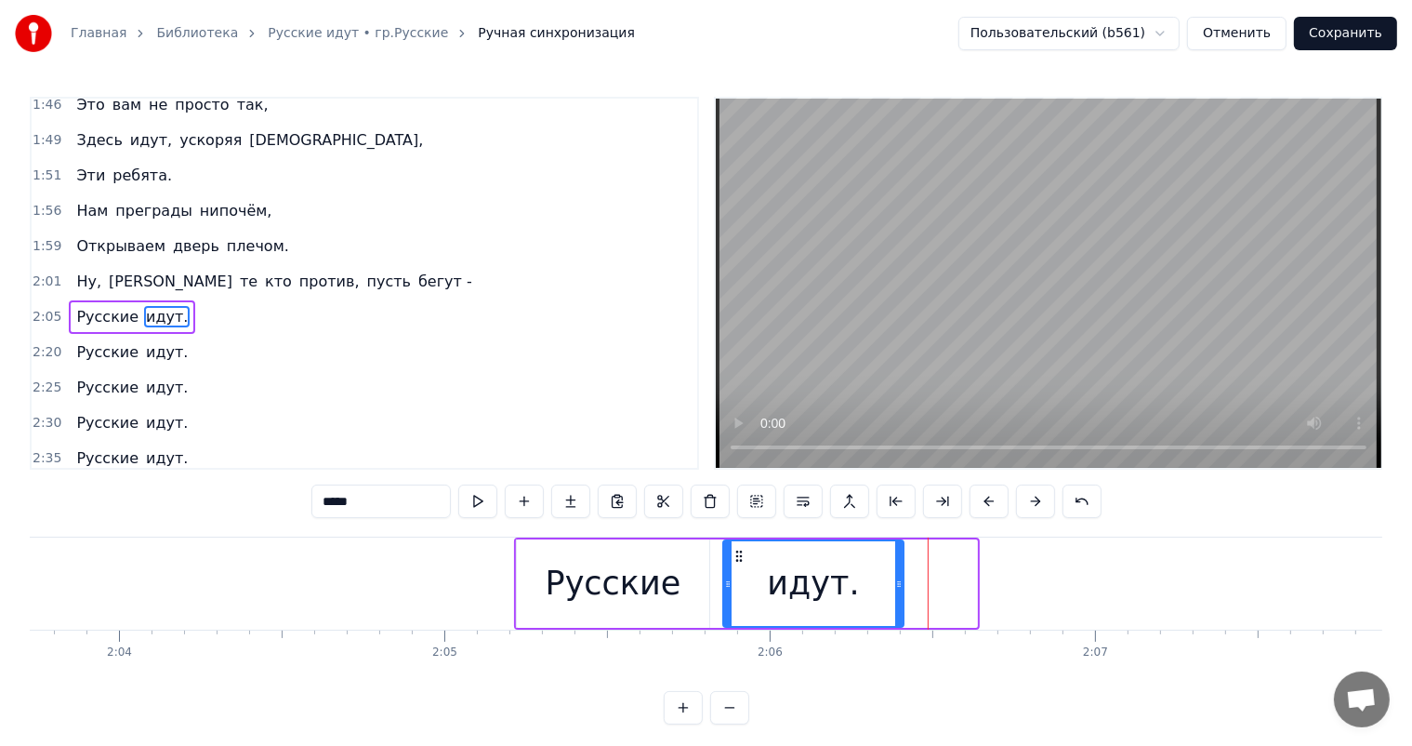
drag, startPoint x: 807, startPoint y: 555, endPoint x: 733, endPoint y: 573, distance: 76.4
click at [733, 573] on div "идут." at bounding box center [813, 583] width 178 height 85
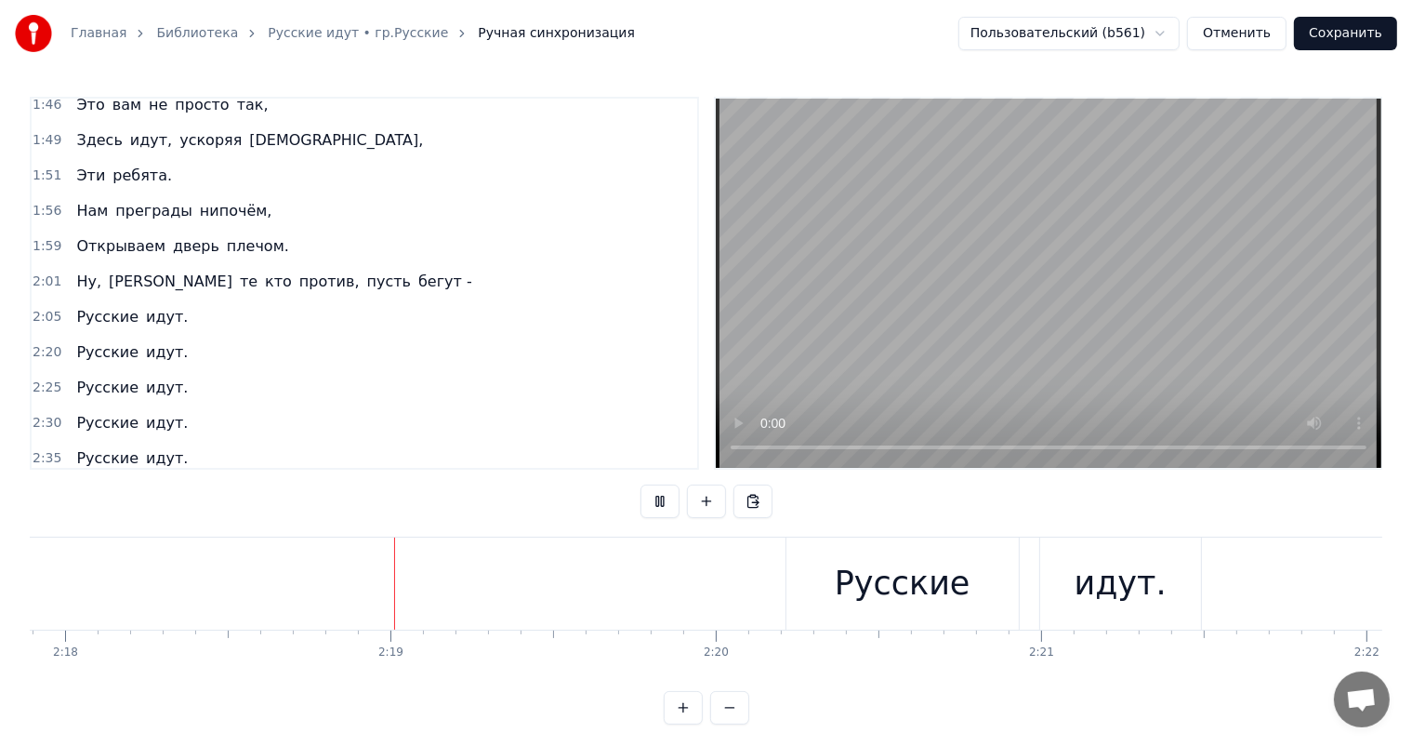
scroll to position [0, 45071]
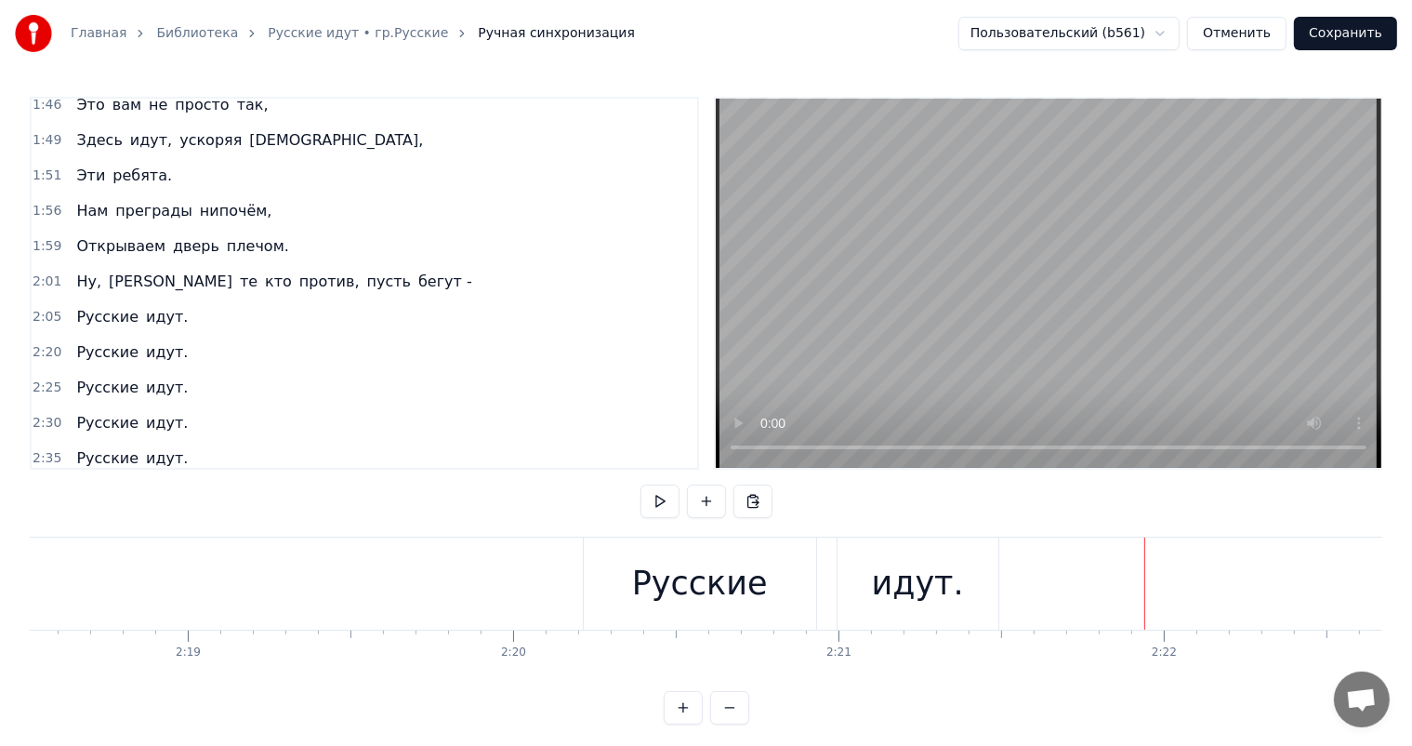
click at [747, 595] on div "Русские" at bounding box center [700, 583] width 136 height 49
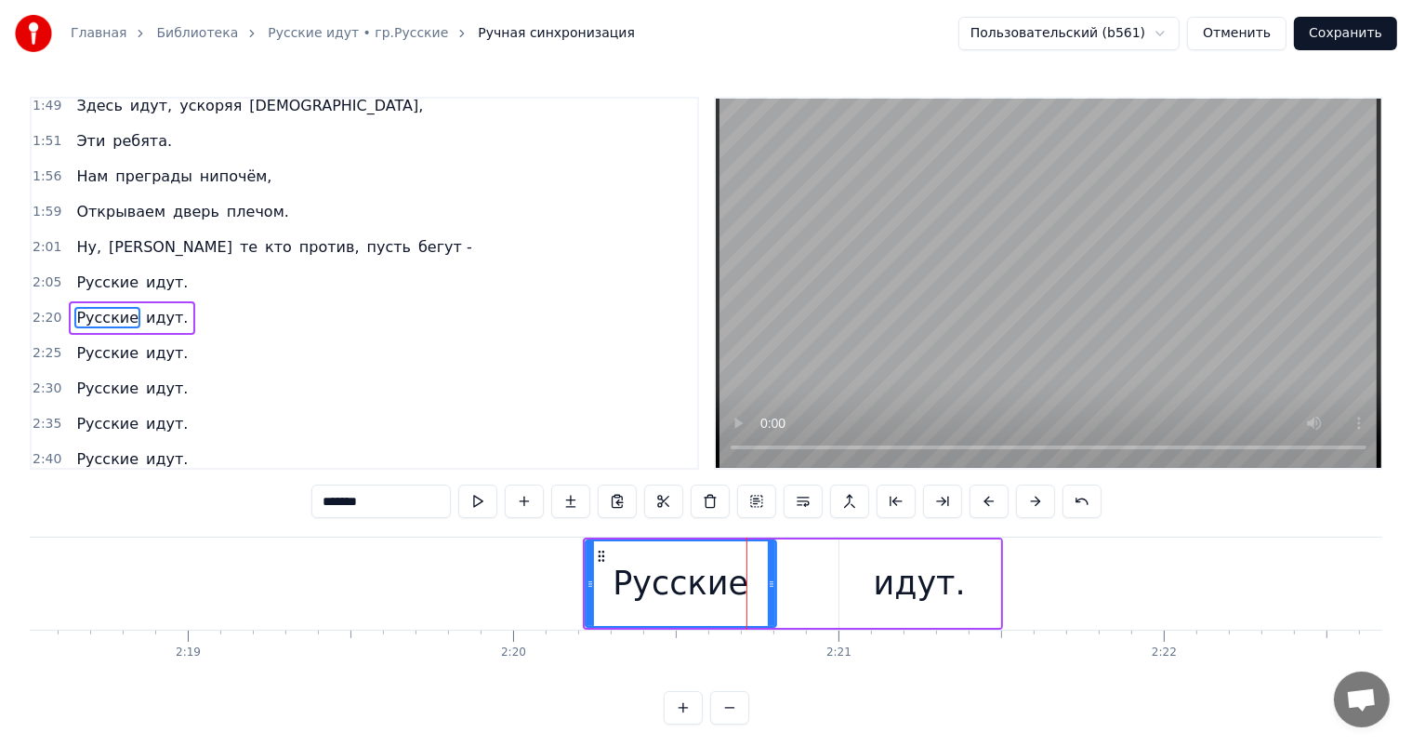
drag, startPoint x: 811, startPoint y: 581, endPoint x: 829, endPoint y: 575, distance: 19.4
click at [776, 586] on div "Русские" at bounding box center [681, 583] width 192 height 88
click at [864, 573] on div "идут." at bounding box center [920, 583] width 161 height 88
type input "*****"
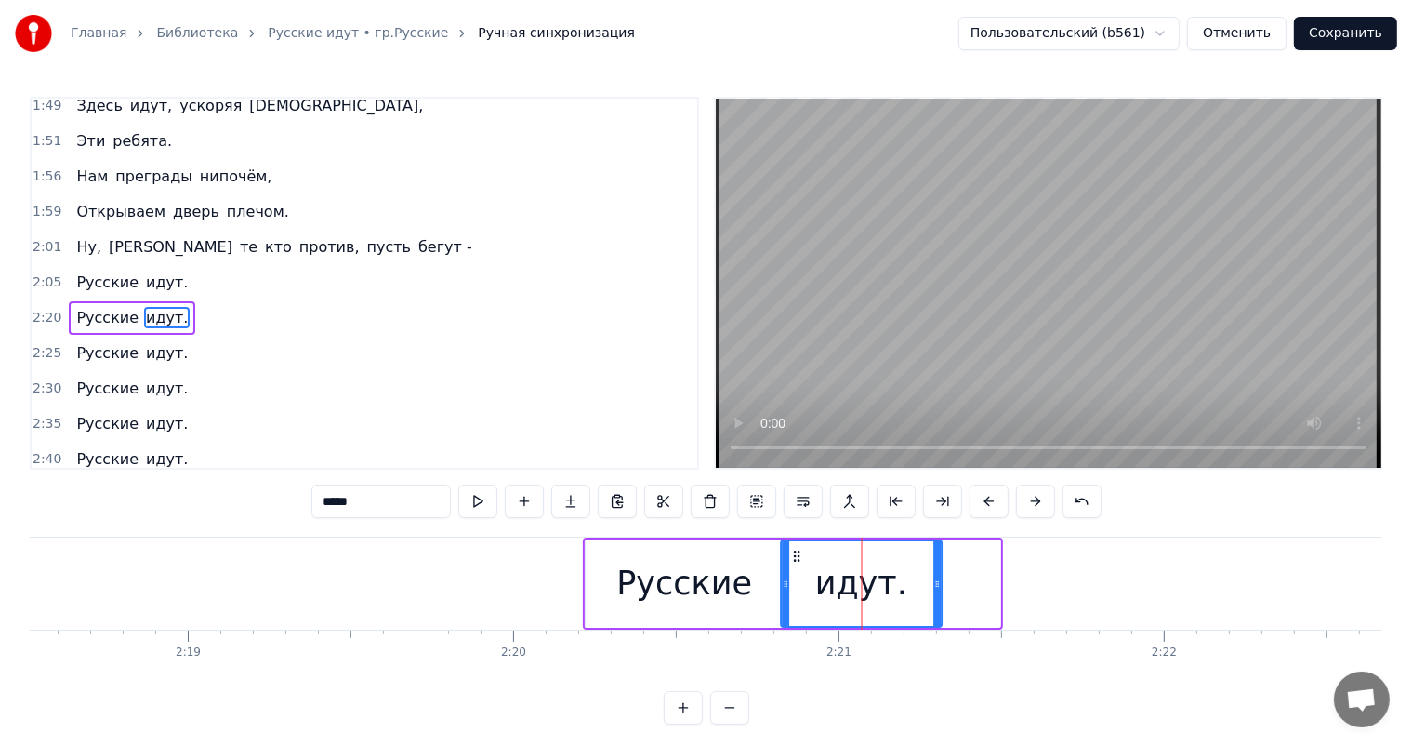
drag, startPoint x: 858, startPoint y: 550, endPoint x: 766, endPoint y: 465, distance: 125.6
click at [800, 572] on div "идут." at bounding box center [861, 583] width 159 height 85
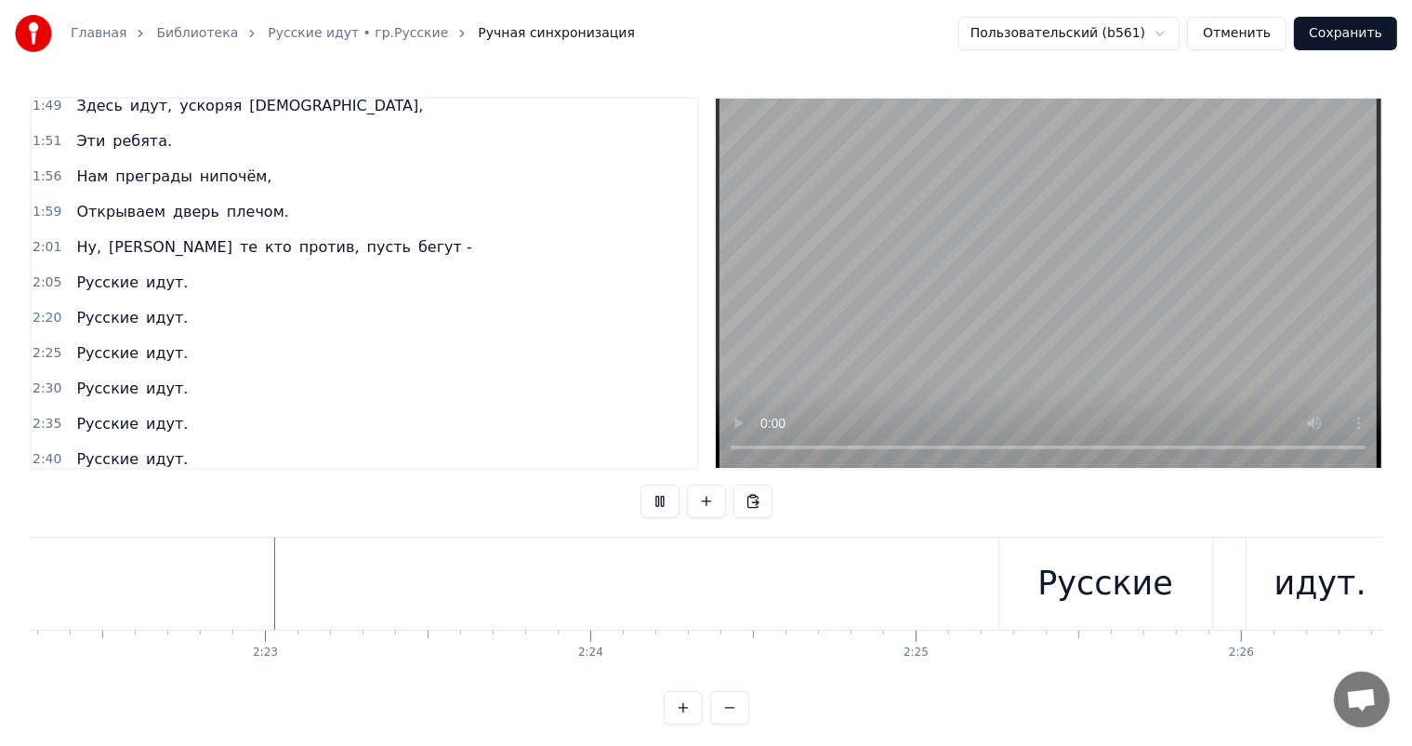
scroll to position [0, 46319]
click at [1037, 579] on div "Русские" at bounding box center [1082, 583] width 136 height 49
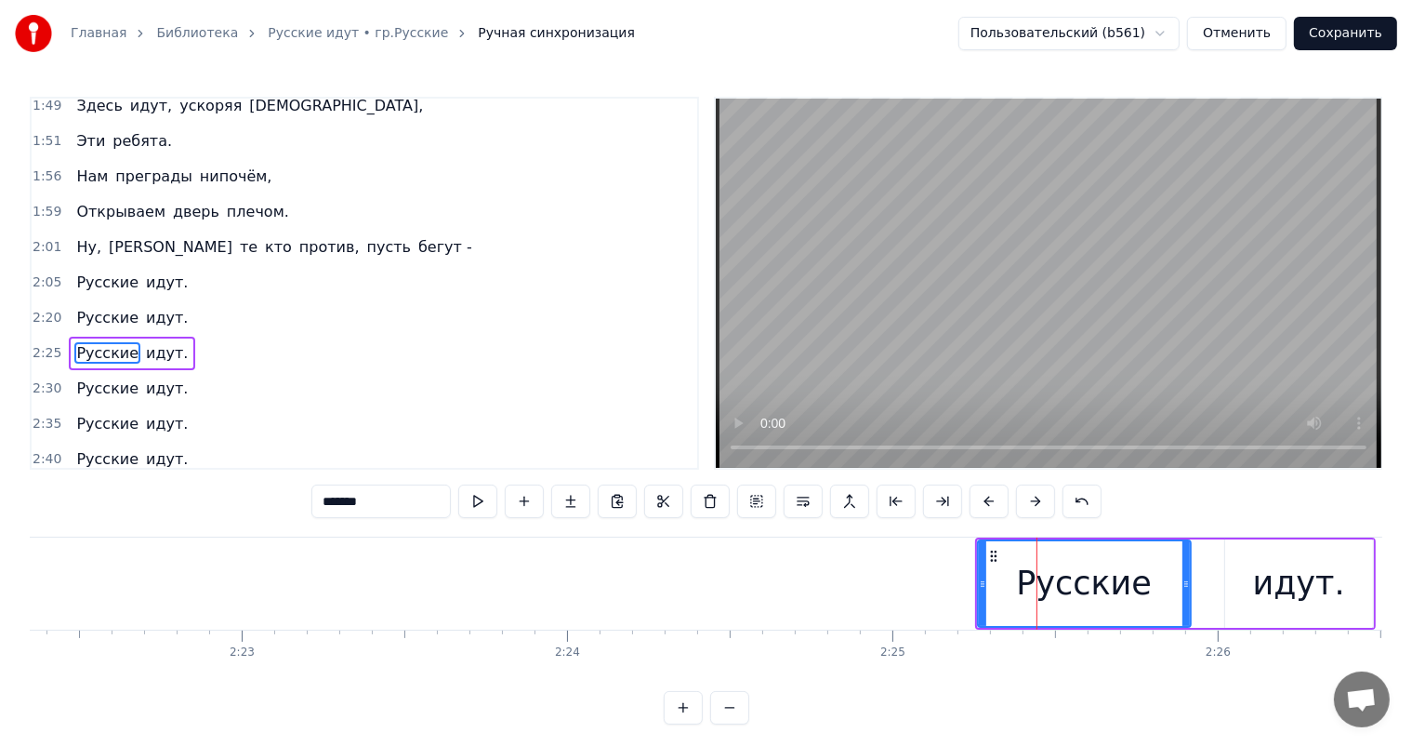
scroll to position [862, 0]
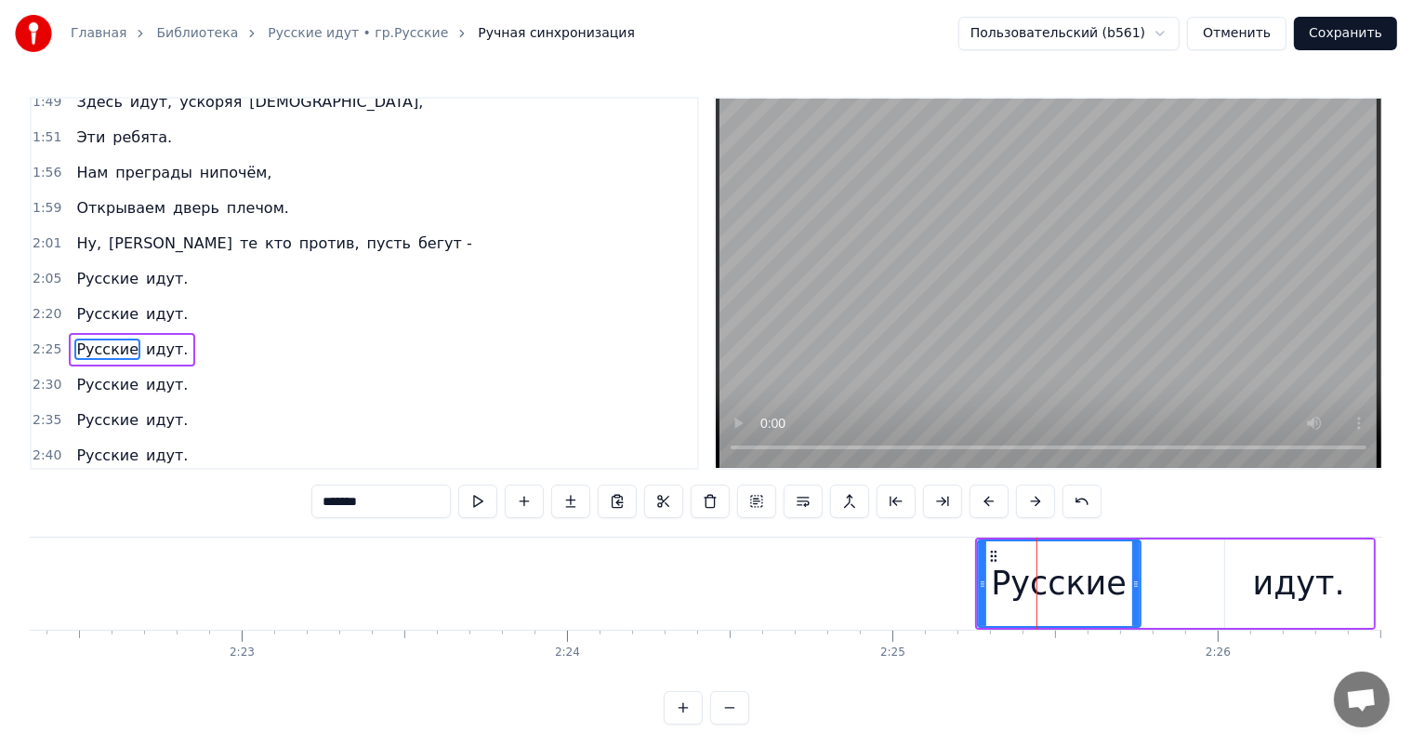
drag, startPoint x: 1187, startPoint y: 581, endPoint x: 1272, endPoint y: 584, distance: 84.6
click at [1142, 595] on div "Русские" at bounding box center [1084, 583] width 215 height 88
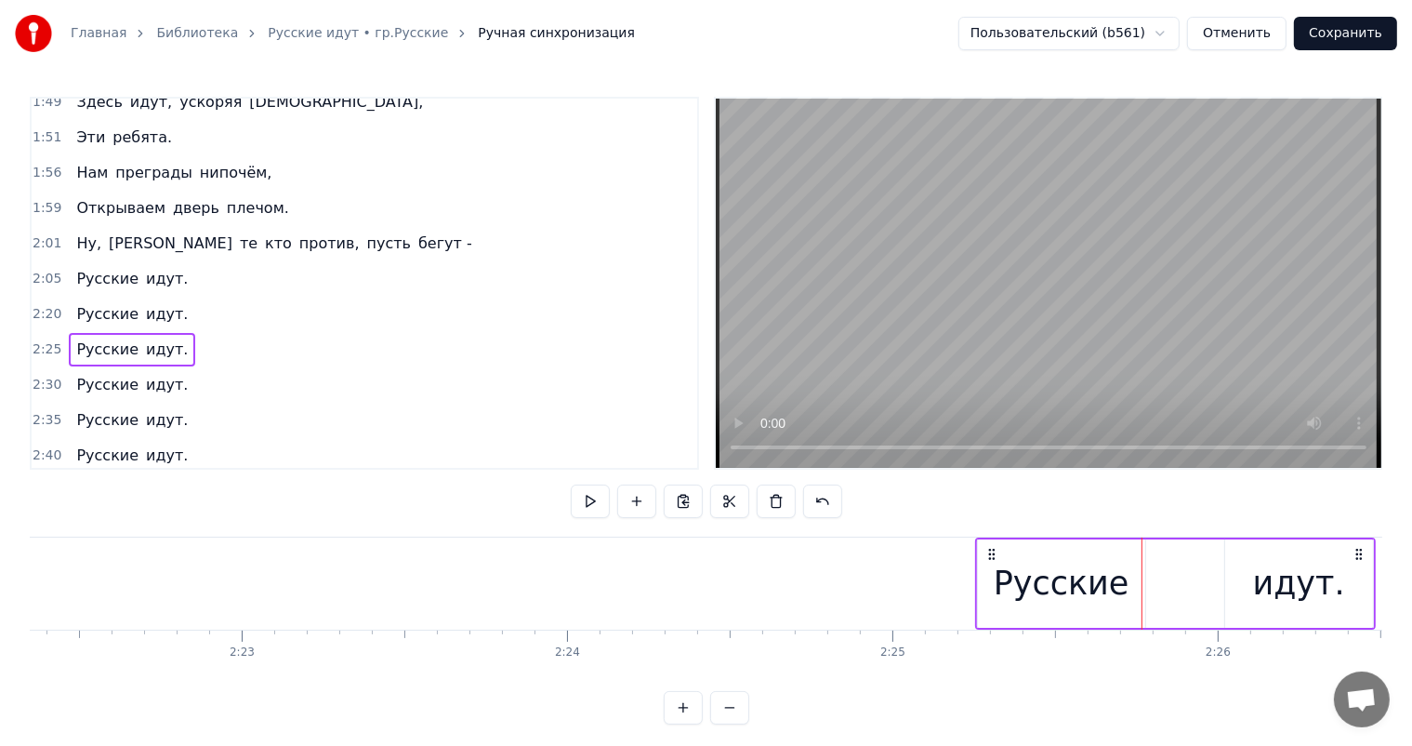
click at [1272, 583] on div "идут." at bounding box center [1299, 583] width 92 height 49
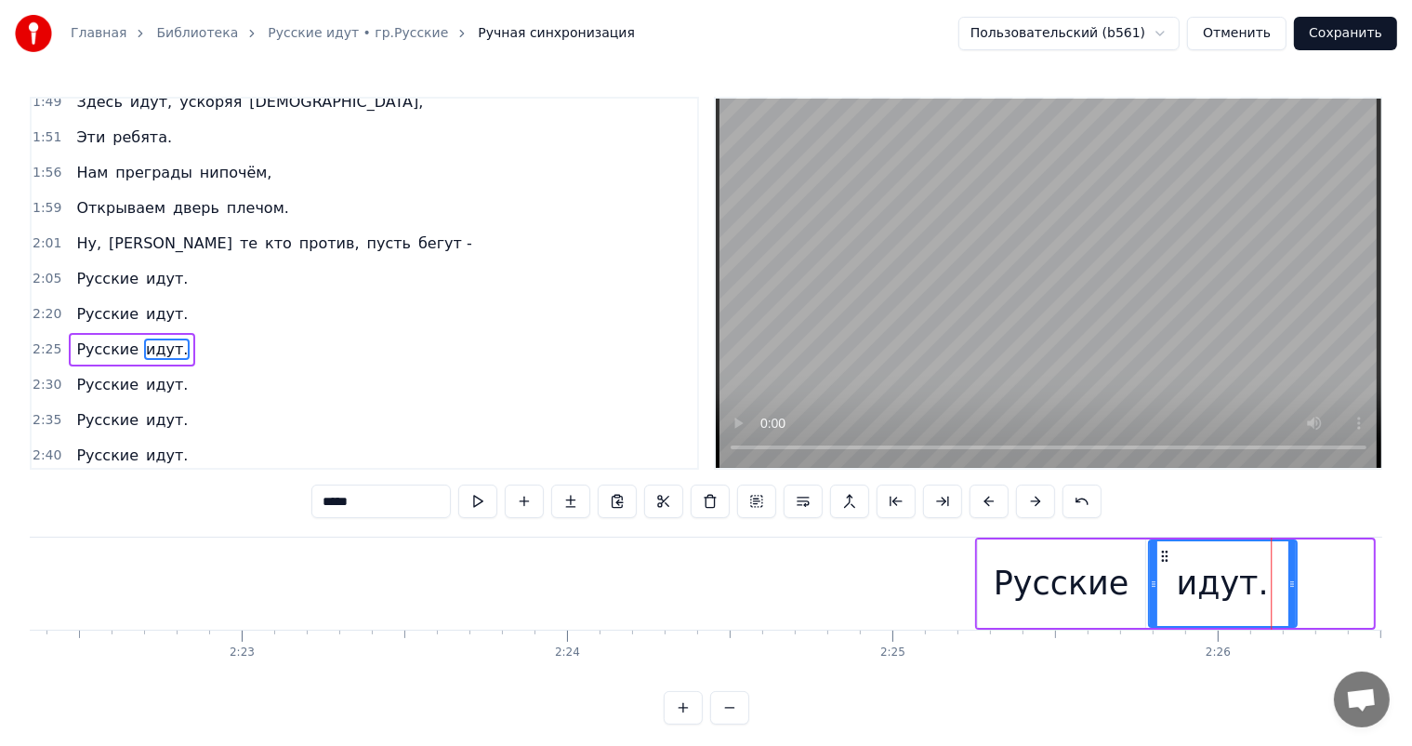
drag, startPoint x: 1240, startPoint y: 554, endPoint x: 996, endPoint y: 591, distance: 247.3
click at [1157, 561] on icon at bounding box center [1164, 556] width 15 height 15
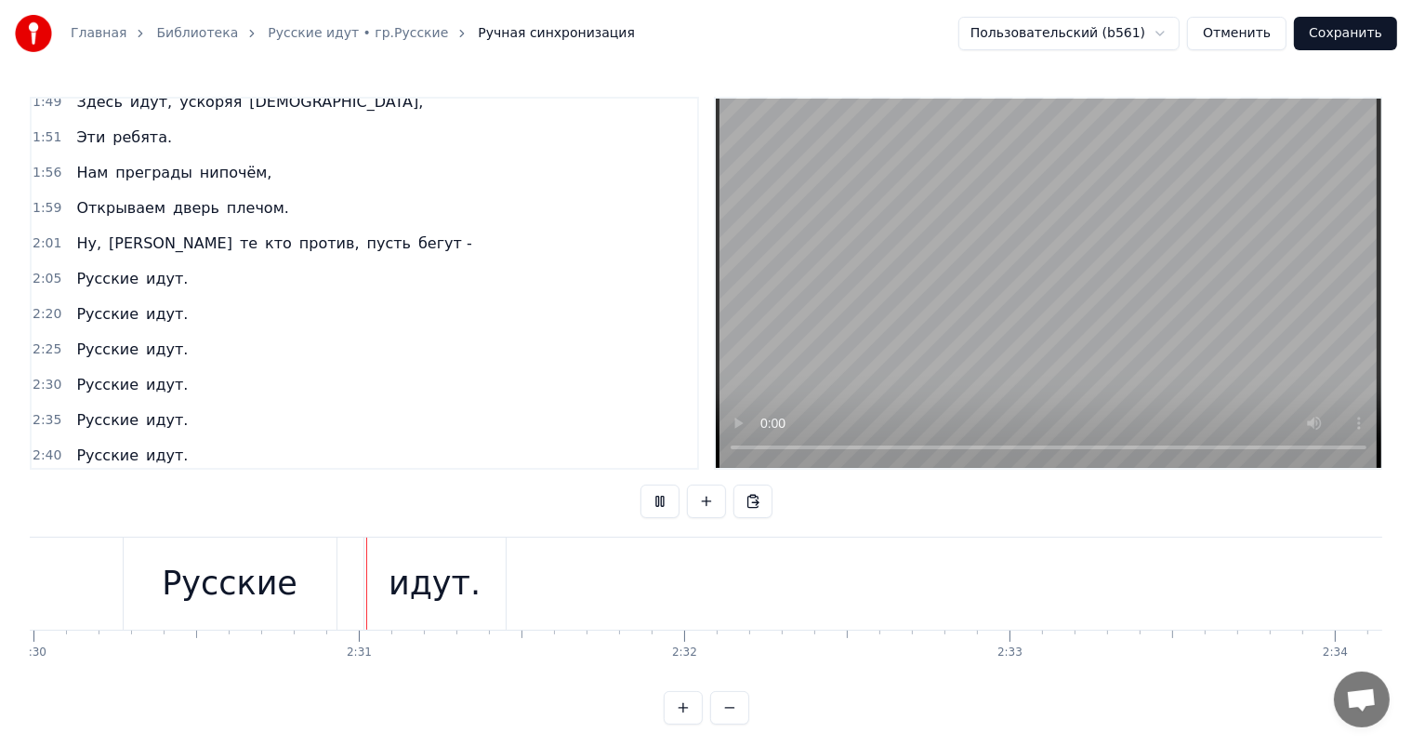
scroll to position [0, 48811]
click at [259, 591] on div "Русские" at bounding box center [223, 583] width 136 height 49
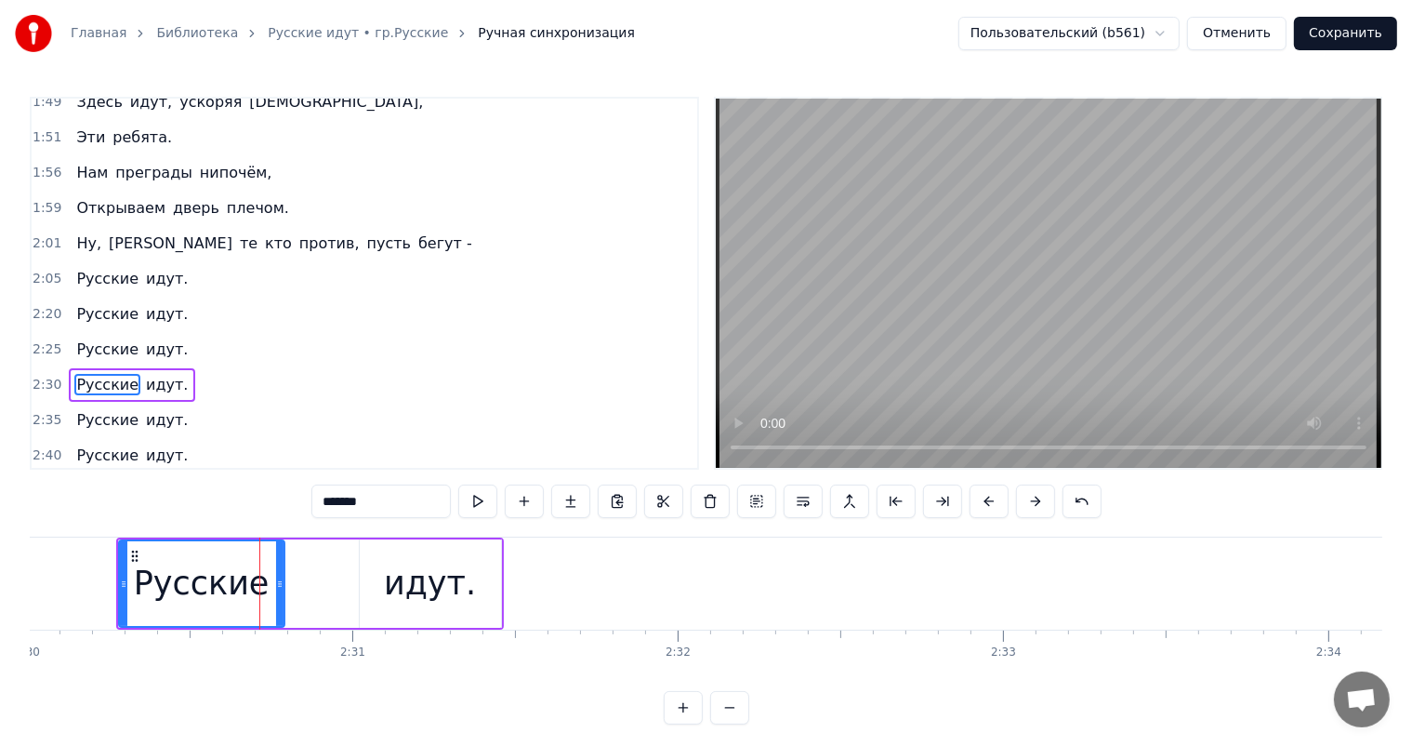
drag, startPoint x: 325, startPoint y: 578, endPoint x: 278, endPoint y: 588, distance: 48.5
click at [278, 588] on icon at bounding box center [279, 583] width 7 height 15
drag, startPoint x: 402, startPoint y: 575, endPoint x: 364, endPoint y: 565, distance: 38.3
click at [394, 575] on div "идут." at bounding box center [430, 583] width 92 height 49
type input "*****"
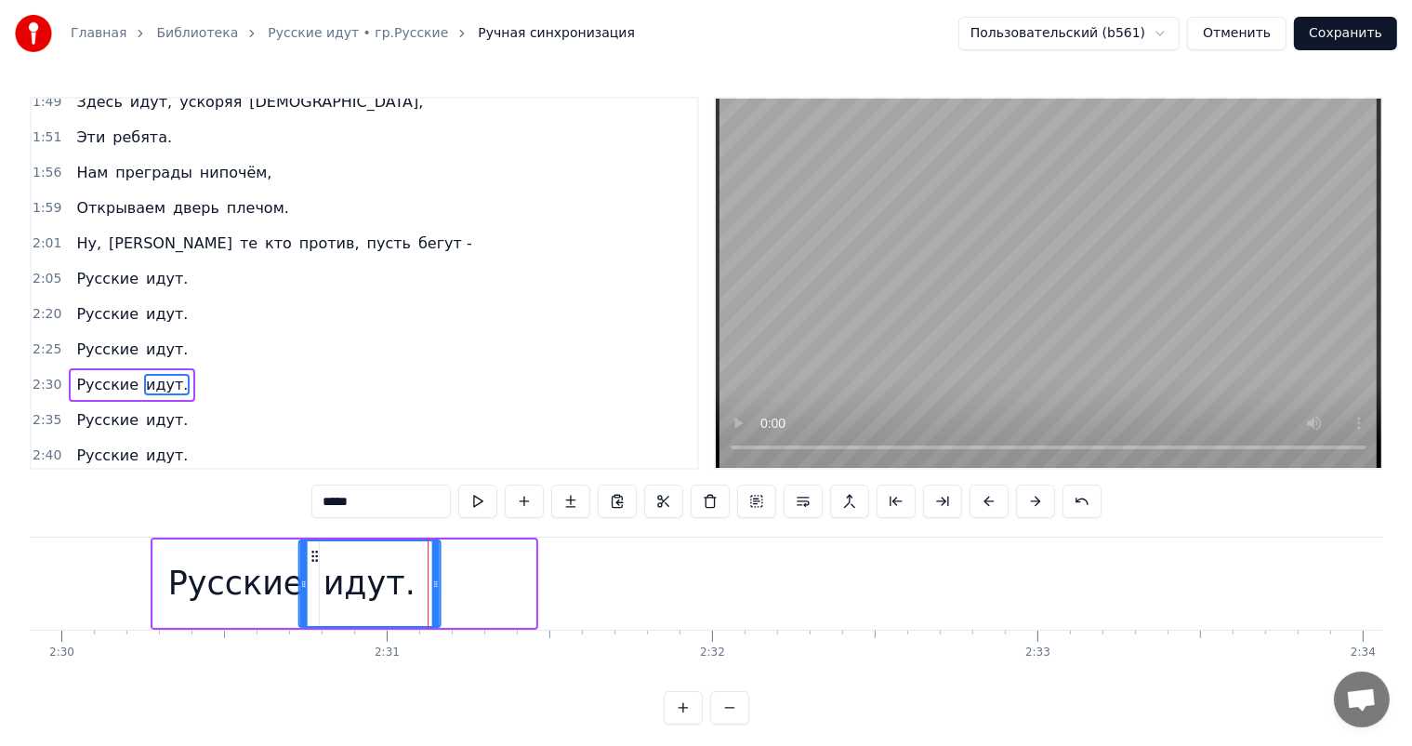
scroll to position [0, 48775]
drag, startPoint x: 377, startPoint y: 557, endPoint x: 230, endPoint y: 595, distance: 151.8
click at [348, 583] on div "идут." at bounding box center [395, 583] width 139 height 85
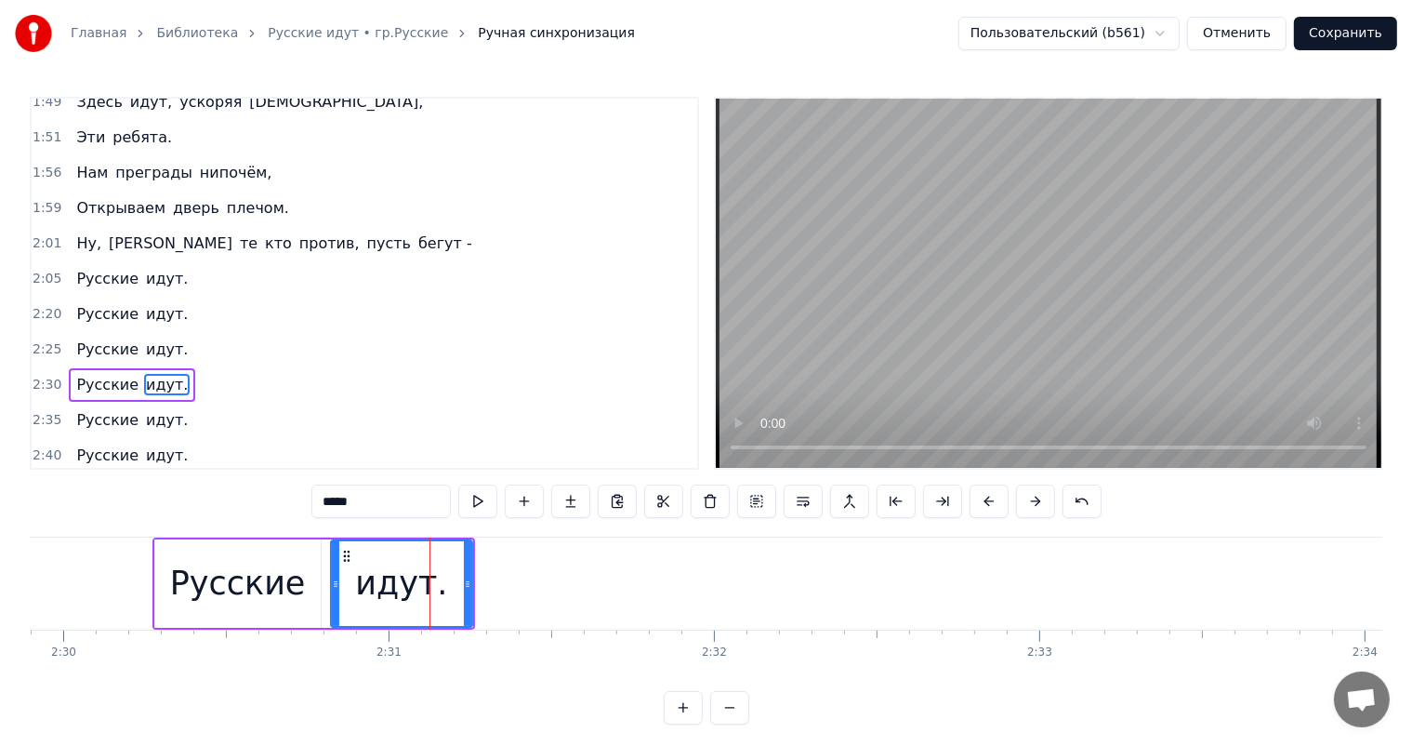
drag, startPoint x: 24, startPoint y: 576, endPoint x: 470, endPoint y: 532, distance: 448.5
click at [27, 576] on div "Главная Библиотека Русские идут • гр.Русские Ручная синхронизация Пользовательс…" at bounding box center [706, 362] width 1412 height 724
click at [15, 563] on div "Главная Библиотека Русские идут • гр.Русские Ручная синхронизация Пользовательс…" at bounding box center [706, 362] width 1412 height 724
click at [19, 572] on div "Главная Библиотека Русские идут • гр.Русские Ручная синхронизация Пользовательс…" at bounding box center [706, 362] width 1412 height 724
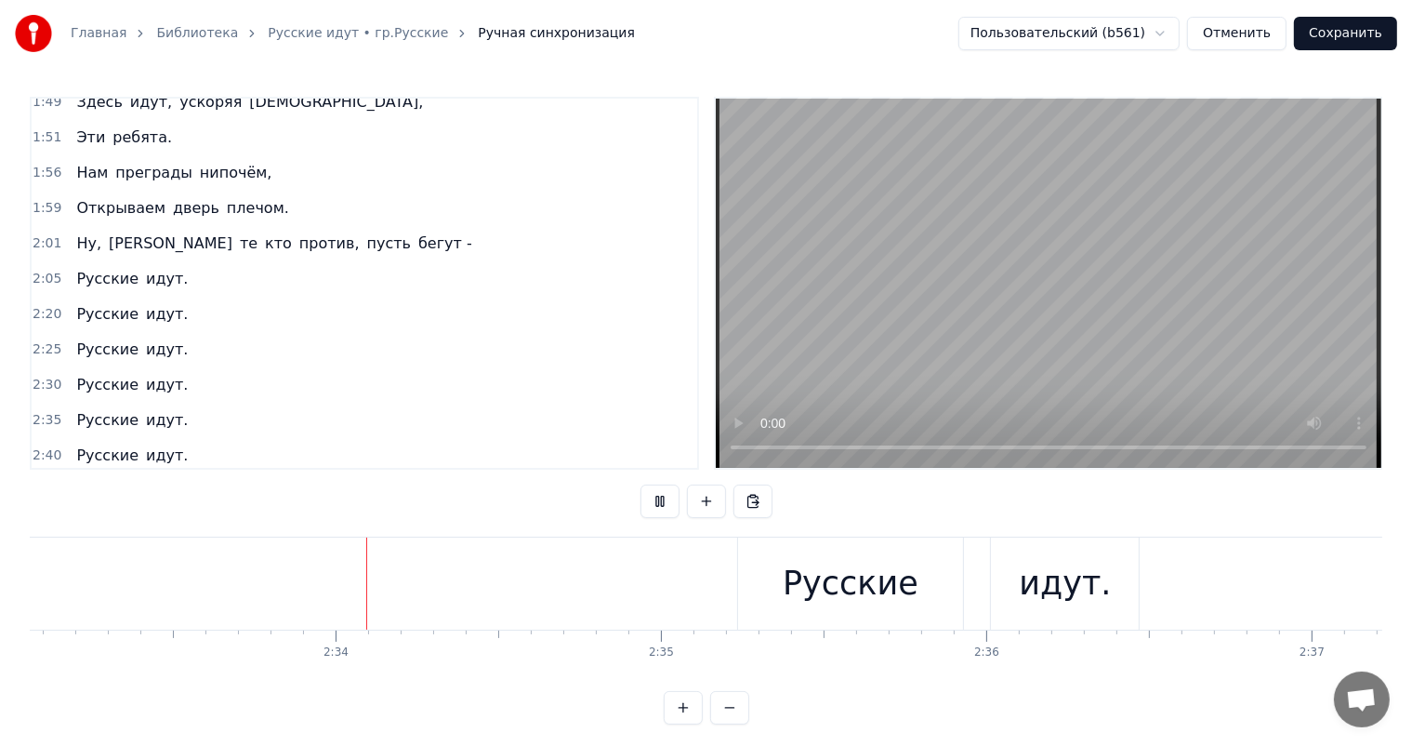
scroll to position [0, 49877]
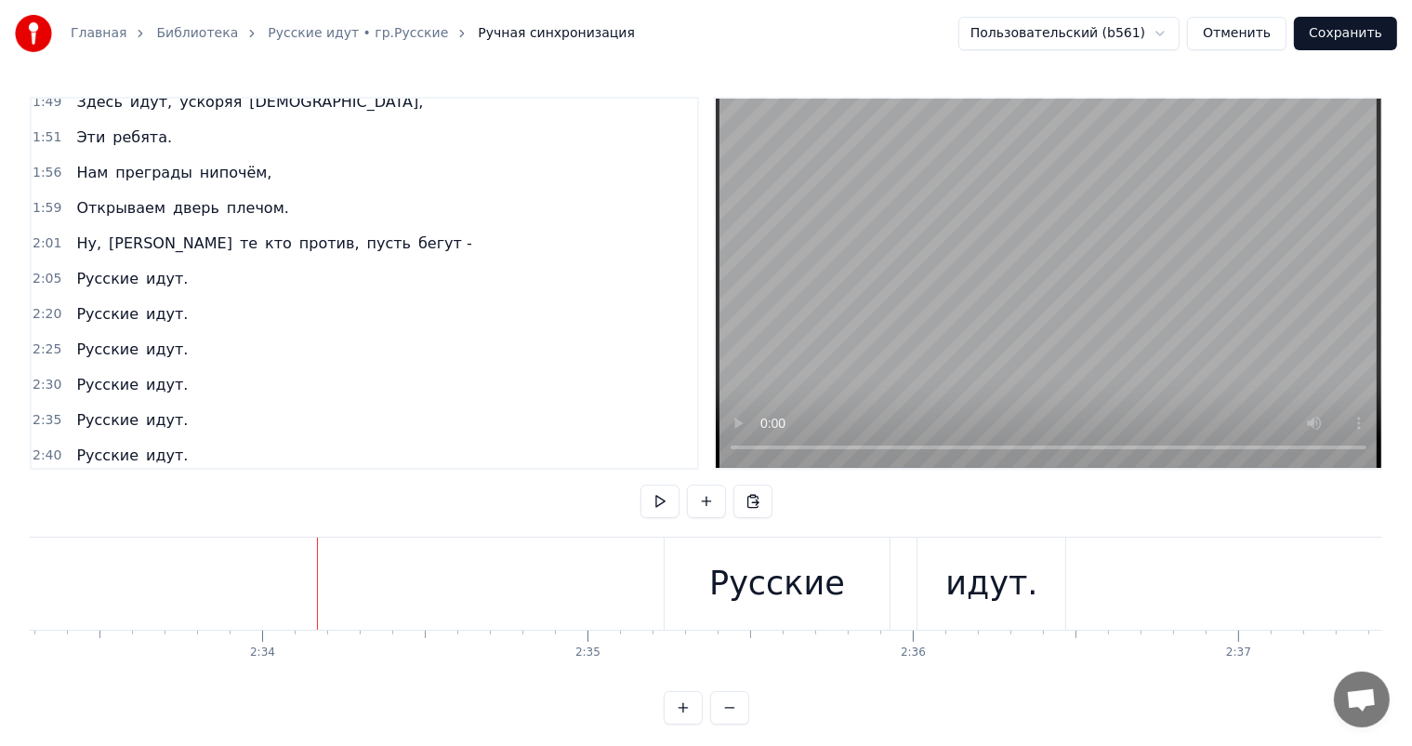
click at [807, 592] on div "Русские" at bounding box center [777, 583] width 136 height 49
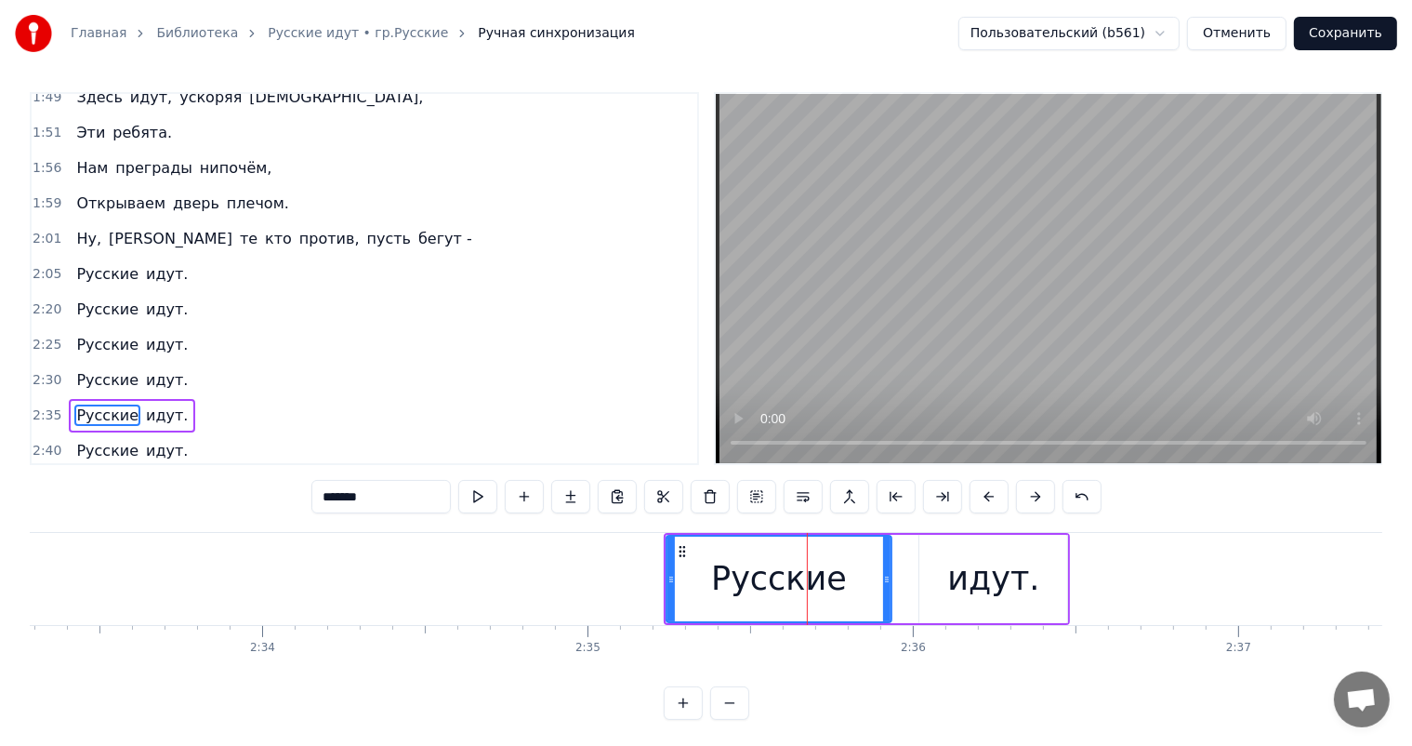
scroll to position [8, 0]
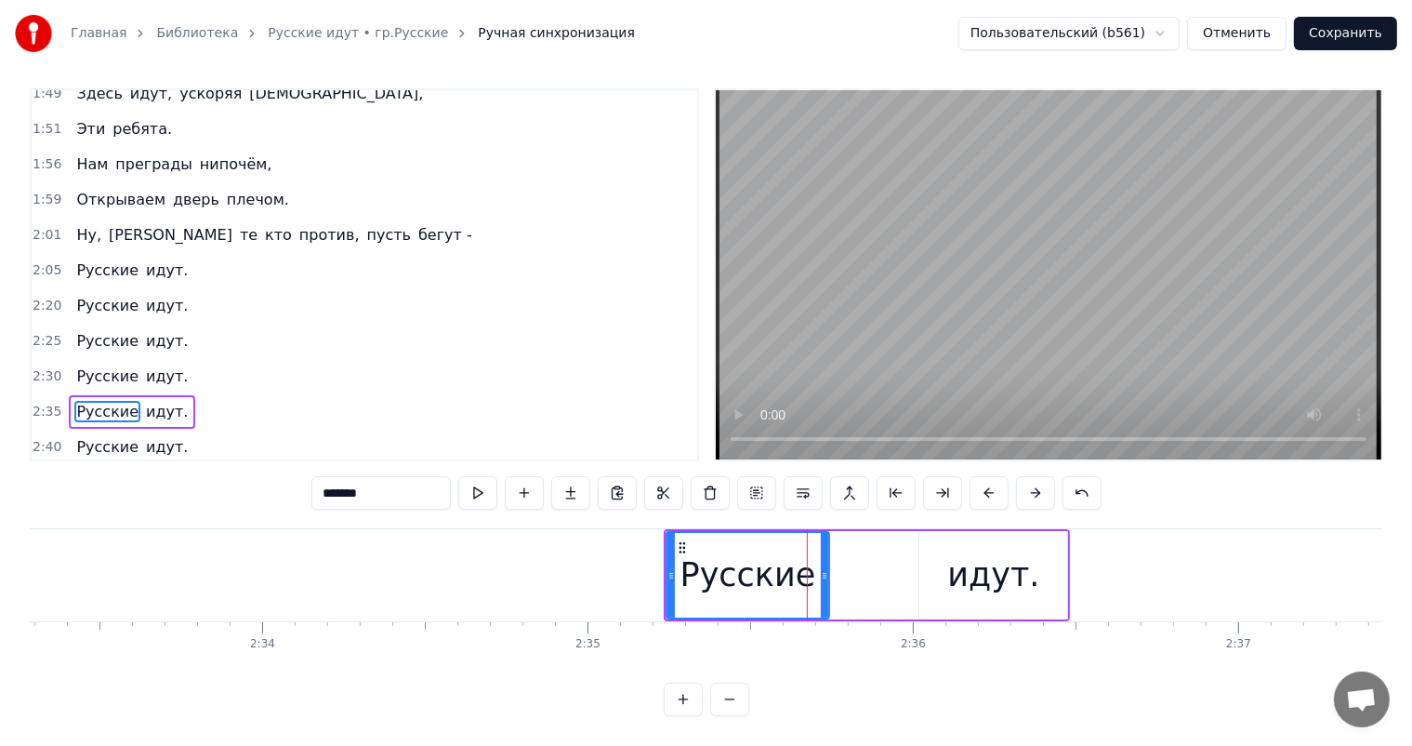
drag, startPoint x: 889, startPoint y: 567, endPoint x: 826, endPoint y: 580, distance: 63.6
click at [826, 580] on icon at bounding box center [824, 575] width 7 height 15
click at [978, 573] on div "идут." at bounding box center [993, 574] width 92 height 49
type input "*****"
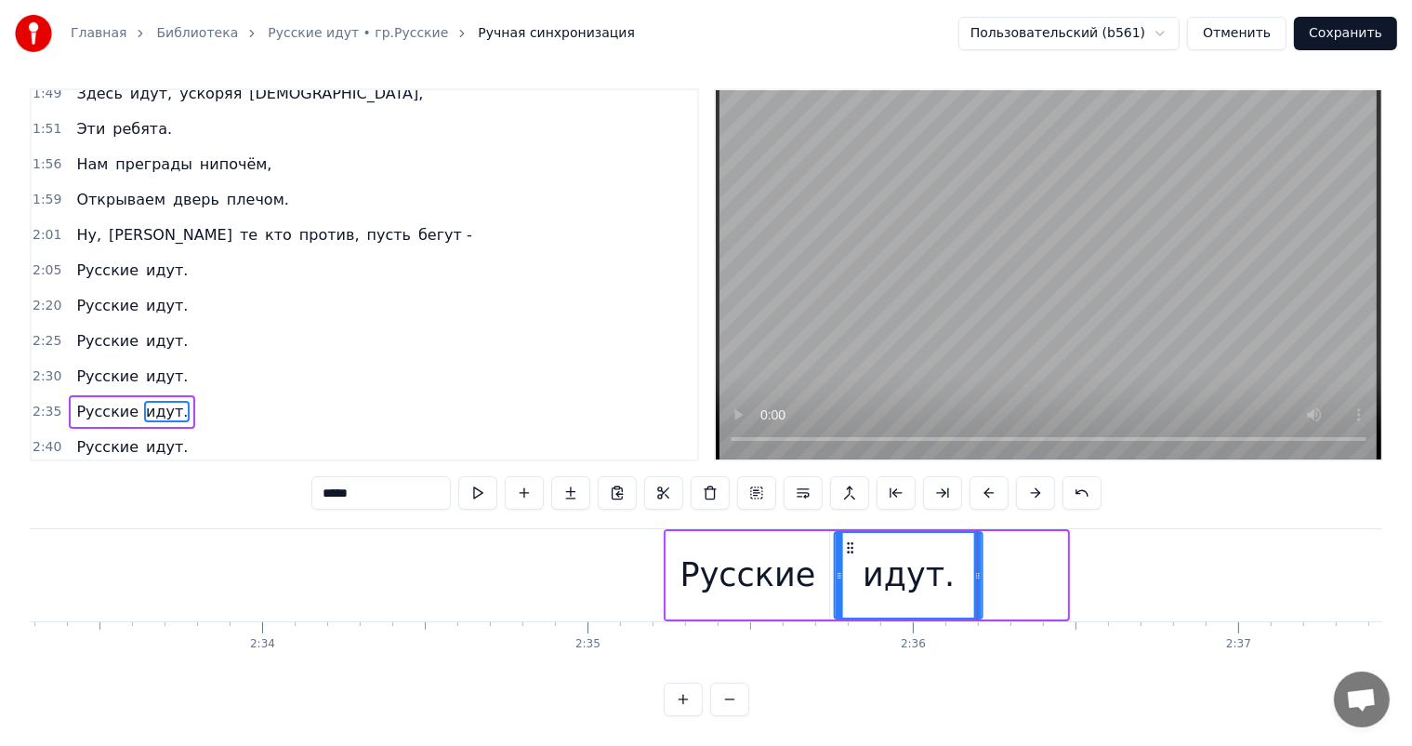
drag, startPoint x: 932, startPoint y: 544, endPoint x: 847, endPoint y: 563, distance: 86.8
click at [847, 563] on div "идут." at bounding box center [909, 575] width 146 height 85
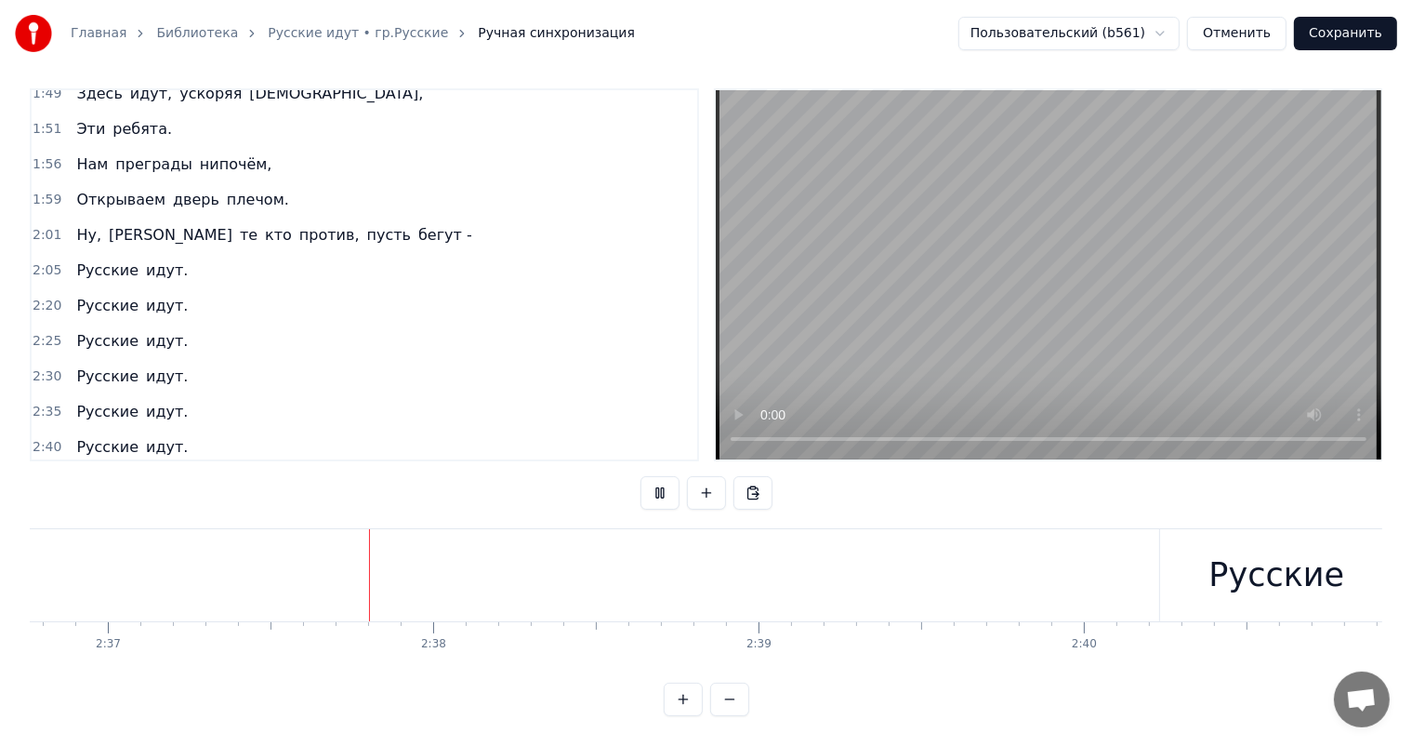
scroll to position [0, 51091]
click at [1183, 573] on div "Русские" at bounding box center [1195, 574] width 136 height 49
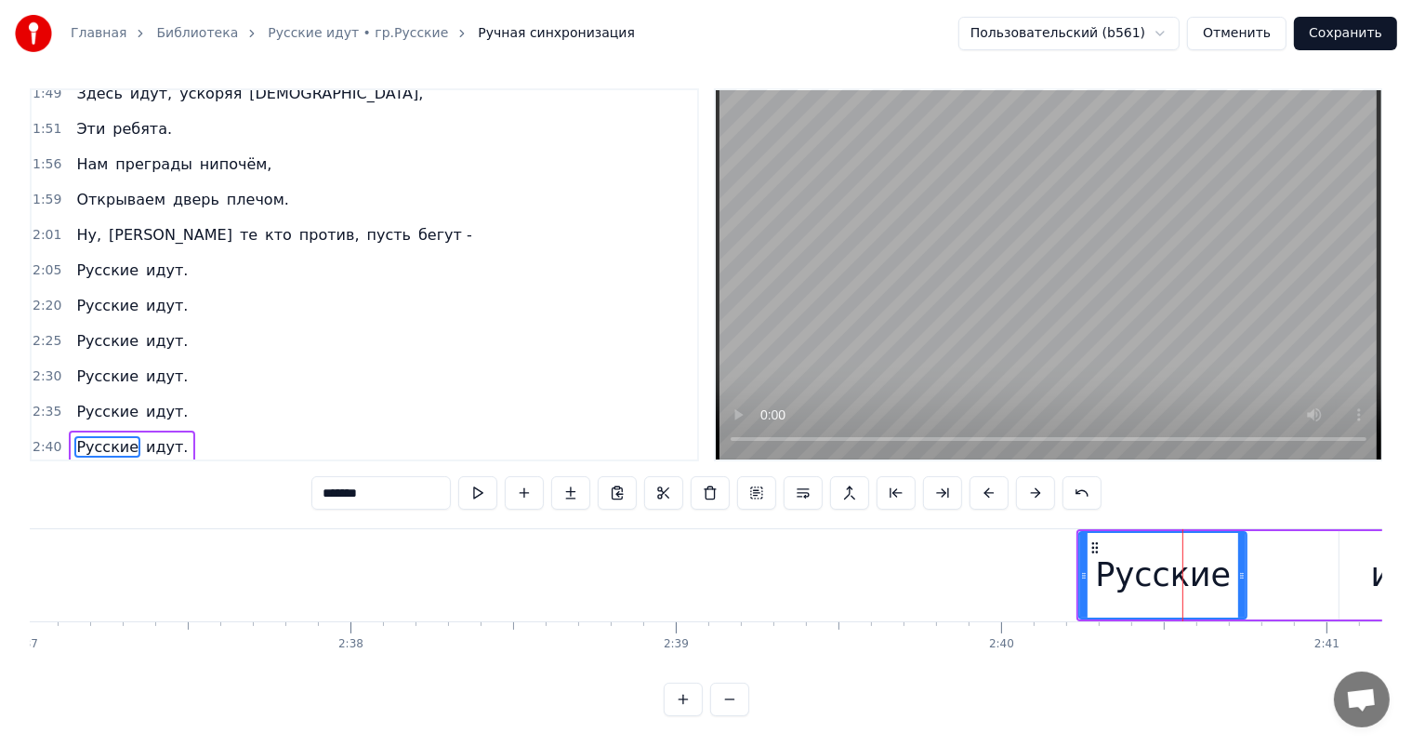
drag, startPoint x: 1307, startPoint y: 562, endPoint x: 1242, endPoint y: 580, distance: 67.7
click at [1242, 580] on div at bounding box center [1241, 575] width 7 height 85
click at [1374, 539] on div "идут." at bounding box center [1417, 575] width 154 height 88
type input "*****"
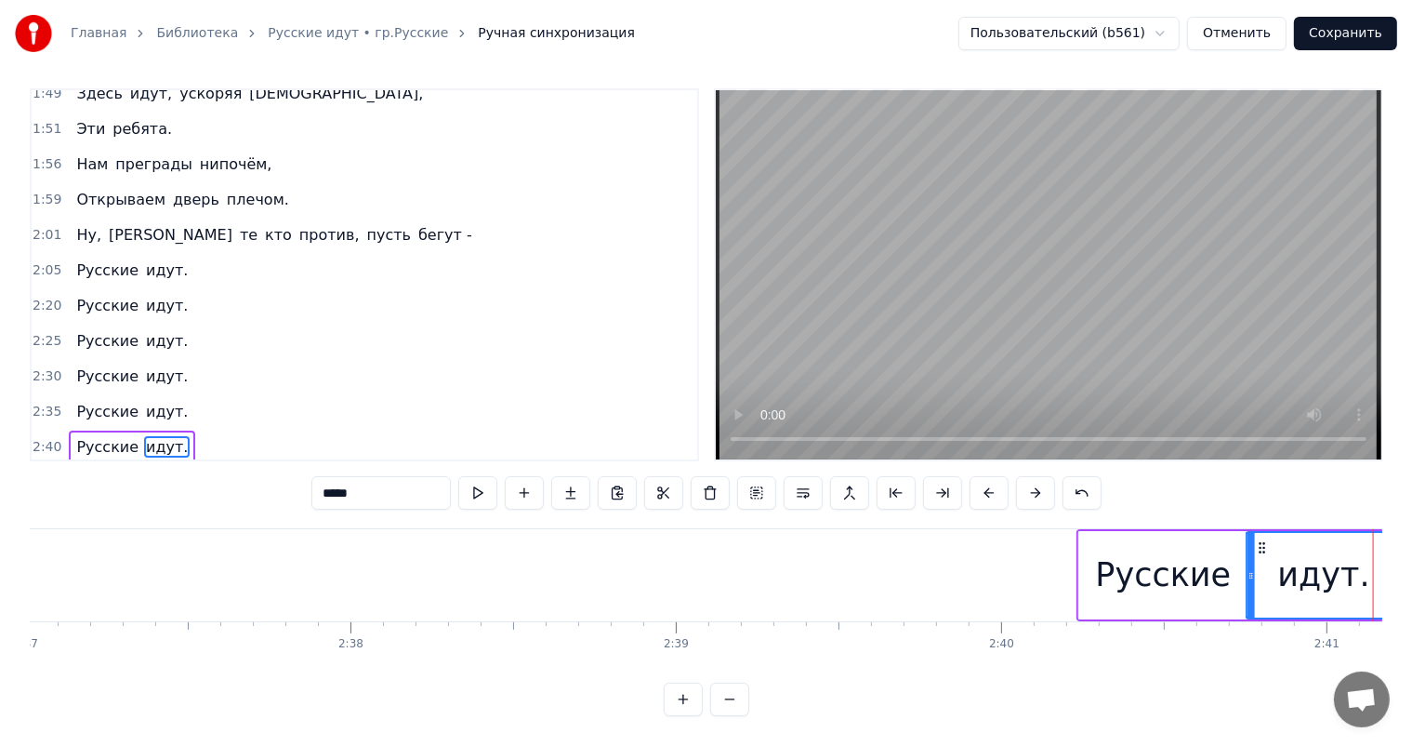
drag, startPoint x: 1355, startPoint y: 527, endPoint x: 1263, endPoint y: 553, distance: 96.5
click at [1263, 553] on div "идут." at bounding box center [1324, 575] width 152 height 85
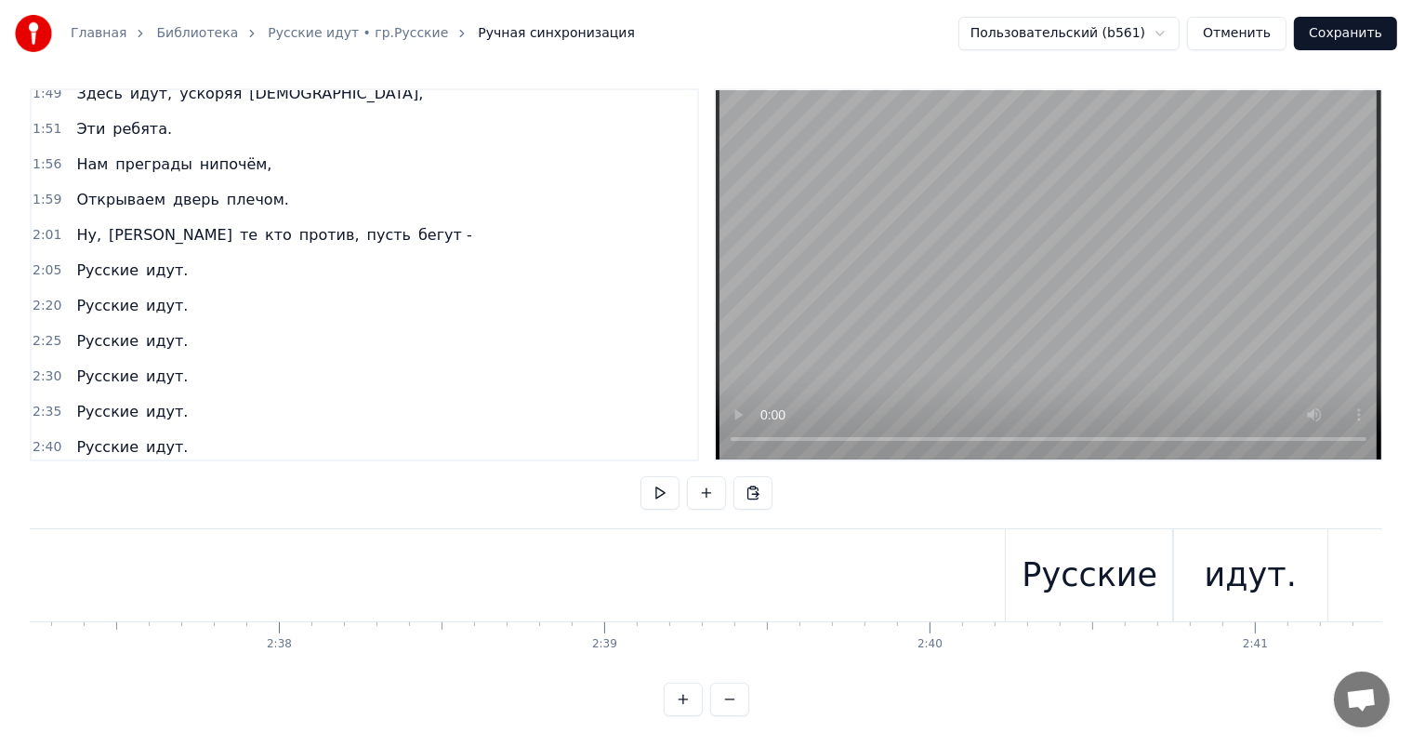
scroll to position [0, 50557]
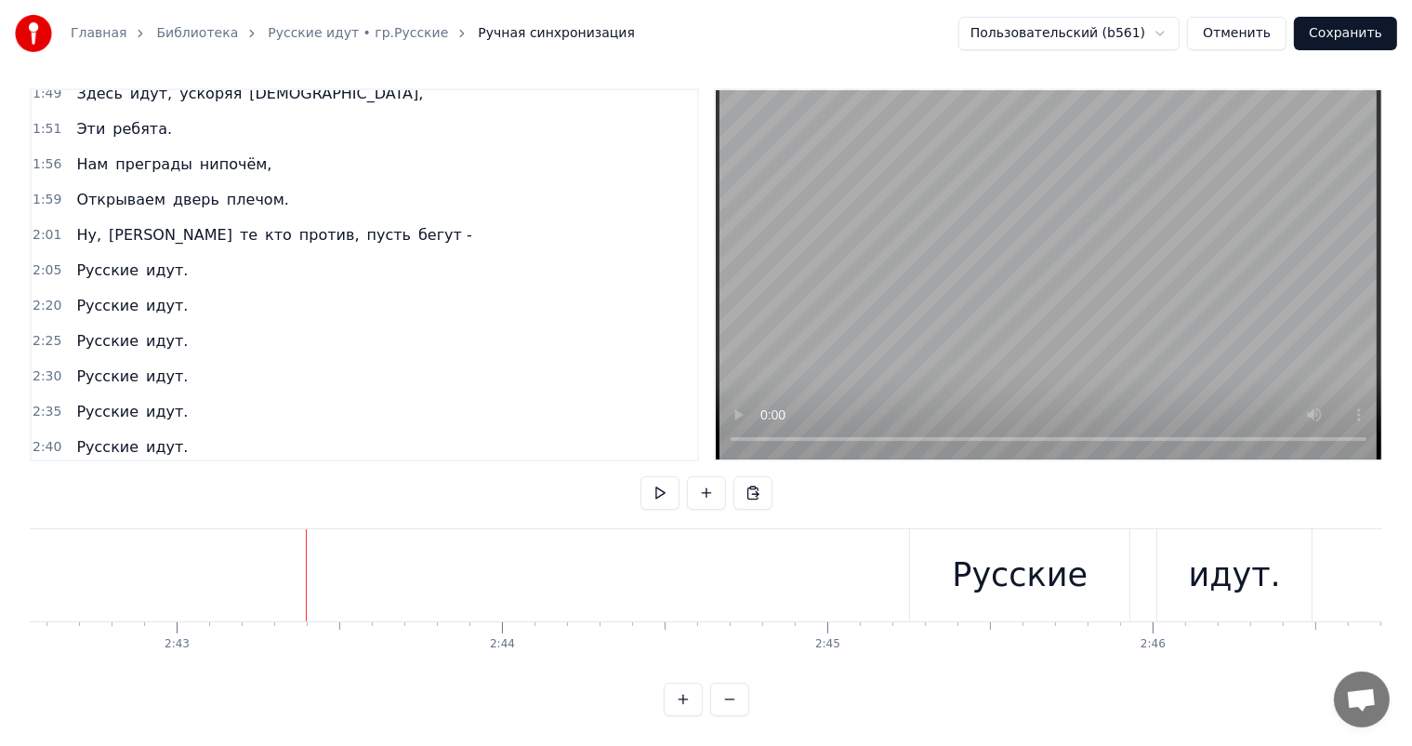
scroll to position [0, 52956]
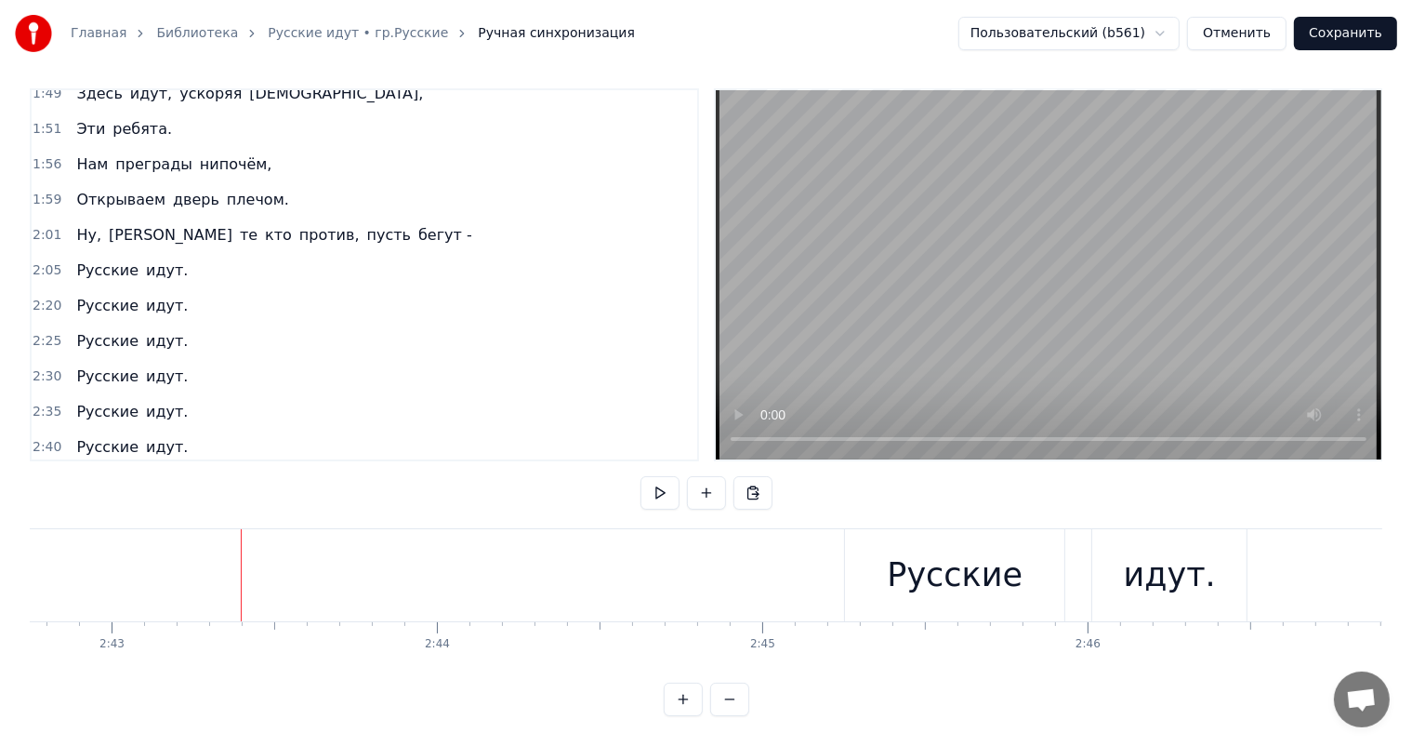
click at [1051, 587] on div "Русские" at bounding box center [954, 575] width 219 height 92
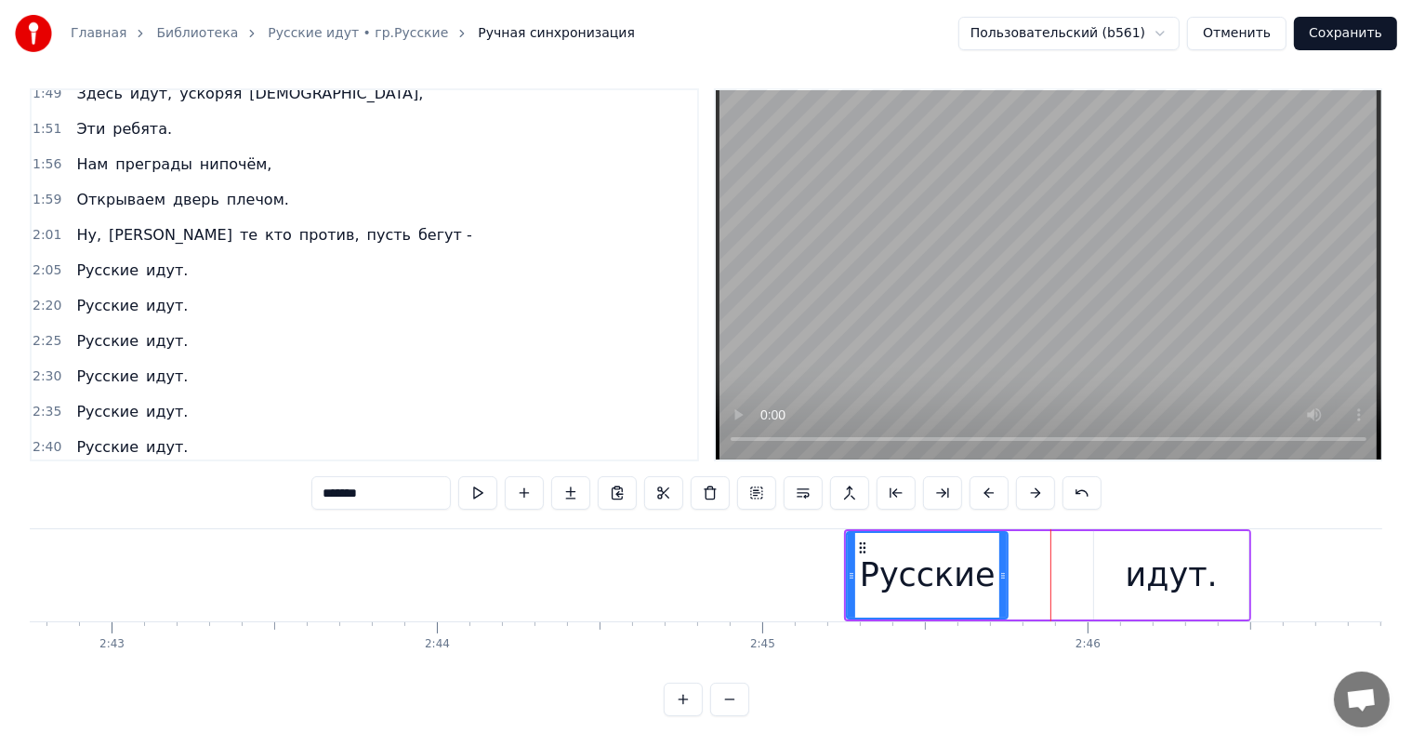
drag, startPoint x: 1063, startPoint y: 562, endPoint x: 1002, endPoint y: 570, distance: 61.0
click at [1002, 570] on div at bounding box center [1002, 575] width 7 height 85
click at [1145, 550] on div "идут." at bounding box center [1172, 574] width 92 height 49
type input "*****"
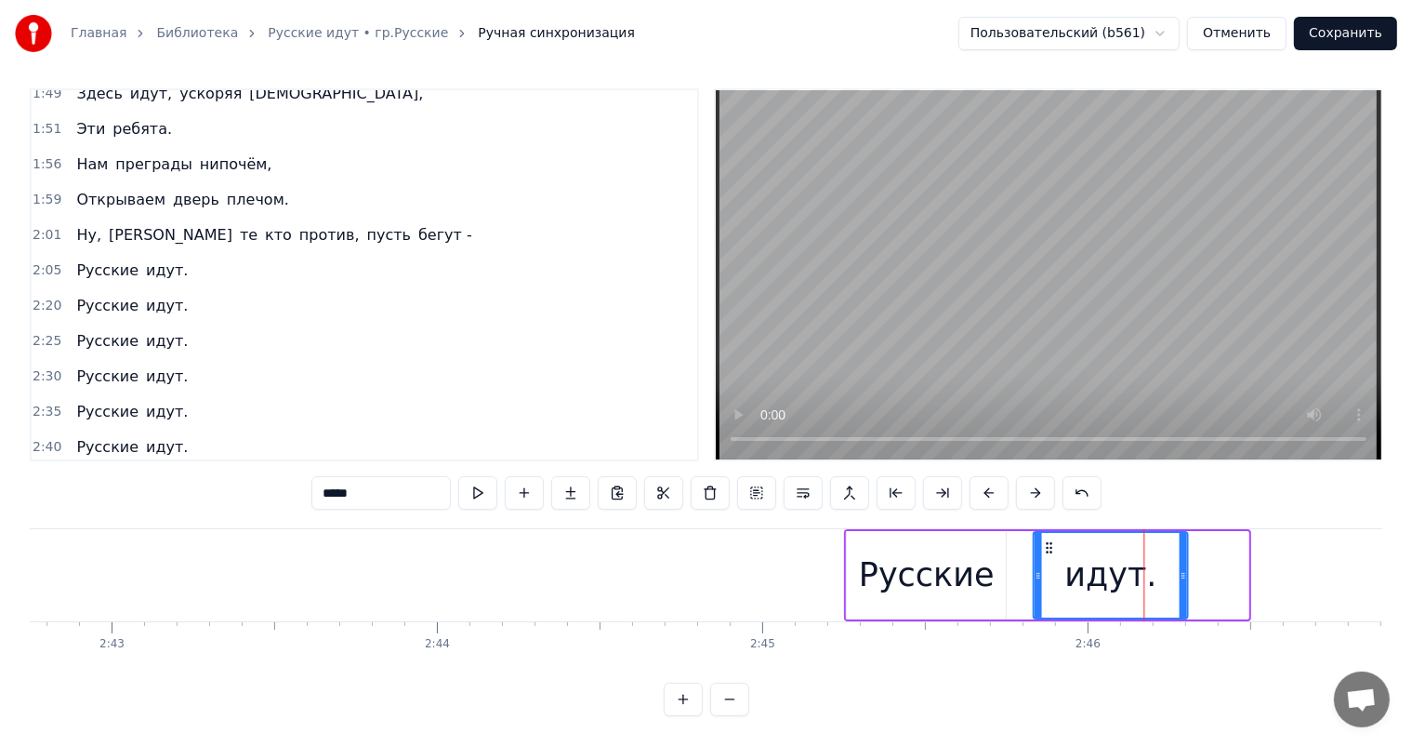
drag, startPoint x: 1107, startPoint y: 535, endPoint x: 1047, endPoint y: 549, distance: 61.8
click at [1047, 549] on div "идут." at bounding box center [1111, 575] width 152 height 85
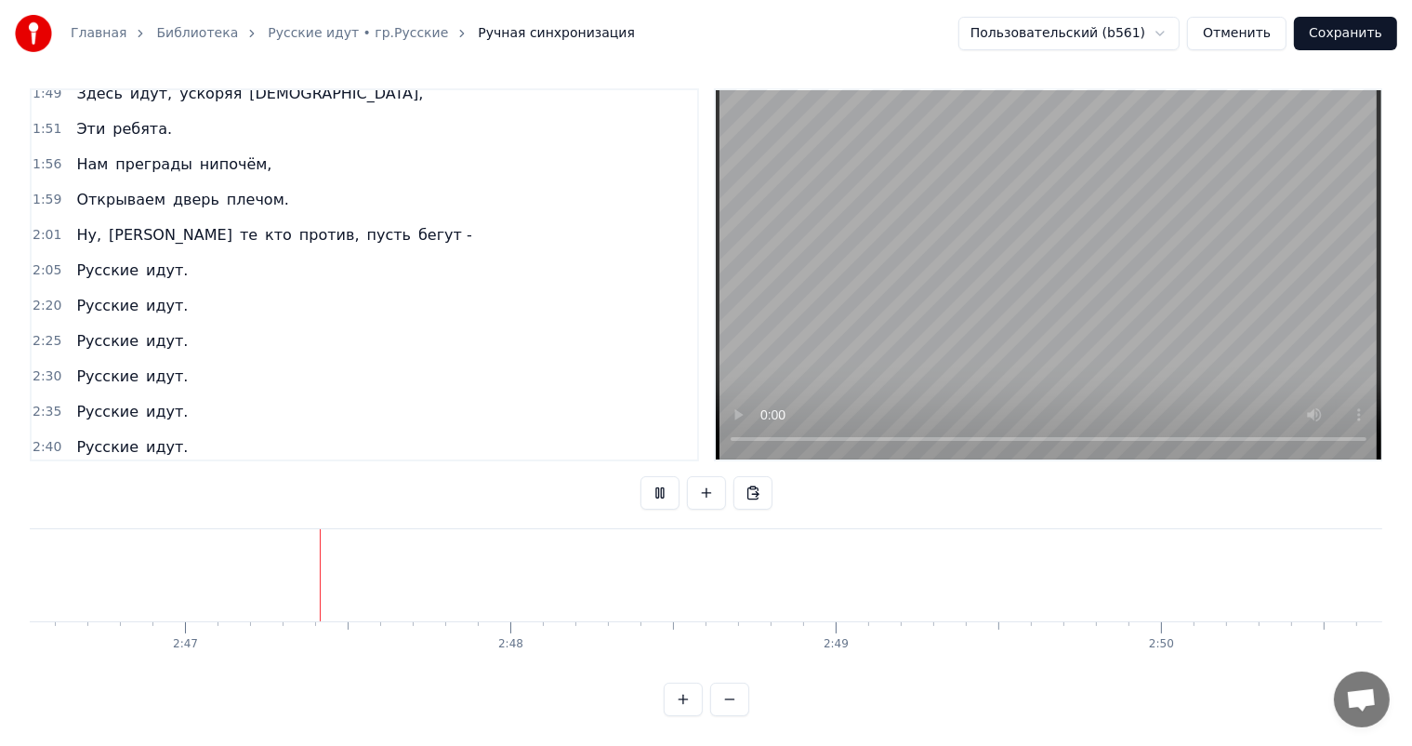
scroll to position [0, 54185]
click at [1363, 43] on button "Сохранить" at bounding box center [1345, 33] width 103 height 33
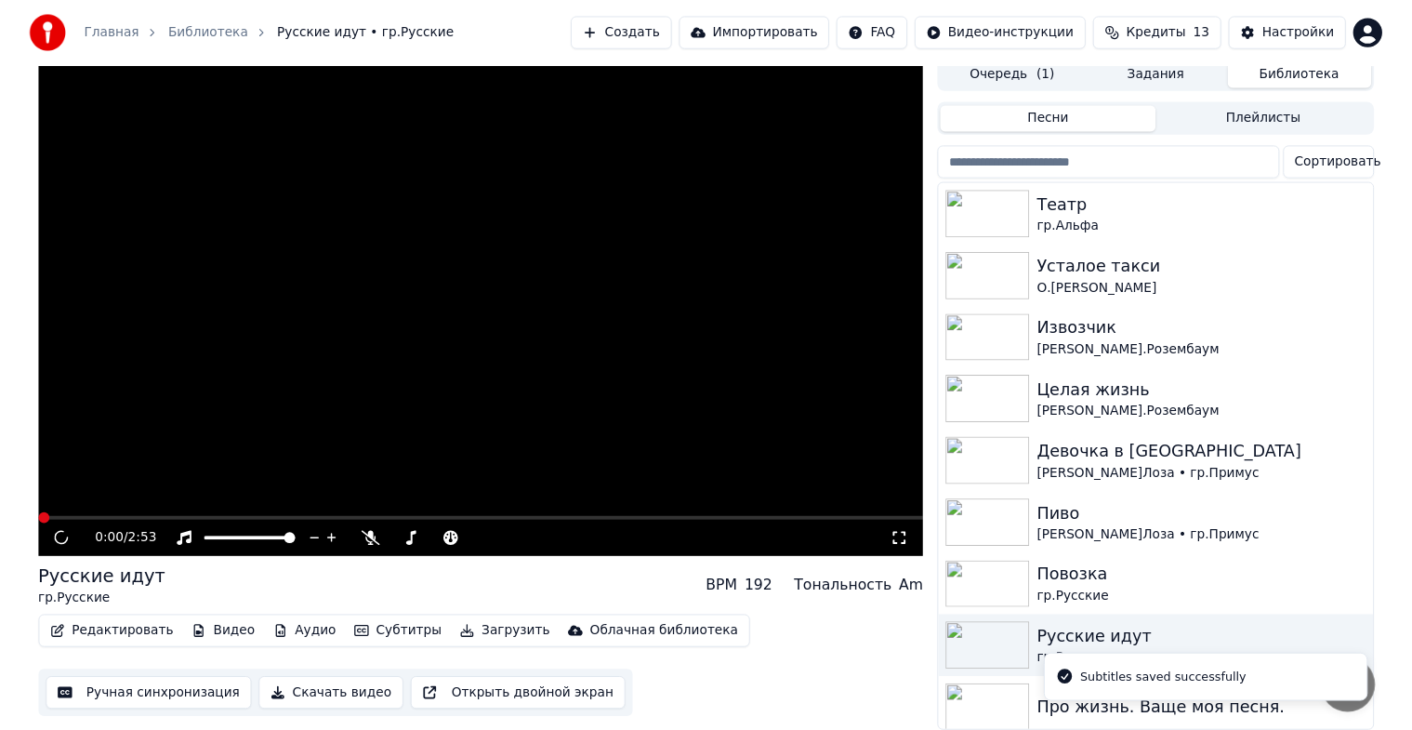
scroll to position [22, 0]
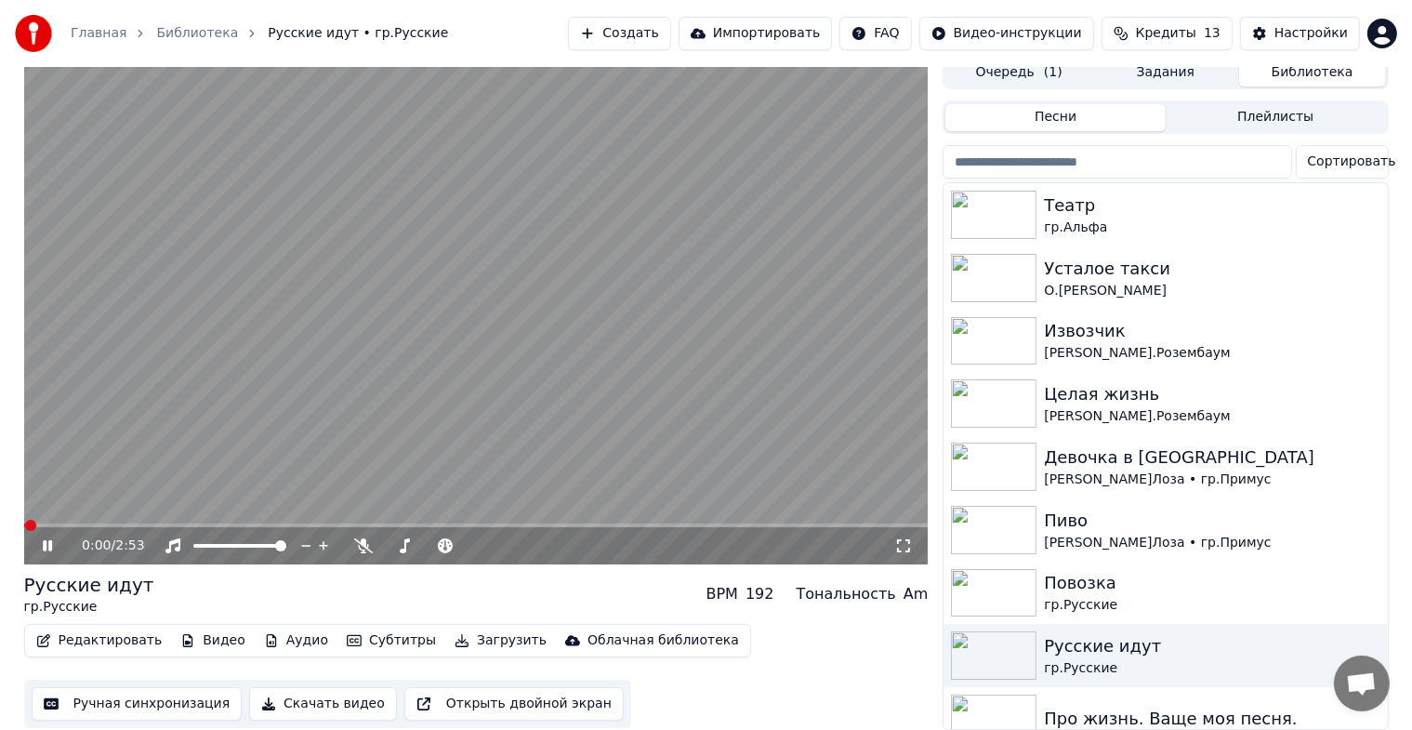
click at [44, 540] on icon at bounding box center [47, 545] width 9 height 11
click at [142, 697] on button "Ручная синхронизация" at bounding box center [137, 703] width 211 height 33
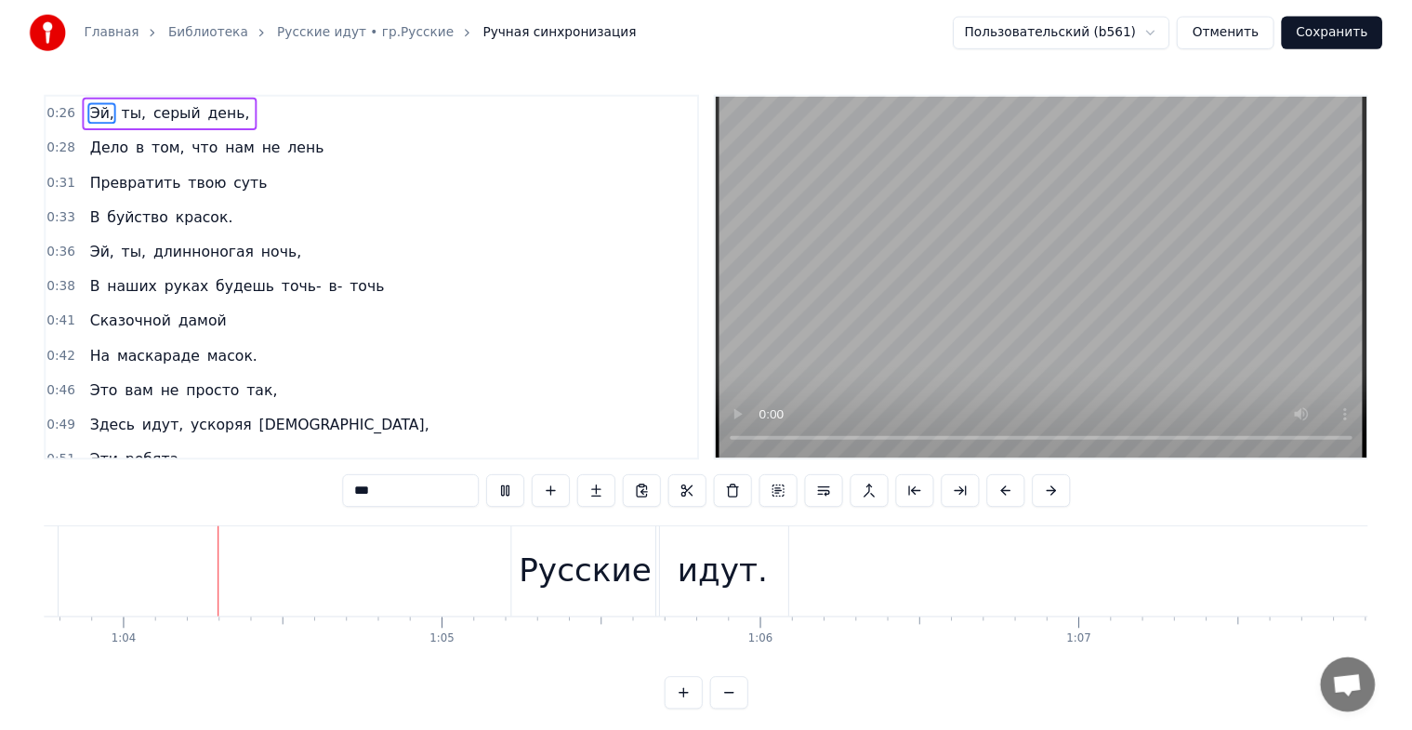
scroll to position [0, 20764]
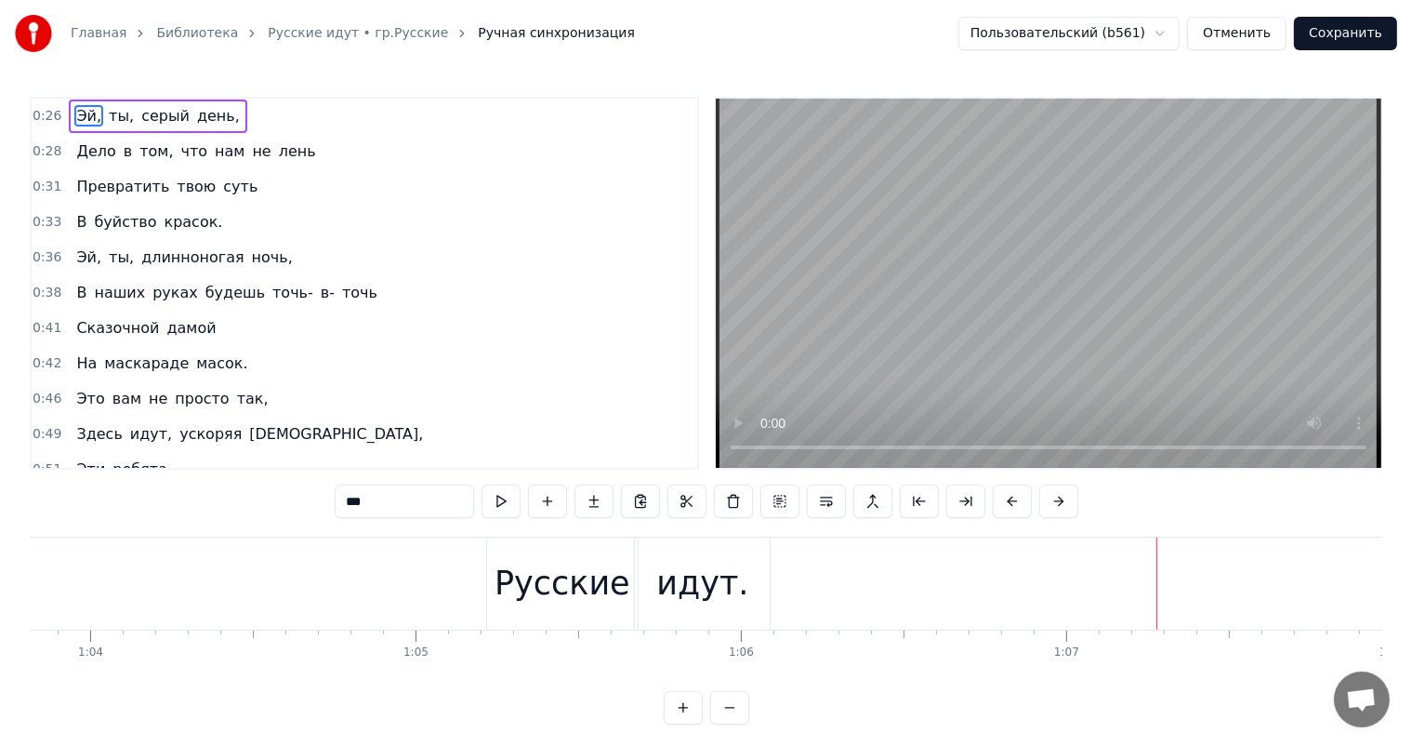
click at [164, 38] on link "Библиотека" at bounding box center [197, 33] width 82 height 19
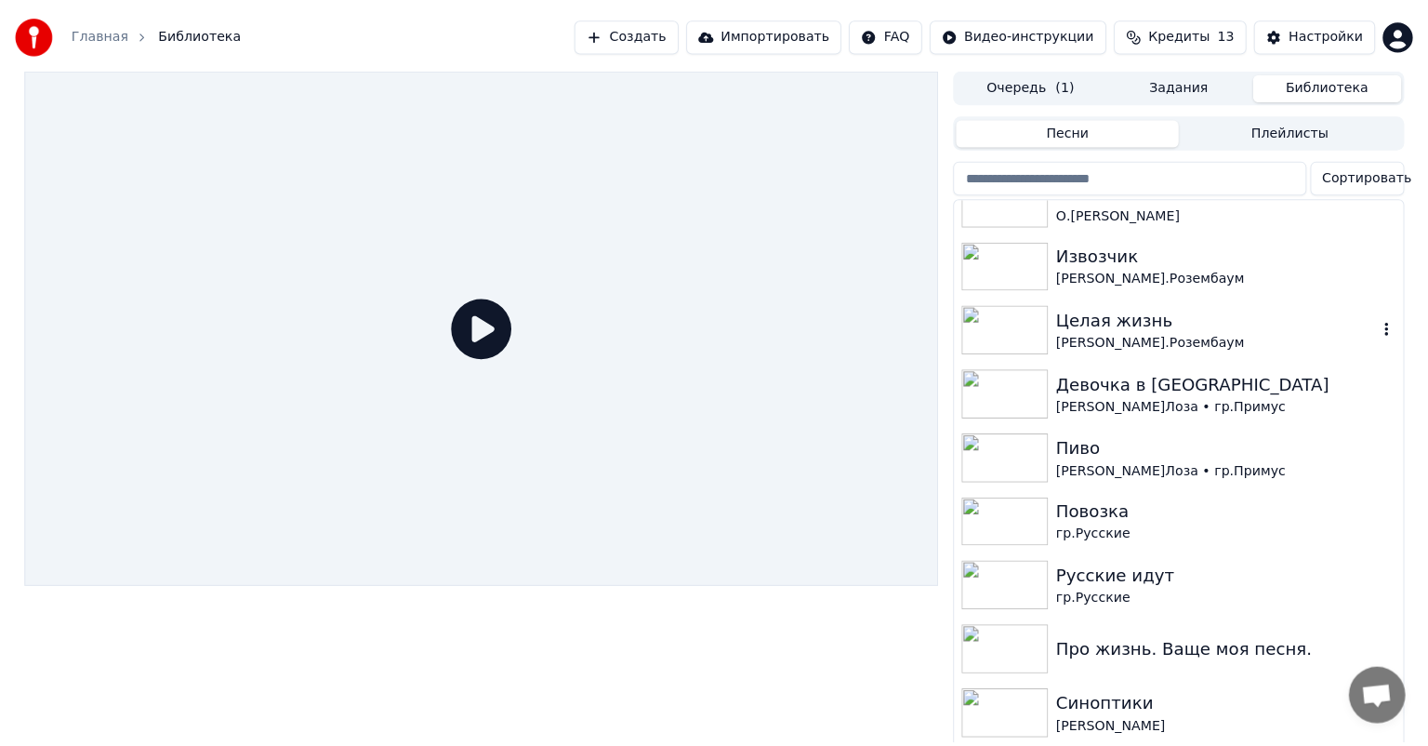
scroll to position [93, 0]
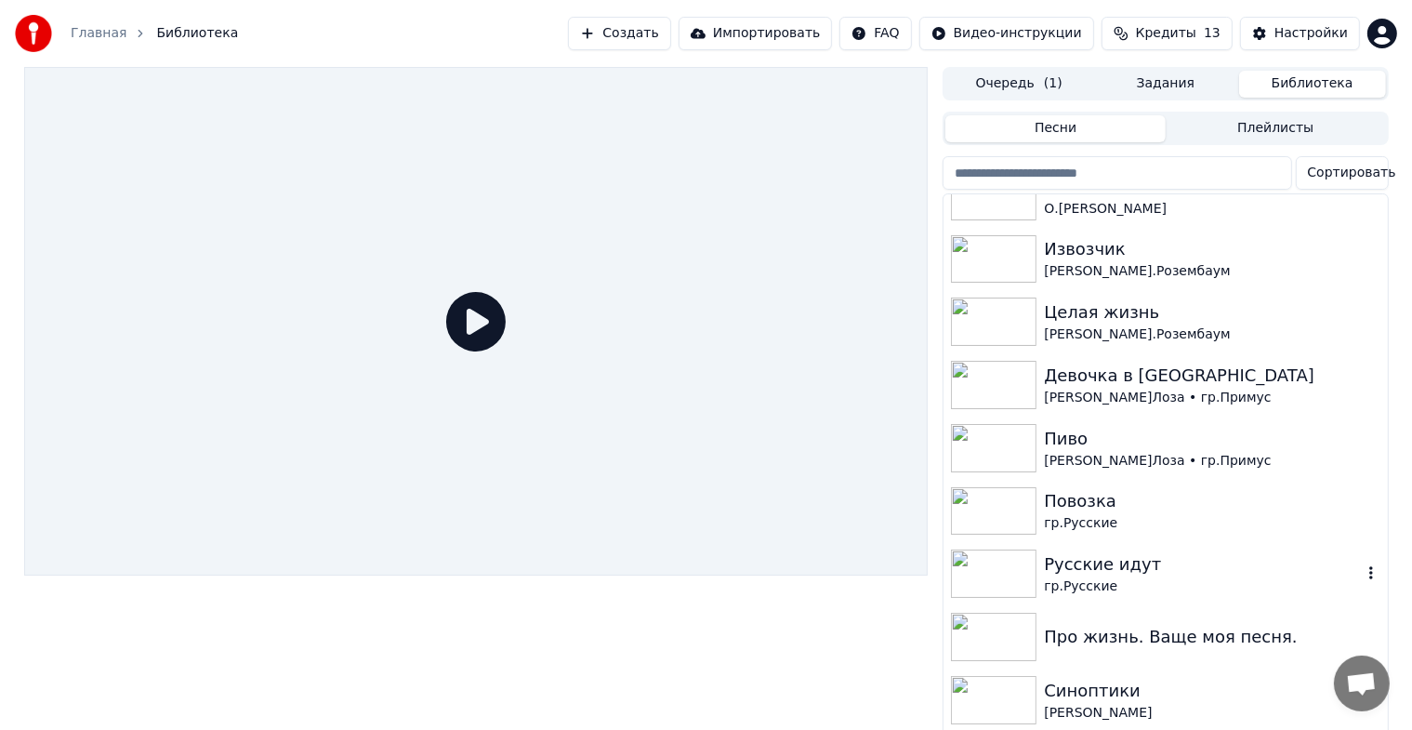
click at [1008, 575] on img at bounding box center [994, 573] width 86 height 48
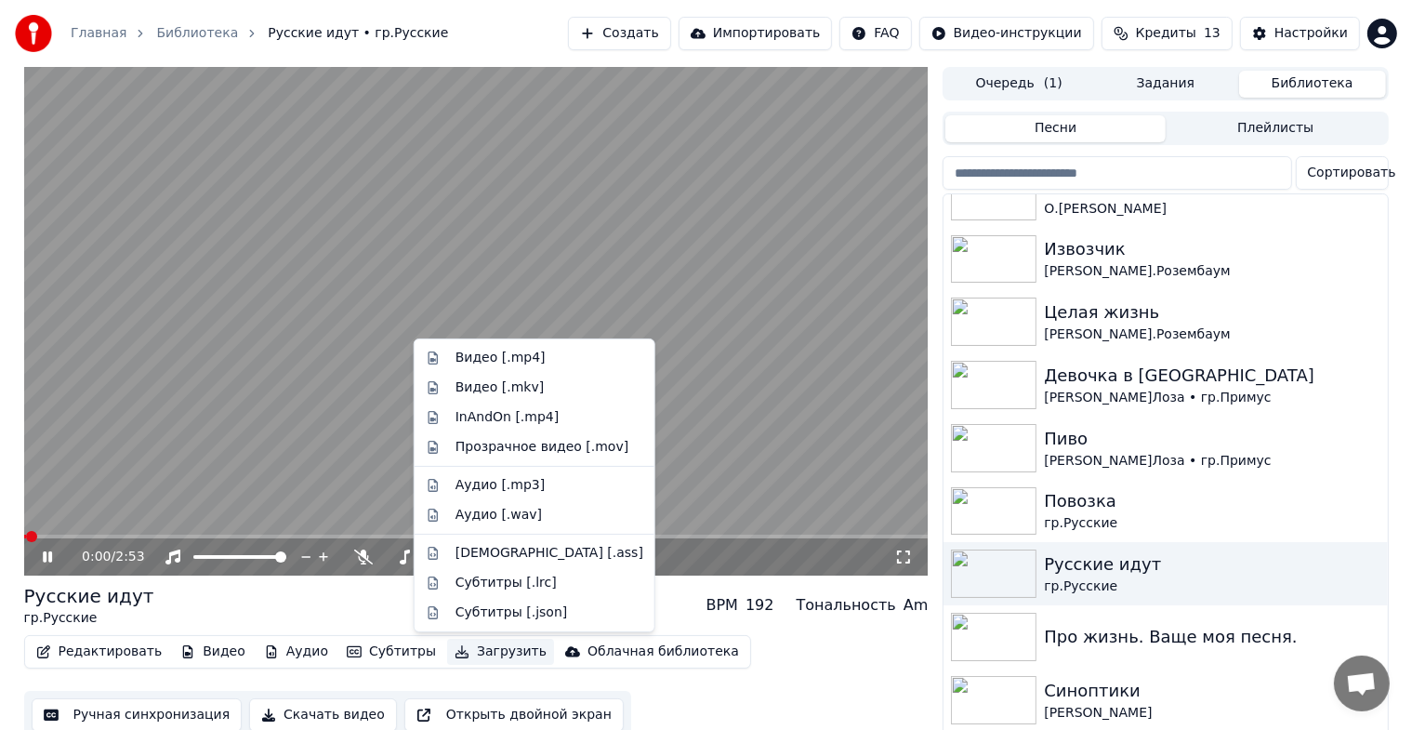
click at [479, 655] on button "Загрузить" at bounding box center [500, 652] width 107 height 26
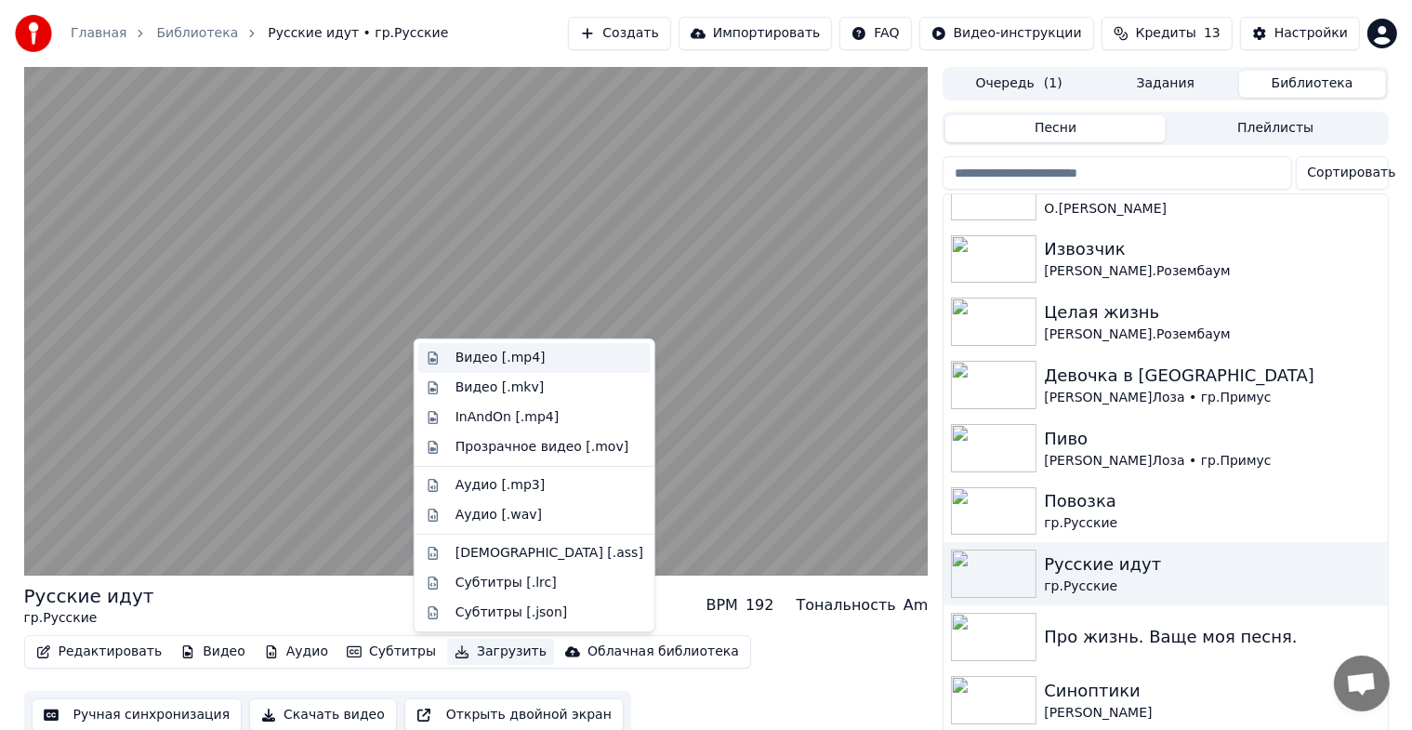
click at [461, 357] on div "Видео [.mp4]" at bounding box center [501, 358] width 90 height 19
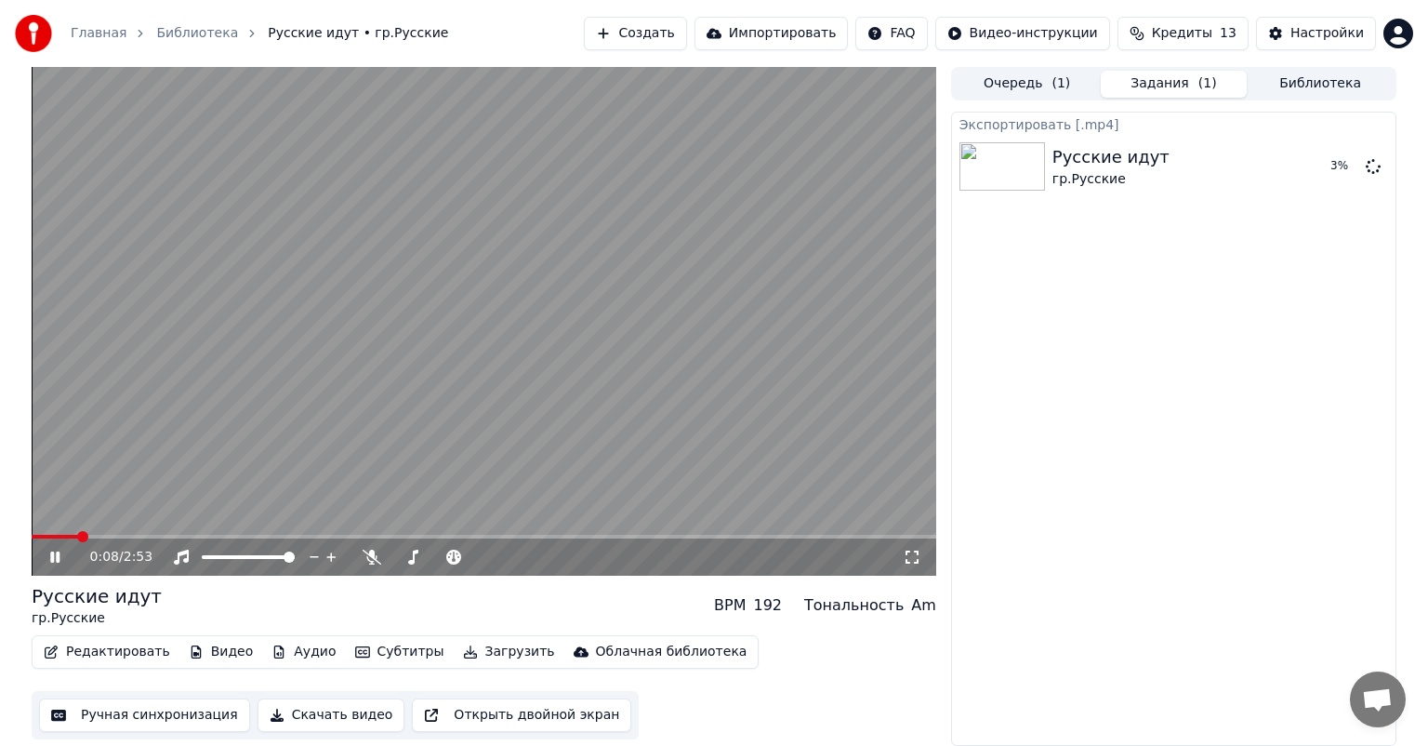
click at [52, 552] on icon at bounding box center [54, 556] width 9 height 11
click at [523, 309] on video at bounding box center [484, 321] width 905 height 509
click at [1313, 168] on button "Показать" at bounding box center [1311, 166] width 96 height 33
